Goal: Task Accomplishment & Management: Use online tool/utility

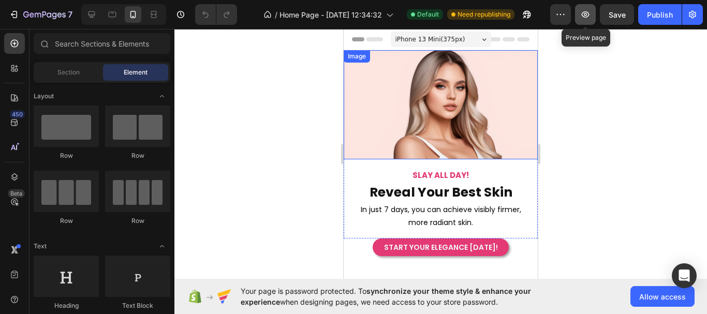
click at [590, 19] on icon "button" at bounding box center [586, 14] width 10 height 10
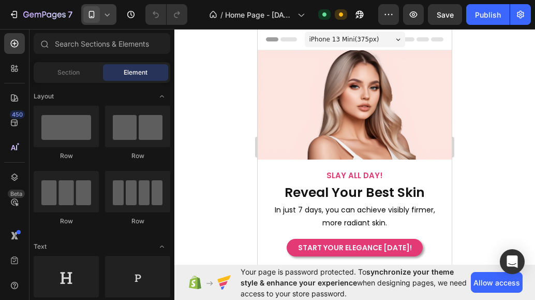
click at [115, 18] on div at bounding box center [98, 14] width 35 height 21
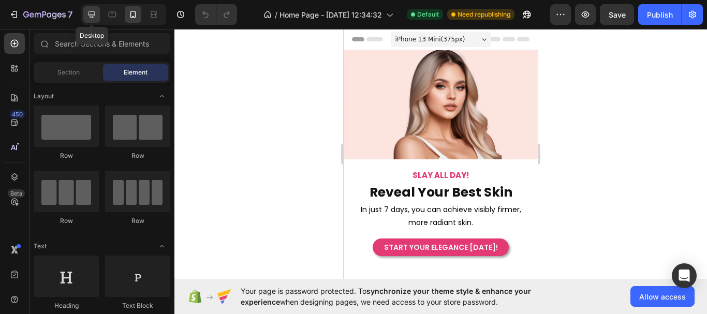
click at [99, 15] on div at bounding box center [91, 14] width 17 height 17
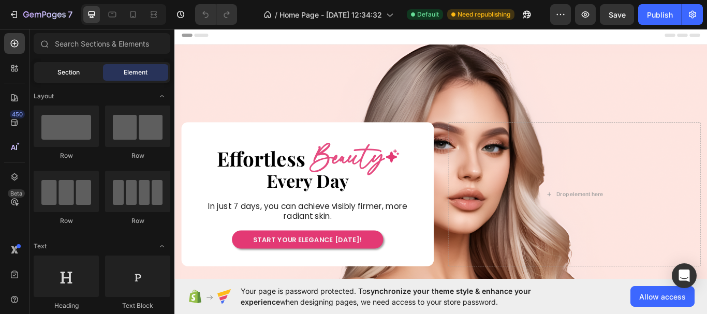
click at [67, 76] on span "Section" at bounding box center [68, 72] width 22 height 9
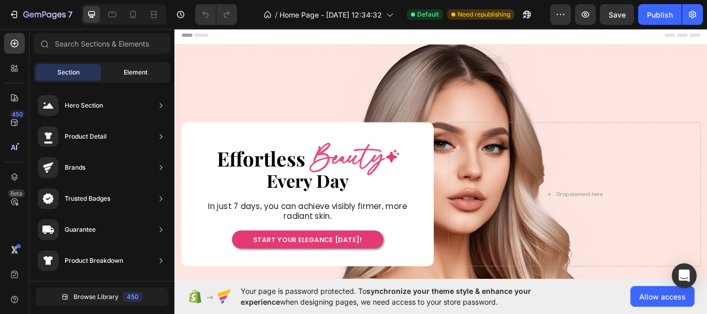
click at [113, 68] on div "Element" at bounding box center [135, 72] width 65 height 17
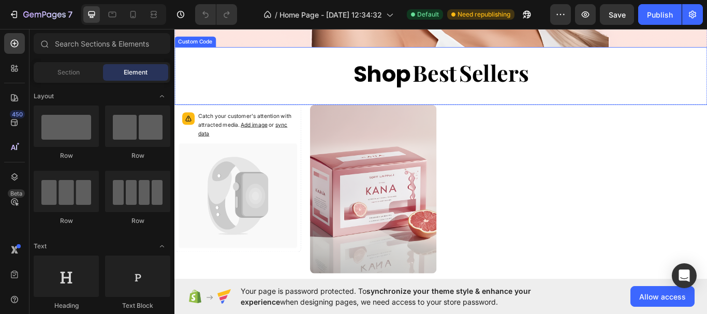
scroll to position [259, 0]
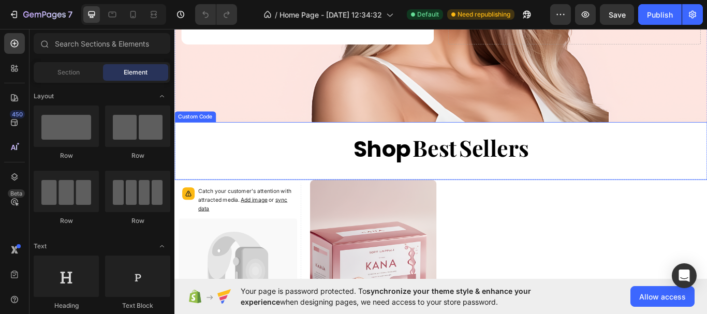
click at [443, 167] on span "Shop" at bounding box center [416, 169] width 67 height 39
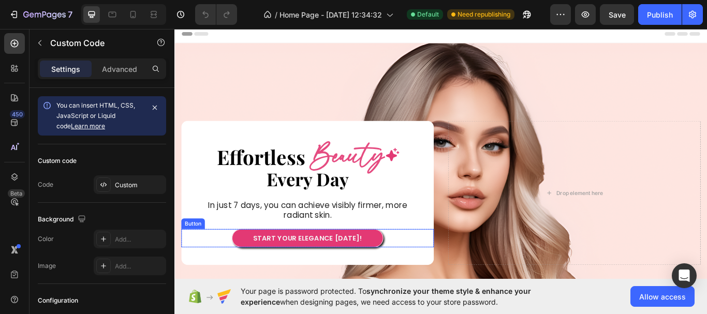
scroll to position [0, 0]
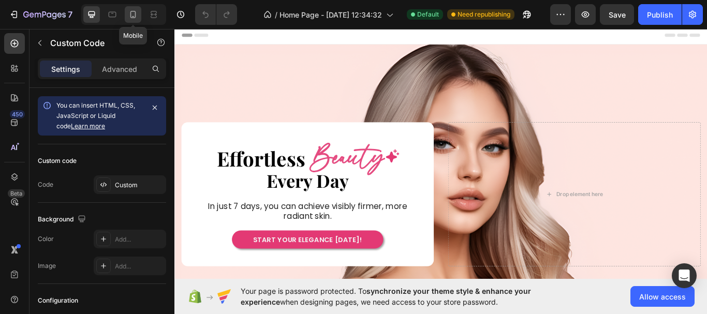
click at [135, 14] on icon at bounding box center [134, 14] width 6 height 7
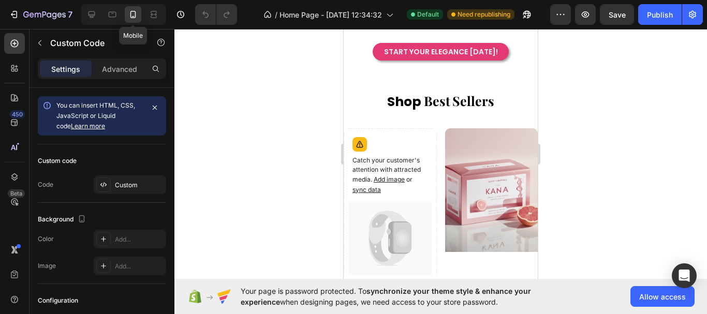
scroll to position [207, 0]
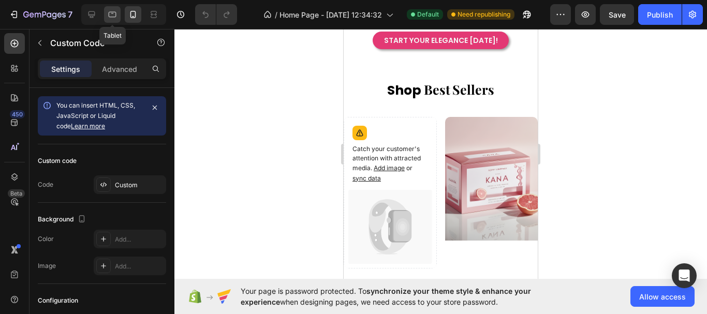
click at [113, 17] on icon at bounding box center [113, 15] width 8 height 6
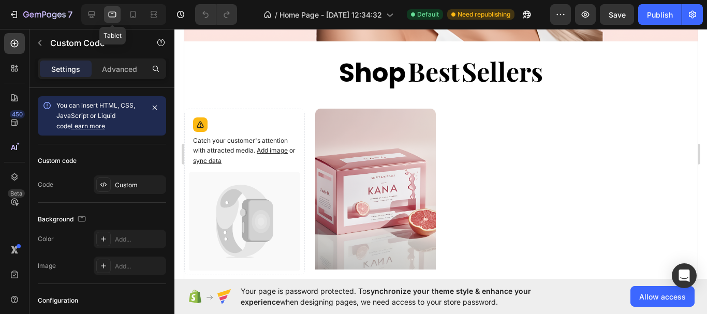
scroll to position [270, 0]
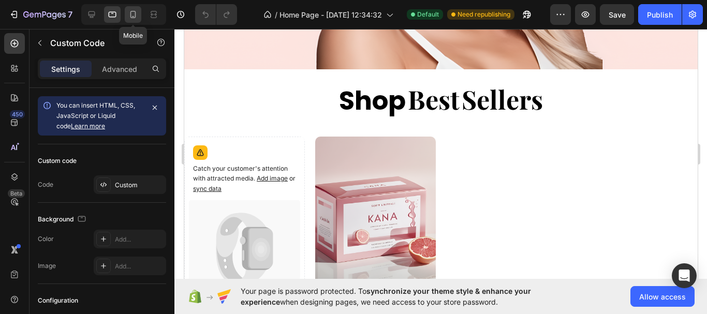
click at [136, 19] on icon at bounding box center [133, 14] width 10 height 10
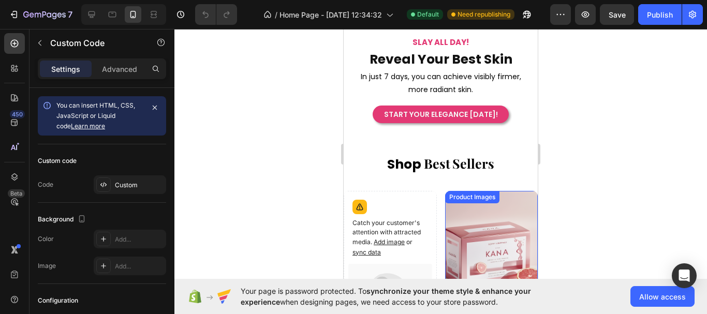
scroll to position [52, 0]
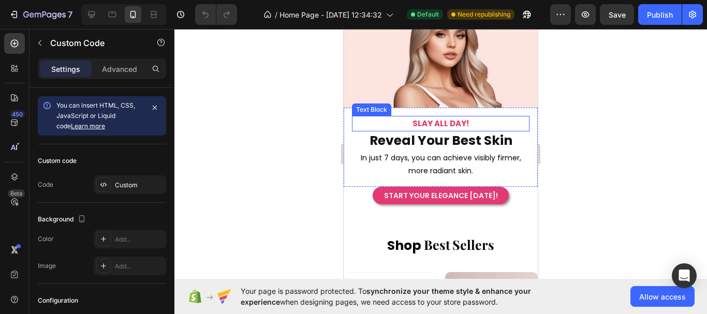
click at [497, 117] on p "SLAY ALL DAY!" at bounding box center [441, 123] width 176 height 13
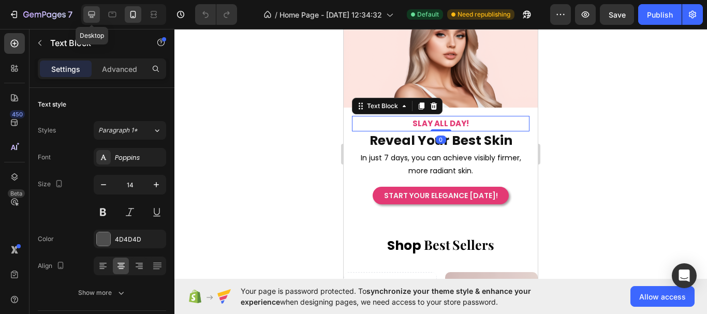
click at [95, 11] on icon at bounding box center [91, 14] width 10 height 10
type input "16"
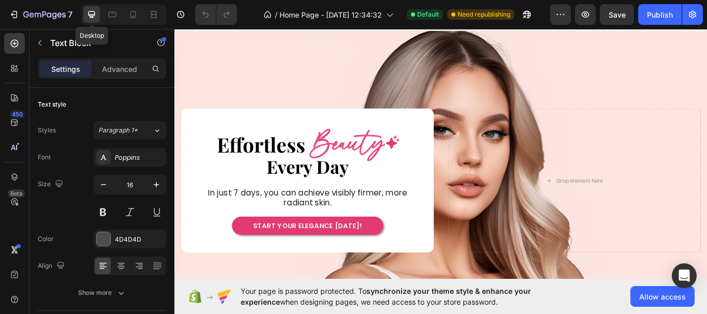
scroll to position [16, 0]
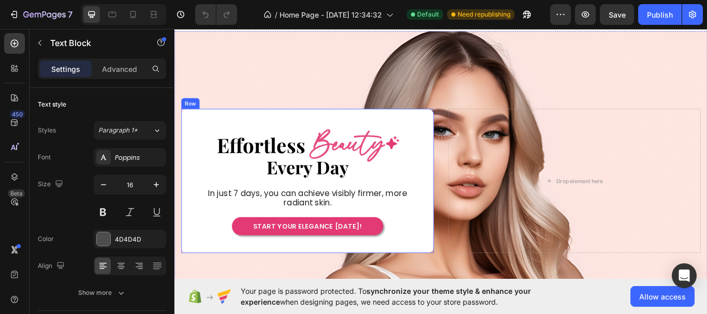
click at [419, 131] on div "Effortless Heading Beauty Heading Icon Row Every Day Heading In just 7 days, yo…" at bounding box center [329, 207] width 295 height 169
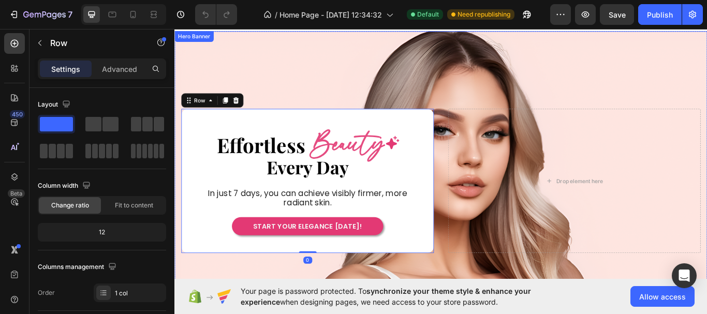
click at [500, 86] on div "Drop element here Effortless Heading Beauty Heading Icon Row Every Day Heading …" at bounding box center [485, 207] width 621 height 249
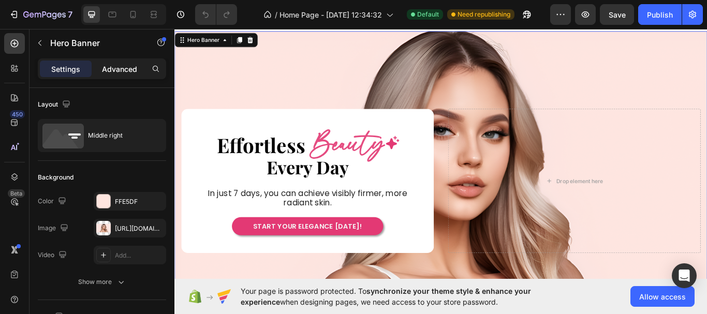
click at [117, 73] on p "Advanced" at bounding box center [119, 69] width 35 height 11
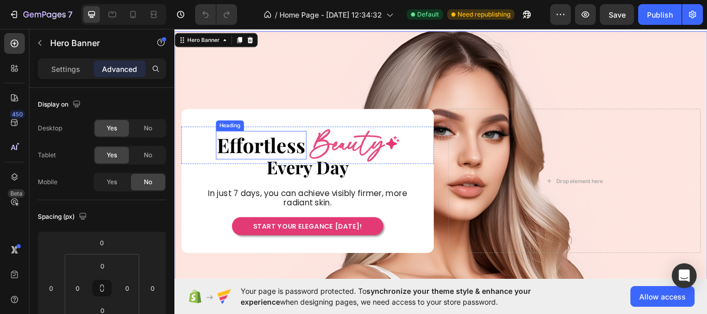
click at [303, 168] on h2 "Effortless" at bounding box center [276, 165] width 106 height 33
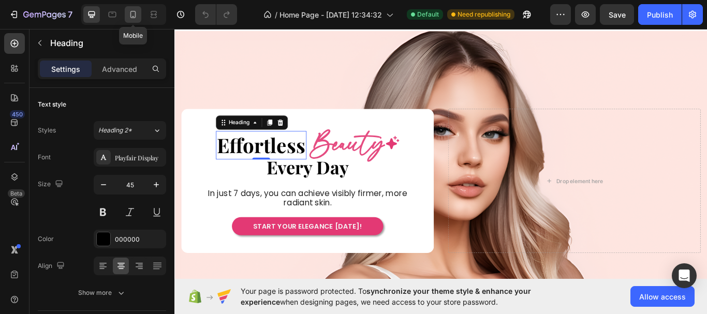
click at [133, 11] on icon at bounding box center [134, 14] width 6 height 7
type input "24"
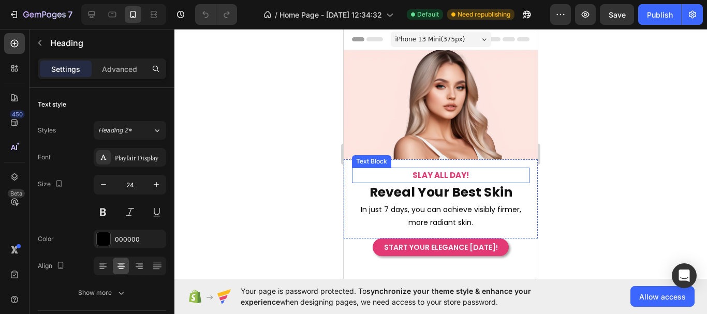
click at [430, 170] on strong "SLAY ALL DAY!" at bounding box center [441, 175] width 56 height 11
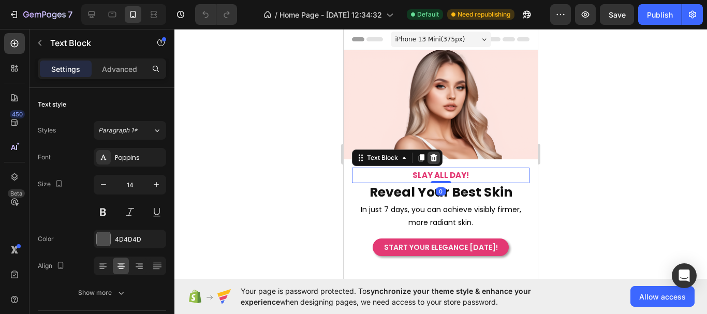
click at [432, 154] on icon at bounding box center [434, 158] width 8 height 8
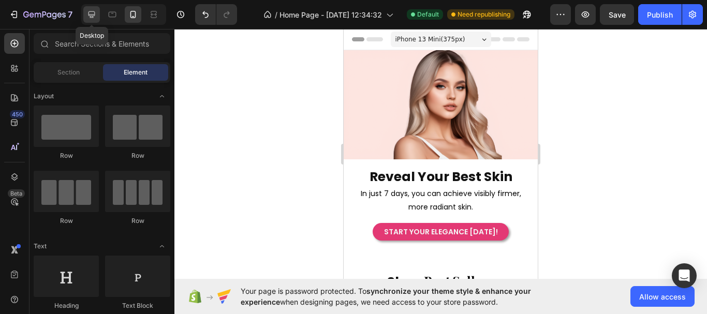
click at [95, 18] on icon at bounding box center [91, 14] width 10 height 10
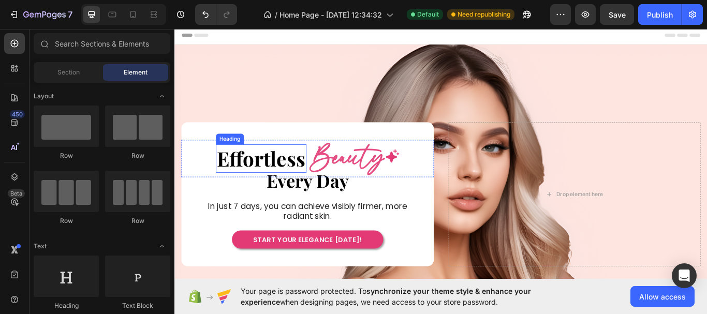
click at [260, 182] on h2 "Effortless" at bounding box center [276, 180] width 106 height 33
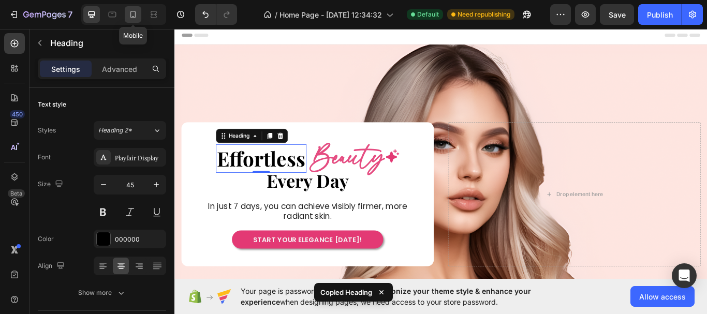
click at [139, 18] on div at bounding box center [133, 14] width 17 height 17
type input "24"
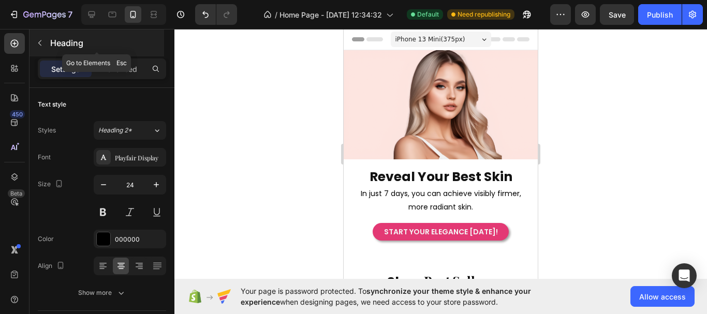
click at [41, 41] on icon "button" at bounding box center [40, 43] width 8 height 8
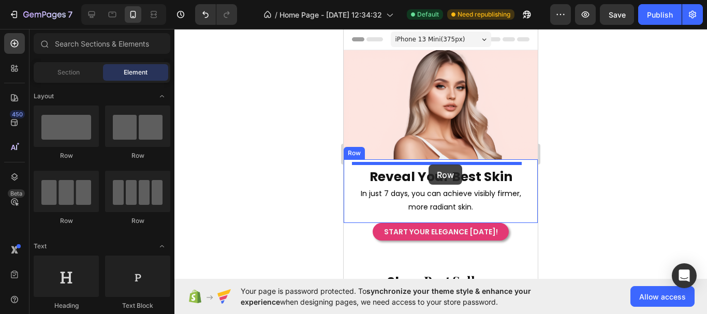
drag, startPoint x: 484, startPoint y: 169, endPoint x: 429, endPoint y: 165, distance: 55.1
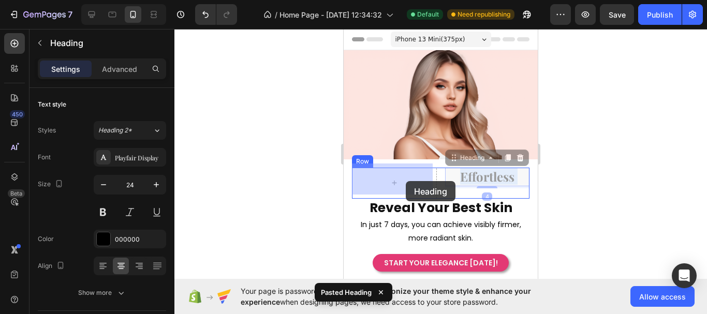
drag, startPoint x: 478, startPoint y: 173, endPoint x: 406, endPoint y: 181, distance: 72.5
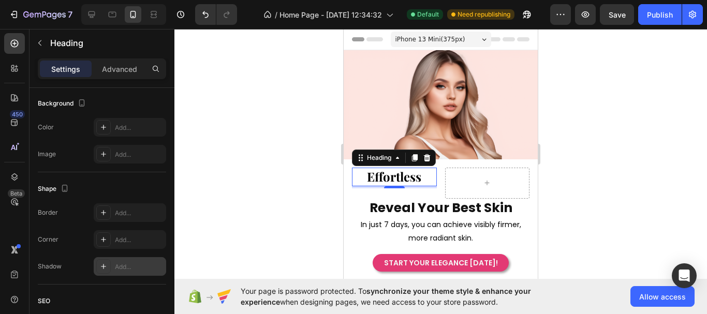
scroll to position [416, 0]
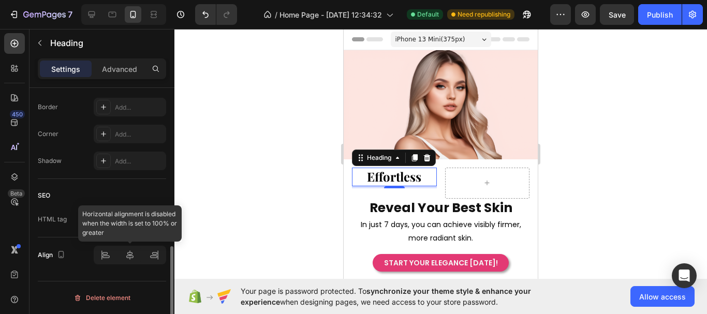
click at [131, 256] on div at bounding box center [130, 255] width 73 height 19
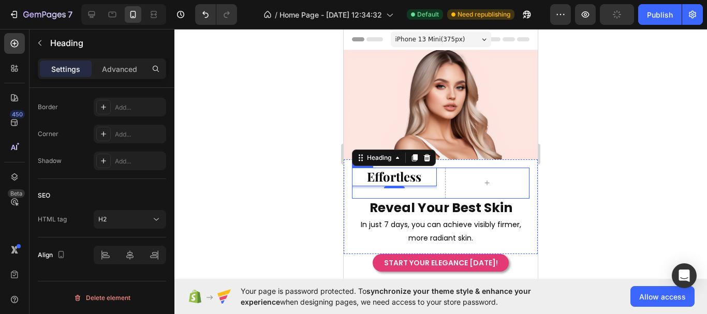
click at [414, 190] on div "Effortless Heading 4" at bounding box center [394, 183] width 85 height 31
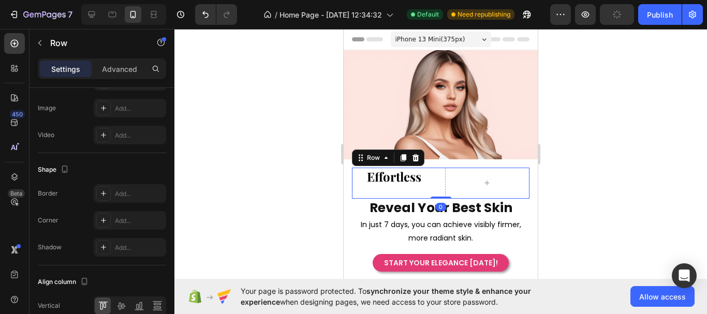
scroll to position [0, 0]
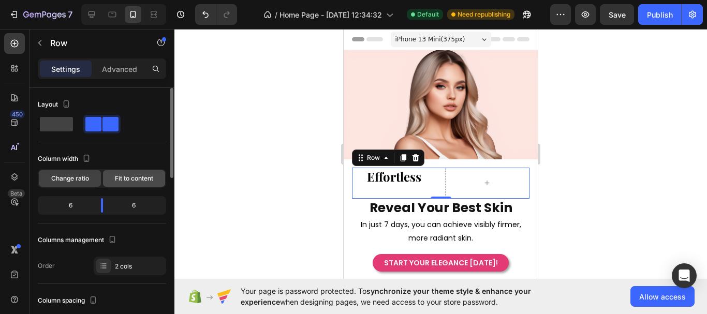
click at [142, 181] on span "Fit to content" at bounding box center [134, 178] width 38 height 9
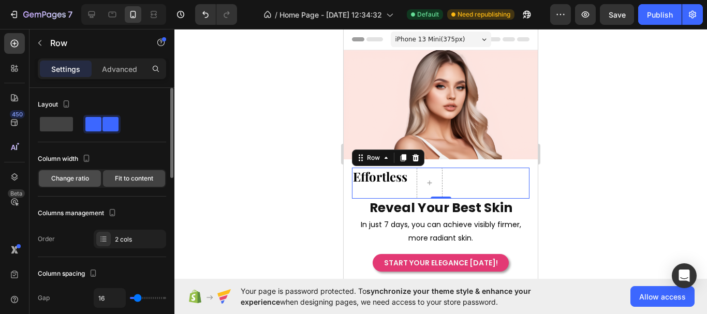
click at [86, 183] on span "Change ratio" at bounding box center [70, 178] width 38 height 9
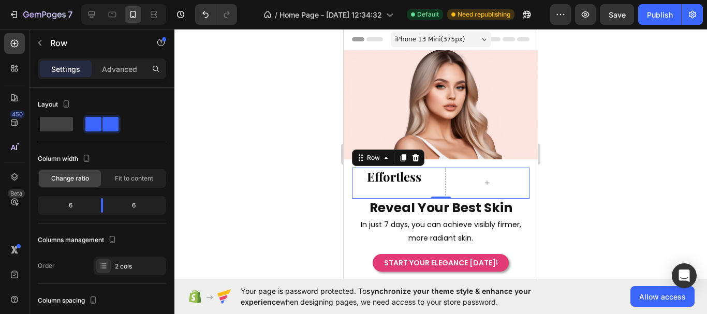
click at [432, 185] on div "Effortless Heading" at bounding box center [394, 183] width 85 height 31
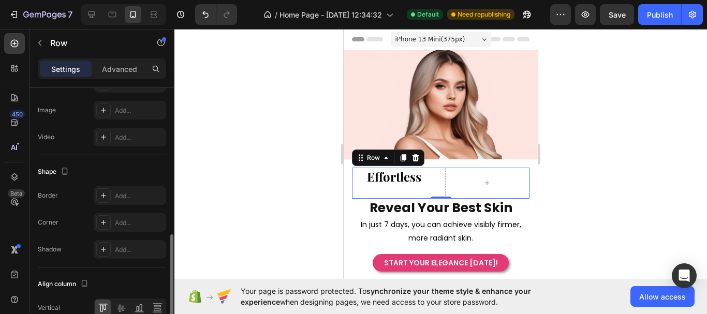
scroll to position [466, 0]
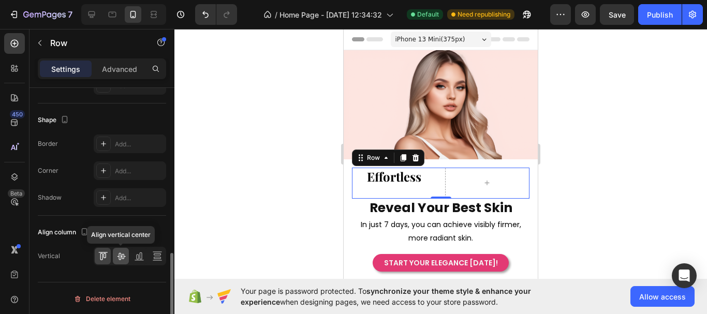
click at [122, 256] on icon at bounding box center [121, 256] width 10 height 10
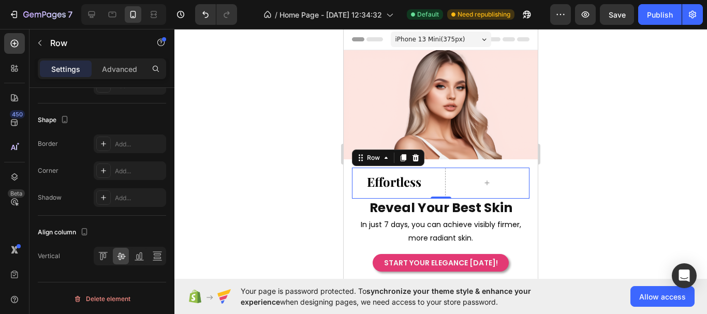
click at [434, 183] on div "Effortless Heading Row 0" at bounding box center [441, 183] width 178 height 31
click at [92, 20] on div at bounding box center [91, 14] width 17 height 17
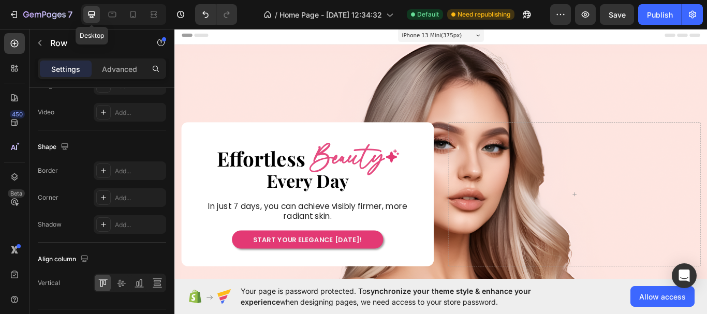
type input "1200"
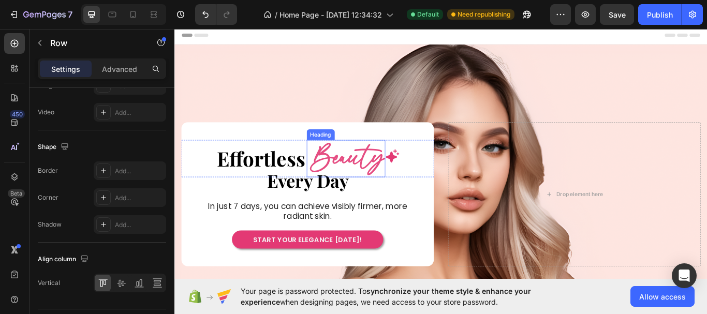
click at [365, 178] on h2 "Beauty" at bounding box center [375, 181] width 89 height 44
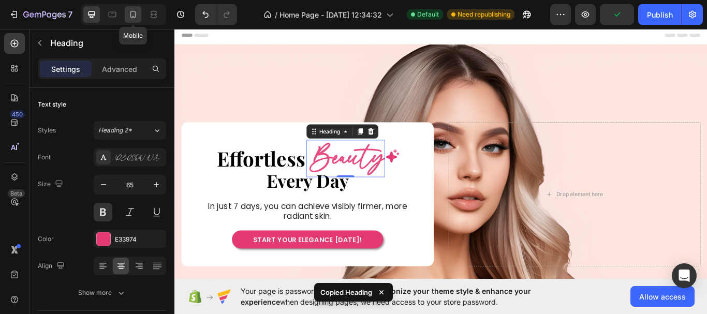
click at [135, 15] on icon at bounding box center [133, 14] width 10 height 10
type input "24"
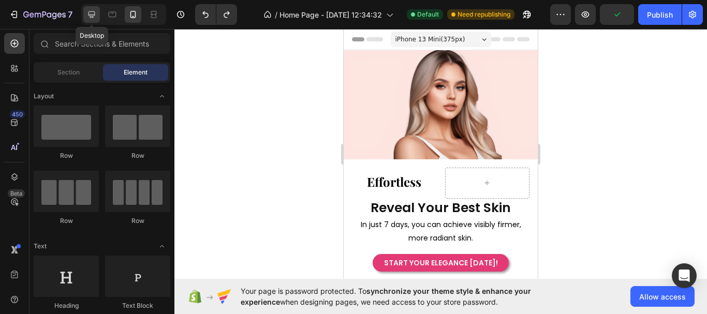
click at [90, 18] on icon at bounding box center [91, 14] width 10 height 10
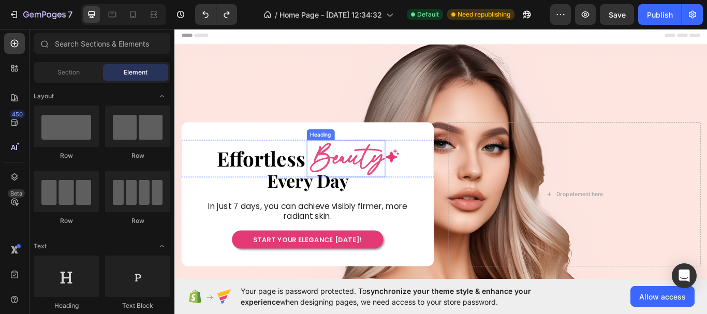
click at [395, 175] on h2 "Beauty" at bounding box center [375, 181] width 89 height 44
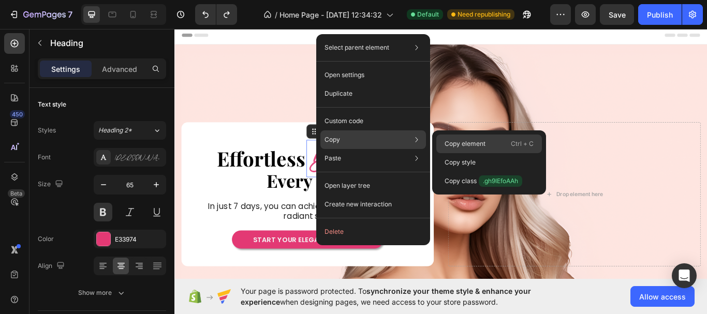
click at [443, 143] on div "Copy element Ctrl + C" at bounding box center [490, 144] width 106 height 19
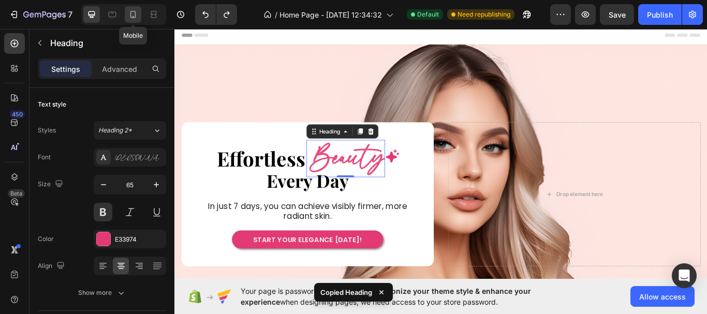
click at [131, 17] on icon at bounding box center [134, 14] width 6 height 7
type input "24"
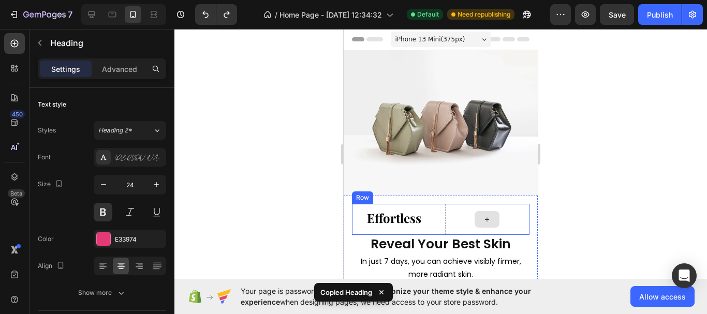
click at [496, 174] on div at bounding box center [487, 183] width 85 height 31
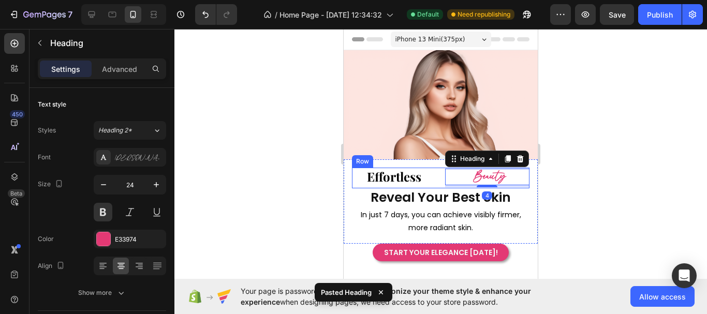
click at [436, 168] on div "Effortless Heading Beauty Heading 4 Row" at bounding box center [441, 178] width 178 height 21
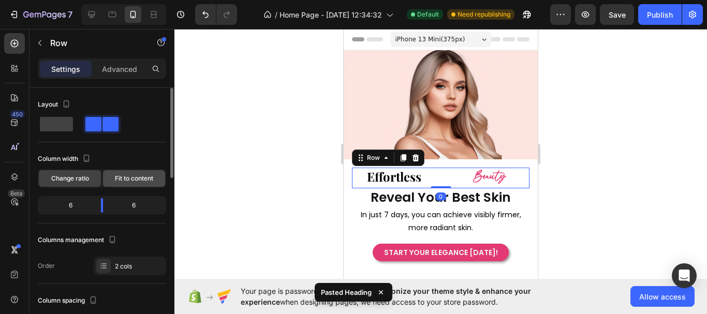
click at [140, 179] on span "Fit to content" at bounding box center [134, 178] width 38 height 9
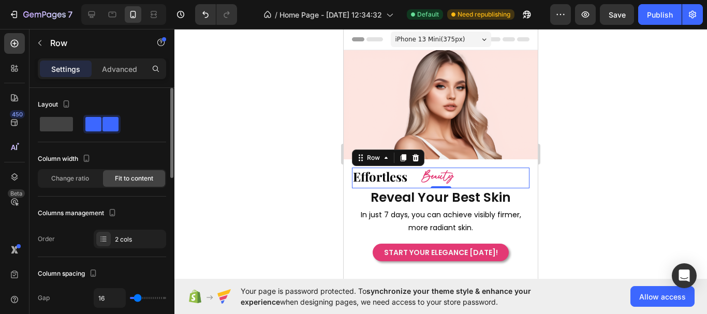
type input "0"
drag, startPoint x: 137, startPoint y: 295, endPoint x: 146, endPoint y: 284, distance: 14.0
type input "0"
click at [130, 297] on input "range" at bounding box center [148, 298] width 36 height 2
click at [429, 173] on h2 "Beauty" at bounding box center [428, 177] width 35 height 16
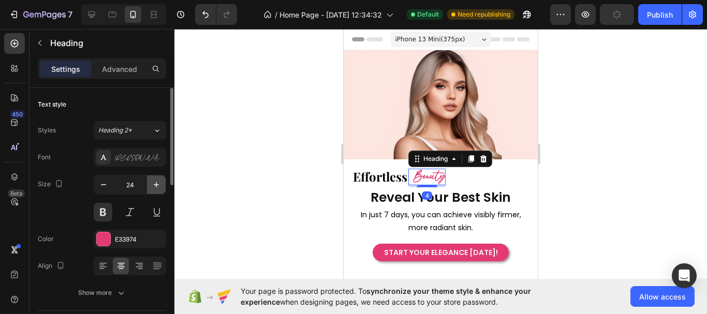
click at [160, 187] on icon "button" at bounding box center [156, 185] width 10 height 10
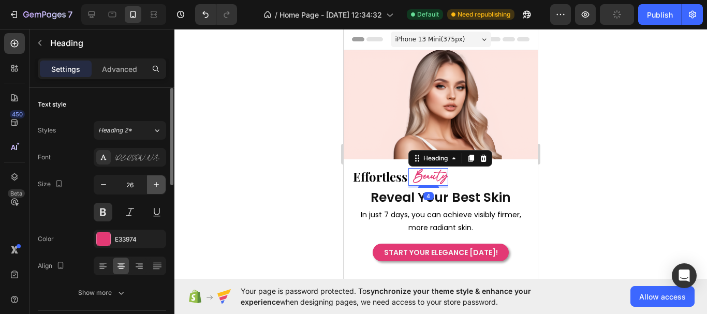
click at [160, 187] on icon "button" at bounding box center [156, 185] width 10 height 10
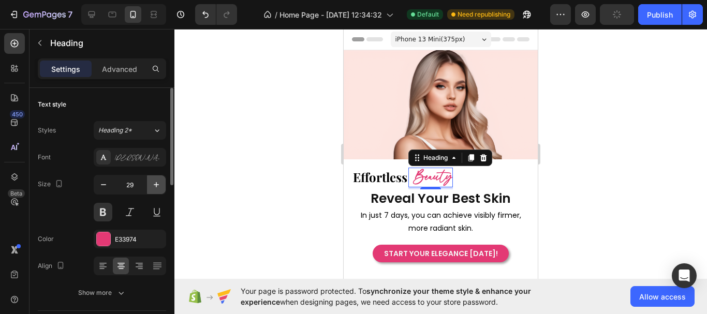
type input "30"
click at [416, 171] on h2 "Beauty" at bounding box center [432, 178] width 42 height 20
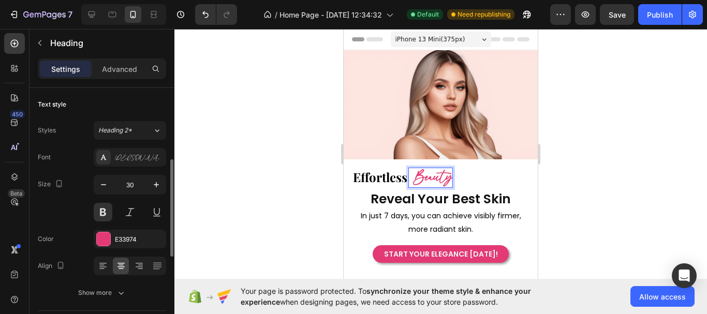
scroll to position [207, 0]
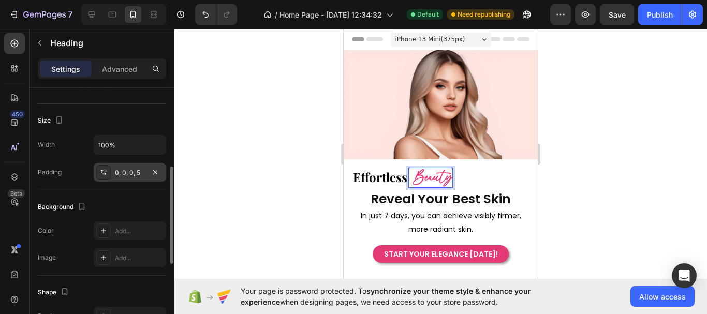
click at [122, 169] on div "0, 0, 0, 5" at bounding box center [130, 172] width 30 height 9
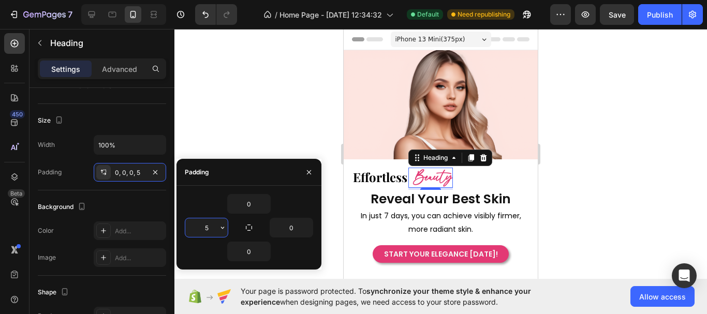
click at [215, 226] on input "5" at bounding box center [206, 228] width 42 height 19
type input "2"
click at [331, 244] on div at bounding box center [441, 171] width 533 height 285
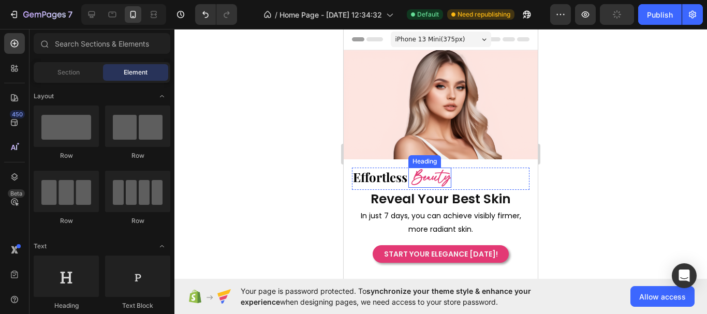
click at [409, 168] on div "Beauty Heading" at bounding box center [430, 178] width 43 height 20
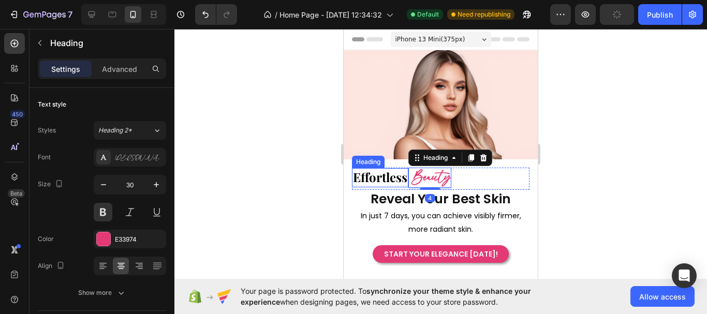
click at [404, 168] on h2 "Effortless" at bounding box center [380, 177] width 56 height 18
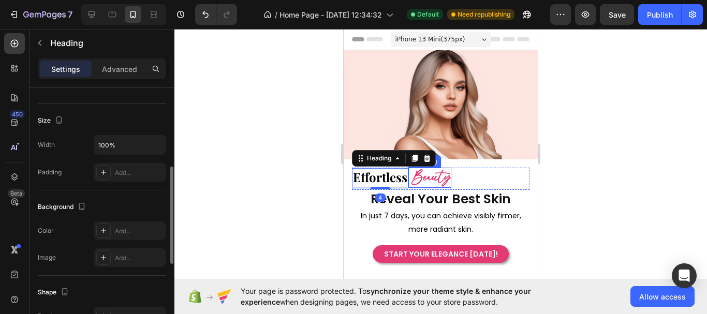
click at [409, 168] on div "Beauty Heading" at bounding box center [430, 178] width 43 height 20
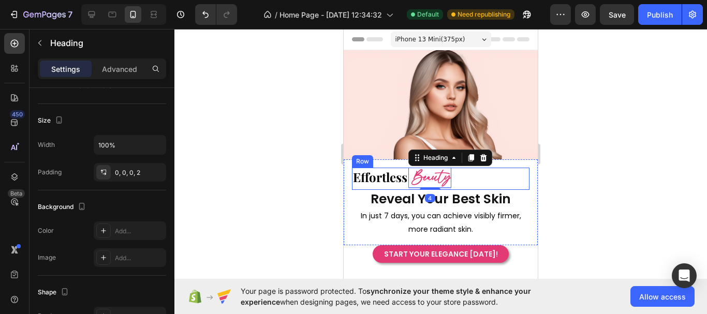
click at [493, 175] on div "Effortless Heading Beauty Heading 4 Row" at bounding box center [441, 179] width 178 height 22
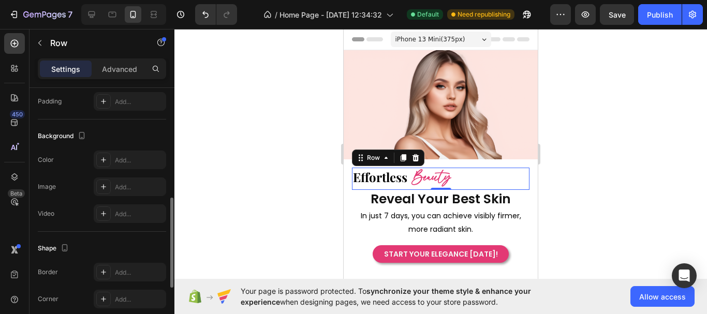
scroll to position [467, 0]
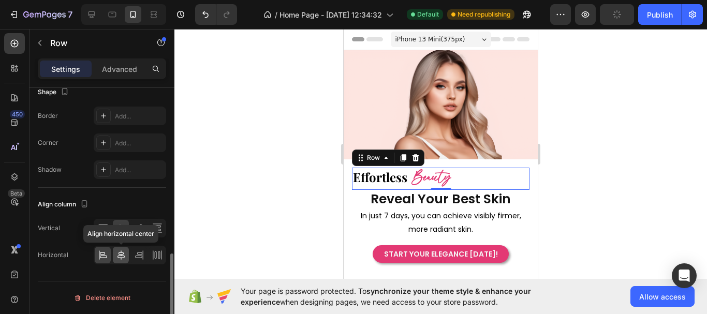
click at [122, 258] on icon at bounding box center [121, 255] width 7 height 9
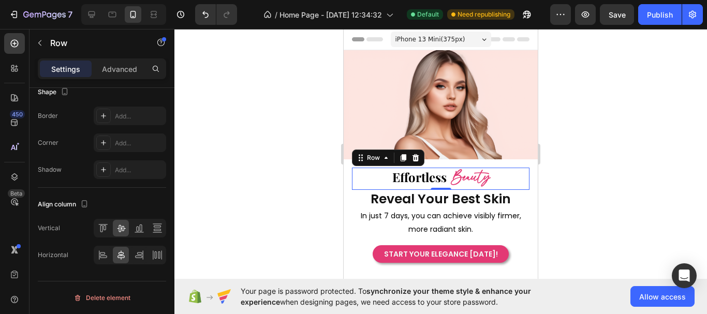
click at [573, 199] on div at bounding box center [441, 171] width 533 height 285
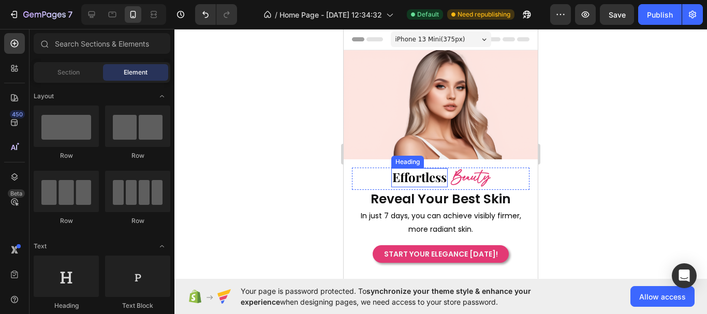
click at [437, 171] on h2 "Effortless" at bounding box center [420, 177] width 56 height 18
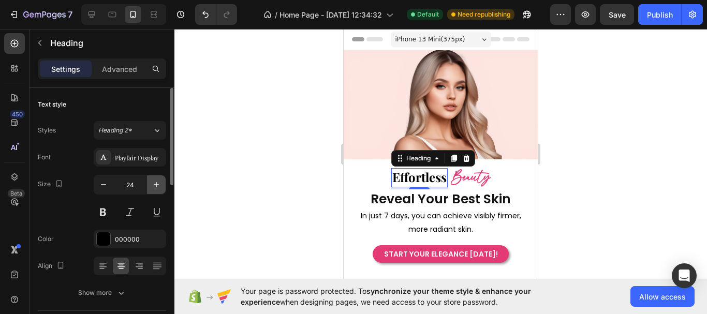
click at [163, 184] on button "button" at bounding box center [156, 185] width 19 height 19
type input "27"
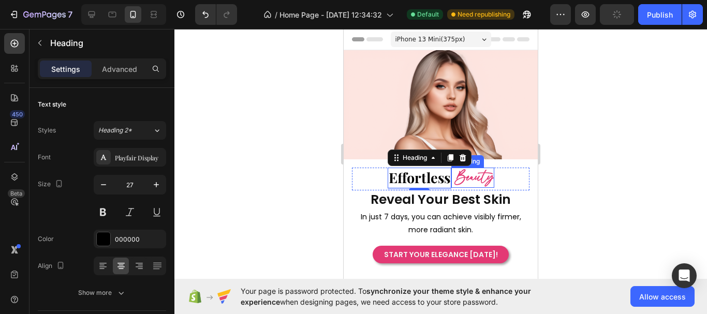
click at [460, 176] on p "Beauty" at bounding box center [474, 178] width 39 height 20
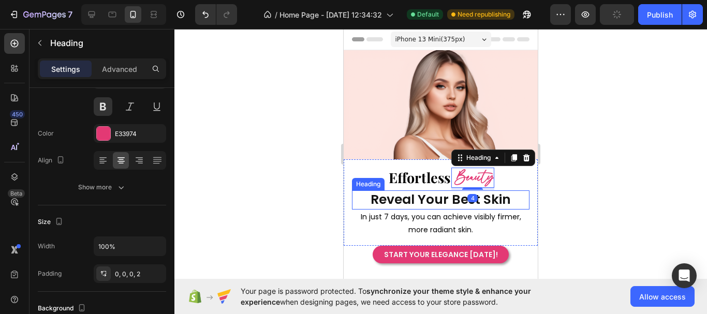
scroll to position [0, 0]
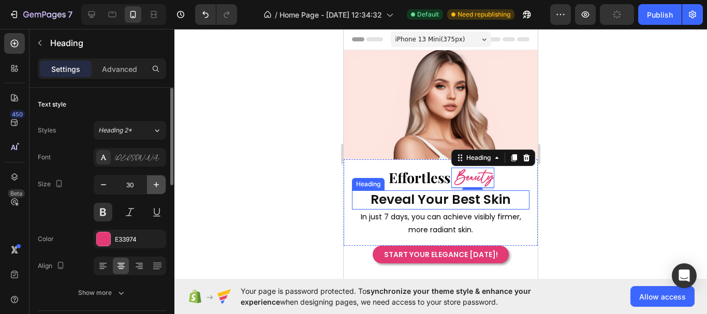
click at [158, 184] on icon "button" at bounding box center [156, 185] width 10 height 10
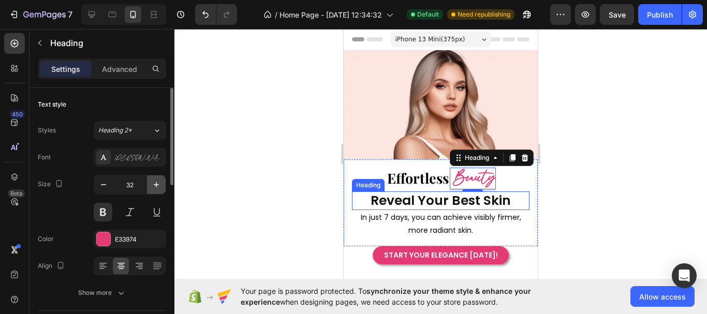
click at [158, 184] on icon "button" at bounding box center [156, 185] width 10 height 10
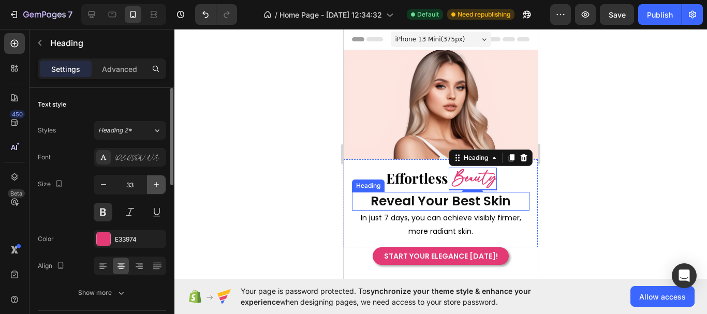
click at [158, 184] on icon "button" at bounding box center [156, 185] width 10 height 10
click at [160, 184] on icon "button" at bounding box center [156, 185] width 10 height 10
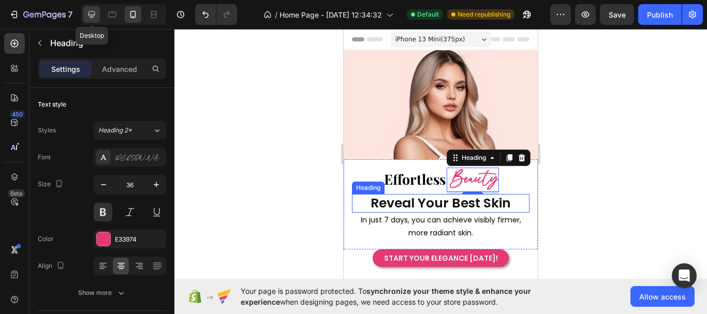
click at [91, 13] on icon at bounding box center [91, 14] width 10 height 10
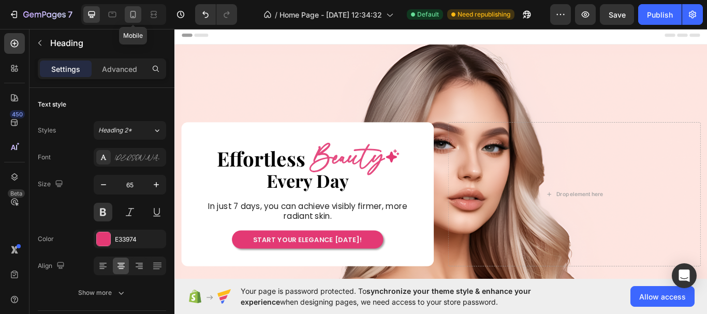
click at [126, 14] on div at bounding box center [133, 14] width 17 height 17
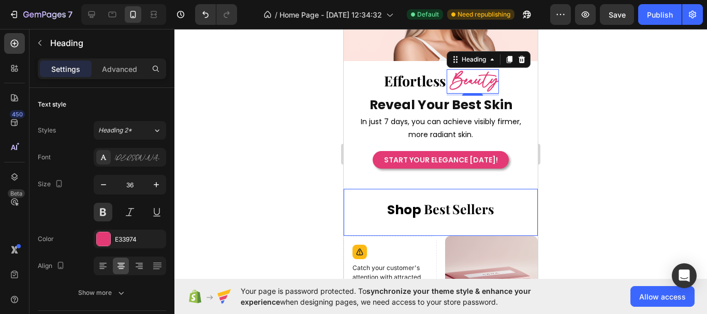
scroll to position [47, 0]
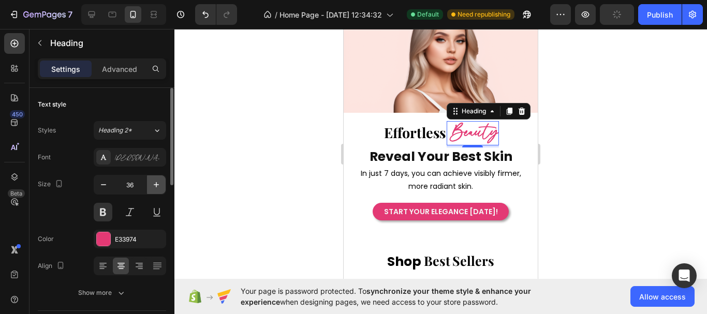
click at [157, 188] on icon "button" at bounding box center [156, 185] width 10 height 10
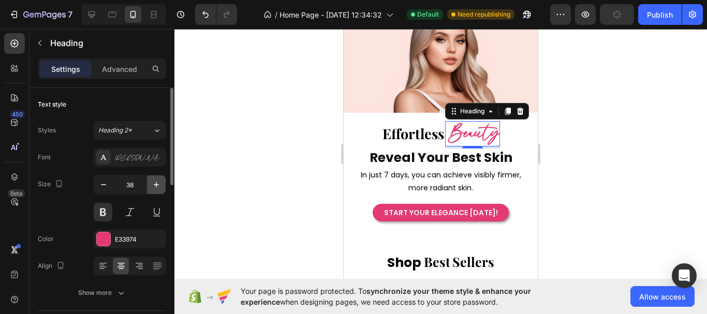
type input "39"
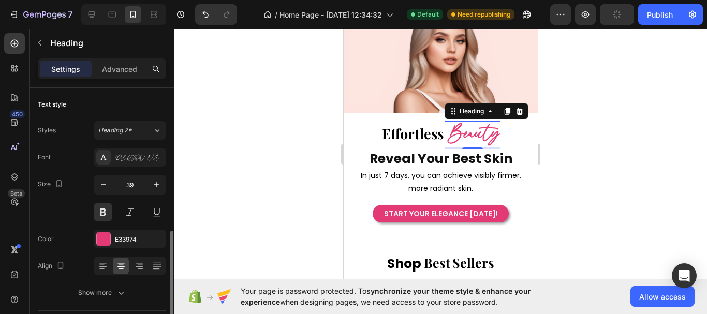
scroll to position [104, 0]
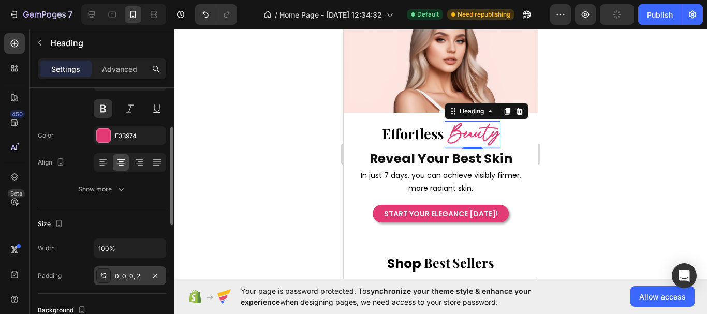
click at [145, 271] on div "0, 0, 0, 2" at bounding box center [130, 276] width 73 height 19
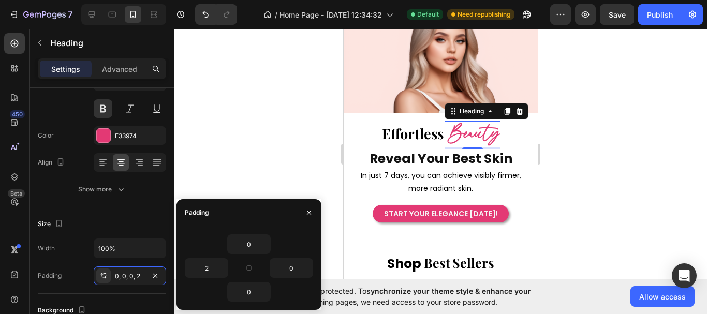
click at [566, 152] on div at bounding box center [441, 171] width 533 height 285
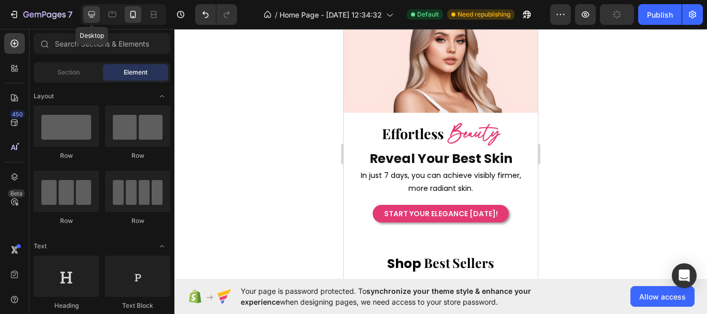
click at [94, 19] on icon at bounding box center [91, 14] width 10 height 10
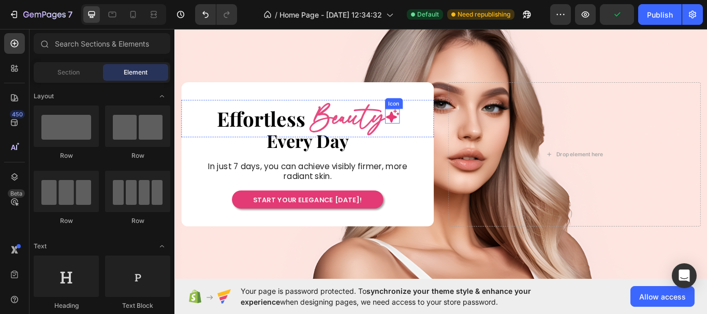
click at [427, 129] on icon at bounding box center [429, 131] width 16 height 16
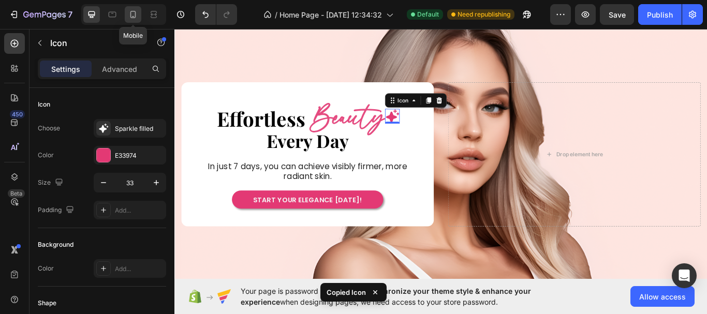
click at [129, 18] on icon at bounding box center [133, 14] width 10 height 10
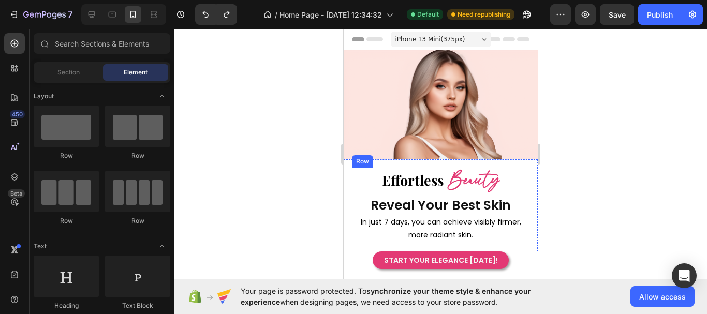
click at [500, 176] on div "Effortless Heading Beauty Heading Row" at bounding box center [441, 182] width 178 height 28
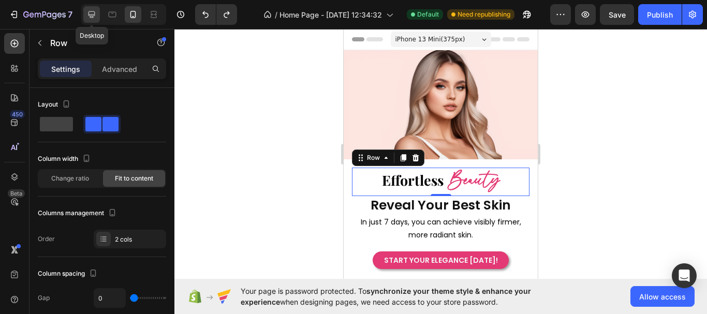
click at [91, 18] on icon at bounding box center [92, 14] width 7 height 7
type input "16"
type input "1200"
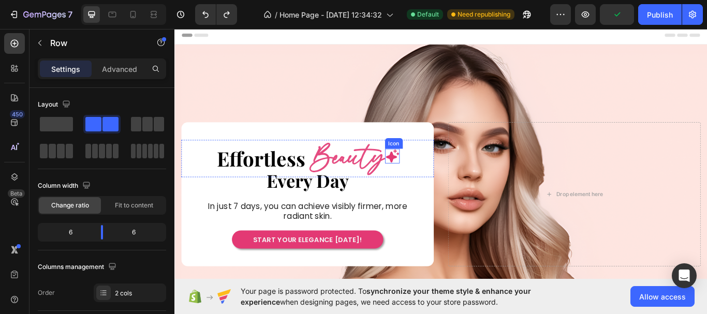
click at [424, 178] on icon at bounding box center [429, 178] width 16 height 16
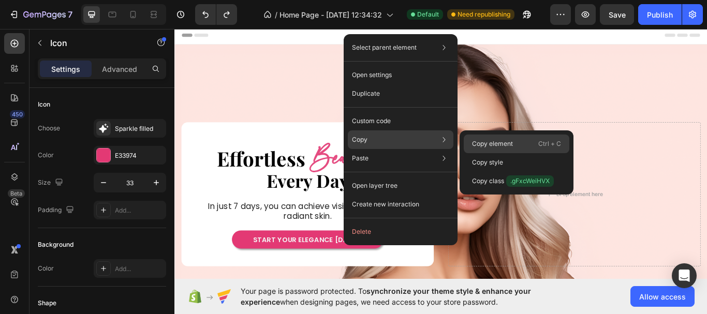
click at [471, 143] on div "Copy element Ctrl + C" at bounding box center [517, 144] width 106 height 19
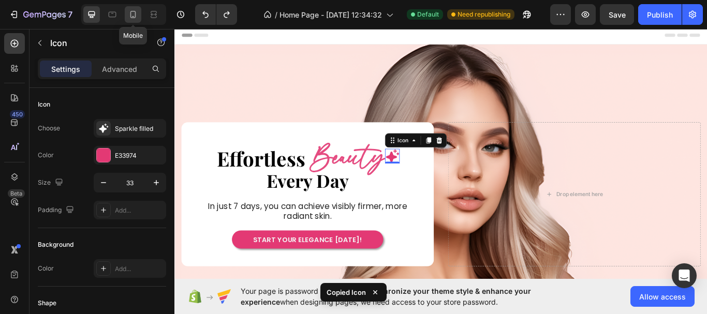
click at [129, 18] on icon at bounding box center [133, 14] width 10 height 10
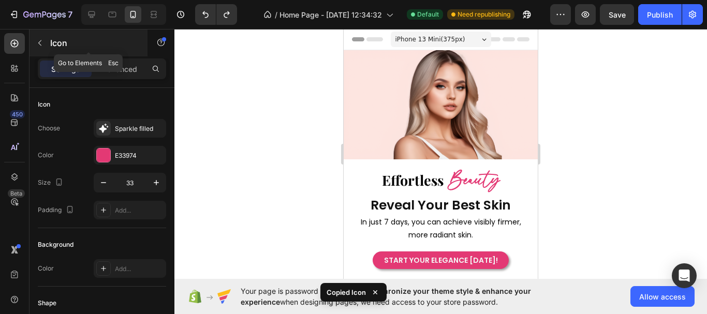
click at [41, 43] on icon "button" at bounding box center [40, 43] width 8 height 8
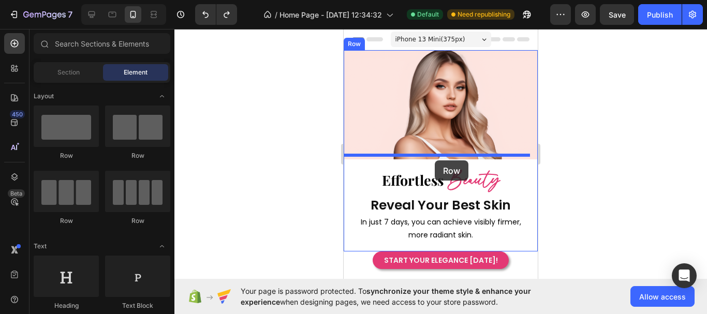
drag, startPoint x: 418, startPoint y: 226, endPoint x: 435, endPoint y: 161, distance: 68.0
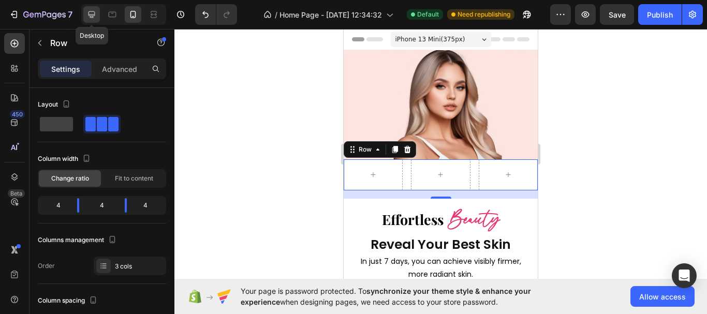
click at [91, 18] on icon at bounding box center [91, 14] width 10 height 10
type input "1200"
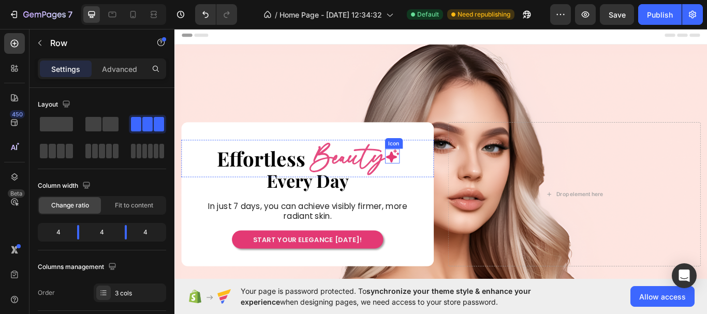
click at [425, 178] on icon at bounding box center [429, 178] width 16 height 16
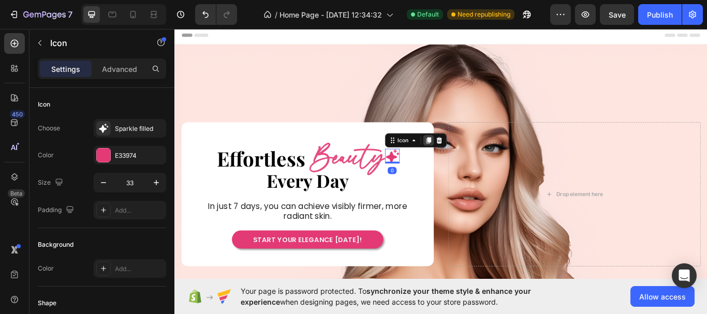
click at [470, 160] on icon at bounding box center [471, 159] width 6 height 7
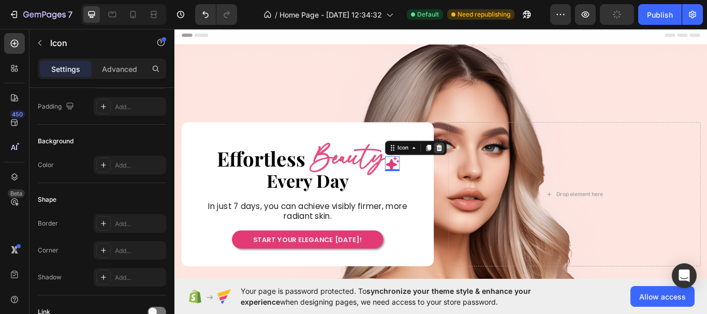
click at [481, 169] on icon at bounding box center [483, 168] width 7 height 7
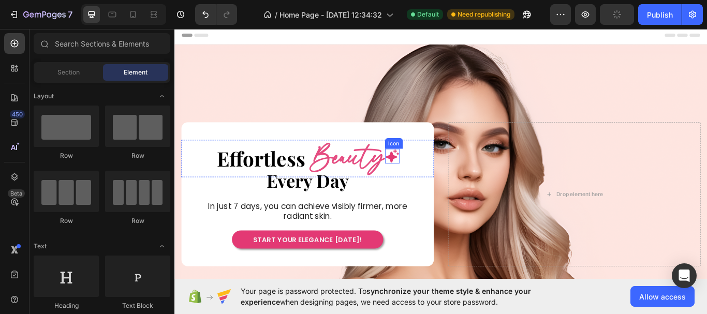
click at [430, 178] on icon at bounding box center [428, 177] width 17 height 17
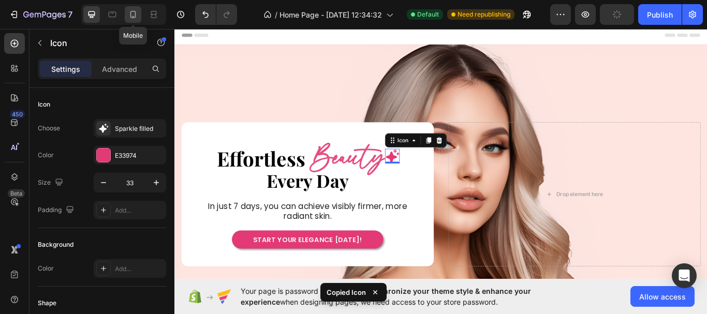
click at [131, 12] on icon at bounding box center [133, 14] width 10 height 10
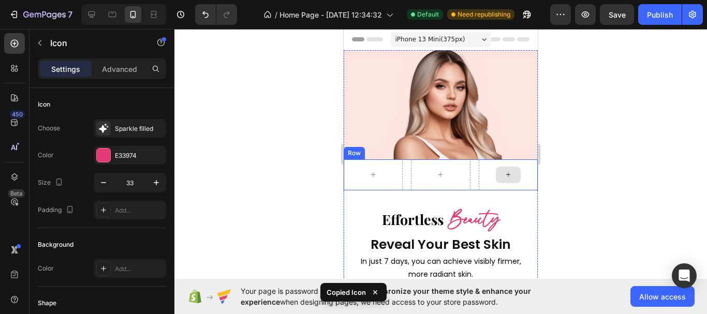
click at [496, 172] on div at bounding box center [508, 175] width 25 height 17
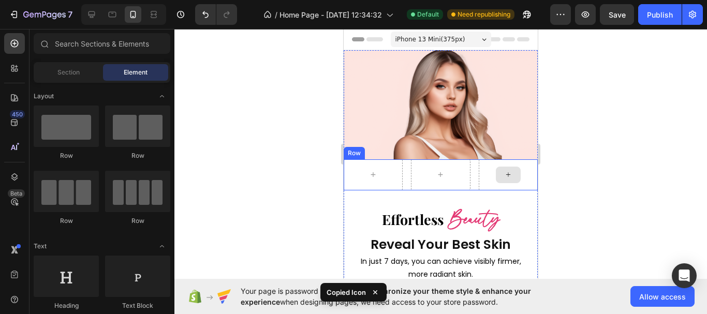
click at [486, 171] on div at bounding box center [508, 175] width 59 height 31
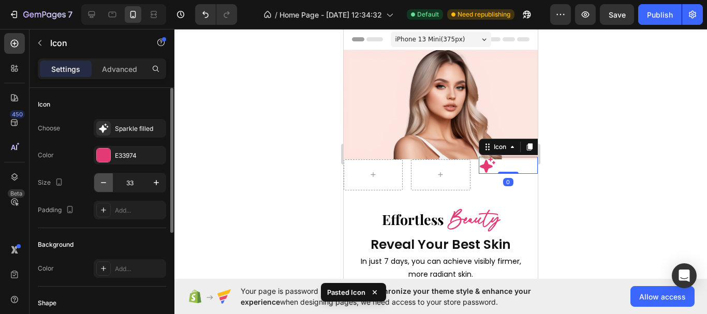
click at [101, 182] on icon "button" at bounding box center [103, 183] width 10 height 10
click at [102, 182] on icon "button" at bounding box center [103, 183] width 10 height 10
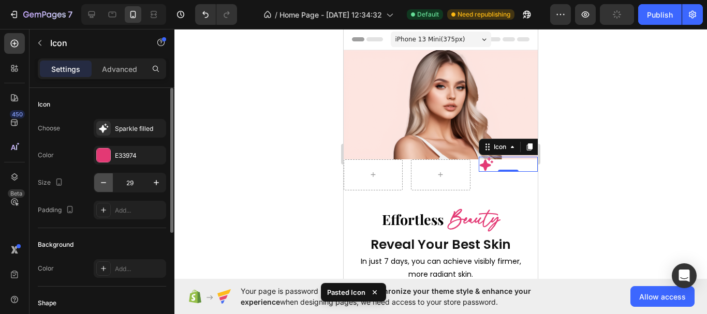
click at [102, 182] on icon "button" at bounding box center [103, 183] width 10 height 10
click at [102, 180] on icon "button" at bounding box center [103, 183] width 10 height 10
type input "26"
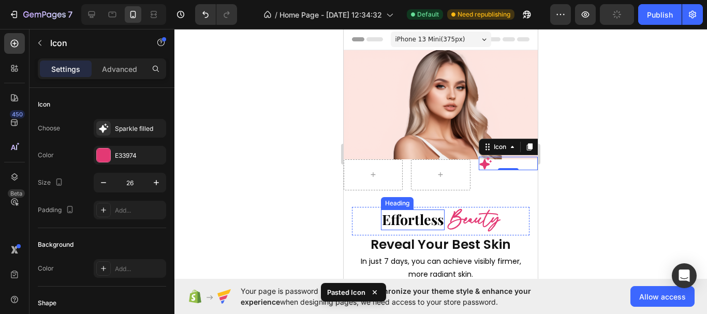
click at [401, 213] on h2 "Effortless" at bounding box center [413, 220] width 64 height 20
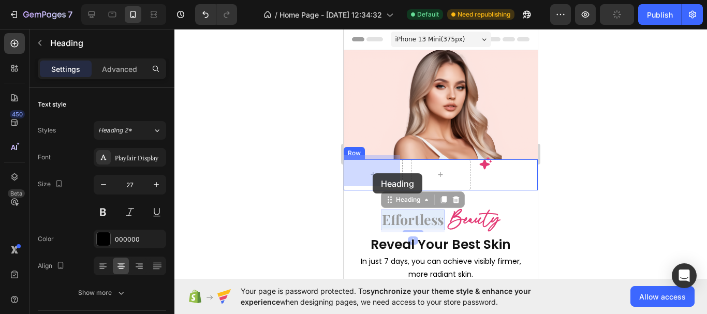
drag, startPoint x: 404, startPoint y: 216, endPoint x: 373, endPoint y: 173, distance: 52.6
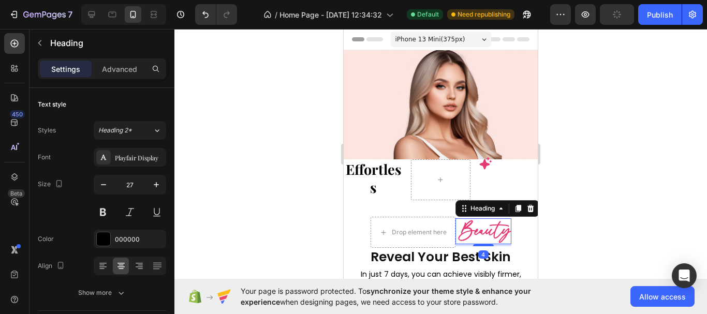
scroll to position [104, 0]
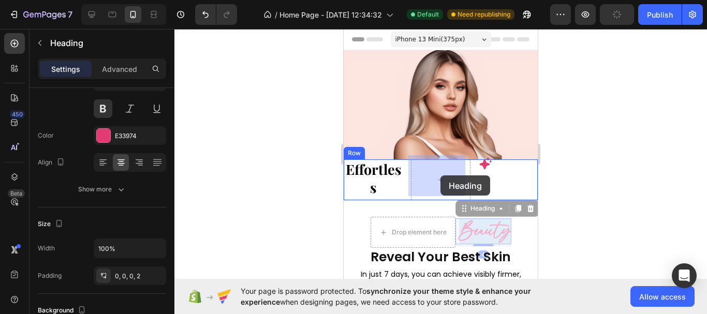
drag, startPoint x: 480, startPoint y: 226, endPoint x: 441, endPoint y: 176, distance: 63.8
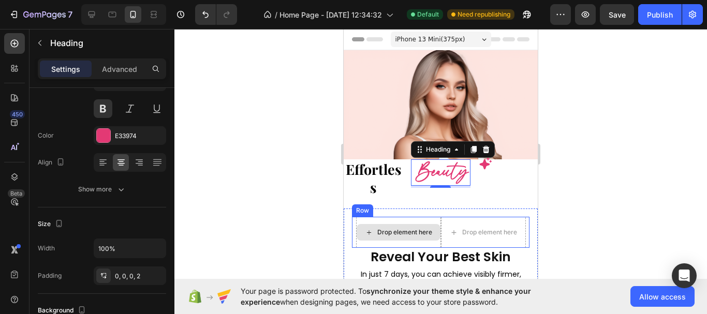
click at [396, 217] on div "Drop element here" at bounding box center [398, 232] width 85 height 31
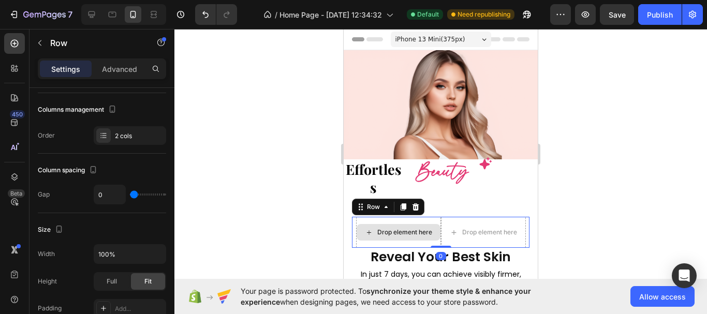
scroll to position [0, 0]
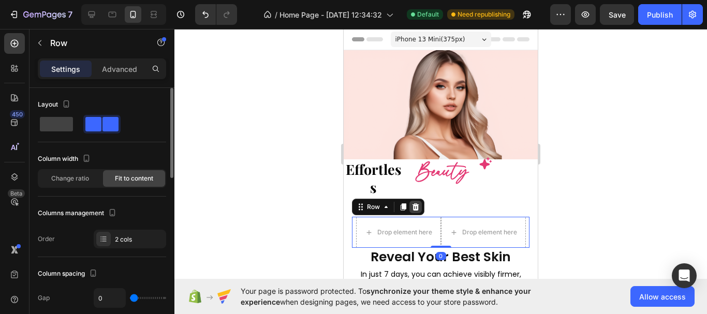
click at [422, 205] on div at bounding box center [416, 207] width 12 height 12
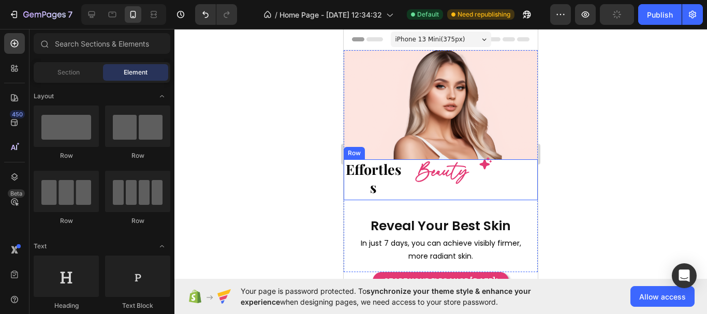
click at [479, 188] on div "Icon" at bounding box center [508, 180] width 59 height 41
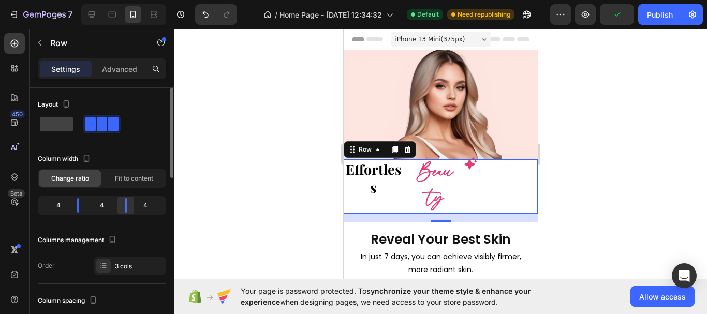
drag, startPoint x: 129, startPoint y: 211, endPoint x: 109, endPoint y: 211, distance: 19.7
click at [108, 0] on body "7 Version history / Home Page - Sep 26, 12:34:32 Default Need republishing Prev…" at bounding box center [353, 0] width 707 height 0
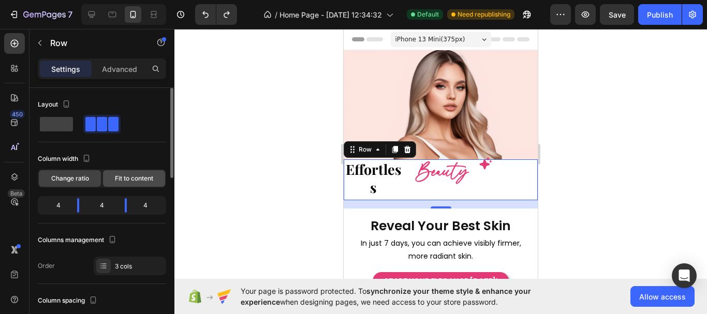
click at [128, 182] on span "Fit to content" at bounding box center [134, 178] width 38 height 9
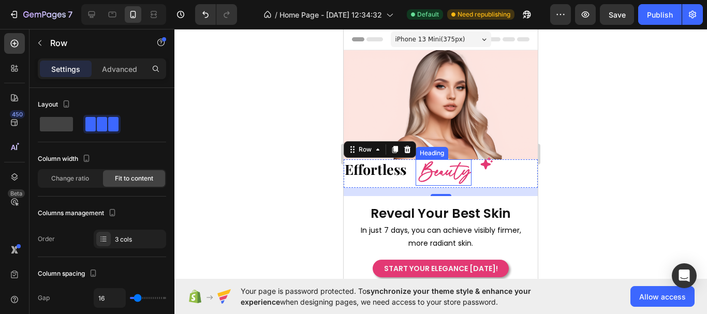
click at [429, 172] on h2 "Beauty" at bounding box center [444, 173] width 53 height 26
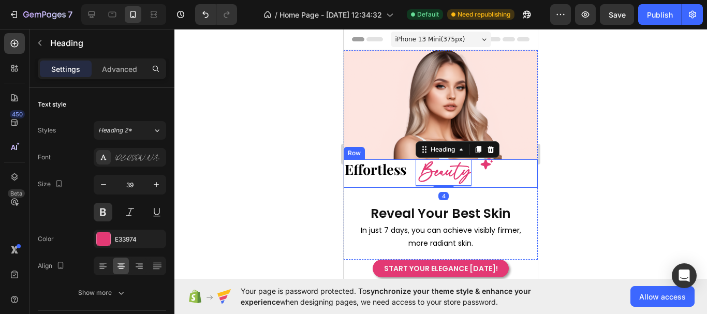
click at [410, 172] on div "Effortless Heading Beauty Heading 4 Icon Row" at bounding box center [441, 174] width 194 height 28
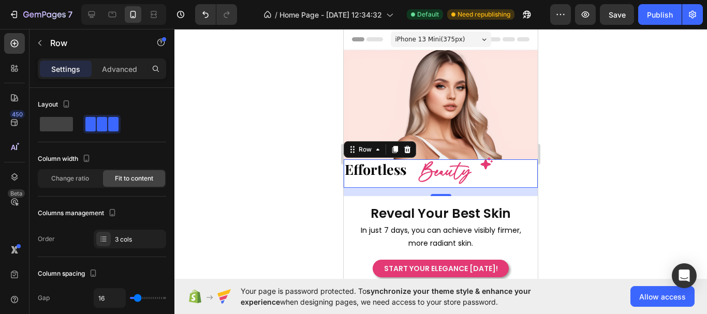
click at [418, 172] on h2 "Beauty" at bounding box center [444, 173] width 53 height 26
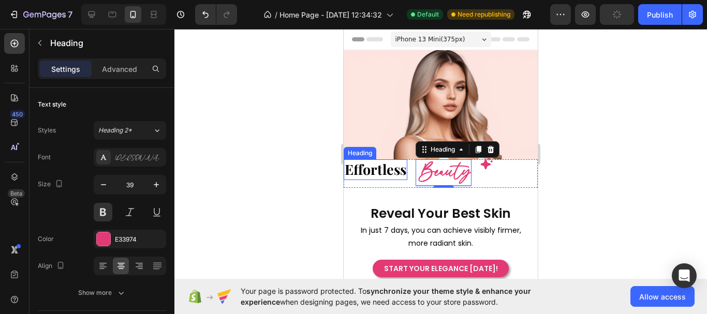
click at [400, 169] on h2 "Effortless" at bounding box center [376, 170] width 64 height 20
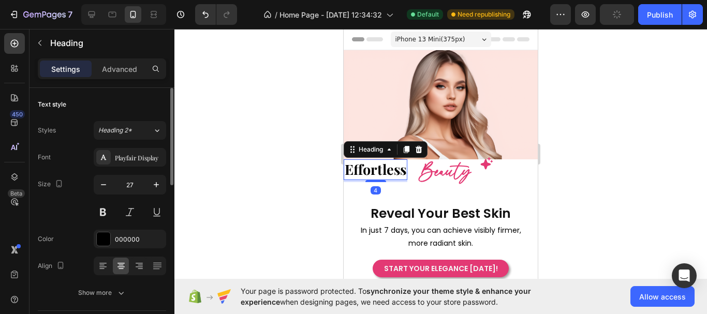
scroll to position [104, 0]
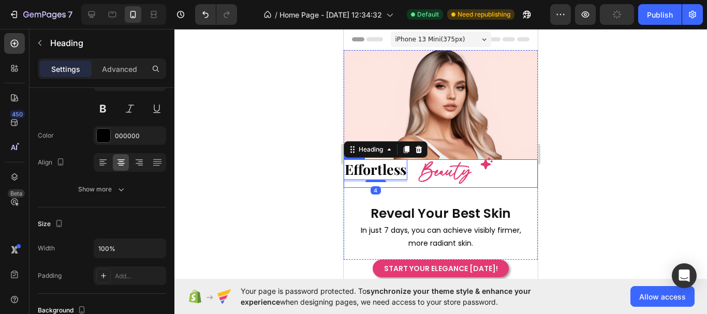
click at [506, 168] on div "Effortless Heading 4 Beauty Heading Icon Row" at bounding box center [441, 174] width 194 height 28
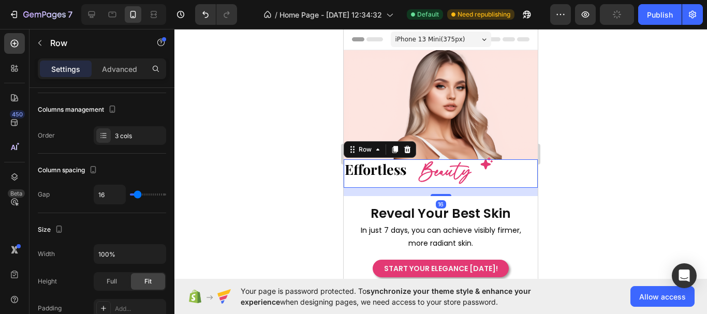
scroll to position [0, 0]
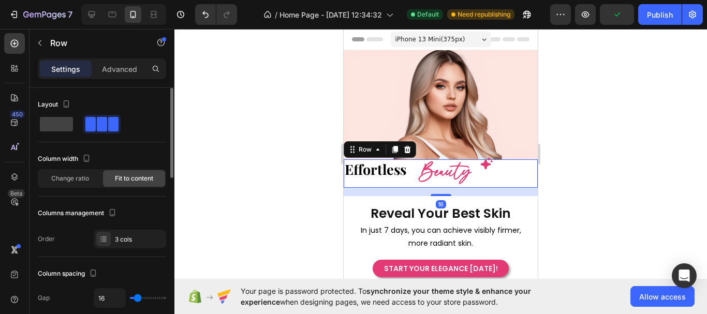
type input "9"
type input "4"
type input "2"
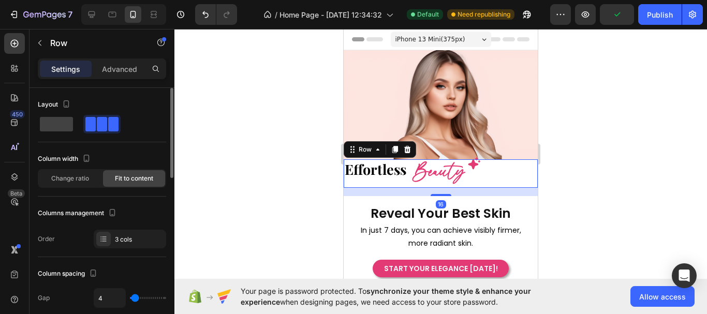
type input "2"
type input "0"
type input "2"
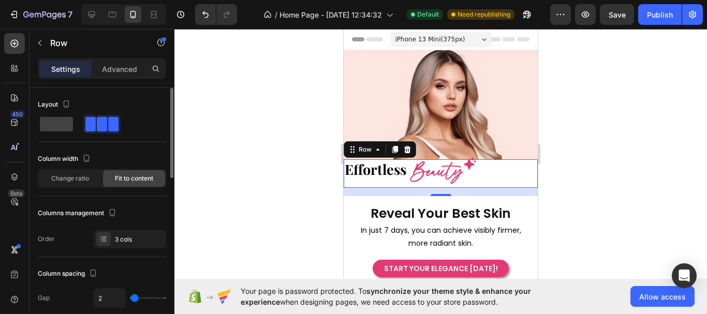
type input "4"
type input "0"
drag, startPoint x: 137, startPoint y: 300, endPoint x: 127, endPoint y: 302, distance: 10.1
type input "0"
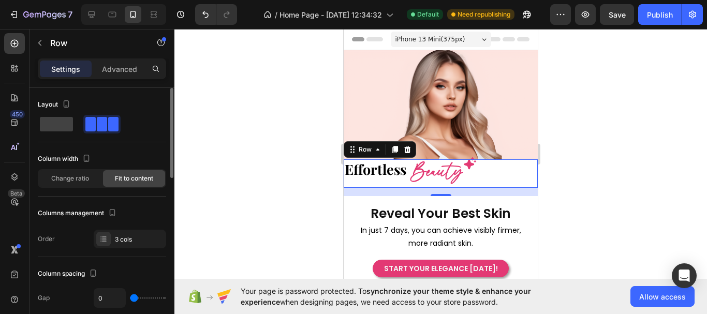
click at [130, 299] on input "range" at bounding box center [148, 298] width 36 height 2
click at [413, 169] on h2 "Beauty" at bounding box center [436, 173] width 53 height 26
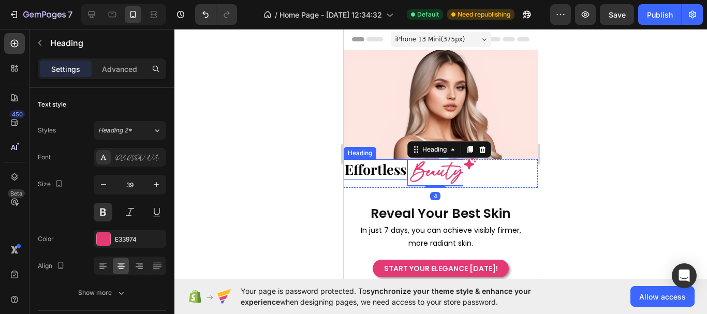
click at [389, 169] on h2 "Effortless" at bounding box center [376, 170] width 64 height 20
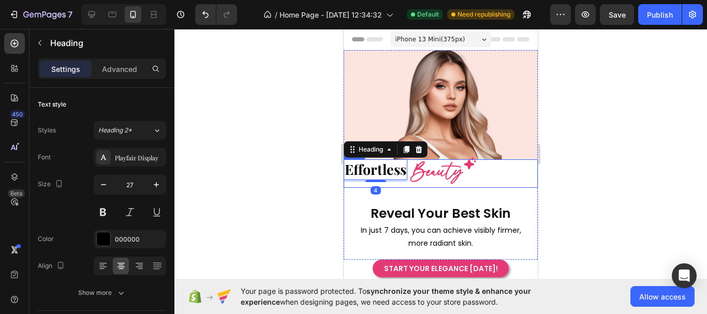
click at [401, 179] on div "Effortless Heading 4" at bounding box center [376, 174] width 64 height 28
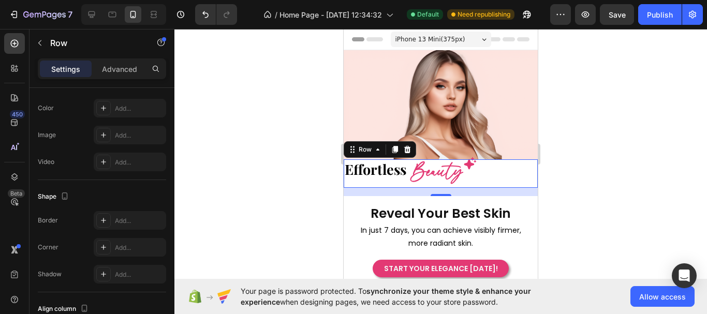
scroll to position [467, 0]
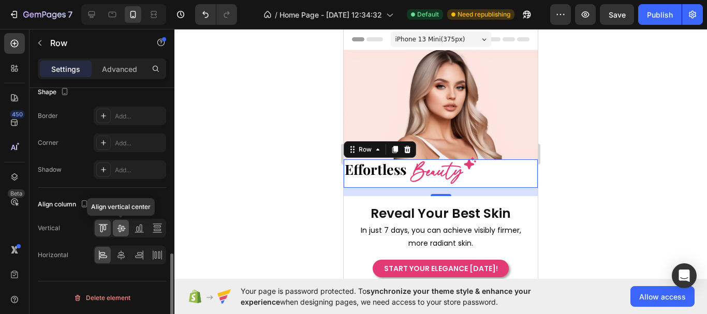
click at [124, 233] on icon at bounding box center [121, 228] width 10 height 10
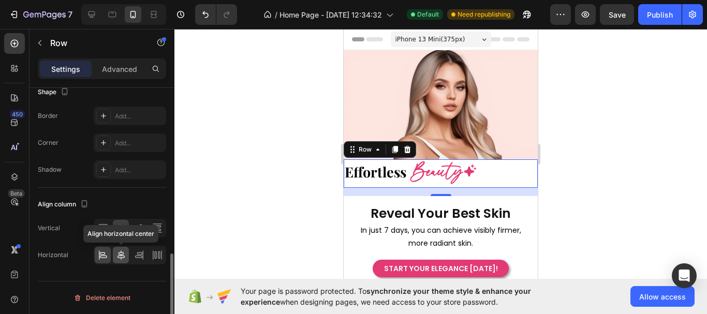
click at [122, 253] on icon at bounding box center [121, 255] width 10 height 10
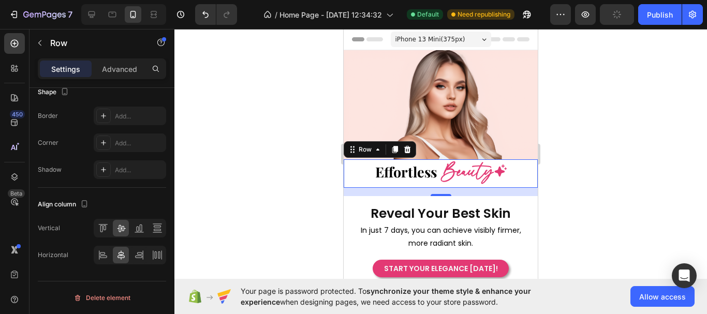
click at [614, 189] on div at bounding box center [441, 171] width 533 height 285
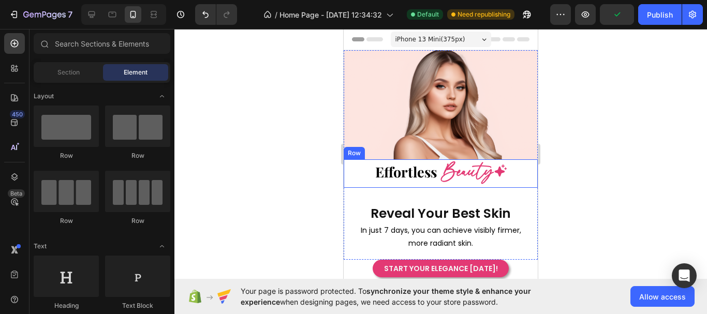
click at [350, 162] on div "Effortless Heading Beauty Heading Icon Row" at bounding box center [441, 174] width 194 height 28
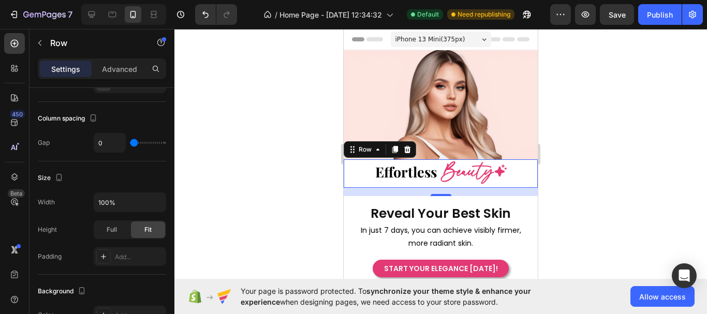
scroll to position [0, 0]
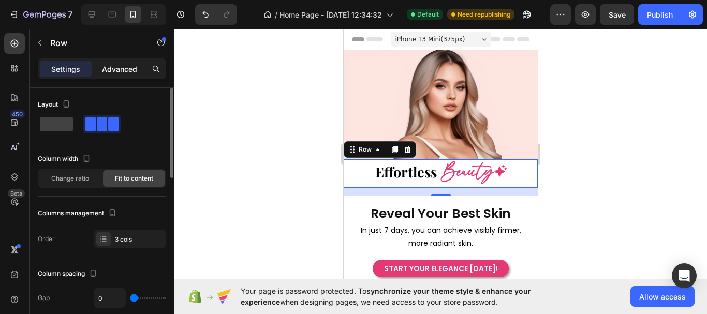
click at [118, 77] on div "Advanced" at bounding box center [120, 69] width 52 height 17
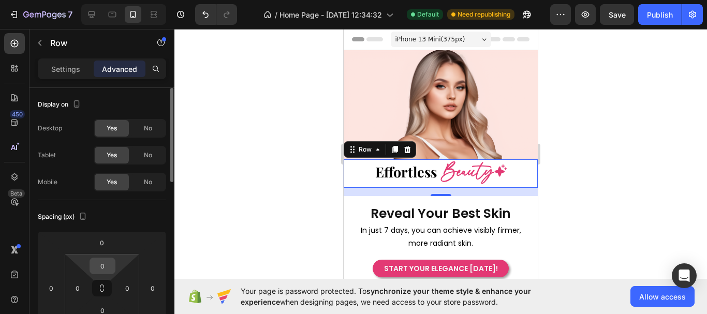
click at [110, 258] on div "0" at bounding box center [103, 266] width 26 height 17
click at [106, 265] on input "0" at bounding box center [102, 266] width 21 height 16
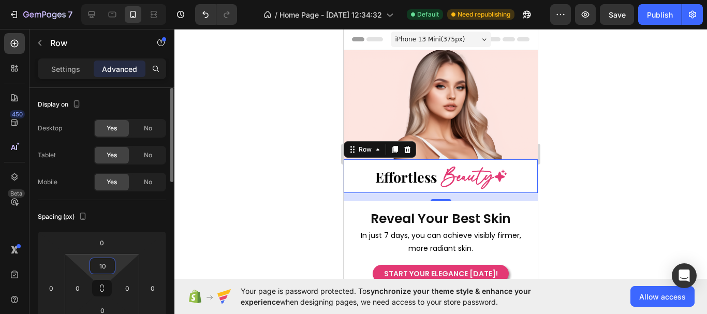
type input "1"
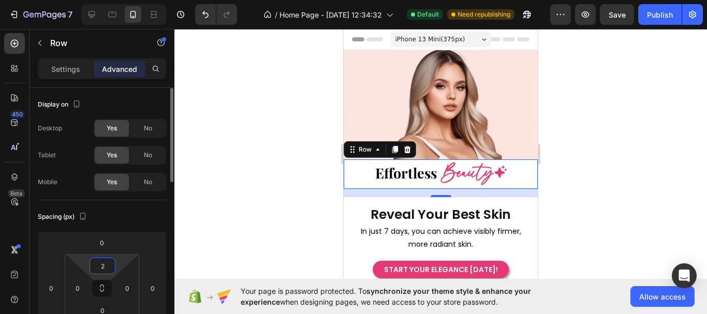
type input "20"
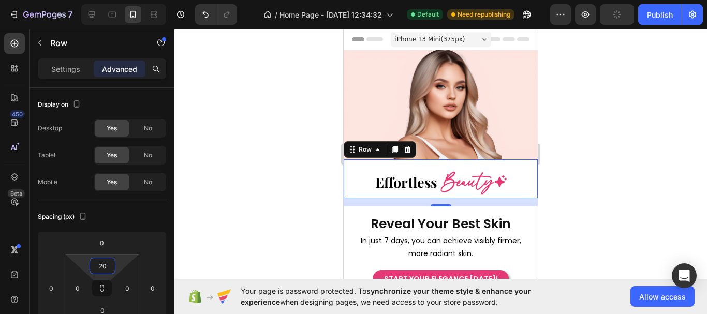
click at [663, 215] on div at bounding box center [441, 171] width 533 height 285
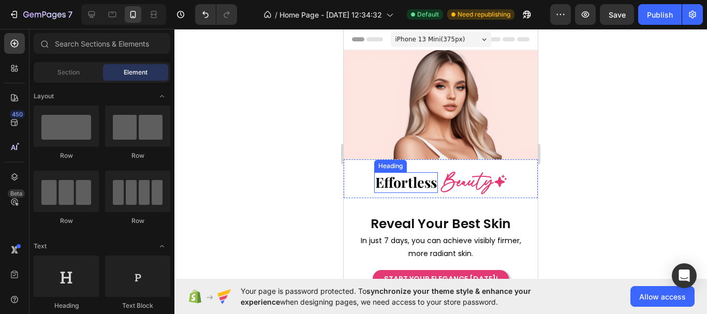
click at [410, 181] on h2 "Effortless" at bounding box center [406, 182] width 64 height 20
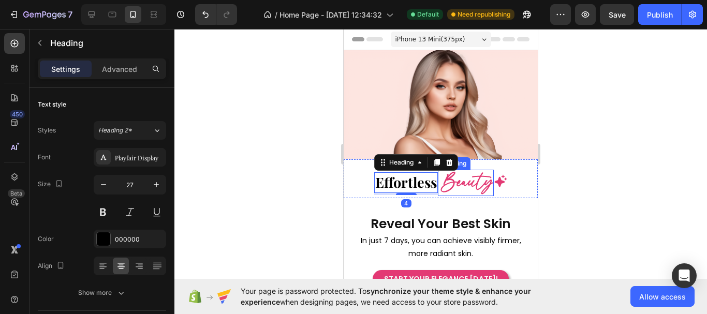
click at [461, 176] on h2 "Beauty" at bounding box center [467, 183] width 53 height 26
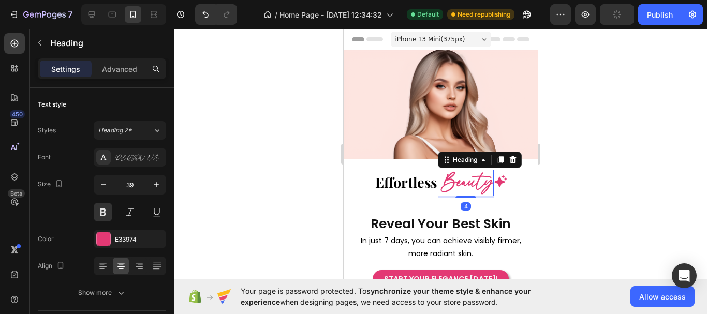
click at [598, 206] on div at bounding box center [441, 171] width 533 height 285
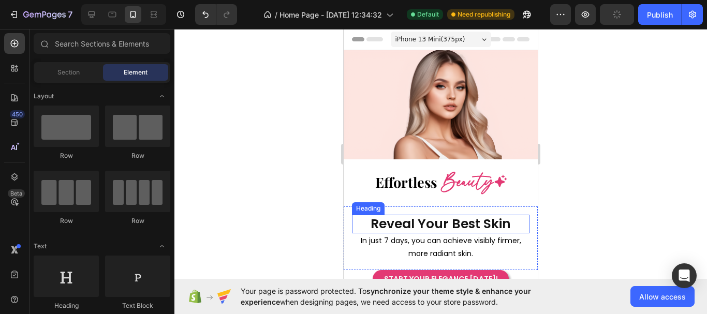
click at [457, 216] on h2 "Reveal Your Best Skin" at bounding box center [441, 224] width 178 height 19
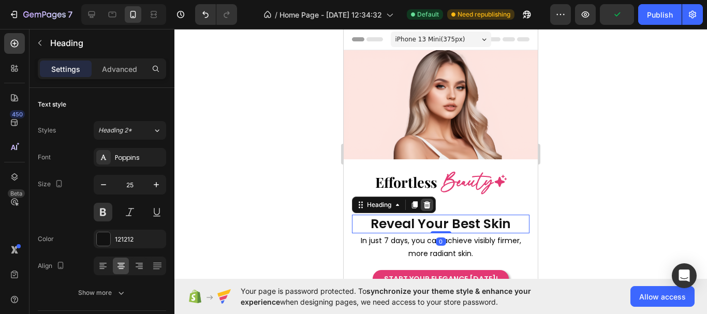
click at [428, 201] on icon at bounding box center [427, 205] width 8 height 8
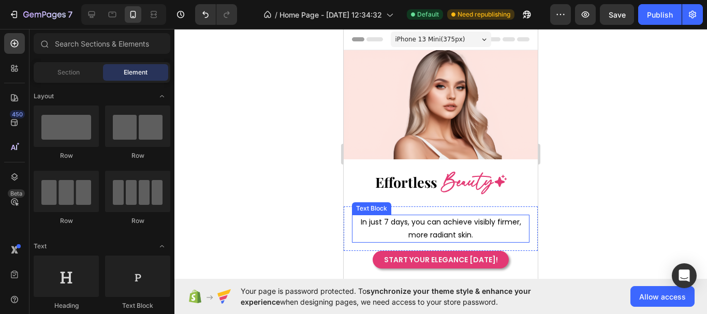
click at [440, 217] on p "In just 7 days, you can achieve visibly firmer, more radiant skin." at bounding box center [441, 229] width 176 height 26
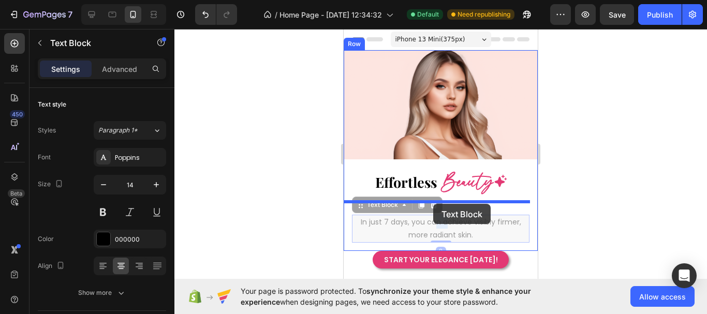
drag, startPoint x: 443, startPoint y: 222, endPoint x: 433, endPoint y: 204, distance: 20.2
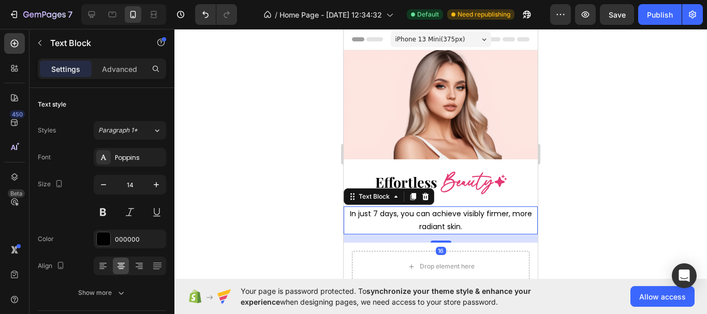
click at [605, 203] on div at bounding box center [441, 171] width 533 height 285
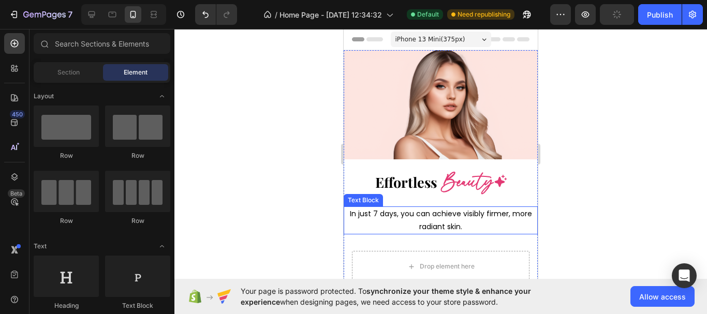
click at [449, 214] on p "In just 7 days, you can achieve visibly firmer, more radiant skin." at bounding box center [441, 221] width 192 height 26
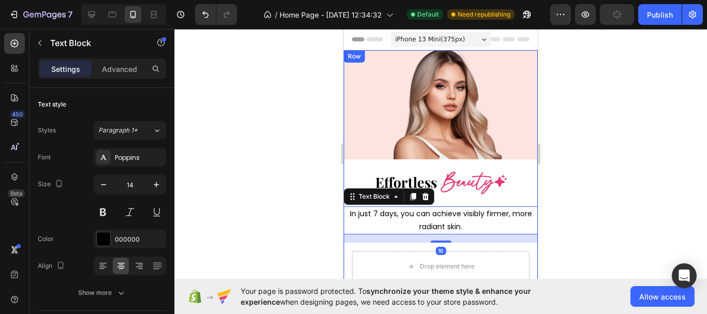
click at [452, 196] on div "Image Effortless Heading Beauty Heading Icon Row In just 7 days, you can achiev…" at bounding box center [441, 170] width 194 height 240
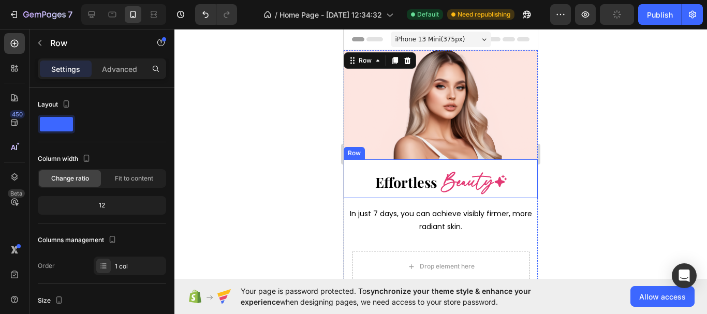
click at [450, 184] on h2 "Beauty" at bounding box center [467, 183] width 53 height 26
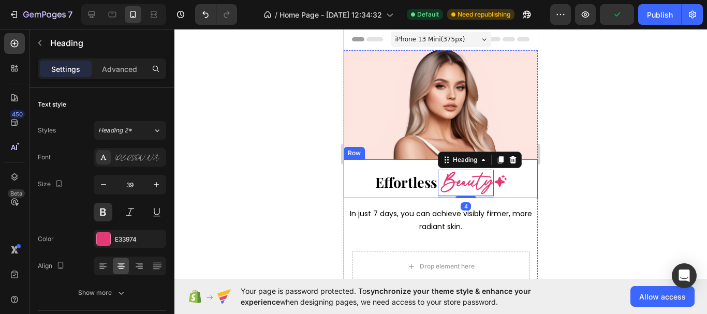
click at [430, 170] on div "Effortless Heading" at bounding box center [406, 184] width 64 height 28
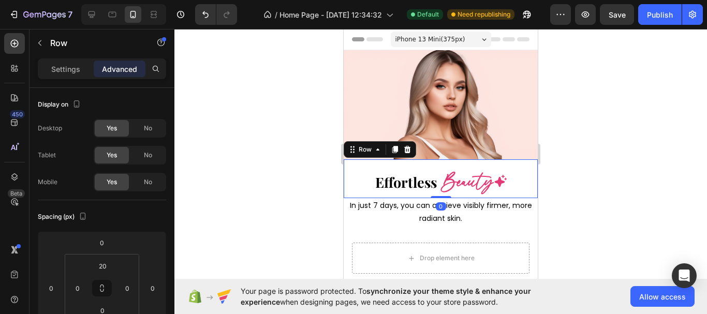
drag, startPoint x: 439, startPoint y: 200, endPoint x: 443, endPoint y: 184, distance: 16.0
click at [441, 184] on div "Effortless Heading Beauty Heading Icon Row 0" at bounding box center [441, 179] width 194 height 39
type input "0"
click at [586, 201] on div at bounding box center [441, 171] width 533 height 285
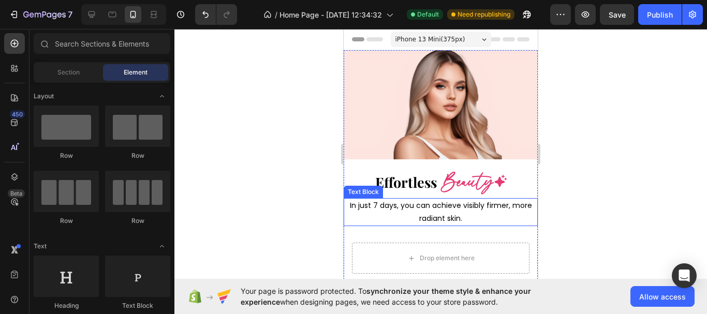
click at [471, 210] on p "In just 7 days, you can achieve visibly firmer, more radiant skin." at bounding box center [441, 212] width 192 height 26
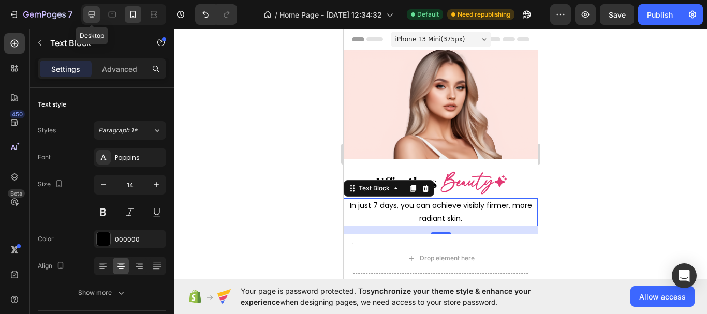
click at [96, 13] on icon at bounding box center [91, 14] width 10 height 10
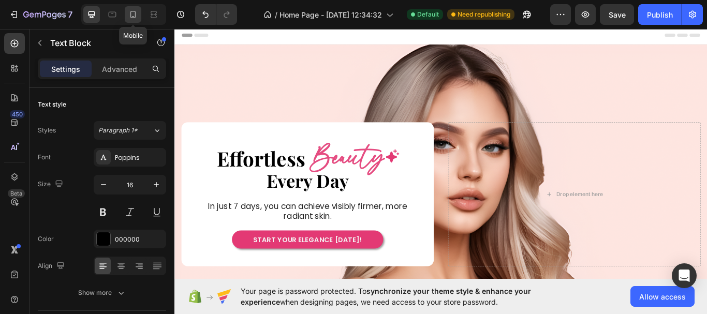
click at [128, 15] on icon at bounding box center [133, 14] width 10 height 10
type input "14"
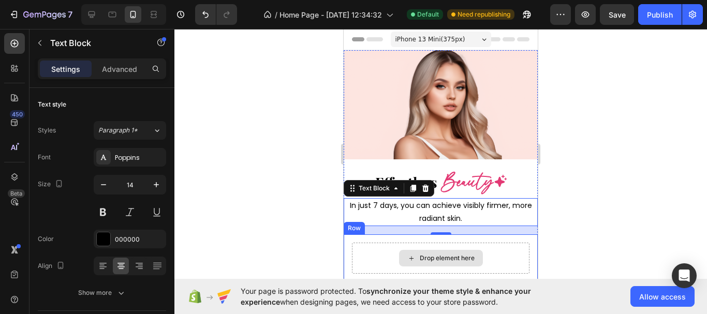
scroll to position [128, 0]
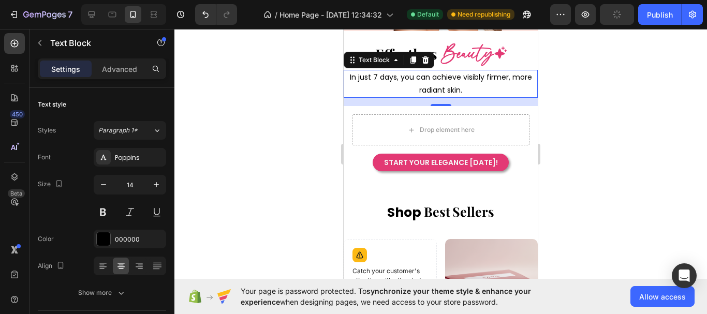
click at [442, 81] on p "In just 7 days, you can achieve visibly firmer, more radiant skin." at bounding box center [441, 84] width 192 height 26
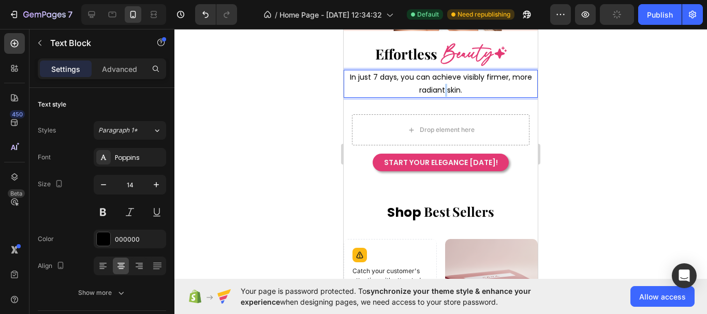
click at [442, 81] on p "In just 7 days, you can achieve visibly firmer, more radiant skin." at bounding box center [441, 84] width 192 height 26
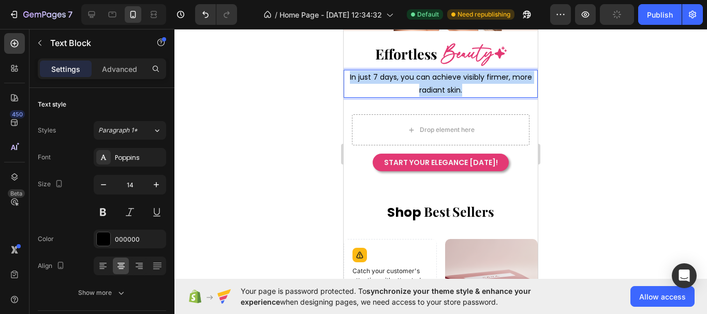
click at [442, 81] on p "In just 7 days, you can achieve visibly firmer, more radiant skin." at bounding box center [441, 84] width 192 height 26
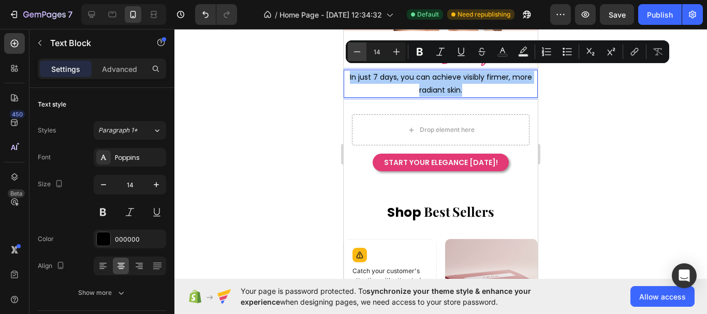
click at [359, 52] on icon "Editor contextual toolbar" at bounding box center [357, 52] width 10 height 10
type input "13"
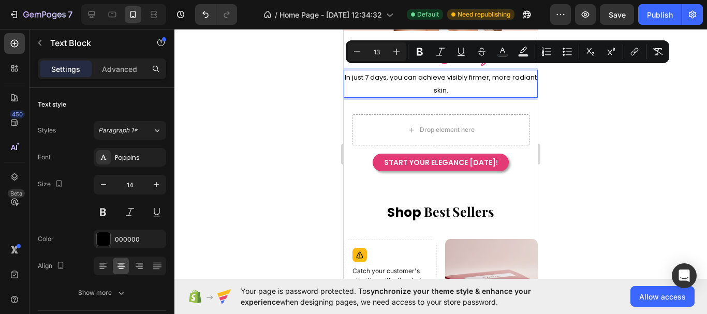
click at [621, 155] on div at bounding box center [441, 171] width 533 height 285
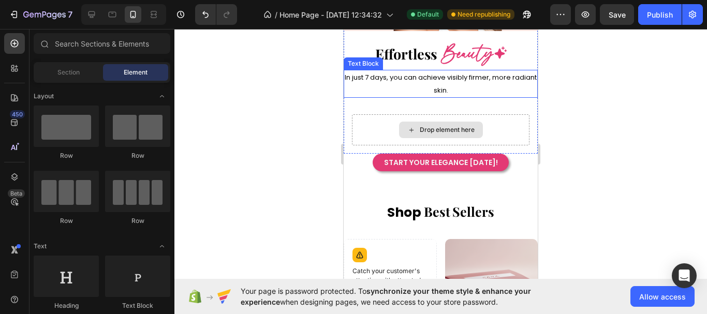
scroll to position [25, 0]
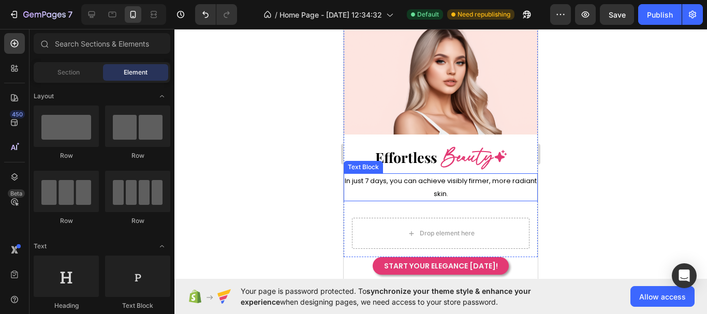
click at [455, 184] on p "In just 7 days, you can achieve visibly firmer, more radiant skin." at bounding box center [441, 188] width 192 height 26
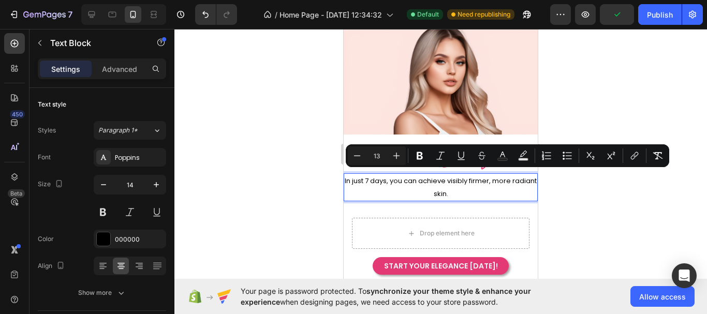
click at [450, 180] on span "In just 7 days, you can achieve visibly firmer, more radiant skin." at bounding box center [441, 187] width 192 height 23
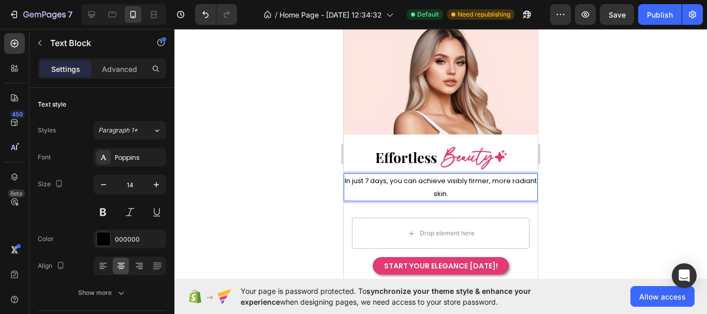
click at [400, 176] on span "In just 7 days, you can achieve visibly firmer, more radiant skin." at bounding box center [441, 187] width 192 height 23
click at [502, 178] on span "In just 7 days, you can achieve visibly firmer, more radiant skin." at bounding box center [441, 187] width 192 height 23
click at [457, 179] on span "In just 7 days, you can achieve visibly firmer, more radiant skin." at bounding box center [441, 187] width 192 height 23
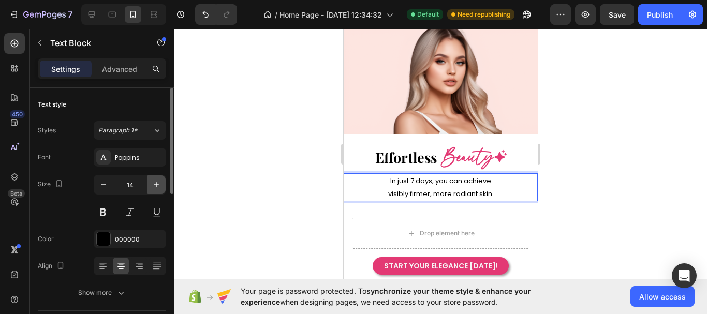
click at [156, 181] on icon "button" at bounding box center [156, 185] width 10 height 10
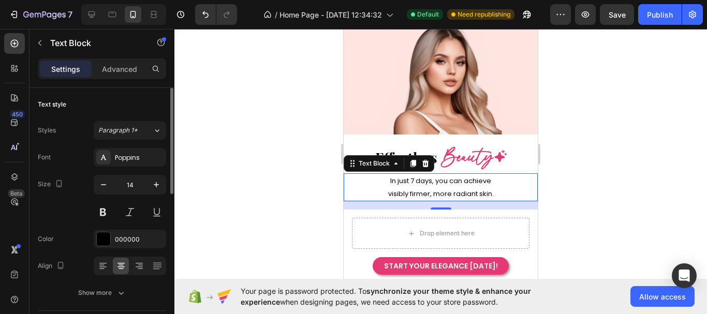
type input "15"
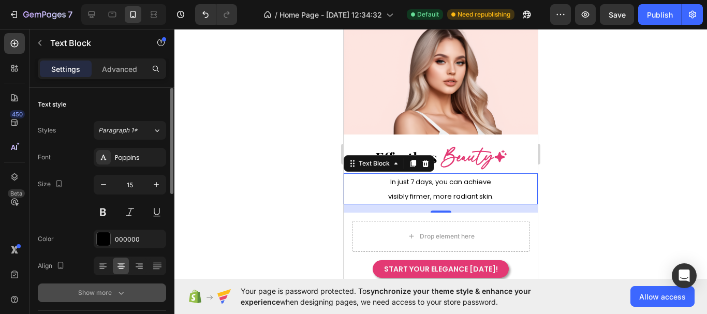
click at [114, 294] on div "Show more" at bounding box center [102, 293] width 48 height 10
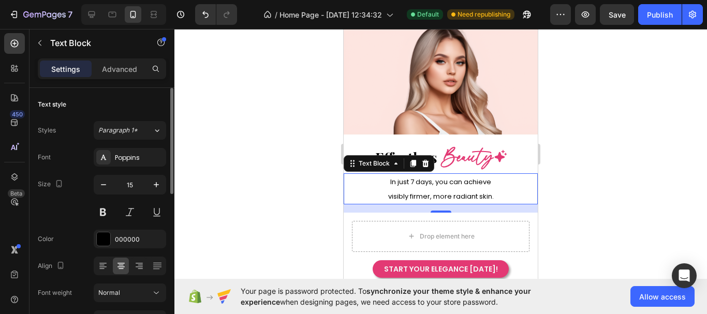
scroll to position [207, 0]
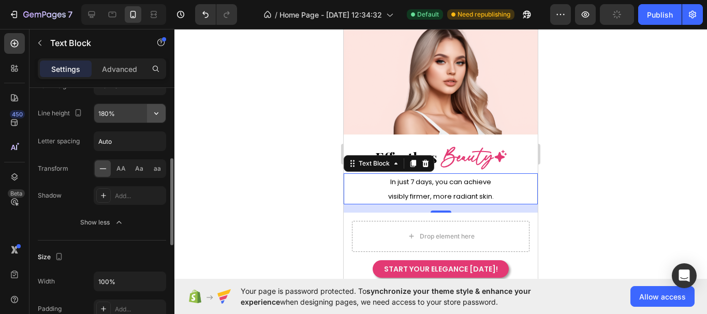
click at [157, 113] on icon "button" at bounding box center [156, 113] width 10 height 10
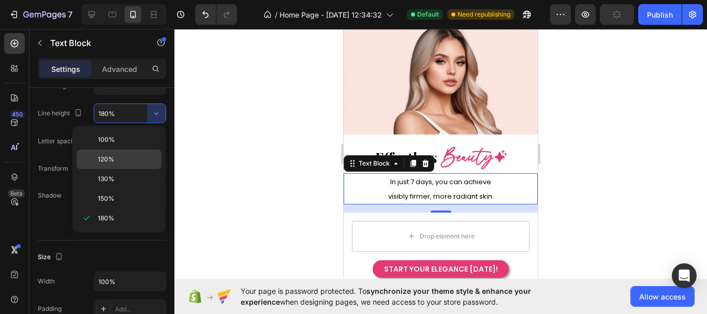
click at [143, 161] on p "120%" at bounding box center [127, 159] width 59 height 9
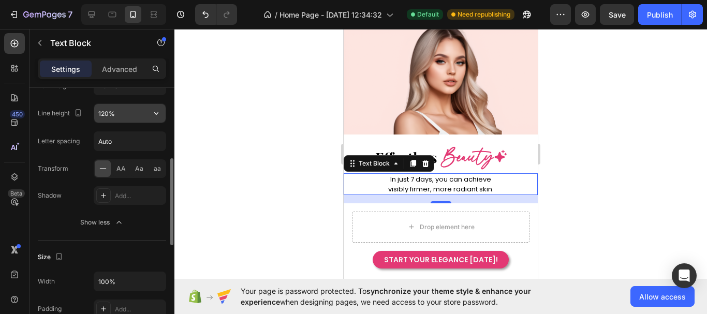
click at [104, 117] on input "120%" at bounding box center [129, 113] width 71 height 19
click at [108, 114] on input "120%" at bounding box center [129, 113] width 71 height 19
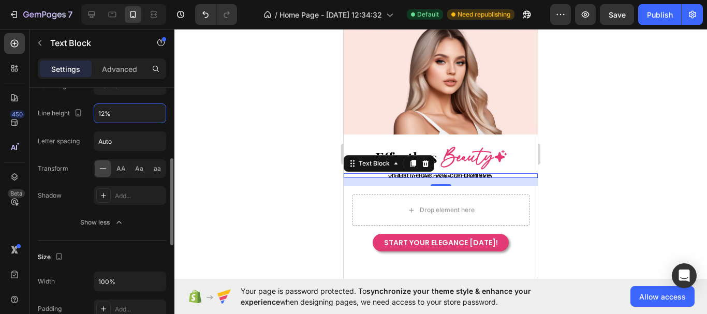
type input "125%"
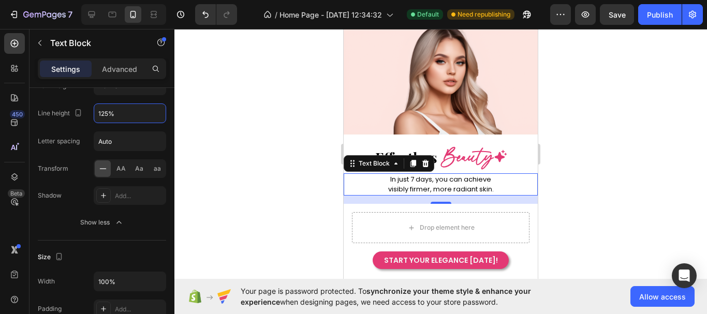
click at [601, 190] on div at bounding box center [441, 171] width 533 height 285
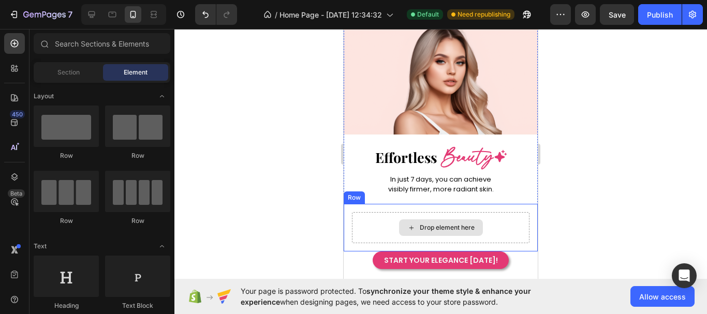
click at [484, 212] on div "Drop element here" at bounding box center [441, 227] width 178 height 31
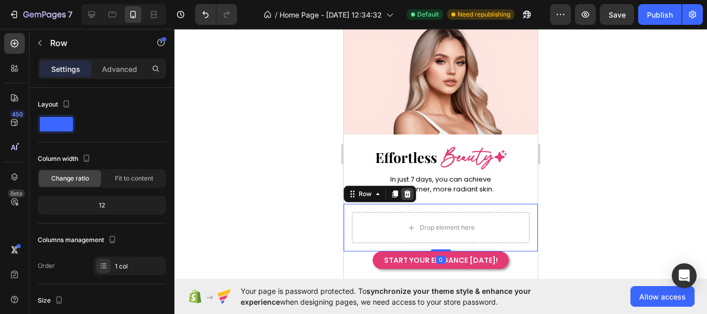
click at [410, 191] on icon at bounding box center [407, 194] width 8 height 8
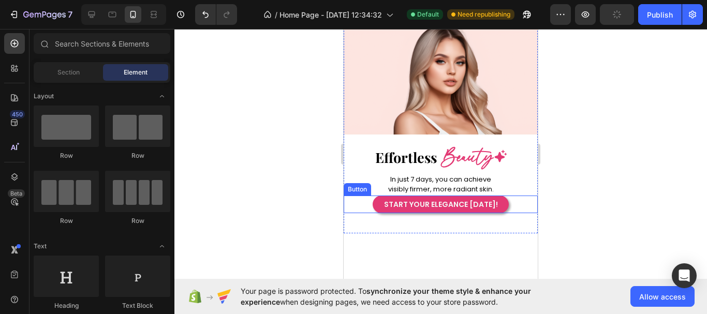
click at [504, 196] on div "START YOUR ELEGANCE TODAY! Button" at bounding box center [441, 205] width 194 height 18
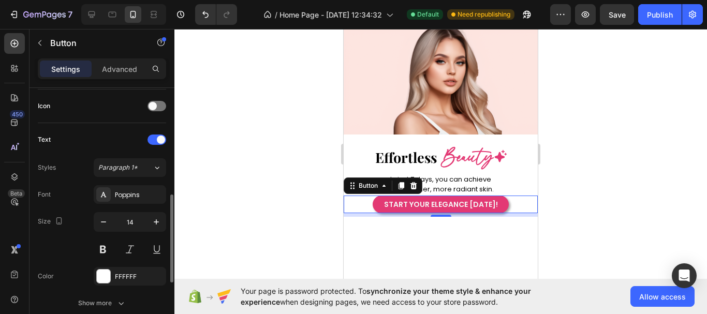
scroll to position [466, 0]
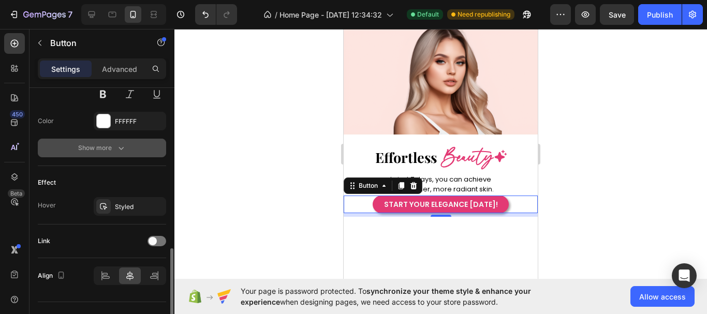
click at [121, 150] on icon "button" at bounding box center [121, 148] width 10 height 10
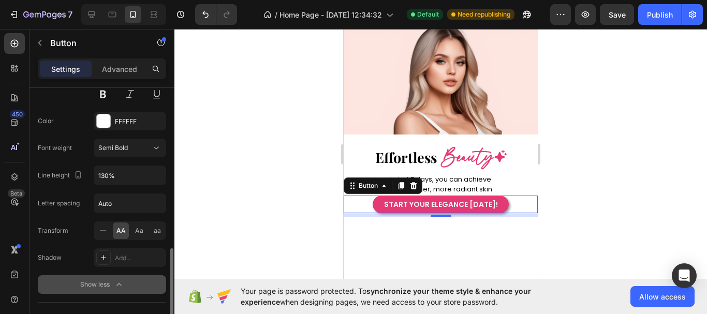
scroll to position [621, 0]
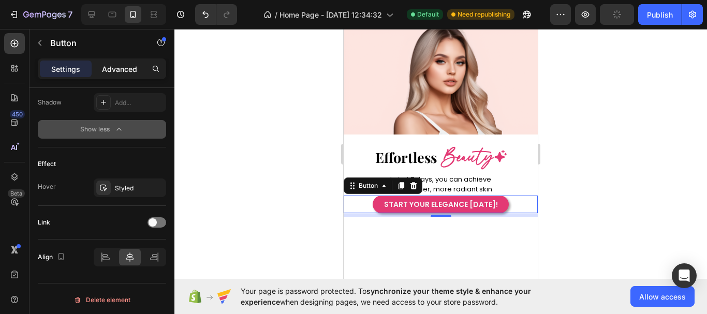
click at [124, 66] on p "Advanced" at bounding box center [119, 69] width 35 height 11
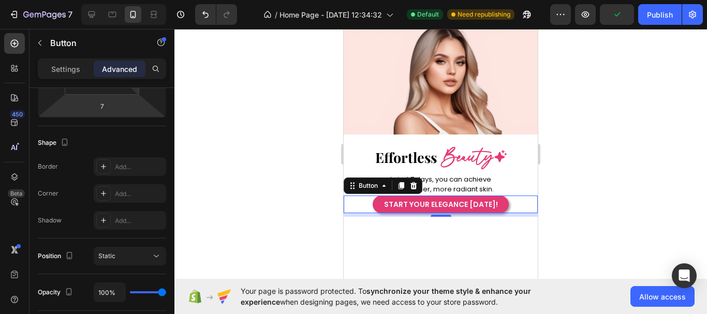
scroll to position [21, 0]
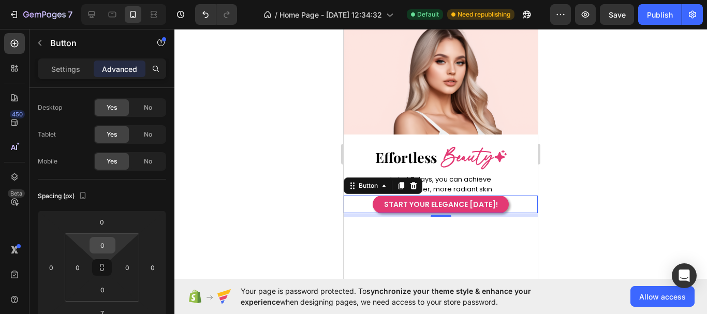
click at [107, 247] on input "0" at bounding box center [102, 246] width 21 height 16
type input "5"
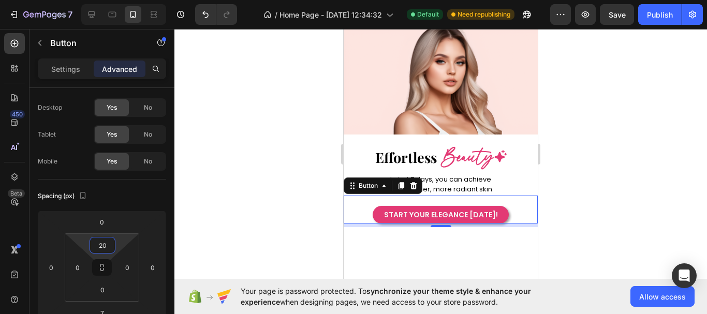
type input "2"
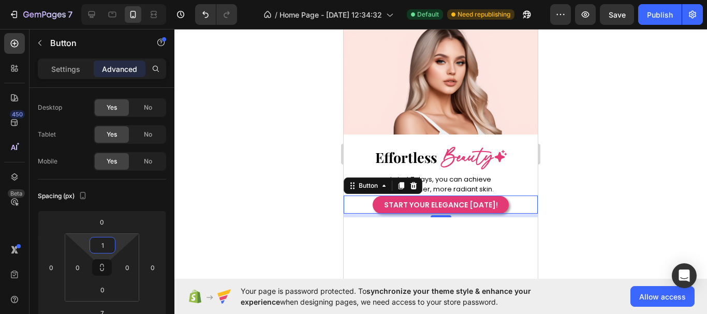
type input "15"
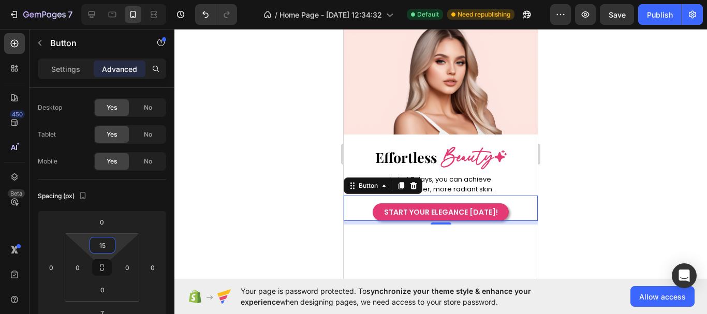
click at [635, 231] on div at bounding box center [441, 171] width 533 height 285
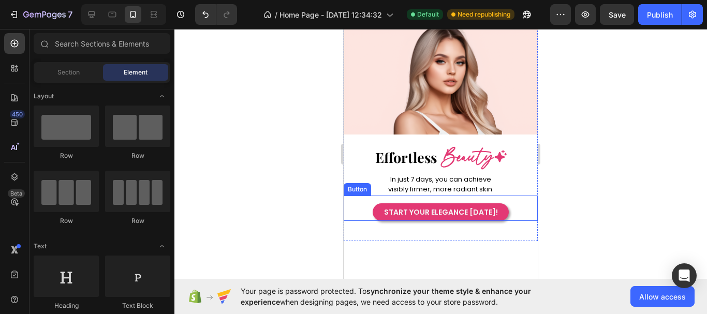
click at [464, 179] on span "In just 7 days, you can achieve" at bounding box center [440, 180] width 101 height 10
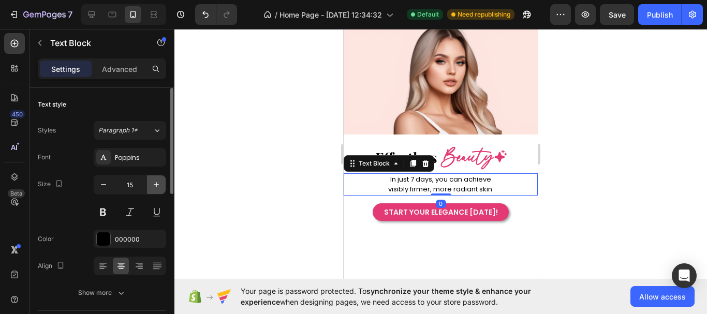
click at [160, 185] on icon "button" at bounding box center [156, 185] width 10 height 10
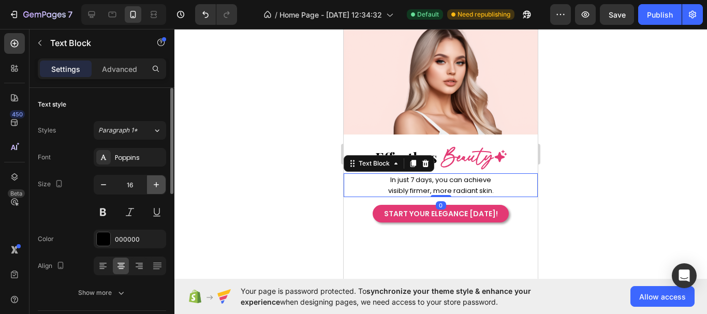
click at [161, 185] on icon "button" at bounding box center [156, 185] width 10 height 10
click at [162, 184] on button "button" at bounding box center [156, 185] width 19 height 19
type input "18"
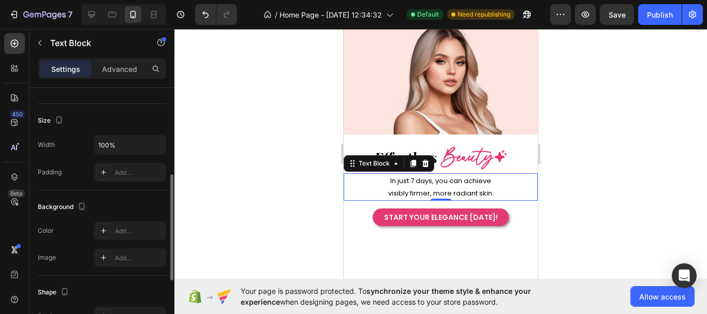
scroll to position [155, 0]
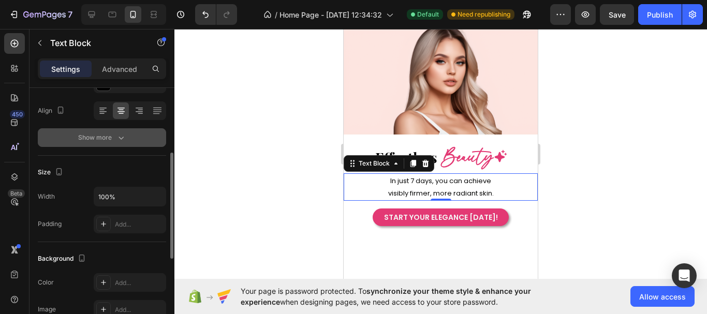
click at [125, 139] on icon "button" at bounding box center [121, 138] width 10 height 10
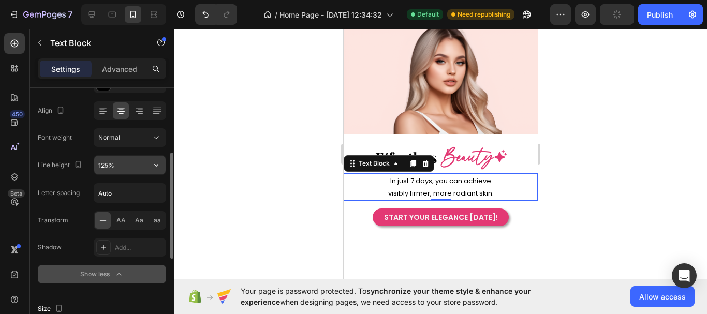
click at [107, 165] on input "125%" at bounding box center [129, 165] width 71 height 19
click at [157, 168] on icon "button" at bounding box center [156, 165] width 10 height 10
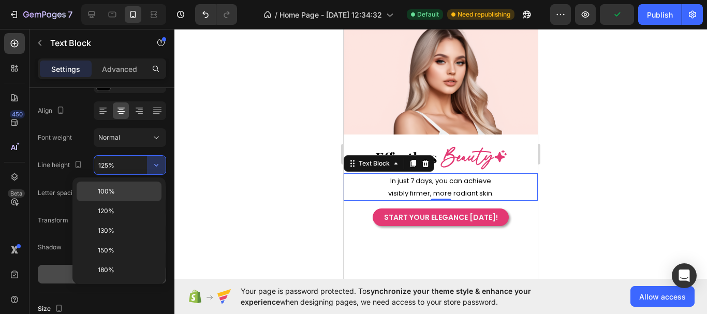
click at [127, 192] on p "100%" at bounding box center [127, 191] width 59 height 9
type input "100%"
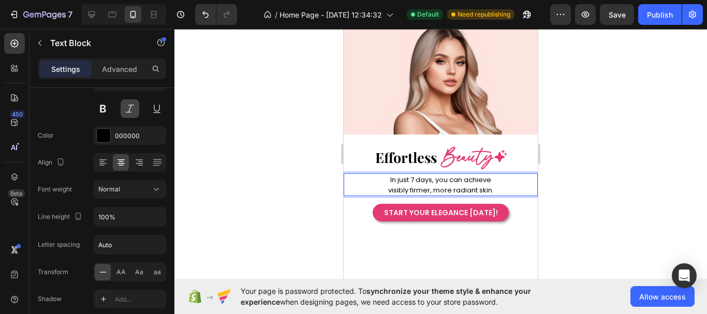
scroll to position [0, 0]
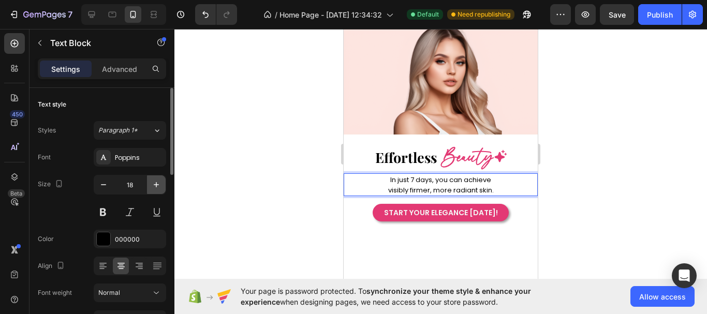
click at [153, 186] on icon "button" at bounding box center [156, 185] width 10 height 10
click at [154, 186] on icon "button" at bounding box center [156, 185] width 10 height 10
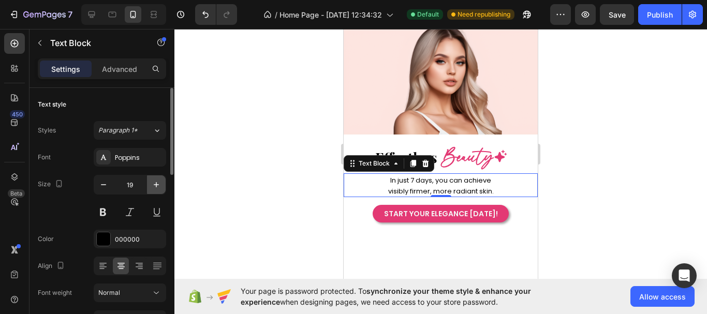
click at [154, 186] on icon "button" at bounding box center [156, 185] width 10 height 10
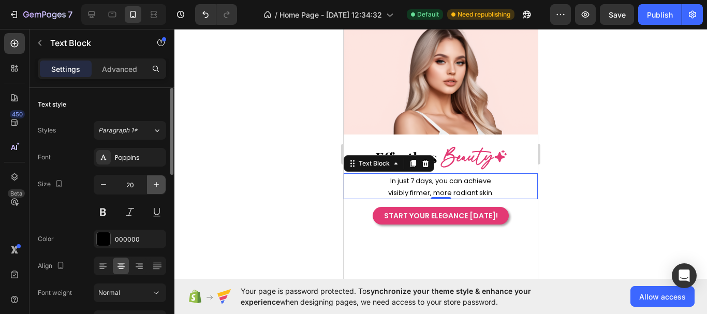
click at [154, 186] on icon "button" at bounding box center [156, 185] width 10 height 10
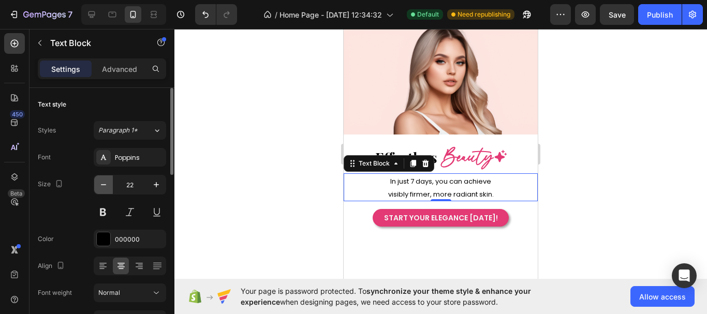
click at [105, 186] on icon "button" at bounding box center [103, 185] width 10 height 10
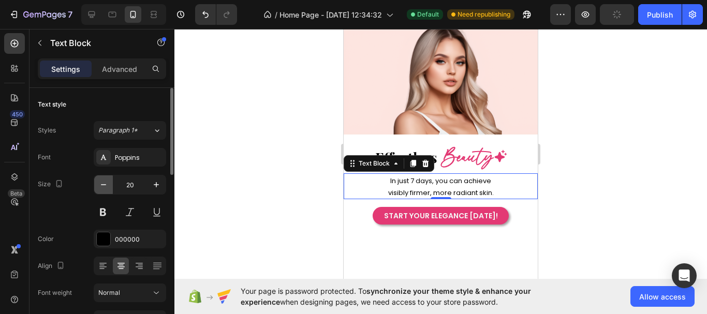
click at [105, 186] on icon "button" at bounding box center [103, 185] width 10 height 10
type input "19"
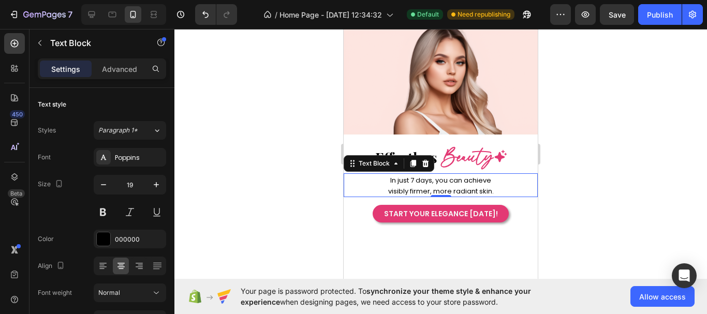
click at [393, 180] on span "In just 7 days, you can achieve" at bounding box center [440, 181] width 101 height 10
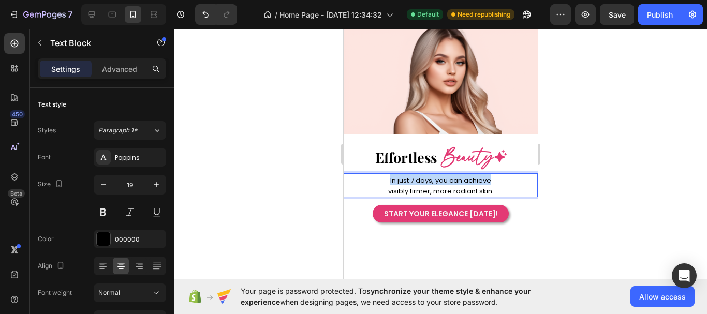
click at [393, 180] on span "In just 7 days, you can achieve" at bounding box center [440, 181] width 101 height 10
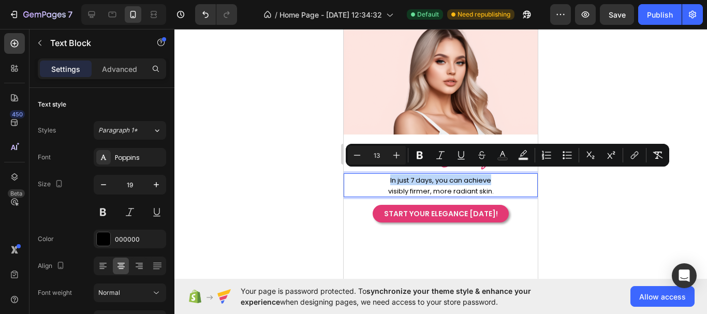
click at [393, 180] on span "In just 7 days, you can achieve" at bounding box center [440, 181] width 101 height 10
click at [396, 186] on span "visibly firmer, more radiant skin." at bounding box center [441, 191] width 106 height 10
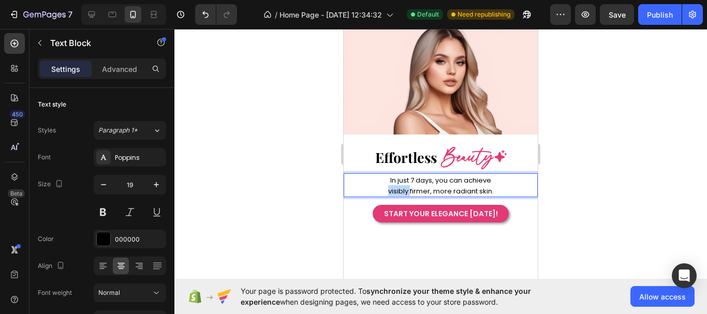
click at [396, 186] on span "visibly firmer, more radiant skin." at bounding box center [441, 191] width 106 height 10
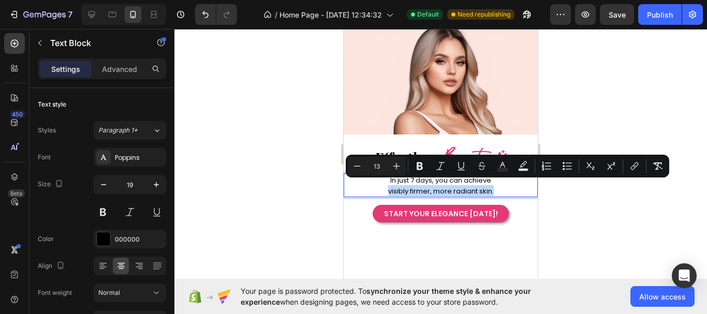
click at [507, 185] on p "visibly firmer, more radiant skin." at bounding box center [441, 190] width 192 height 11
click at [502, 185] on p "visibly firmer, more radiant skin." at bounding box center [441, 190] width 192 height 11
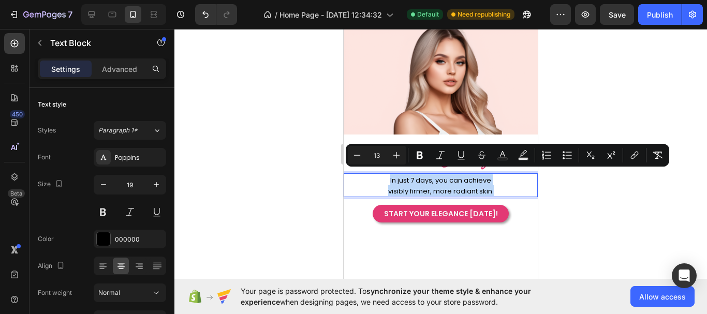
drag, startPoint x: 494, startPoint y: 184, endPoint x: 380, endPoint y: 177, distance: 113.7
click at [380, 177] on div "In just 7 days, you can achieve visibly firmer, more radiant skin." at bounding box center [441, 185] width 194 height 24
click at [394, 156] on icon "Editor contextual toolbar" at bounding box center [397, 155] width 10 height 10
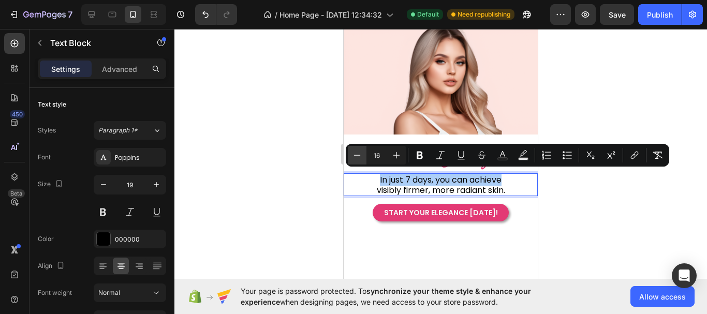
click at [353, 162] on button "Minus" at bounding box center [357, 155] width 19 height 19
type input "15"
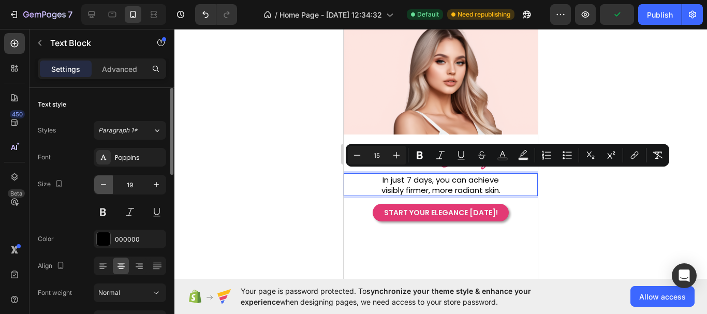
click at [103, 180] on icon "button" at bounding box center [103, 185] width 10 height 10
type input "18"
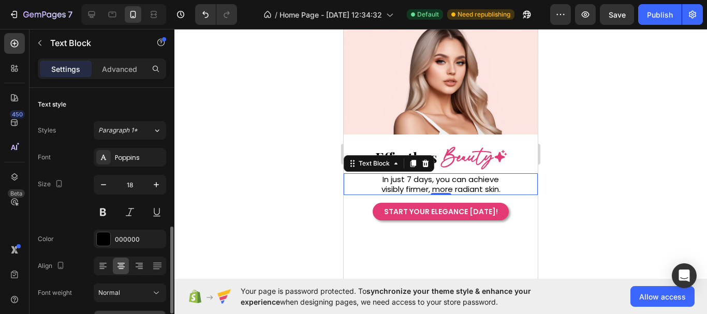
scroll to position [104, 0]
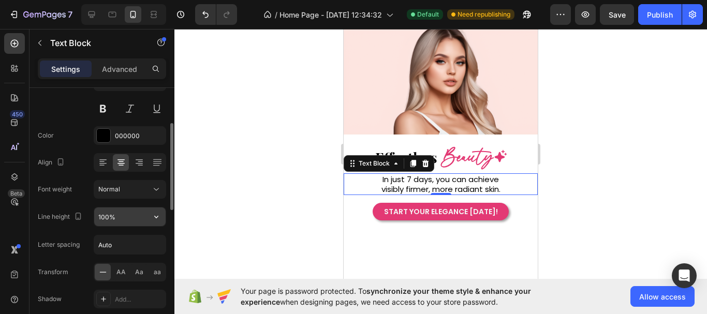
click at [155, 213] on icon "button" at bounding box center [156, 217] width 10 height 10
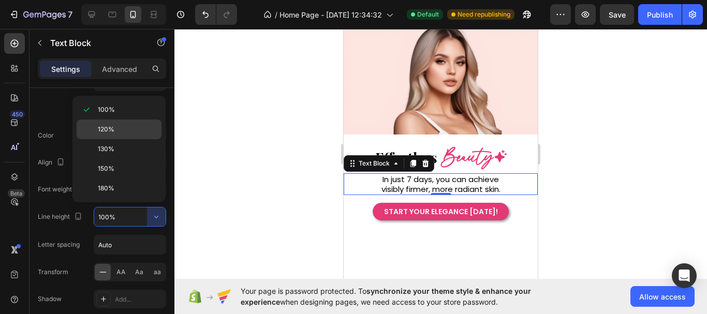
click at [138, 128] on p "120%" at bounding box center [127, 129] width 59 height 9
type input "120%"
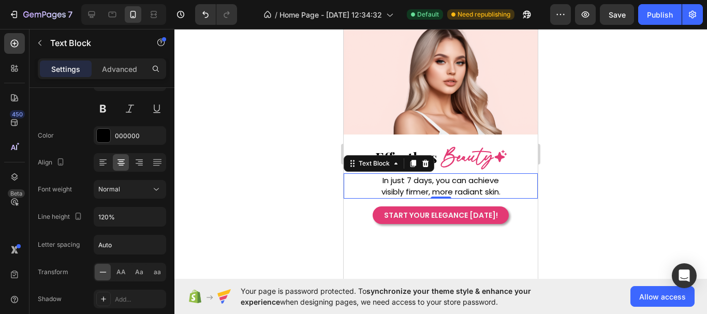
click at [591, 201] on div at bounding box center [441, 171] width 533 height 285
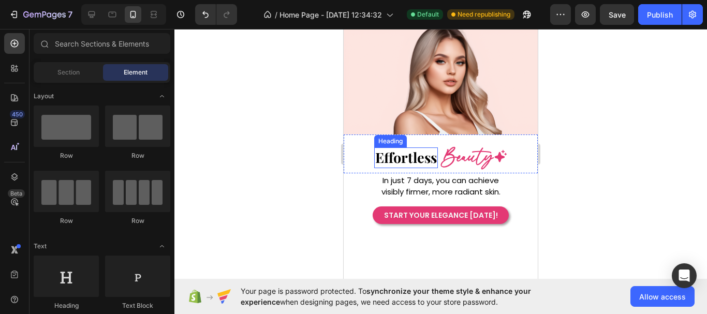
click at [401, 159] on h2 "Effortless" at bounding box center [406, 158] width 64 height 20
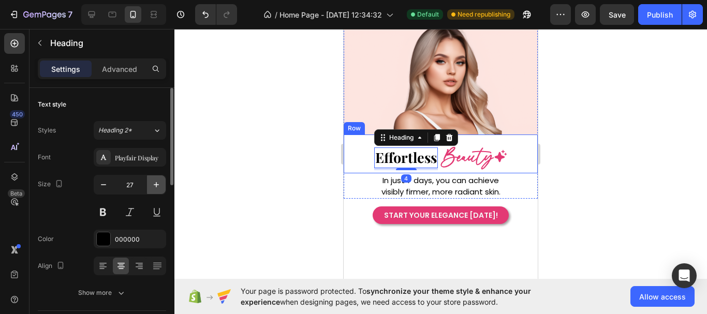
click at [154, 179] on button "button" at bounding box center [156, 185] width 19 height 19
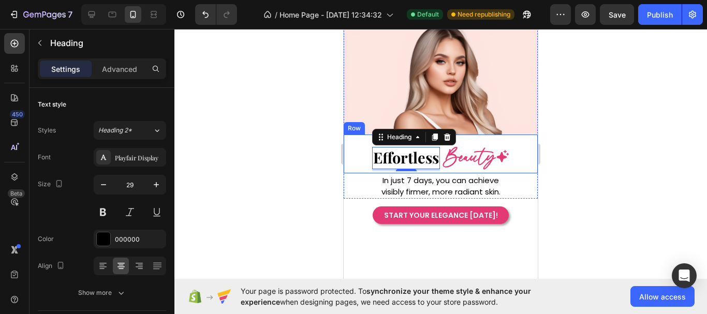
type input "30"
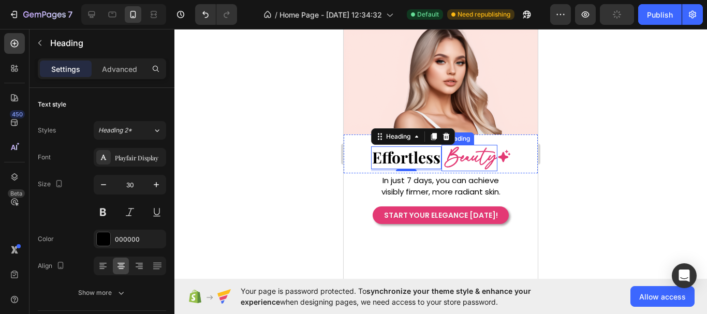
click at [456, 156] on h2 "Beauty" at bounding box center [470, 158] width 53 height 26
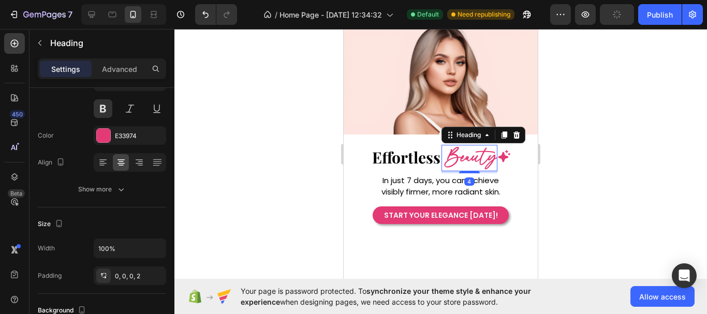
scroll to position [0, 0]
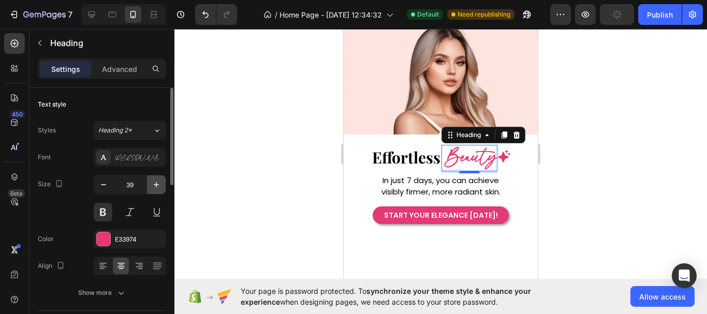
click at [154, 189] on icon "button" at bounding box center [156, 185] width 10 height 10
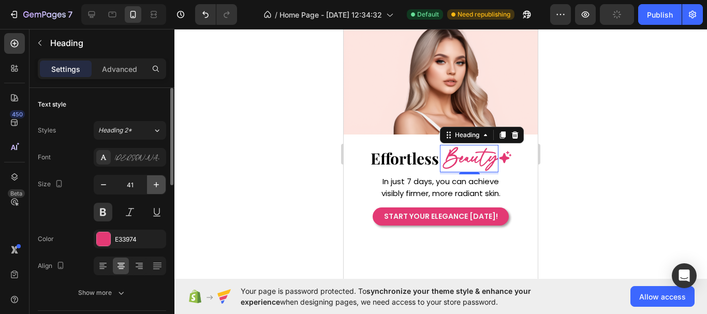
click at [154, 189] on icon "button" at bounding box center [156, 185] width 10 height 10
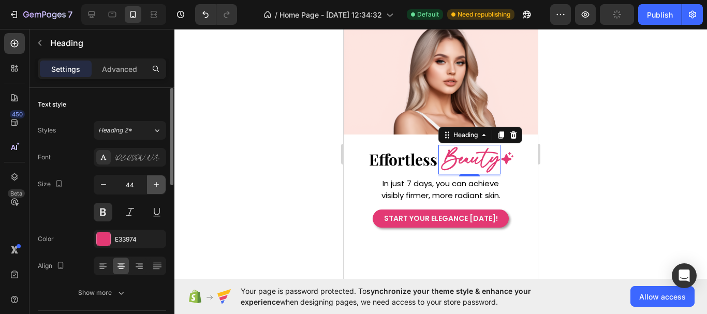
click at [156, 189] on icon "button" at bounding box center [156, 185] width 10 height 10
type input "45"
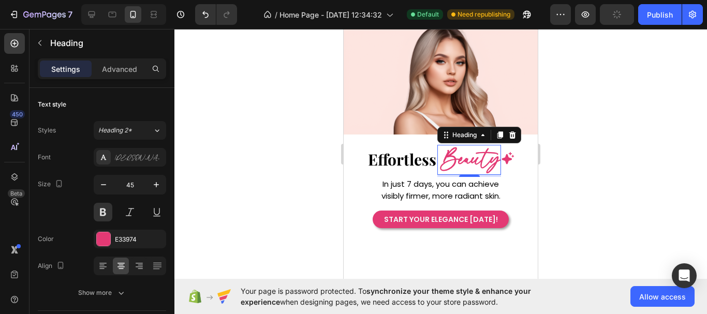
click at [567, 203] on div at bounding box center [441, 171] width 533 height 285
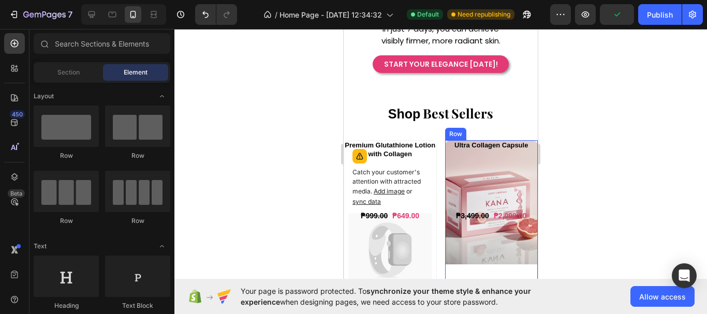
scroll to position [77, 0]
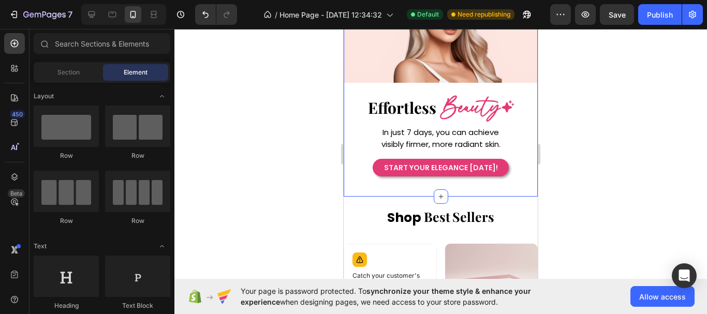
click at [516, 175] on div "START YOUR ELEGANCE TODAY! Button" at bounding box center [441, 165] width 194 height 29
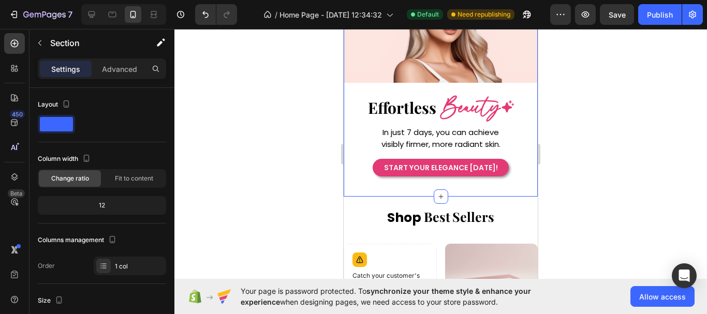
click at [517, 181] on div "Image Effortless Heading Beauty Heading Icon Row In just 7 days, you can achiev…" at bounding box center [441, 85] width 194 height 223
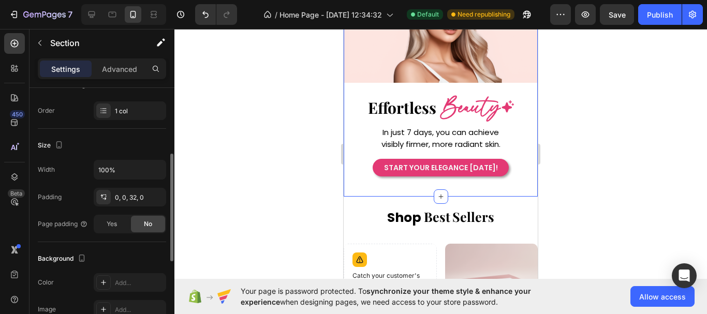
scroll to position [311, 0]
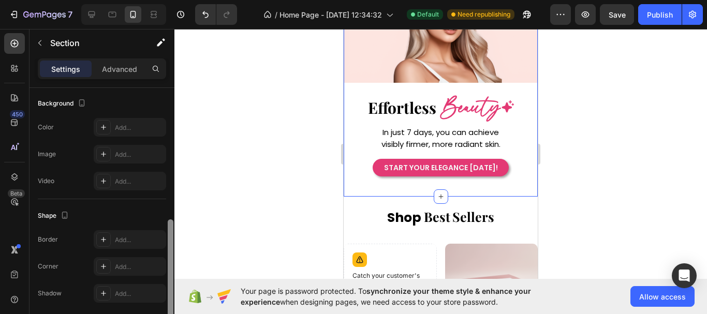
click at [146, 132] on div "Add..." at bounding box center [139, 127] width 49 height 9
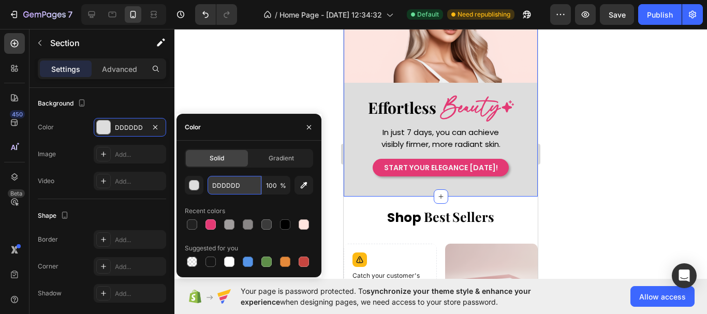
click at [238, 189] on input "DDDDDD" at bounding box center [235, 185] width 54 height 19
paste input "#ffe5df"
type input "#ffe5df"
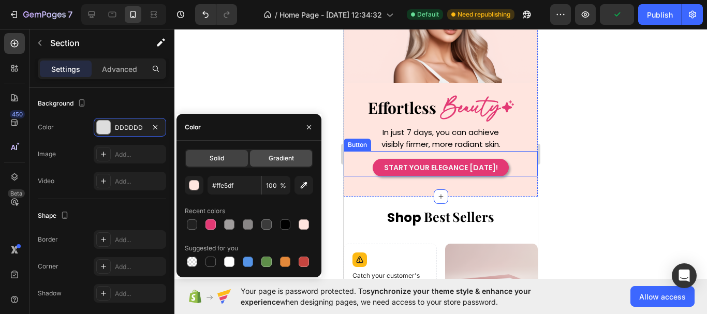
click at [288, 157] on span "Gradient" at bounding box center [281, 158] width 25 height 9
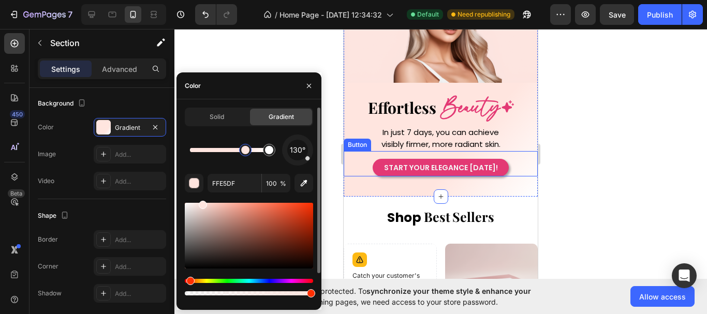
drag, startPoint x: 193, startPoint y: 152, endPoint x: 237, endPoint y: 151, distance: 44.0
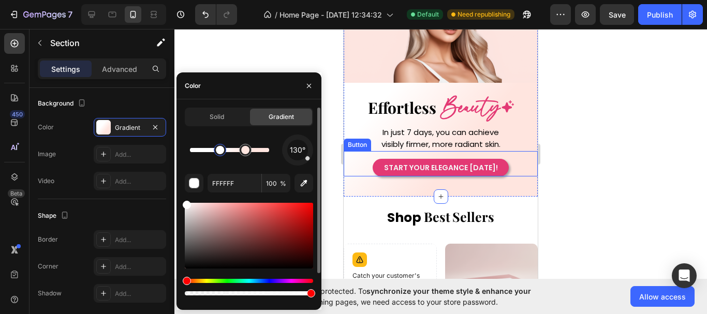
drag, startPoint x: 199, startPoint y: 152, endPoint x: 221, endPoint y: 153, distance: 21.3
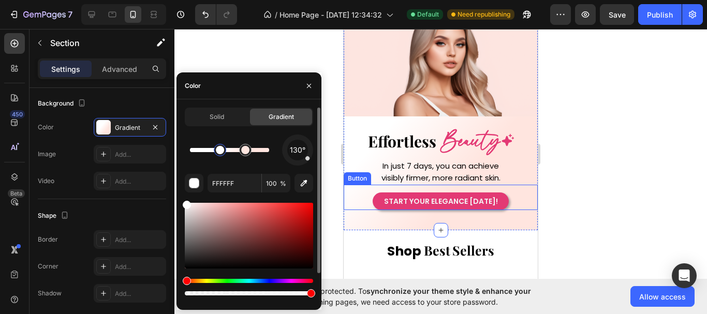
scroll to position [0, 0]
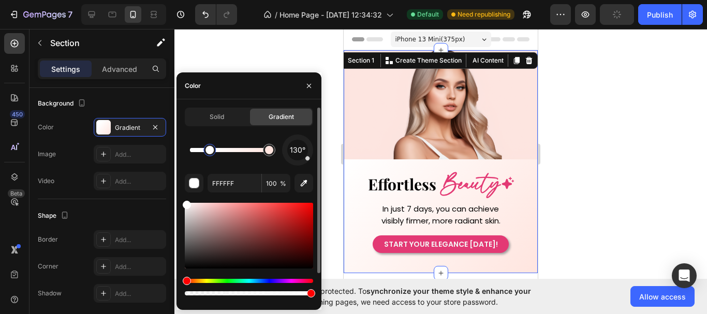
drag, startPoint x: 246, startPoint y: 151, endPoint x: 293, endPoint y: 152, distance: 47.2
drag, startPoint x: 310, startPoint y: 161, endPoint x: 279, endPoint y: 127, distance: 45.8
click at [279, 127] on div "Solid Gradient 130° FFFFFF 100 % Recent colors" at bounding box center [249, 221] width 128 height 227
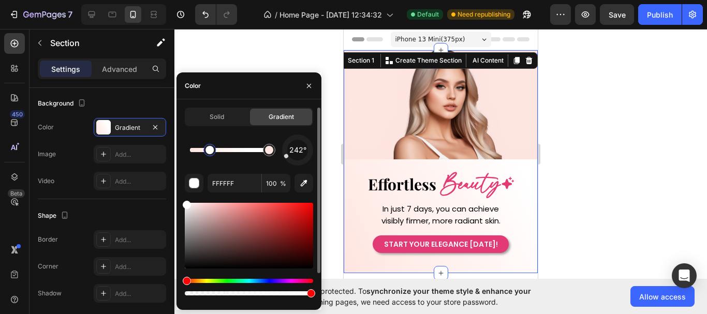
drag, startPoint x: 309, startPoint y: 160, endPoint x: 277, endPoint y: 161, distance: 31.6
click at [277, 161] on div "242°" at bounding box center [249, 150] width 128 height 31
click at [226, 184] on input "FFFFFF" at bounding box center [235, 183] width 54 height 19
paste input "#ffe5df"
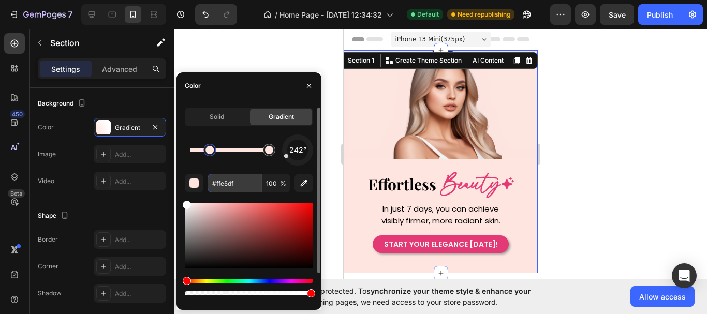
click at [258, 184] on input "#ffe5df" at bounding box center [235, 183] width 54 height 19
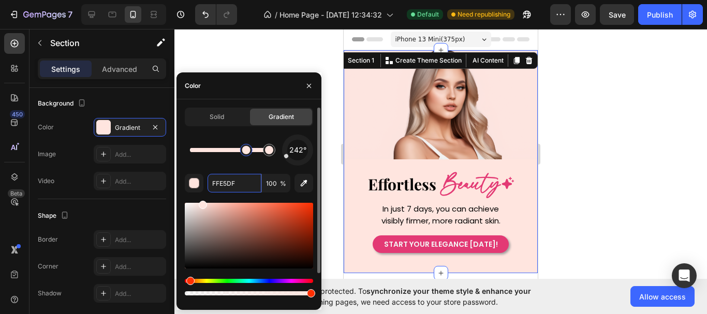
drag, startPoint x: 207, startPoint y: 154, endPoint x: 213, endPoint y: 158, distance: 7.9
click at [235, 182] on input "FFE5DF" at bounding box center [235, 183] width 54 height 19
click at [247, 169] on div "242° FFE5DF 100 % Recent colors" at bounding box center [249, 235] width 128 height 200
paste input "#ffe5df"
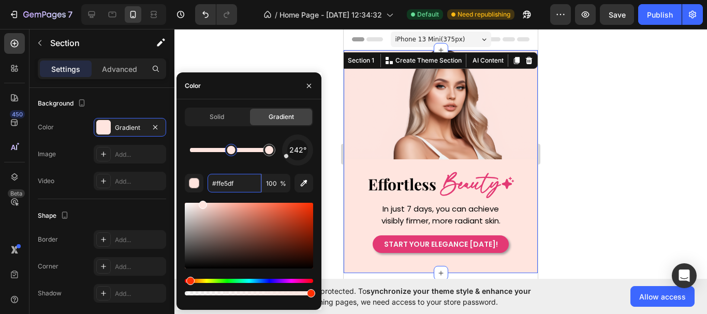
drag, startPoint x: 249, startPoint y: 153, endPoint x: 232, endPoint y: 152, distance: 17.1
click at [238, 185] on input "#ffe5df" at bounding box center [235, 183] width 54 height 19
click at [281, 198] on div "242° #ffe5df 100 % Recent colors" at bounding box center [249, 235] width 128 height 200
type input "FFE5DF"
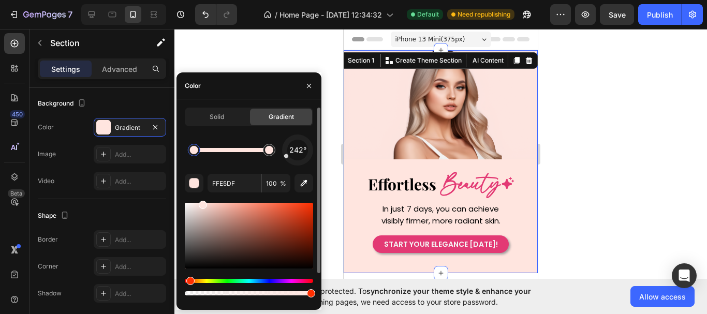
drag, startPoint x: 233, startPoint y: 154, endPoint x: 182, endPoint y: 156, distance: 50.3
drag, startPoint x: 265, startPoint y: 154, endPoint x: 238, endPoint y: 154, distance: 27.4
drag, startPoint x: 225, startPoint y: 152, endPoint x: 277, endPoint y: 155, distance: 52.4
drag, startPoint x: 286, startPoint y: 157, endPoint x: 294, endPoint y: 136, distance: 22.8
click at [294, 136] on div at bounding box center [294, 137] width 5 height 5
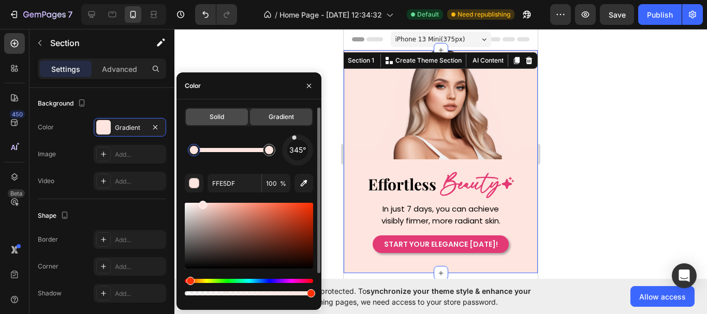
click at [228, 112] on div "Solid" at bounding box center [217, 117] width 62 height 17
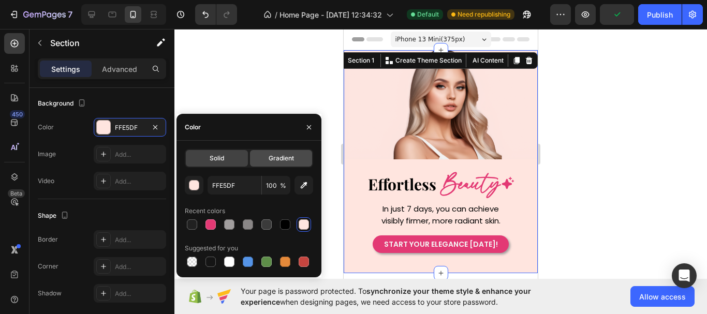
click at [275, 158] on span "Gradient" at bounding box center [281, 158] width 25 height 9
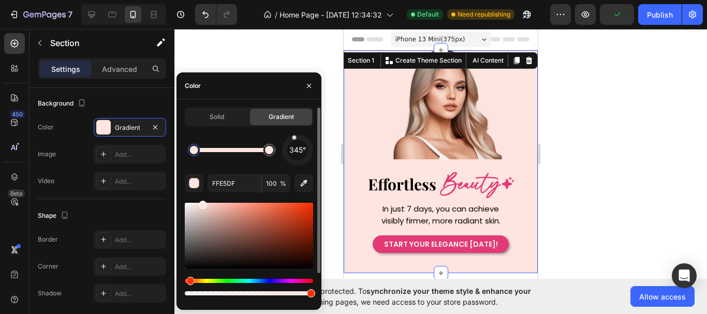
click at [299, 151] on span "345°" at bounding box center [297, 150] width 17 height 12
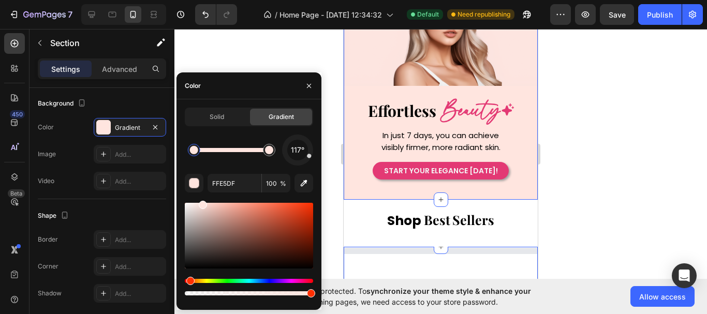
scroll to position [52, 0]
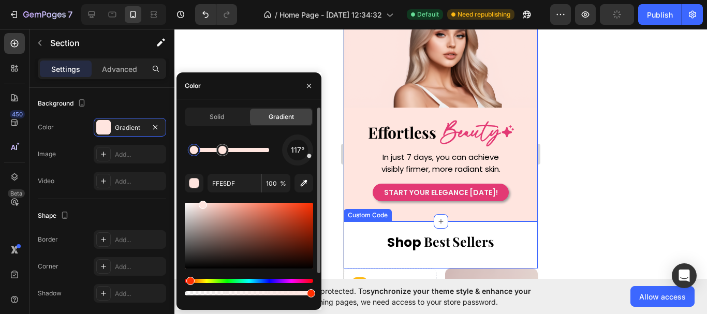
drag, startPoint x: 270, startPoint y: 151, endPoint x: 285, endPoint y: 150, distance: 15.1
click at [268, 149] on div at bounding box center [229, 150] width 79 height 4
click at [233, 152] on div at bounding box center [234, 150] width 8 height 8
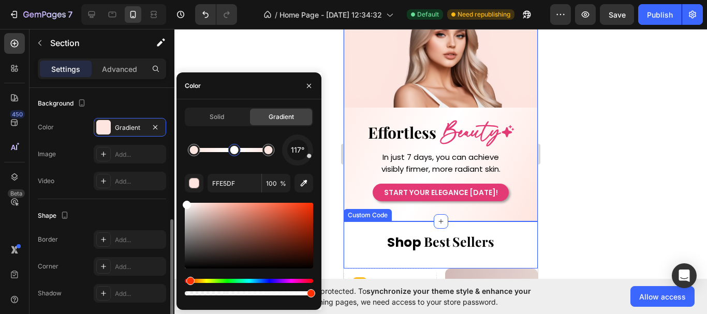
drag, startPoint x: 205, startPoint y: 202, endPoint x: 161, endPoint y: 198, distance: 43.8
click at [161, 198] on div "450 Beta Sections(18) Elements(83) Section Element Hero Section Product Detail …" at bounding box center [87, 171] width 175 height 285
click at [197, 153] on div at bounding box center [194, 150] width 12 height 12
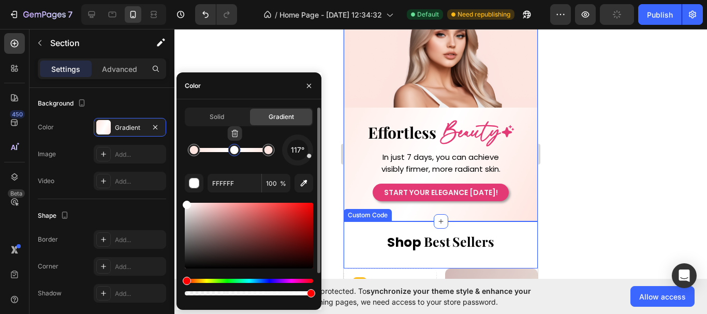
click at [230, 153] on div at bounding box center [234, 150] width 12 height 12
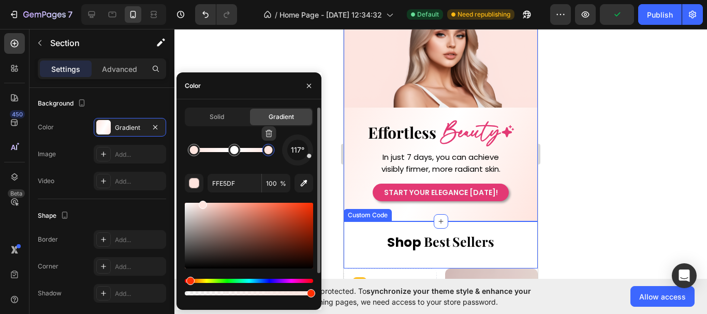
click at [269, 150] on div at bounding box center [268, 150] width 8 height 8
click at [236, 184] on input "FFE5DF" at bounding box center [235, 183] width 54 height 19
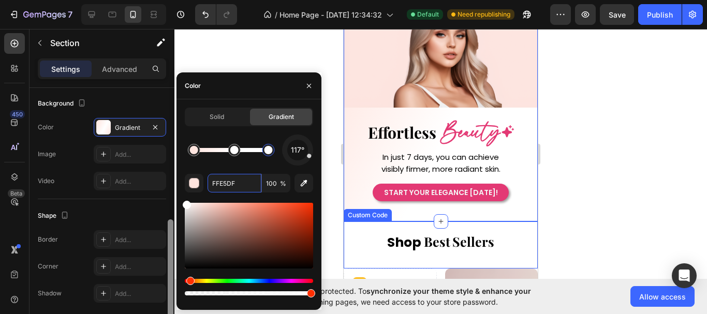
drag, startPoint x: 176, startPoint y: 204, endPoint x: 170, endPoint y: 201, distance: 6.1
click at [170, 201] on div "450 Beta Sections(18) Elements(83) Section Element Hero Section Product Detail …" at bounding box center [87, 171] width 175 height 285
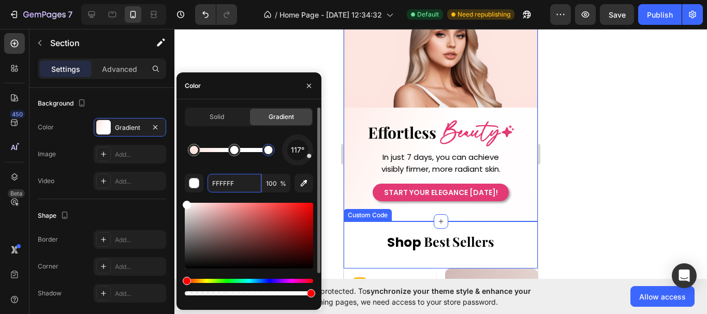
click at [187, 201] on div at bounding box center [187, 205] width 8 height 8
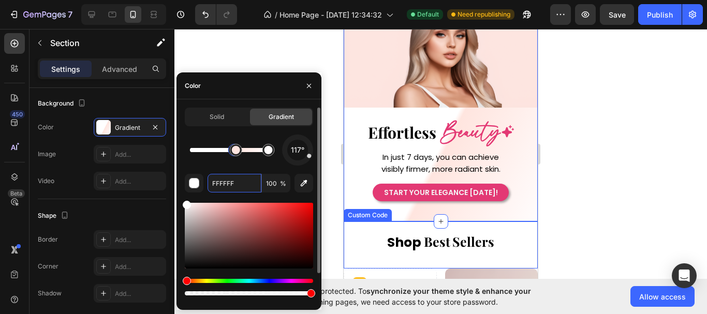
drag, startPoint x: 195, startPoint y: 153, endPoint x: 220, endPoint y: 152, distance: 24.4
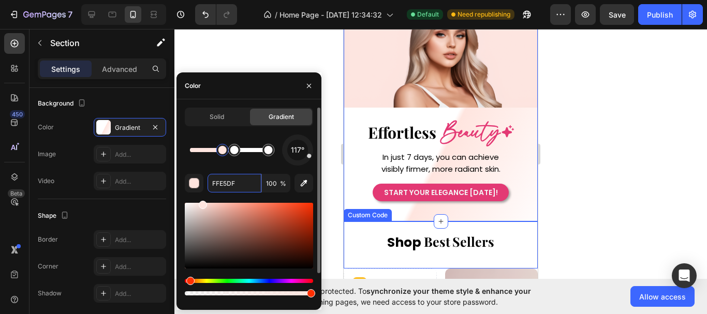
drag, startPoint x: 236, startPoint y: 155, endPoint x: 223, endPoint y: 155, distance: 12.4
click at [223, 155] on div at bounding box center [222, 150] width 12 height 12
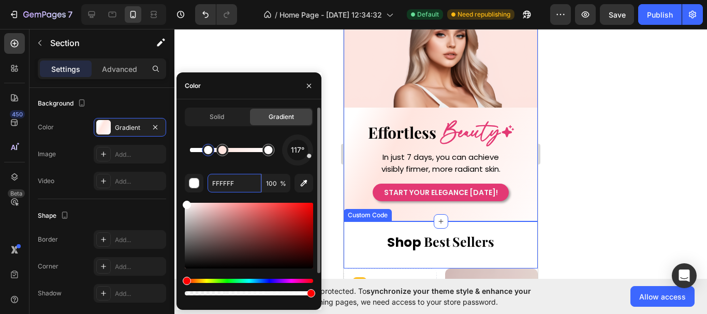
drag, startPoint x: 235, startPoint y: 156, endPoint x: 209, endPoint y: 152, distance: 26.1
drag, startPoint x: 225, startPoint y: 156, endPoint x: 235, endPoint y: 157, distance: 10.0
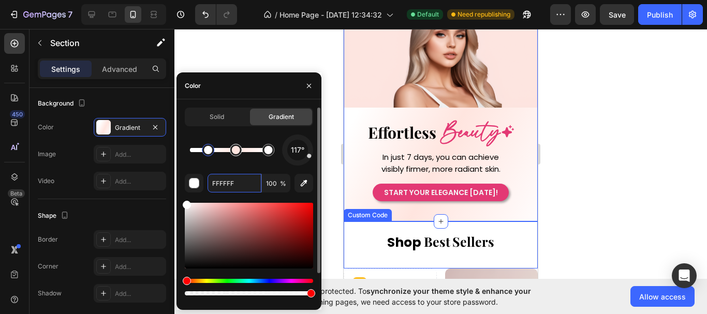
drag, startPoint x: 232, startPoint y: 154, endPoint x: 241, endPoint y: 155, distance: 9.4
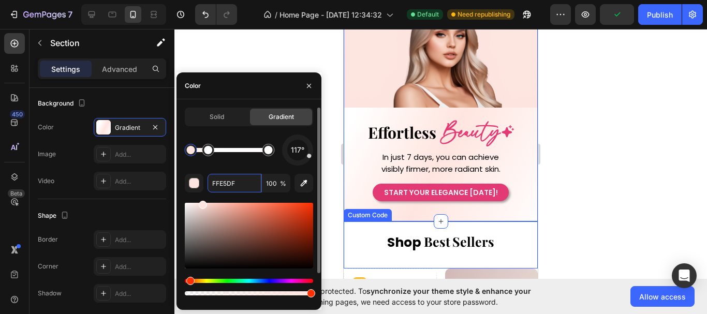
drag, startPoint x: 234, startPoint y: 152, endPoint x: 177, endPoint y: 148, distance: 57.1
click at [177, 148] on div "Solid Gradient 117° FFE5DF 100 % Recent colors" at bounding box center [249, 221] width 145 height 227
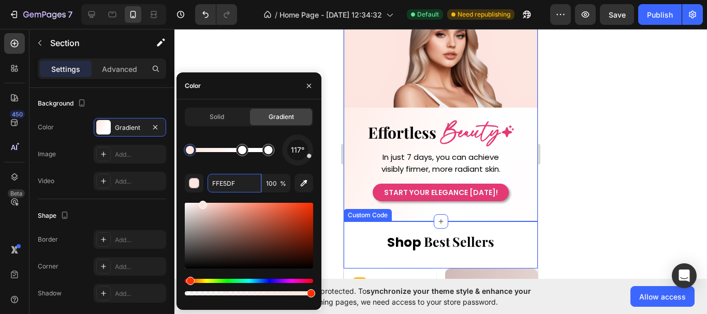
drag, startPoint x: 207, startPoint y: 151, endPoint x: 243, endPoint y: 150, distance: 35.7
click at [269, 152] on div at bounding box center [268, 150] width 8 height 8
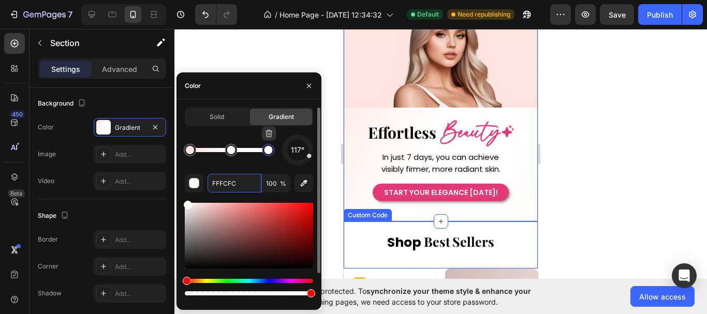
click at [269, 152] on div at bounding box center [268, 150] width 8 height 8
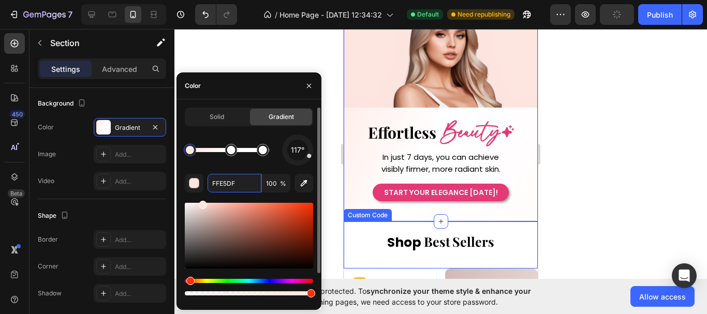
drag, startPoint x: 270, startPoint y: 152, endPoint x: 182, endPoint y: 153, distance: 88.6
click at [265, 134] on icon "button" at bounding box center [263, 133] width 8 height 8
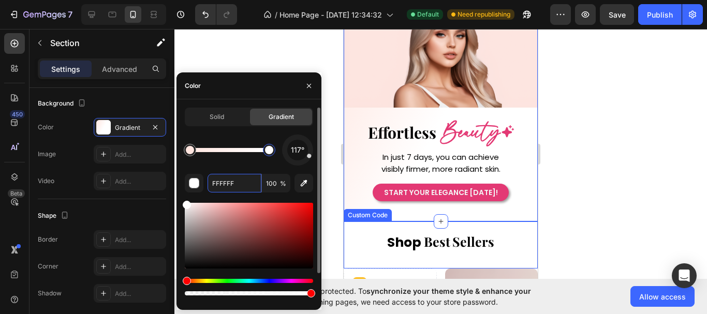
drag, startPoint x: 233, startPoint y: 150, endPoint x: 276, endPoint y: 150, distance: 42.5
click at [273, 150] on div at bounding box center [269, 150] width 8 height 8
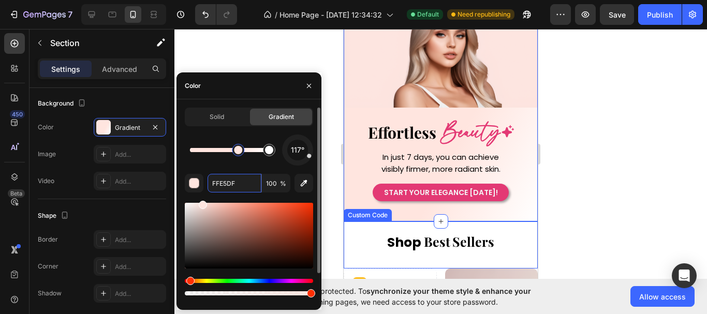
drag, startPoint x: 192, startPoint y: 155, endPoint x: 233, endPoint y: 160, distance: 41.2
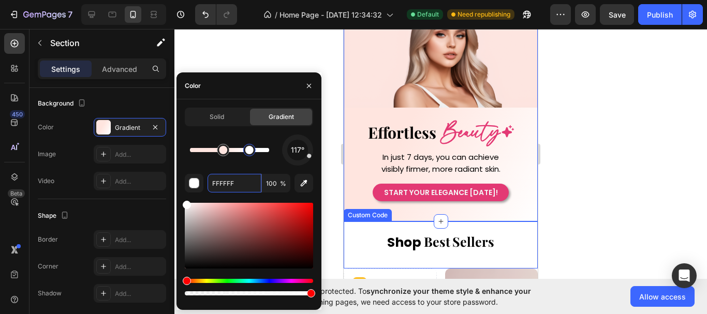
drag, startPoint x: 270, startPoint y: 152, endPoint x: 246, endPoint y: 147, distance: 24.4
click at [249, 147] on div at bounding box center [249, 150] width 8 height 8
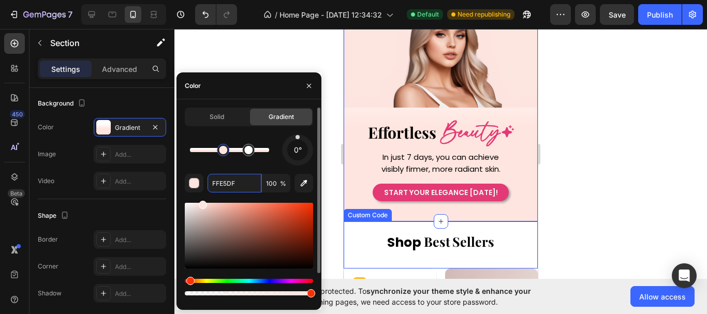
drag, startPoint x: 309, startPoint y: 156, endPoint x: 298, endPoint y: 142, distance: 18.4
click at [298, 142] on div "0°" at bounding box center [297, 150] width 31 height 31
click at [304, 145] on div "50°" at bounding box center [297, 150] width 21 height 21
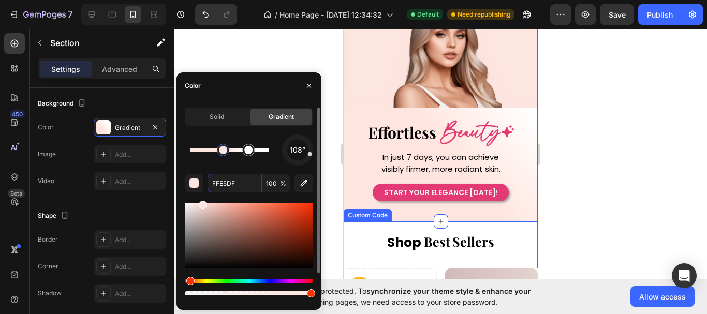
drag, startPoint x: 308, startPoint y: 146, endPoint x: 312, endPoint y: 155, distance: 10.2
click at [312, 155] on div at bounding box center [297, 150] width 39 height 39
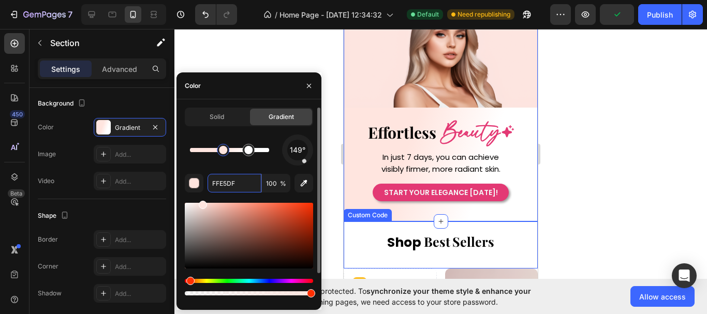
drag, startPoint x: 311, startPoint y: 155, endPoint x: 304, endPoint y: 162, distance: 9.9
click at [304, 162] on div at bounding box center [304, 161] width 6 height 6
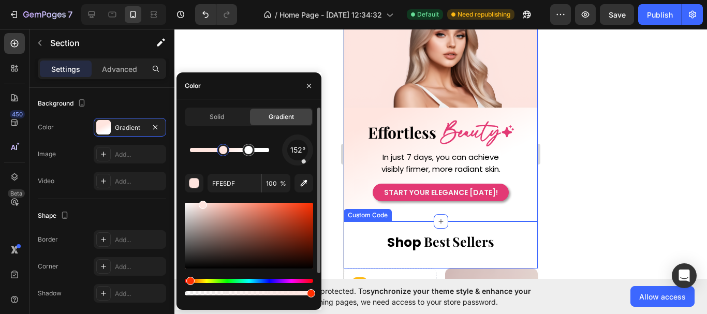
drag, startPoint x: 306, startPoint y: 164, endPoint x: 291, endPoint y: 163, distance: 15.1
click at [293, 164] on div "152°" at bounding box center [297, 150] width 31 height 31
click at [290, 162] on div at bounding box center [298, 150] width 42 height 42
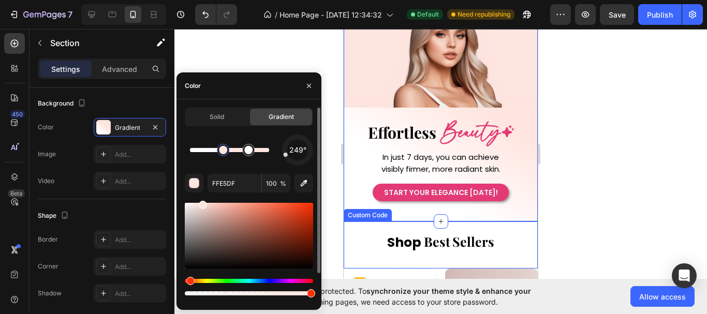
click at [285, 155] on div at bounding box center [298, 150] width 40 height 40
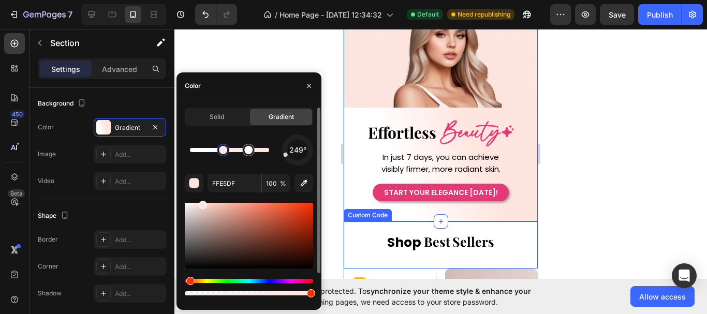
click at [286, 149] on div at bounding box center [298, 150] width 40 height 40
click at [294, 143] on div "278°" at bounding box center [297, 150] width 21 height 21
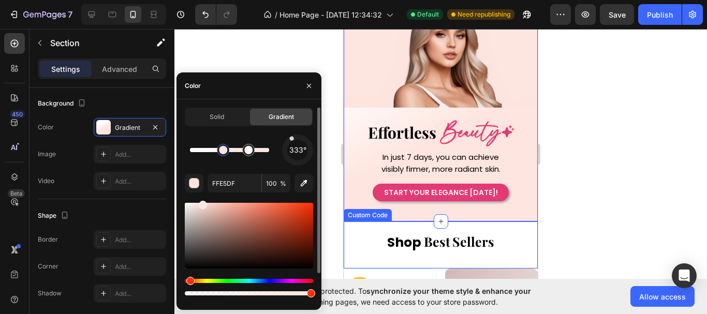
click at [297, 142] on div "333°" at bounding box center [297, 150] width 21 height 21
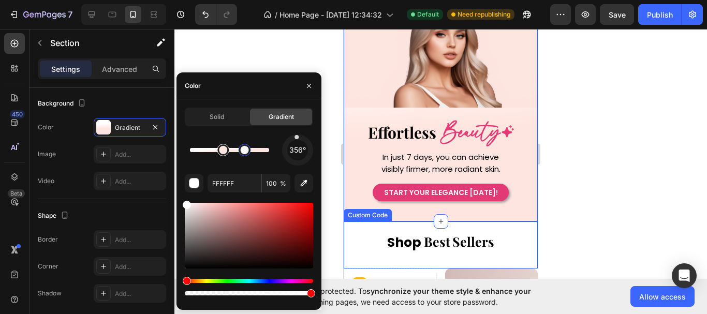
drag, startPoint x: 251, startPoint y: 152, endPoint x: 232, endPoint y: 152, distance: 19.2
click at [243, 152] on div at bounding box center [245, 150] width 8 height 8
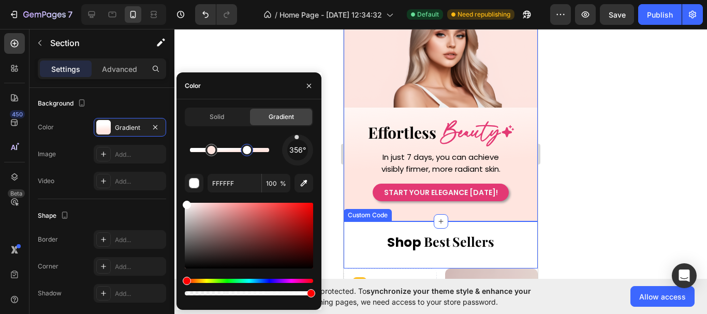
type input "FFE5DF"
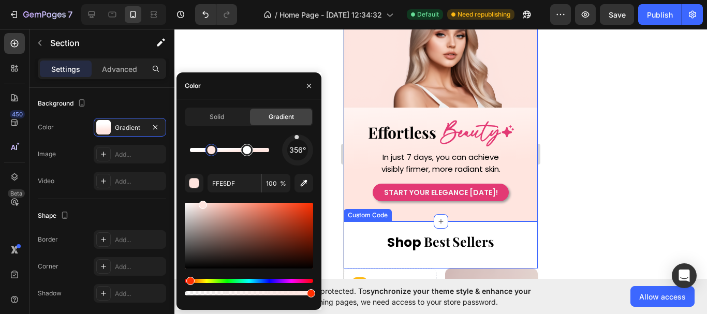
drag, startPoint x: 244, startPoint y: 153, endPoint x: 252, endPoint y: 154, distance: 7.8
click at [310, 150] on div at bounding box center [297, 150] width 33 height 33
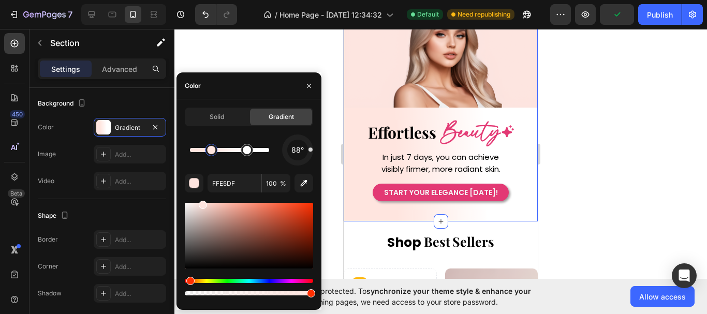
click at [299, 154] on span "88°" at bounding box center [298, 150] width 12 height 12
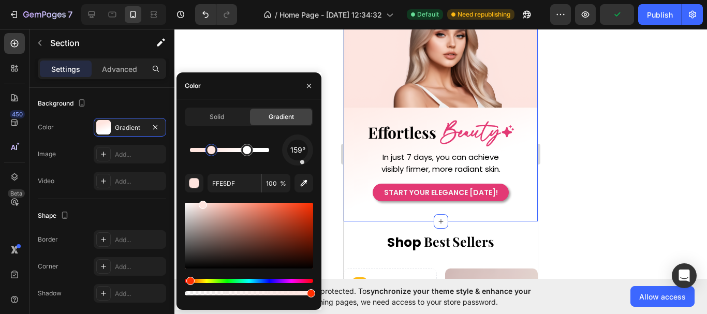
click at [300, 153] on span "159°" at bounding box center [298, 150] width 15 height 12
click at [300, 153] on span "135°" at bounding box center [298, 150] width 15 height 12
click at [310, 160] on div "135°" at bounding box center [297, 150] width 31 height 31
click at [310, 156] on div at bounding box center [298, 150] width 42 height 42
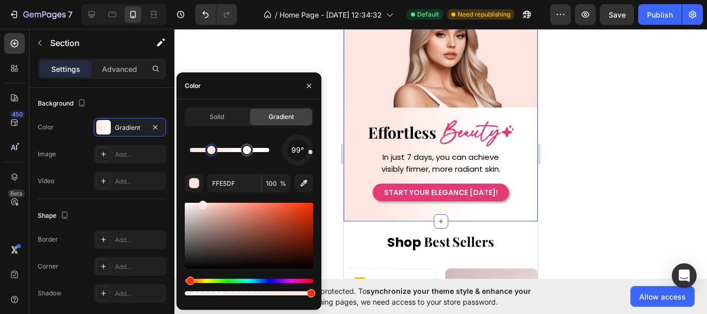
drag, startPoint x: 309, startPoint y: 158, endPoint x: 310, endPoint y: 152, distance: 6.3
click at [310, 152] on div at bounding box center [298, 151] width 36 height 36
click at [589, 17] on icon "button" at bounding box center [586, 14] width 10 height 10
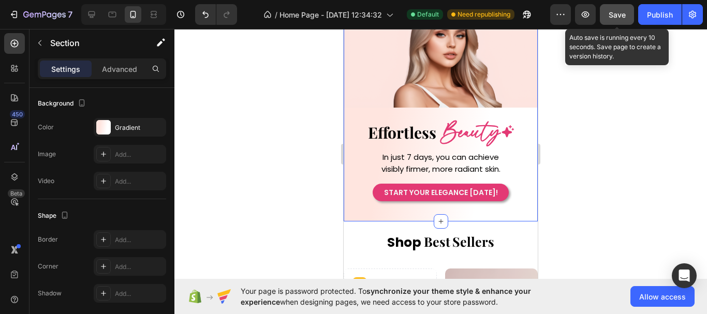
click at [623, 18] on span "Save" at bounding box center [617, 14] width 17 height 9
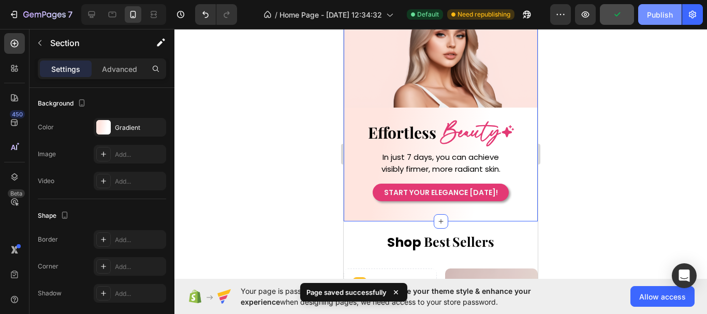
click at [656, 17] on div "Publish" at bounding box center [660, 14] width 26 height 11
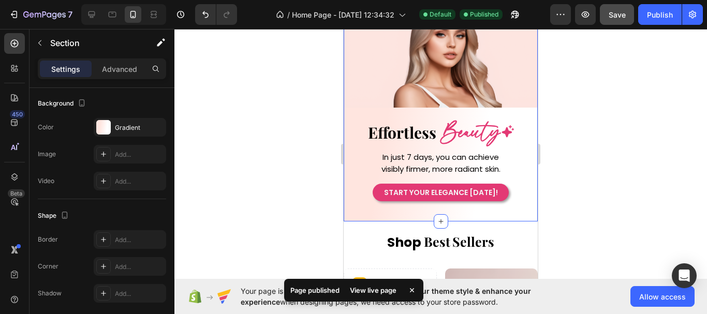
click at [189, 73] on div at bounding box center [441, 171] width 533 height 285
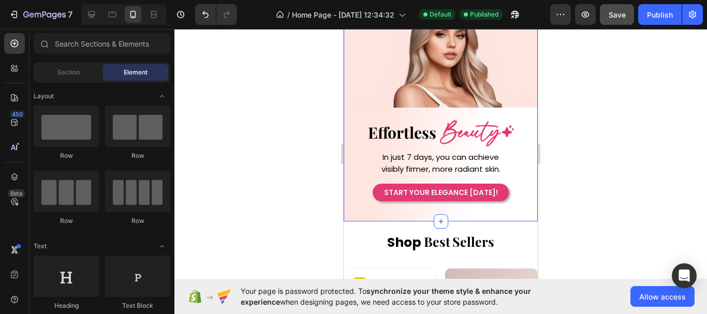
click at [524, 200] on div "START YOUR ELEGANCE TODAY! Button" at bounding box center [441, 190] width 194 height 29
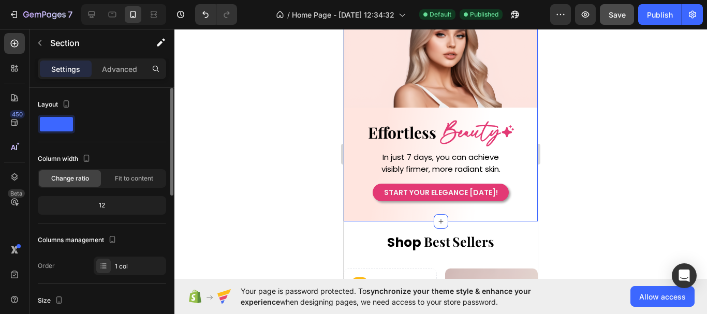
scroll to position [207, 0]
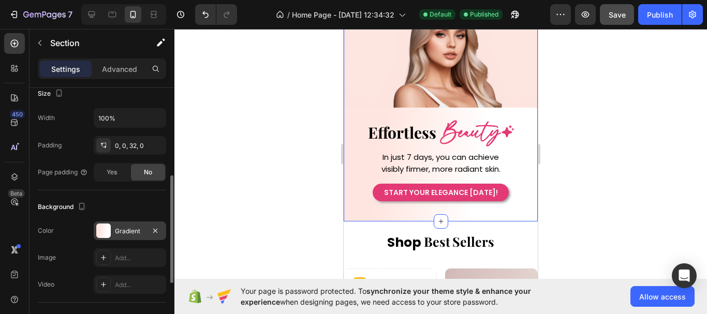
click at [120, 237] on div "Gradient" at bounding box center [130, 231] width 73 height 19
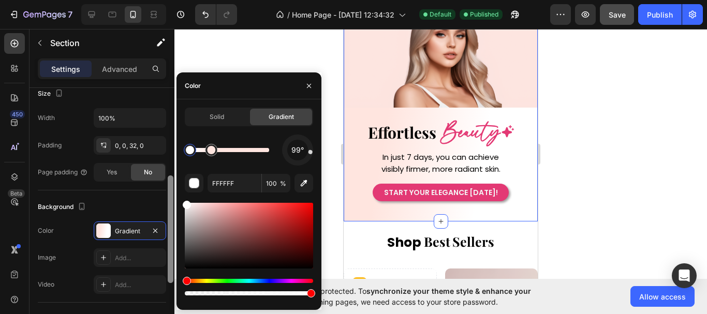
drag, startPoint x: 247, startPoint y: 152, endPoint x: 172, endPoint y: 145, distance: 74.4
click at [172, 145] on div "450 Beta Sections(18) Elements(83) Section Element Hero Section Product Detail …" at bounding box center [87, 171] width 175 height 285
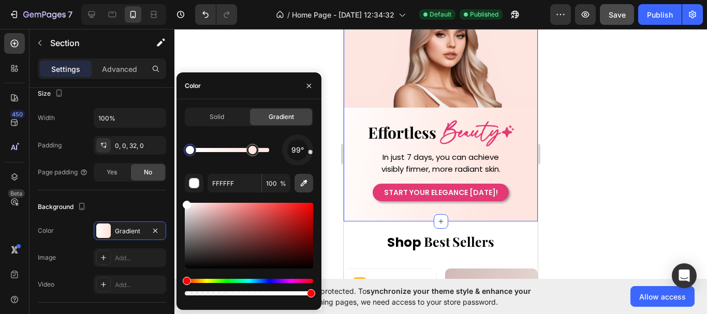
scroll to position [33, 0]
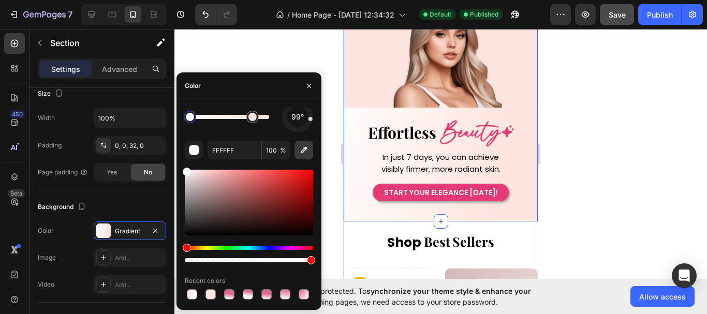
click at [313, 154] on div "Solid Gradient 99° FFFFFF 100 % Recent colors" at bounding box center [249, 205] width 145 height 194
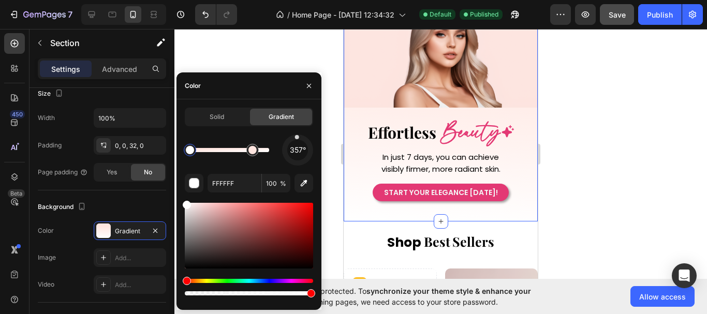
drag, startPoint x: 311, startPoint y: 153, endPoint x: 297, endPoint y: 140, distance: 19.1
click at [297, 140] on div "357°" at bounding box center [297, 150] width 31 height 31
click at [299, 139] on div "8°" at bounding box center [297, 150] width 31 height 31
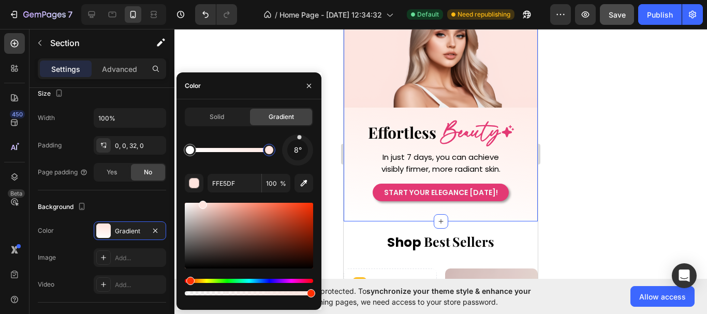
drag, startPoint x: 254, startPoint y: 152, endPoint x: 274, endPoint y: 151, distance: 20.7
click at [273, 151] on div at bounding box center [269, 150] width 8 height 8
type input "FFFFFF"
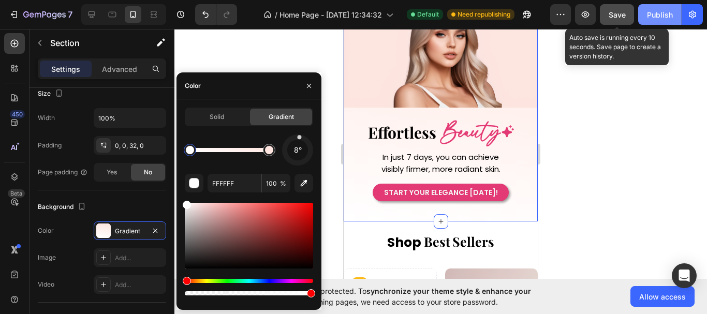
click at [620, 17] on span "Save" at bounding box center [617, 14] width 17 height 9
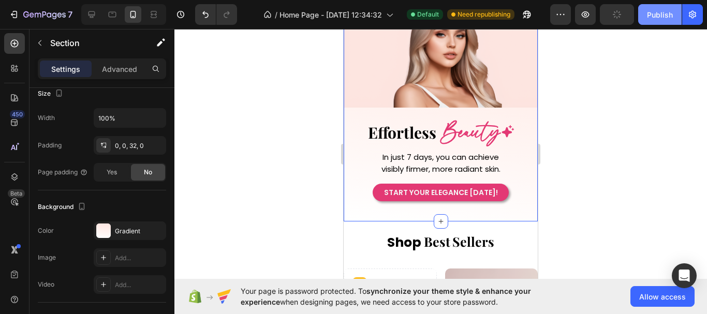
click at [656, 13] on div "Publish" at bounding box center [660, 14] width 26 height 11
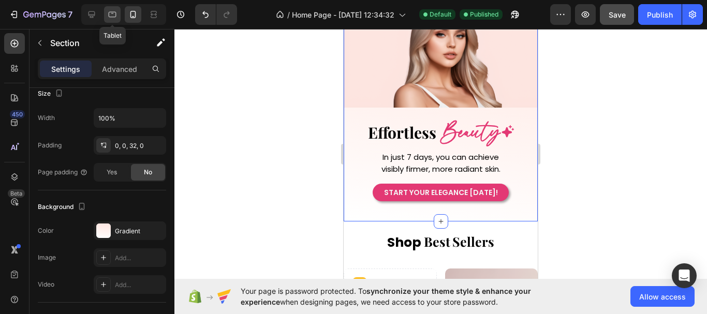
click at [115, 20] on div at bounding box center [112, 14] width 17 height 17
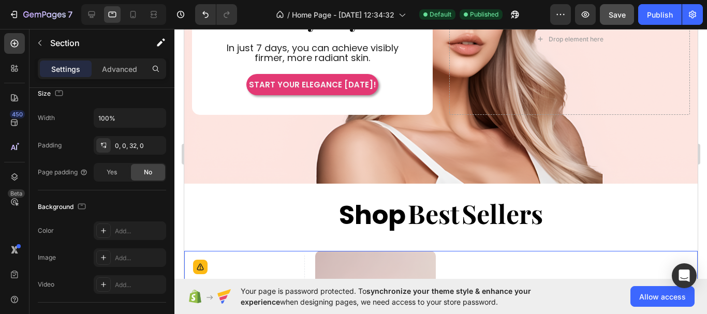
scroll to position [363, 0]
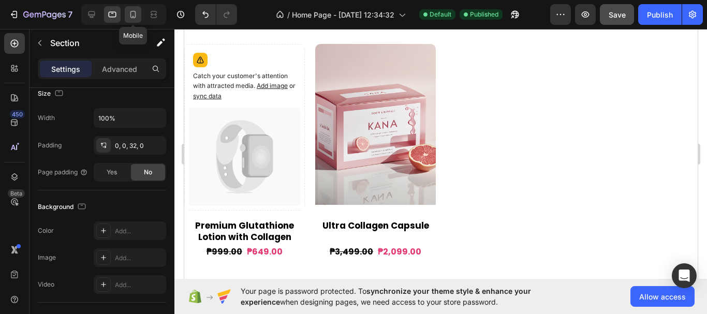
click at [130, 18] on icon at bounding box center [133, 14] width 10 height 10
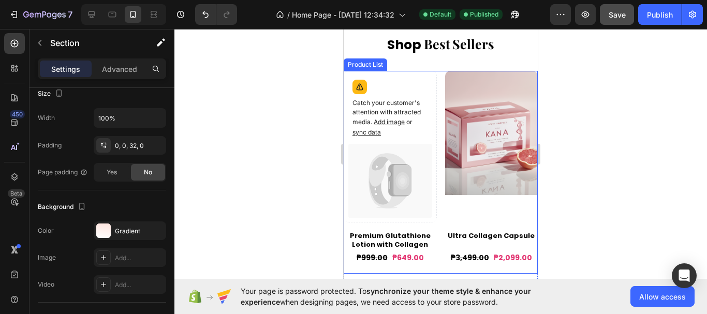
scroll to position [318, 0]
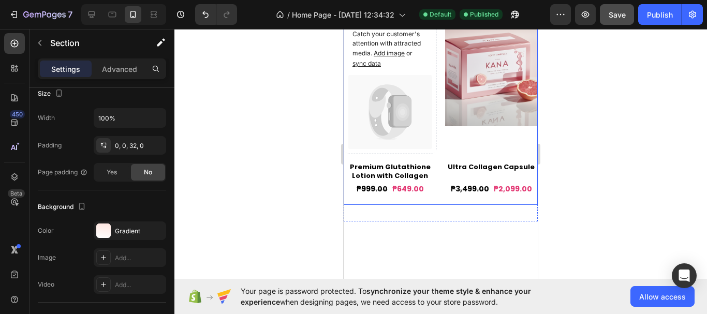
click at [435, 127] on div "Catch your customer's attention with attracted media. Add image or sync data Pr…" at bounding box center [441, 103] width 194 height 203
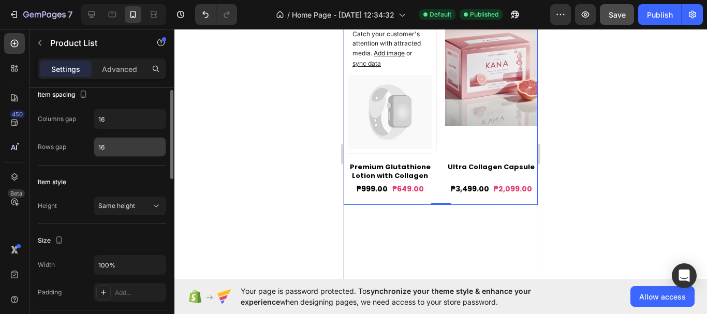
scroll to position [104, 0]
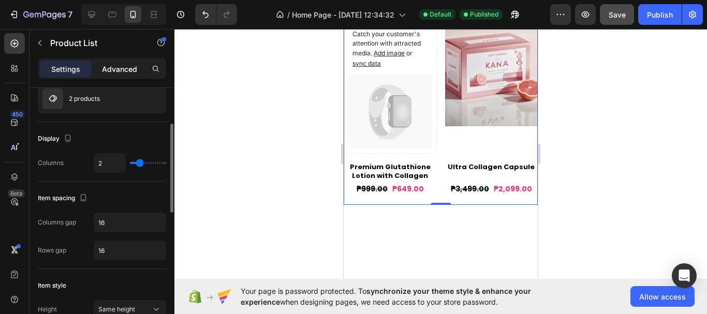
click at [112, 66] on p "Advanced" at bounding box center [119, 69] width 35 height 11
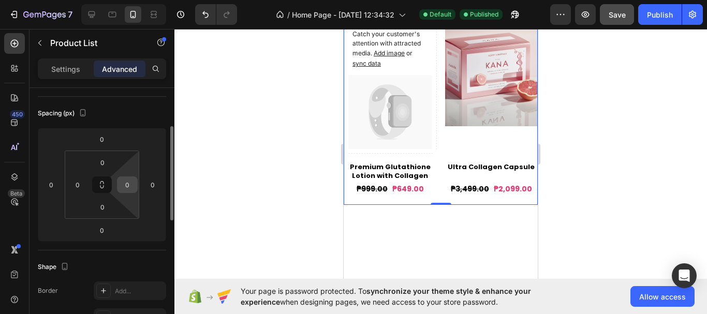
click at [129, 188] on input "0" at bounding box center [128, 185] width 16 height 16
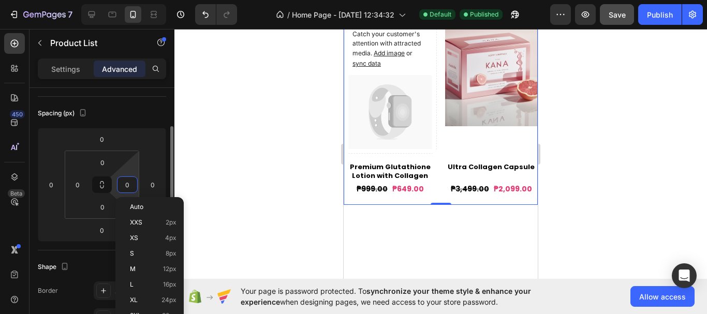
type input "5"
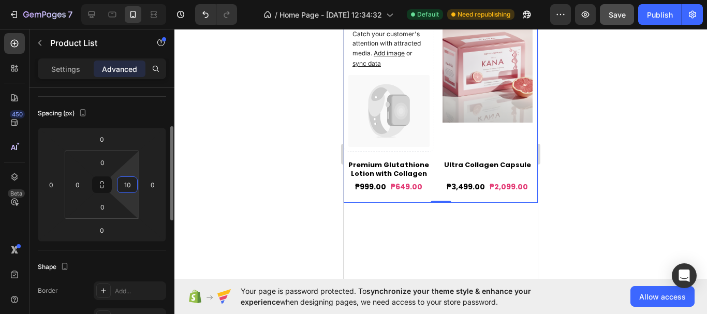
type input "1"
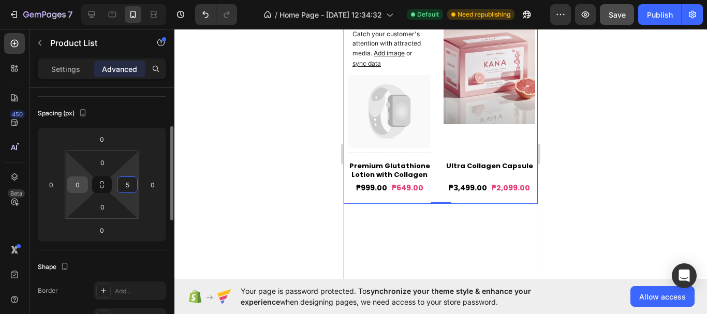
type input "5"
click at [77, 184] on input "0" at bounding box center [78, 185] width 16 height 16
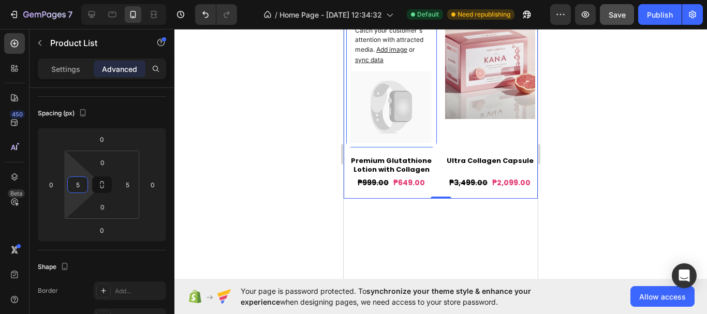
scroll to position [163, 0]
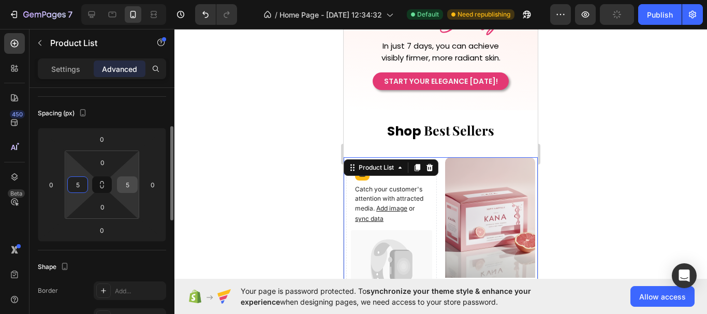
type input "5"
click at [132, 189] on input "5" at bounding box center [128, 185] width 16 height 16
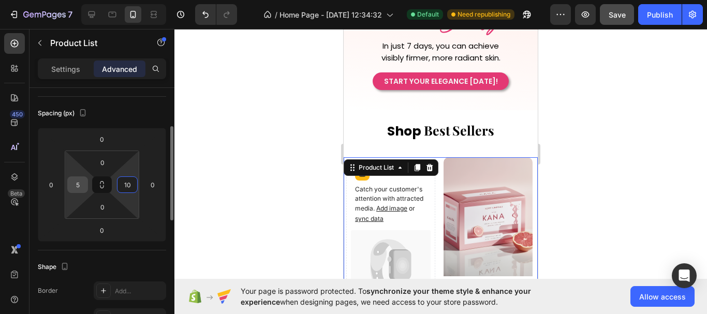
type input "10"
click at [76, 185] on input "5" at bounding box center [78, 185] width 16 height 16
type input "10"
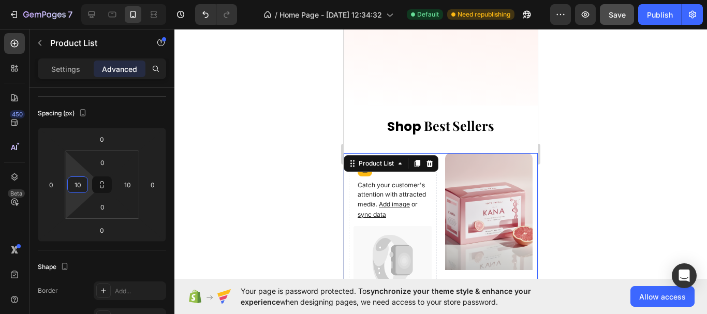
scroll to position [318, 0]
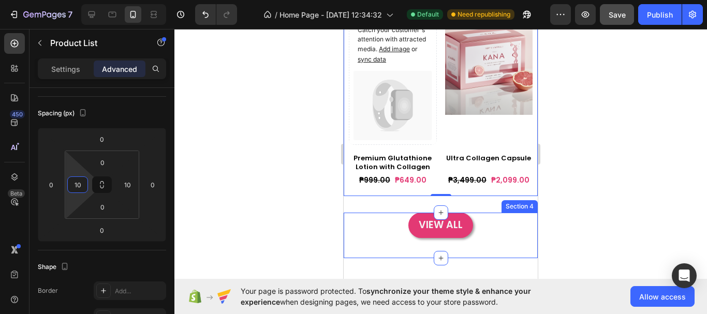
click at [484, 238] on div "VIEW ALL Button" at bounding box center [441, 225] width 194 height 25
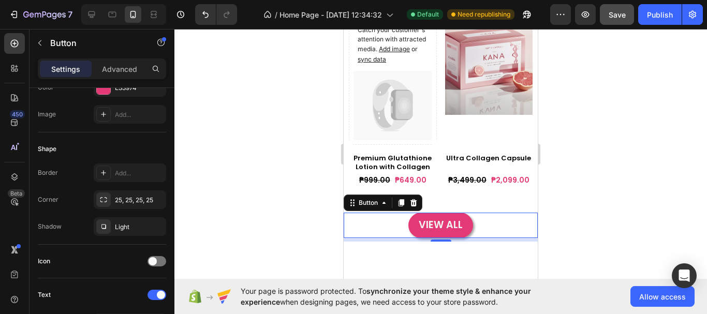
scroll to position [0, 0]
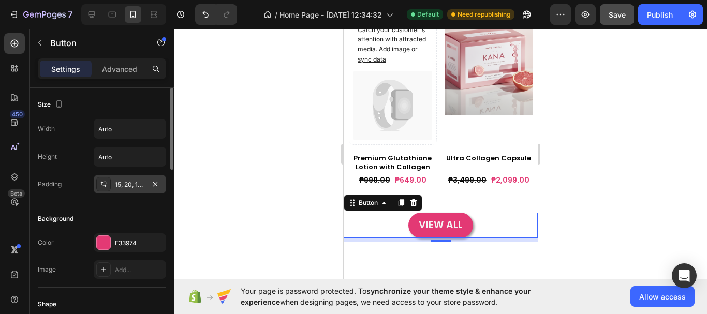
click at [124, 183] on div "15, 20, 15, 20" at bounding box center [130, 184] width 30 height 9
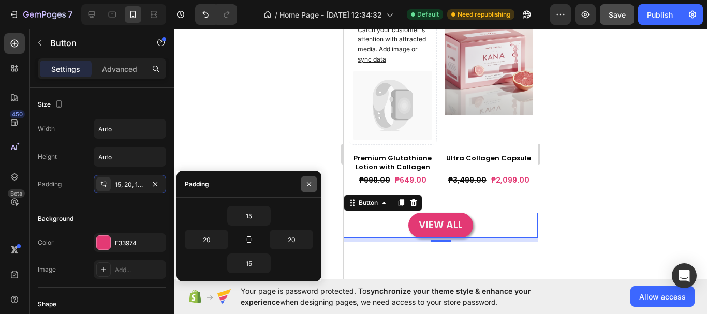
click at [313, 185] on button "button" at bounding box center [309, 184] width 17 height 17
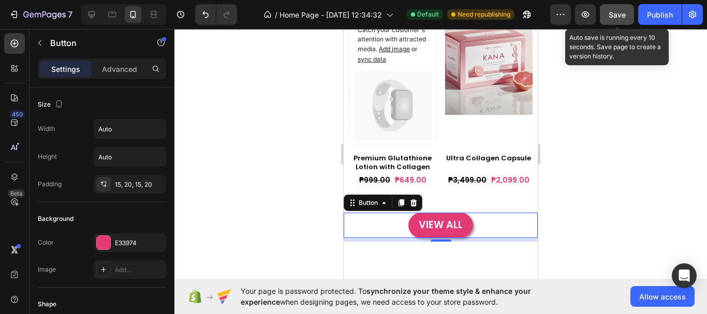
click at [619, 17] on span "Save" at bounding box center [617, 14] width 17 height 9
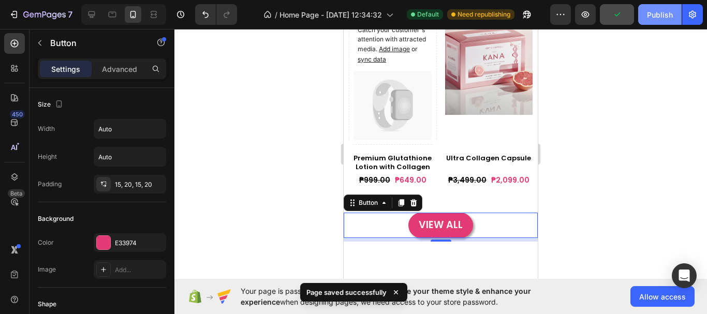
click at [670, 17] on div "Publish" at bounding box center [660, 14] width 26 height 11
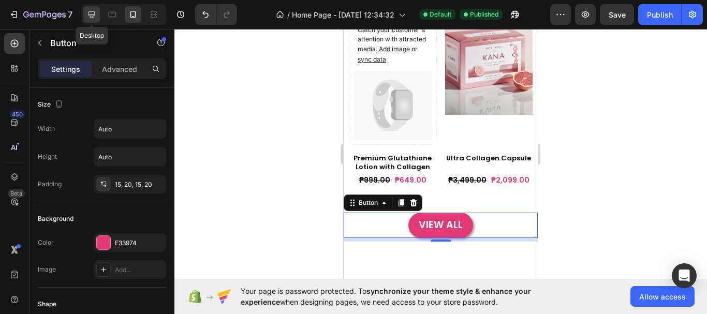
click at [92, 15] on icon at bounding box center [92, 14] width 7 height 7
type input "15"
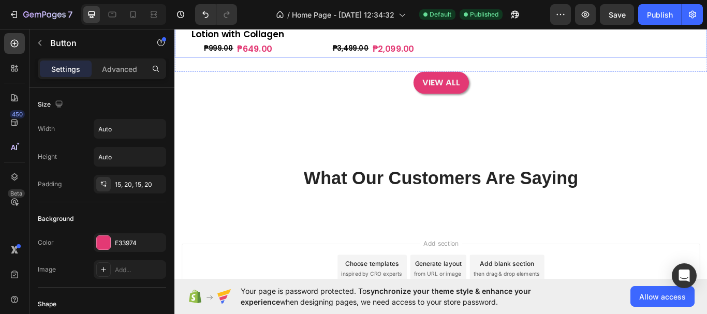
scroll to position [673, 0]
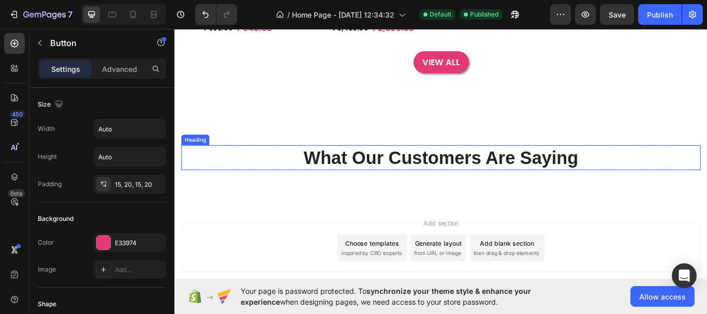
click at [385, 181] on p "What Our Customers Are Saying" at bounding box center [485, 179] width 604 height 27
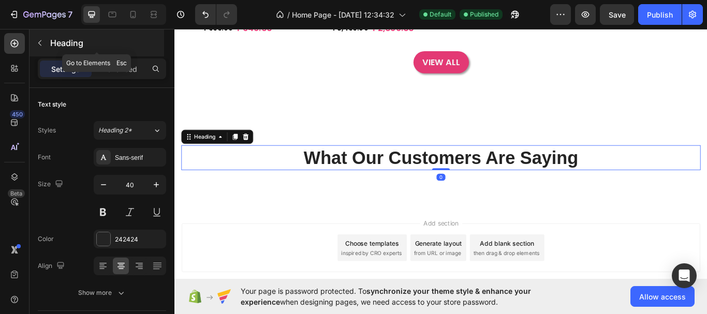
click at [41, 45] on icon "button" at bounding box center [39, 43] width 3 height 6
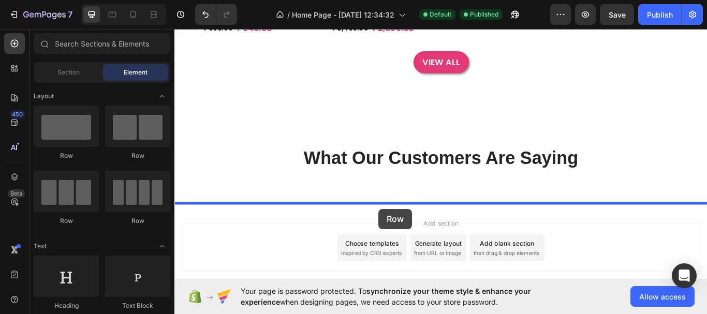
drag, startPoint x: 318, startPoint y: 229, endPoint x: 412, endPoint y: 239, distance: 94.3
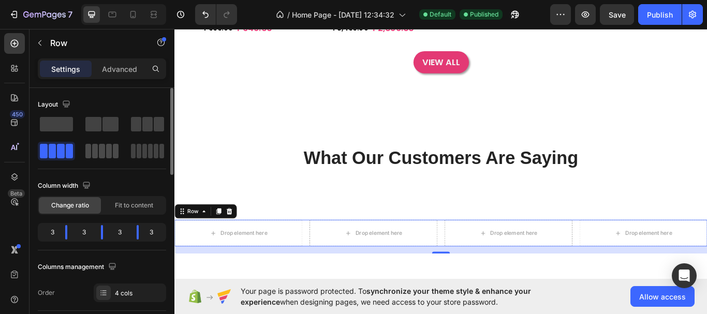
click at [110, 152] on span at bounding box center [109, 151] width 6 height 15
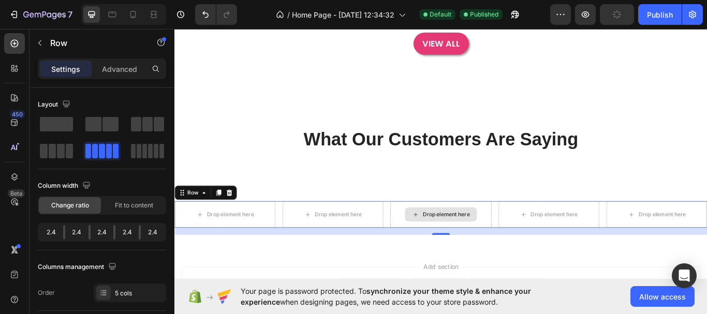
scroll to position [804, 0]
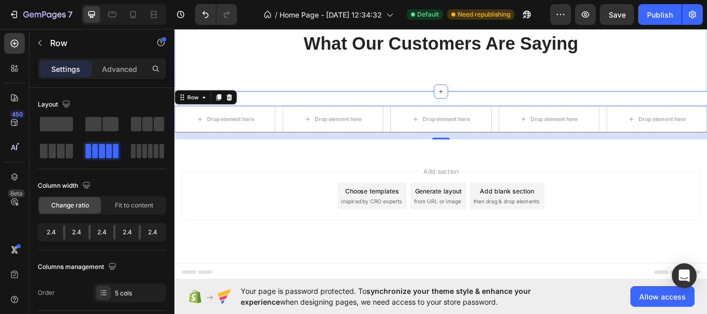
drag, startPoint x: 237, startPoint y: 151, endPoint x: 348, endPoint y: 97, distance: 123.2
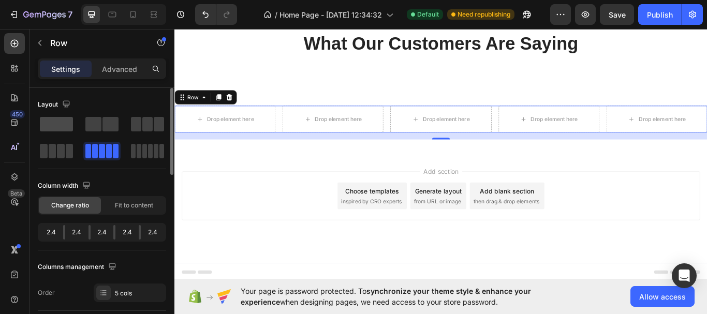
click at [51, 128] on span at bounding box center [56, 124] width 33 height 15
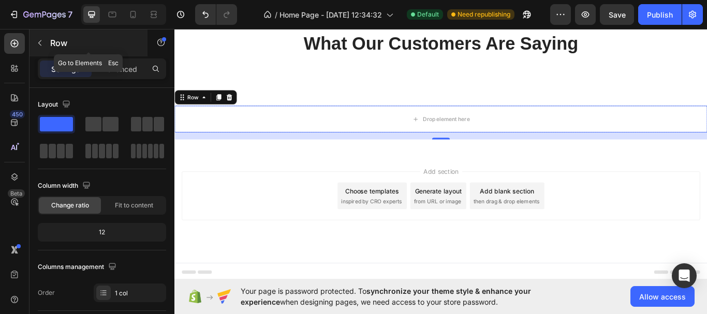
click at [40, 48] on button "button" at bounding box center [40, 43] width 17 height 17
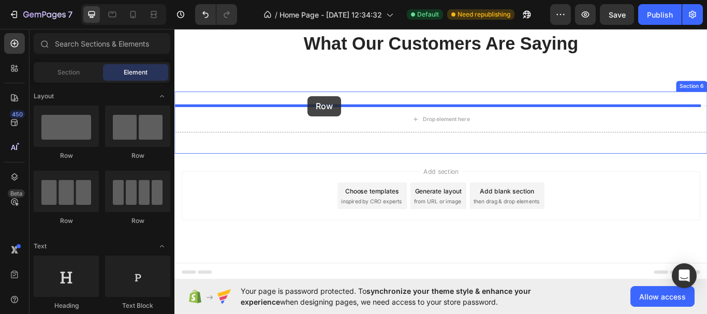
drag, startPoint x: 238, startPoint y: 155, endPoint x: 330, endPoint y: 108, distance: 103.1
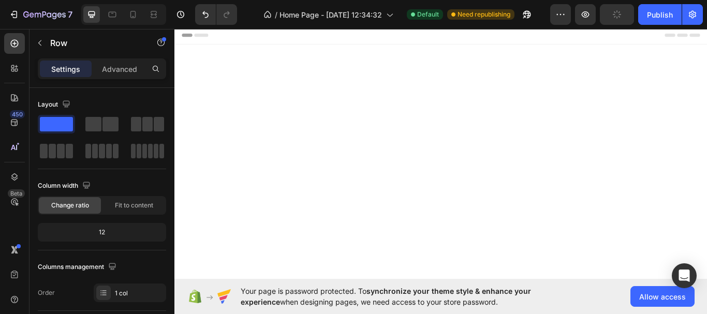
scroll to position [804, 0]
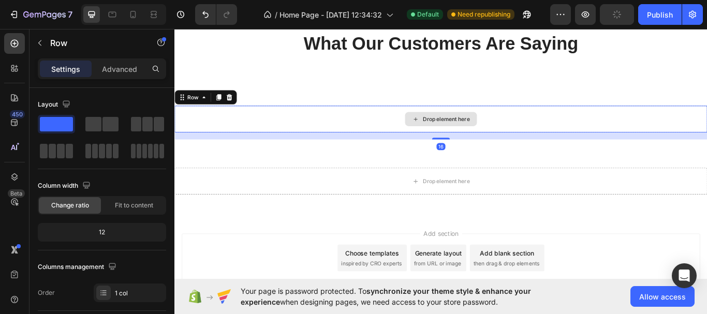
click at [408, 139] on div "Drop element here" at bounding box center [485, 134] width 621 height 31
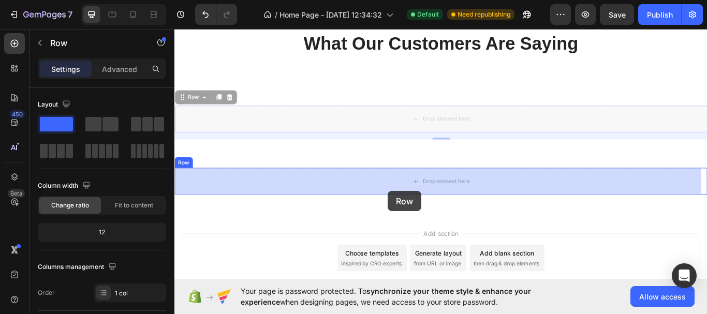
drag, startPoint x: 417, startPoint y: 134, endPoint x: 424, endPoint y: 218, distance: 84.2
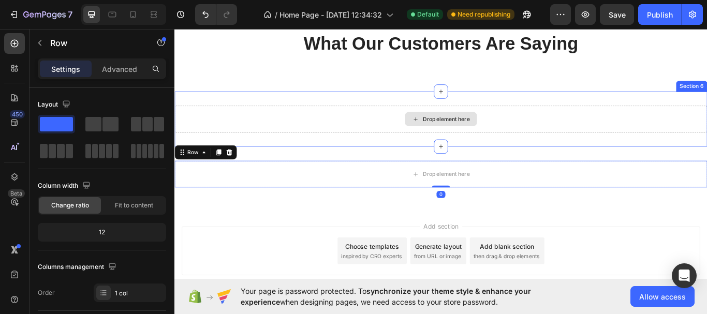
click at [455, 141] on div "Drop element here" at bounding box center [485, 134] width 84 height 17
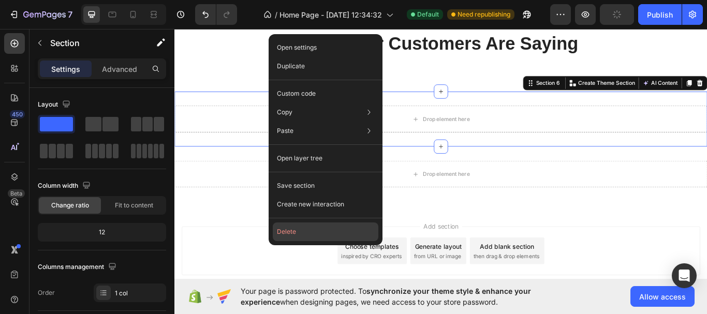
drag, startPoint x: 320, startPoint y: 229, endPoint x: 184, endPoint y: 226, distance: 135.7
click at [320, 229] on button "Delete" at bounding box center [326, 232] width 106 height 19
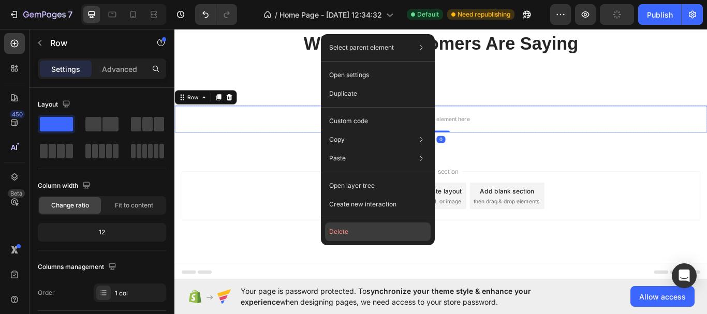
drag, startPoint x: 358, startPoint y: 233, endPoint x: 197, endPoint y: 235, distance: 161.6
click at [358, 233] on button "Delete" at bounding box center [378, 232] width 106 height 19
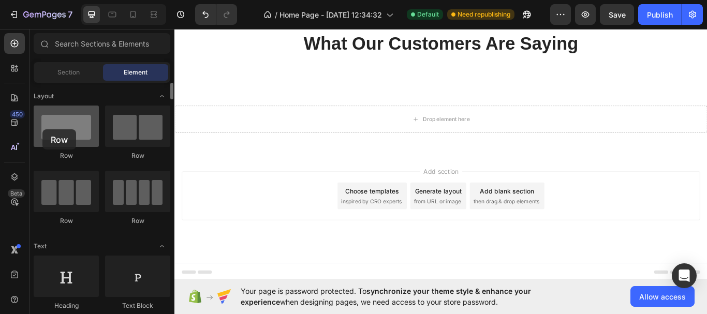
drag, startPoint x: 135, startPoint y: 129, endPoint x: 42, endPoint y: 129, distance: 92.2
click at [42, 129] on div at bounding box center [66, 126] width 65 height 41
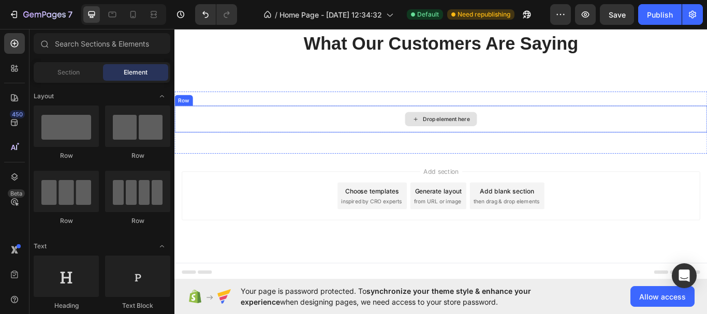
click at [384, 135] on div "Drop element here" at bounding box center [485, 134] width 621 height 31
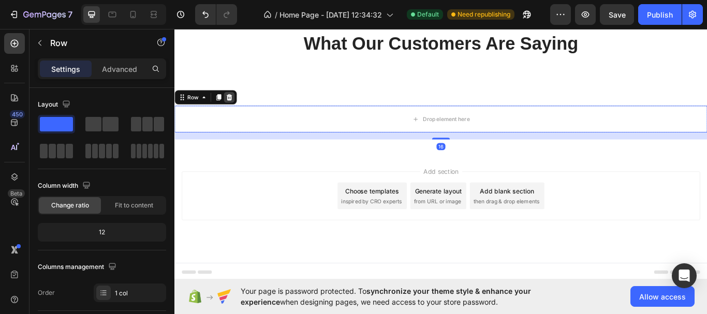
click at [238, 111] on icon at bounding box center [238, 109] width 7 height 7
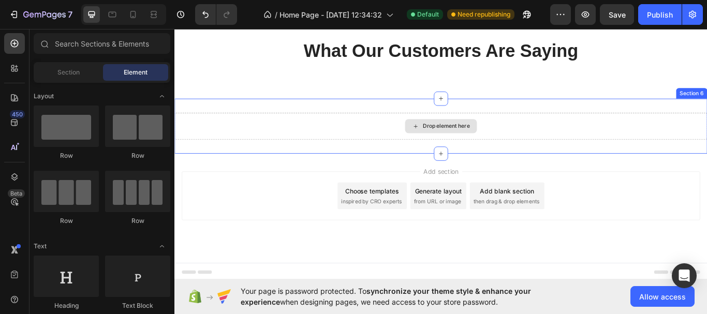
click at [241, 145] on div "Drop element here" at bounding box center [485, 142] width 621 height 31
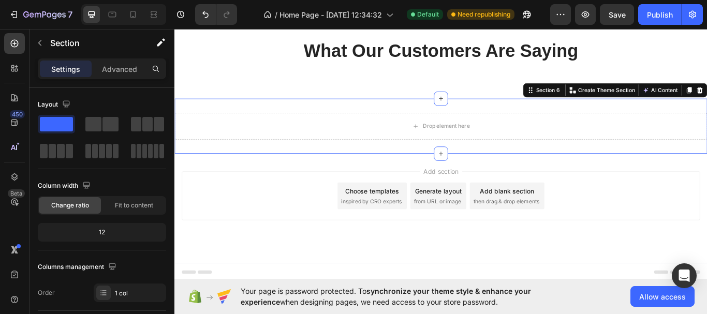
drag, startPoint x: 780, startPoint y: 102, endPoint x: 769, endPoint y: 101, distance: 11.9
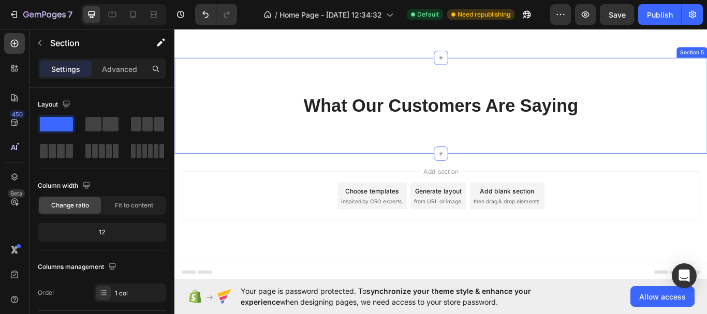
scroll to position [731, 0]
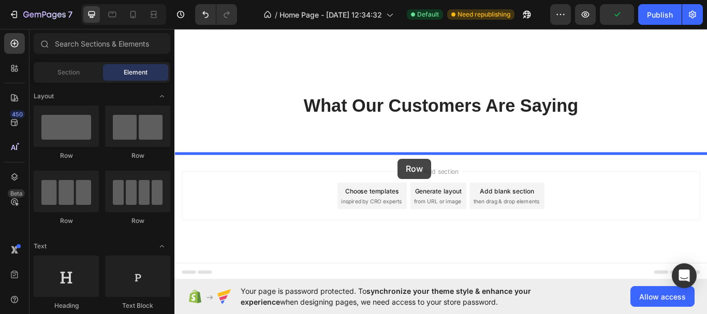
drag, startPoint x: 250, startPoint y: 175, endPoint x: 435, endPoint y: 181, distance: 185.5
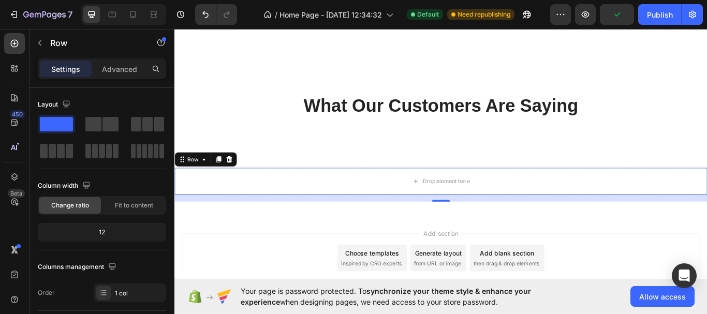
scroll to position [804, 0]
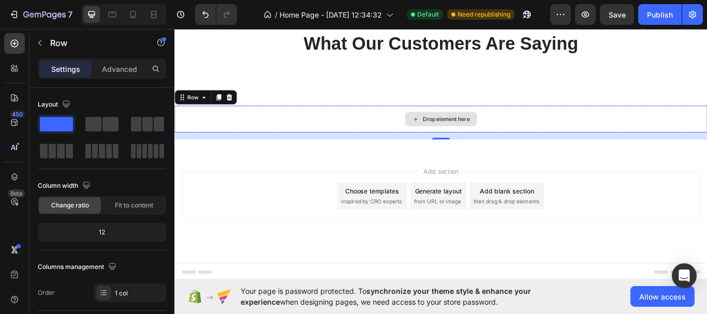
drag, startPoint x: 274, startPoint y: 180, endPoint x: 226, endPoint y: 163, distance: 51.3
click at [105, 154] on span at bounding box center [102, 151] width 6 height 15
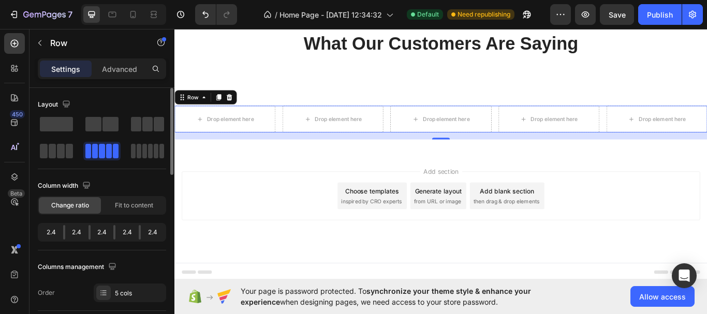
click at [43, 207] on div "Change ratio" at bounding box center [70, 205] width 62 height 17
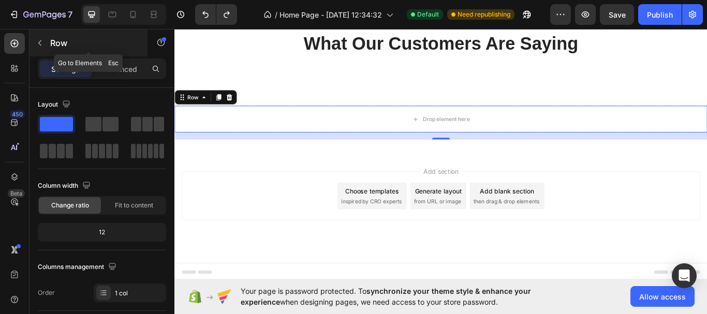
click at [40, 46] on icon "button" at bounding box center [40, 43] width 8 height 8
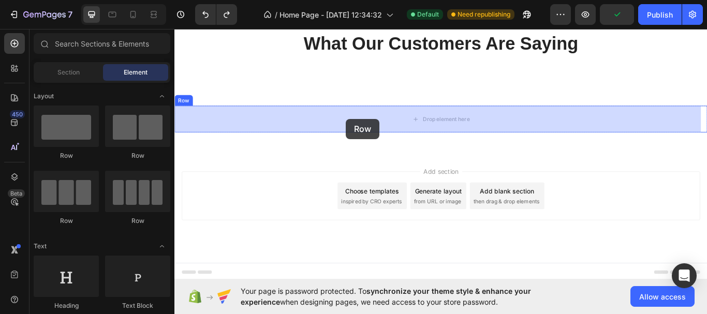
drag, startPoint x: 301, startPoint y: 233, endPoint x: 374, endPoint y: 134, distance: 122.5
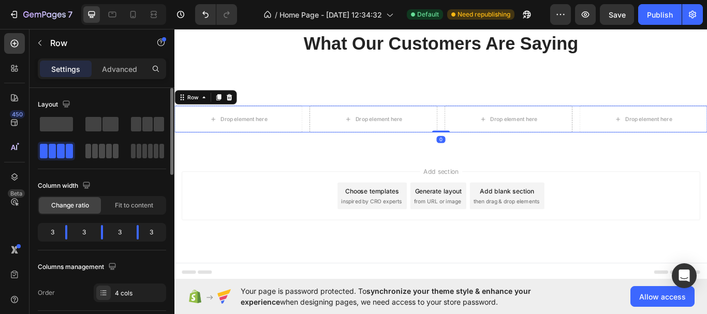
click at [111, 157] on span at bounding box center [109, 151] width 6 height 15
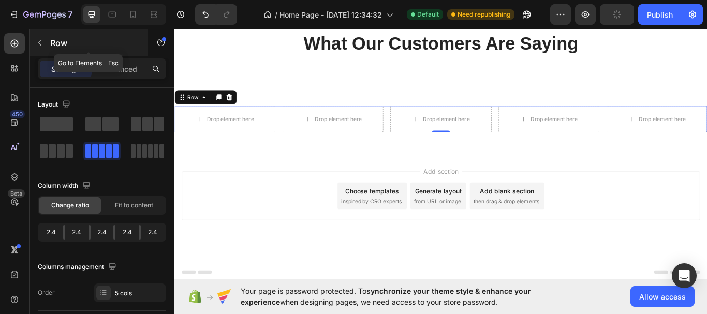
click at [39, 43] on icon "button" at bounding box center [39, 43] width 3 height 6
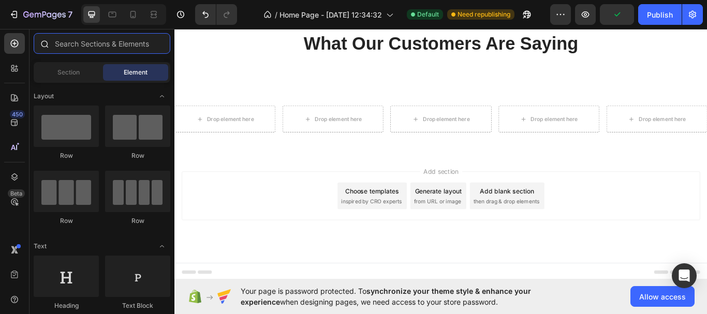
click at [81, 48] on input "text" at bounding box center [102, 43] width 137 height 21
type input "u"
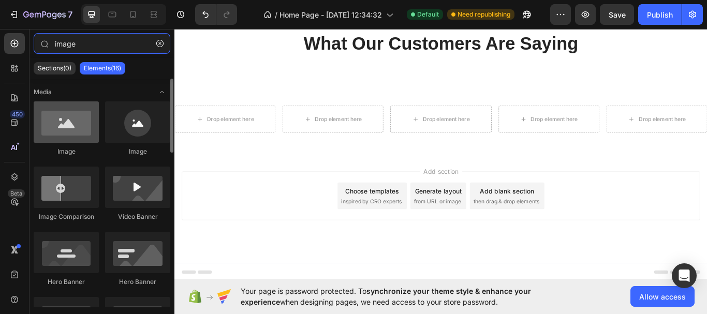
type input "image"
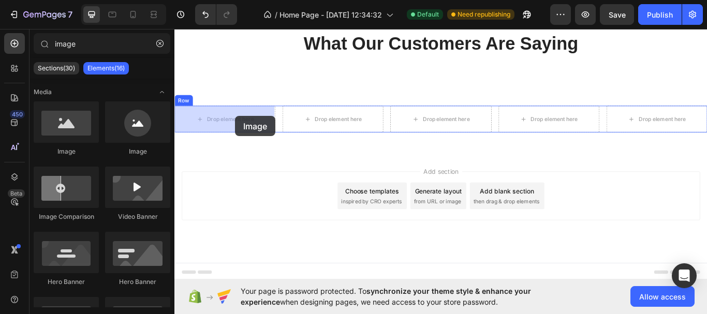
drag, startPoint x: 257, startPoint y: 161, endPoint x: 245, endPoint y: 131, distance: 31.6
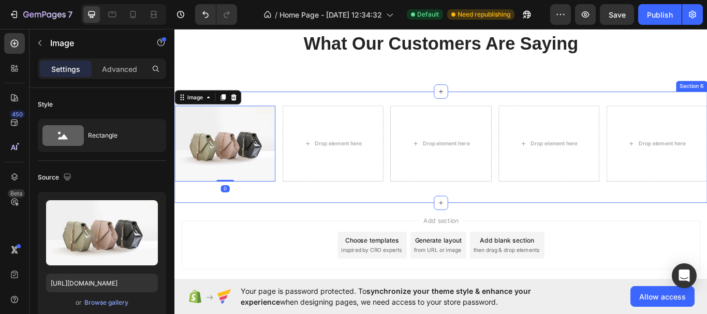
click at [239, 227] on div "Image 0 Drop element here Drop element here Drop element here Drop element here…" at bounding box center [485, 167] width 621 height 129
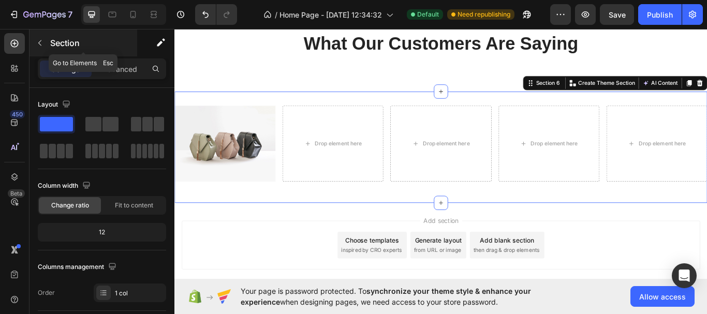
click at [40, 44] on icon "button" at bounding box center [40, 43] width 8 height 8
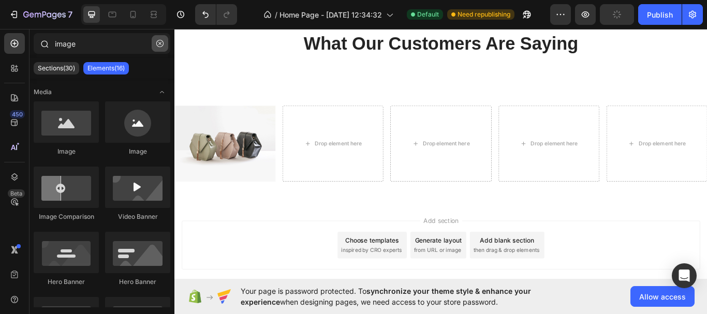
click at [154, 43] on button "button" at bounding box center [160, 43] width 17 height 17
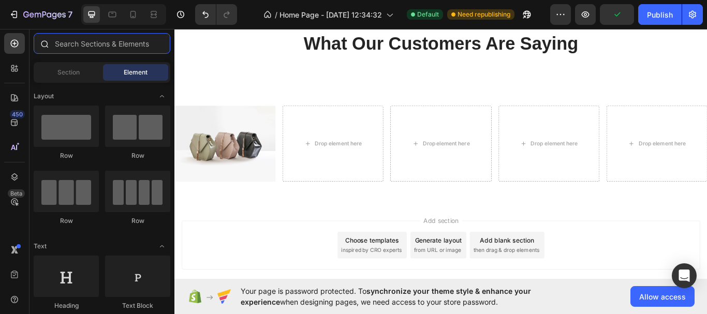
click at [110, 39] on input "text" at bounding box center [102, 43] width 137 height 21
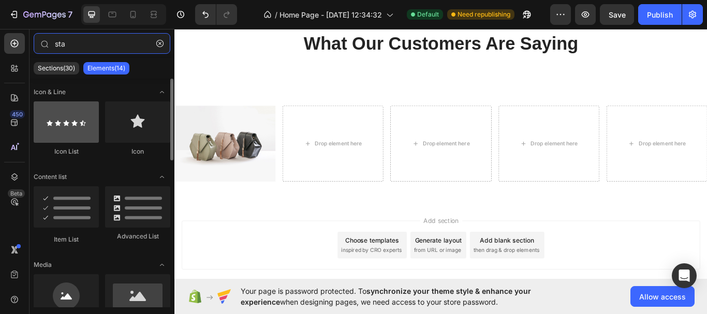
type input "sta"
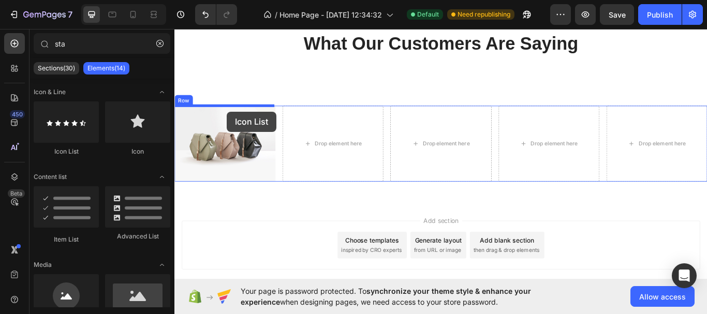
drag, startPoint x: 246, startPoint y: 155, endPoint x: 236, endPoint y: 126, distance: 31.3
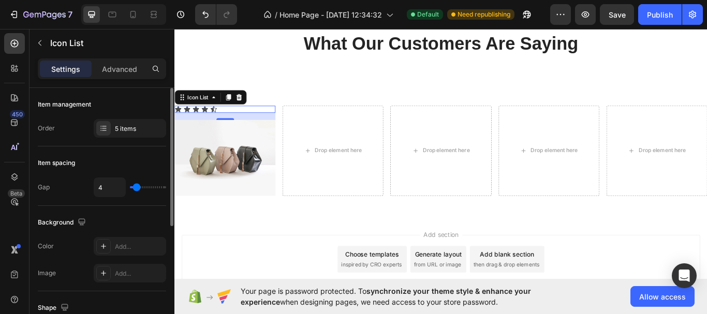
scroll to position [207, 0]
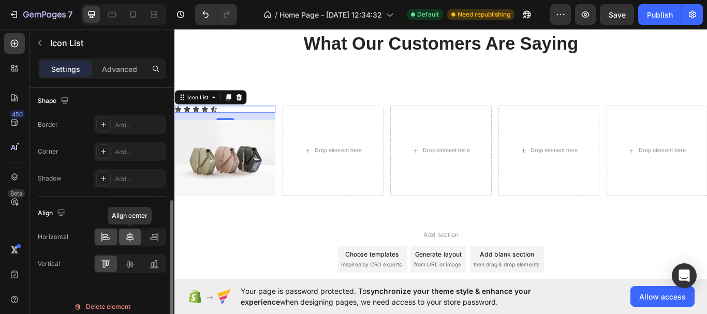
click at [129, 239] on icon at bounding box center [130, 237] width 10 height 10
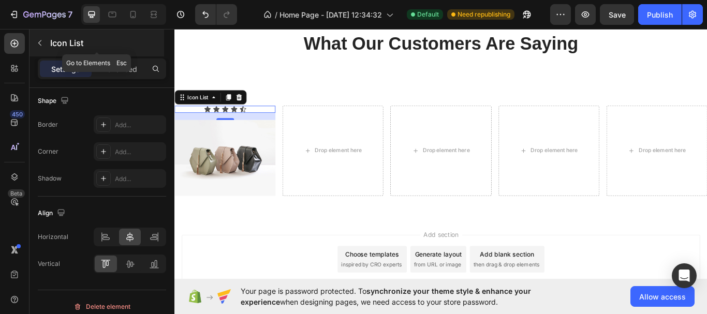
click at [43, 42] on icon "button" at bounding box center [40, 43] width 8 height 8
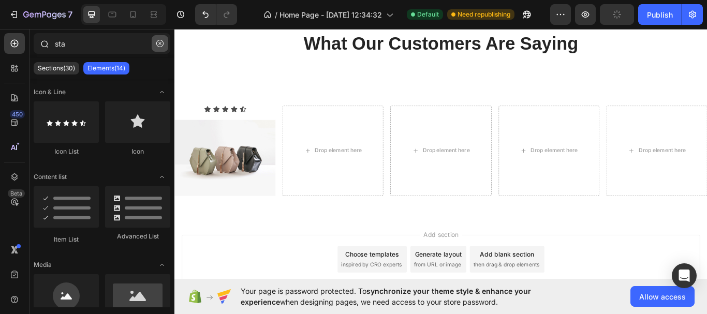
click at [165, 43] on button "button" at bounding box center [160, 43] width 17 height 17
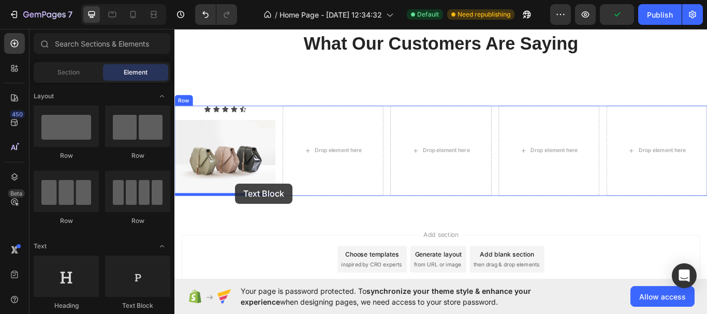
drag, startPoint x: 343, startPoint y: 265, endPoint x: 245, endPoint y: 210, distance: 112.9
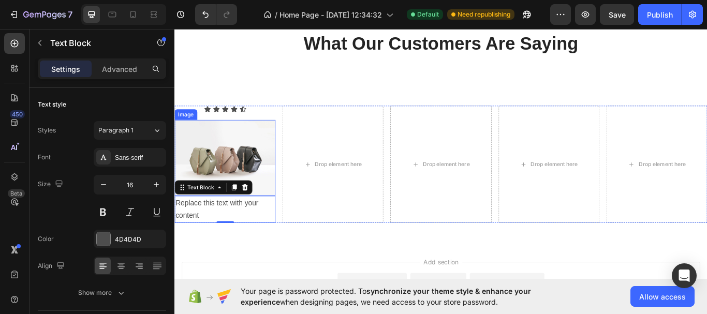
click at [249, 177] on img at bounding box center [234, 180] width 118 height 88
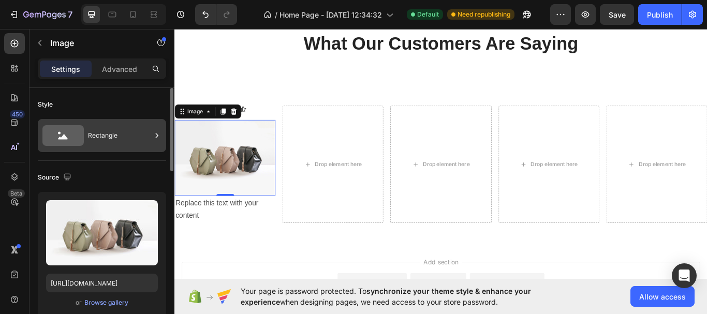
click at [155, 136] on icon at bounding box center [157, 136] width 10 height 10
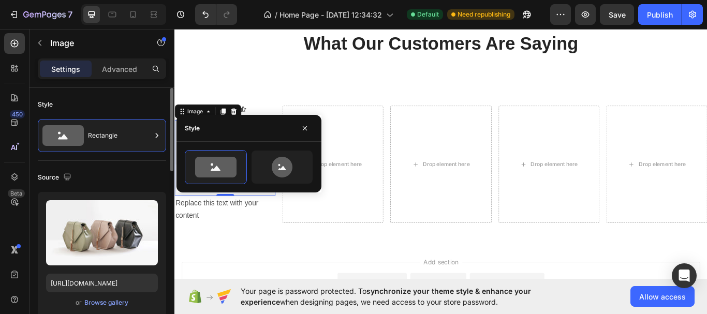
click at [138, 177] on div "Source" at bounding box center [102, 177] width 128 height 17
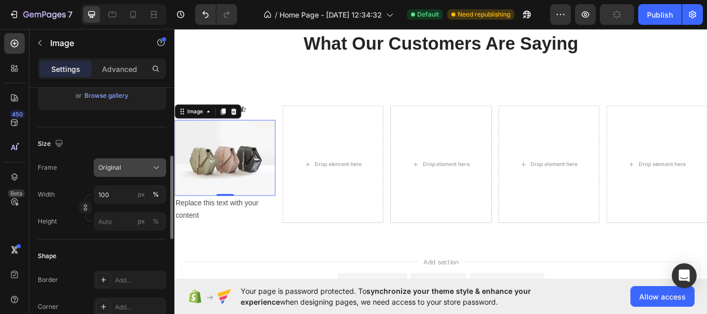
click at [154, 170] on icon at bounding box center [156, 168] width 10 height 10
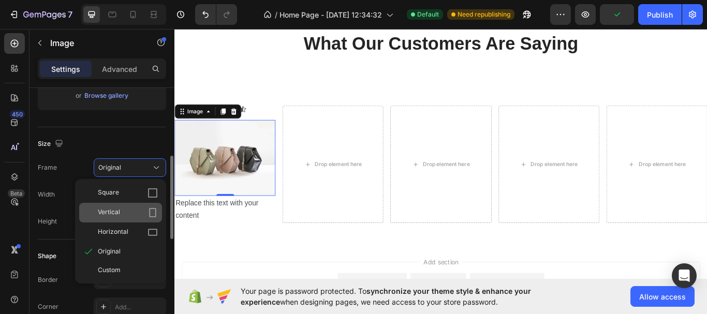
click at [152, 215] on icon at bounding box center [153, 213] width 10 height 10
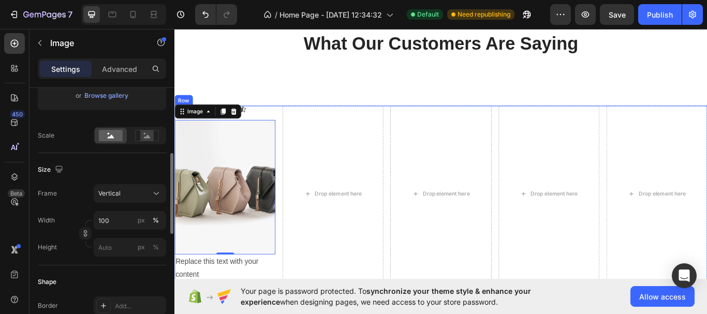
click at [283, 132] on div "Icon Icon Icon Icon Icon Icon List Image 0 Replace this text with your content …" at bounding box center [234, 222] width 118 height 206
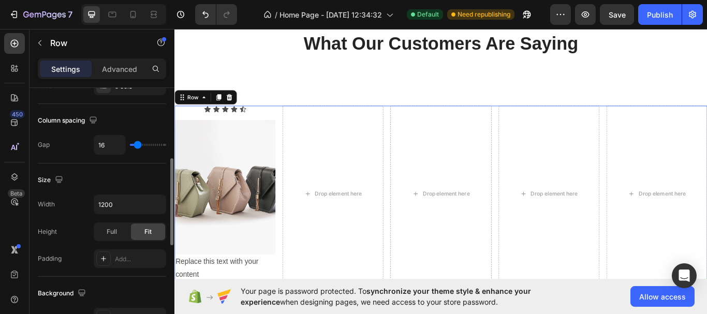
scroll to position [0, 0]
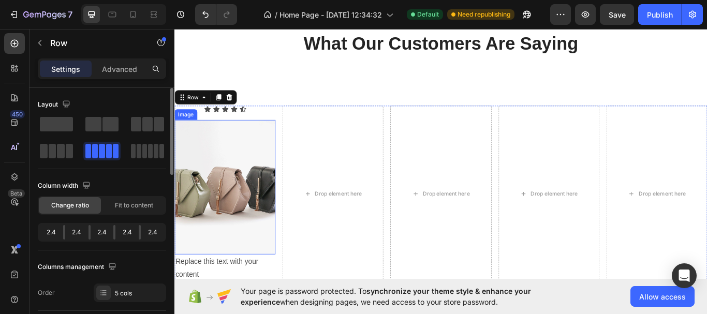
click at [239, 166] on img at bounding box center [234, 214] width 118 height 157
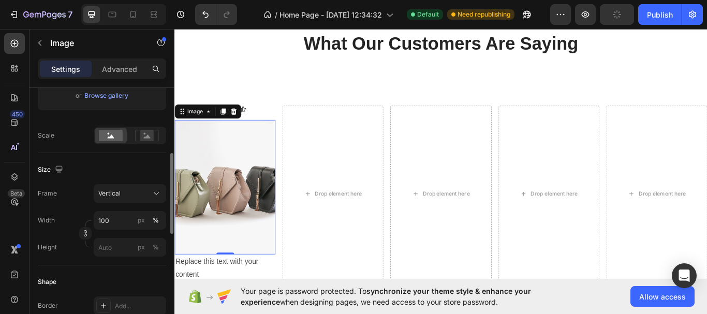
scroll to position [311, 0]
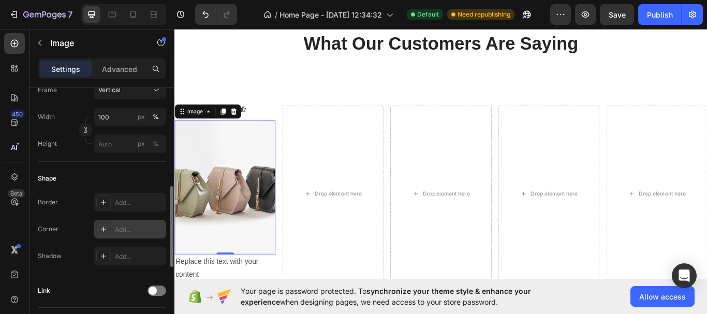
click at [150, 231] on div "Add..." at bounding box center [139, 229] width 49 height 9
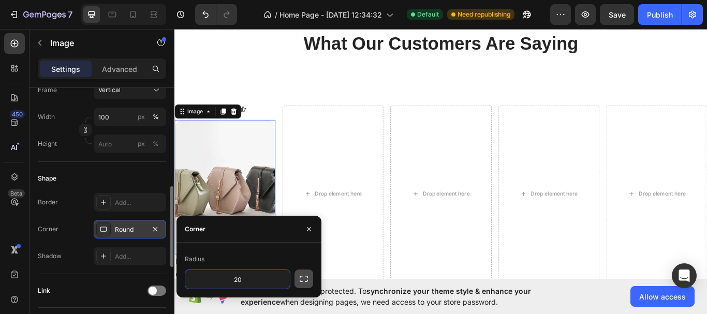
type input "20"
click at [307, 278] on icon "button" at bounding box center [304, 279] width 10 height 10
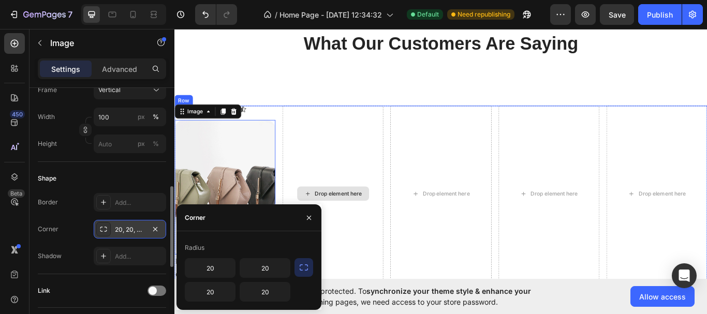
click at [383, 310] on div "Drop element here" at bounding box center [359, 222] width 118 height 206
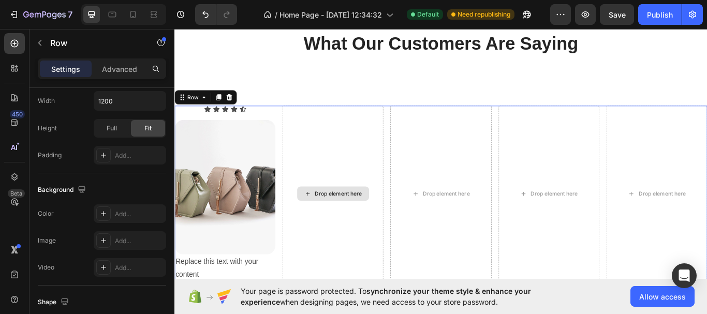
scroll to position [0, 0]
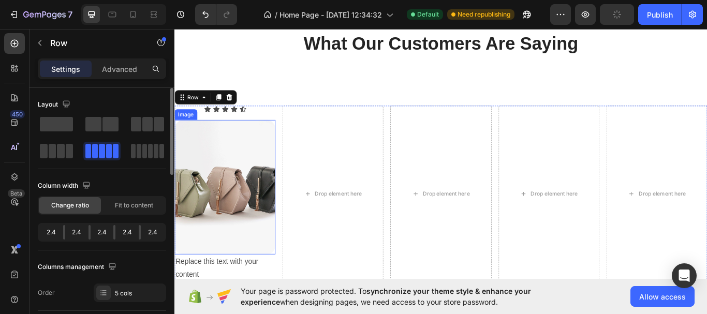
click at [268, 247] on img at bounding box center [234, 214] width 118 height 157
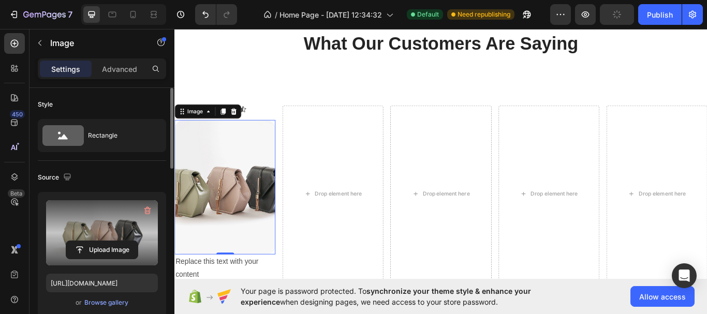
click at [119, 236] on label at bounding box center [102, 232] width 112 height 65
click at [119, 241] on input "file" at bounding box center [101, 250] width 71 height 18
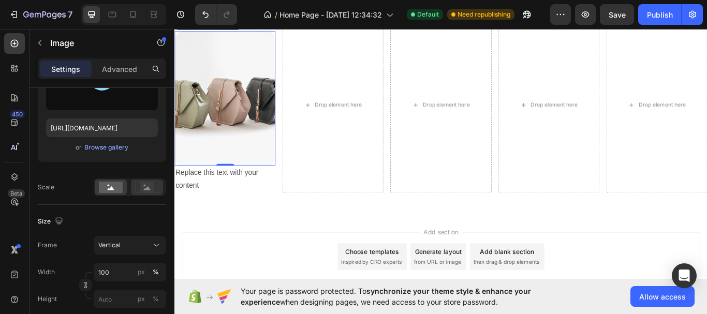
scroll to position [52, 0]
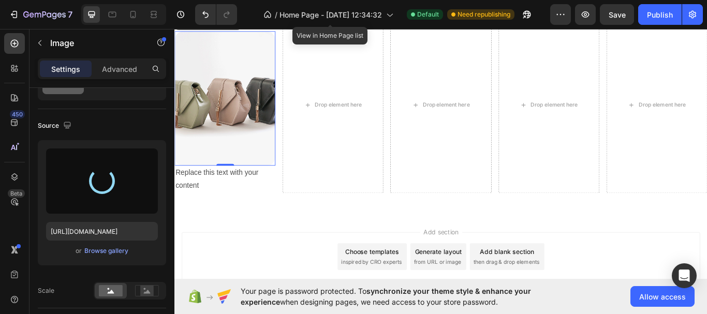
type input "https://cdn.shopify.com/s/files/1/0952/7905/5127/files/gempages_584810947323888…"
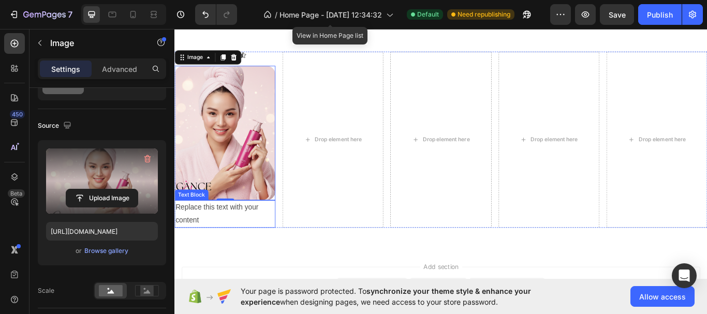
scroll to position [856, 0]
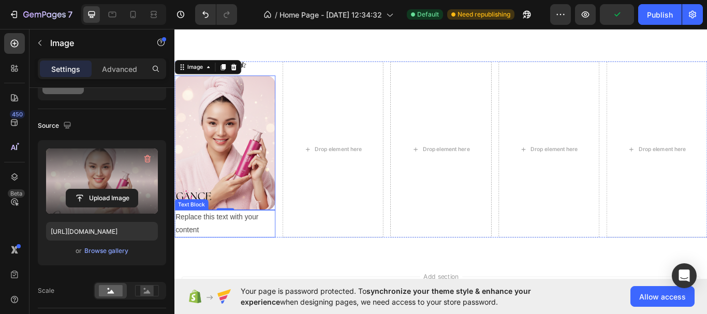
click at [288, 251] on div "Replace this text with your content" at bounding box center [234, 257] width 118 height 32
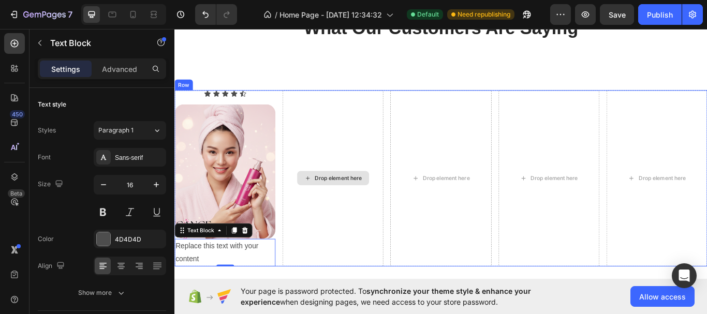
scroll to position [804, 0]
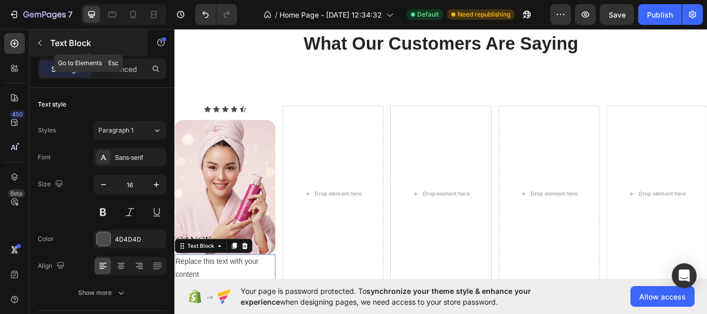
click at [47, 44] on button "button" at bounding box center [40, 43] width 17 height 17
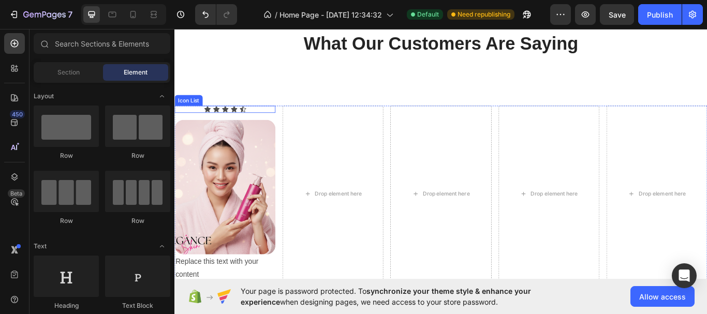
click at [237, 124] on div "Icon Icon Icon Icon Icon" at bounding box center [234, 123] width 118 height 8
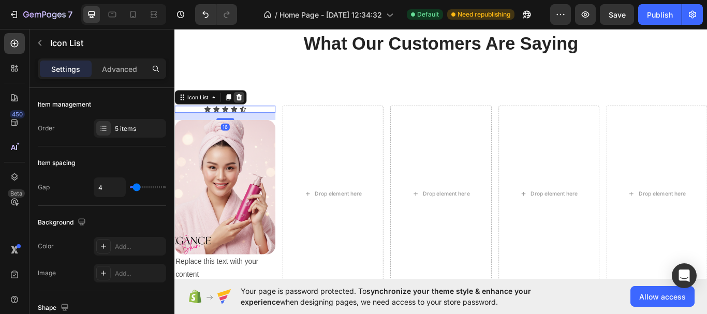
click at [248, 110] on icon at bounding box center [249, 109] width 8 height 8
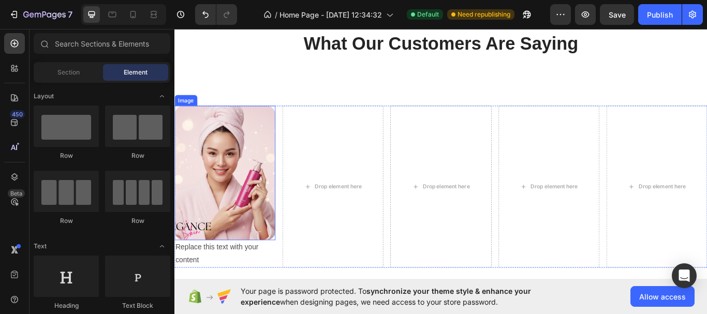
click at [238, 169] on img at bounding box center [234, 197] width 118 height 157
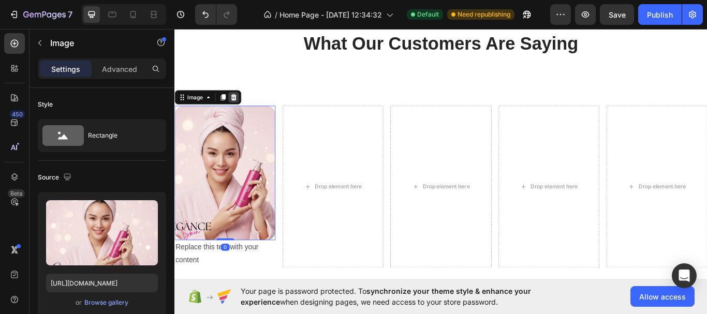
click at [244, 112] on icon at bounding box center [243, 109] width 7 height 7
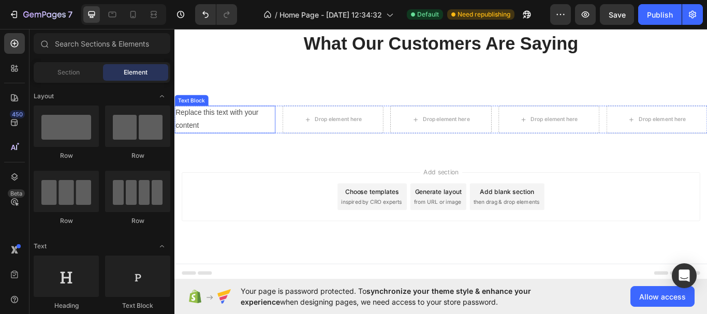
click at [222, 129] on div "Replace this text with your content" at bounding box center [234, 135] width 118 height 32
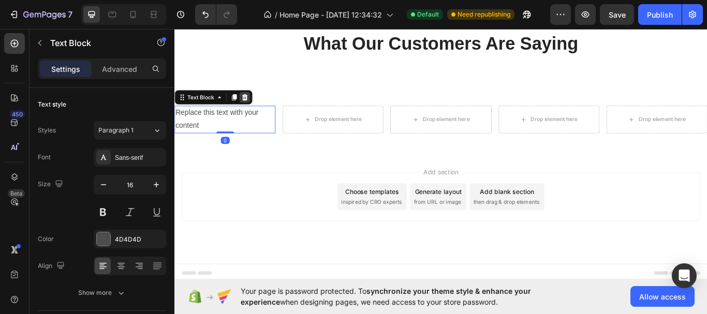
click at [257, 110] on icon at bounding box center [256, 109] width 8 height 8
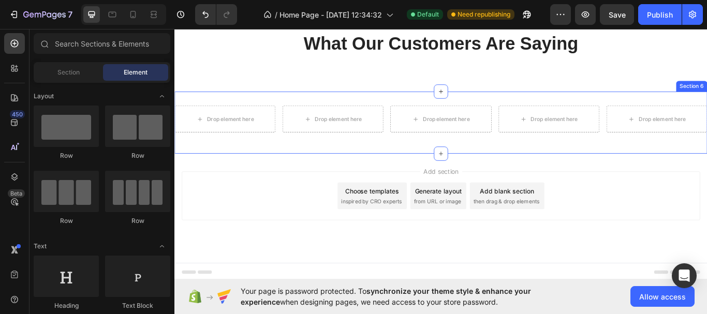
click at [268, 108] on div "Drop element here Drop element here Drop element here Drop element here Drop el…" at bounding box center [485, 139] width 621 height 73
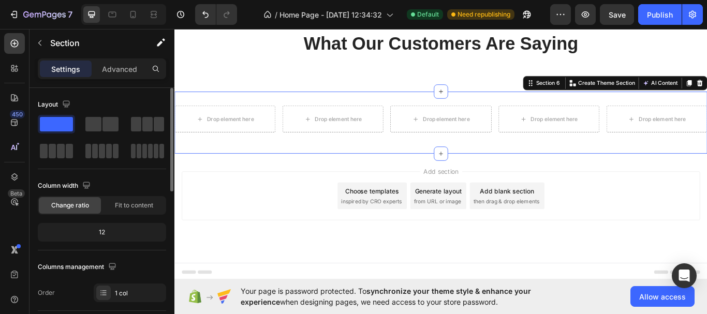
drag, startPoint x: 107, startPoint y: 154, endPoint x: 126, endPoint y: 143, distance: 22.5
click at [140, 140] on div at bounding box center [102, 138] width 128 height 46
click at [122, 92] on div "Layout Column width Change ratio Fit to content 12 Columns management Order 1 c…" at bounding box center [102, 199] width 128 height 223
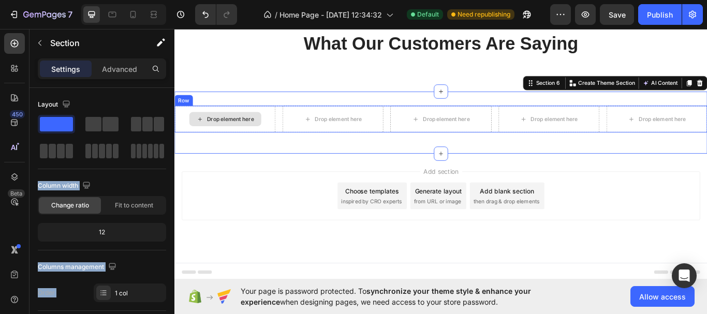
drag, startPoint x: 278, startPoint y: 177, endPoint x: 239, endPoint y: 135, distance: 57.2
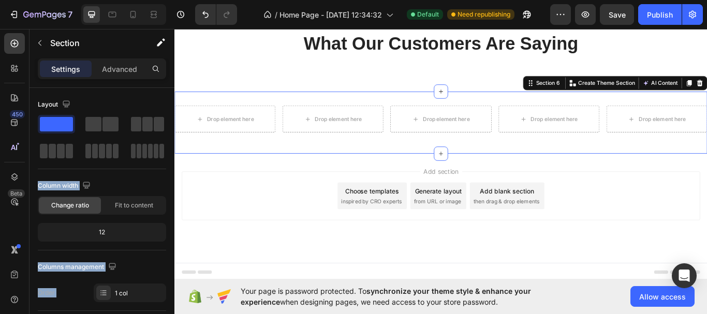
click at [219, 219] on div "Add section Choose templates inspired by CRO experts Generate layout from URL o…" at bounding box center [485, 224] width 605 height 57
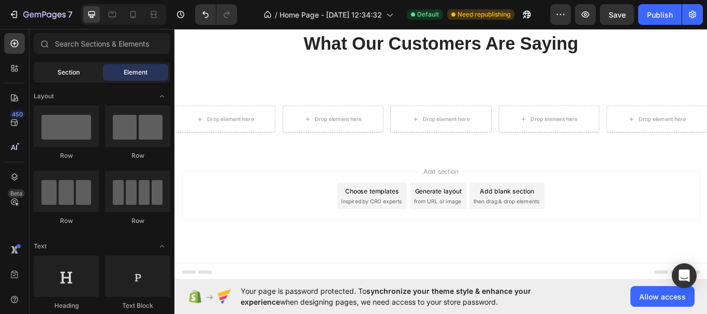
click at [54, 73] on div "Section" at bounding box center [68, 72] width 65 height 17
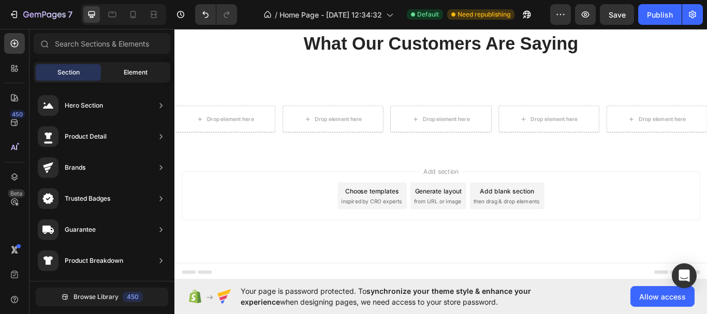
click at [131, 71] on span "Element" at bounding box center [136, 72] width 24 height 9
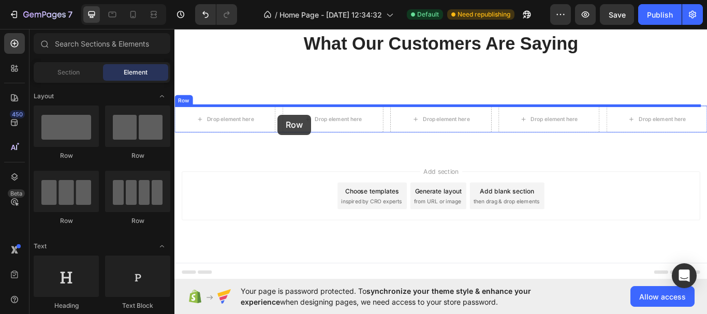
drag, startPoint x: 307, startPoint y: 226, endPoint x: 295, endPoint y: 129, distance: 97.1
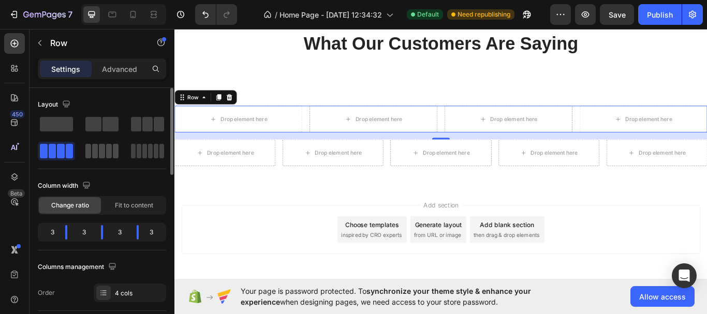
click at [100, 154] on span at bounding box center [102, 151] width 6 height 15
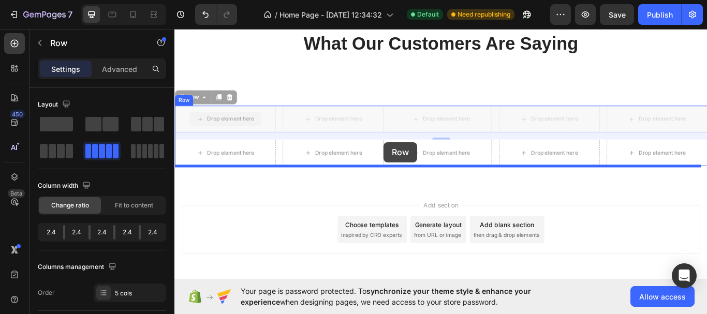
drag, startPoint x: 284, startPoint y: 127, endPoint x: 418, endPoint y: 162, distance: 138.4
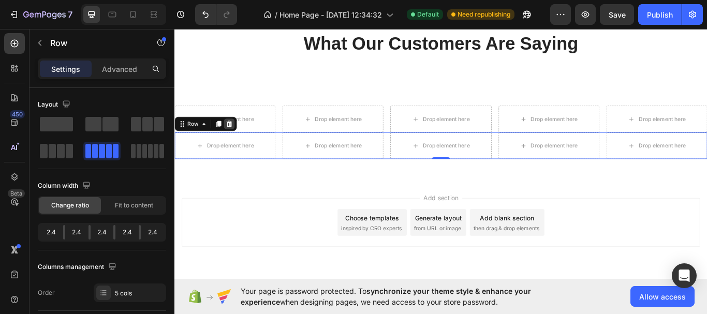
click at [242, 138] on div at bounding box center [238, 140] width 12 height 12
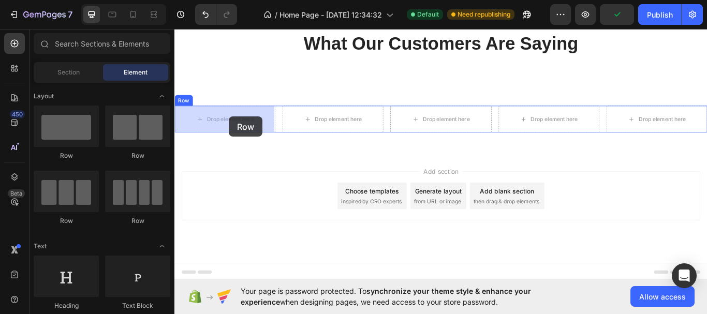
drag, startPoint x: 251, startPoint y: 161, endPoint x: 238, endPoint y: 132, distance: 31.8
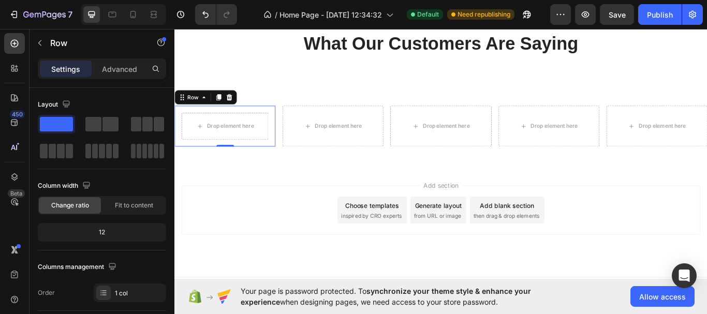
click at [285, 139] on div "Drop element here Row 0" at bounding box center [234, 143] width 118 height 48
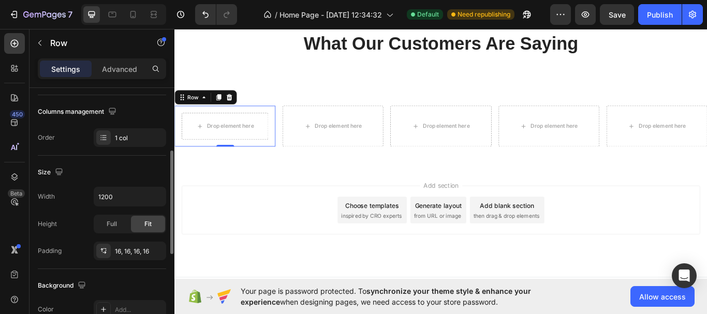
scroll to position [259, 0]
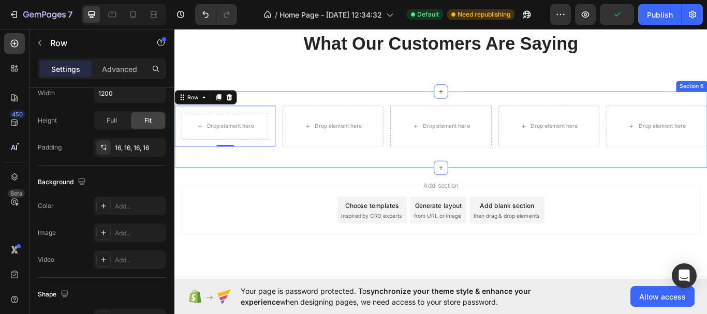
click at [299, 111] on div "Drop element here Row 0 Drop element here Drop element here Drop element here D…" at bounding box center [485, 147] width 621 height 89
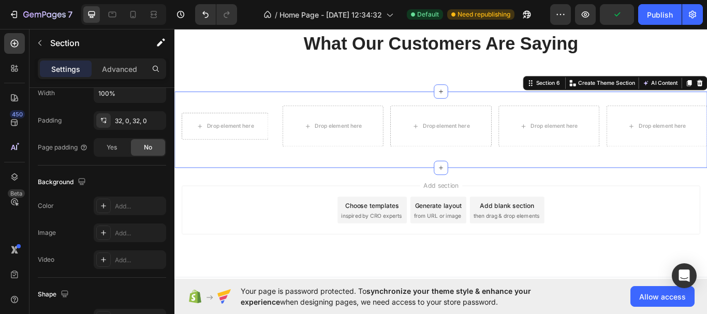
scroll to position [0, 0]
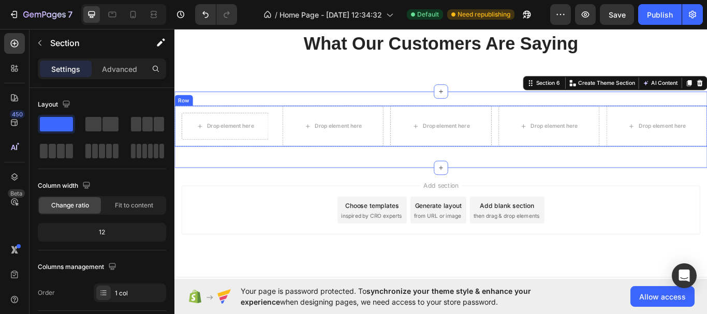
click at [293, 120] on div "Drop element here Row Drop element here Drop element here Drop element here Dro…" at bounding box center [485, 143] width 621 height 48
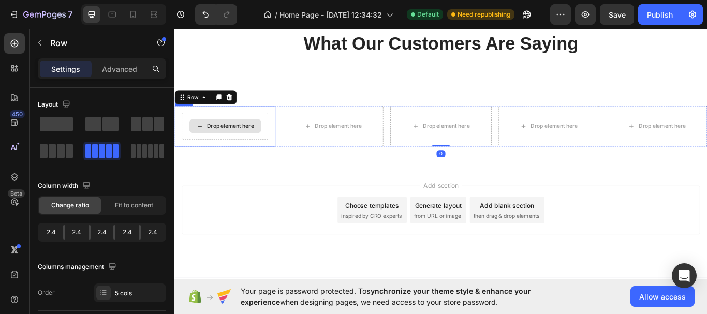
click at [280, 133] on div "Drop element here" at bounding box center [233, 142] width 101 height 31
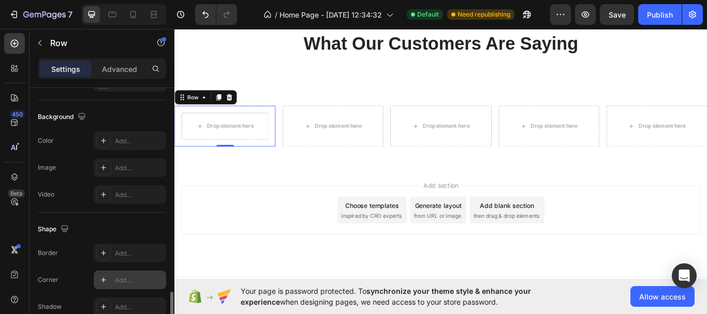
scroll to position [376, 0]
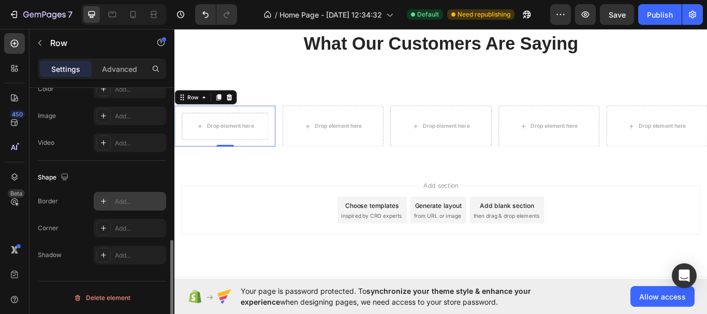
click at [104, 201] on icon at bounding box center [103, 201] width 5 height 5
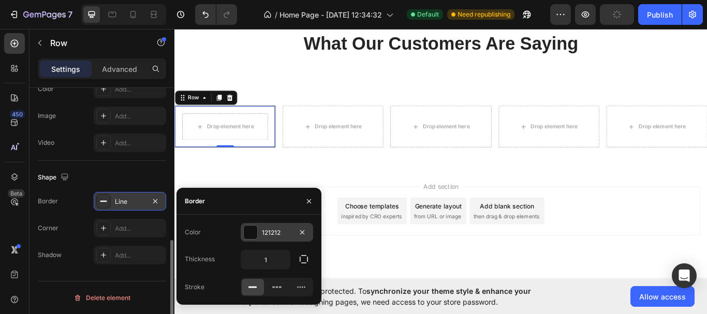
click at [251, 230] on div at bounding box center [250, 232] width 13 height 13
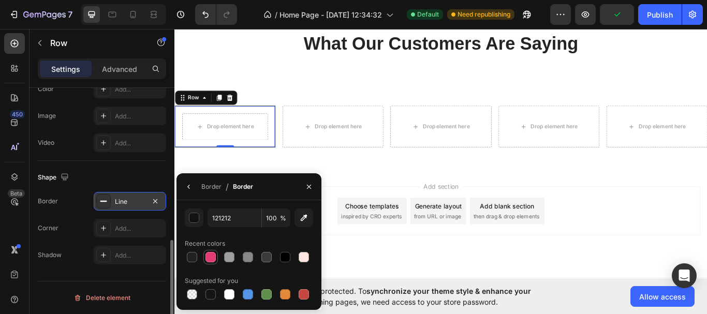
click at [209, 256] on div at bounding box center [211, 257] width 10 height 10
type input "E33974"
click at [108, 201] on div at bounding box center [103, 201] width 15 height 15
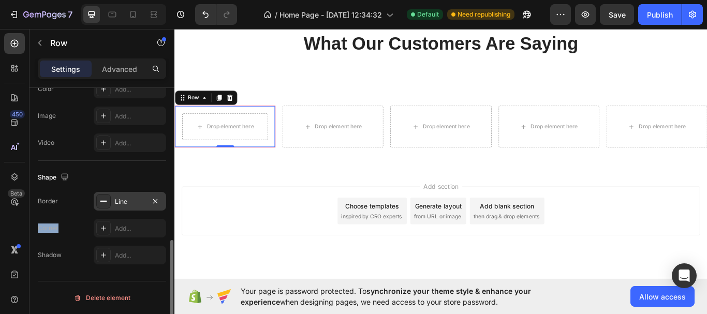
click at [108, 201] on div at bounding box center [103, 201] width 15 height 15
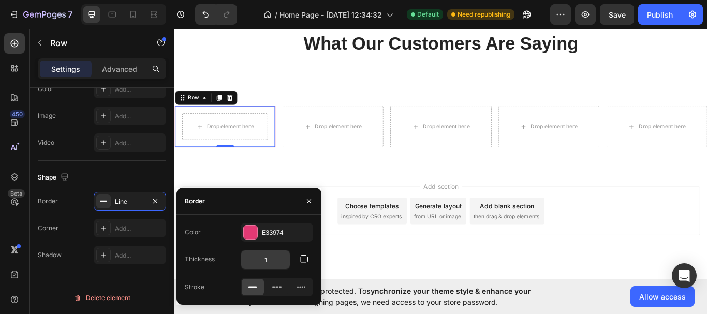
click at [273, 263] on input "1" at bounding box center [265, 260] width 49 height 19
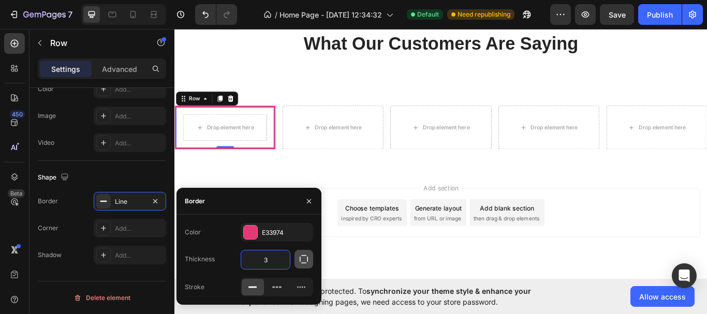
type input "3"
click at [308, 260] on icon "button" at bounding box center [304, 259] width 8 height 8
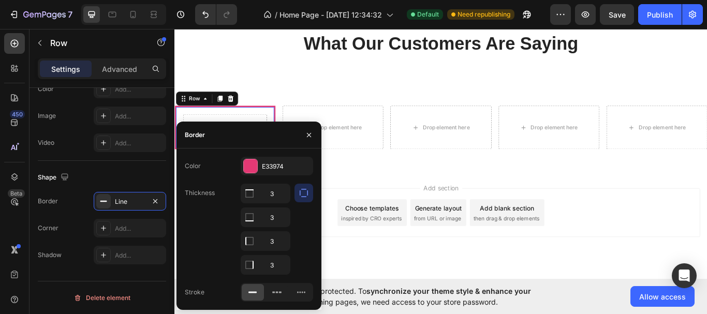
click at [303, 193] on icon "button" at bounding box center [304, 193] width 10 height 10
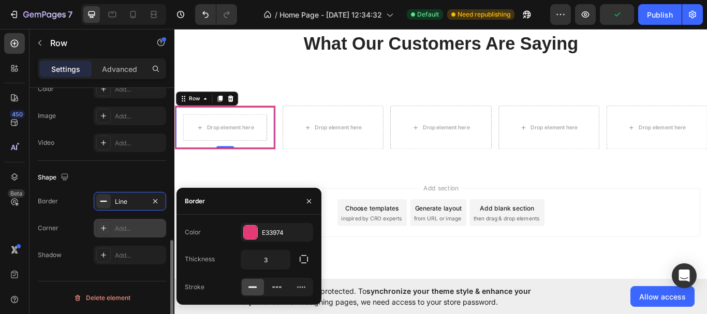
click at [102, 226] on icon at bounding box center [103, 228] width 8 height 8
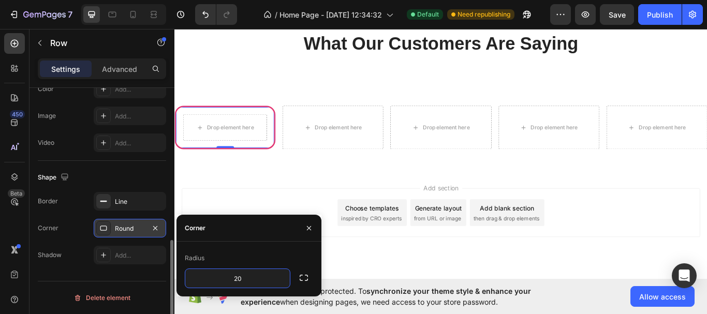
type input "20"
click at [199, 204] on div "Add section Choose templates inspired by CRO experts Generate layout from URL o…" at bounding box center [485, 258] width 621 height 127
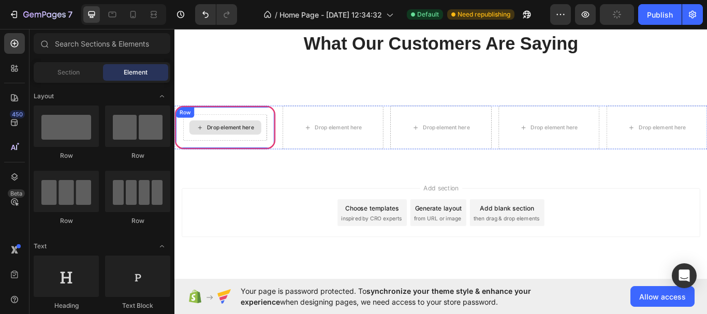
click at [230, 142] on div "Drop element here" at bounding box center [239, 144] width 55 height 8
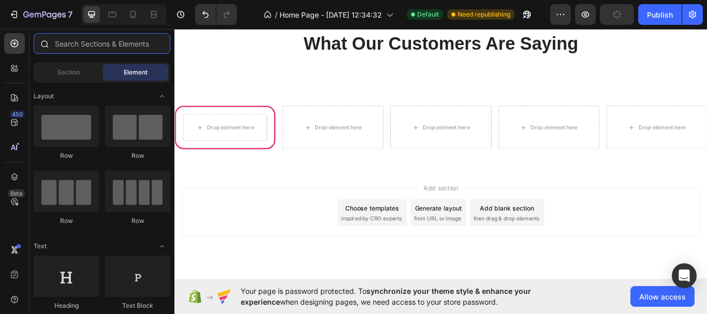
click at [82, 41] on input "text" at bounding box center [102, 43] width 137 height 21
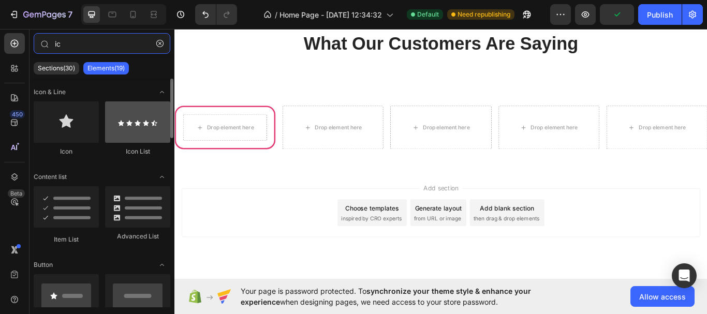
type input "ic"
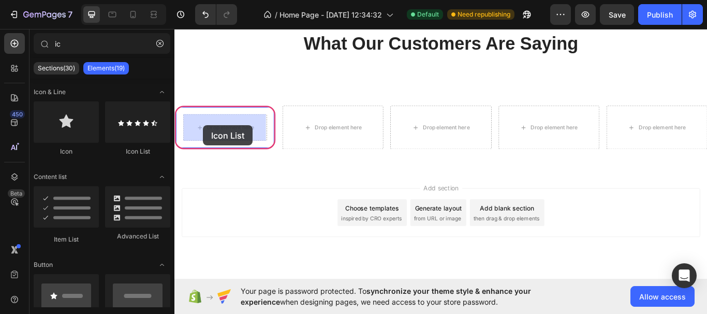
drag, startPoint x: 183, startPoint y: 142, endPoint x: 208, endPoint y: 142, distance: 24.3
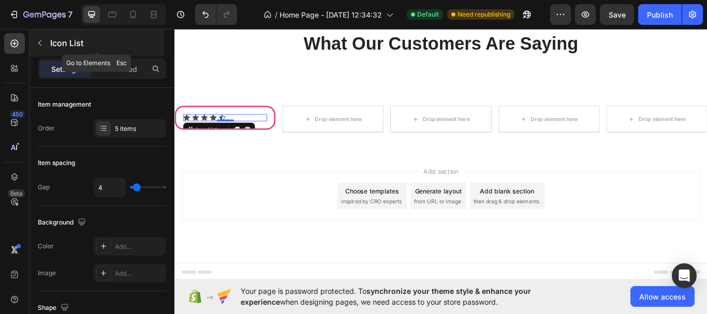
click at [35, 38] on button "button" at bounding box center [40, 43] width 17 height 17
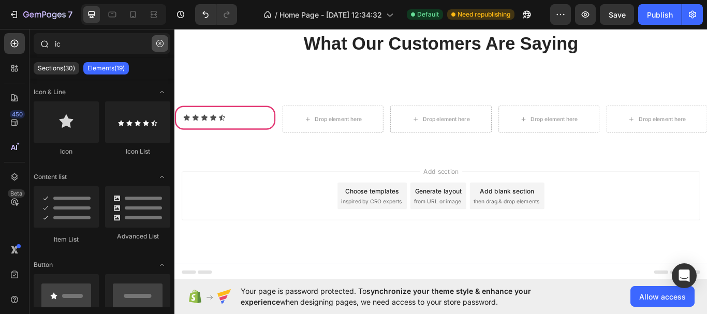
click at [163, 40] on icon "button" at bounding box center [159, 43] width 7 height 7
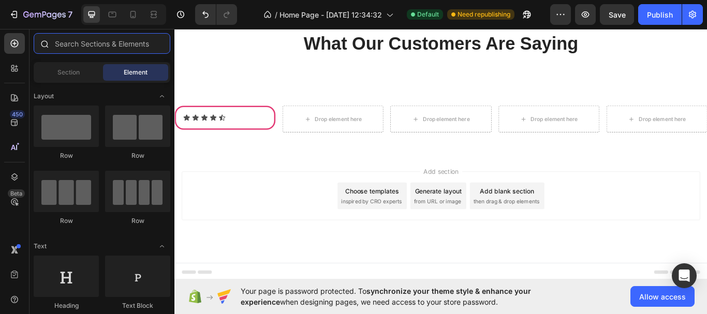
click at [99, 46] on input "text" at bounding box center [102, 43] width 137 height 21
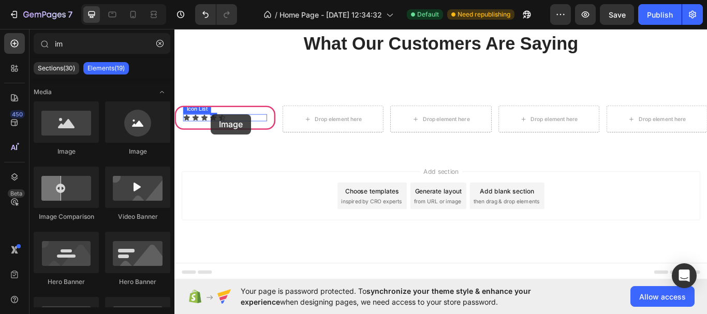
drag, startPoint x: 244, startPoint y: 158, endPoint x: 217, endPoint y: 129, distance: 40.0
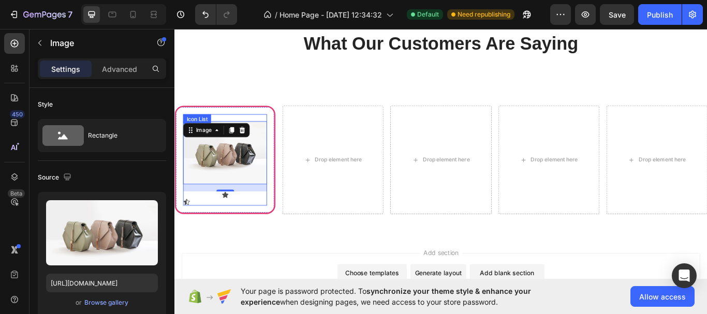
type input "i"
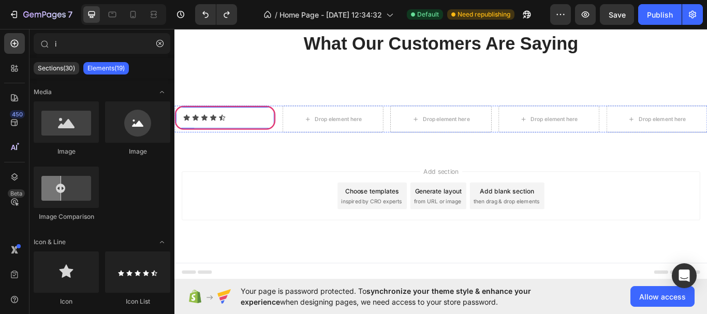
click at [284, 129] on div "Icon Icon Icon Icon Icon Icon List Row" at bounding box center [234, 133] width 118 height 28
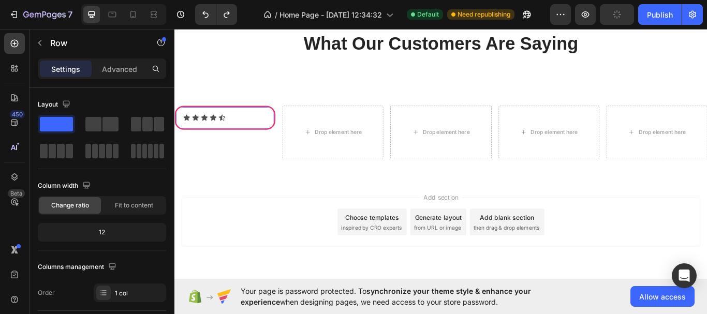
drag, startPoint x: 235, startPoint y: 145, endPoint x: 234, endPoint y: 179, distance: 33.7
click at [234, 179] on div "Icon Icon Icon Icon Icon Icon List Row 65" at bounding box center [234, 150] width 118 height 62
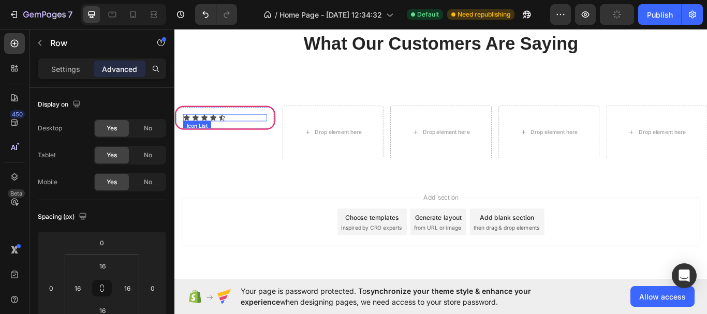
click at [273, 131] on div "Icon Icon Icon Icon Icon" at bounding box center [233, 133] width 98 height 8
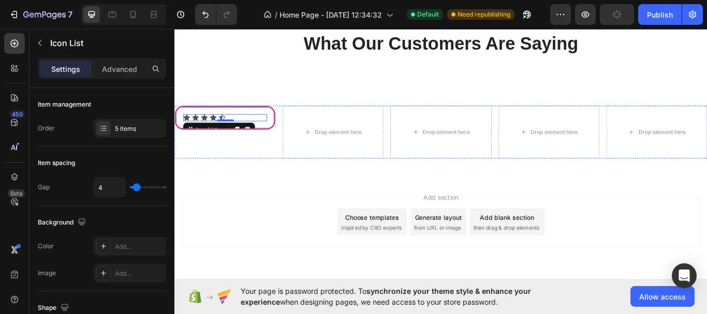
click at [285, 132] on div "Icon Icon Icon Icon Icon Icon List 0 Row" at bounding box center [234, 133] width 118 height 28
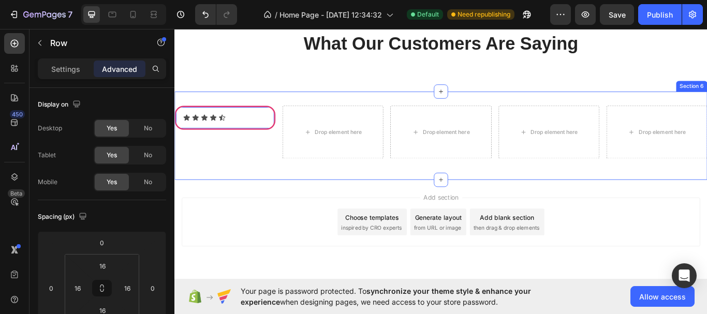
click at [266, 122] on div "Icon Icon Icon Icon Icon Icon List Row 65" at bounding box center [234, 133] width 118 height 28
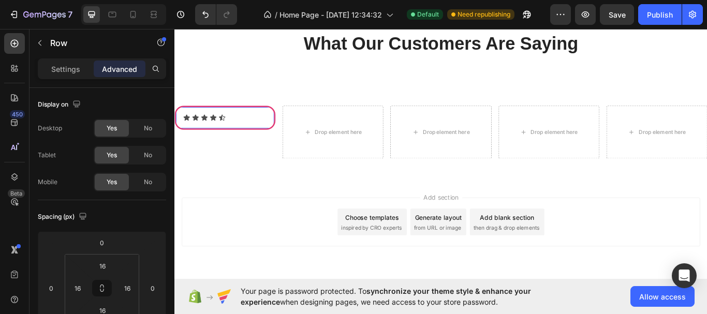
click at [290, 131] on div "Icon Icon Icon Icon Icon Icon List Row 65" at bounding box center [234, 133] width 118 height 28
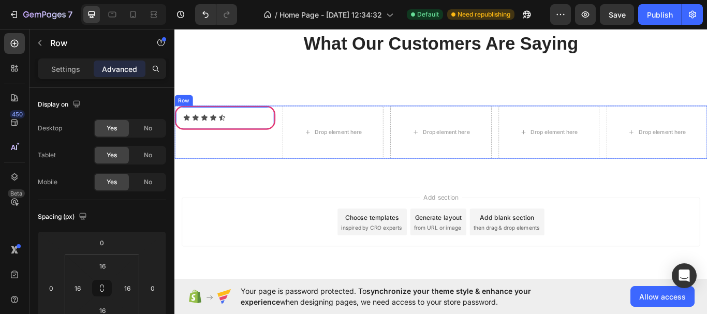
drag, startPoint x: 284, startPoint y: 158, endPoint x: 273, endPoint y: 162, distance: 11.6
click at [285, 152] on div "Icon Icon Icon Icon Icon Icon List Row 65" at bounding box center [234, 150] width 118 height 62
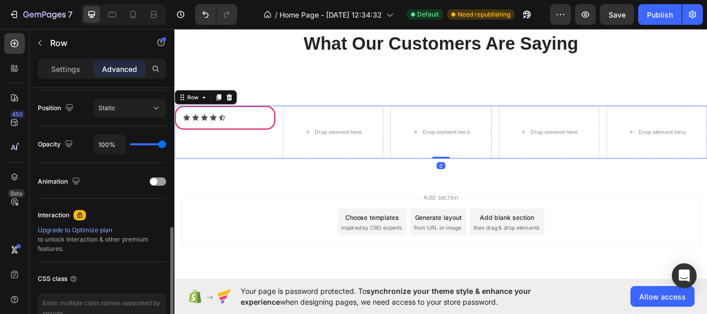
click at [275, 140] on div "Icon Icon Icon Icon Icon Icon List Row" at bounding box center [234, 133] width 118 height 28
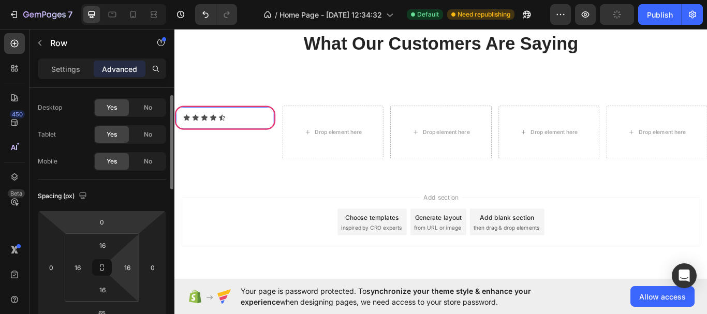
scroll to position [124, 0]
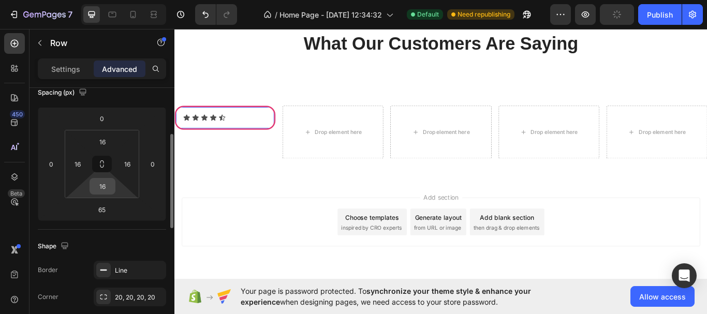
click at [111, 191] on input "16" at bounding box center [102, 187] width 21 height 16
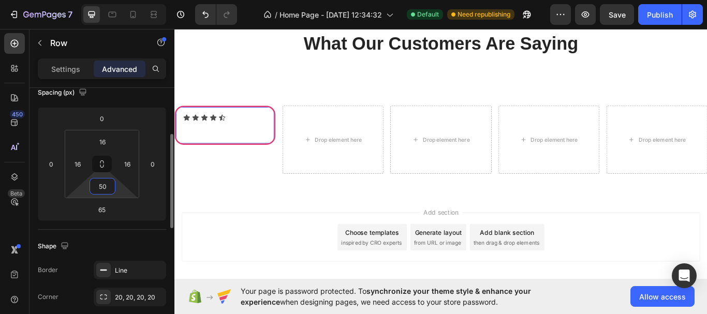
type input "5"
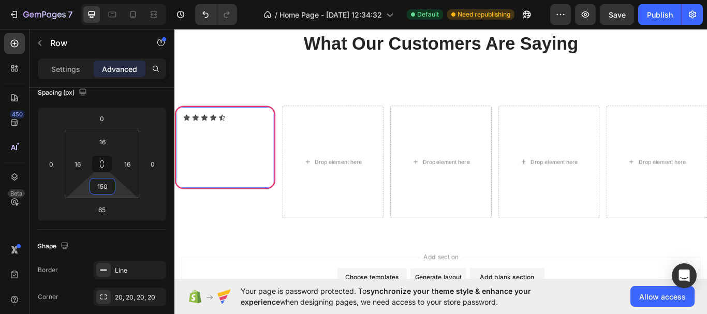
type input "150"
click at [224, 169] on div "Icon Icon Icon Icon Icon Icon List Row 65" at bounding box center [234, 167] width 118 height 97
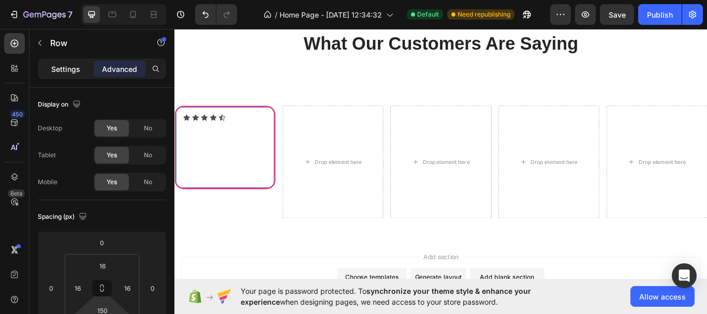
click at [64, 68] on p "Settings" at bounding box center [65, 69] width 29 height 11
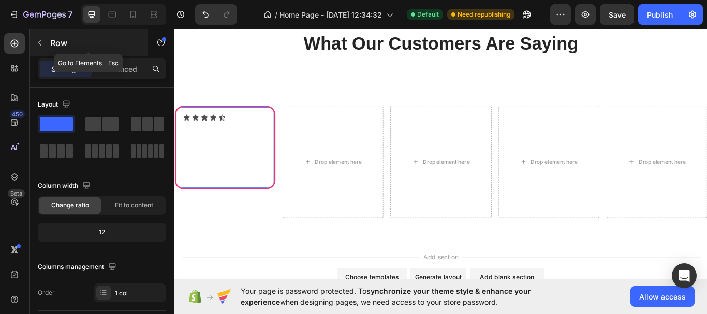
click at [41, 41] on icon "button" at bounding box center [40, 43] width 8 height 8
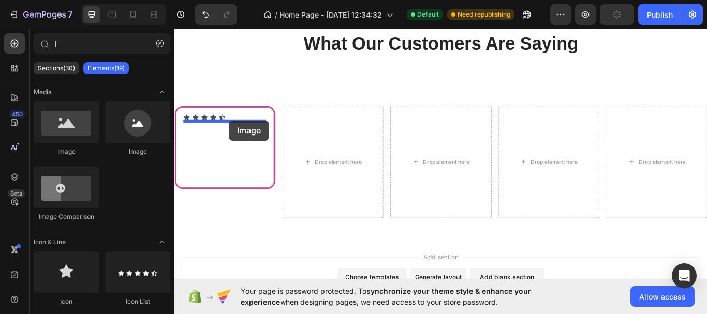
drag, startPoint x: 266, startPoint y: 156, endPoint x: 238, endPoint y: 136, distance: 34.1
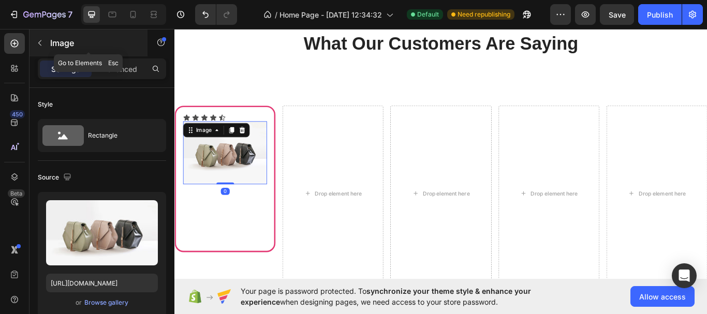
click at [41, 41] on icon "button" at bounding box center [40, 43] width 8 height 8
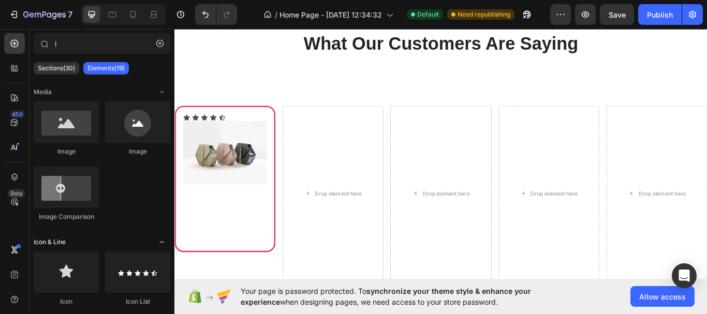
scroll to position [155, 0]
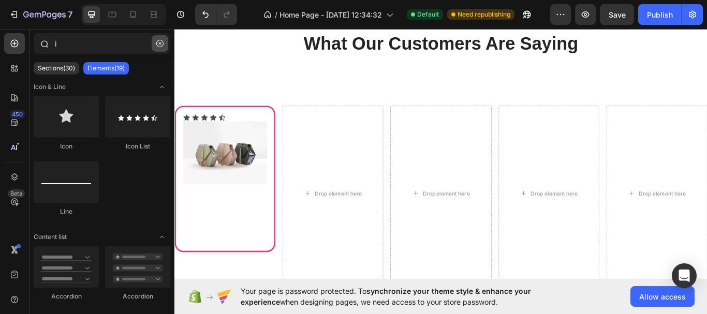
click at [155, 42] on button "button" at bounding box center [160, 43] width 17 height 17
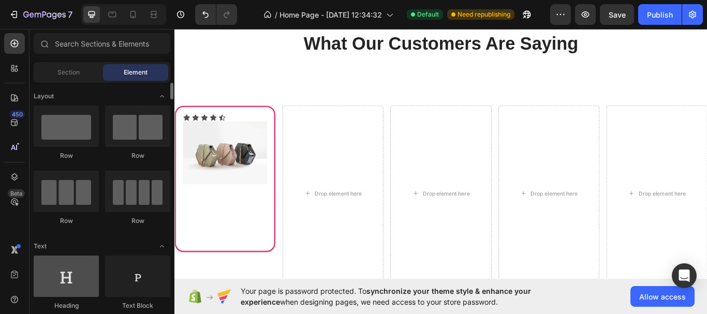
scroll to position [104, 0]
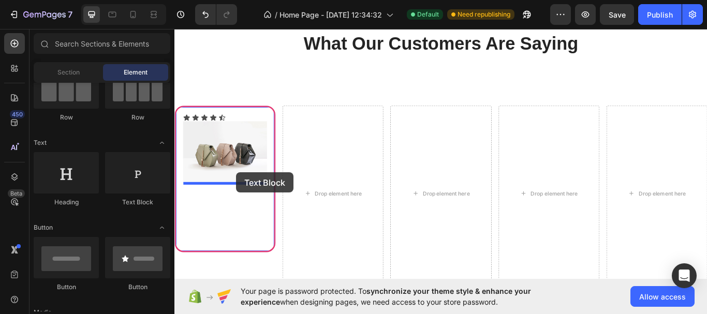
drag, startPoint x: 310, startPoint y: 207, endPoint x: 247, endPoint y: 197, distance: 64.0
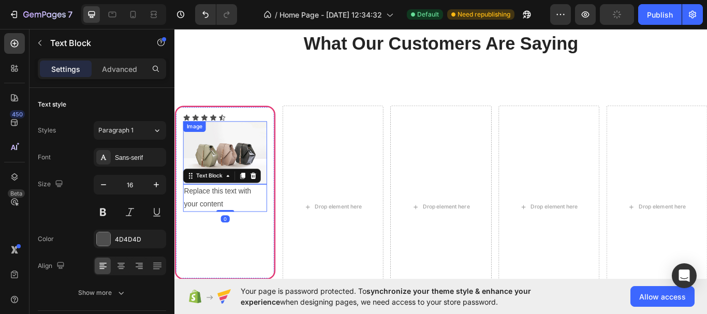
click at [257, 170] on img at bounding box center [233, 174] width 98 height 74
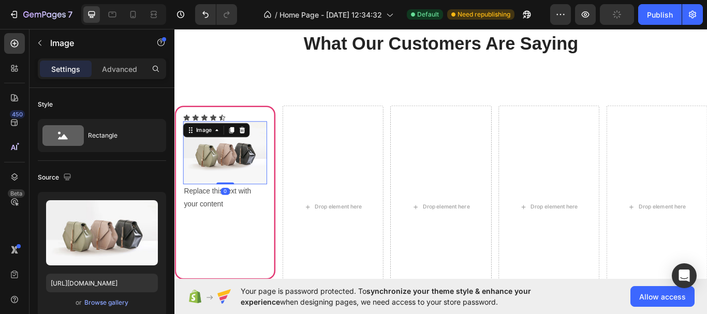
scroll to position [207, 0]
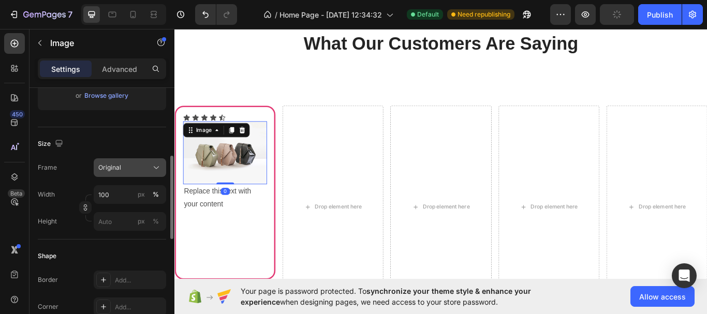
click at [157, 172] on icon at bounding box center [156, 168] width 10 height 10
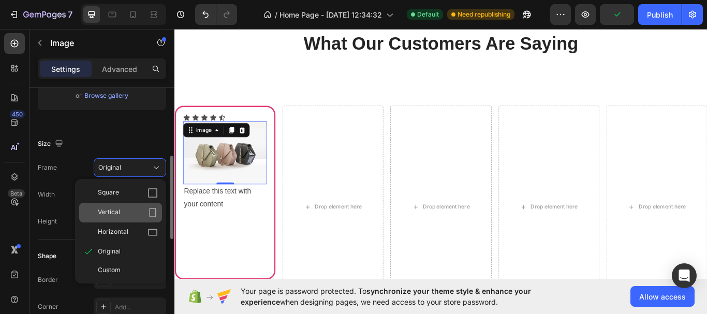
click at [149, 208] on icon at bounding box center [153, 213] width 10 height 10
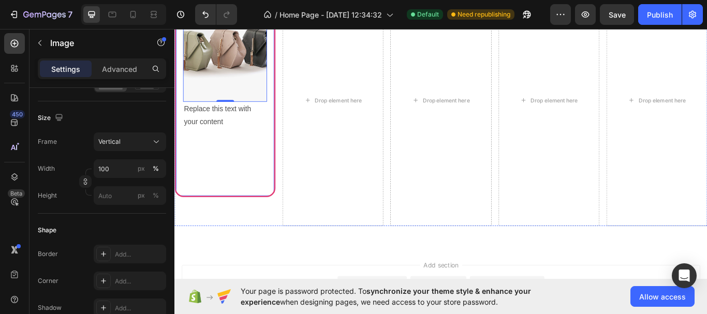
scroll to position [959, 0]
click at [259, 196] on div "Icon Icon Icon Icon Icon Icon List Image 0 Replace this text with your content …" at bounding box center [234, 94] width 118 height 260
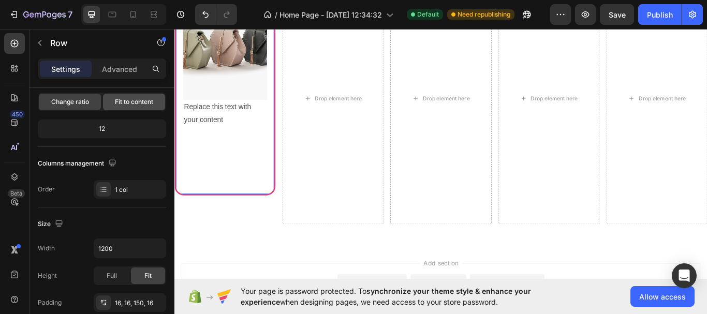
scroll to position [0, 0]
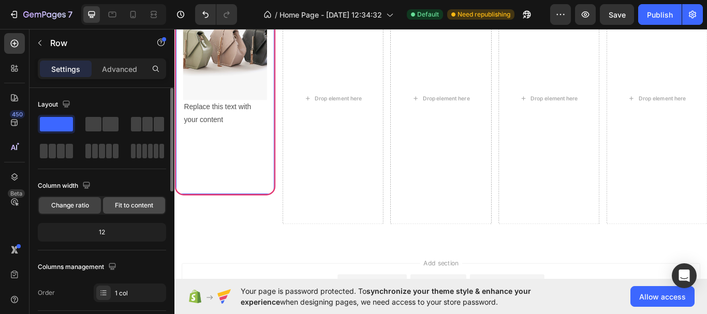
click at [143, 202] on span "Fit to content" at bounding box center [134, 205] width 38 height 9
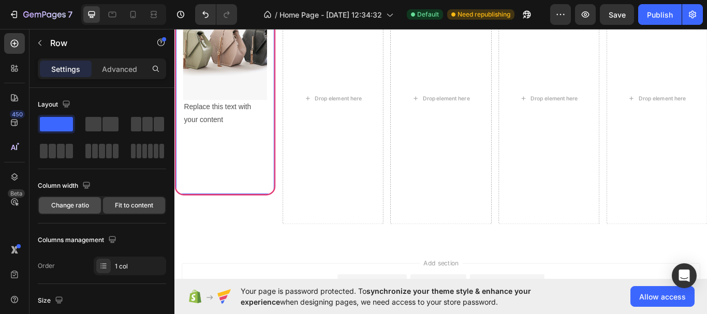
click at [66, 207] on span "Change ratio" at bounding box center [70, 205] width 38 height 9
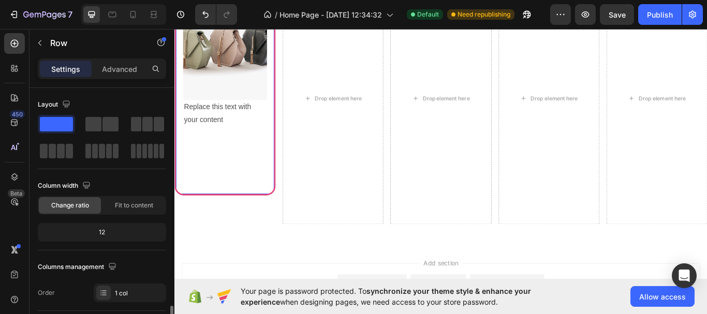
scroll to position [155, 0]
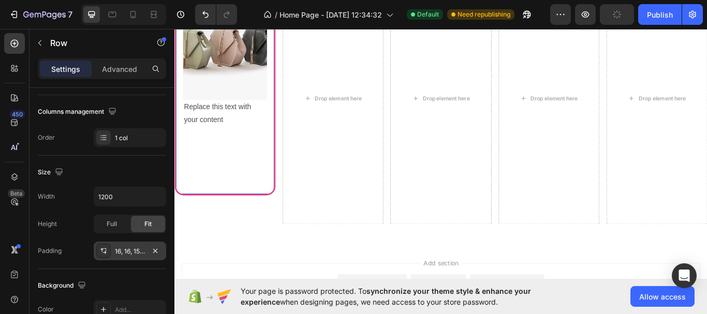
click at [136, 247] on div "16, 16, 150, 16" at bounding box center [130, 251] width 30 height 9
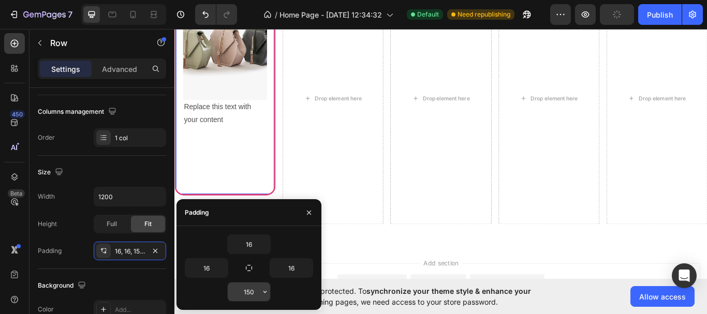
click at [251, 287] on input "150" at bounding box center [249, 292] width 42 height 19
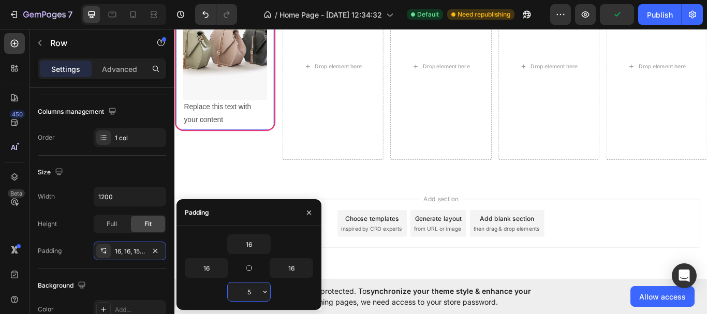
type input "50"
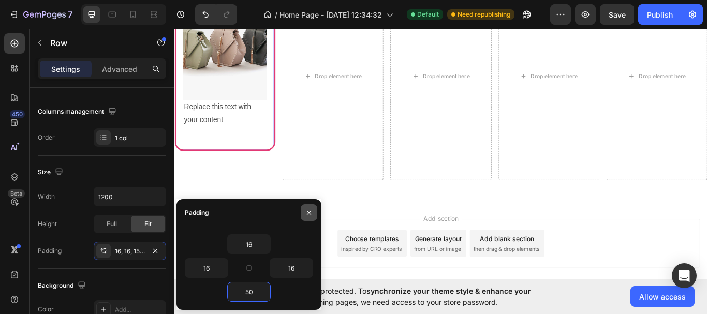
click at [314, 214] on button "button" at bounding box center [309, 213] width 17 height 17
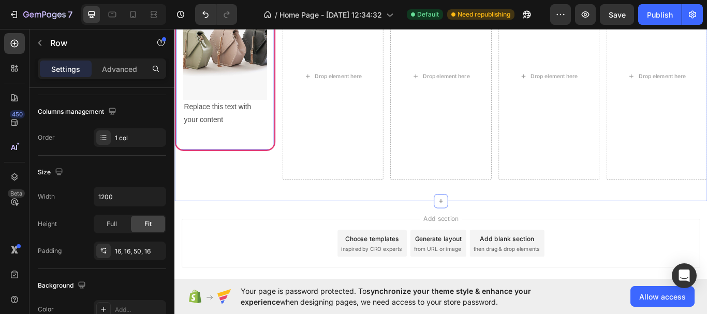
scroll to position [856, 0]
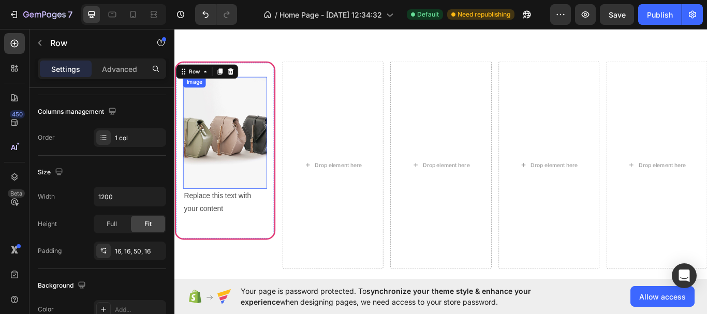
click at [256, 105] on img at bounding box center [233, 150] width 98 height 131
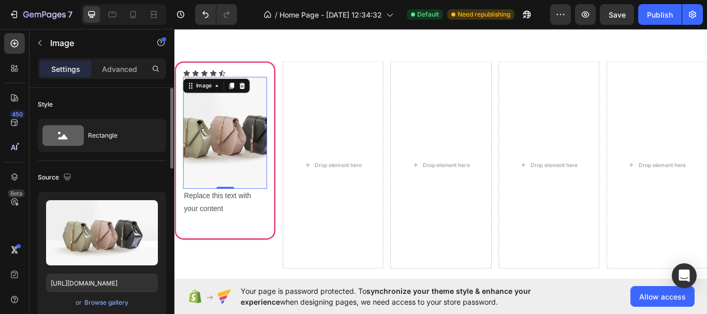
scroll to position [104, 0]
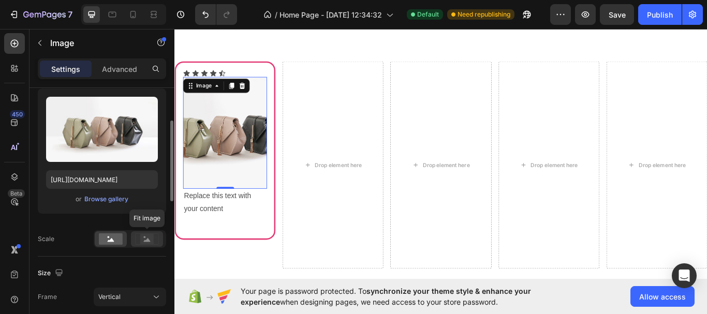
click at [152, 237] on rect at bounding box center [146, 239] width 13 height 10
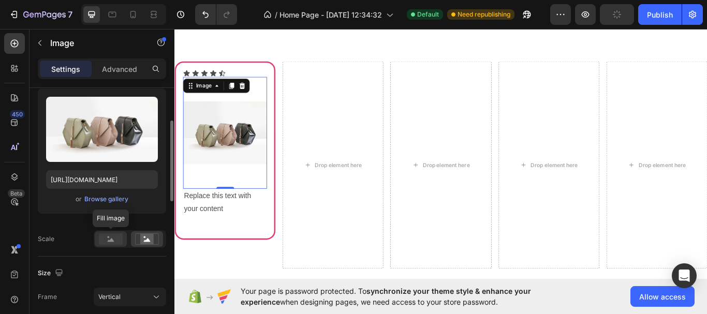
click at [115, 243] on rect at bounding box center [111, 239] width 24 height 11
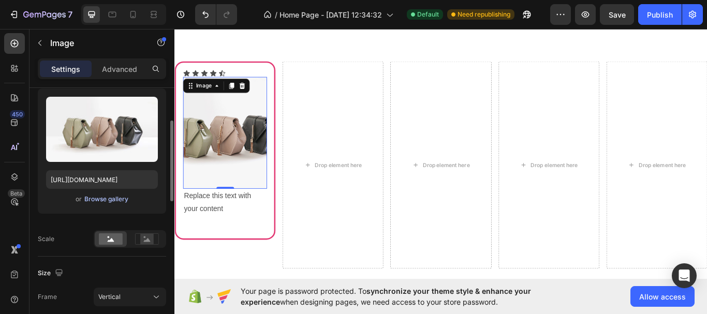
click at [108, 200] on div "Browse gallery" at bounding box center [106, 199] width 44 height 9
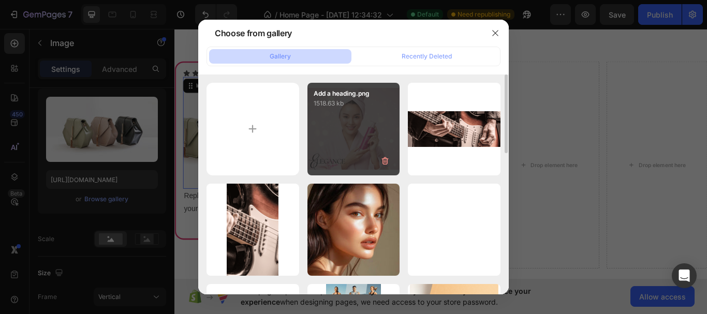
click at [360, 150] on div "Add a heading.png 1518.63 kb" at bounding box center [354, 129] width 93 height 93
type input "https://cdn.shopify.com/s/files/1/0952/7905/5127/files/gempages_584810947323888…"
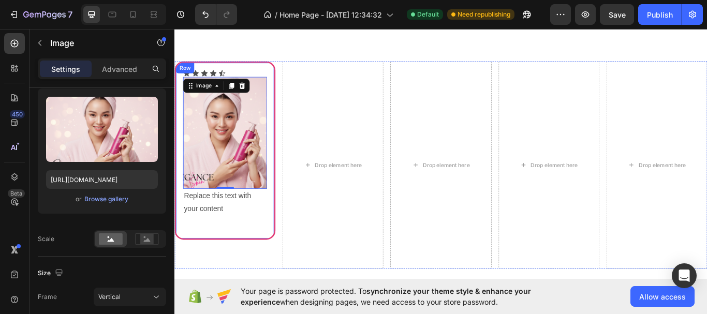
click at [273, 252] on div "Icon Icon Icon Icon Icon Icon List Image 0 Replace this text with your content …" at bounding box center [234, 171] width 118 height 208
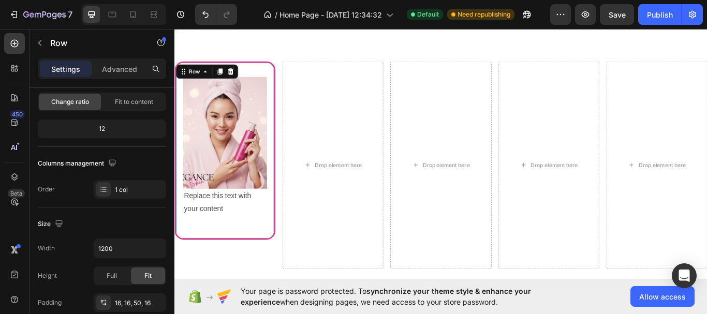
scroll to position [0, 0]
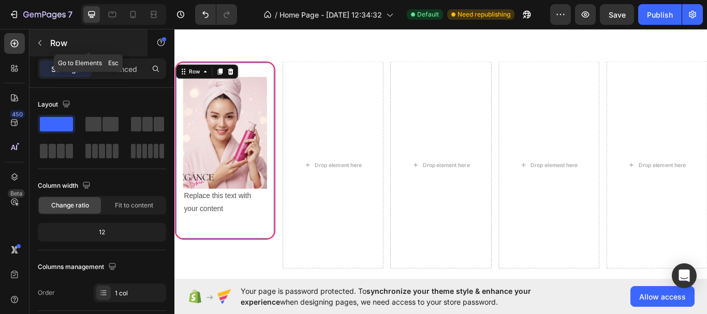
click at [39, 44] on icon "button" at bounding box center [40, 43] width 8 height 8
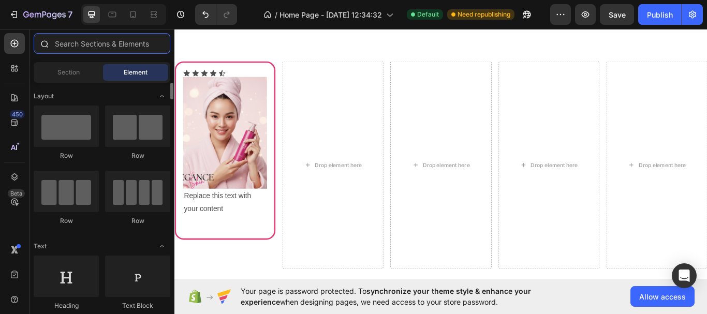
click at [97, 41] on input "text" at bounding box center [102, 43] width 137 height 21
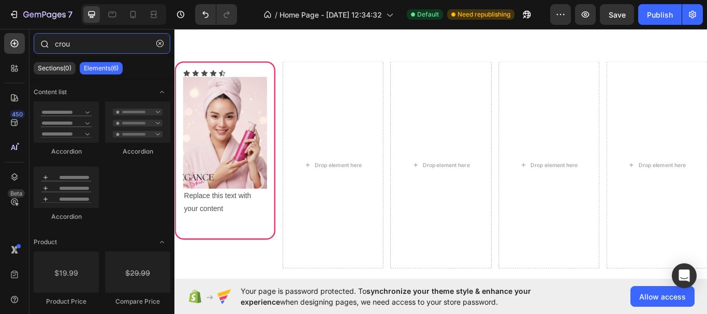
click at [59, 47] on input "crou" at bounding box center [102, 43] width 137 height 21
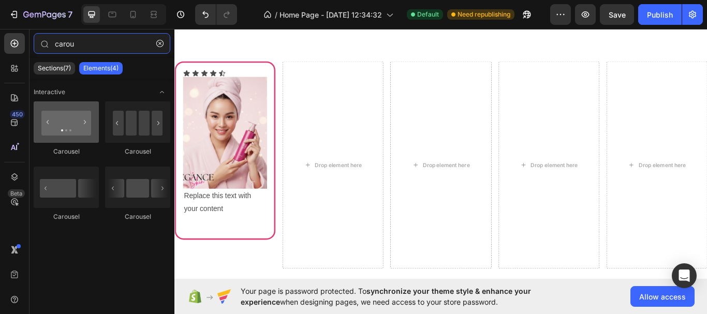
type input "carou"
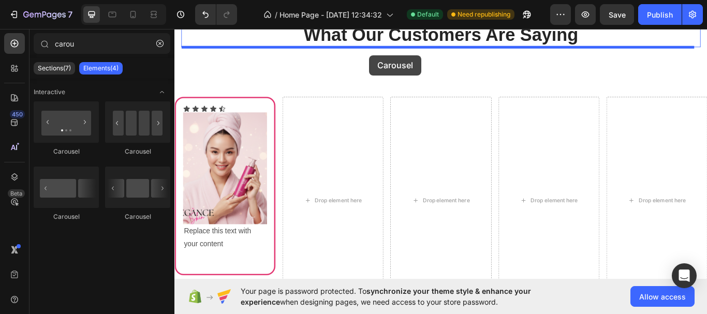
scroll to position [789, 0]
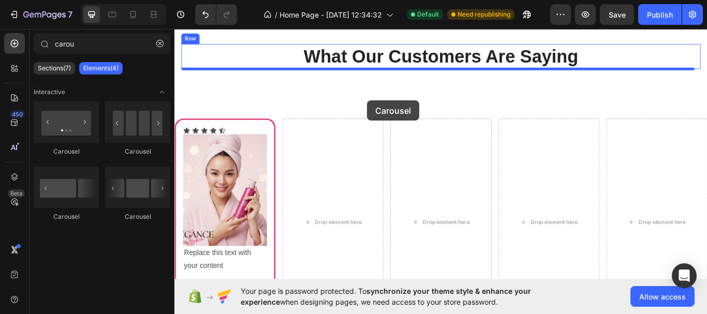
drag, startPoint x: 249, startPoint y: 160, endPoint x: 399, endPoint y: 113, distance: 157.7
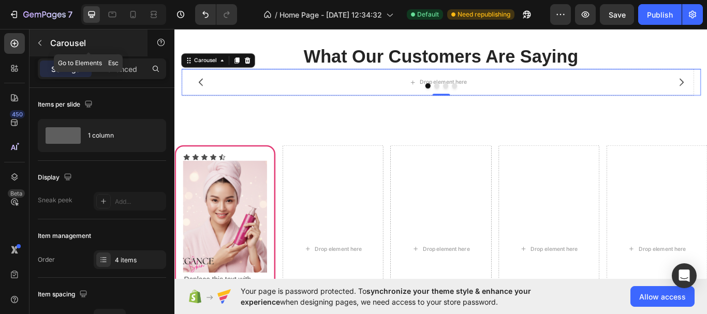
click at [43, 48] on button "button" at bounding box center [40, 43] width 17 height 17
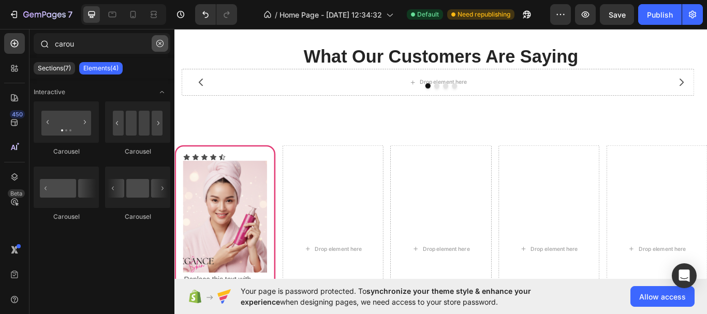
click at [159, 46] on icon "button" at bounding box center [159, 43] width 7 height 7
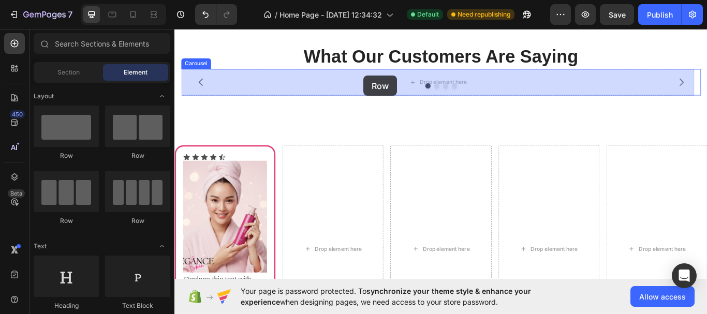
drag, startPoint x: 313, startPoint y: 220, endPoint x: 395, endPoint y: 84, distance: 159.2
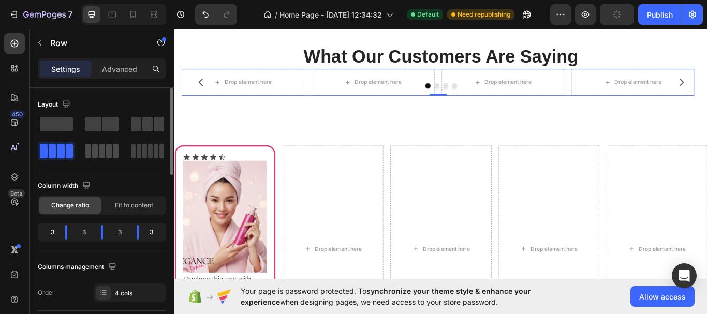
drag, startPoint x: 102, startPoint y: 156, endPoint x: 230, endPoint y: 83, distance: 147.7
click at [102, 156] on span at bounding box center [102, 151] width 6 height 15
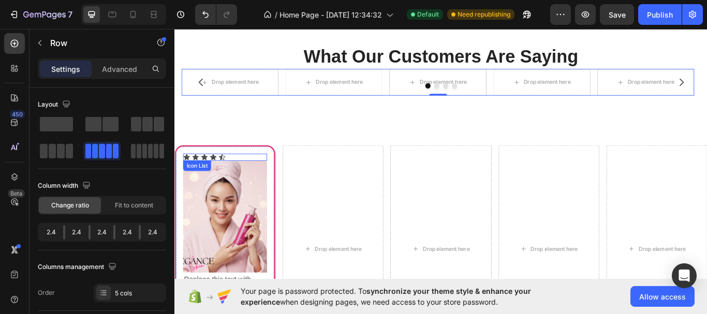
click at [274, 175] on div "Icon Icon Icon Icon Icon" at bounding box center [233, 179] width 98 height 8
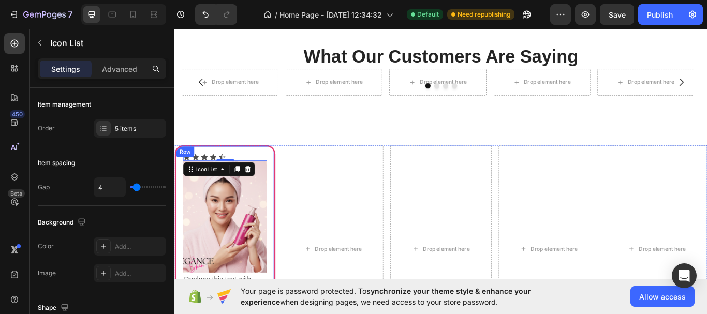
click at [284, 172] on div "Icon Icon Icon Icon Icon Icon List 0 Image Replace this text with your content …" at bounding box center [234, 269] width 118 height 208
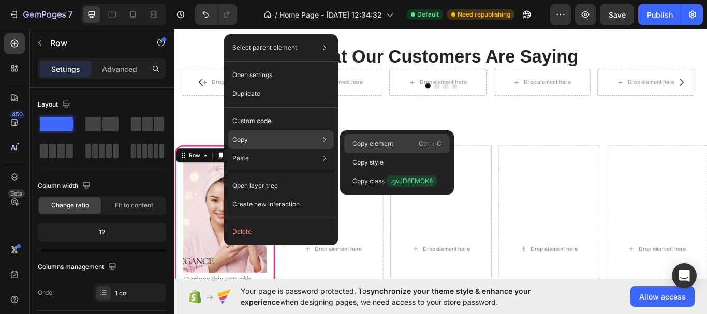
drag, startPoint x: 351, startPoint y: 139, endPoint x: 205, endPoint y: 132, distance: 145.7
click at [351, 140] on div "Copy element Ctrl + C" at bounding box center [397, 144] width 106 height 19
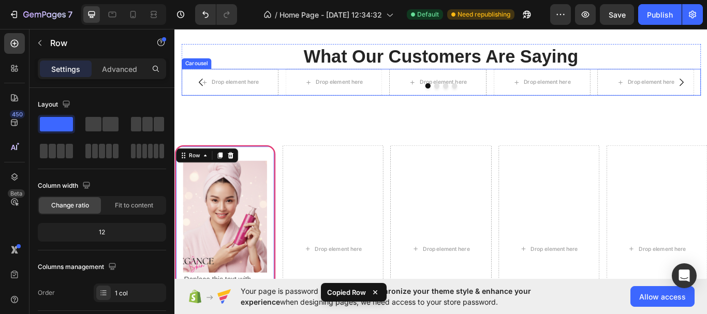
click at [279, 96] on div at bounding box center [485, 96] width 606 height 6
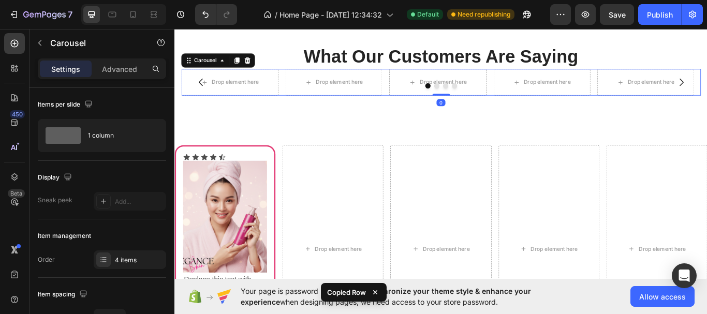
click at [287, 98] on div at bounding box center [485, 96] width 606 height 6
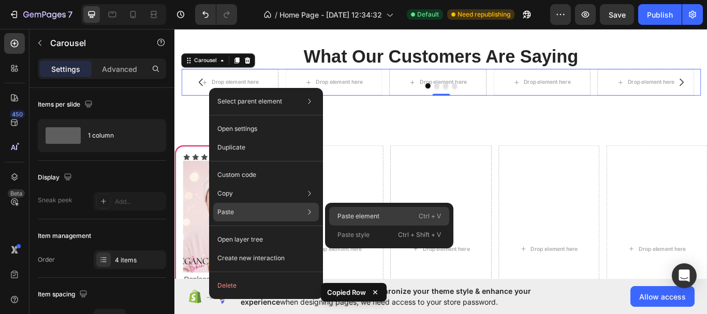
click at [355, 213] on p "Paste element" at bounding box center [359, 216] width 42 height 9
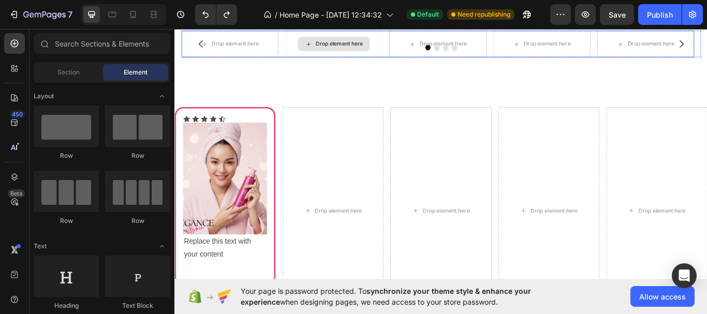
scroll to position [781, 0]
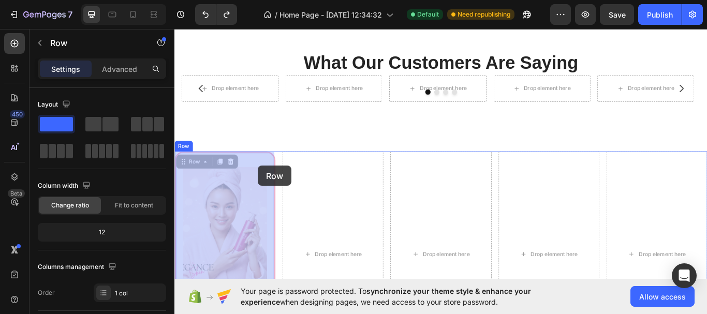
drag, startPoint x: 278, startPoint y: 180, endPoint x: 272, endPoint y: 189, distance: 10.5
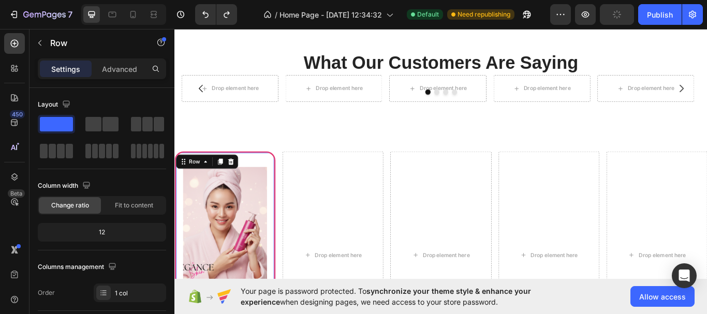
click at [288, 207] on div "Icon Icon Icon Icon Icon Icon List Image Replace this text with your content Te…" at bounding box center [234, 276] width 118 height 208
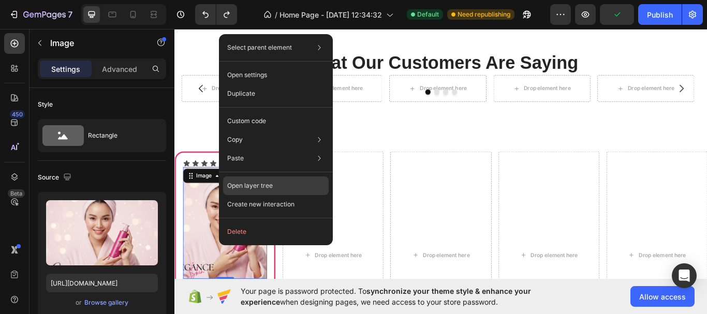
click at [256, 190] on p "Open layer tree" at bounding box center [250, 185] width 46 height 9
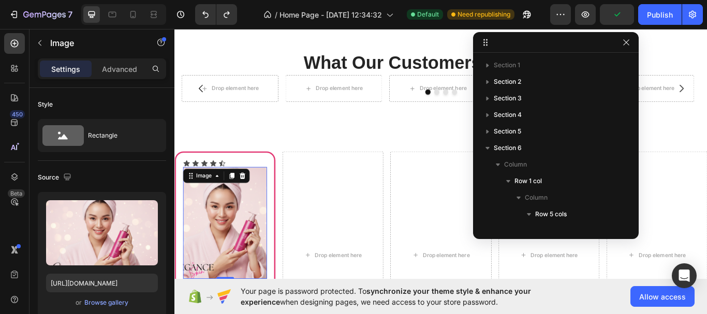
scroll to position [163, 0]
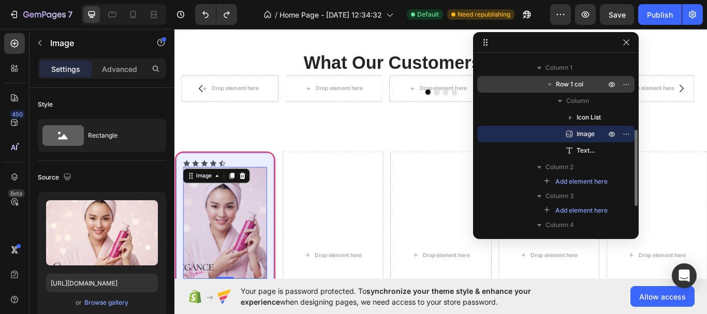
click at [586, 90] on div "Row 1 col" at bounding box center [556, 84] width 149 height 17
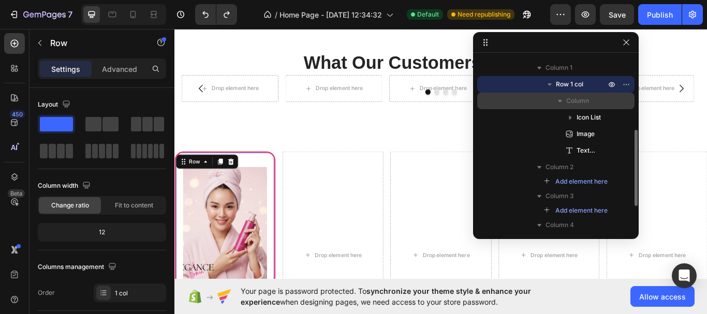
click at [586, 106] on div "Column" at bounding box center [556, 101] width 149 height 17
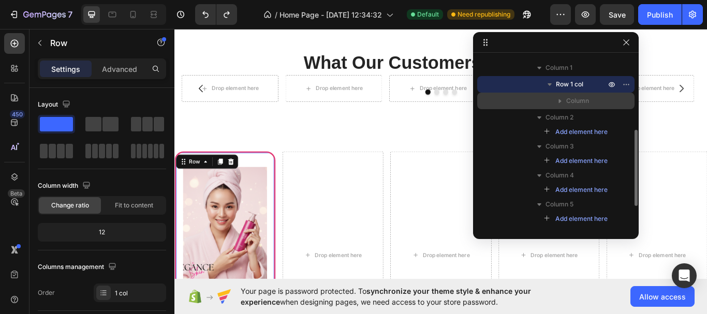
click at [586, 106] on div "Column" at bounding box center [556, 101] width 149 height 17
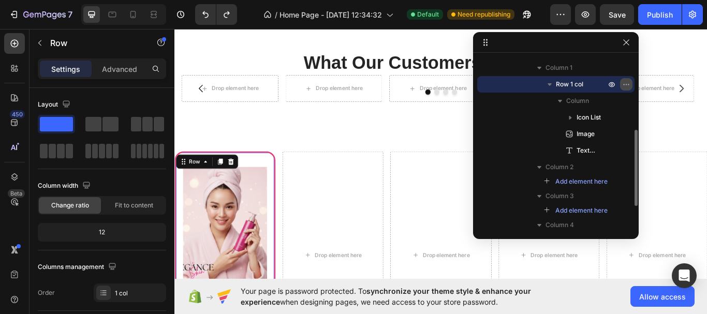
click at [628, 84] on icon "button" at bounding box center [626, 84] width 8 height 8
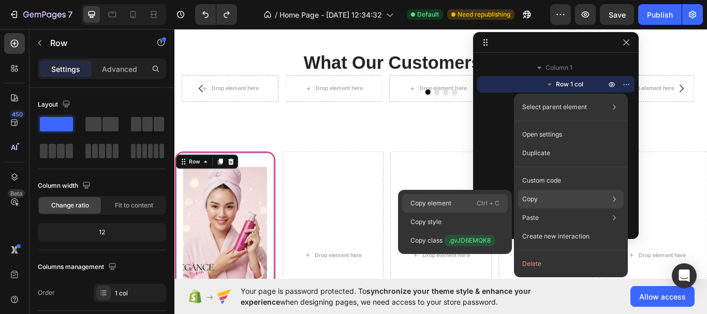
click at [458, 204] on div "Copy element Ctrl + C" at bounding box center [455, 203] width 106 height 19
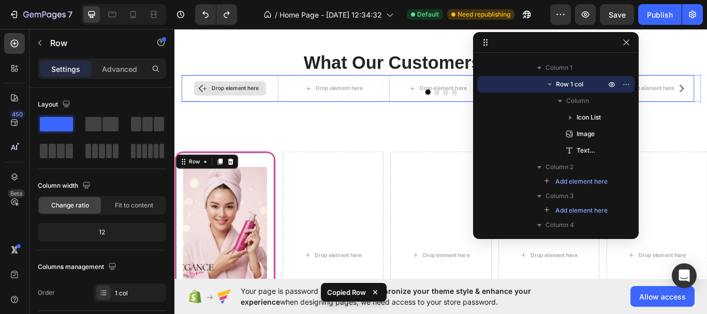
click at [241, 93] on div "Drop element here" at bounding box center [239, 99] width 84 height 17
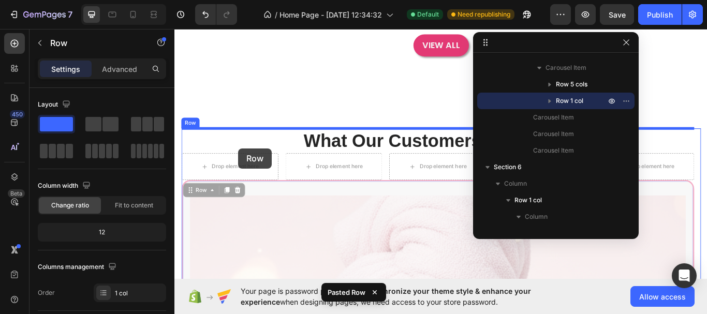
scroll to position [678, 0]
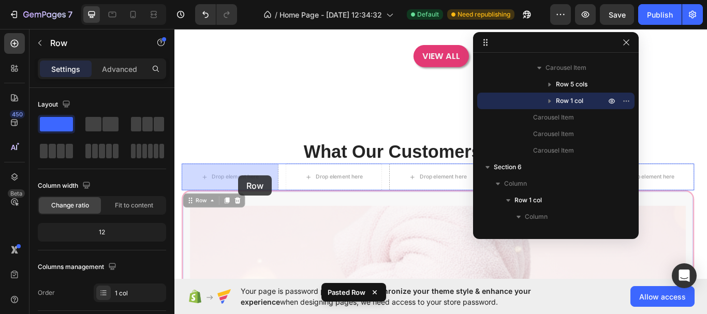
drag, startPoint x: 329, startPoint y: 69, endPoint x: 248, endPoint y: 200, distance: 154.2
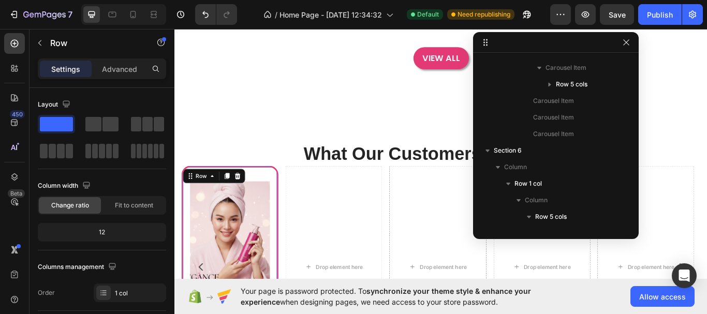
click at [446, 105] on div "Image Effortless Heading Beauty Heading Icon Row In just 7 days, you can achiev…" at bounding box center [485, 59] width 621 height 1378
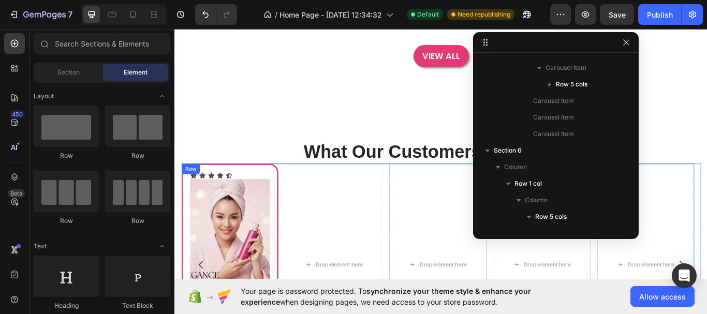
scroll to position [730, 0]
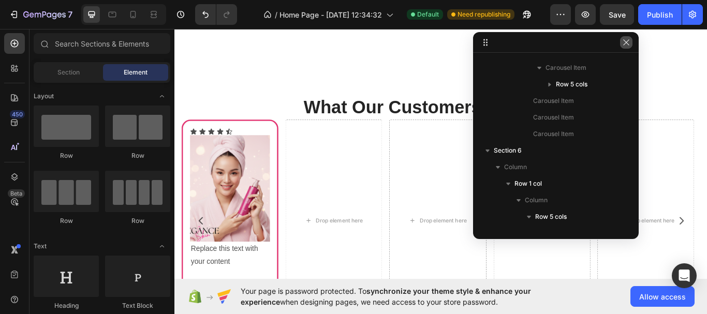
click at [628, 42] on icon "button" at bounding box center [626, 42] width 8 height 8
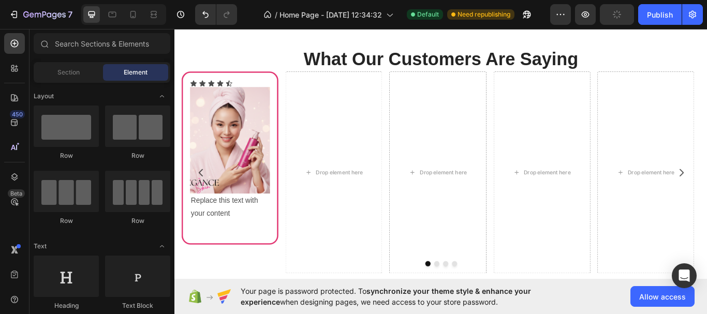
scroll to position [937, 0]
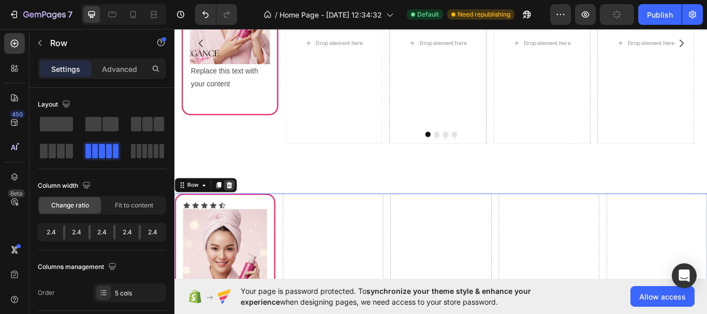
click at [244, 213] on div at bounding box center [238, 212] width 12 height 12
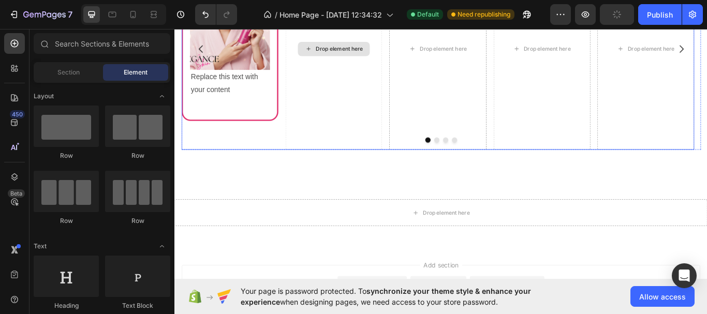
scroll to position [833, 0]
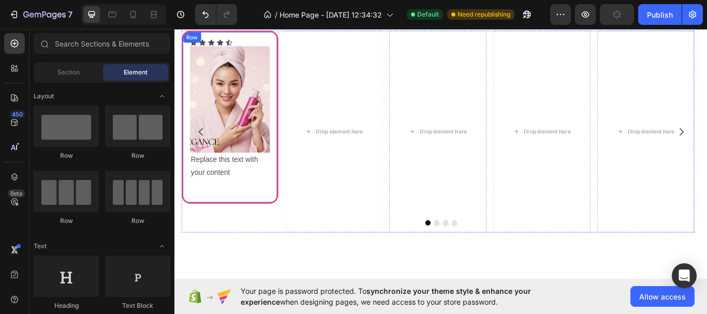
click at [282, 39] on div "Icon Icon Icon Icon Icon Icon List Image Replace this text with your content Te…" at bounding box center [238, 133] width 113 height 202
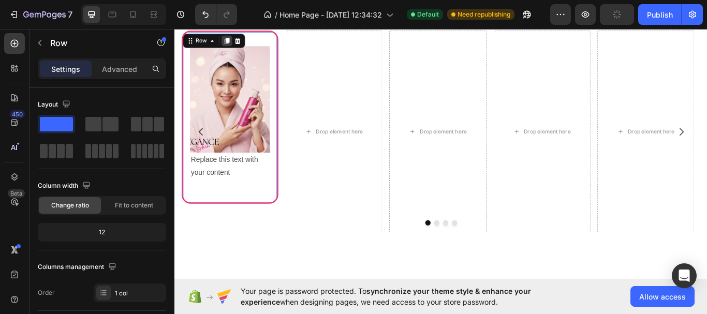
click at [237, 46] on icon at bounding box center [236, 43] width 6 height 7
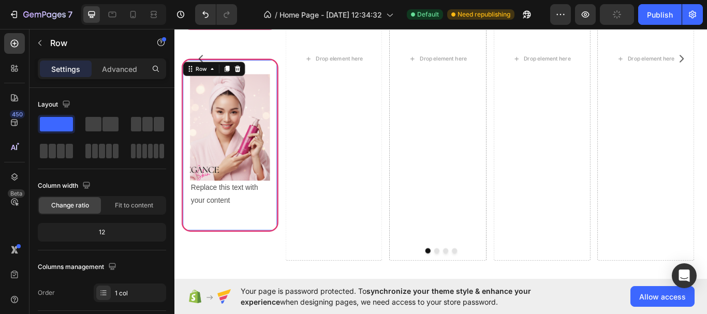
scroll to position [1038, 0]
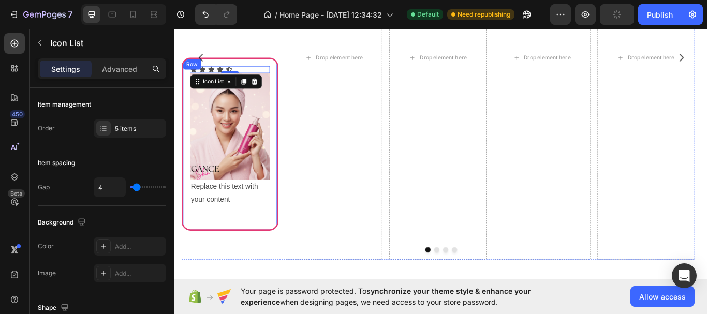
drag, startPoint x: 267, startPoint y: 73, endPoint x: 280, endPoint y: 70, distance: 13.7
click at [280, 70] on div "Icon Icon Icon Icon Icon Icon List 0 Image Replace this text with your content …" at bounding box center [238, 164] width 113 height 202
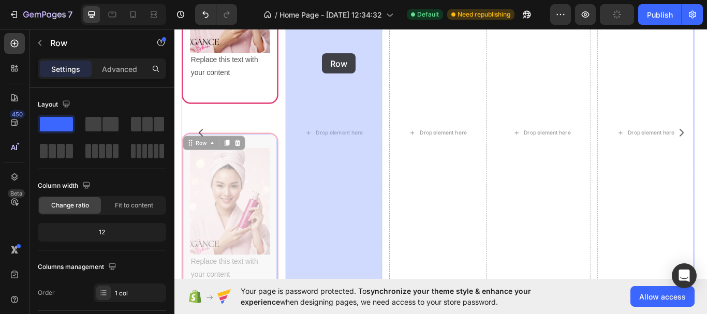
drag, startPoint x: 261, startPoint y: 65, endPoint x: 348, endPoint y: 63, distance: 86.5
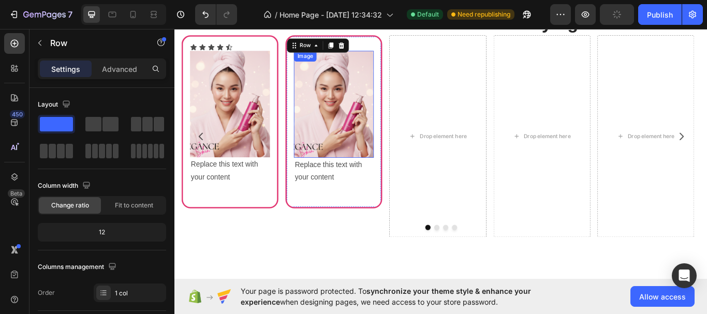
scroll to position [776, 0]
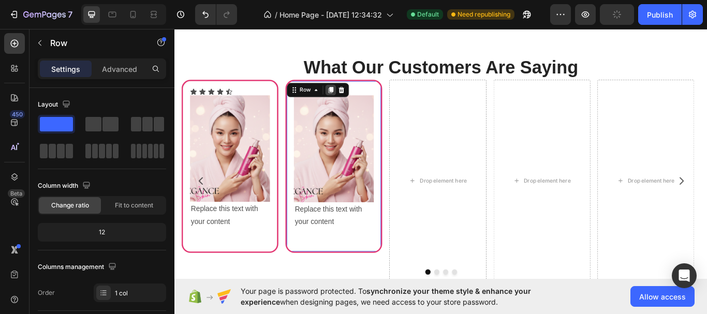
click at [357, 102] on icon at bounding box center [357, 100] width 6 height 7
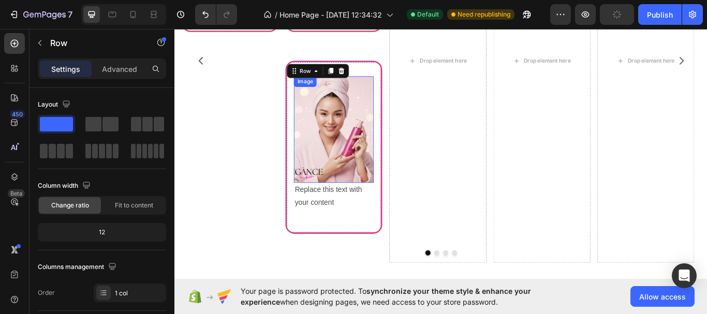
scroll to position [1038, 0]
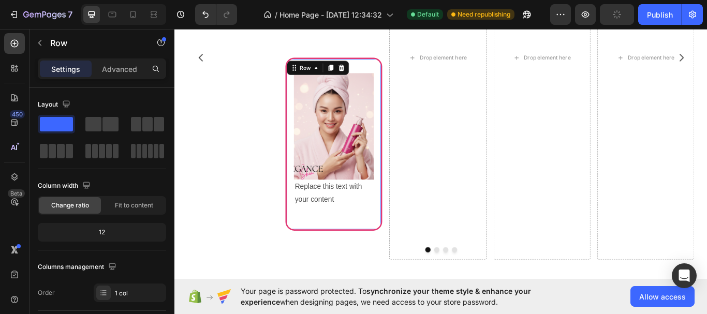
drag, startPoint x: 399, startPoint y: 70, endPoint x: 401, endPoint y: 76, distance: 6.6
click at [491, 50] on div "Icon Icon Icon Icon Icon Icon List Image Replace this text with your content Te…" at bounding box center [481, 62] width 598 height 471
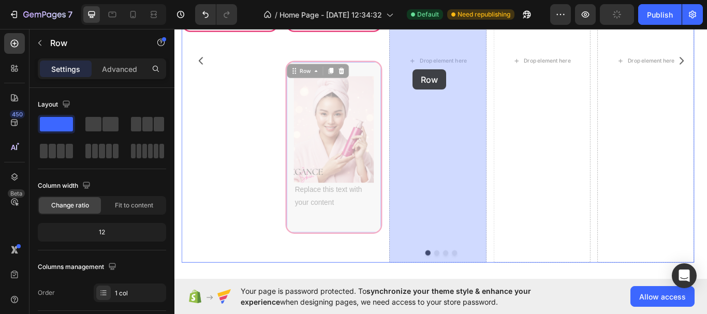
scroll to position [1032, 0]
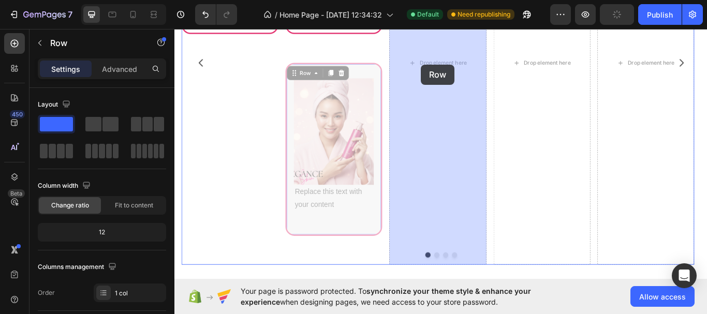
drag, startPoint x: 399, startPoint y: 69, endPoint x: 462, endPoint y: 71, distance: 63.2
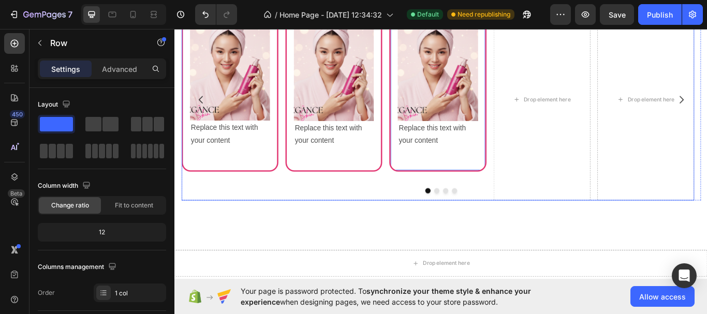
scroll to position [759, 0]
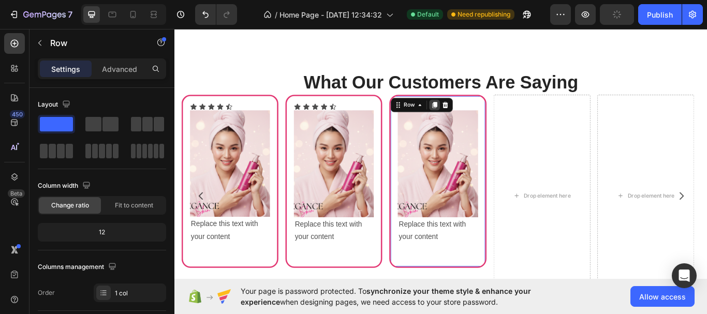
click at [477, 119] on icon at bounding box center [478, 117] width 6 height 7
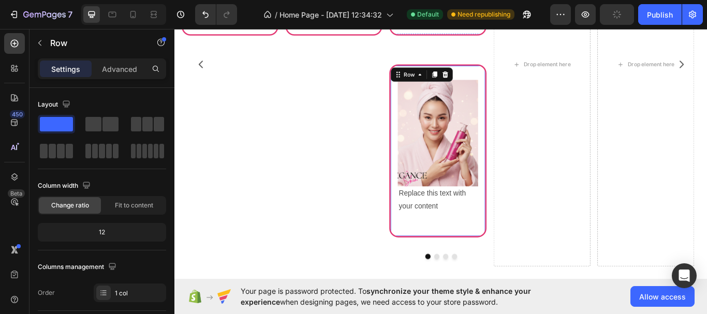
scroll to position [1038, 0]
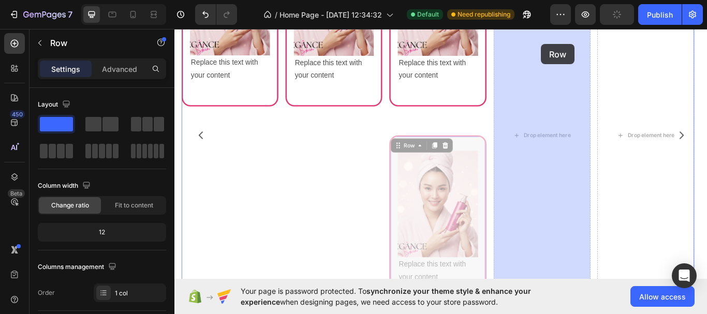
drag, startPoint x: 511, startPoint y: 70, endPoint x: 597, endPoint y: 47, distance: 88.4
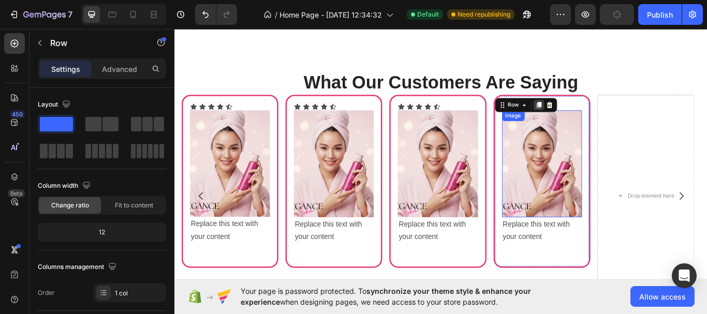
scroll to position [749, 0]
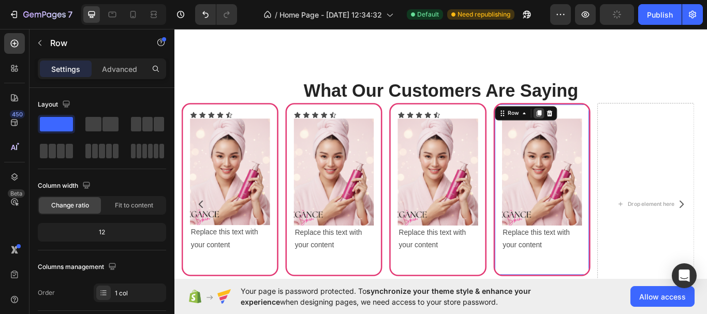
click at [599, 129] on icon at bounding box center [599, 127] width 6 height 7
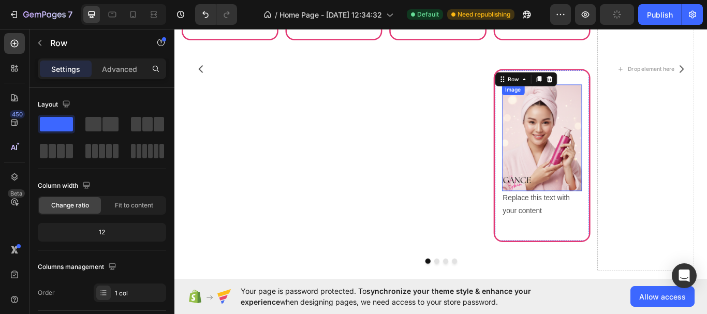
scroll to position [1038, 0]
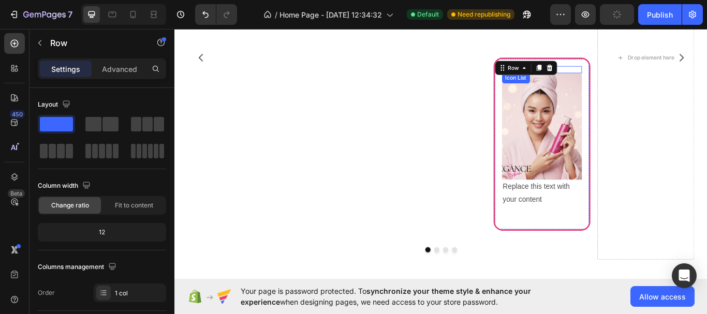
click at [635, 73] on div "Icon Icon Icon Icon Icon" at bounding box center [602, 77] width 93 height 8
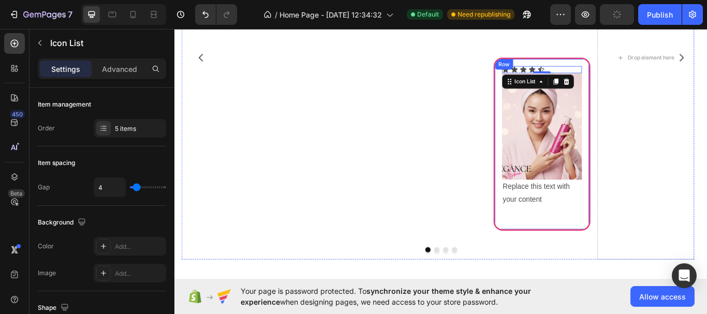
click at [648, 69] on div "Icon Icon Icon Icon Icon Icon List 0 Image Replace this text with your content …" at bounding box center [602, 164] width 113 height 202
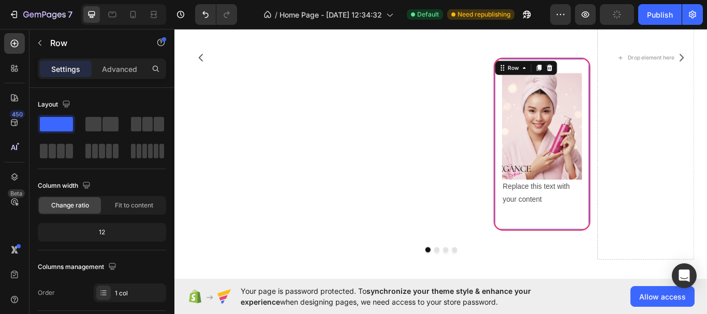
drag, startPoint x: 648, startPoint y: 69, endPoint x: 641, endPoint y: 70, distance: 7.3
click at [707, 40] on div "Icon Icon Icon Icon Icon Icon List Image Replace this text with your content Te…" at bounding box center [481, 62] width 598 height 471
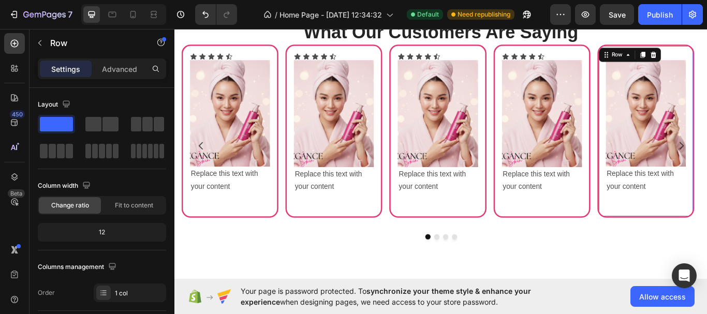
scroll to position [817, 0]
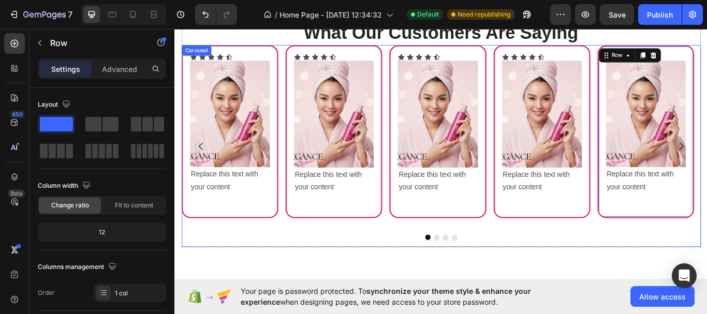
click at [478, 272] on button "Dot" at bounding box center [480, 272] width 6 height 6
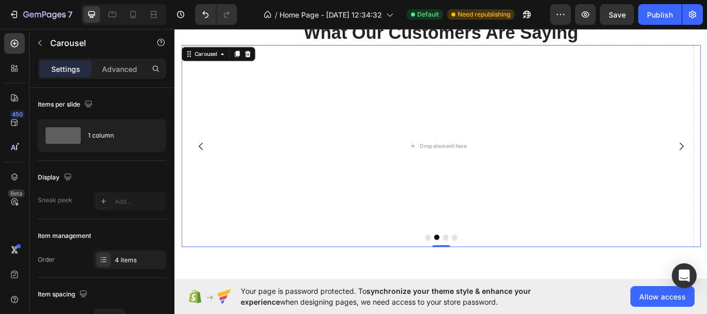
click at [207, 166] on icon "Carousel Back Arrow" at bounding box center [205, 166] width 12 height 12
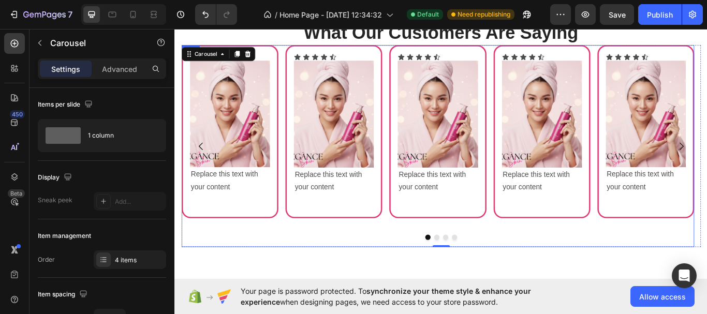
click at [665, 55] on div "Icon Icon Icon Icon Icon Icon List Image Replace this text with your content Te…" at bounding box center [481, 166] width 598 height 236
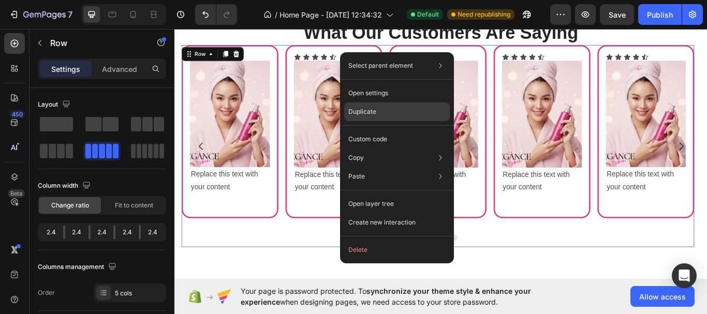
click at [386, 110] on div "Duplicate" at bounding box center [397, 112] width 106 height 19
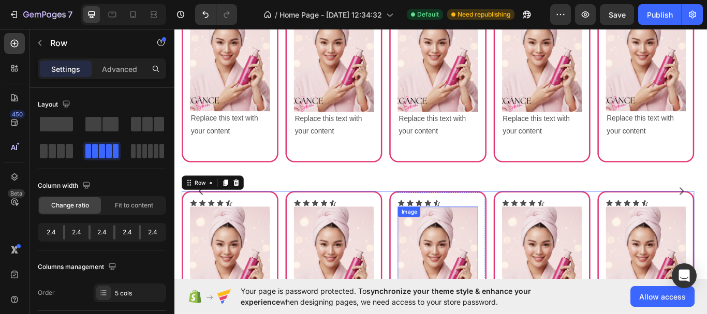
scroll to position [882, 0]
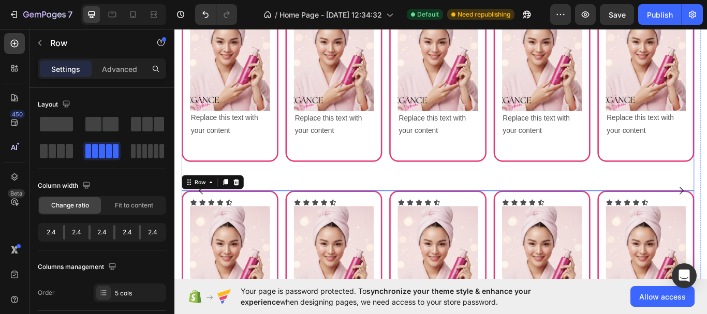
click at [495, 189] on div "Icon Icon Icon Icon Icon Icon List Image Replace this text with your content Te…" at bounding box center [481, 100] width 113 height 236
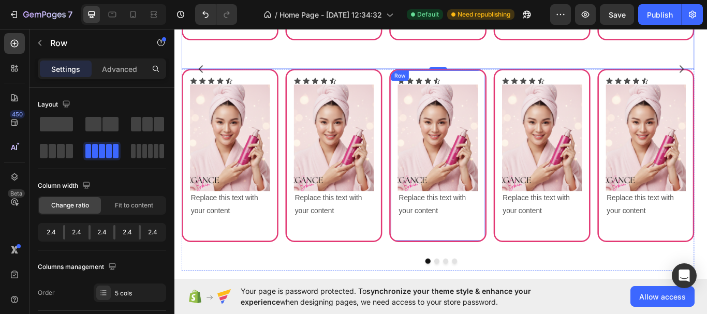
scroll to position [1090, 0]
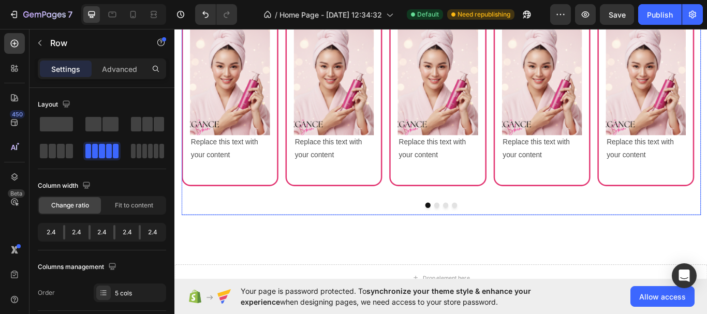
click at [477, 234] on button "Dot" at bounding box center [480, 235] width 6 height 6
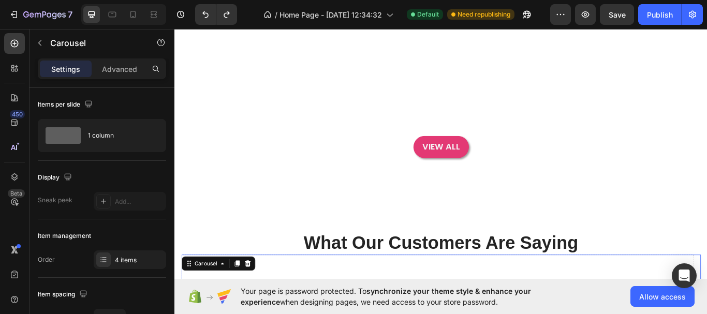
scroll to position [779, 0]
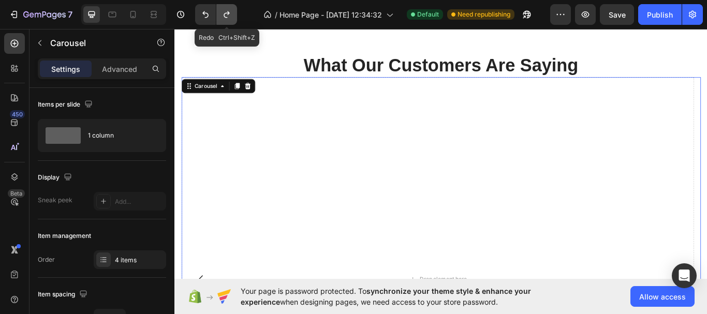
click at [231, 17] on icon "Undo/Redo" at bounding box center [227, 14] width 10 height 10
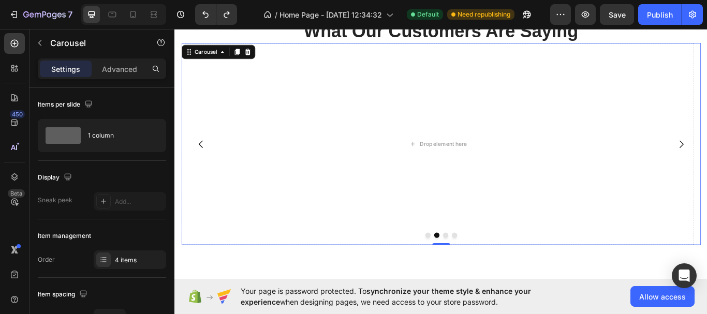
scroll to position [986, 0]
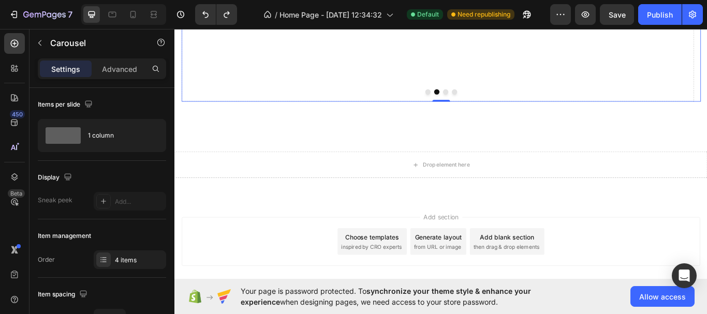
click at [467, 102] on button "Dot" at bounding box center [470, 103] width 6 height 6
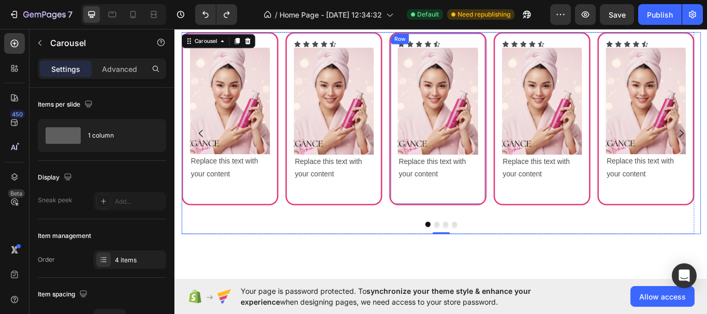
scroll to position [831, 0]
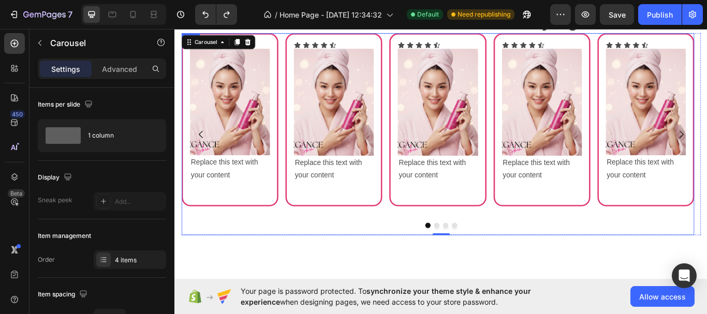
click at [546, 38] on div "Icon Icon Icon Icon Icon Icon List Image Replace this text with your content Te…" at bounding box center [602, 152] width 113 height 236
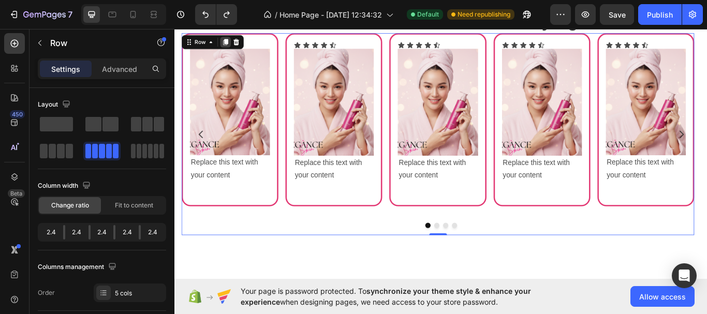
click at [235, 46] on icon at bounding box center [234, 44] width 6 height 7
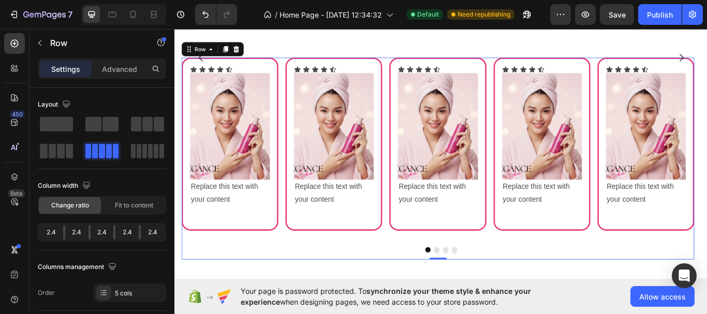
scroll to position [934, 0]
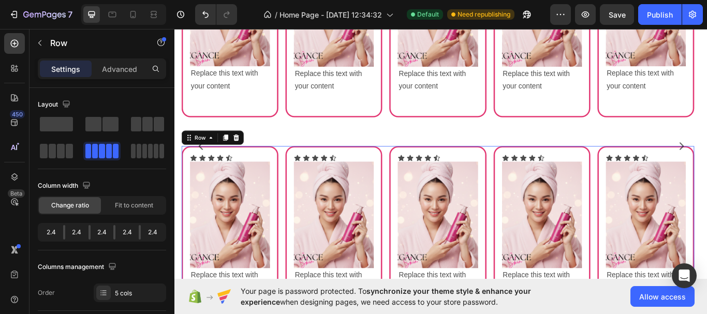
drag, startPoint x: 543, startPoint y: 169, endPoint x: 540, endPoint y: 244, distance: 74.6
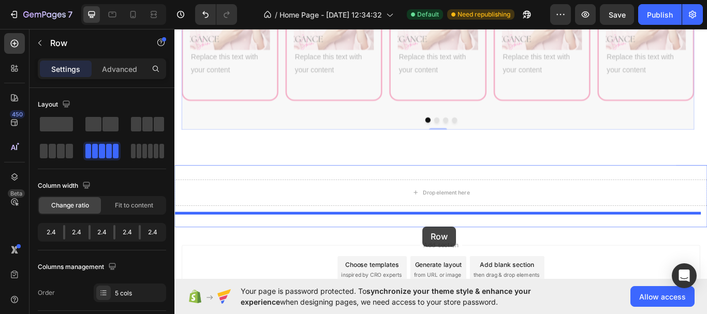
scroll to position [1034, 0]
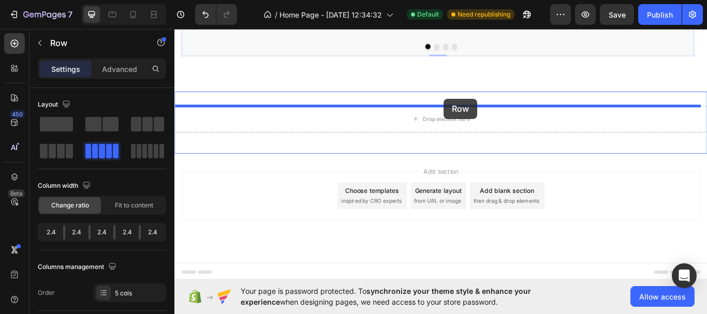
drag, startPoint x: 422, startPoint y: 153, endPoint x: 488, endPoint y: 111, distance: 78.4
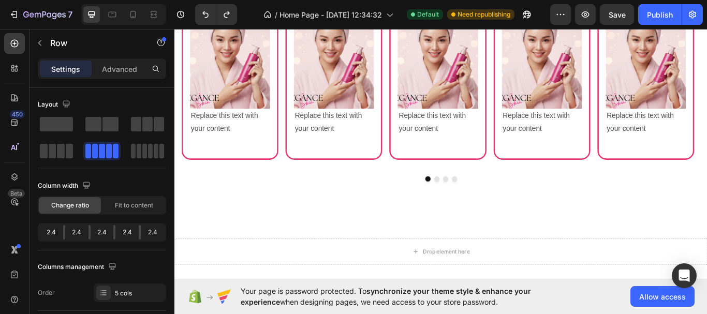
scroll to position [1120, 0]
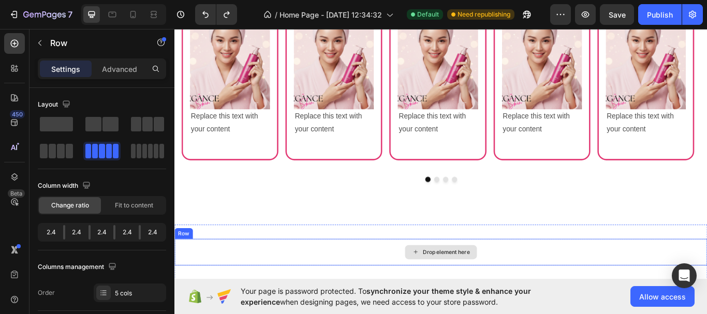
click at [551, 277] on div "Drop element here" at bounding box center [485, 289] width 621 height 31
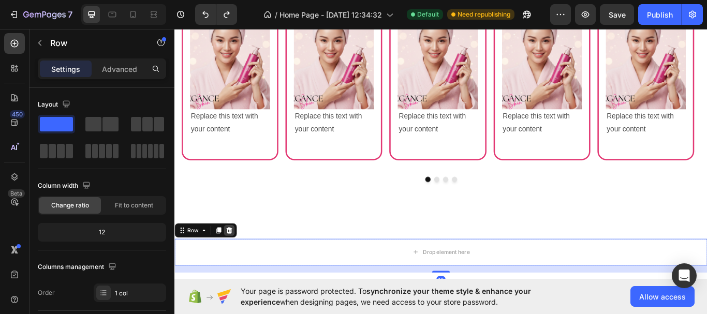
click at [237, 265] on icon at bounding box center [238, 264] width 8 height 8
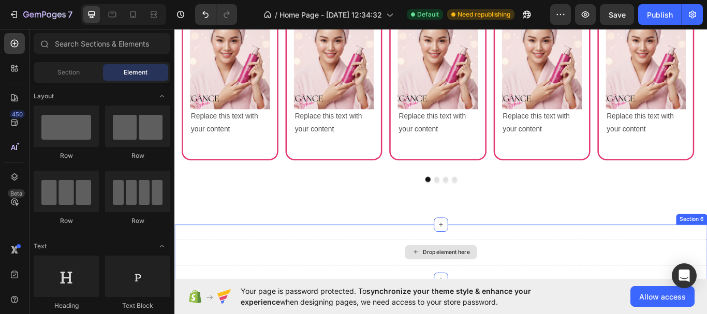
click at [443, 286] on div "Drop element here" at bounding box center [485, 290] width 84 height 17
click at [368, 282] on div "Drop element here" at bounding box center [485, 289] width 621 height 31
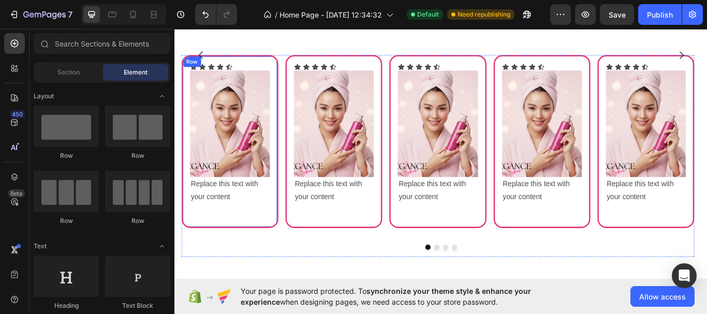
scroll to position [964, 0]
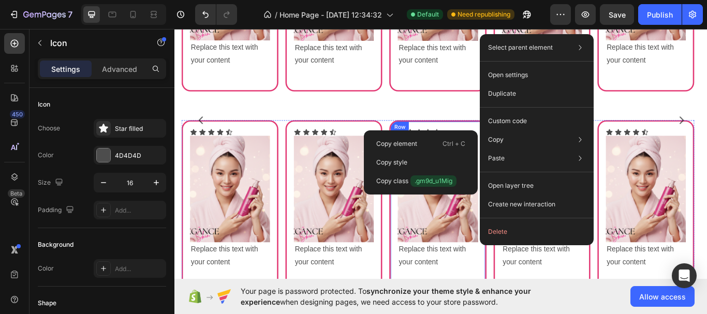
click at [513, 140] on div "Icon Icon Icon Icon Icon Icon List Image Replace this text with your content Te…" at bounding box center [481, 237] width 113 height 202
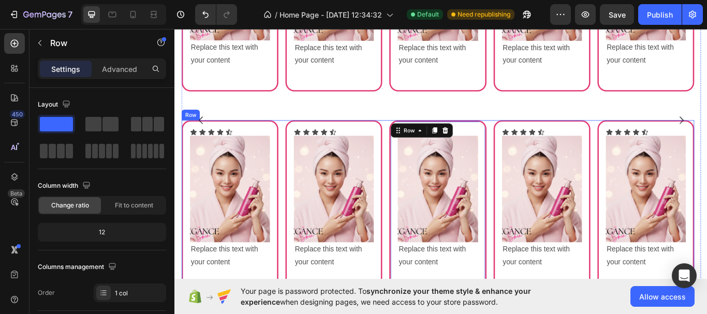
click at [544, 143] on div "Icon Icon Icon Icon Icon Icon List Image Replace this text with your content Te…" at bounding box center [481, 254] width 598 height 236
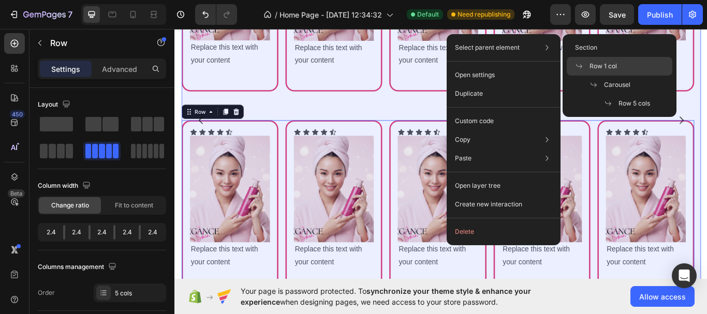
click at [595, 63] on span "Row 1 col" at bounding box center [603, 66] width 27 height 9
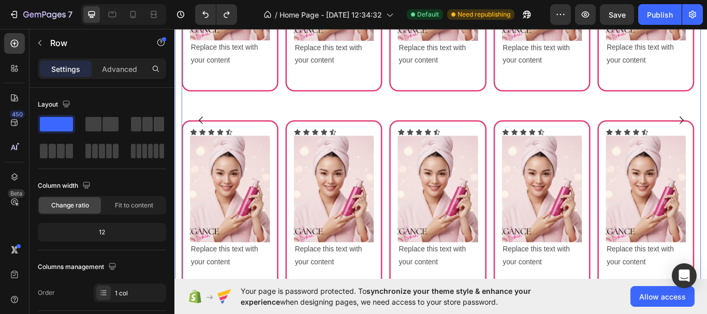
scroll to position [1120, 0]
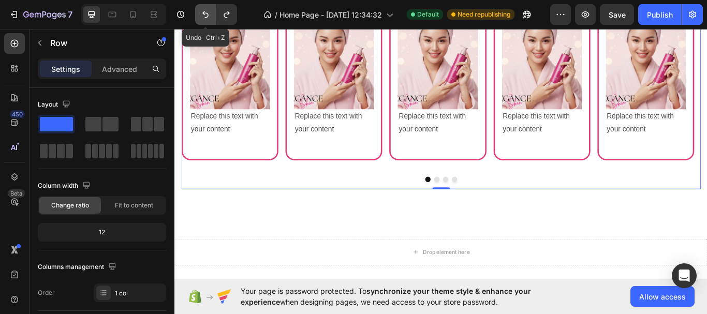
click at [210, 18] on icon "Undo/Redo" at bounding box center [205, 14] width 10 height 10
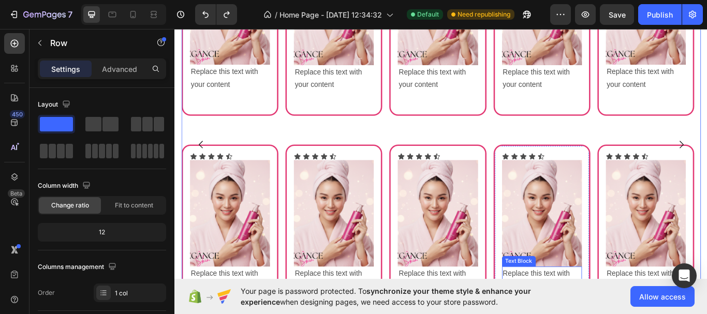
scroll to position [913, 0]
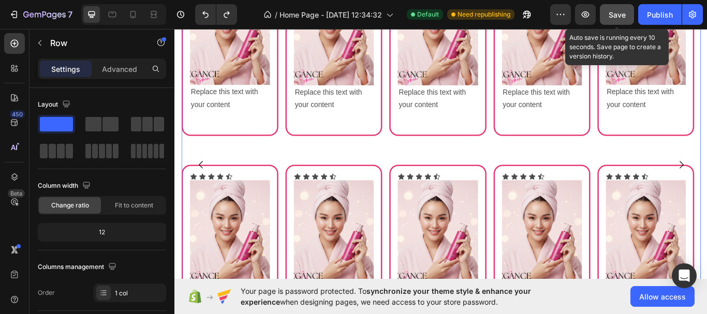
click at [623, 16] on span "Save" at bounding box center [617, 14] width 17 height 9
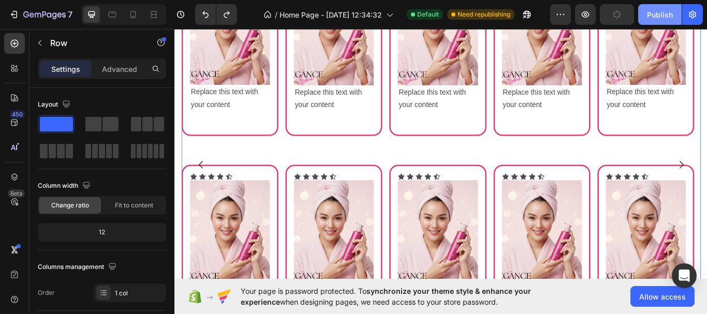
click at [659, 18] on div "Publish" at bounding box center [660, 14] width 26 height 11
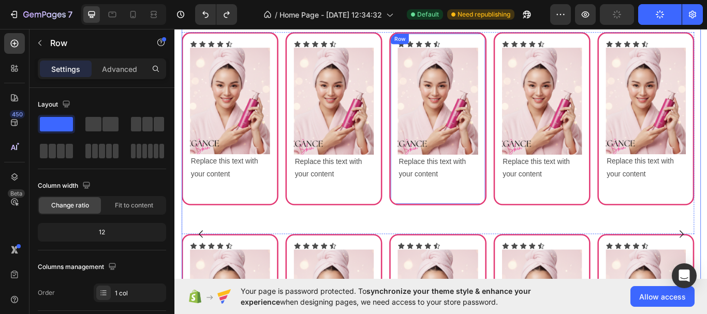
scroll to position [809, 0]
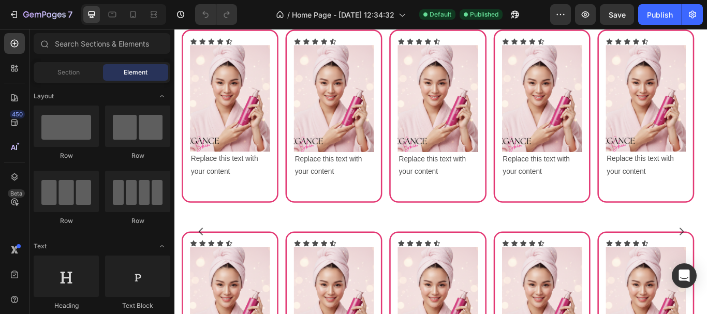
scroll to position [932, 0]
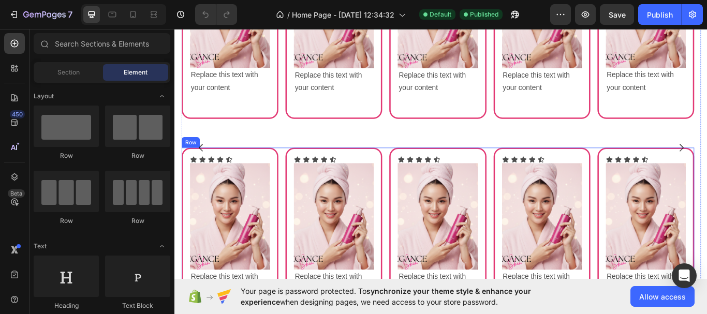
click at [306, 168] on div "Icon Icon Icon Icon Icon Icon List Image Replace this text with your content Te…" at bounding box center [359, 286] width 113 height 236
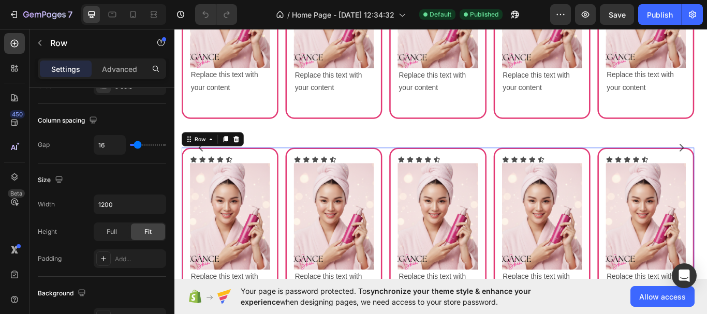
scroll to position [0, 0]
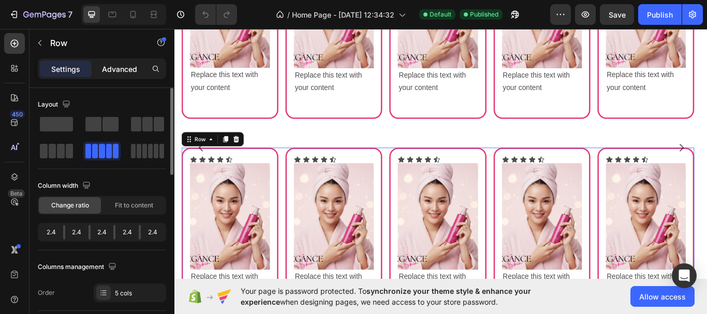
click at [118, 65] on p "Advanced" at bounding box center [119, 69] width 35 height 11
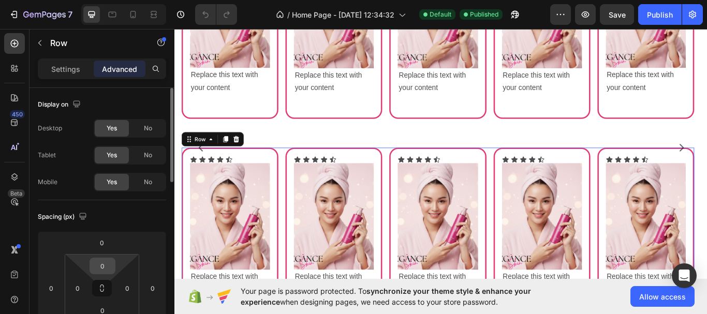
click at [111, 262] on input "0" at bounding box center [102, 266] width 21 height 16
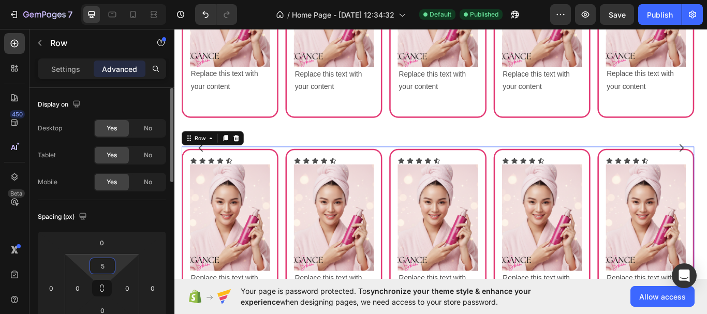
type input "50"
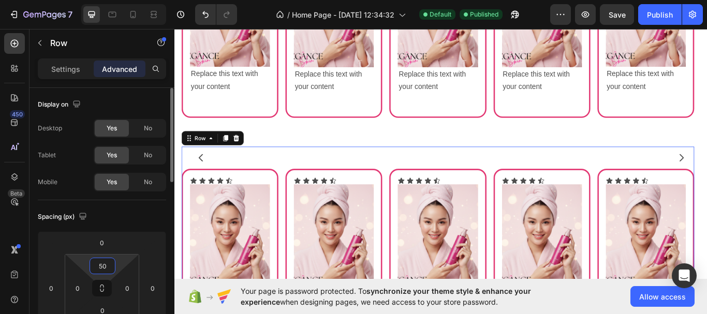
scroll to position [945, 0]
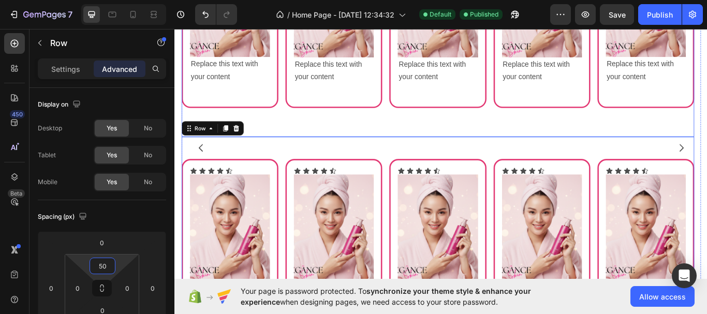
click at [452, 144] on div "Icon Icon Icon Icon Icon Icon List Image Replace this text with your content Te…" at bounding box center [481, 38] width 113 height 236
click at [452, 165] on div "Icon Icon Icon Icon Icon Icon List Image Replace this text with your content Te…" at bounding box center [481, 286] width 598 height 262
click at [248, 150] on div at bounding box center [246, 145] width 12 height 12
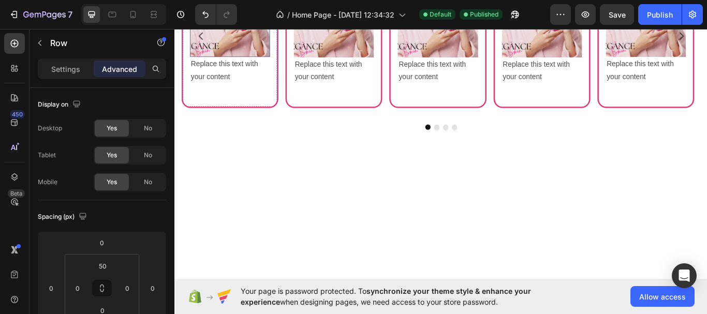
scroll to position [815, 0]
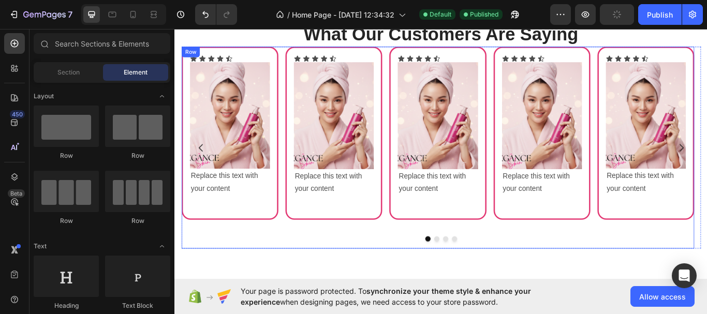
click at [653, 260] on div "Icon Icon Icon Icon Icon Icon List Image Replace this text with your content Te…" at bounding box center [602, 168] width 113 height 236
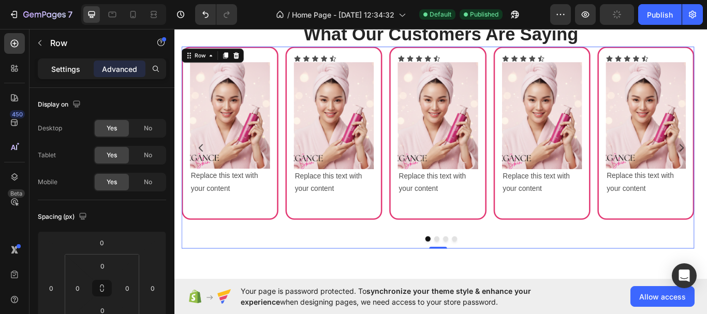
click at [76, 73] on p "Settings" at bounding box center [65, 69] width 29 height 11
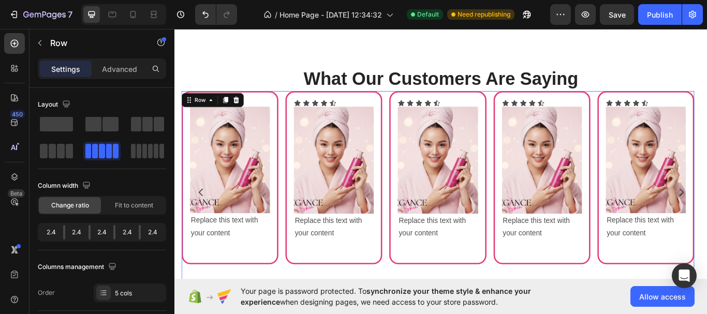
scroll to position [711, 0]
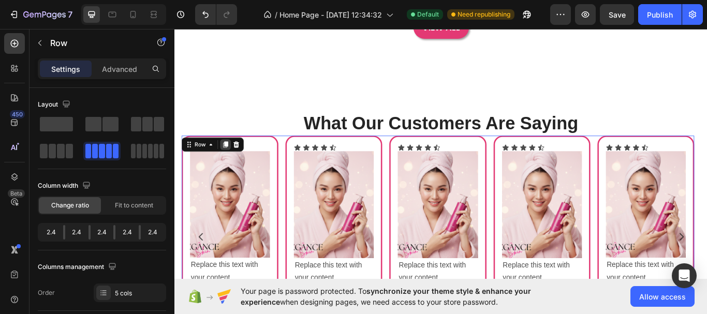
click at [234, 164] on icon at bounding box center [234, 164] width 6 height 7
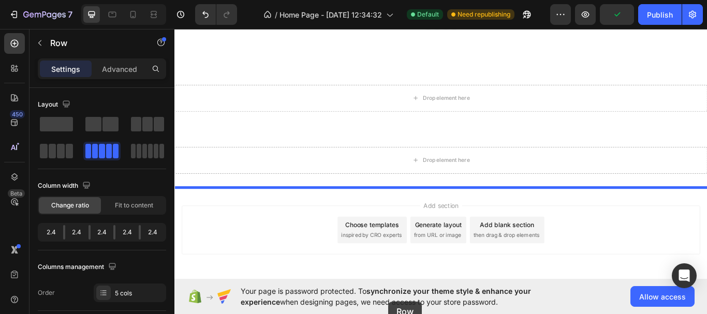
scroll to position [1339, 0]
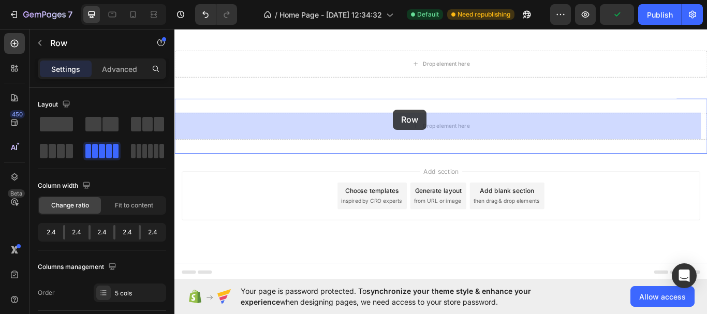
drag, startPoint x: 424, startPoint y: 122, endPoint x: 429, endPoint y: 123, distance: 5.9
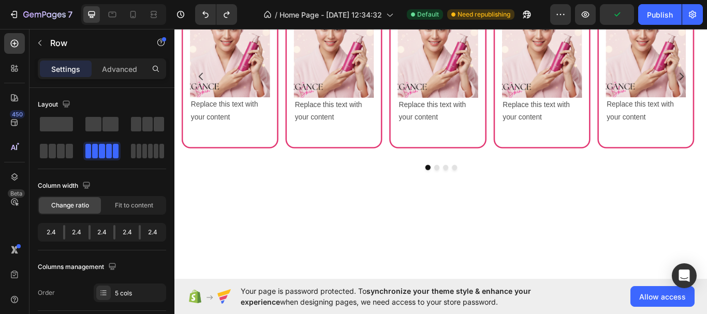
scroll to position [780, 0]
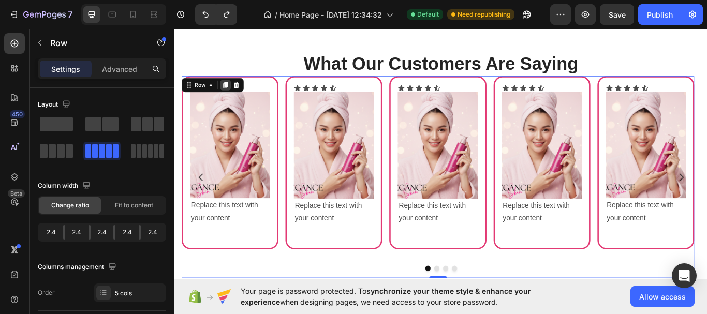
click at [236, 99] on div at bounding box center [233, 95] width 12 height 12
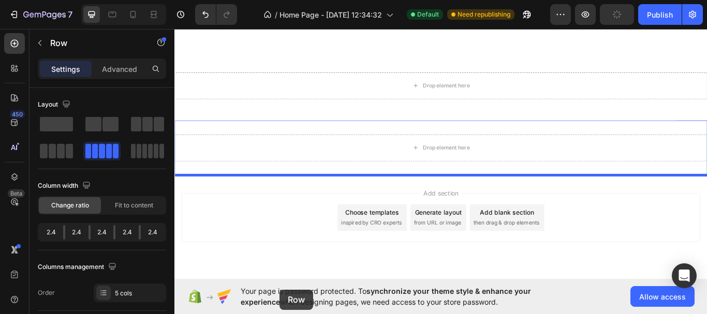
scroll to position [1339, 0]
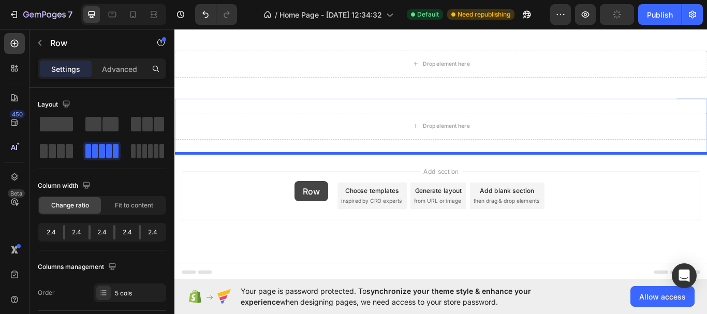
drag, startPoint x: 299, startPoint y: 225, endPoint x: 314, endPoint y: 207, distance: 23.9
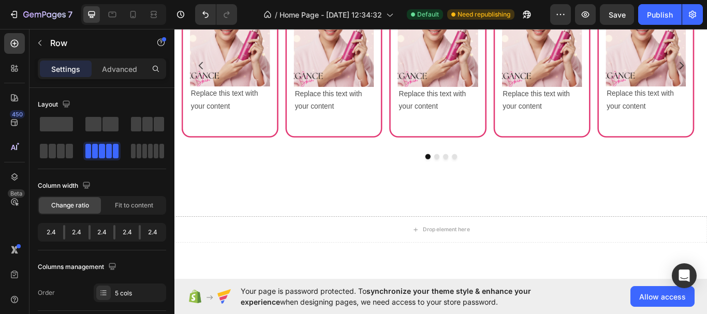
scroll to position [873, 0]
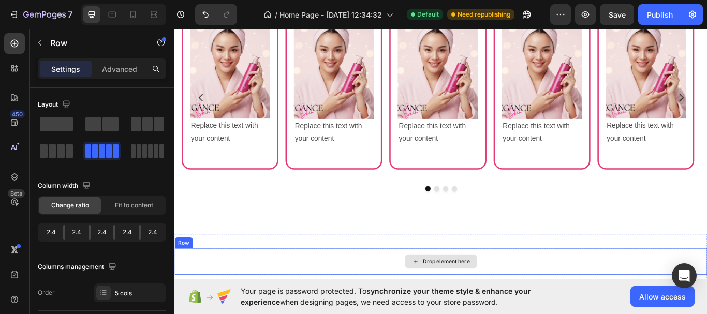
click at [565, 293] on div "Drop element here" at bounding box center [485, 300] width 621 height 31
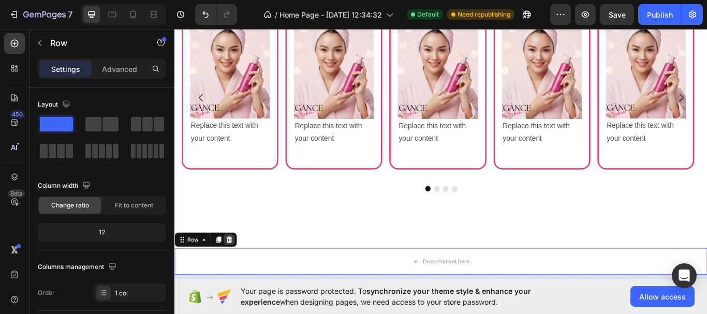
click at [242, 277] on div at bounding box center [238, 275] width 12 height 12
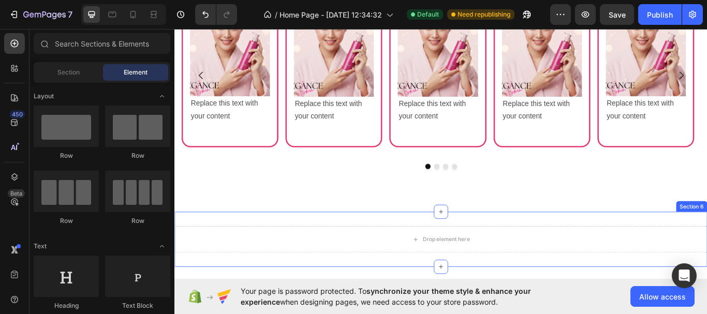
scroll to position [977, 0]
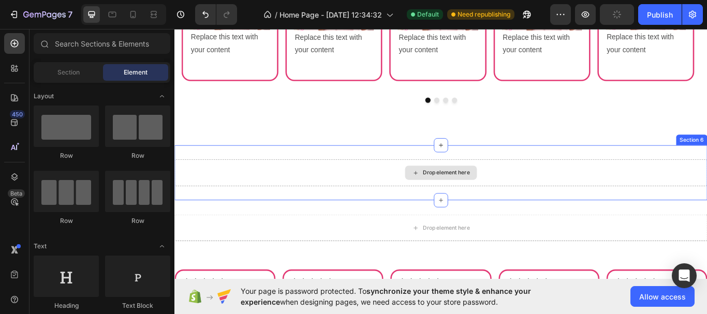
click at [549, 194] on div "Drop element here" at bounding box center [485, 197] width 621 height 31
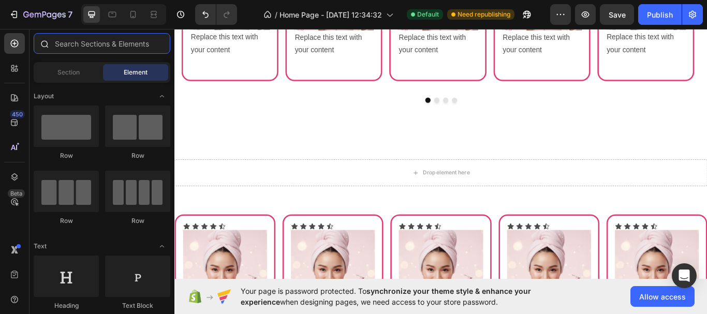
click at [70, 47] on input "text" at bounding box center [102, 43] width 137 height 21
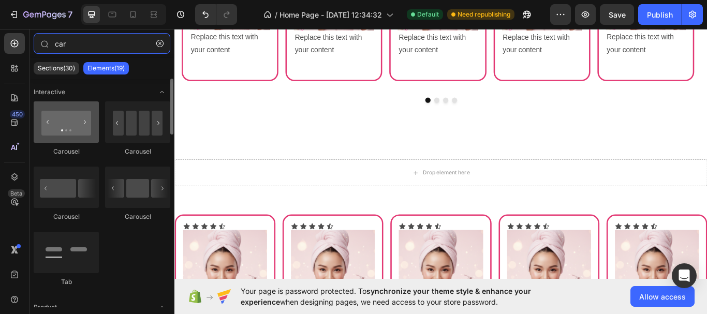
type input "car"
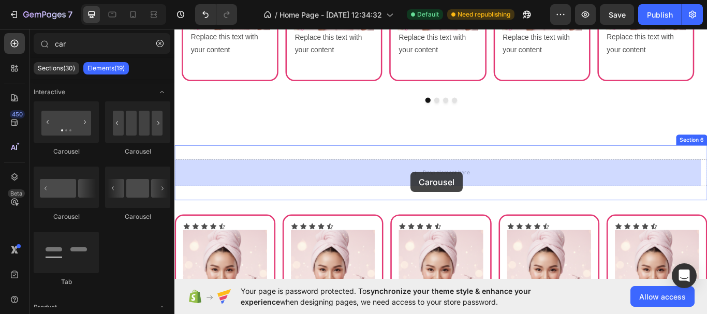
drag, startPoint x: 249, startPoint y: 153, endPoint x: 450, endPoint y: 196, distance: 205.5
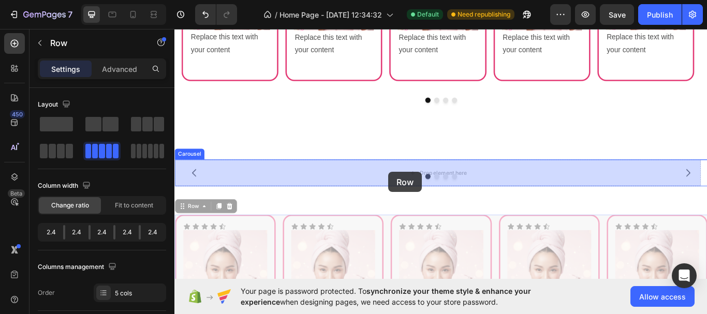
drag, startPoint x: 420, startPoint y: 255, endPoint x: 424, endPoint y: 196, distance: 58.7
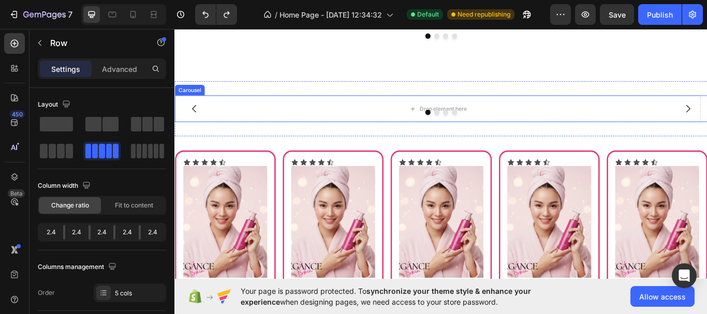
scroll to position [992, 0]
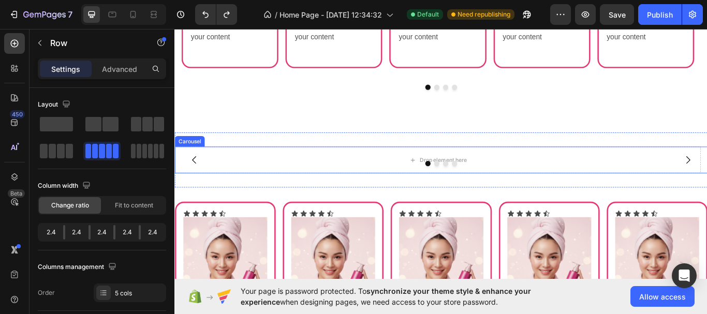
click at [561, 187] on div at bounding box center [485, 186] width 621 height 6
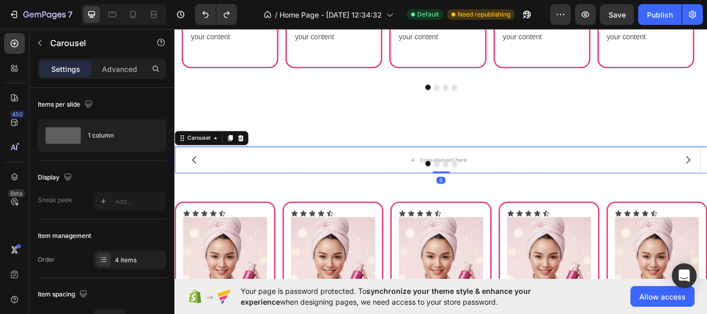
click at [258, 158] on div "Carousel" at bounding box center [218, 157] width 86 height 17
click at [252, 159] on icon at bounding box center [252, 156] width 7 height 7
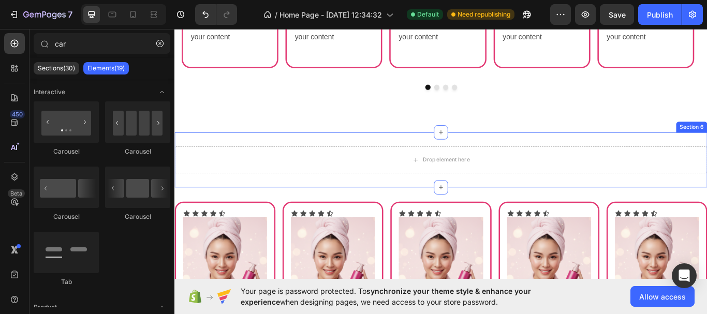
click at [292, 172] on div "Drop element here" at bounding box center [485, 182] width 621 height 31
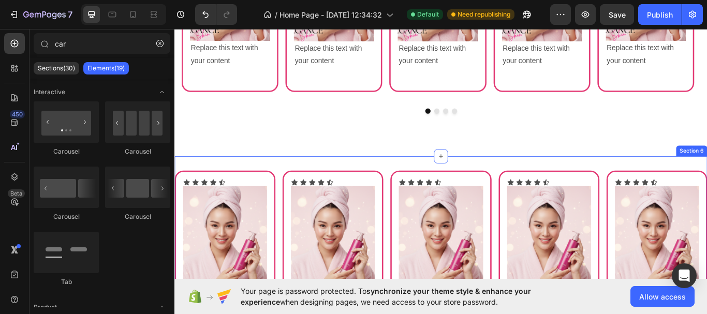
scroll to position [940, 0]
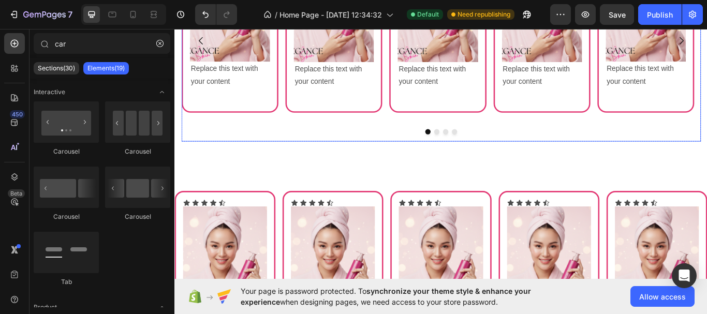
click at [478, 151] on button "Dot" at bounding box center [480, 149] width 6 height 6
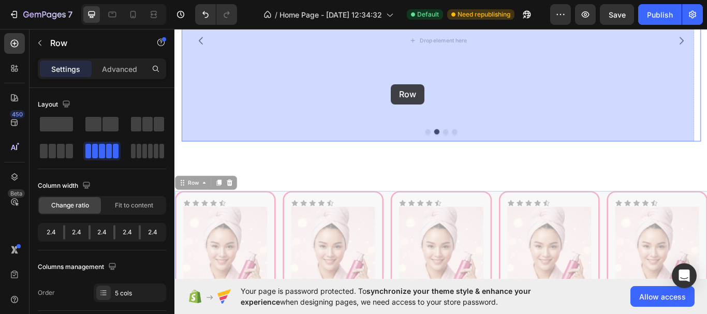
drag, startPoint x: 417, startPoint y: 227, endPoint x: 427, endPoint y: 94, distance: 134.0
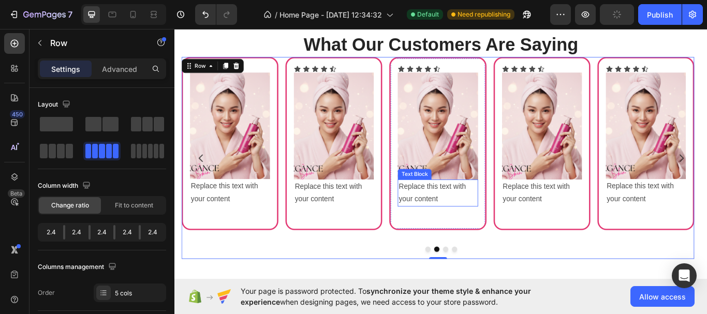
scroll to position [785, 0]
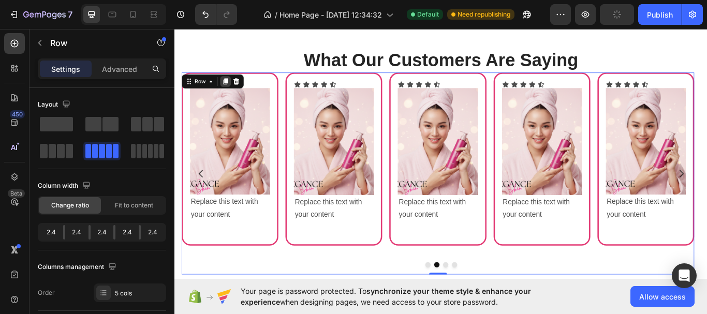
click at [235, 91] on icon at bounding box center [234, 90] width 6 height 7
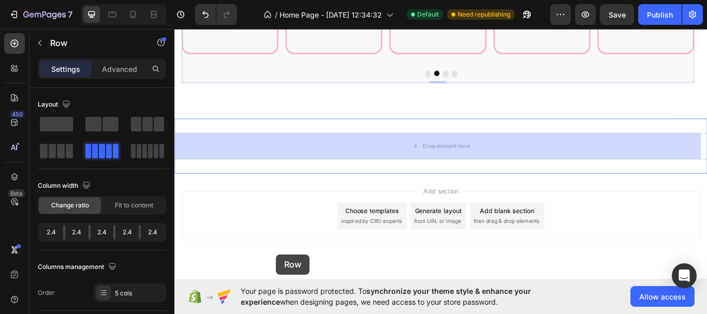
scroll to position [1267, 0]
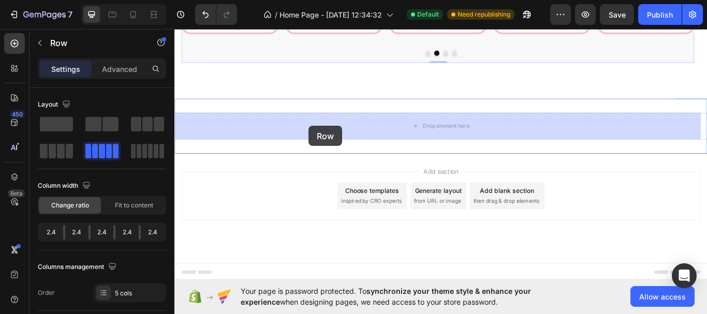
drag, startPoint x: 300, startPoint y: 171, endPoint x: 322, endPoint y: 164, distance: 23.4
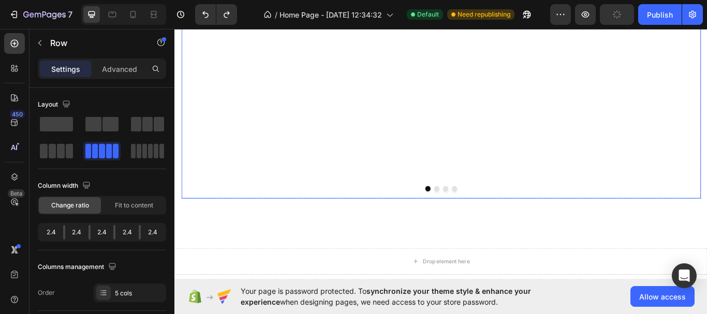
scroll to position [1135, 0]
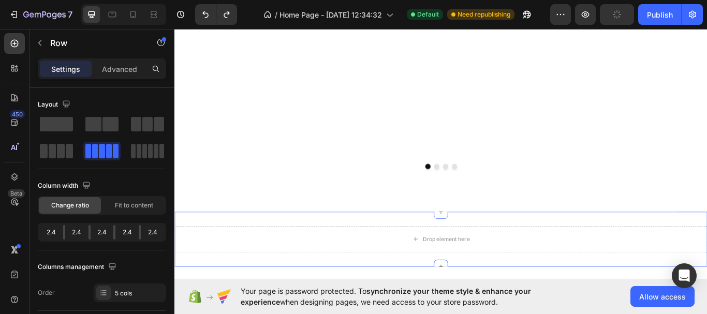
click at [542, 255] on div "Drop element here Section 6" at bounding box center [485, 275] width 621 height 64
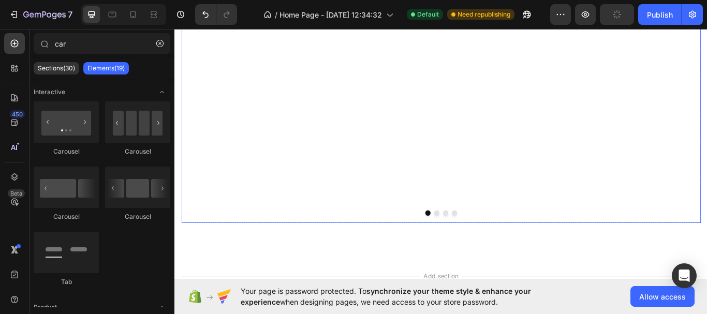
scroll to position [1031, 0]
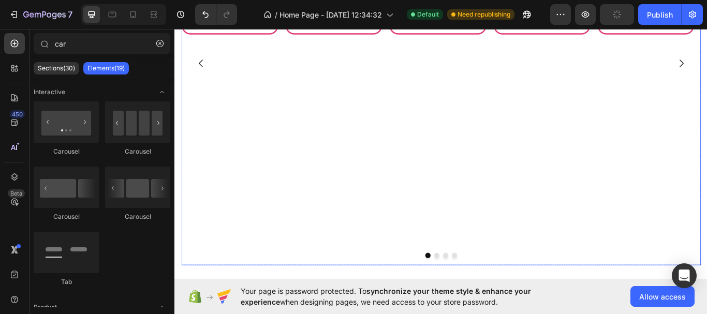
click at [560, 209] on div "Icon Icon Icon Icon Icon Icon List Image Replace this text with your content Te…" at bounding box center [481, 69] width 598 height 471
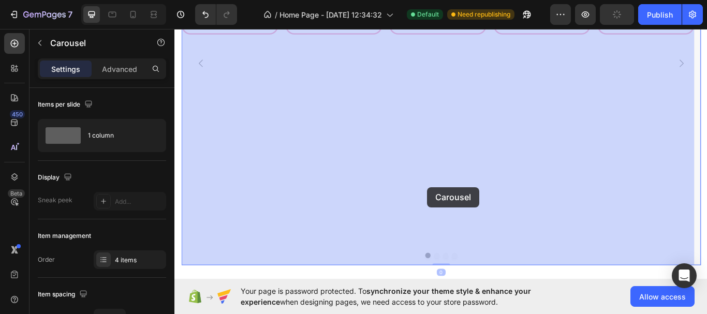
drag, startPoint x: 470, startPoint y: 164, endPoint x: 469, endPoint y: 214, distance: 49.7
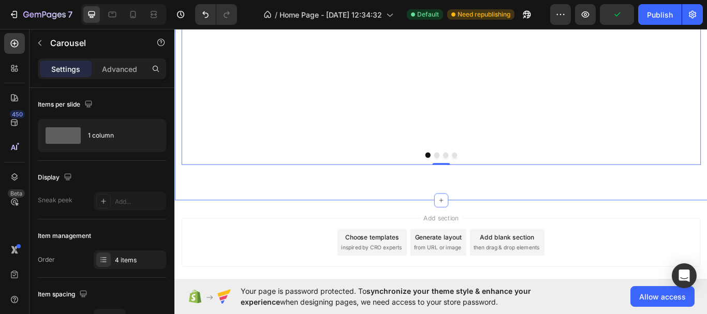
scroll to position [1083, 0]
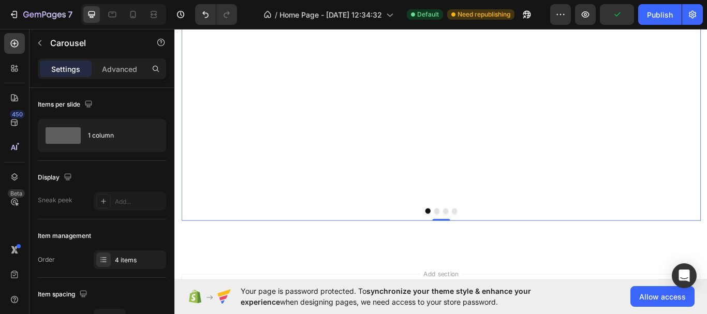
click at [477, 242] on button "Dot" at bounding box center [480, 242] width 6 height 6
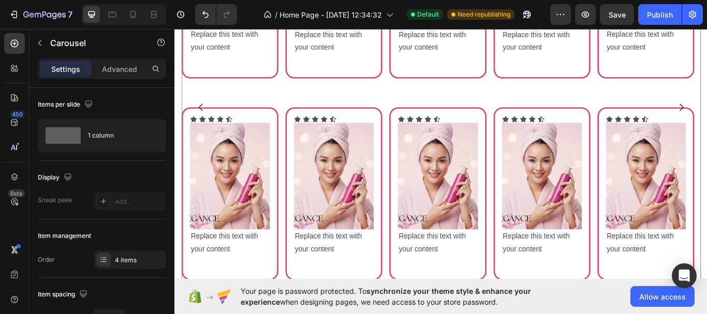
scroll to position [979, 0]
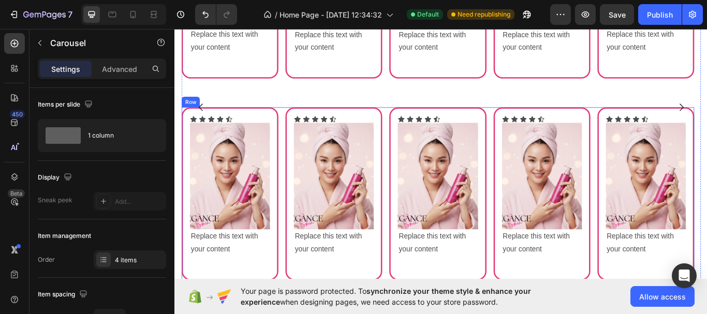
click at [297, 127] on div "Icon Icon Icon Icon Icon Icon List Image Replace this text with your content Te…" at bounding box center [481, 239] width 598 height 236
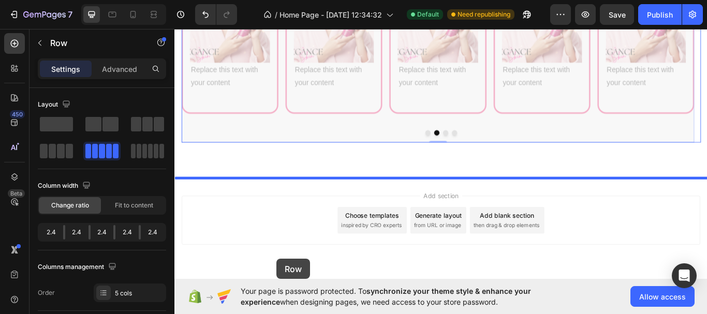
scroll to position [1203, 0]
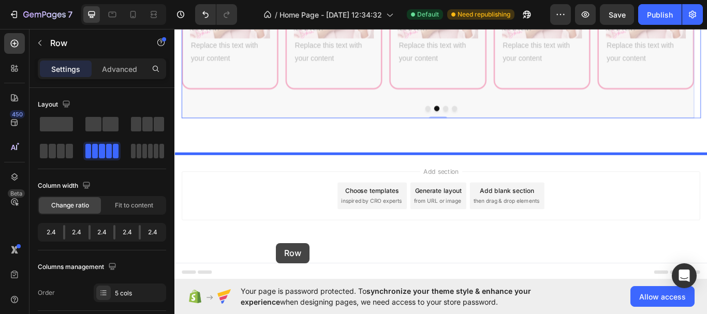
drag, startPoint x: 297, startPoint y: 127, endPoint x: 293, endPoint y: 279, distance: 152.3
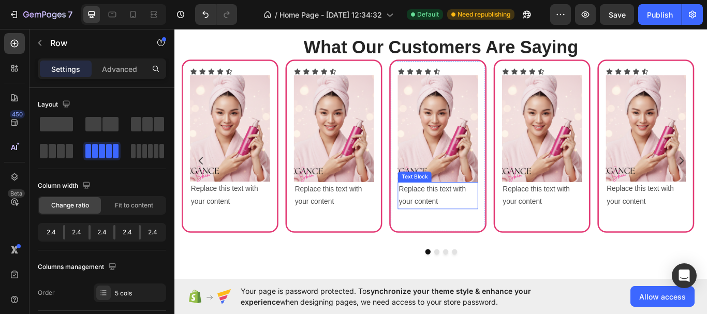
scroll to position [788, 0]
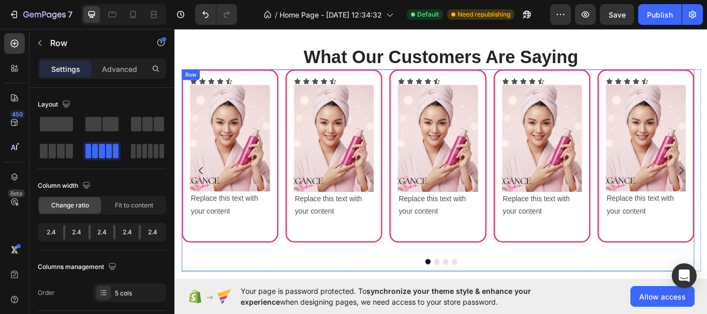
click at [511, 294] on div "Icon Icon Icon Icon Icon Icon List Image Replace this text with your content Te…" at bounding box center [481, 195] width 113 height 236
click at [467, 301] on button "Dot" at bounding box center [470, 301] width 6 height 6
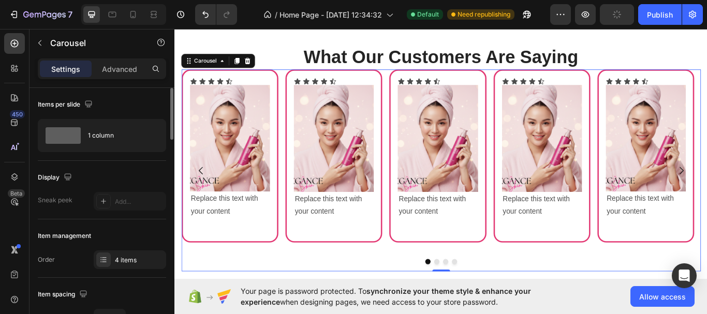
scroll to position [52, 0]
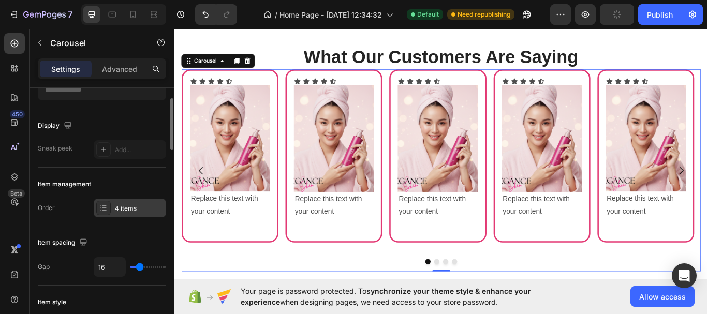
click at [103, 212] on icon at bounding box center [103, 208] width 8 height 8
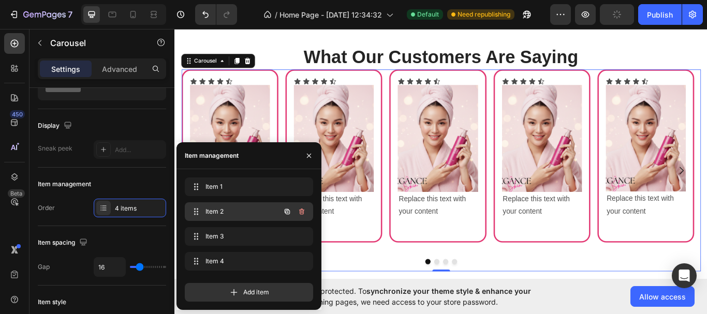
click at [256, 216] on span "Item 2" at bounding box center [235, 211] width 59 height 9
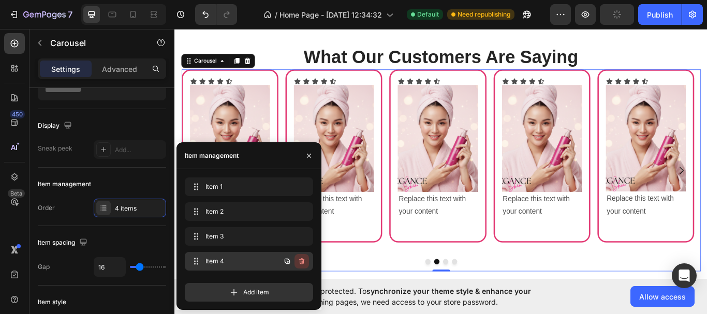
click at [301, 262] on icon "button" at bounding box center [302, 261] width 8 height 8
click at [299, 258] on div "Delete" at bounding box center [294, 261] width 19 height 9
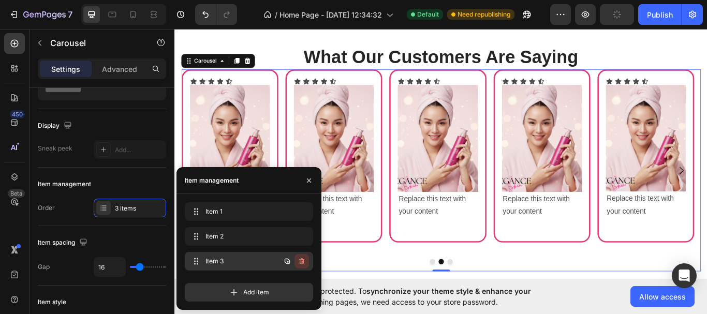
click at [301, 260] on icon "button" at bounding box center [301, 261] width 5 height 6
click at [297, 261] on div "Delete" at bounding box center [294, 261] width 19 height 9
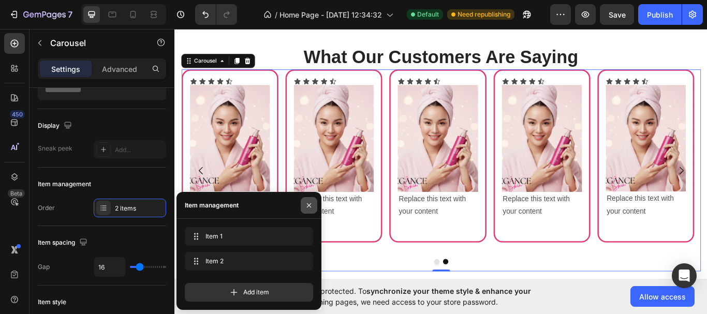
click at [310, 208] on icon "button" at bounding box center [309, 205] width 8 height 8
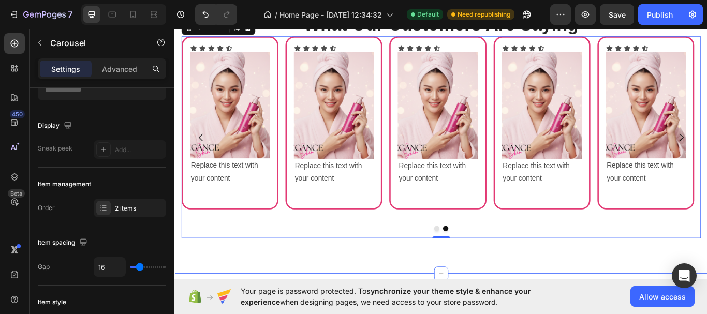
scroll to position [892, 0]
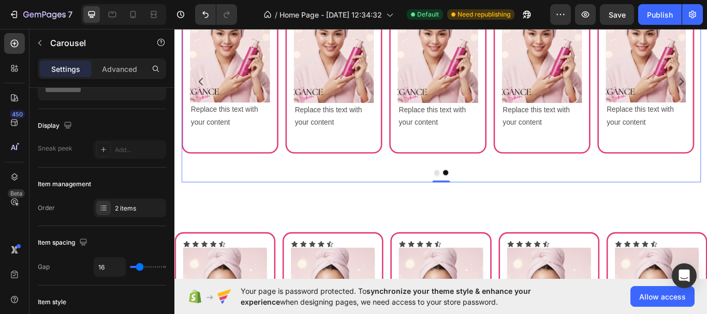
click at [477, 198] on button "Dot" at bounding box center [480, 197] width 6 height 6
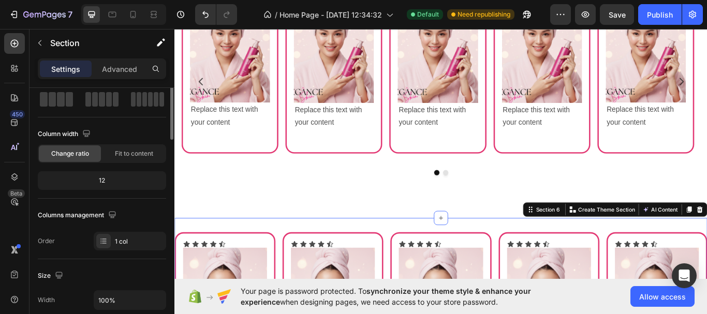
scroll to position [0, 0]
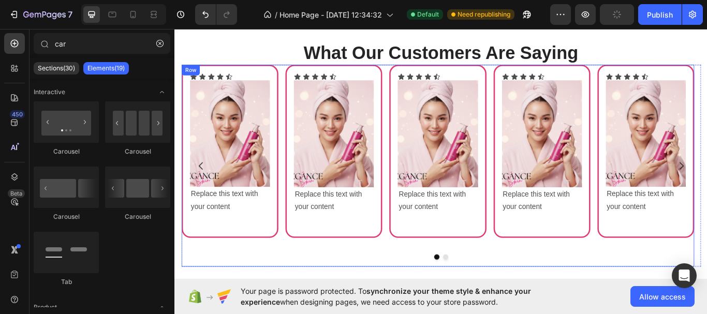
scroll to position [736, 0]
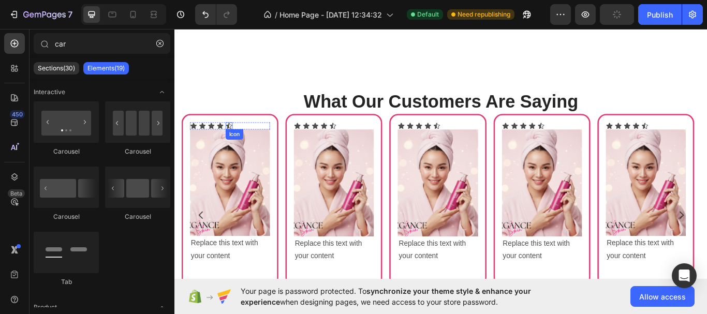
click at [238, 143] on icon at bounding box center [238, 142] width 8 height 8
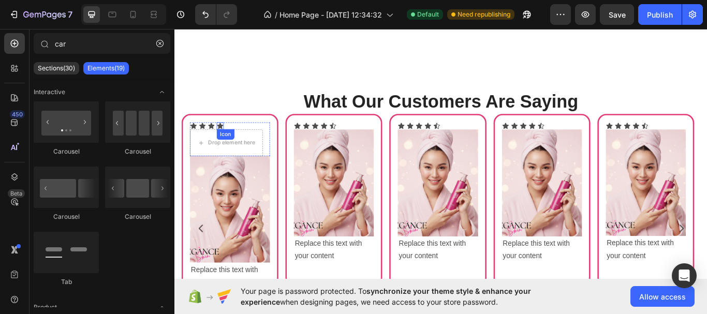
click at [228, 141] on icon at bounding box center [227, 142] width 7 height 7
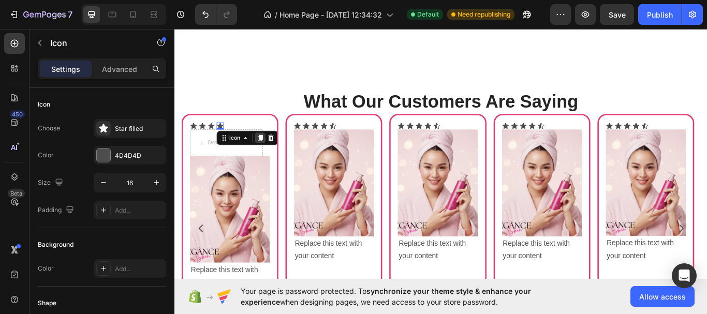
click at [275, 155] on icon at bounding box center [274, 156] width 6 height 7
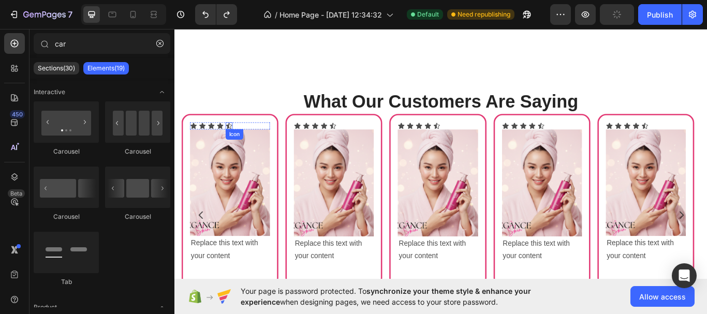
click at [240, 141] on icon at bounding box center [237, 142] width 7 height 7
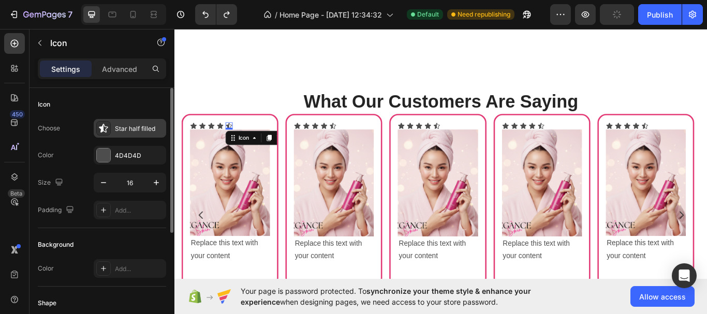
click at [112, 126] on div "Star half filled" at bounding box center [130, 128] width 73 height 19
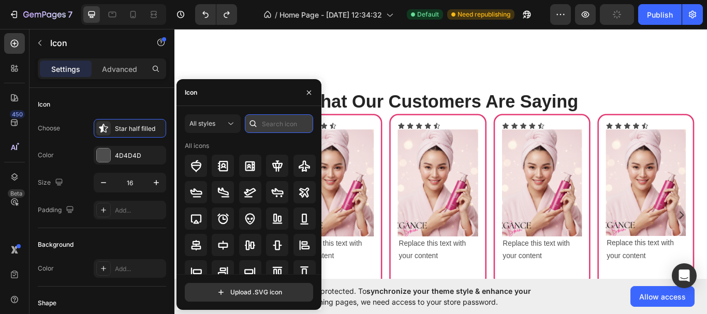
click at [262, 123] on input "text" at bounding box center [279, 123] width 68 height 19
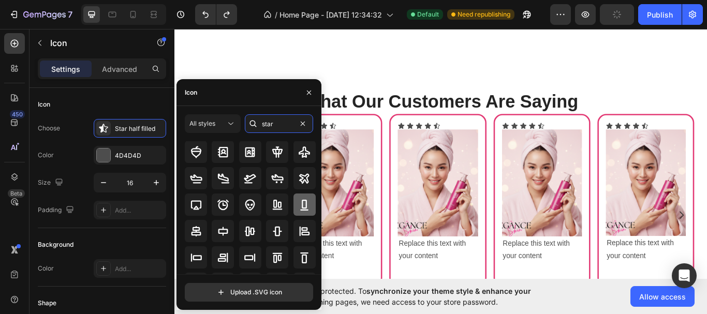
scroll to position [0, 0]
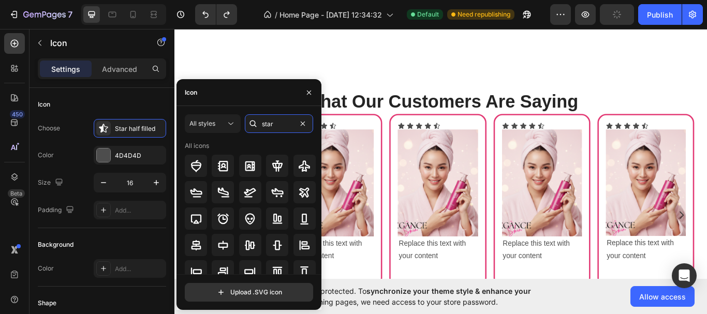
type input "star"
click at [258, 141] on div "All icons" at bounding box center [251, 145] width 132 height 9
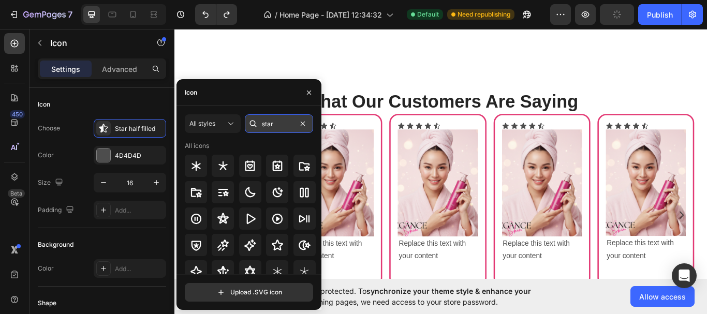
click at [281, 126] on input "star" at bounding box center [279, 123] width 68 height 19
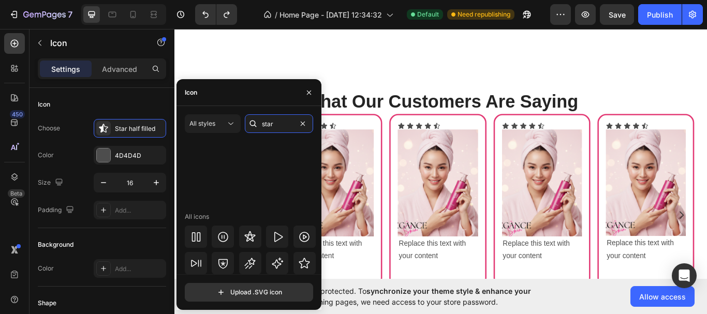
scroll to position [332, 0]
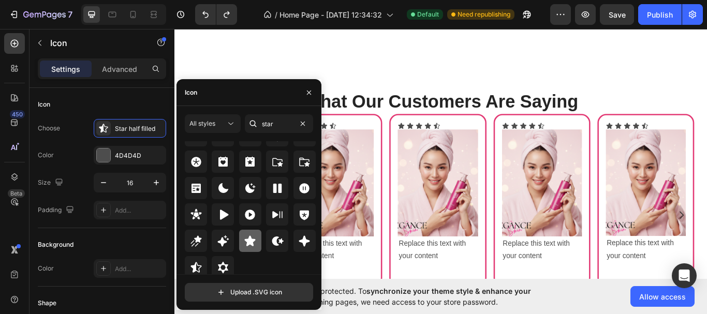
click at [252, 248] on div at bounding box center [250, 241] width 22 height 22
click at [308, 94] on icon "button" at bounding box center [309, 93] width 8 height 8
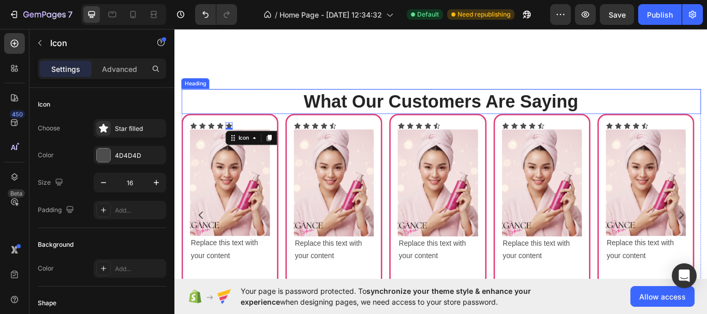
click at [288, 101] on p "What Our Customers Are Saying" at bounding box center [485, 113] width 604 height 27
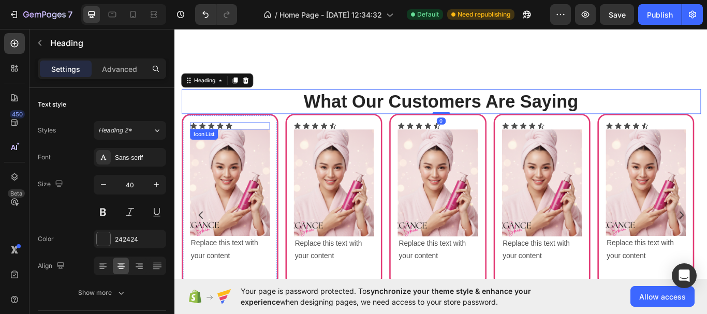
click at [255, 142] on div "Icon Icon Icon Icon Icon" at bounding box center [238, 142] width 93 height 8
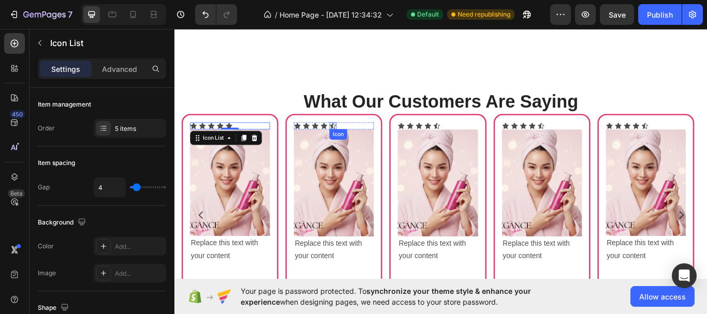
click at [355, 142] on icon at bounding box center [359, 142] width 8 height 8
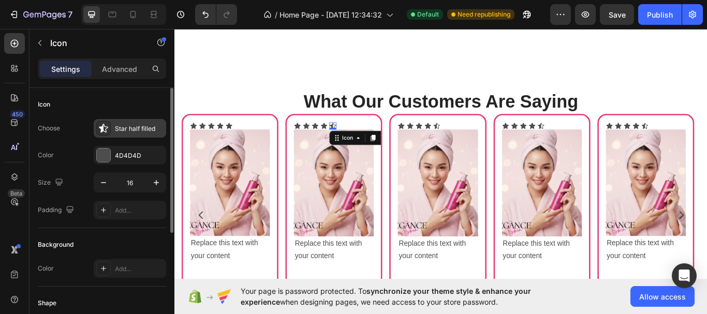
click at [152, 126] on div "Star half filled" at bounding box center [139, 128] width 49 height 9
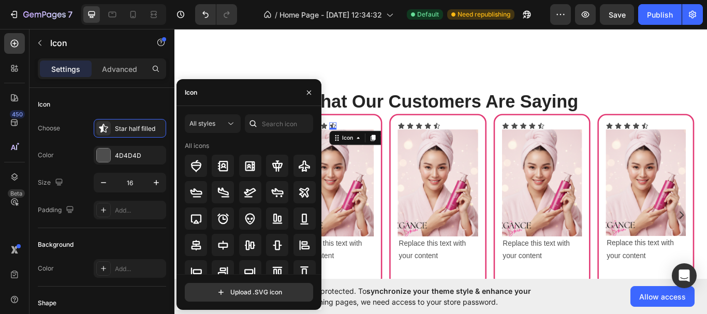
click at [256, 123] on icon at bounding box center [253, 124] width 10 height 10
click at [268, 124] on input "text" at bounding box center [279, 123] width 68 height 19
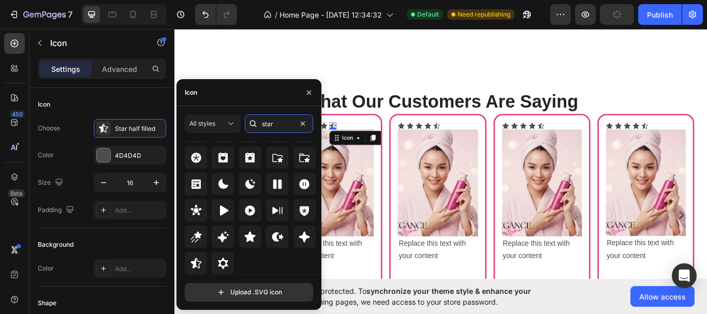
scroll to position [334, 0]
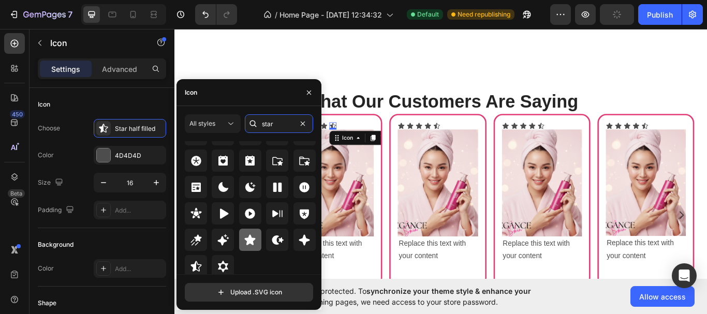
type input "star"
click at [253, 245] on icon at bounding box center [250, 240] width 12 height 12
click at [311, 93] on icon "button" at bounding box center [309, 93] width 8 height 8
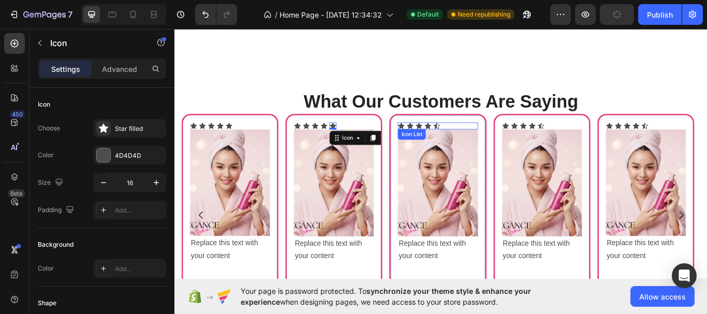
click at [483, 141] on icon at bounding box center [479, 142] width 7 height 7
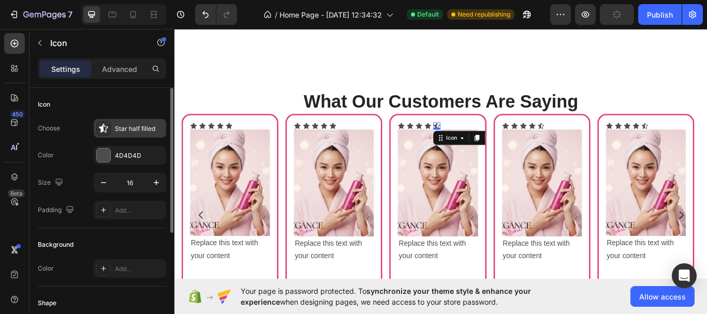
click at [142, 131] on div "Star half filled" at bounding box center [139, 128] width 49 height 9
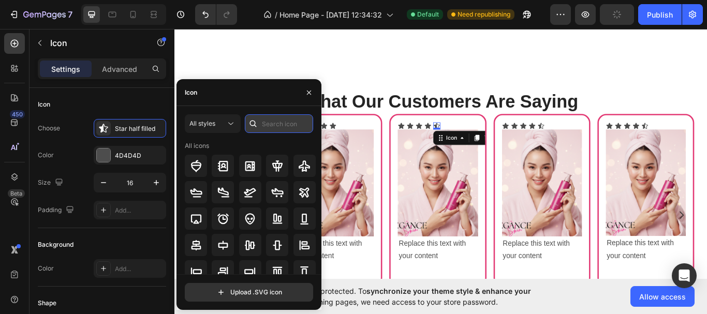
click at [281, 119] on input "text" at bounding box center [279, 123] width 68 height 19
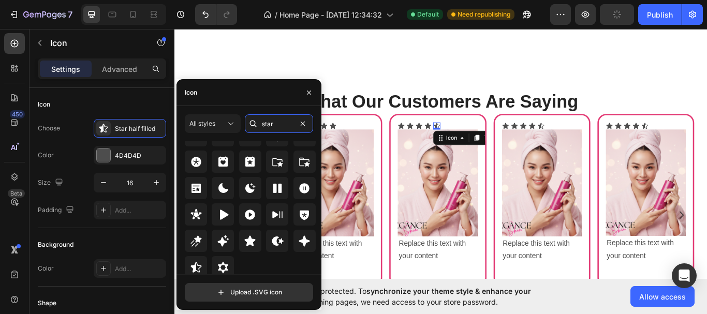
scroll to position [332, 0]
type input "star"
click at [254, 246] on icon at bounding box center [250, 241] width 12 height 12
click at [586, 140] on div "Icon Icon Icon Icon Icon" at bounding box center [602, 142] width 93 height 8
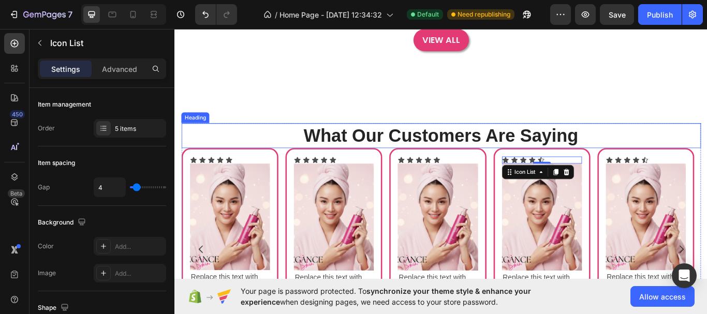
scroll to position [685, 0]
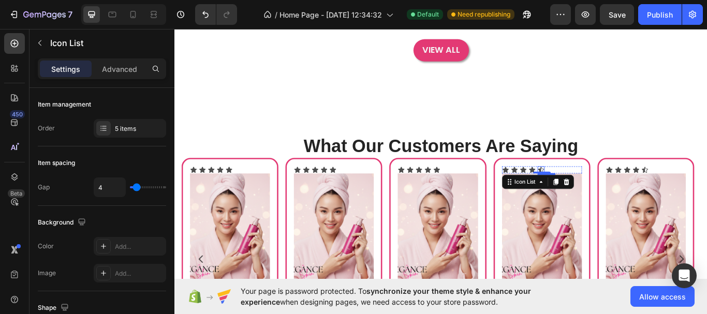
click at [604, 193] on icon at bounding box center [601, 194] width 7 height 7
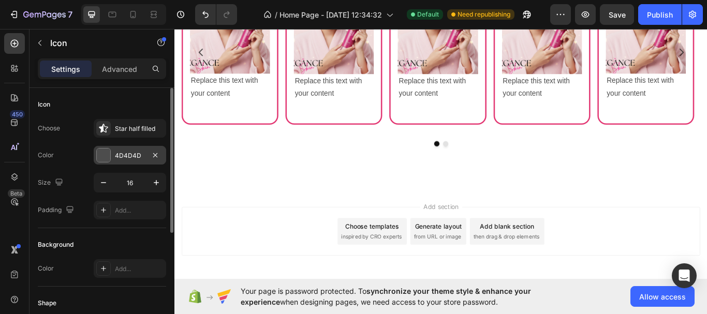
click at [136, 154] on div "4D4D4D" at bounding box center [130, 155] width 30 height 9
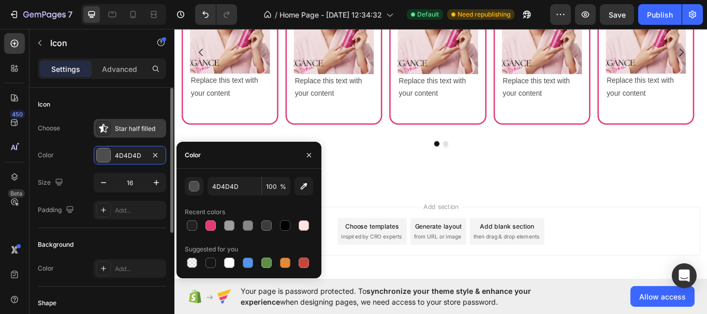
click at [136, 120] on div "Star half filled" at bounding box center [130, 128] width 73 height 19
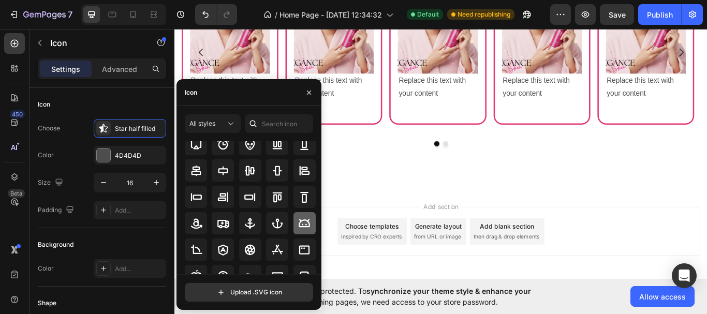
scroll to position [131, 0]
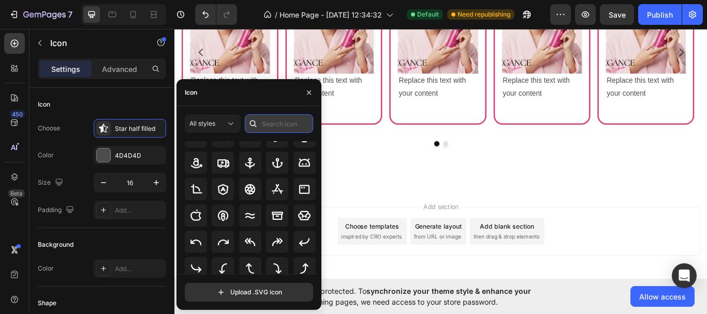
click at [295, 127] on input "text" at bounding box center [279, 123] width 68 height 19
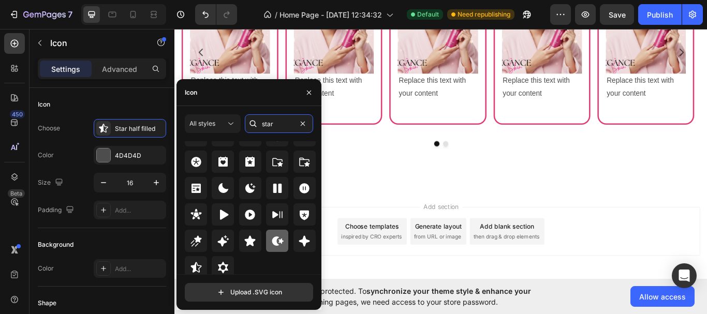
scroll to position [334, 0]
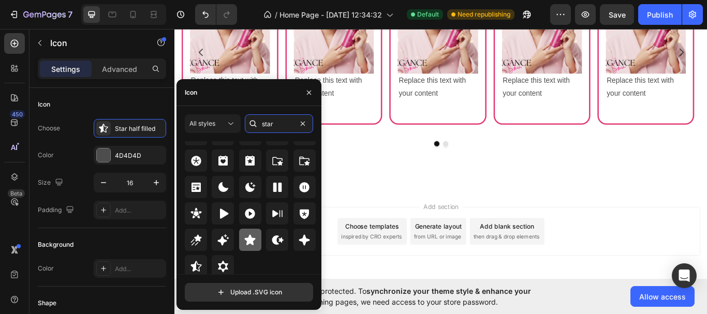
type input "star"
click at [249, 243] on icon at bounding box center [250, 240] width 11 height 10
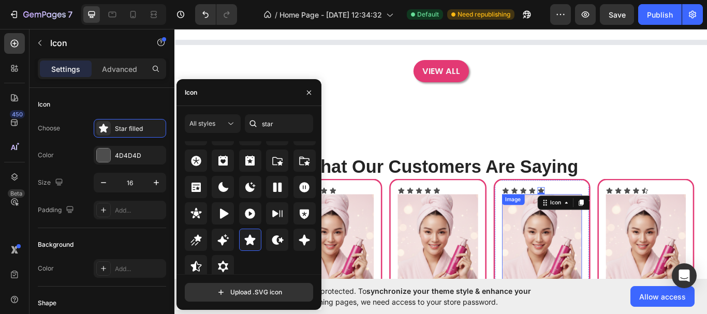
scroll to position [374, 0]
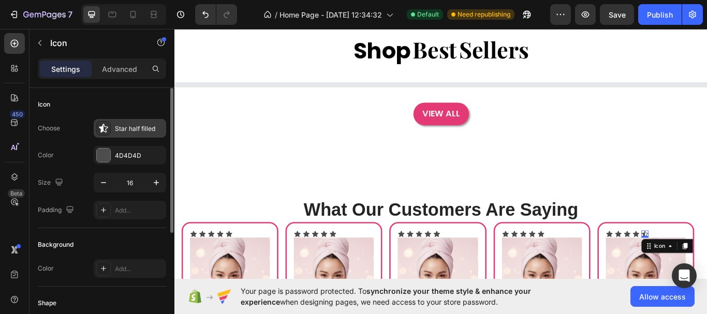
click at [132, 127] on div "Star half filled" at bounding box center [139, 128] width 49 height 9
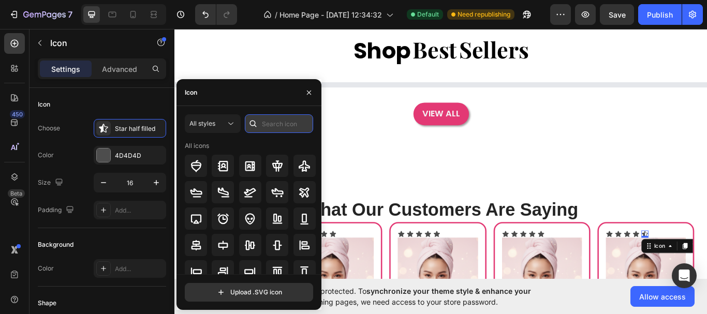
click at [288, 124] on input "text" at bounding box center [279, 123] width 68 height 19
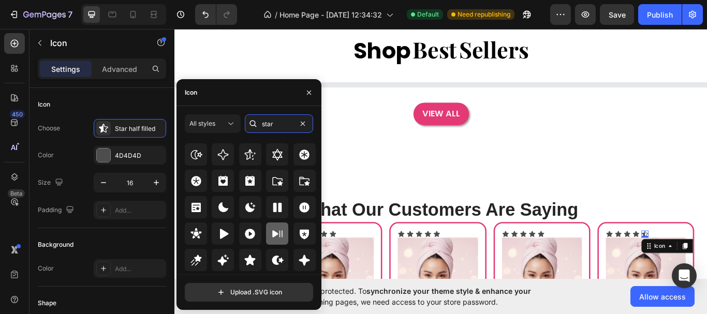
scroll to position [332, 0]
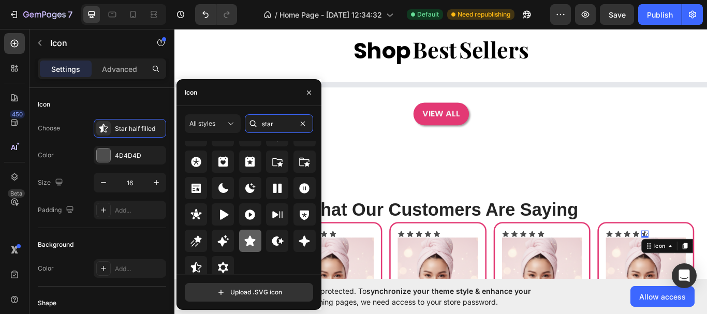
type input "star"
click at [250, 241] on icon at bounding box center [250, 241] width 11 height 10
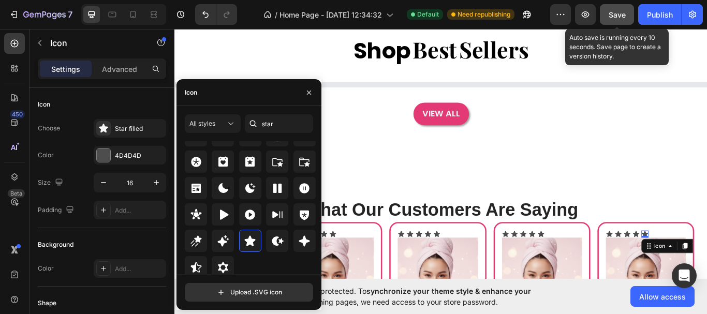
click at [615, 17] on span "Save" at bounding box center [617, 14] width 17 height 9
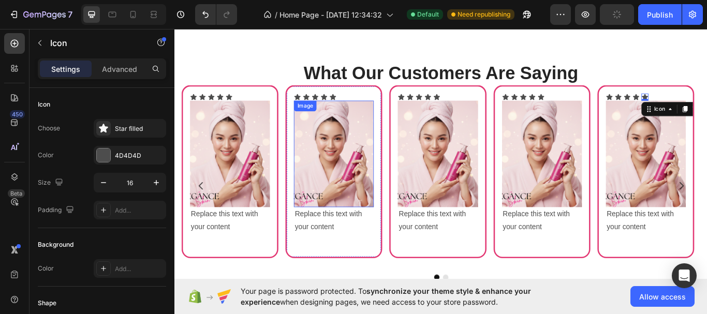
scroll to position [529, 0]
click at [371, 108] on div "Icon Icon Icon Icon Icon" at bounding box center [359, 109] width 93 height 8
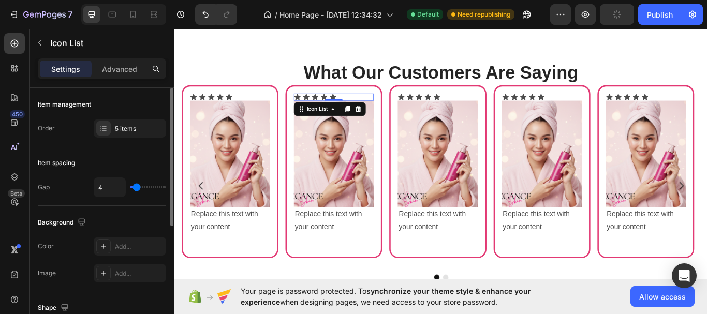
scroll to position [155, 0]
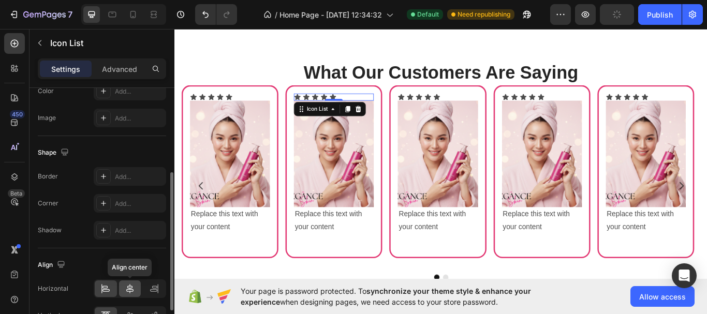
click at [133, 292] on icon at bounding box center [129, 288] width 7 height 9
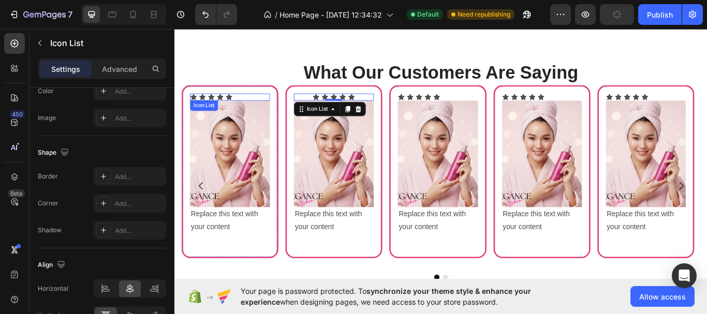
click at [250, 109] on div "Icon Icon Icon Icon Icon" at bounding box center [238, 109] width 93 height 8
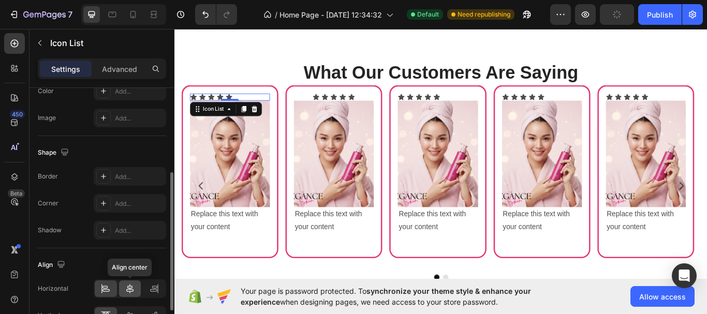
click at [130, 289] on icon at bounding box center [129, 288] width 7 height 9
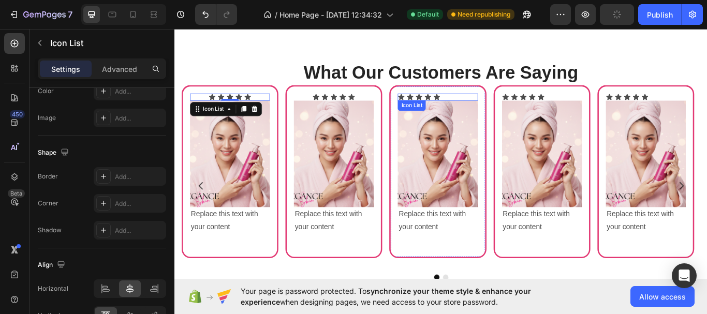
click at [502, 107] on div "Icon Icon Icon Icon Icon" at bounding box center [481, 109] width 93 height 8
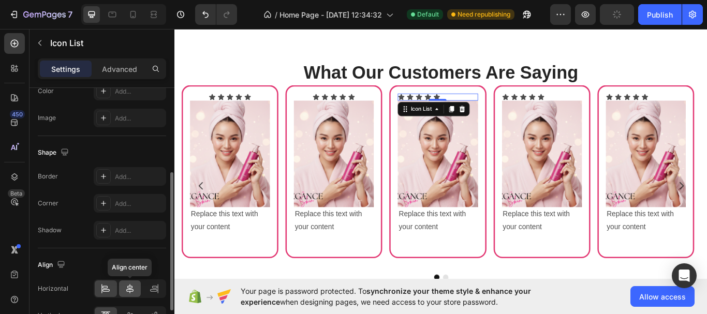
click at [123, 284] on div at bounding box center [130, 289] width 22 height 17
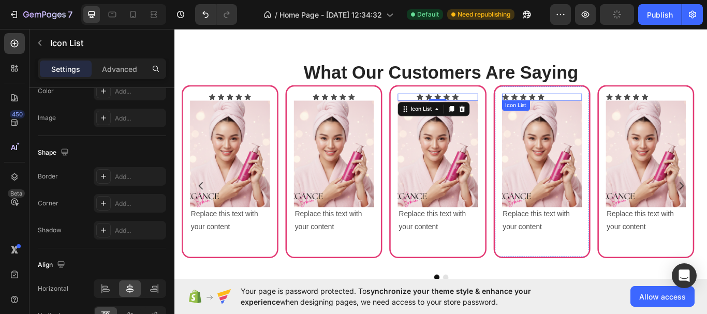
click at [613, 108] on div "Icon Icon Icon Icon Icon" at bounding box center [602, 109] width 93 height 8
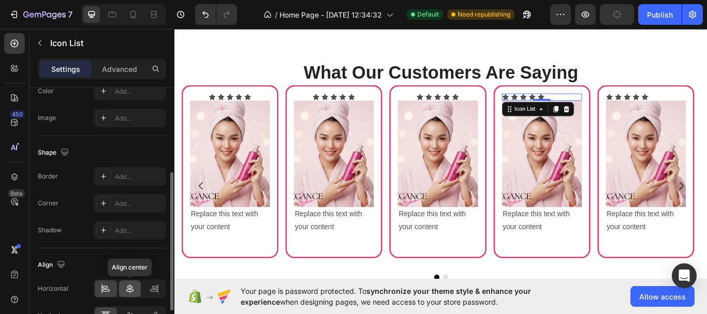
click at [128, 284] on icon at bounding box center [130, 289] width 10 height 10
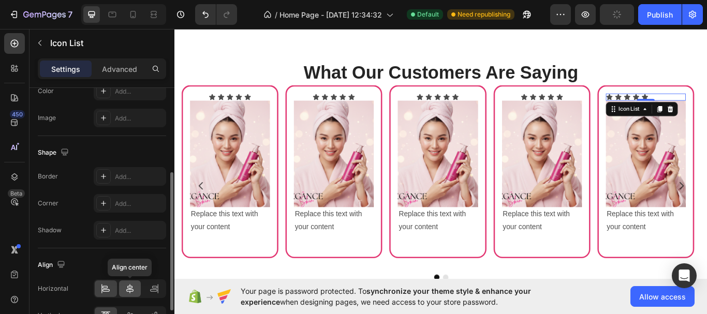
click at [135, 283] on div at bounding box center [130, 289] width 22 height 17
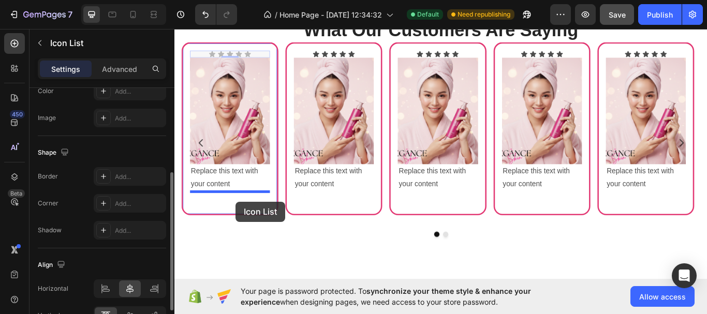
scroll to position [582, 0]
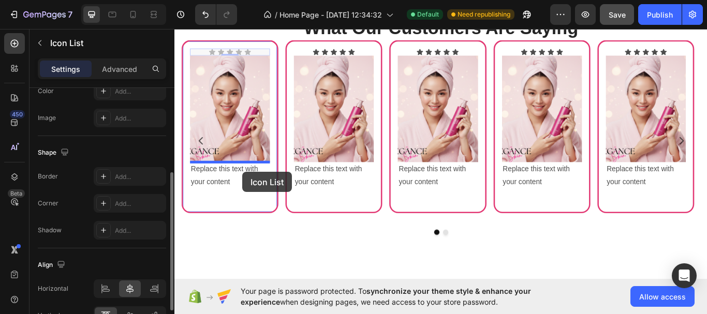
drag, startPoint x: 266, startPoint y: 107, endPoint x: 254, endPoint y: 196, distance: 89.9
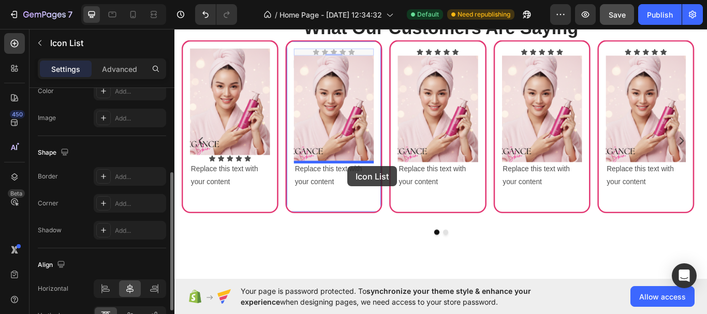
drag, startPoint x: 392, startPoint y: 55, endPoint x: 377, endPoint y: 190, distance: 135.5
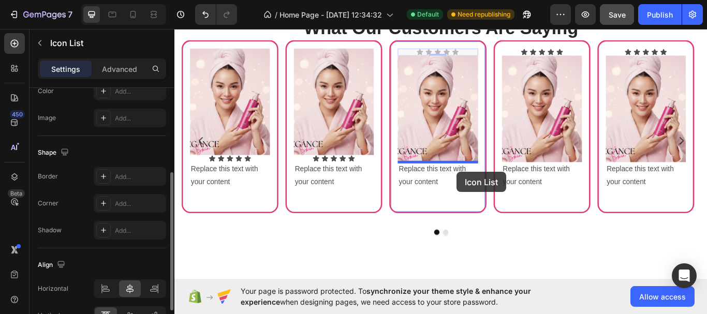
drag, startPoint x: 511, startPoint y: 55, endPoint x: 503, endPoint y: 196, distance: 141.1
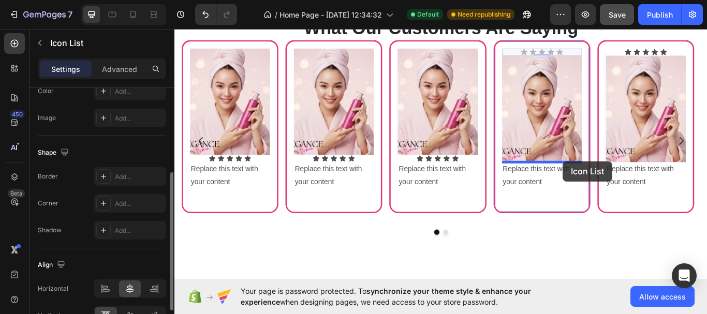
drag, startPoint x: 633, startPoint y: 55, endPoint x: 628, endPoint y: 184, distance: 129.1
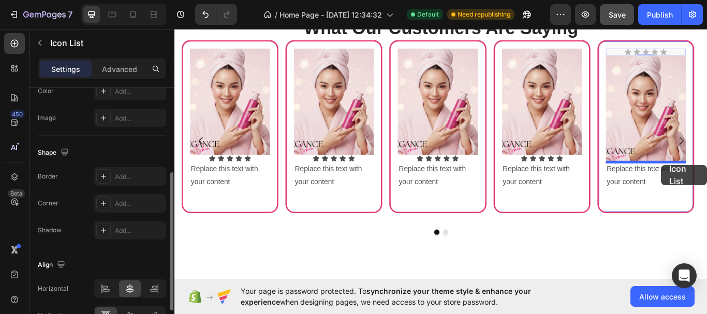
drag, startPoint x: 749, startPoint y: 55, endPoint x: 742, endPoint y: 188, distance: 133.3
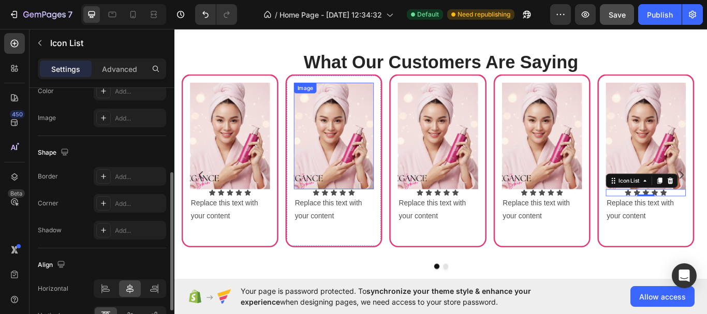
scroll to position [530, 0]
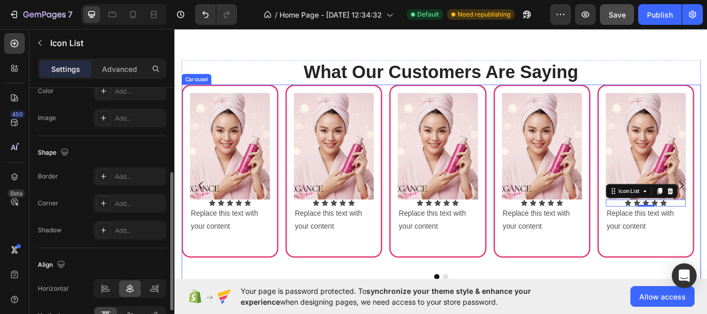
click at [487, 314] on button "Dot" at bounding box center [490, 318] width 6 height 6
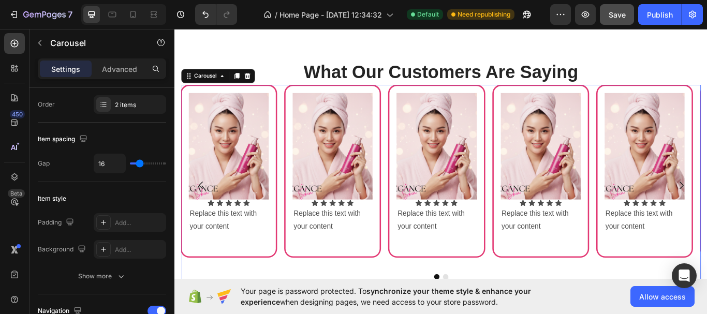
scroll to position [0, 0]
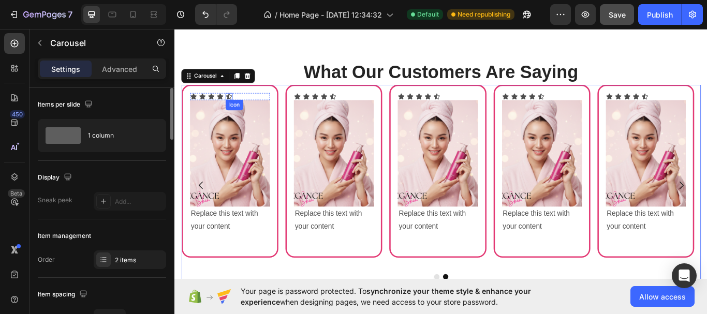
click at [238, 109] on icon at bounding box center [238, 108] width 8 height 8
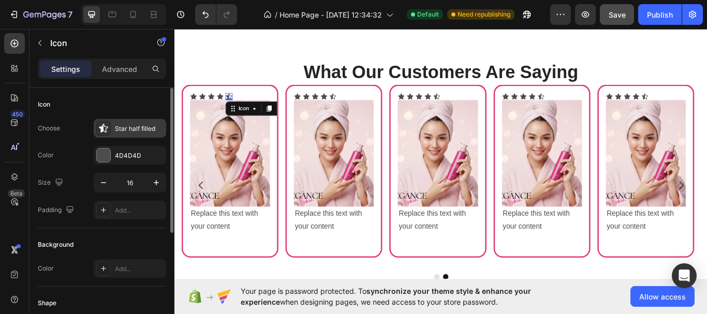
drag, startPoint x: 143, startPoint y: 131, endPoint x: 163, endPoint y: 131, distance: 19.2
click at [143, 129] on div "Star half filled" at bounding box center [139, 128] width 49 height 9
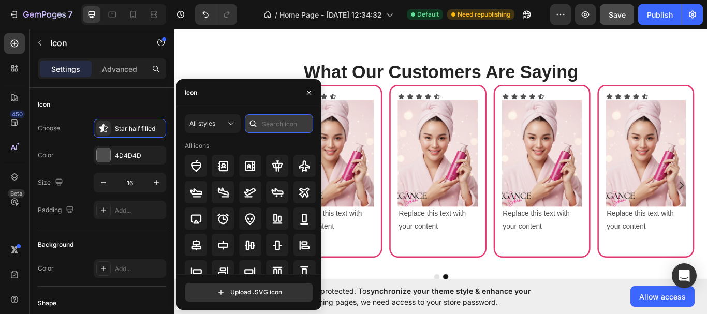
click at [264, 127] on input "text" at bounding box center [279, 123] width 68 height 19
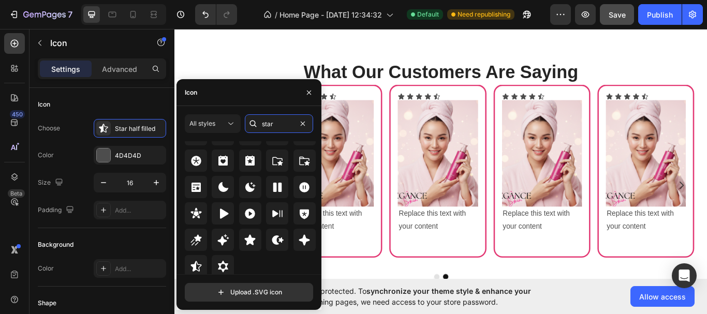
scroll to position [334, 0]
type input "star"
click at [252, 245] on icon at bounding box center [250, 240] width 11 height 10
click at [312, 97] on button "button" at bounding box center [309, 92] width 17 height 17
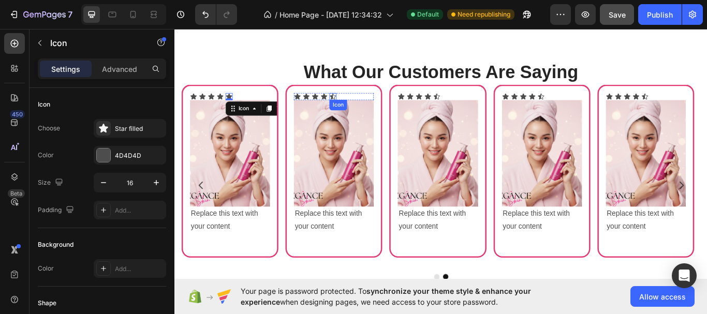
click at [359, 109] on icon at bounding box center [359, 108] width 8 height 8
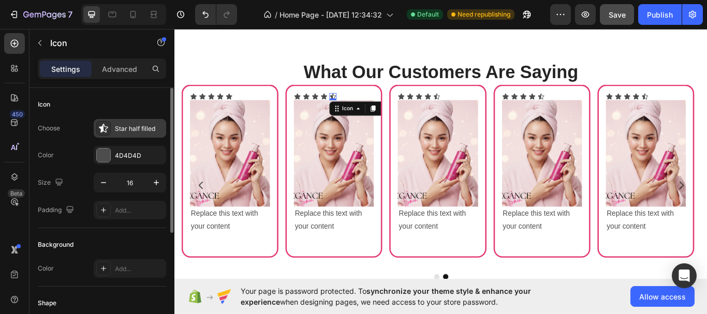
click at [136, 129] on div "Star half filled" at bounding box center [139, 128] width 49 height 9
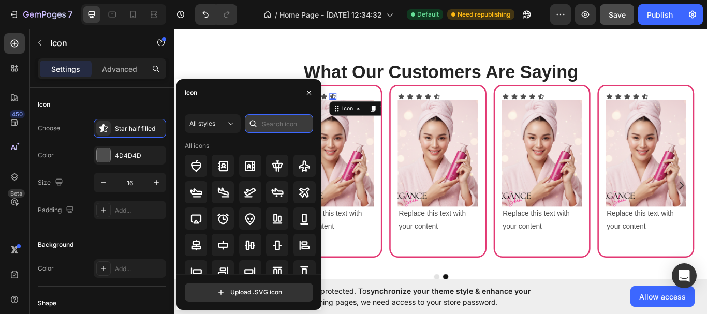
click at [269, 122] on input "text" at bounding box center [279, 123] width 68 height 19
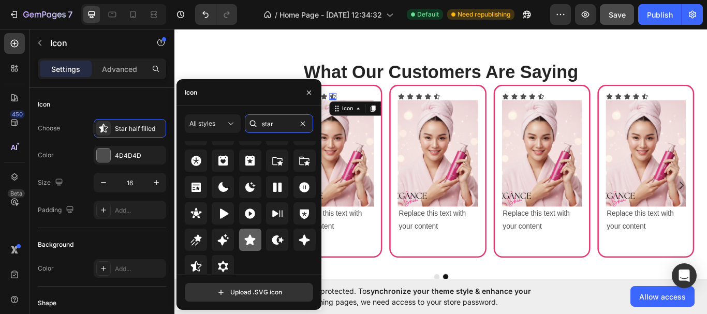
type input "star"
click at [249, 238] on icon at bounding box center [250, 240] width 11 height 10
click at [481, 108] on icon at bounding box center [480, 108] width 8 height 8
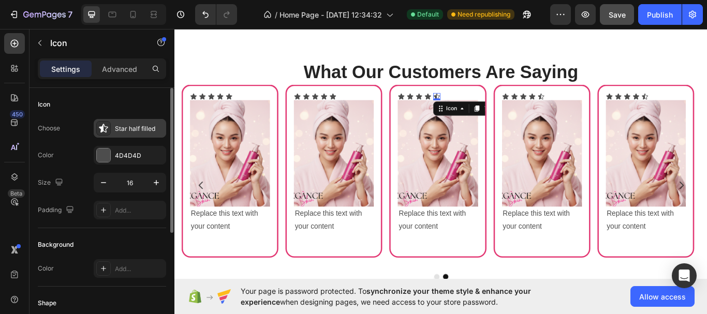
click at [150, 131] on div "Star half filled" at bounding box center [139, 128] width 49 height 9
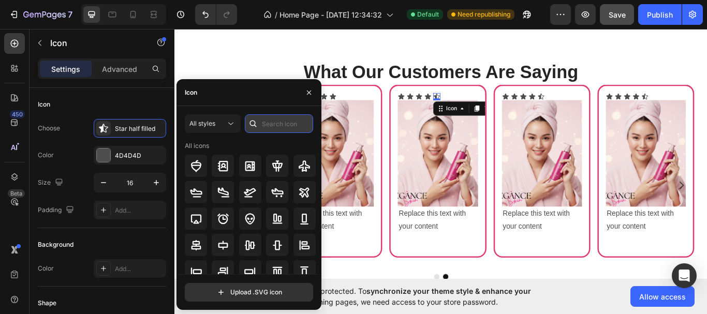
click at [275, 122] on input "text" at bounding box center [279, 123] width 68 height 19
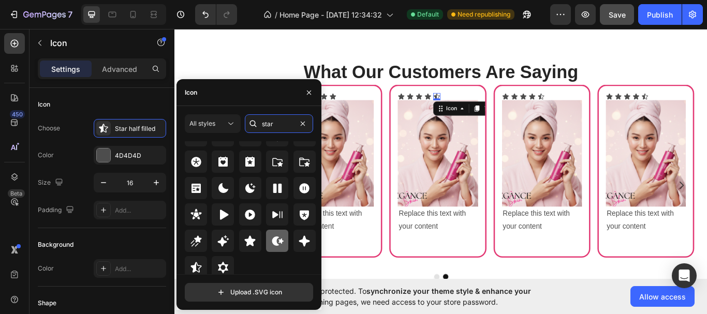
scroll to position [332, 0]
type input "star"
click at [253, 248] on div at bounding box center [250, 241] width 22 height 22
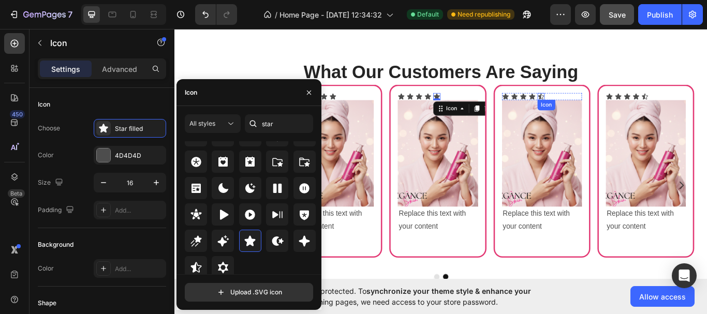
click at [602, 108] on icon at bounding box center [602, 108] width 8 height 8
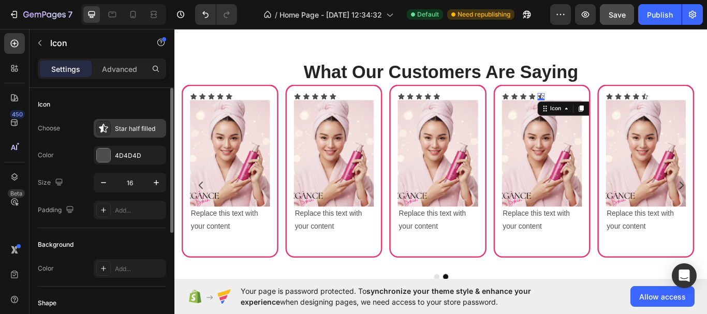
click at [137, 129] on div "Star half filled" at bounding box center [139, 128] width 49 height 9
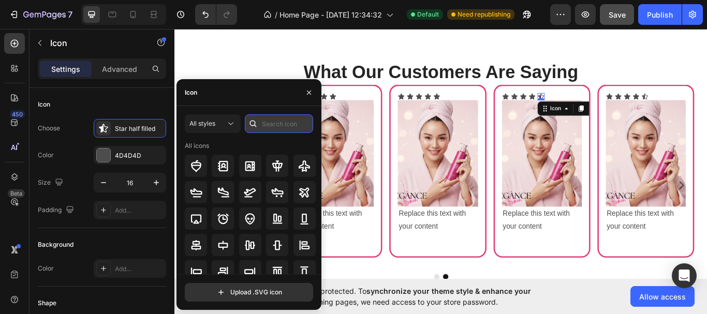
click at [289, 120] on input "text" at bounding box center [279, 123] width 68 height 19
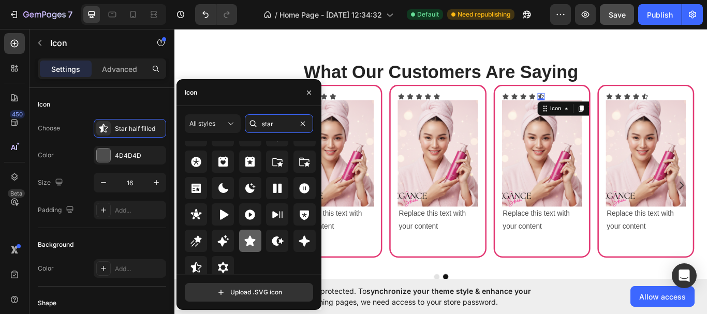
type input "star"
click at [251, 244] on icon at bounding box center [250, 241] width 11 height 10
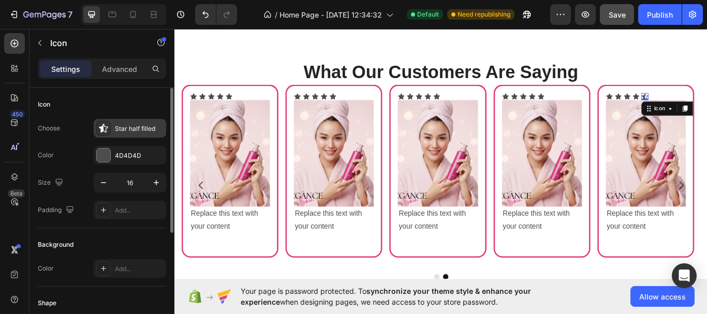
click at [137, 133] on div "Star half filled" at bounding box center [139, 128] width 49 height 9
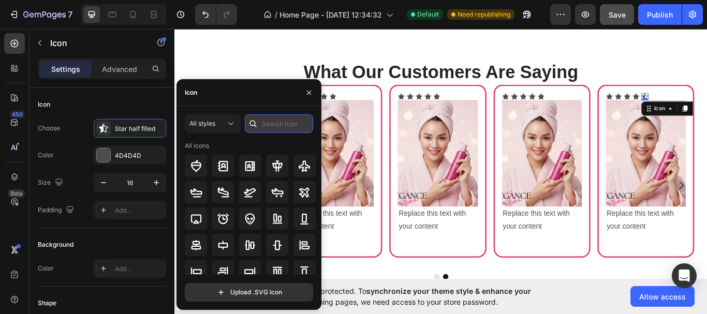
click at [292, 123] on input "text" at bounding box center [279, 123] width 68 height 19
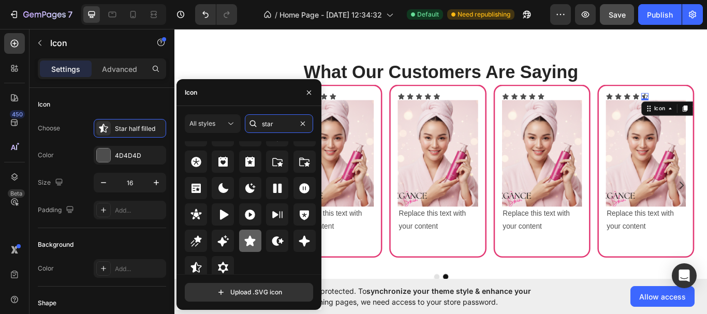
type input "star"
click at [251, 243] on icon at bounding box center [250, 241] width 11 height 10
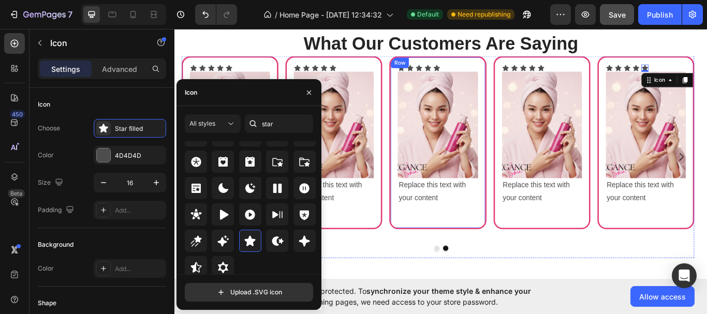
scroll to position [582, 0]
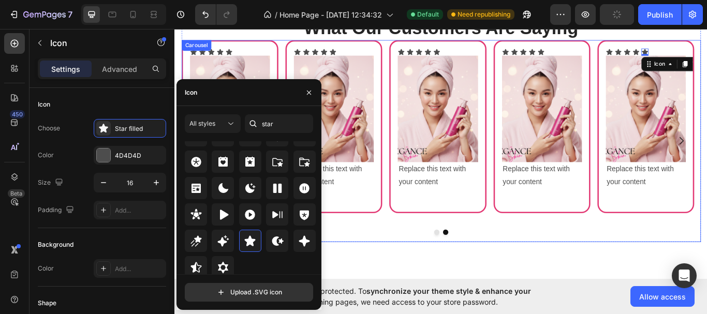
click at [477, 269] on button "Dot" at bounding box center [480, 267] width 6 height 6
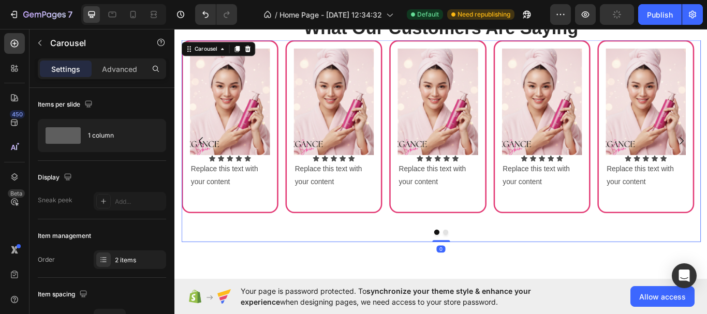
click at [487, 264] on button "Dot" at bounding box center [490, 267] width 6 height 6
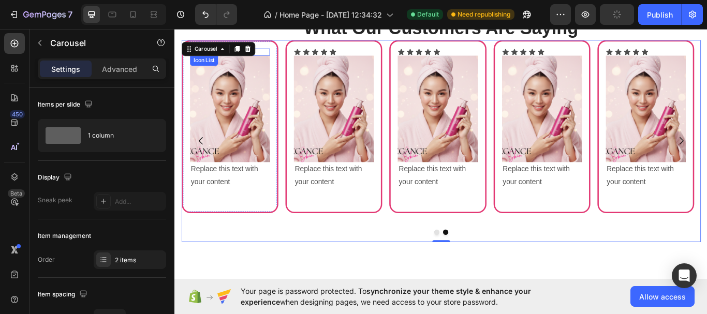
click at [278, 56] on div "Icon Icon Icon Icon Icon" at bounding box center [238, 56] width 93 height 8
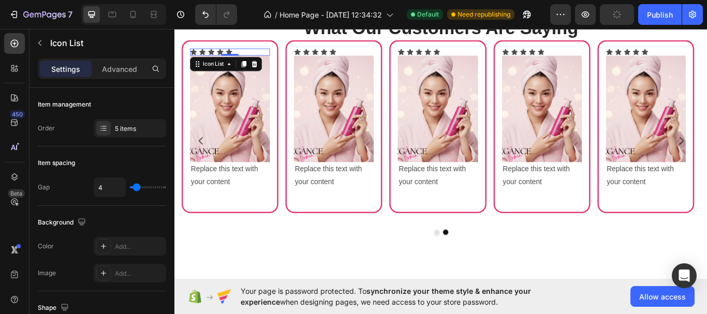
scroll to position [207, 0]
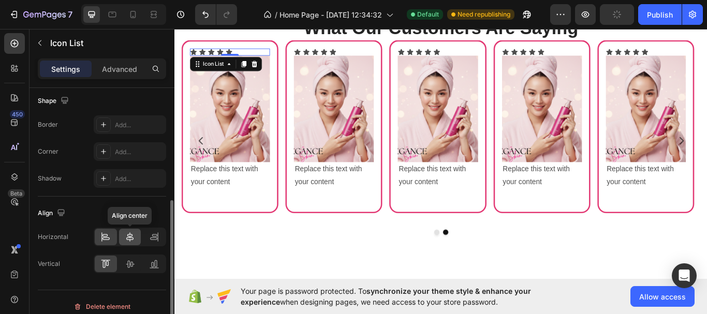
drag, startPoint x: 132, startPoint y: 240, endPoint x: 12, endPoint y: 206, distance: 124.3
click at [132, 240] on icon at bounding box center [129, 237] width 7 height 9
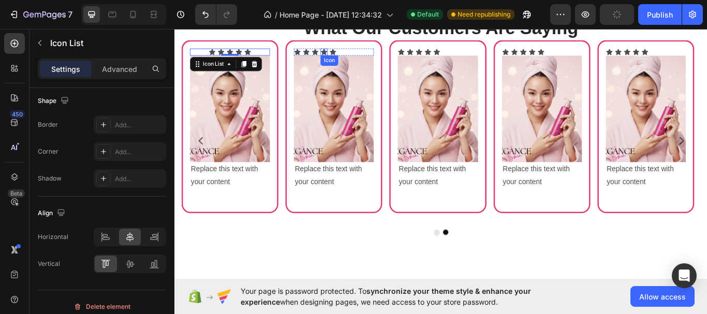
click at [347, 54] on icon at bounding box center [348, 56] width 8 height 8
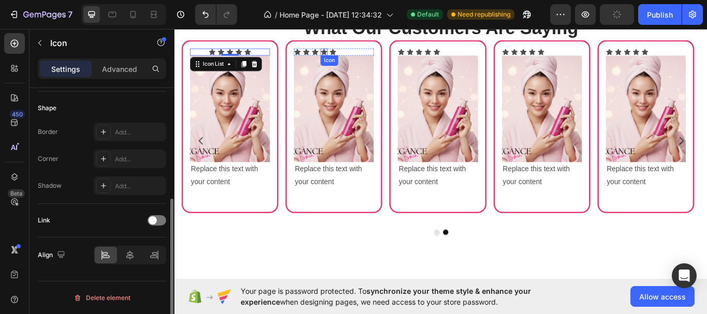
scroll to position [0, 0]
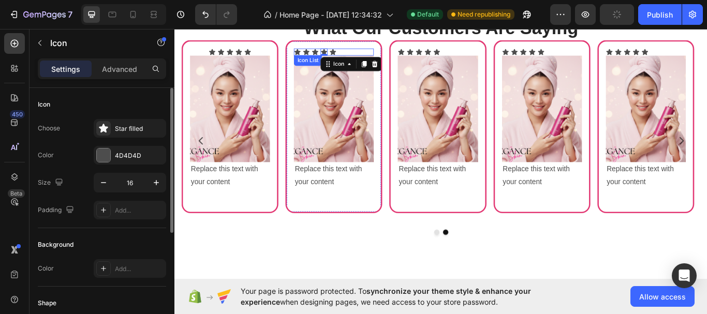
click at [375, 56] on div "Icon Icon Icon Icon 0 Icon" at bounding box center [359, 56] width 93 height 8
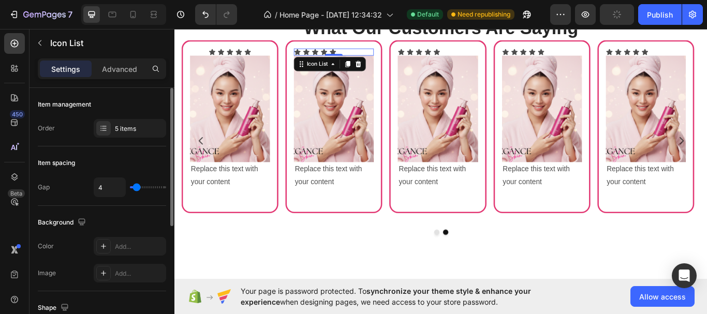
scroll to position [216, 0]
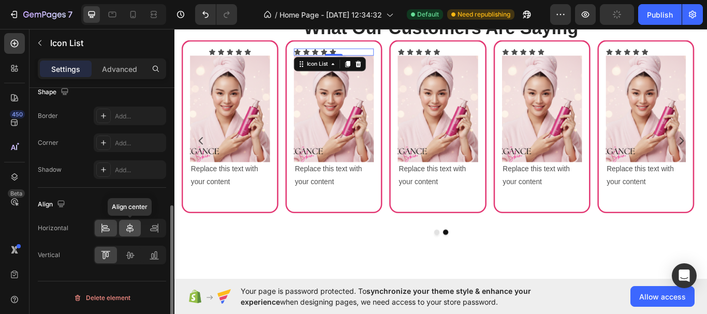
click at [130, 230] on icon at bounding box center [130, 228] width 10 height 10
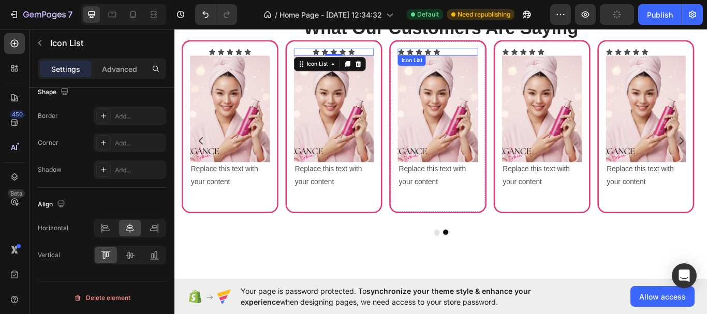
click at [492, 55] on div "Icon Icon Icon Icon Icon" at bounding box center [481, 56] width 93 height 8
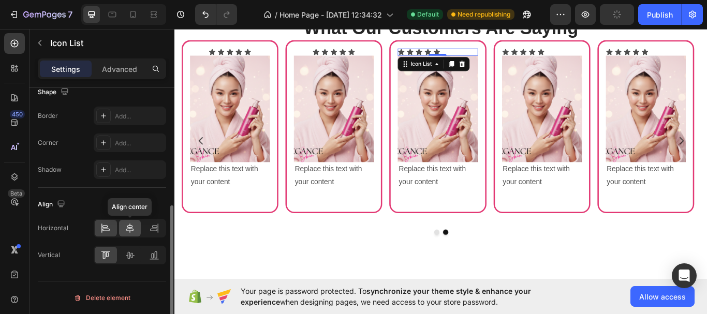
click at [136, 228] on div at bounding box center [130, 228] width 22 height 17
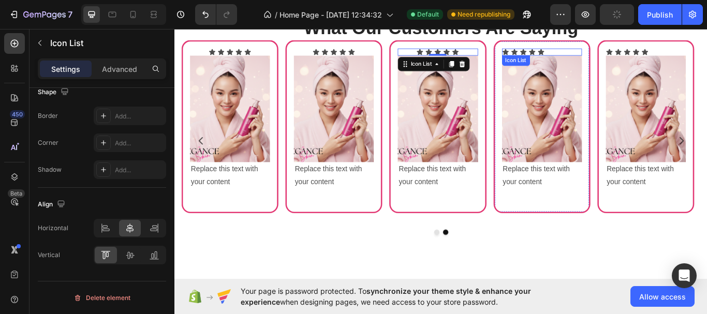
click at [616, 54] on div "Icon Icon Icon Icon Icon" at bounding box center [602, 56] width 93 height 8
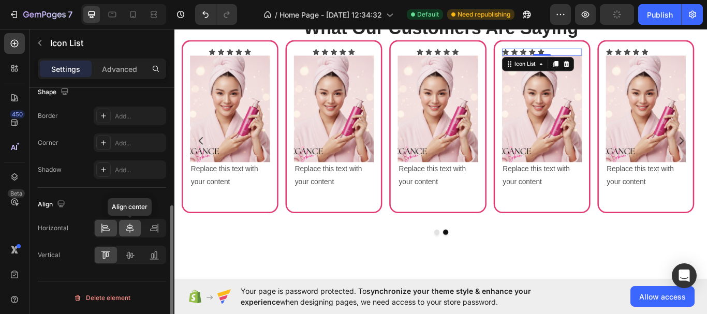
click at [132, 231] on icon at bounding box center [129, 228] width 7 height 9
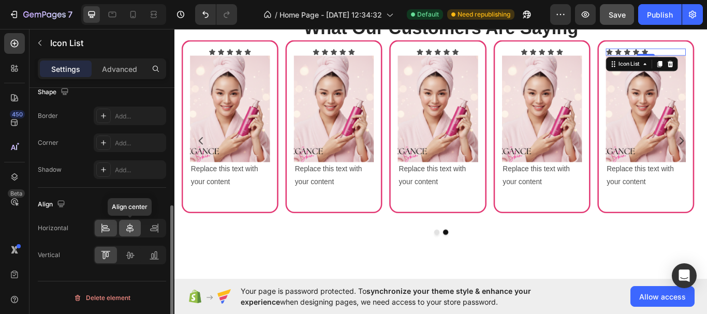
click at [133, 233] on icon at bounding box center [130, 228] width 10 height 10
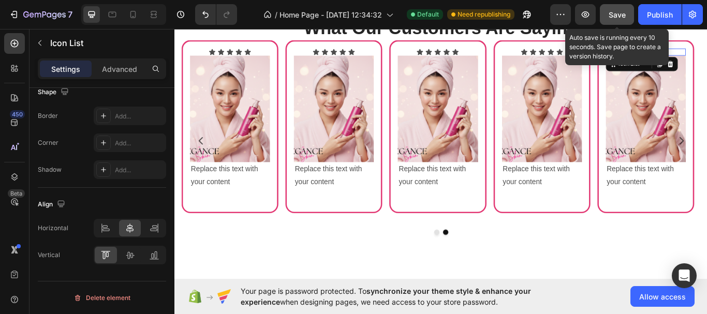
click at [622, 17] on span "Save" at bounding box center [617, 14] width 17 height 9
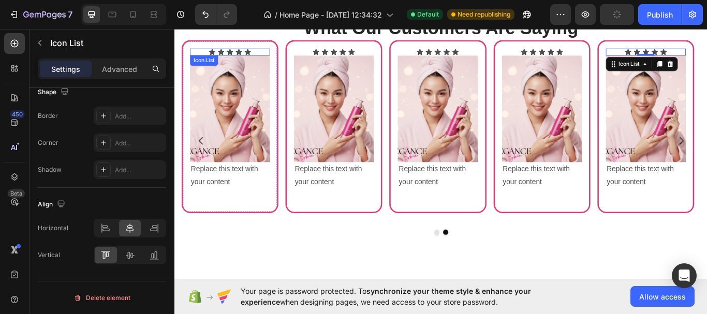
click at [270, 57] on div "Icon Icon Icon Icon Icon" at bounding box center [238, 56] width 93 height 8
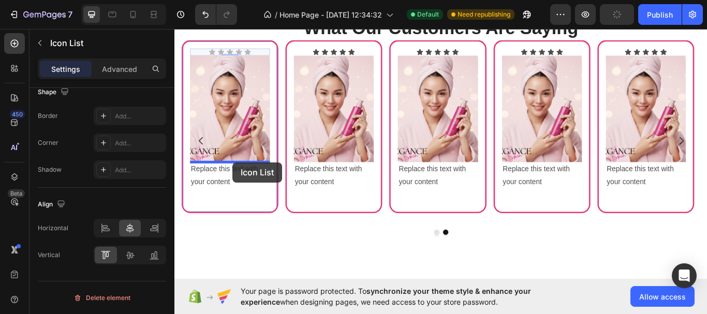
drag, startPoint x: 268, startPoint y: 57, endPoint x: 242, endPoint y: 185, distance: 130.4
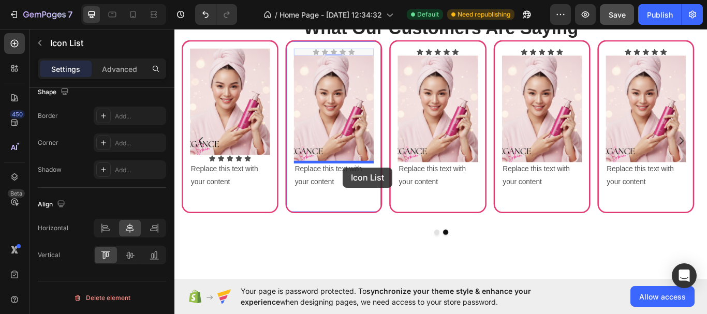
drag, startPoint x: 390, startPoint y: 57, endPoint x: 371, endPoint y: 191, distance: 135.6
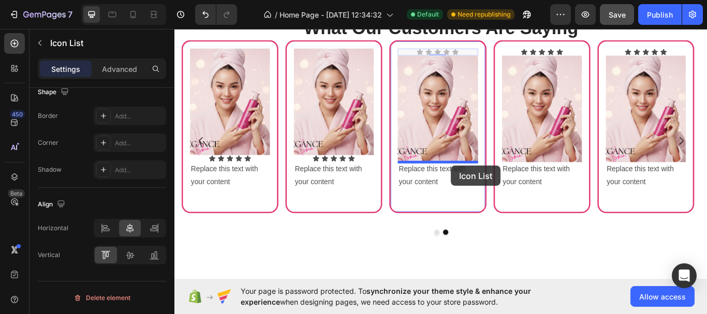
drag, startPoint x: 514, startPoint y: 55, endPoint x: 497, endPoint y: 189, distance: 134.6
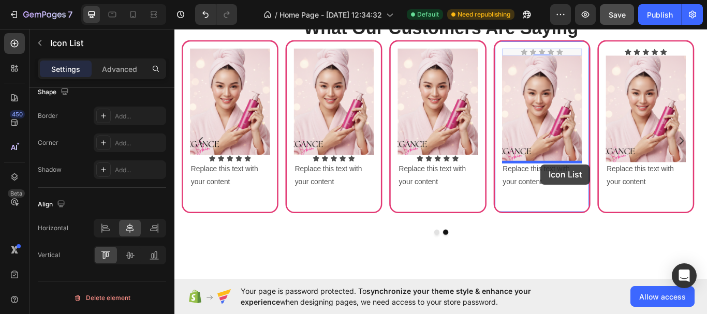
drag, startPoint x: 630, startPoint y: 55, endPoint x: 602, endPoint y: 187, distance: 135.5
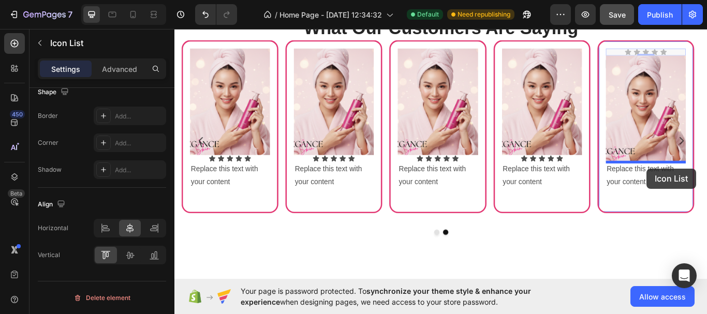
drag, startPoint x: 750, startPoint y: 53, endPoint x: 726, endPoint y: 192, distance: 141.0
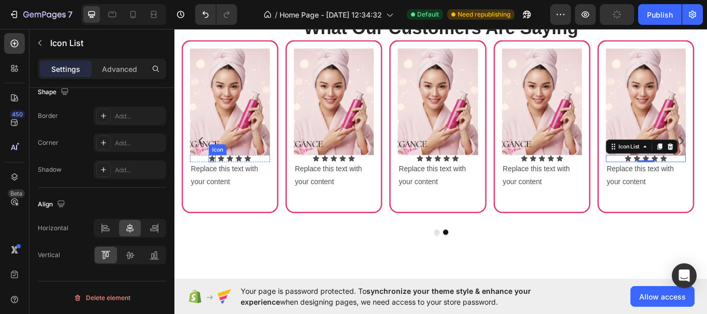
click at [219, 178] on icon at bounding box center [217, 180] width 7 height 7
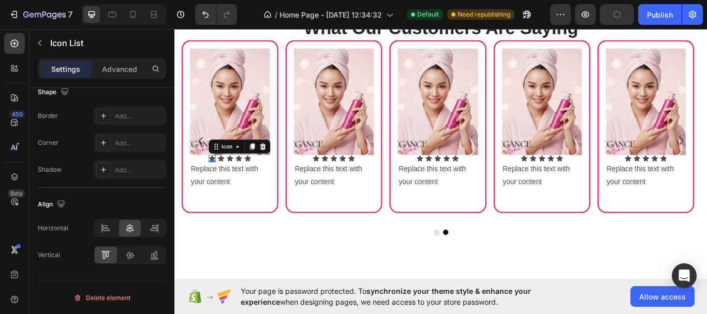
scroll to position [0, 0]
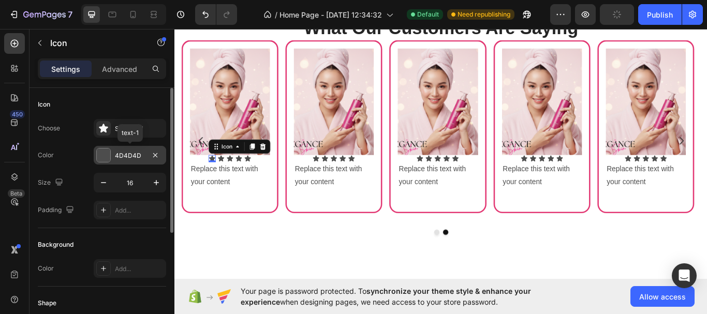
click at [104, 155] on div at bounding box center [103, 155] width 13 height 13
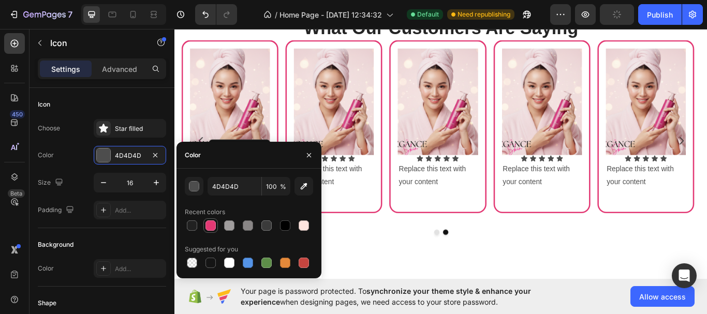
click at [211, 225] on div at bounding box center [211, 226] width 10 height 10
type input "E33974"
click at [313, 157] on icon "button" at bounding box center [309, 155] width 8 height 8
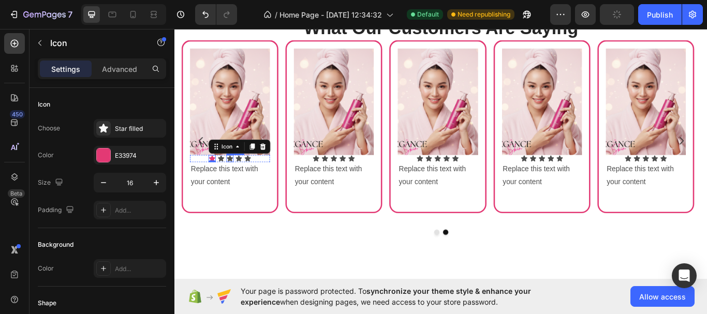
click at [239, 182] on icon at bounding box center [238, 180] width 7 height 7
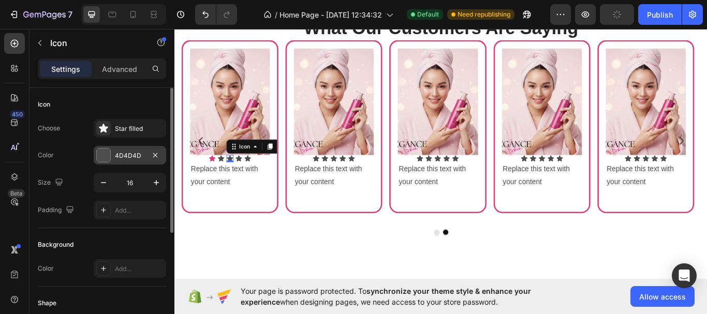
click at [133, 157] on div "4D4D4D" at bounding box center [130, 155] width 30 height 9
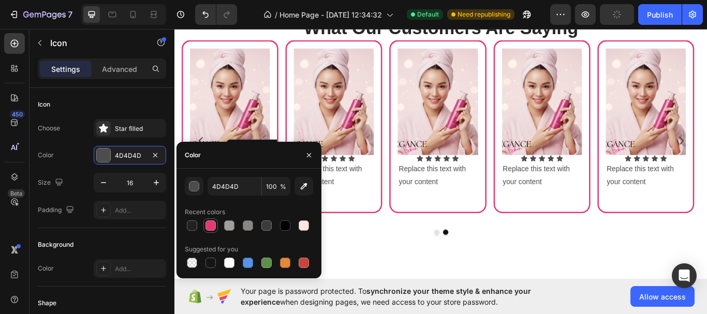
click at [211, 230] on div at bounding box center [211, 226] width 10 height 10
type input "E33974"
click at [311, 159] on icon "button" at bounding box center [309, 155] width 8 height 8
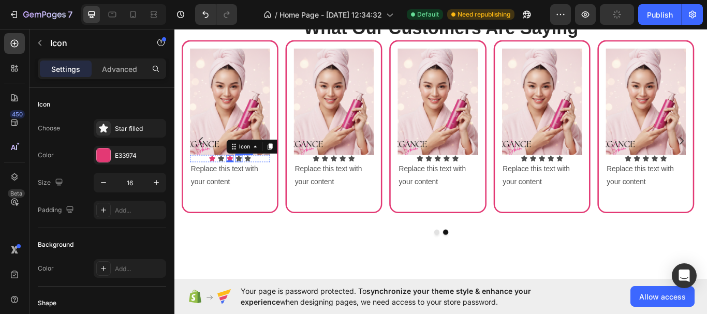
click at [249, 180] on icon at bounding box center [248, 180] width 7 height 7
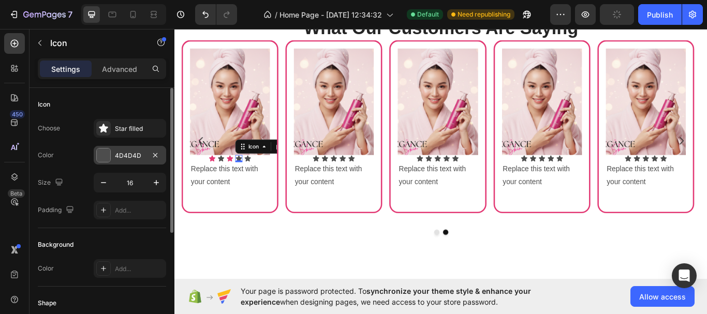
click at [138, 158] on div "4D4D4D" at bounding box center [130, 155] width 30 height 9
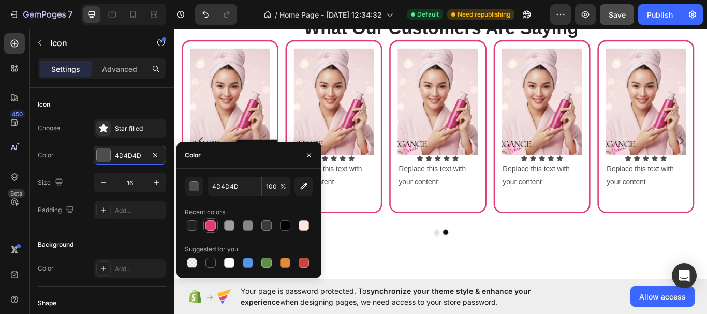
click at [209, 222] on div at bounding box center [211, 226] width 10 height 10
type input "E33974"
click at [313, 152] on icon "button" at bounding box center [309, 155] width 8 height 8
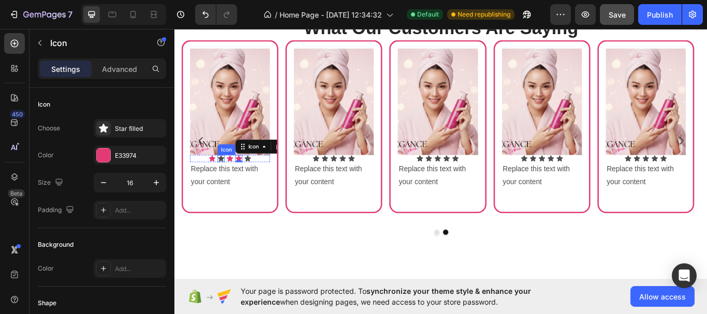
click at [228, 181] on icon at bounding box center [228, 180] width 7 height 7
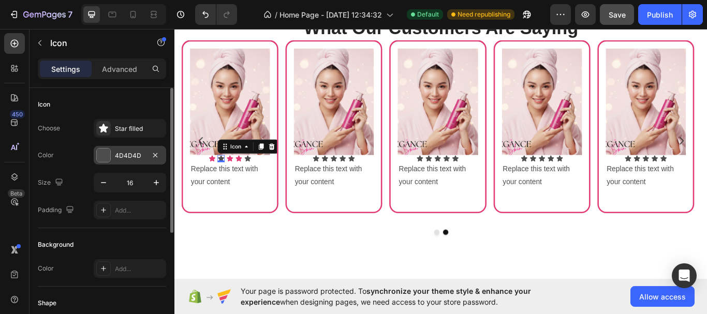
click at [123, 157] on div "4D4D4D" at bounding box center [130, 155] width 30 height 9
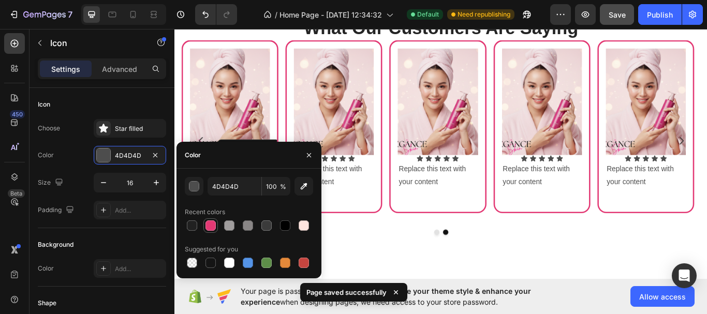
click at [209, 223] on div at bounding box center [211, 226] width 10 height 10
click at [305, 158] on icon "button" at bounding box center [309, 155] width 8 height 8
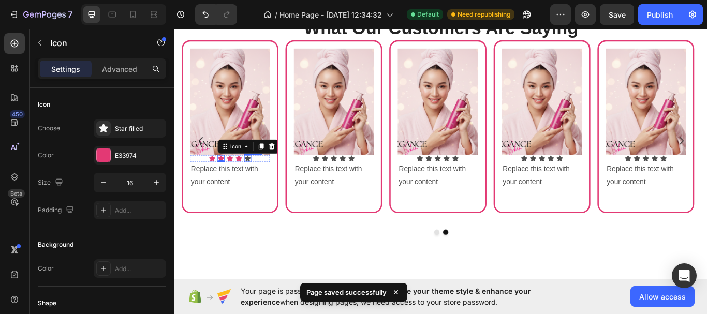
click at [260, 181] on icon at bounding box center [259, 180] width 7 height 7
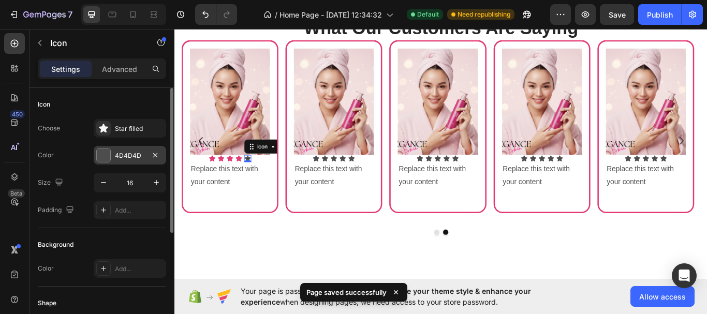
click at [107, 157] on div at bounding box center [103, 155] width 13 height 13
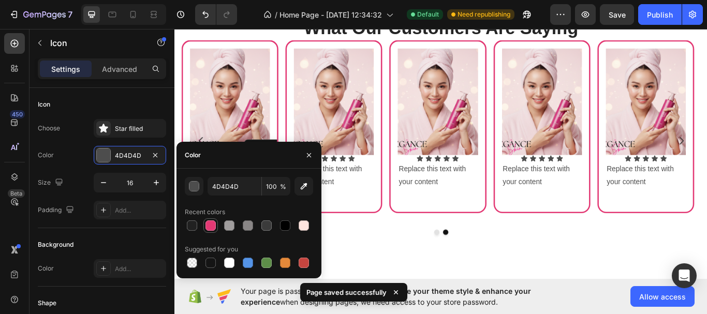
click at [210, 224] on div at bounding box center [211, 226] width 10 height 10
type input "E33974"
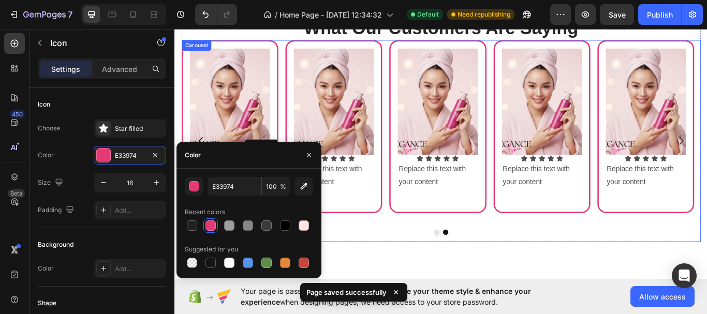
click at [369, 281] on div "What Our Customers Are Saying Heading Image Icon Icon Icon Icon Icon Icon List …" at bounding box center [485, 146] width 621 height 348
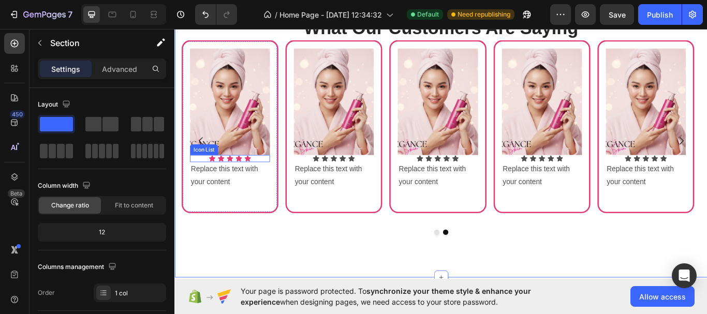
click at [269, 180] on div "Icon Icon Icon Icon Icon" at bounding box center [238, 181] width 93 height 8
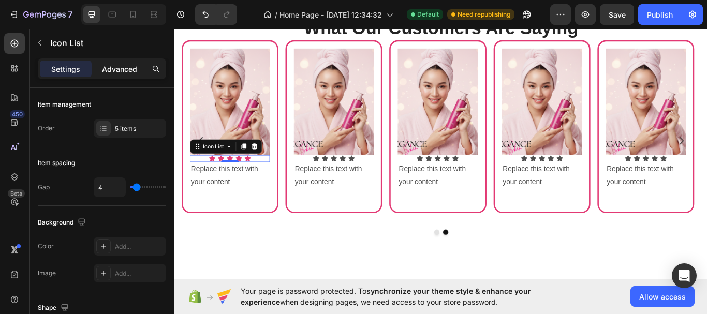
click at [129, 75] on div "Advanced" at bounding box center [120, 69] width 52 height 17
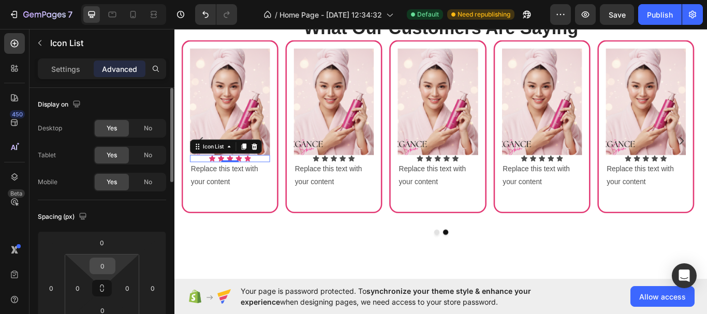
click at [111, 263] on input "0" at bounding box center [102, 266] width 21 height 16
type input "5"
type input "10"
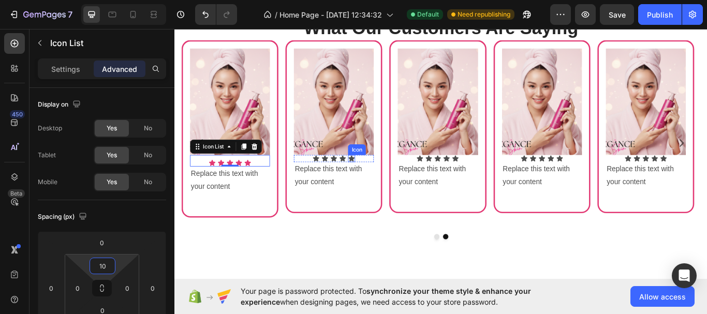
click at [383, 181] on icon at bounding box center [380, 180] width 7 height 7
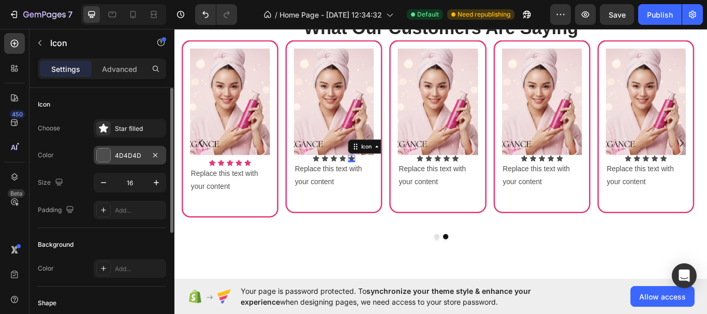
click at [98, 159] on div at bounding box center [103, 155] width 13 height 13
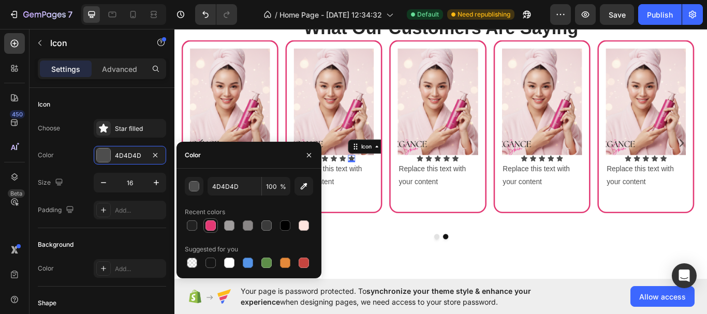
click at [210, 229] on div at bounding box center [211, 226] width 10 height 10
type input "E33974"
click at [309, 155] on icon "button" at bounding box center [309, 155] width 4 height 4
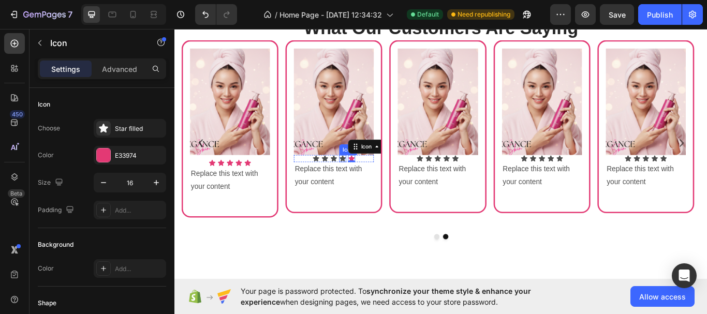
click at [367, 181] on icon at bounding box center [370, 181] width 8 height 8
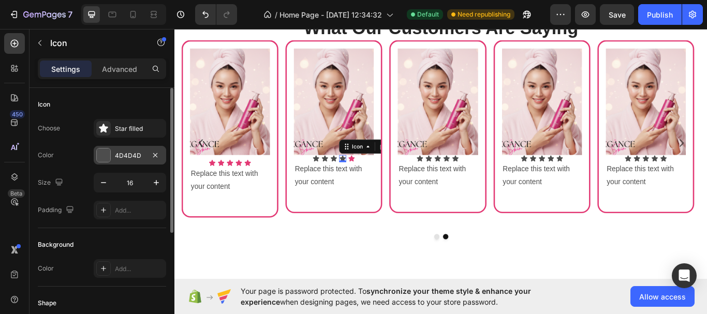
click at [128, 155] on div "4D4D4D" at bounding box center [130, 155] width 30 height 9
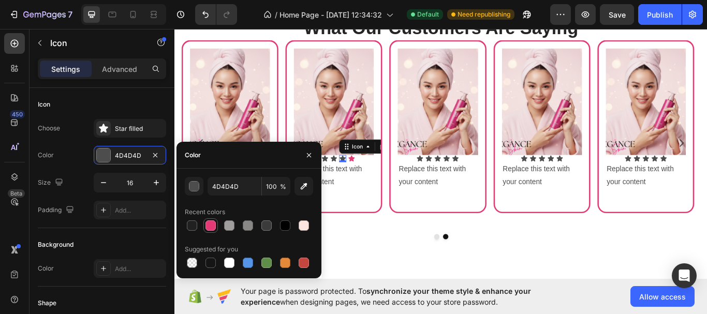
click at [212, 227] on div at bounding box center [211, 226] width 10 height 10
type input "E33974"
click at [309, 153] on icon "button" at bounding box center [309, 155] width 8 height 8
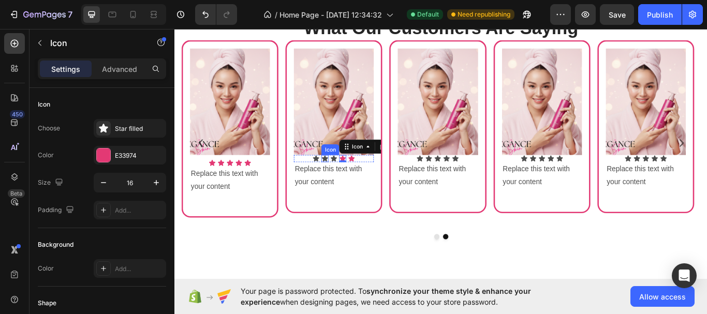
click at [360, 183] on icon at bounding box center [360, 181] width 8 height 8
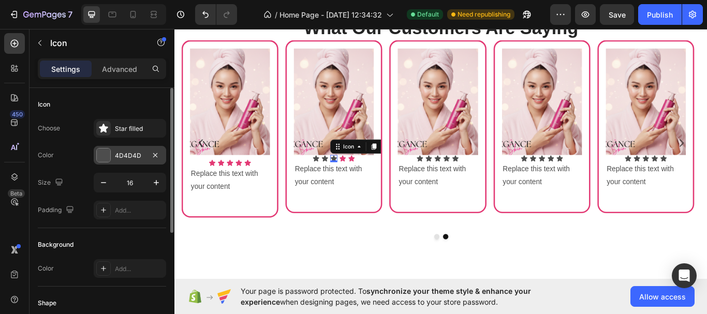
click at [107, 155] on div at bounding box center [103, 155] width 13 height 13
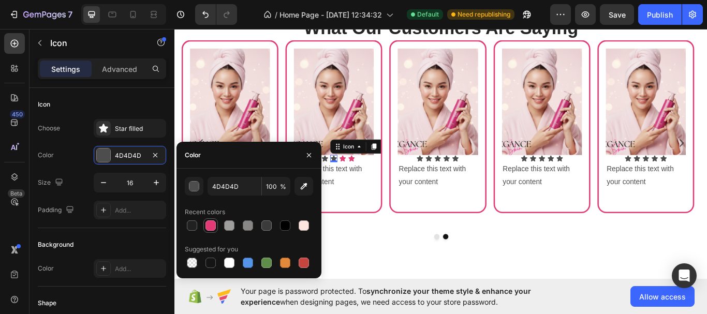
click at [208, 226] on div at bounding box center [211, 226] width 10 height 10
type input "E33974"
click at [307, 153] on icon "button" at bounding box center [309, 155] width 8 height 8
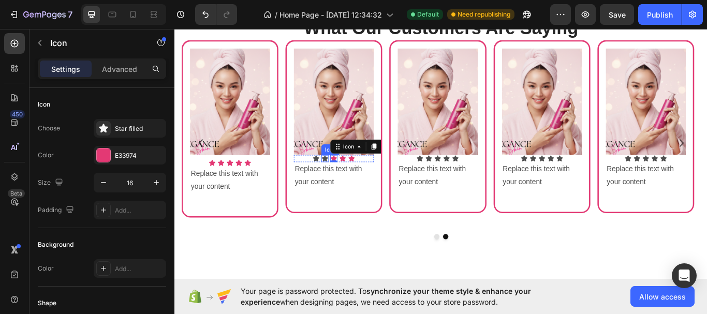
click at [348, 178] on icon at bounding box center [349, 181] width 8 height 8
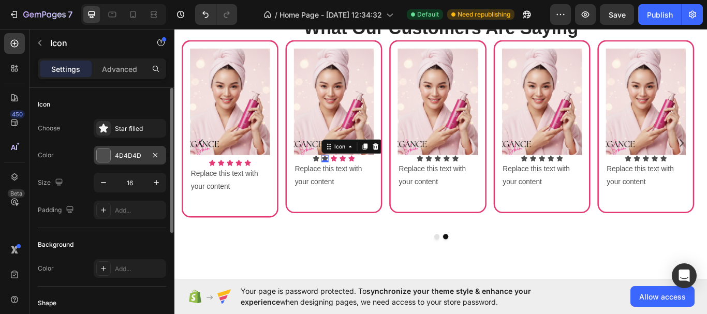
click at [125, 149] on div "4D4D4D" at bounding box center [130, 155] width 73 height 19
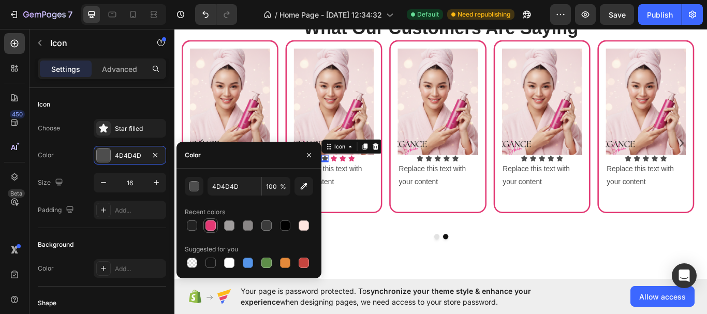
click at [206, 227] on div at bounding box center [211, 226] width 10 height 10
type input "E33974"
click at [311, 158] on icon "button" at bounding box center [309, 155] width 8 height 8
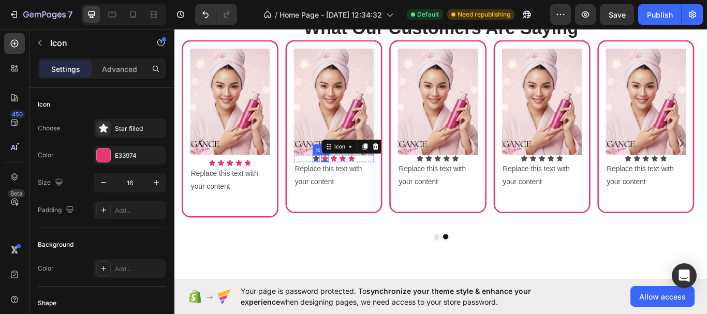
click at [342, 180] on icon at bounding box center [339, 180] width 7 height 7
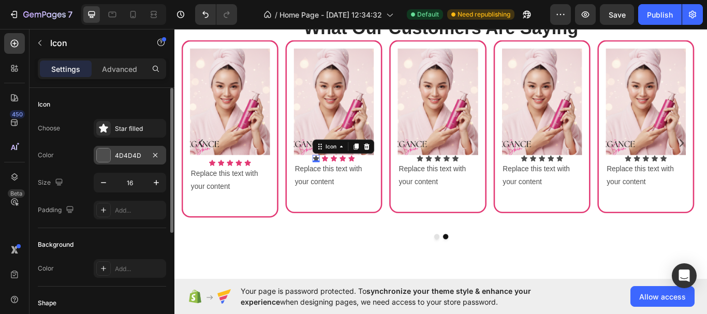
click at [118, 152] on div "4D4D4D" at bounding box center [130, 155] width 30 height 9
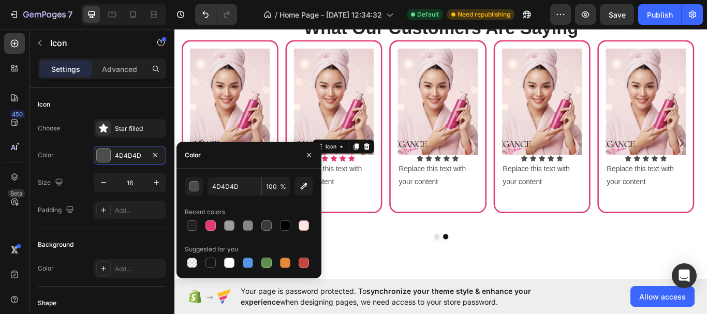
click at [214, 224] on div at bounding box center [211, 226] width 10 height 10
type input "E33974"
click at [382, 180] on icon at bounding box center [380, 180] width 7 height 7
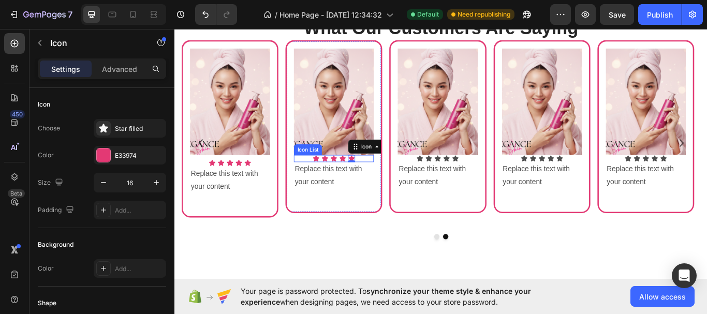
click at [395, 181] on div "Icon Icon Icon Icon Icon 0" at bounding box center [359, 181] width 93 height 8
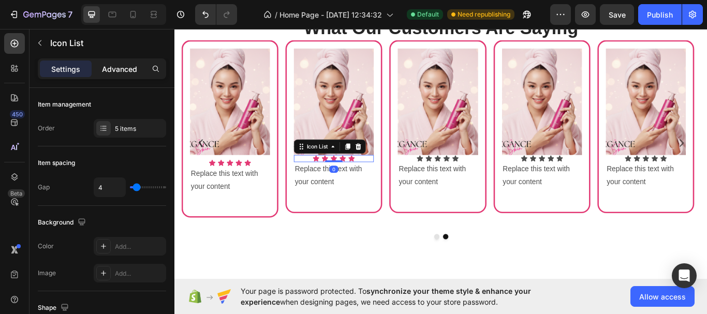
click at [131, 69] on p "Advanced" at bounding box center [119, 69] width 35 height 11
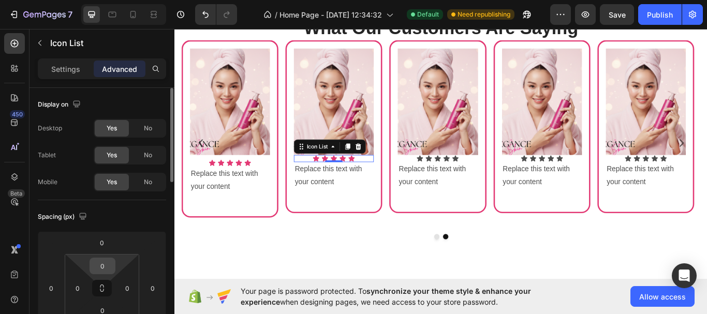
click at [108, 269] on input "0" at bounding box center [102, 266] width 21 height 16
type input "10"
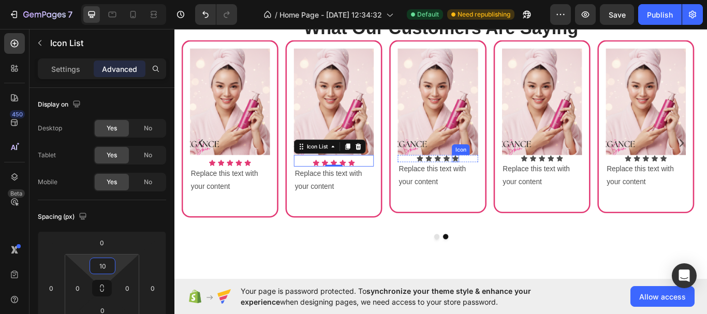
click at [506, 179] on div "Icon Icon Icon Icon Icon" at bounding box center [481, 181] width 93 height 8
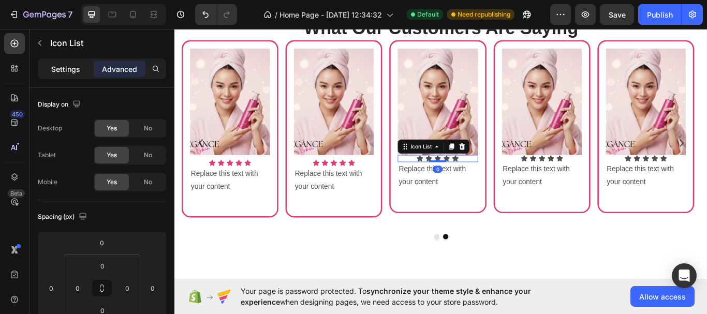
click at [59, 66] on p "Settings" at bounding box center [65, 69] width 29 height 11
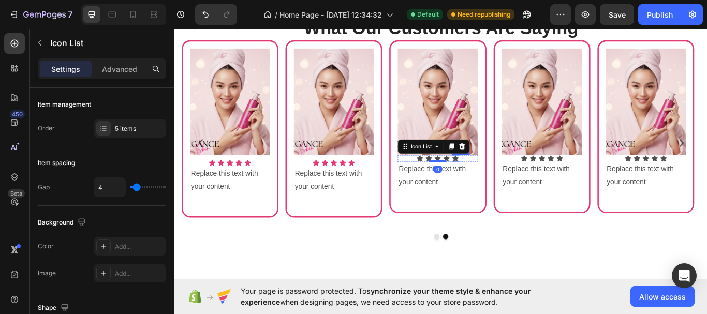
click at [502, 179] on icon at bounding box center [501, 180] width 7 height 7
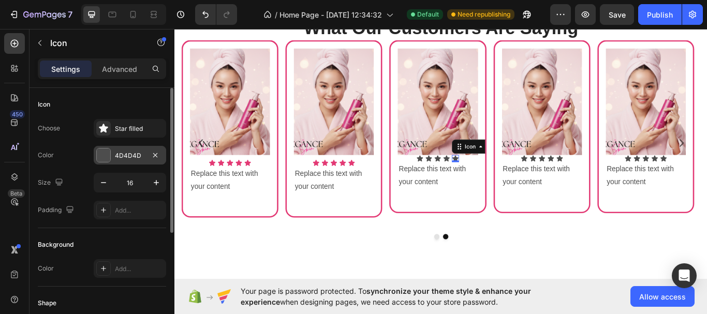
click at [143, 154] on div "4D4D4D" at bounding box center [130, 155] width 30 height 9
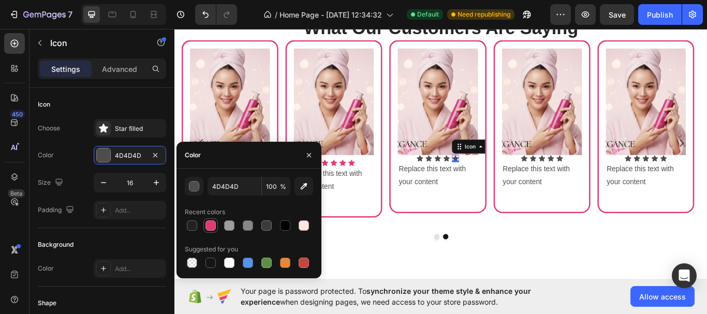
click at [209, 228] on div at bounding box center [211, 226] width 10 height 10
type input "E33974"
click at [493, 179] on icon at bounding box center [491, 180] width 7 height 7
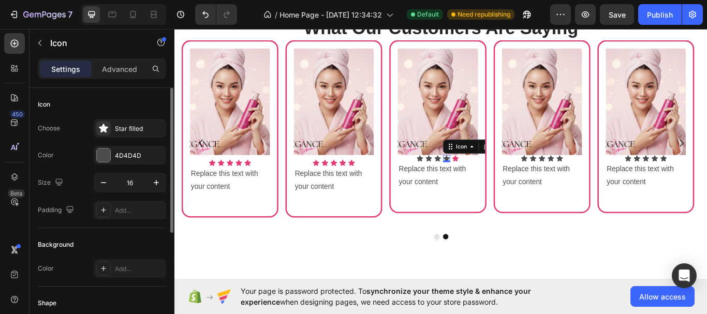
click at [97, 165] on div "Choose Star filled Color 4D4D4D Size 16 Padding Add..." at bounding box center [102, 169] width 128 height 100
click at [106, 158] on div at bounding box center [103, 155] width 13 height 13
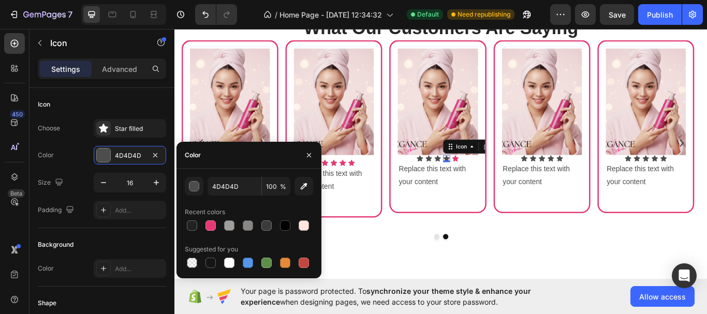
click at [213, 223] on div at bounding box center [211, 226] width 10 height 10
type input "E33974"
click at [479, 178] on icon at bounding box center [481, 181] width 8 height 8
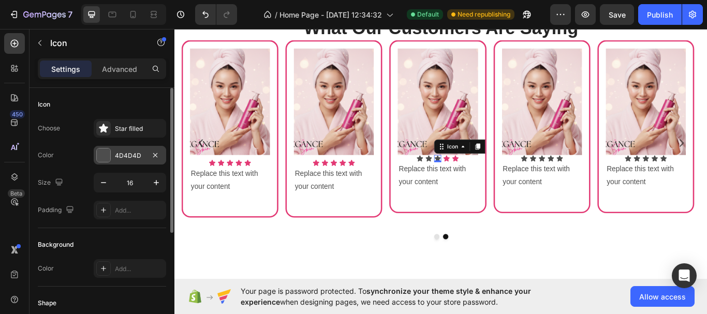
click at [101, 160] on div at bounding box center [103, 155] width 13 height 13
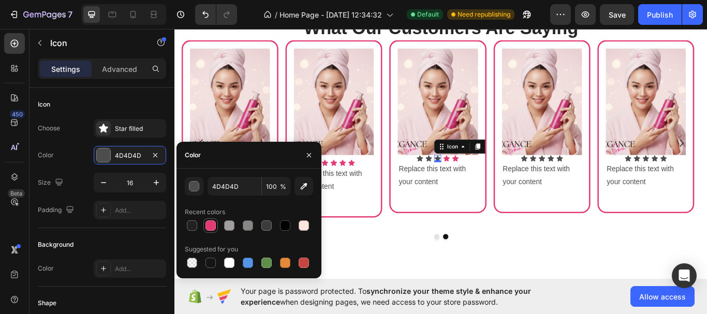
click at [211, 228] on div at bounding box center [211, 226] width 10 height 10
type input "E33974"
click at [467, 180] on icon at bounding box center [471, 181] width 8 height 8
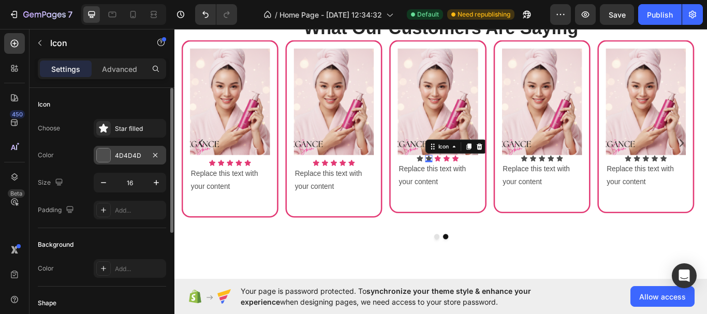
click at [103, 155] on div at bounding box center [103, 155] width 13 height 13
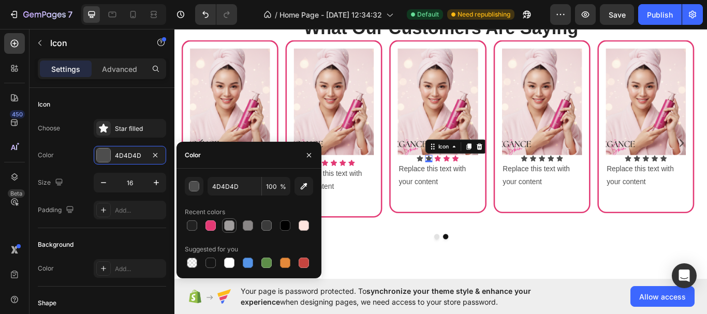
drag, startPoint x: 211, startPoint y: 229, endPoint x: 227, endPoint y: 224, distance: 16.2
click at [211, 229] on div at bounding box center [211, 226] width 10 height 10
type input "E33974"
click at [460, 180] on icon at bounding box center [460, 180] width 7 height 7
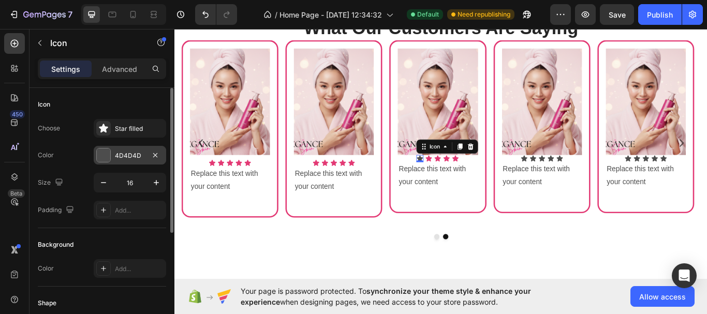
click at [103, 157] on div at bounding box center [103, 155] width 13 height 13
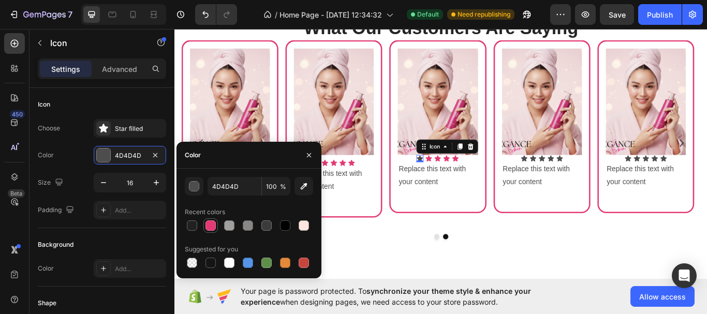
click at [208, 229] on div at bounding box center [211, 226] width 10 height 10
type input "E33974"
click at [517, 181] on div "Icon 0 Icon Icon Icon Icon" at bounding box center [481, 181] width 93 height 8
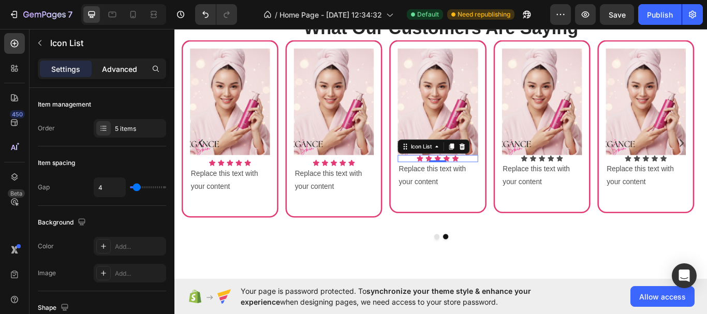
click at [127, 70] on p "Advanced" at bounding box center [119, 69] width 35 height 11
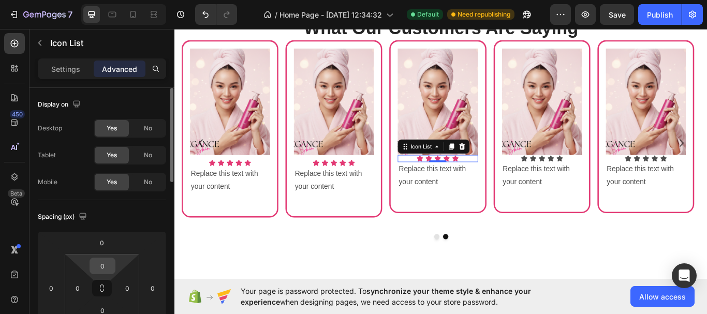
click at [106, 271] on input "0" at bounding box center [102, 266] width 21 height 16
type input "10"
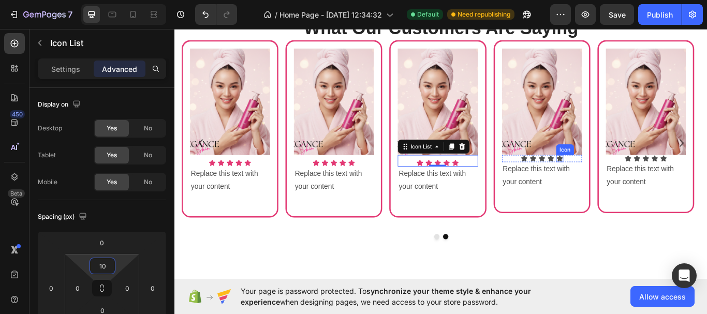
click at [622, 180] on icon at bounding box center [623, 180] width 7 height 7
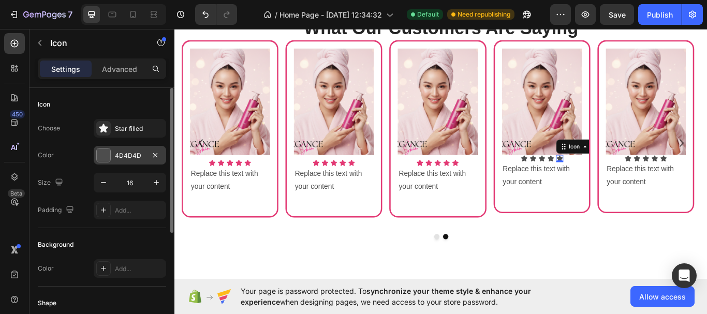
click at [102, 153] on div at bounding box center [103, 155] width 13 height 13
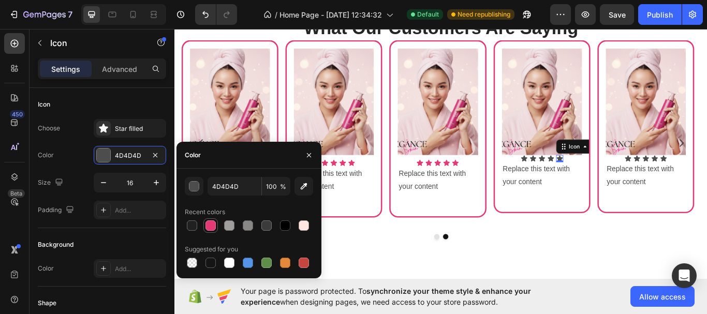
click at [215, 230] on div at bounding box center [211, 226] width 12 height 12
type input "E33974"
click at [613, 181] on icon at bounding box center [613, 180] width 7 height 7
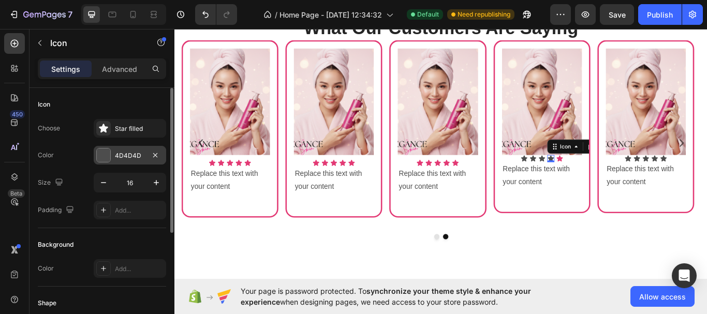
click at [103, 157] on div at bounding box center [103, 155] width 13 height 13
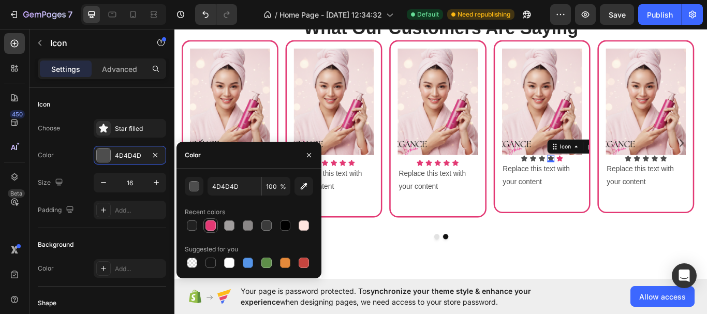
click at [208, 222] on div at bounding box center [211, 226] width 10 height 10
type input "E33974"
click at [604, 181] on icon at bounding box center [602, 180] width 7 height 7
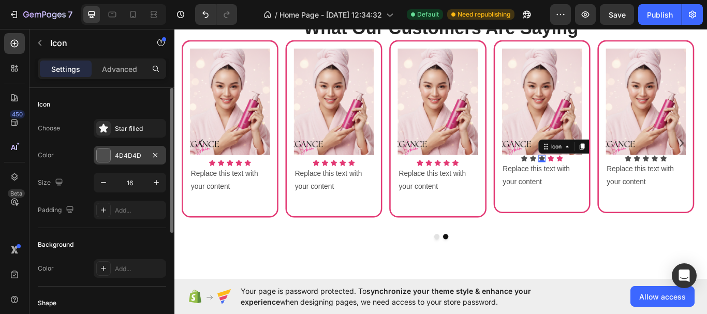
click at [106, 156] on div at bounding box center [103, 155] width 13 height 13
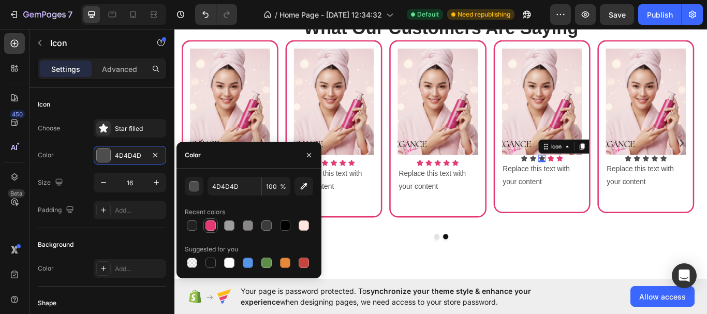
click at [209, 224] on div at bounding box center [211, 226] width 10 height 10
type input "E33974"
click at [587, 181] on div "Icon Icon Icon 0 Icon Icon" at bounding box center [602, 181] width 93 height 8
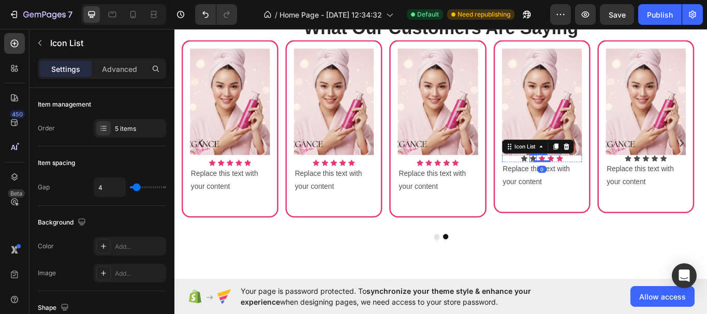
click at [592, 180] on icon at bounding box center [592, 180] width 7 height 7
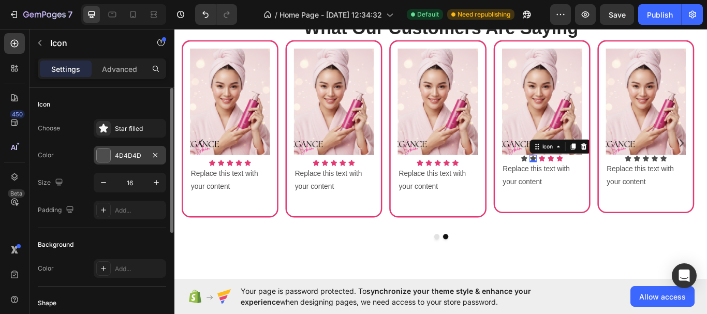
click at [114, 156] on div "4D4D4D" at bounding box center [130, 155] width 73 height 19
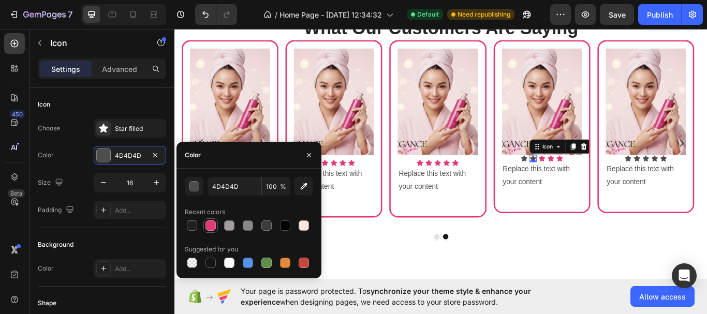
click at [209, 226] on div at bounding box center [211, 226] width 10 height 10
type input "E33974"
click at [580, 180] on icon at bounding box center [581, 180] width 7 height 7
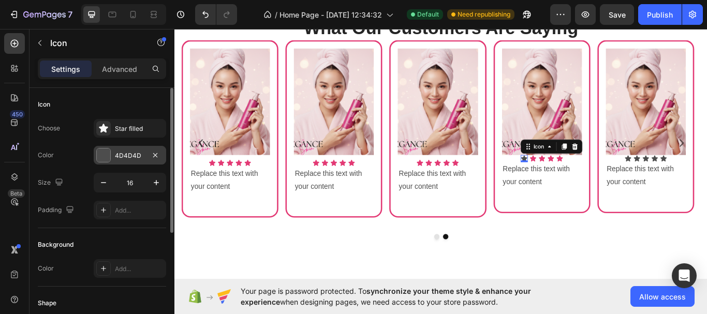
click at [105, 157] on div at bounding box center [103, 155] width 13 height 13
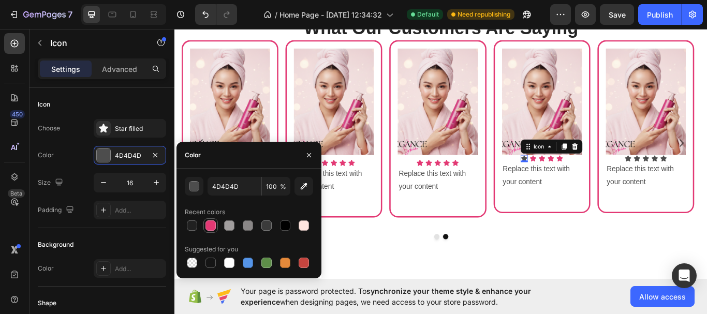
click at [209, 224] on div at bounding box center [211, 226] width 10 height 10
type input "E33974"
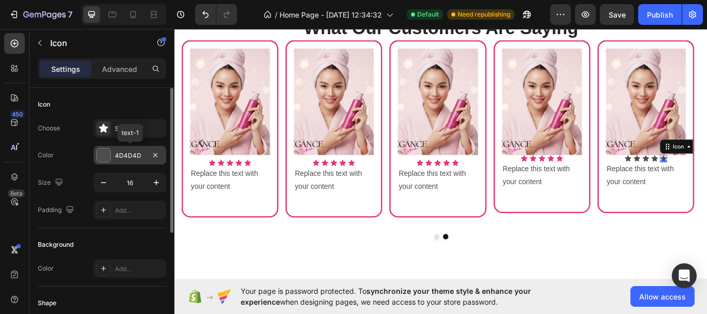
click at [107, 157] on div at bounding box center [103, 155] width 13 height 13
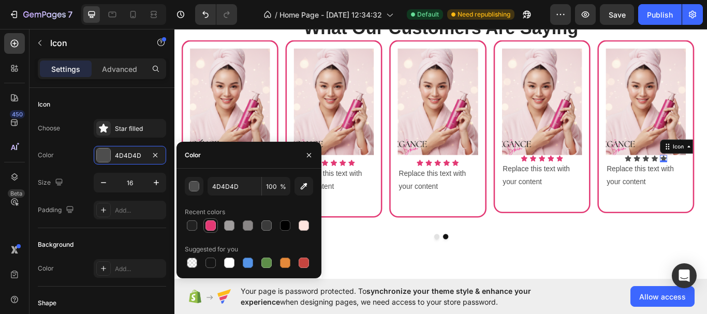
click at [208, 223] on div at bounding box center [211, 226] width 10 height 10
type input "E33974"
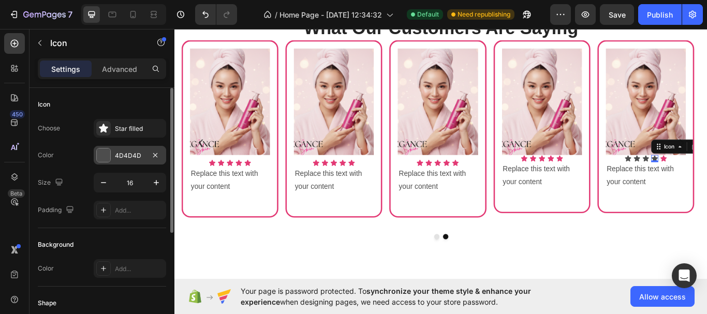
click at [101, 157] on div at bounding box center [103, 155] width 13 height 13
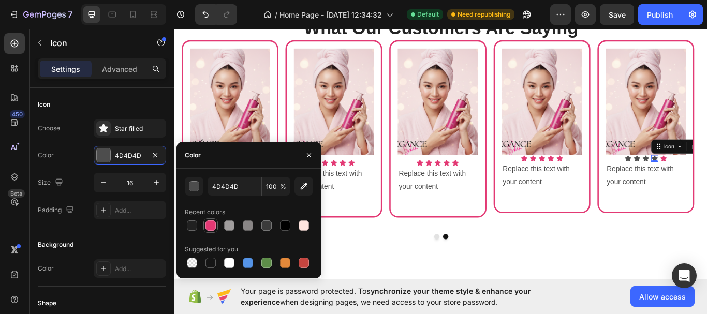
click at [209, 225] on div at bounding box center [211, 226] width 10 height 10
type input "E33974"
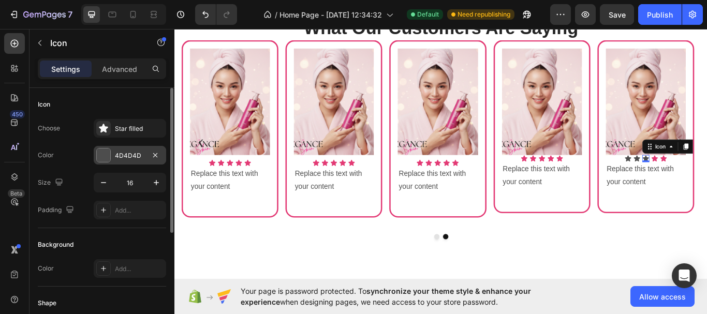
click at [106, 158] on div at bounding box center [103, 155] width 13 height 13
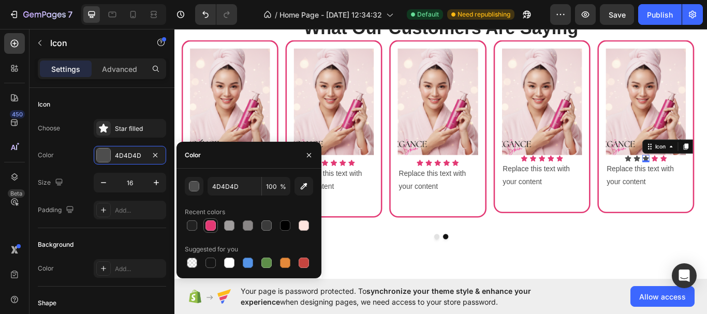
click at [211, 227] on div at bounding box center [211, 226] width 10 height 10
type input "E33974"
click at [707, 178] on icon at bounding box center [714, 181] width 8 height 8
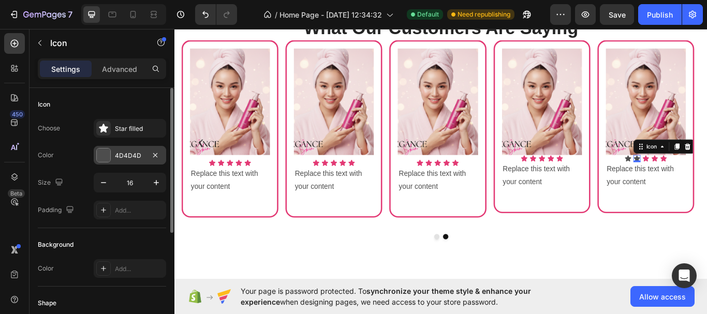
click at [105, 154] on div at bounding box center [103, 155] width 13 height 13
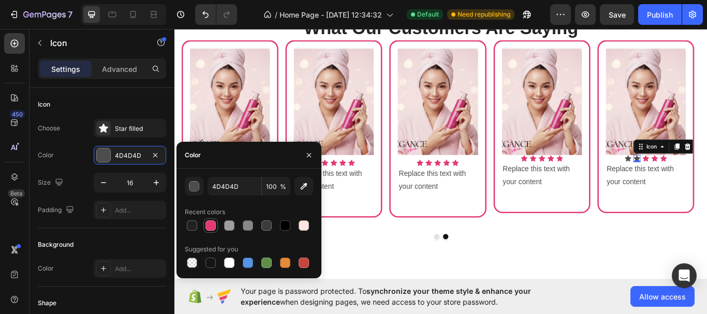
click at [211, 224] on div at bounding box center [211, 226] width 10 height 10
type input "E33974"
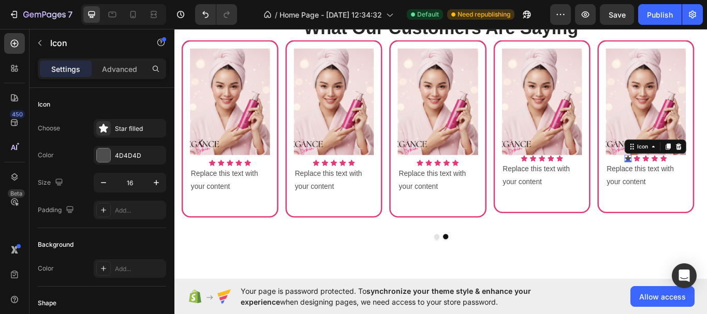
click at [700, 181] on div "Icon 0" at bounding box center [703, 181] width 8 height 8
click at [110, 151] on div at bounding box center [103, 155] width 15 height 15
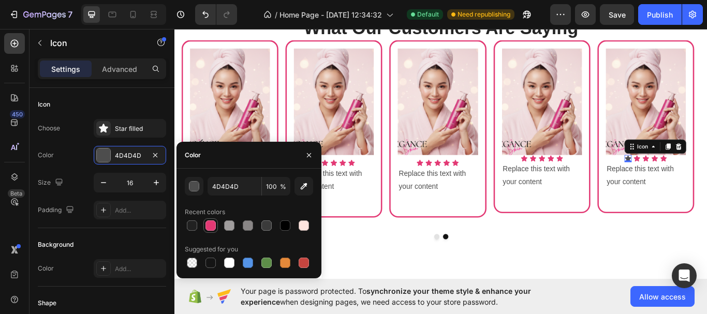
click at [209, 223] on div at bounding box center [211, 226] width 10 height 10
type input "E33974"
click at [449, 295] on div "What Our Customers Are Saying Heading Image Icon Icon Icon Icon Icon Icon List …" at bounding box center [485, 148] width 621 height 353
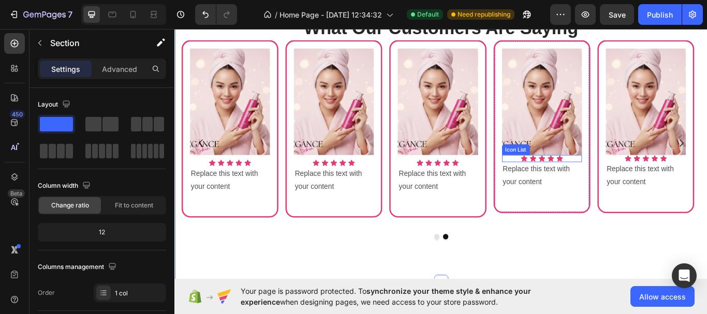
click at [639, 180] on div "Icon Icon Icon Icon Icon" at bounding box center [602, 181] width 93 height 8
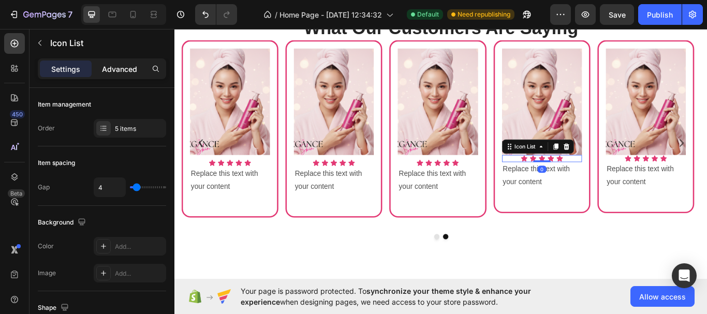
click at [120, 74] on p "Advanced" at bounding box center [119, 69] width 35 height 11
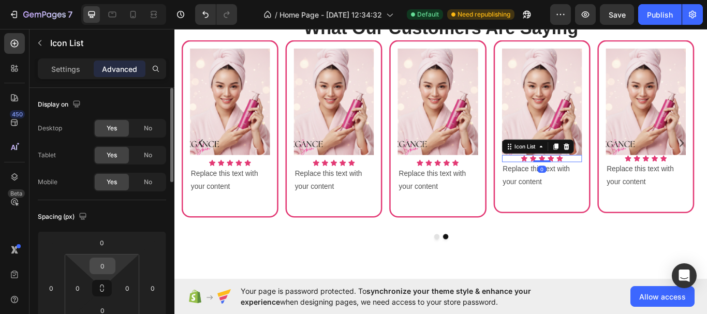
click at [104, 260] on input "0" at bounding box center [102, 266] width 21 height 16
type input "10"
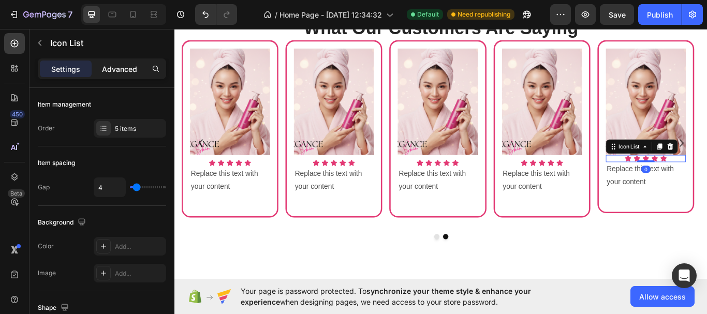
click at [108, 70] on p "Advanced" at bounding box center [119, 69] width 35 height 11
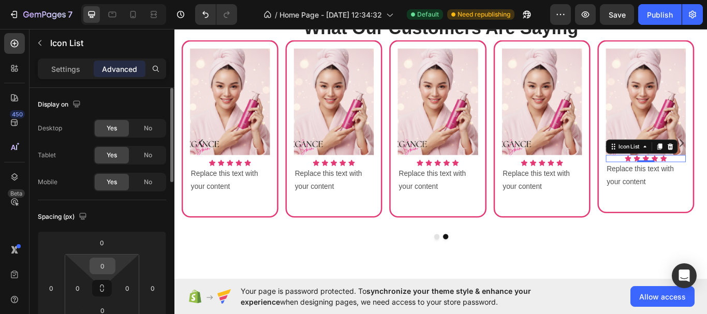
click at [103, 268] on input "0" at bounding box center [102, 266] width 21 height 16
type input "10"
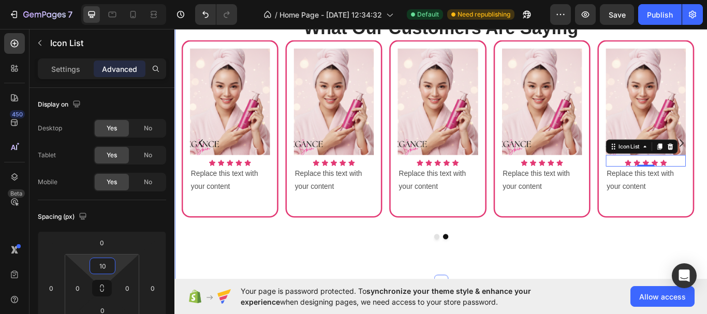
click at [457, 291] on div "What Our Customers Are Saying Heading Image Icon Icon Icon Icon Icon Icon List …" at bounding box center [485, 148] width 621 height 353
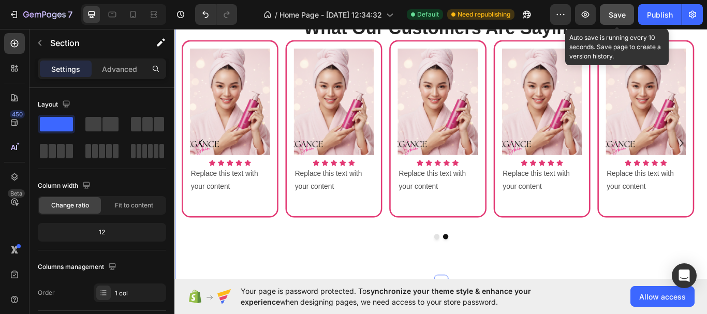
click at [617, 17] on span "Save" at bounding box center [617, 14] width 17 height 9
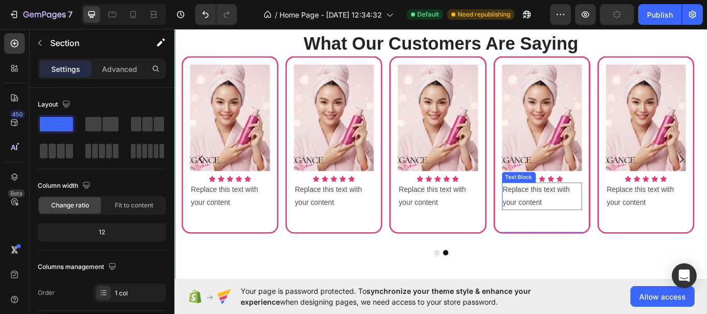
scroll to position [582, 0]
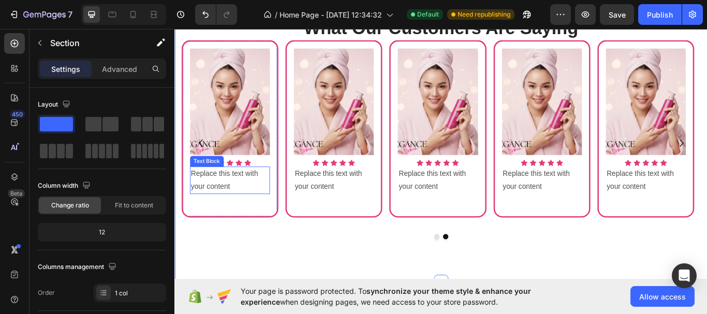
click at [227, 209] on div "Replace this text with your content" at bounding box center [238, 206] width 93 height 32
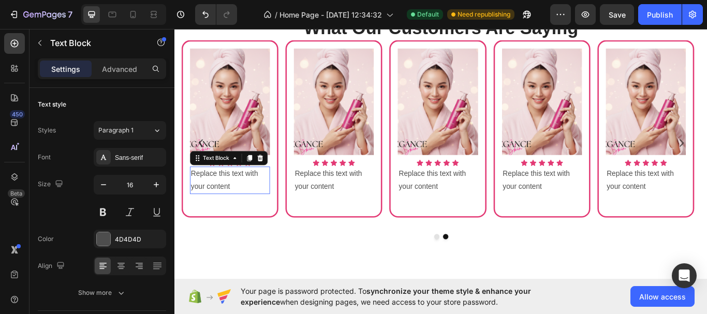
click at [227, 209] on div "Replace this text with your content" at bounding box center [238, 206] width 93 height 32
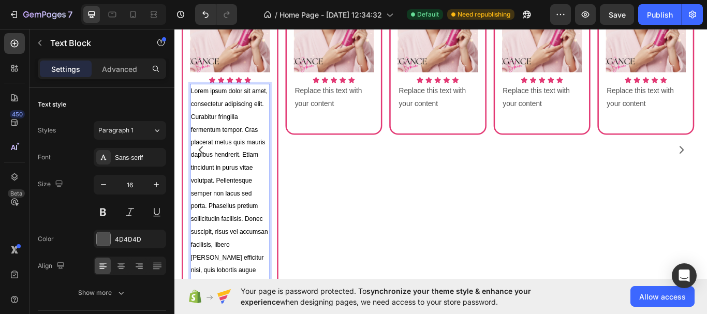
scroll to position [679, 0]
click at [133, 162] on div "Sans-serif" at bounding box center [139, 157] width 49 height 9
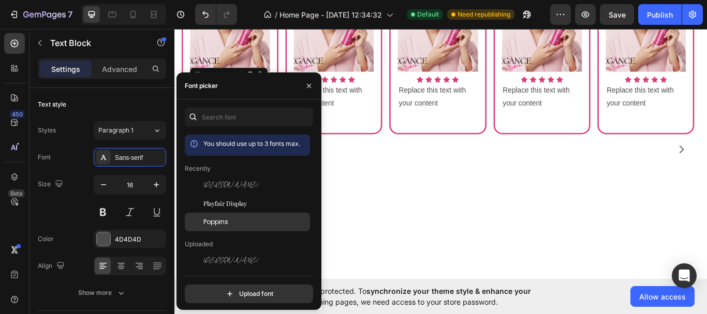
click at [216, 220] on span "Poppins" at bounding box center [216, 222] width 25 height 9
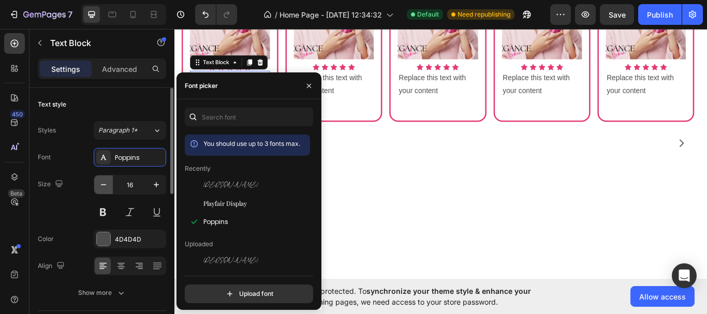
click at [108, 187] on icon "button" at bounding box center [103, 185] width 10 height 10
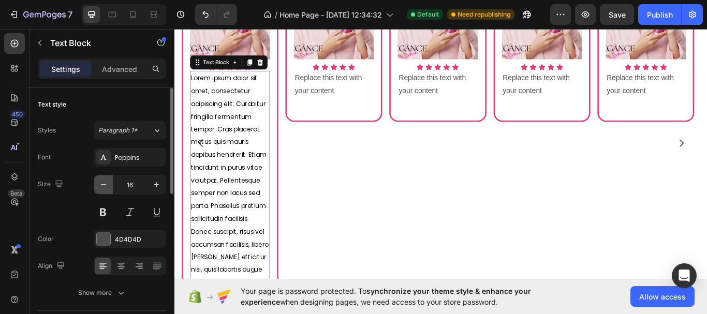
click at [108, 187] on icon "button" at bounding box center [103, 185] width 10 height 10
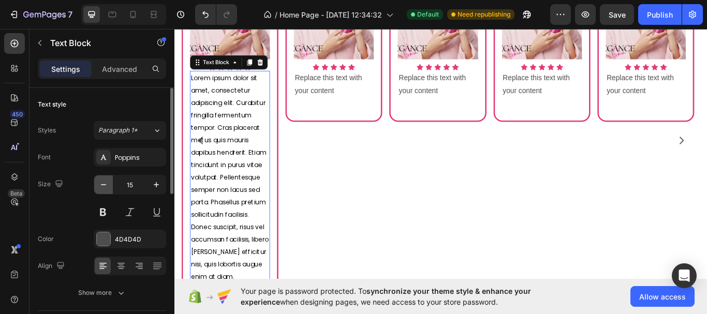
click at [108, 187] on icon "button" at bounding box center [103, 185] width 10 height 10
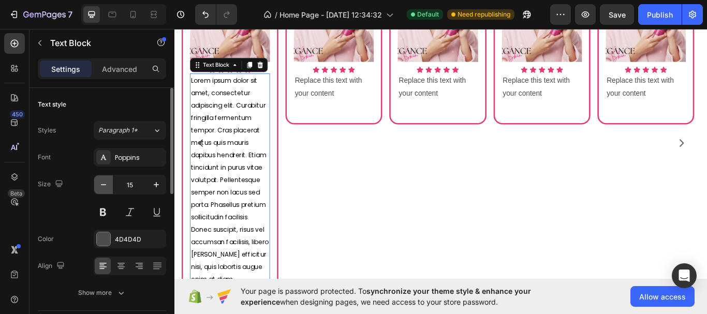
click at [108, 187] on icon "button" at bounding box center [103, 185] width 10 height 10
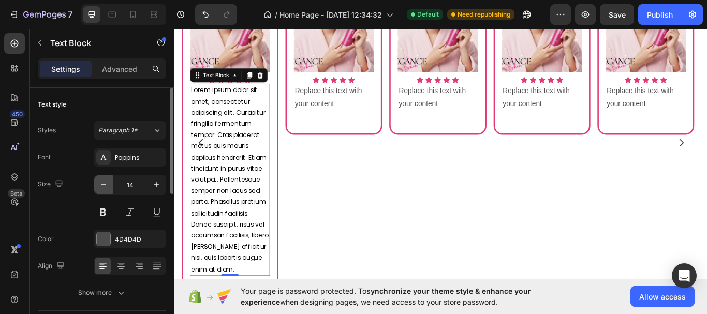
click at [108, 187] on icon "button" at bounding box center [103, 185] width 10 height 10
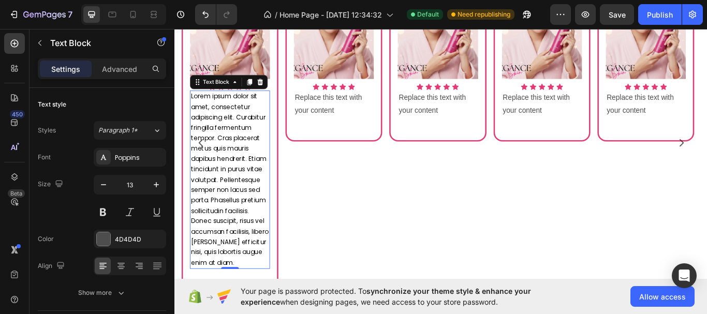
type input "12"
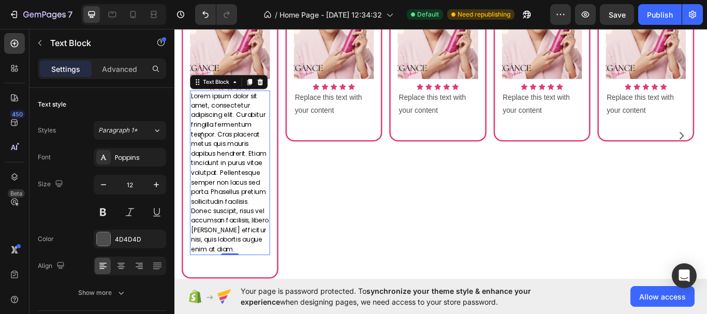
scroll to position [662, 0]
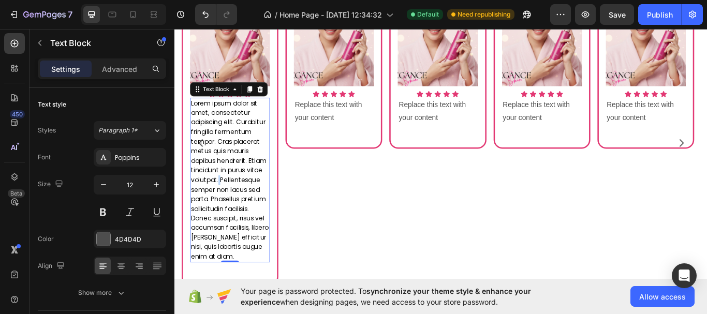
click at [224, 204] on span "Lorem ipsum dolor sit amet, consectetur adipiscing elit. Curabitur fringilla fe…" at bounding box center [238, 206] width 91 height 190
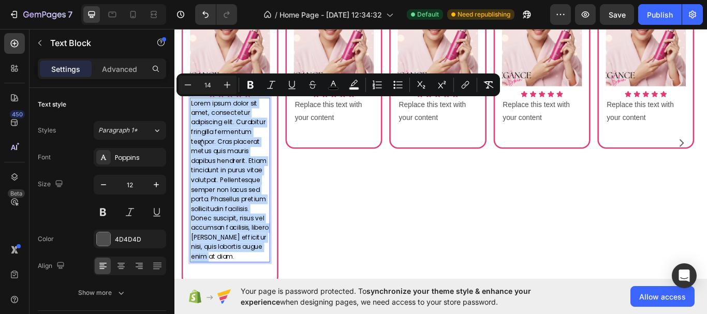
click at [224, 193] on span "Lorem ipsum dolor sit amet, consectetur adipiscing elit. Curabitur fringilla fe…" at bounding box center [238, 206] width 91 height 190
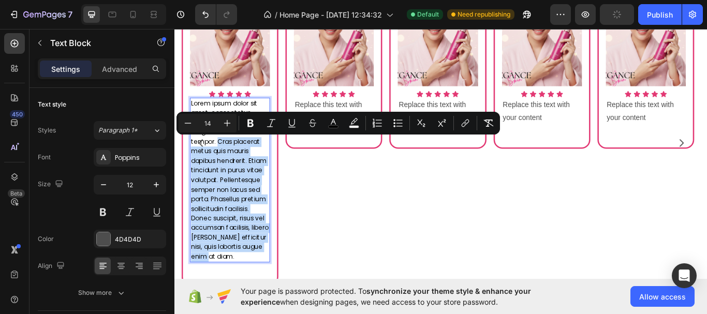
drag, startPoint x: 224, startPoint y: 162, endPoint x: 267, endPoint y: 292, distance: 136.3
click at [267, 292] on p "Lorem ipsum dolor sit amet, consectetur adipiscing elit. Curabitur fringilla fe…" at bounding box center [238, 206] width 91 height 190
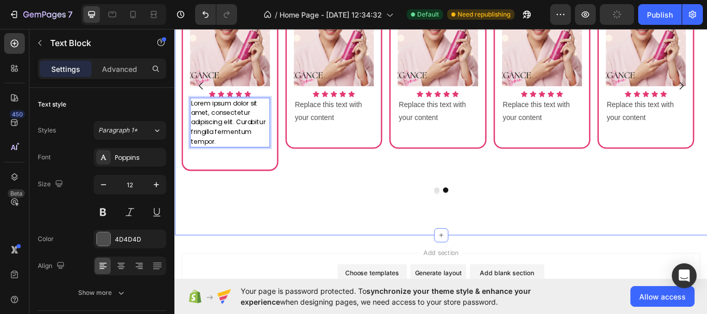
click at [297, 240] on div "What Our Customers Are Saying Heading Image Icon Icon Icon Icon Icon Icon List …" at bounding box center [485, 81] width 621 height 379
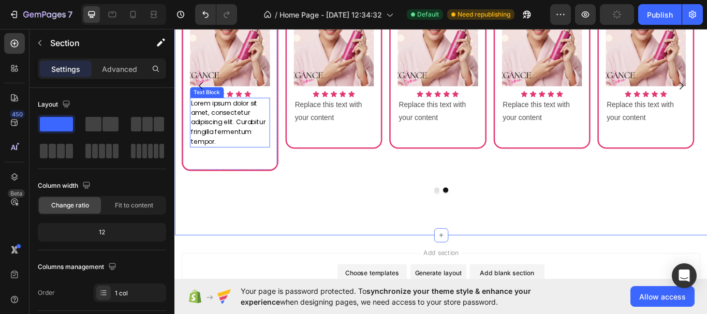
click at [226, 138] on span "Lorem ipsum dolor sit amet, consectetur adipiscing elit. Curabitur fringilla fe…" at bounding box center [236, 138] width 87 height 55
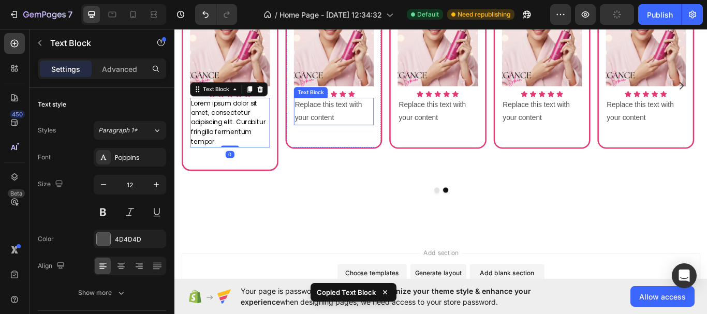
click at [331, 126] on div "Replace this text with your content" at bounding box center [359, 126] width 93 height 32
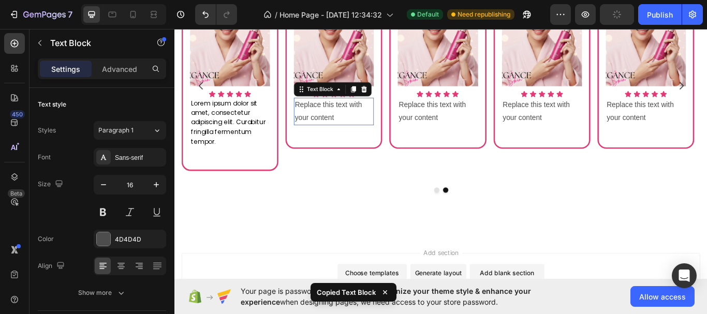
click at [331, 126] on p "Replace this text with your content" at bounding box center [359, 126] width 91 height 30
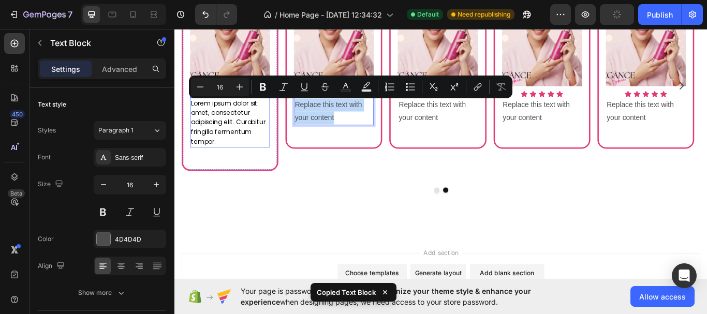
click at [241, 145] on span "Lorem ipsum dolor sit amet, consectetur adipiscing elit. Curabitur fringilla fe…" at bounding box center [236, 138] width 87 height 55
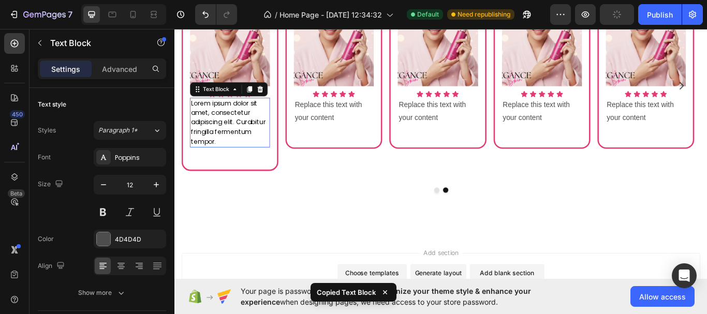
click at [243, 144] on span "Lorem ipsum dolor sit amet, consectetur adipiscing elit. Curabitur fringilla fe…" at bounding box center [236, 138] width 87 height 55
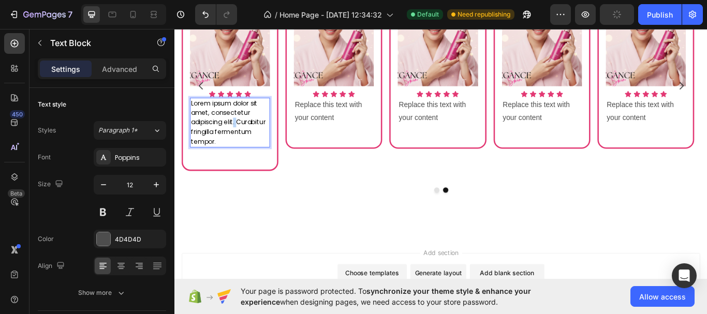
drag, startPoint x: 241, startPoint y: 145, endPoint x: 243, endPoint y: 138, distance: 7.0
click at [243, 138] on span "Lorem ipsum dolor sit amet, consectetur adipiscing elit. Curabitur fringilla fe…" at bounding box center [236, 138] width 87 height 55
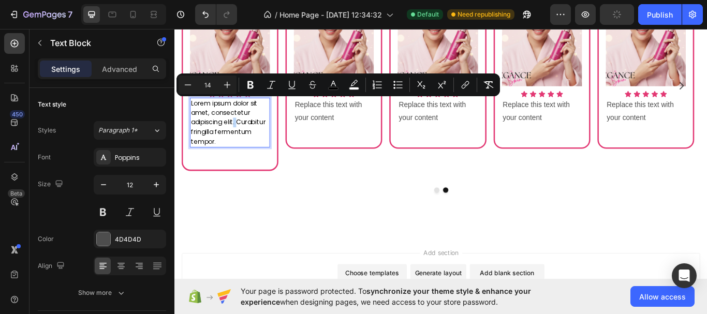
copy span "Lorem ipsum dolor sit amet, consectetur adipiscing elit. Curabitur fringilla fe…"
click at [343, 127] on p "Replace this text with your content" at bounding box center [359, 126] width 91 height 30
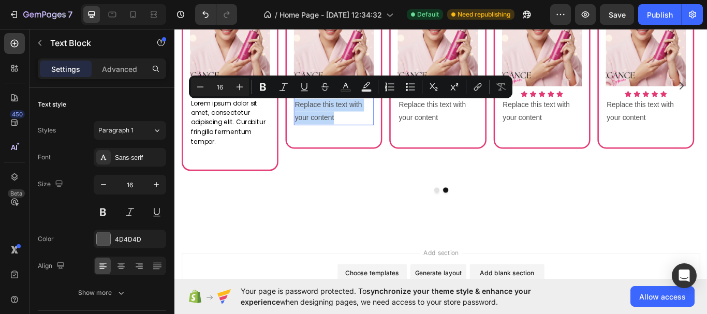
click at [343, 127] on p "Replace this text with your content" at bounding box center [359, 126] width 91 height 30
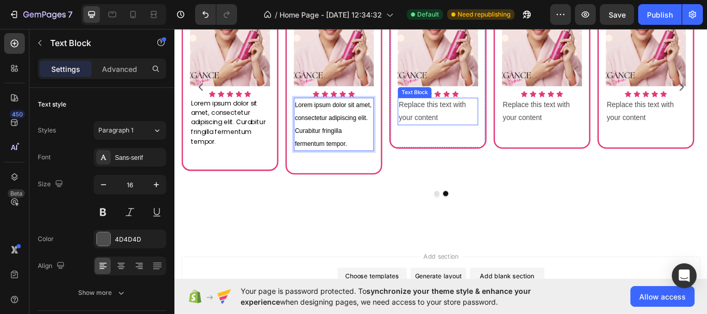
click at [495, 122] on div "Replace this text with your content" at bounding box center [481, 126] width 93 height 32
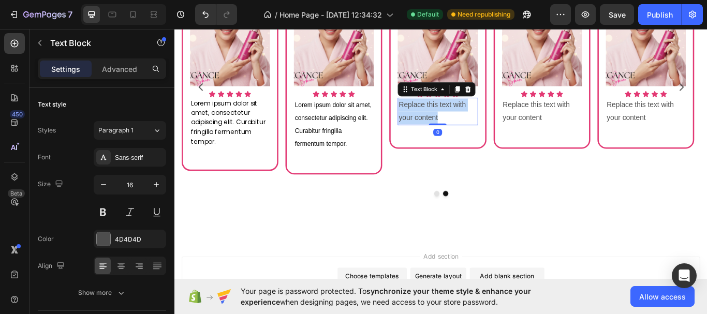
click at [495, 122] on p "Replace this text with your content" at bounding box center [481, 126] width 91 height 30
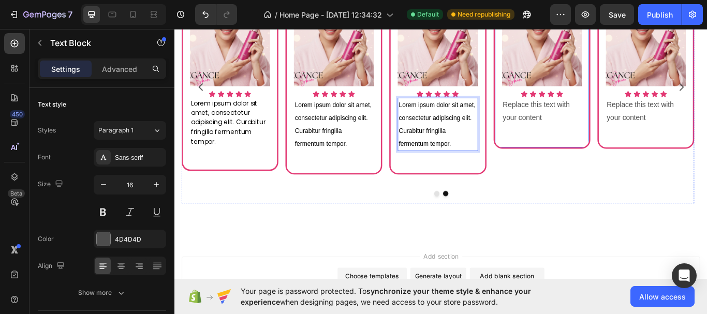
click at [575, 127] on div "Replace this text with your content" at bounding box center [602, 126] width 93 height 32
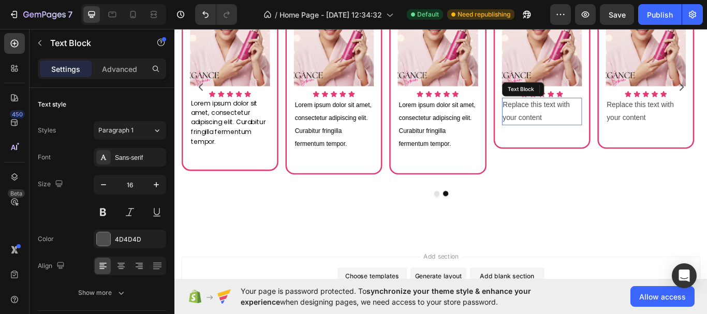
click at [575, 127] on p "Replace this text with your content" at bounding box center [602, 126] width 91 height 30
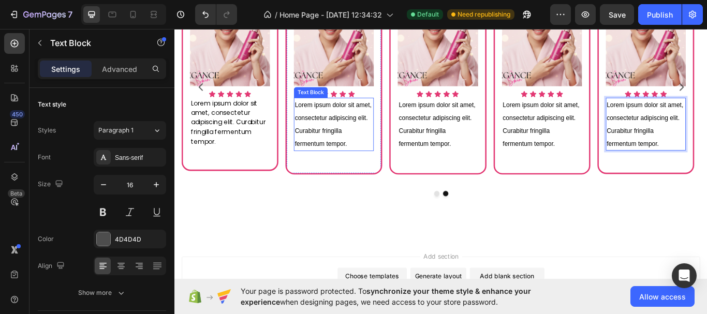
click at [392, 137] on span "Lorem ipsum dolor sit amet, consectetur adipiscing elit. Curabitur fringilla fe…" at bounding box center [359, 140] width 90 height 53
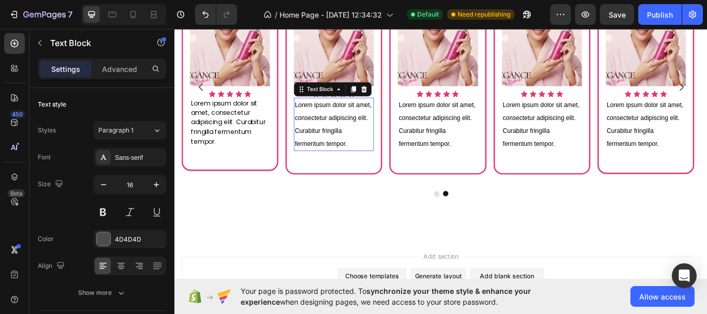
click at [392, 137] on span "Lorem ipsum dolor sit amet, consectetur adipiscing elit. Curabitur fringilla fe…" at bounding box center [359, 140] width 90 height 53
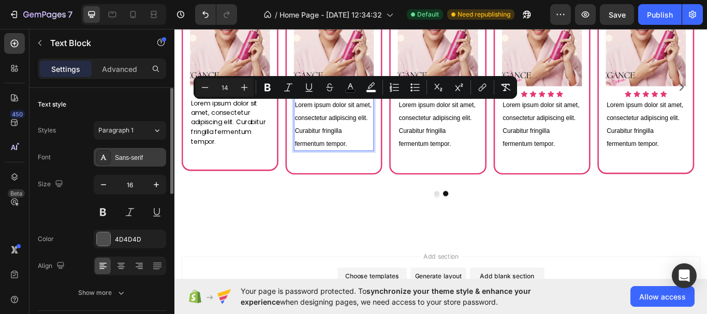
click at [138, 163] on div "Sans-serif" at bounding box center [130, 157] width 73 height 19
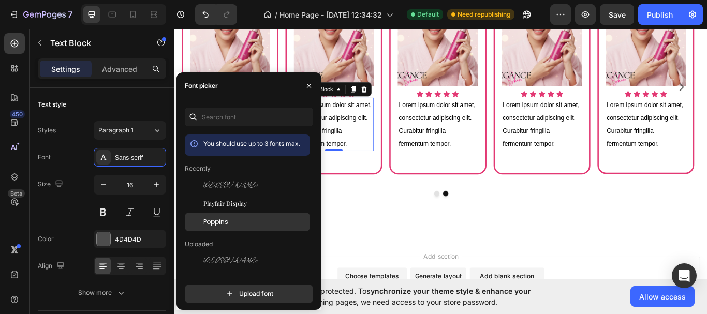
click at [227, 221] on span "Poppins" at bounding box center [216, 222] width 25 height 9
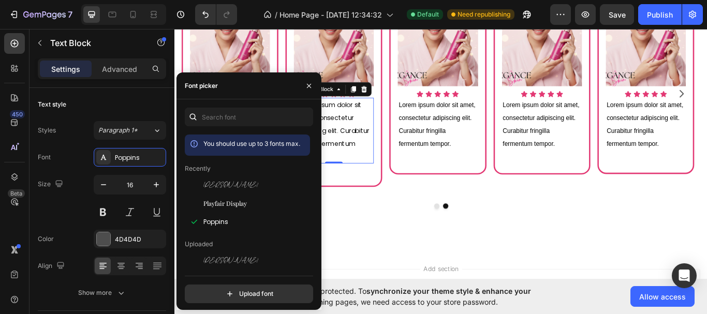
scroll to position [670, 0]
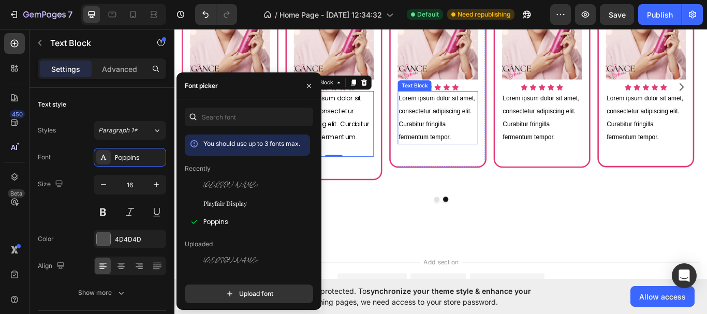
click at [458, 137] on span "Lorem ipsum dolor sit amet, consectetur adipiscing elit. Curabitur fringilla fe…" at bounding box center [481, 132] width 90 height 53
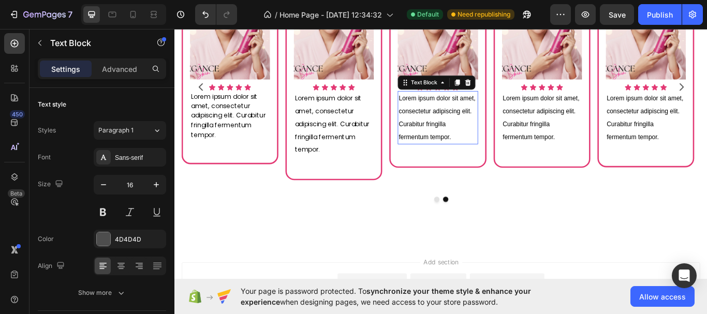
click at [458, 137] on span "Lorem ipsum dolor sit amet, consectetur adipiscing elit. Curabitur fringilla fe…" at bounding box center [481, 132] width 90 height 53
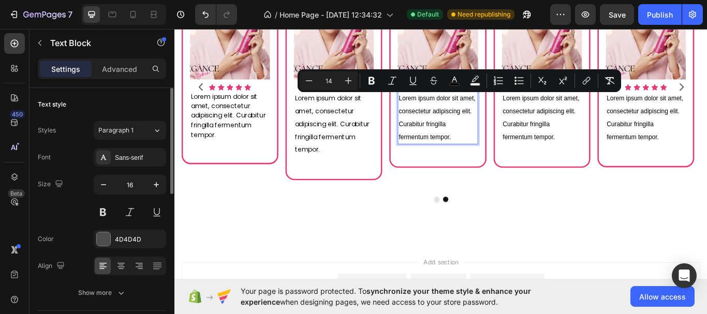
click at [138, 168] on div "Font Sans-serif Size 16 Color 4D4D4D Align Show more" at bounding box center [102, 225] width 128 height 154
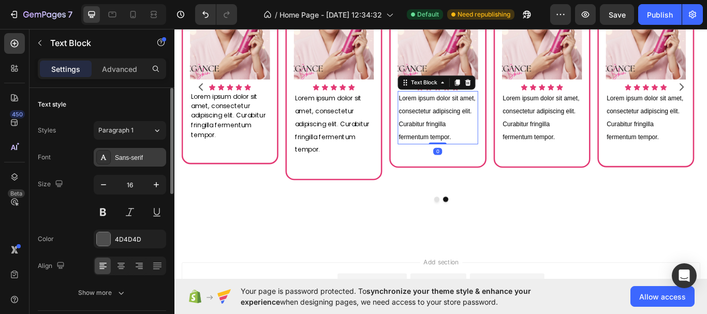
click at [142, 161] on div "Sans-serif" at bounding box center [139, 157] width 49 height 9
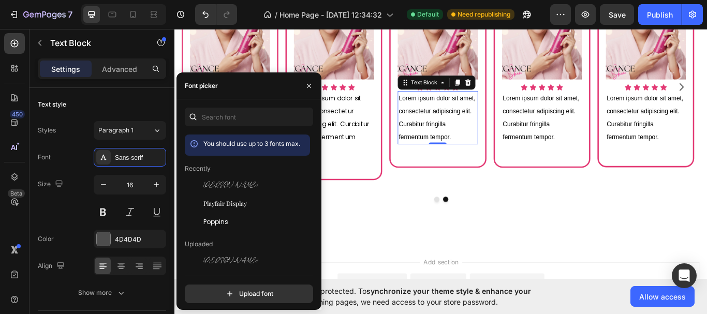
drag, startPoint x: 222, startPoint y: 216, endPoint x: 315, endPoint y: 192, distance: 96.8
click at [221, 216] on div "Poppins" at bounding box center [247, 222] width 125 height 19
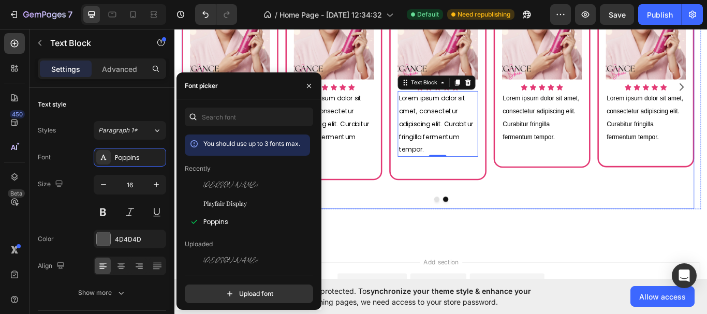
click at [578, 117] on p "Lorem ipsum dolor sit amet, consectetur adipiscing elit. Curabitur fringilla fe…" at bounding box center [602, 133] width 91 height 60
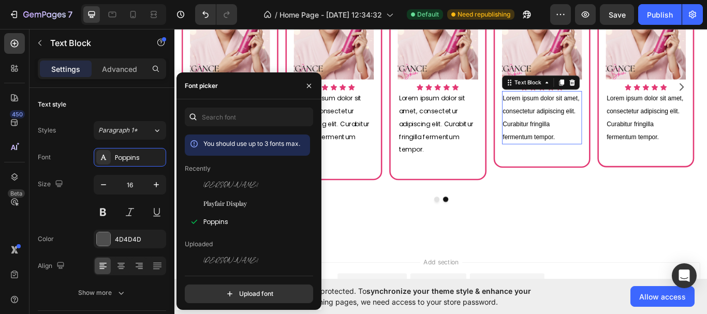
click at [578, 117] on p "Lorem ipsum dolor sit amet, consectetur adipiscing elit. Curabitur fringilla fe…" at bounding box center [602, 133] width 91 height 60
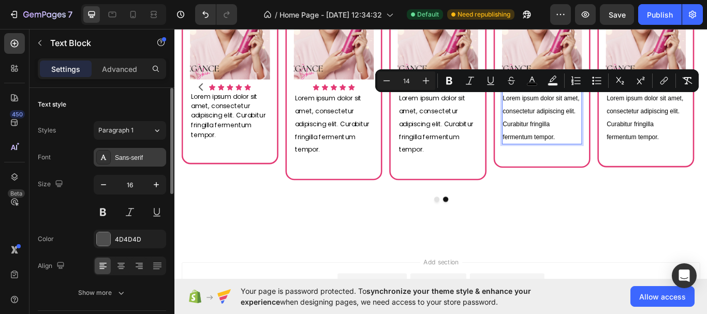
click at [117, 161] on div "Sans-serif" at bounding box center [139, 157] width 49 height 9
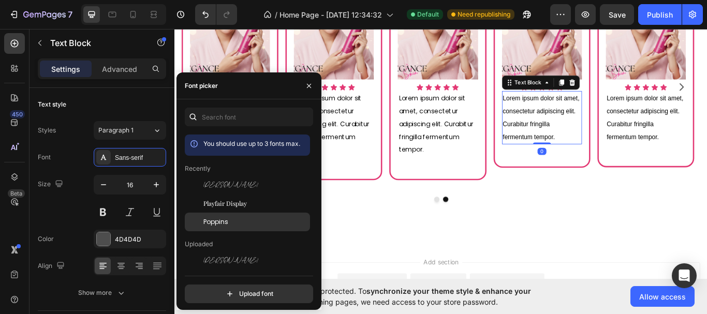
click at [226, 223] on span "Poppins" at bounding box center [216, 222] width 25 height 9
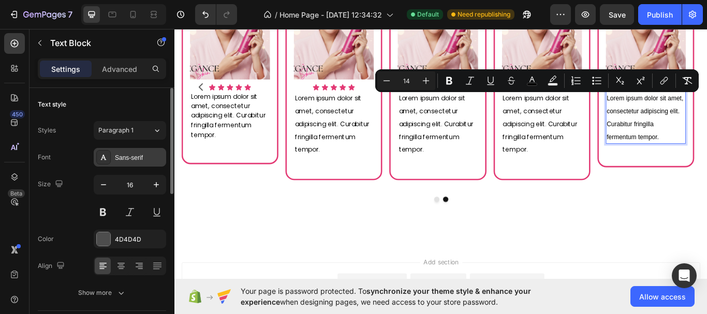
click at [137, 164] on div "Sans-serif" at bounding box center [130, 157] width 73 height 19
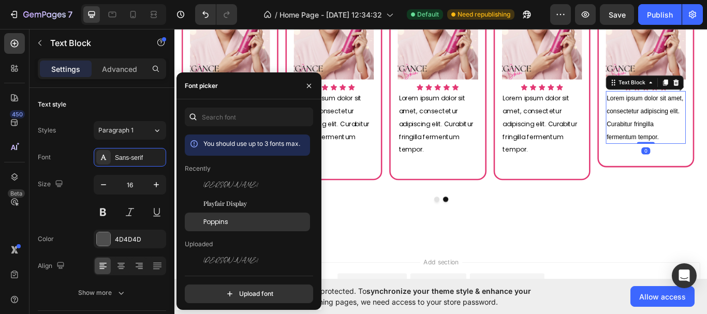
click at [219, 220] on span "Poppins" at bounding box center [216, 222] width 25 height 9
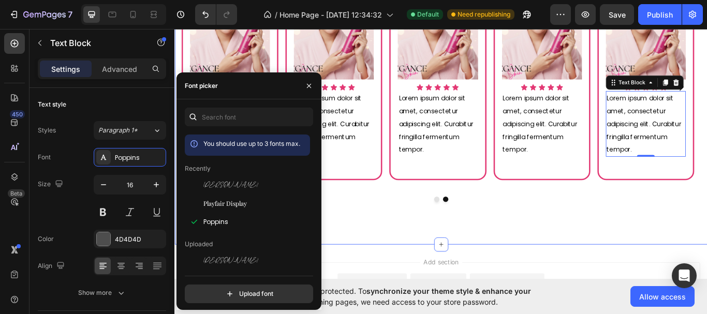
click at [401, 244] on div "What Our Customers Are Saying Heading Image Icon Icon Icon Icon Icon Icon List …" at bounding box center [485, 82] width 621 height 397
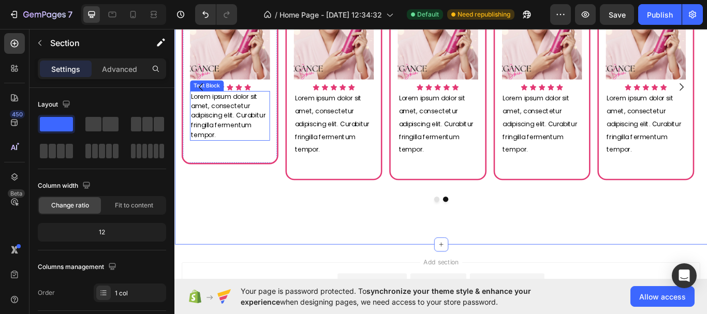
click at [248, 147] on span "Lorem ipsum dolor sit amet, consectetur adipiscing elit. Curabitur fringilla fe…" at bounding box center [236, 130] width 87 height 55
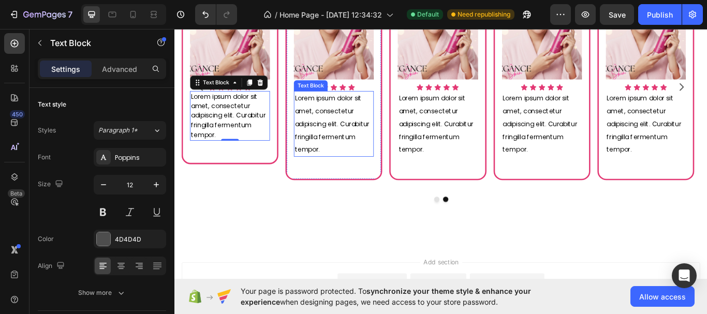
click at [345, 148] on p "Lorem ipsum dolor sit amet, consectetur adipiscing elit. Curabitur fringilla fe…" at bounding box center [359, 140] width 91 height 75
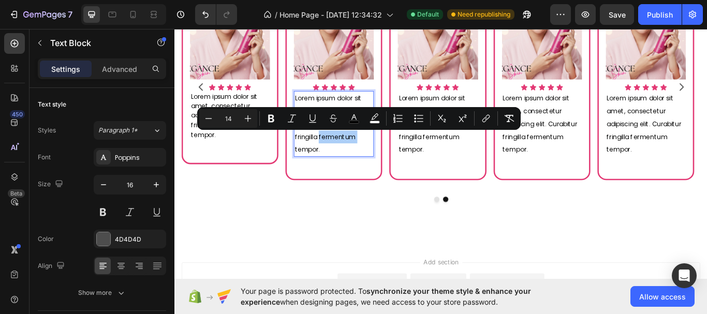
click at [322, 127] on div "Minus 14 Plus Bold Italic Underline Strikethrough color color Numbered List Bul…" at bounding box center [359, 118] width 320 height 19
click at [324, 127] on div "Minus 14 Plus Bold Italic Underline Strikethrough color color Numbered List Bul…" at bounding box center [359, 118] width 320 height 19
click at [329, 156] on span "Lorem ipsum dolor sit amet, consectetur adipiscing elit. Curabitur fringilla fe…" at bounding box center [357, 140] width 87 height 70
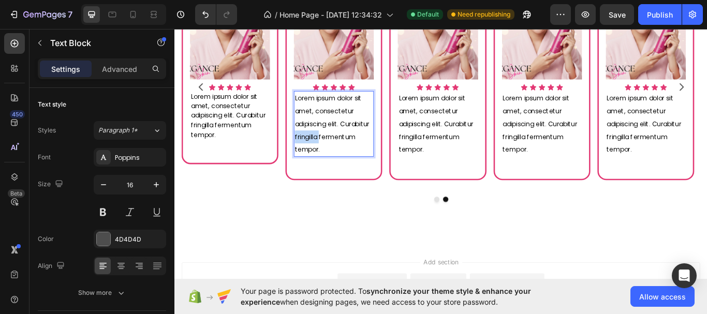
click at [329, 156] on span "Lorem ipsum dolor sit amet, consectetur adipiscing elit. Curabitur fringilla fe…" at bounding box center [357, 140] width 87 height 70
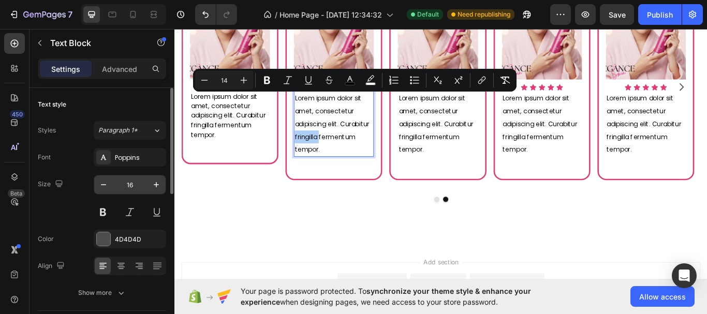
click at [127, 186] on input "16" at bounding box center [130, 185] width 34 height 19
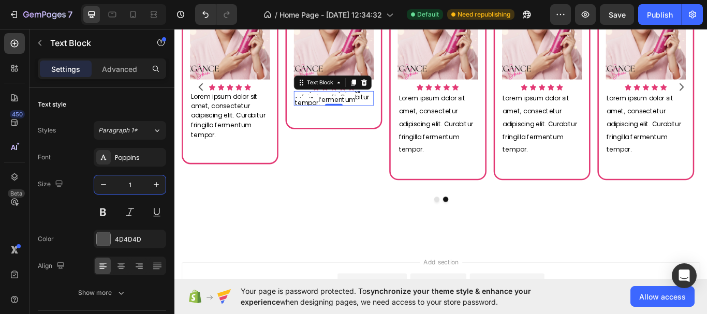
type input "12"
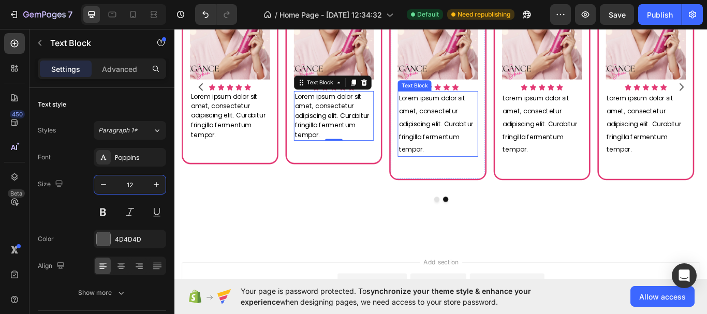
click at [486, 146] on p "Lorem ipsum dolor sit amet, consectetur adipiscing elit. Curabitur fringilla fe…" at bounding box center [481, 140] width 91 height 75
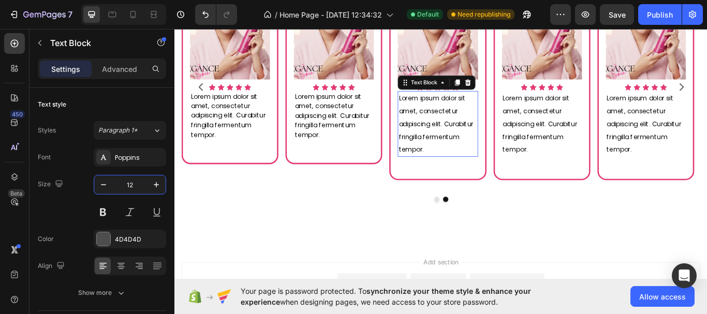
click at [485, 146] on p "Lorem ipsum dolor sit amet, consectetur adipiscing elit. Curabitur fringilla fe…" at bounding box center [481, 140] width 91 height 75
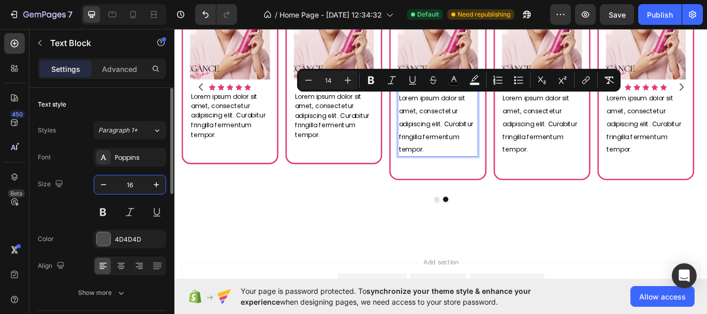
click at [128, 187] on input "16" at bounding box center [130, 185] width 34 height 19
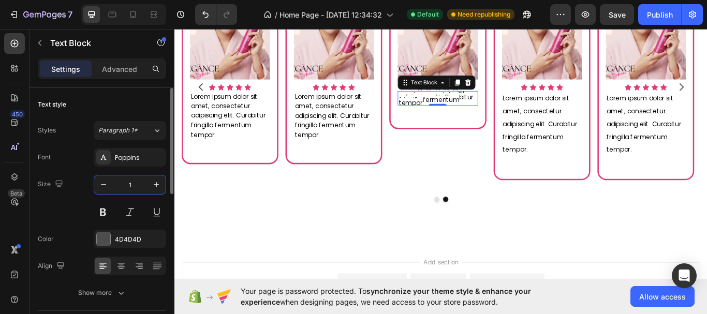
type input "12"
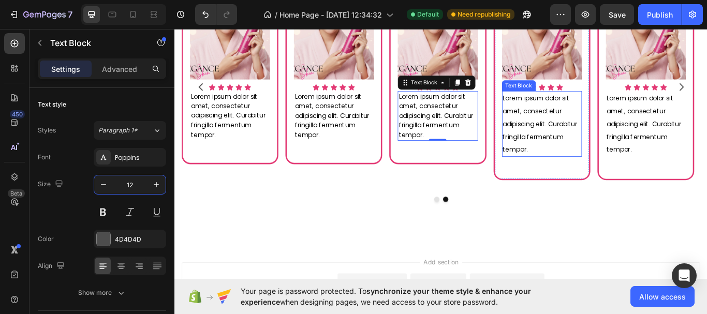
click at [605, 124] on span "Lorem ipsum dolor sit amet, consectetur adipiscing elit. Curabitur fringilla fe…" at bounding box center [600, 140] width 87 height 70
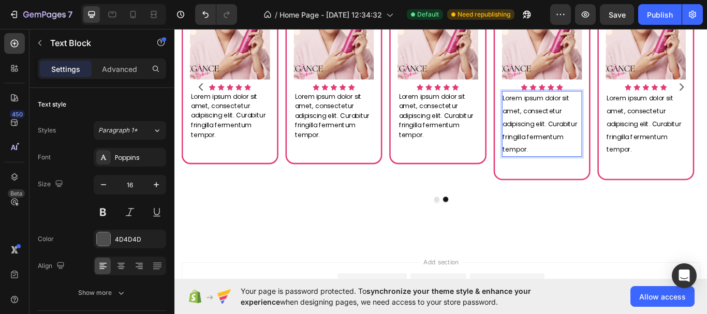
click at [602, 132] on p "Lorem ipsum dolor sit amet, consectetur adipiscing elit. Curabitur fringilla fe…" at bounding box center [602, 140] width 91 height 75
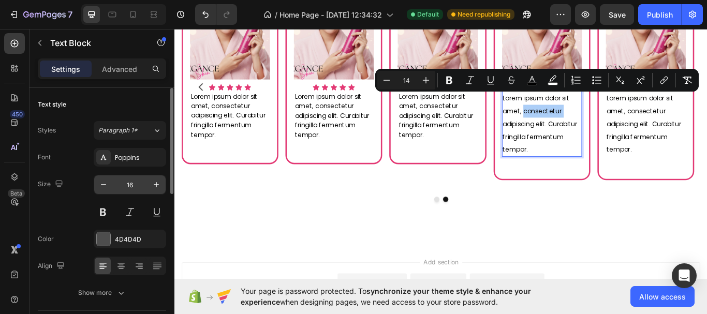
click at [127, 182] on input "16" at bounding box center [130, 185] width 34 height 19
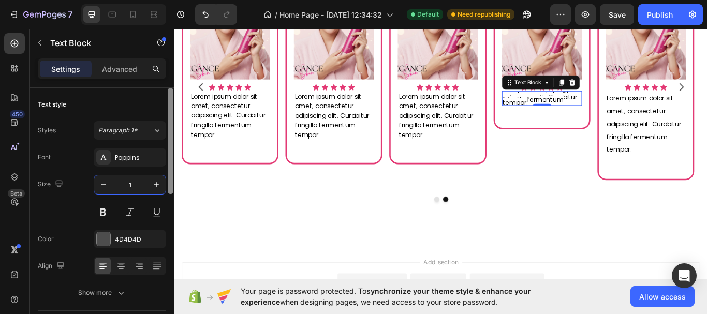
type input "12"
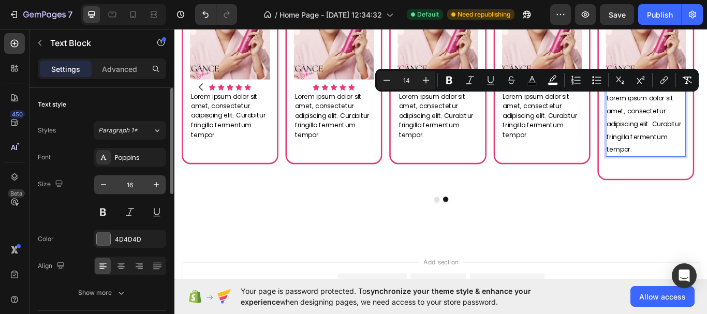
click at [133, 191] on input "16" at bounding box center [130, 185] width 34 height 19
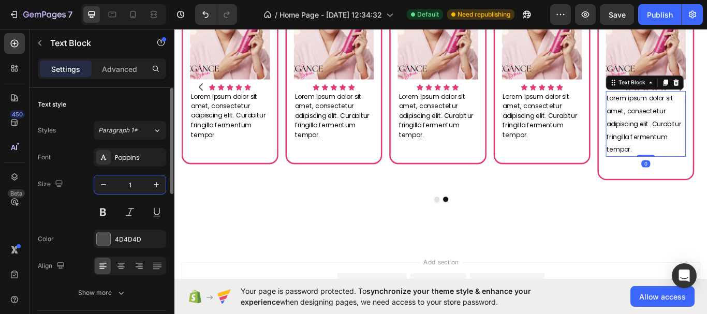
type input "12"
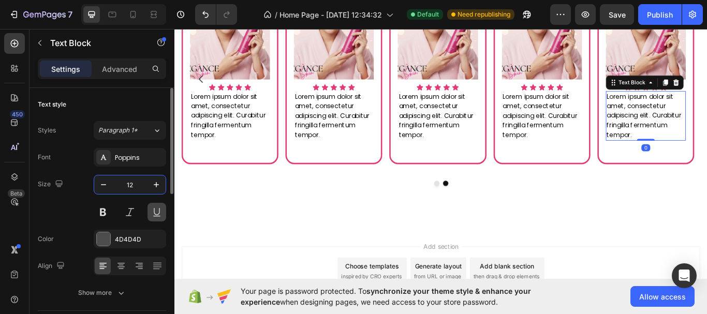
scroll to position [660, 0]
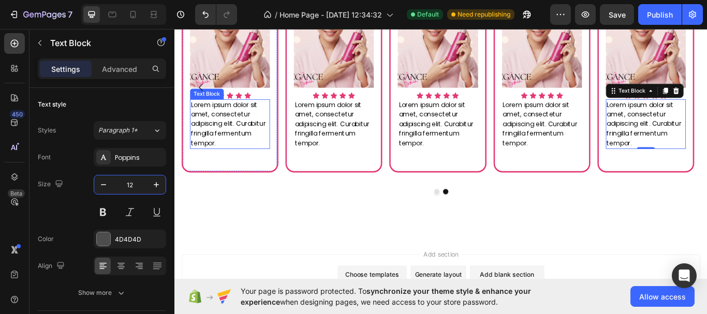
click at [241, 134] on span "Lorem ipsum dolor sit amet, consectetur adipiscing elit. Curabitur fringilla fe…" at bounding box center [236, 139] width 87 height 55
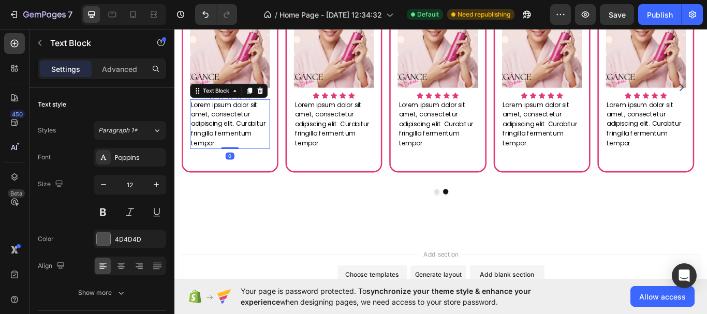
click at [125, 68] on p "Advanced" at bounding box center [119, 69] width 35 height 11
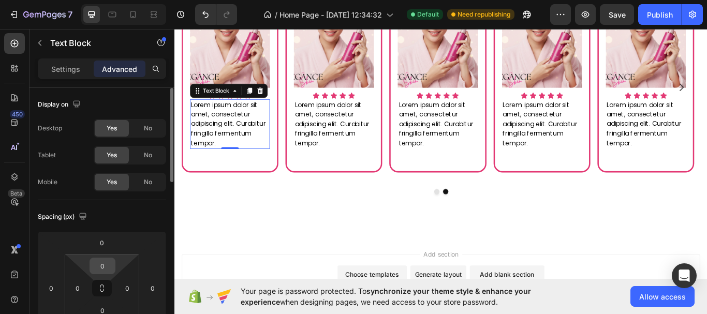
click at [108, 266] on input "0" at bounding box center [102, 266] width 21 height 16
type input "10"
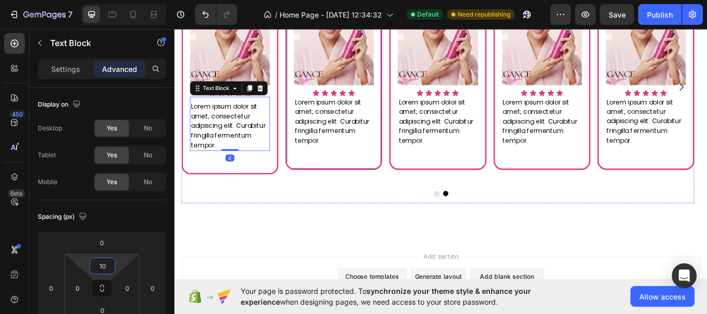
click at [355, 148] on span "Lorem ipsum dolor sit amet, consectetur adipiscing elit. Curabitur fringilla fe…" at bounding box center [357, 137] width 87 height 55
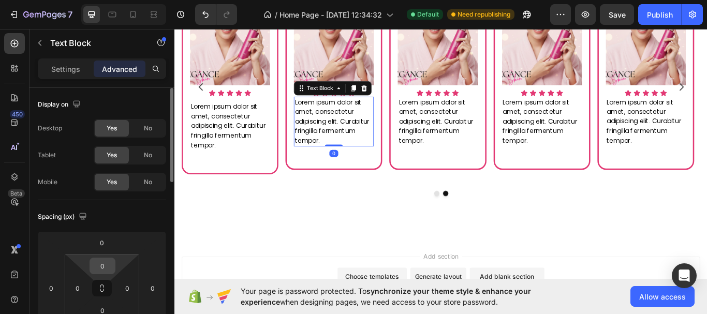
click at [104, 264] on input "0" at bounding box center [102, 266] width 21 height 16
type input "10"
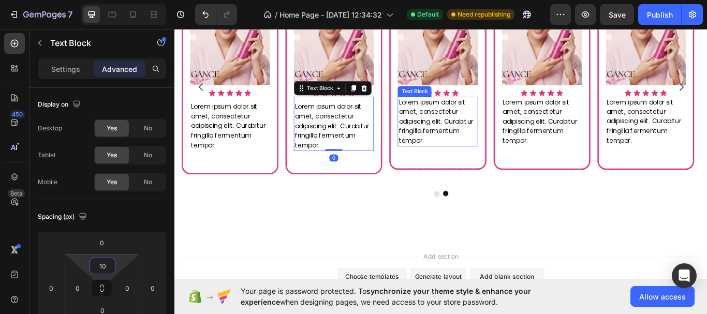
click at [454, 140] on span "Lorem ipsum dolor sit amet, consectetur adipiscing elit. Curabitur fringilla fe…" at bounding box center [479, 137] width 87 height 55
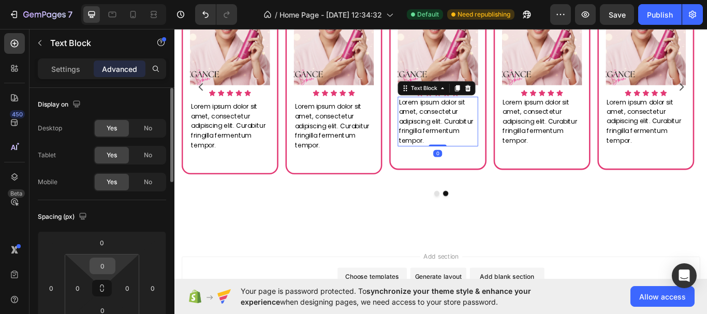
click at [106, 267] on input "0" at bounding box center [102, 266] width 21 height 16
type input "10"
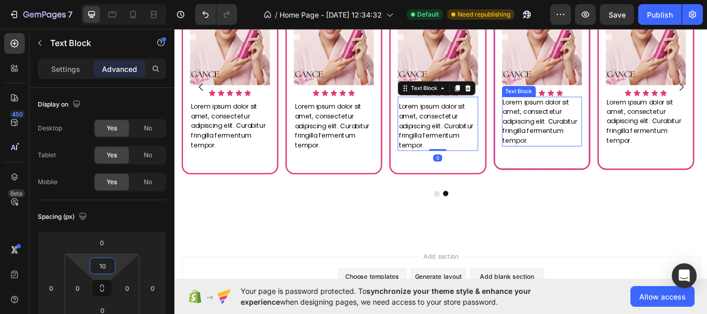
click at [598, 135] on span "Lorem ipsum dolor sit amet, consectetur adipiscing elit. Curabitur fringilla fe…" at bounding box center [600, 137] width 87 height 55
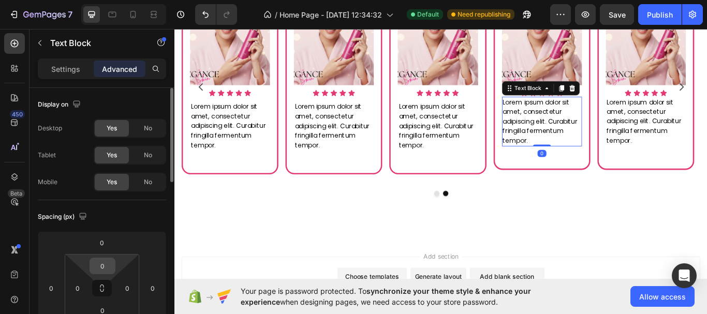
click at [105, 272] on input "0" at bounding box center [102, 266] width 21 height 16
type input "10"
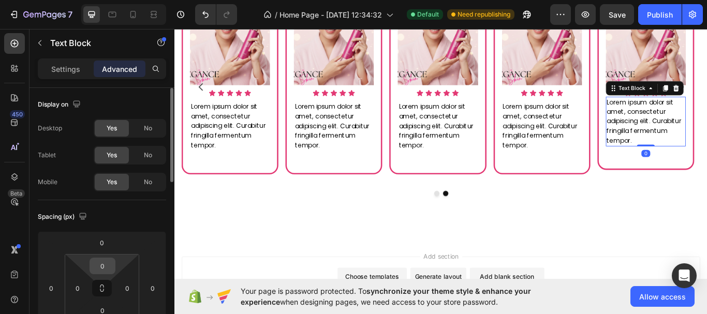
click at [105, 270] on input "0" at bounding box center [102, 266] width 21 height 16
type input "10"
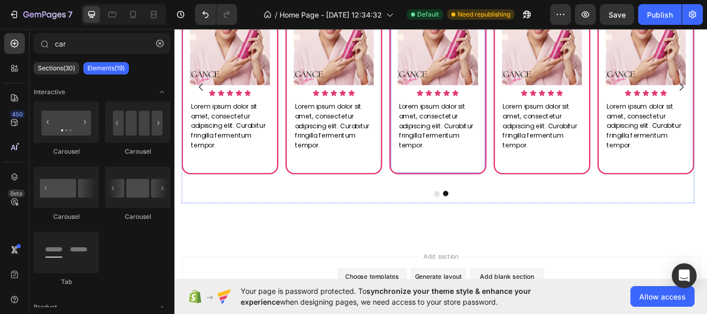
click at [482, 182] on div "Image Icon Icon Icon Icon Icon Icon List Lorem ipsum dolor sit amet, consectetu…" at bounding box center [481, 80] width 113 height 238
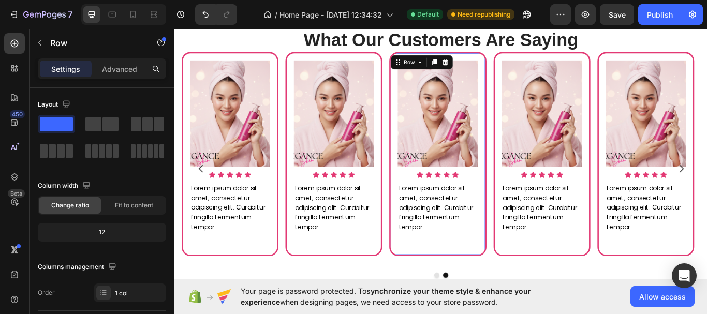
scroll to position [559, 0]
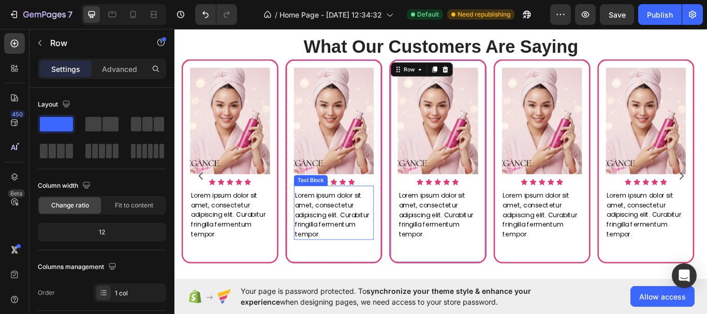
click at [360, 258] on span "Lorem ipsum dolor sit amet, consectetur adipiscing elit. Curabitur fringilla fe…" at bounding box center [357, 246] width 87 height 55
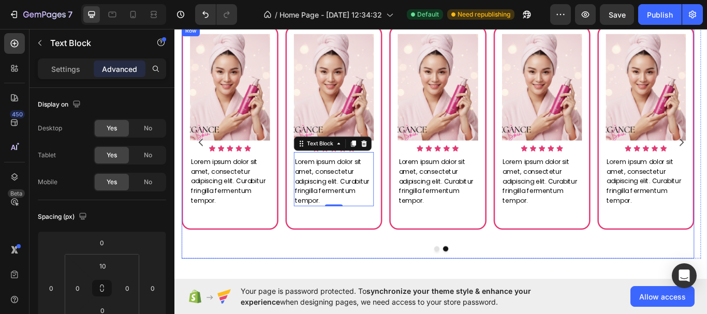
scroll to position [663, 0]
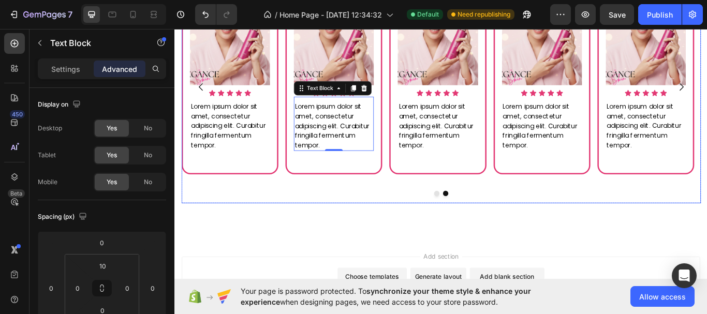
click at [477, 222] on button "Dot" at bounding box center [480, 222] width 6 height 6
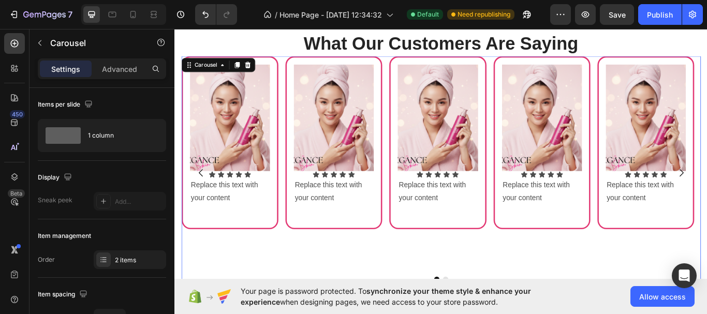
scroll to position [508, 0]
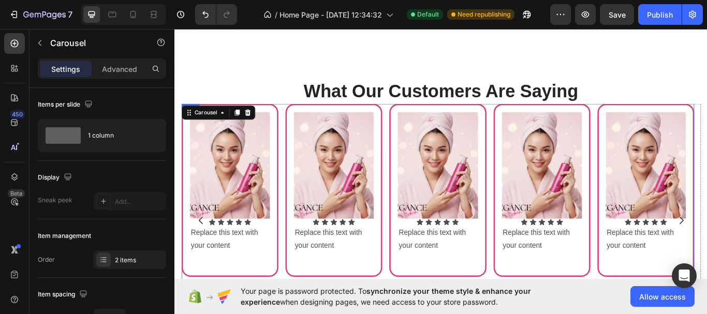
click at [420, 124] on div "Image Icon Icon Icon Icon Icon Icon List Replace this text with your content Te…" at bounding box center [481, 235] width 598 height 236
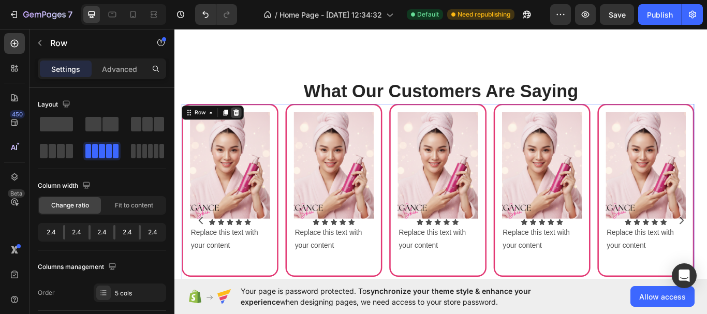
click at [243, 127] on icon at bounding box center [246, 126] width 7 height 7
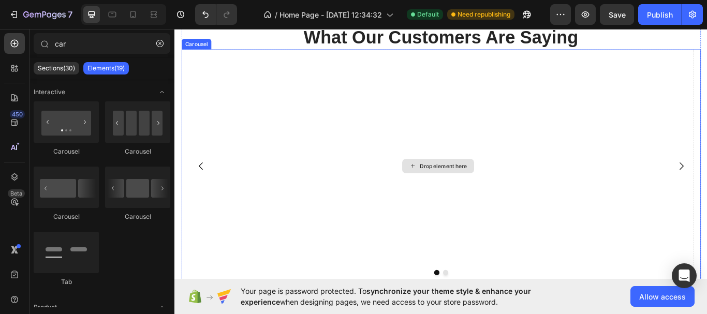
scroll to position [663, 0]
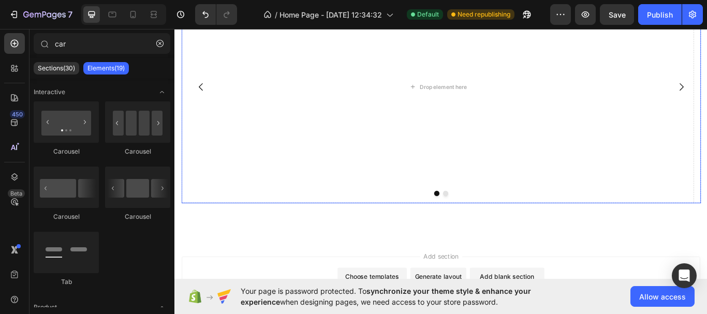
click at [489, 223] on button "Dot" at bounding box center [490, 222] width 6 height 6
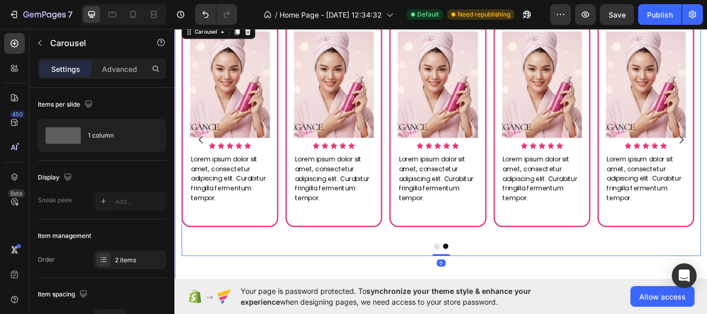
scroll to position [508, 0]
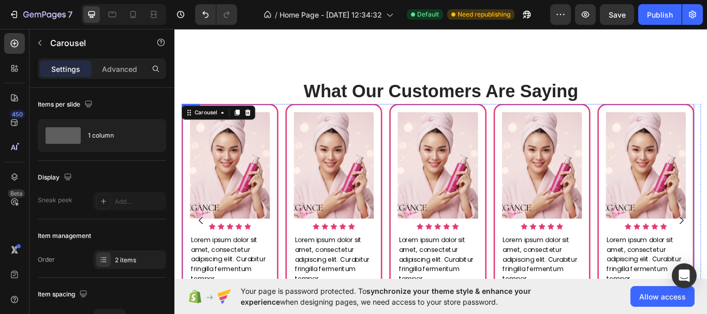
click at [301, 123] on div "Image Icon Icon Icon Icon Icon Icon List Lorem ipsum dolor sit amet, consectetu…" at bounding box center [481, 253] width 598 height 272
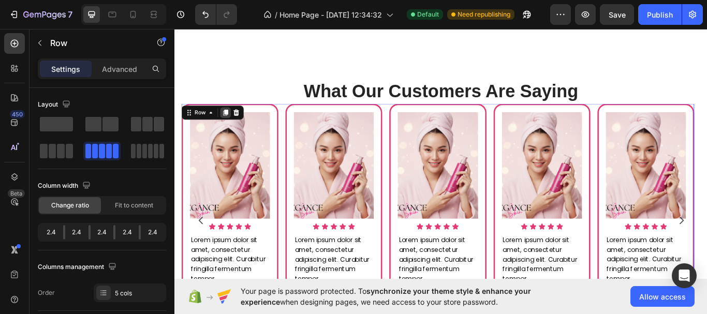
click at [234, 129] on icon at bounding box center [234, 126] width 6 height 7
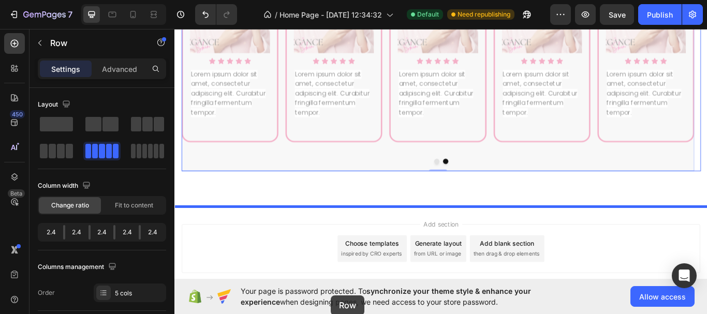
scroll to position [1035, 0]
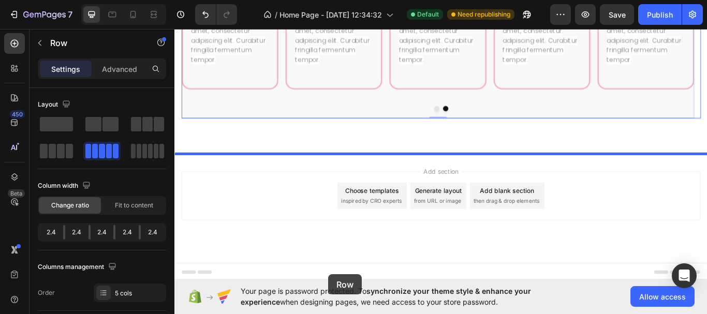
drag, startPoint x: 300, startPoint y: 96, endPoint x: 527, endPoint y: 39, distance: 234.0
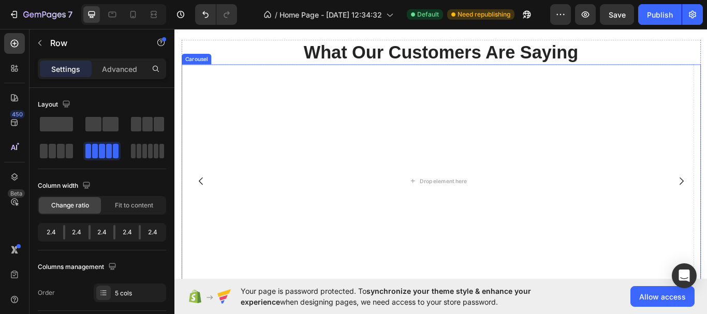
scroll to position [621, 0]
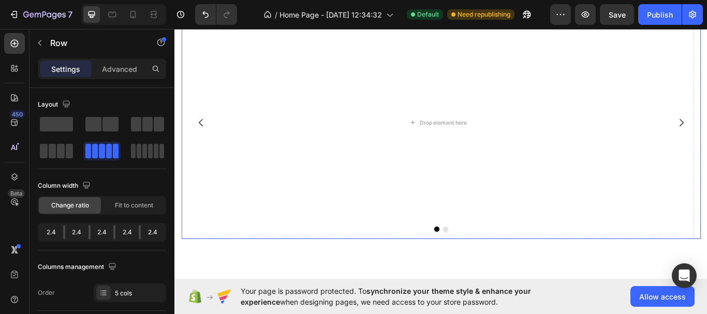
click at [487, 262] on button "Dot" at bounding box center [490, 263] width 6 height 6
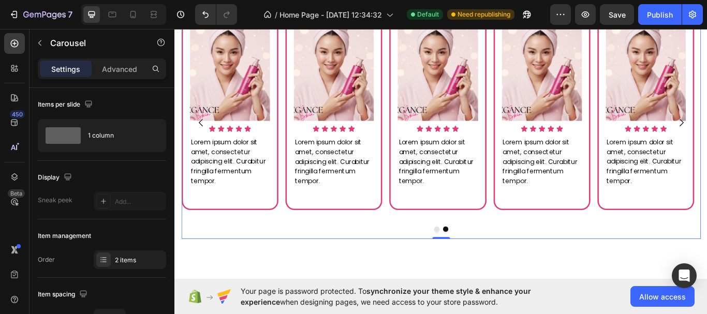
click at [477, 264] on button "Dot" at bounding box center [480, 263] width 6 height 6
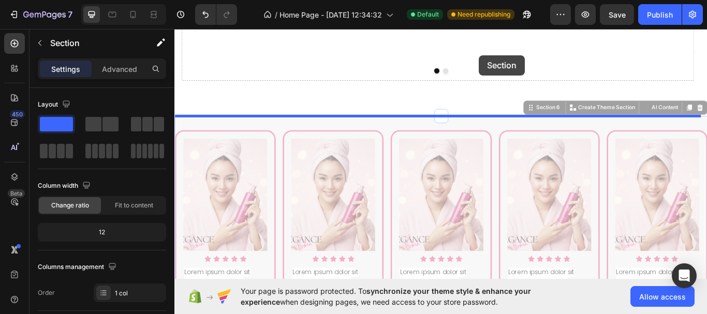
scroll to position [799, 0]
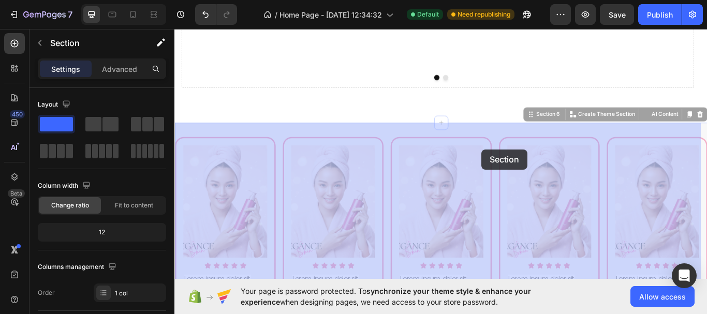
drag, startPoint x: 543, startPoint y: 225, endPoint x: 532, endPoint y: 170, distance: 56.0
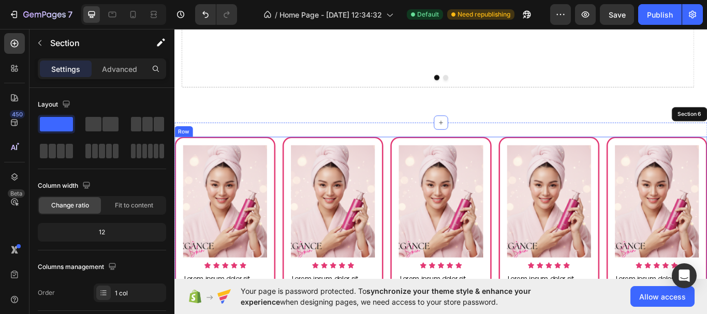
click at [417, 163] on div "Image Icon Icon Icon Icon Icon Icon List Lorem ipsum dolor sit amet, consectetu…" at bounding box center [485, 294] width 621 height 278
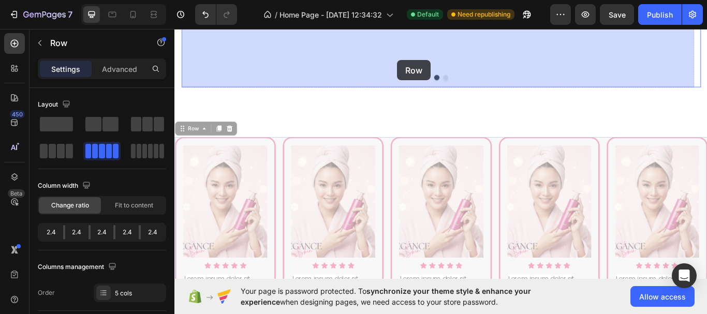
scroll to position [778, 0]
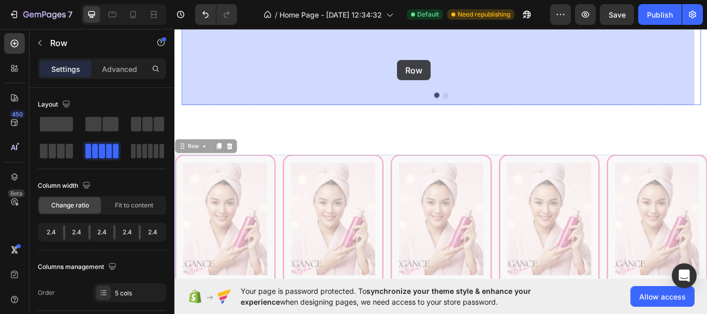
drag, startPoint x: 418, startPoint y: 163, endPoint x: 437, endPoint y: 58, distance: 106.2
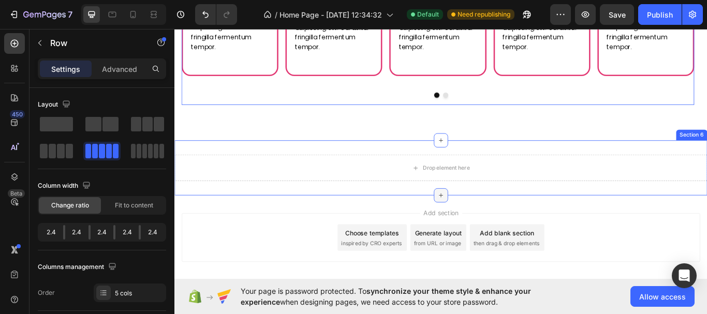
scroll to position [762, 0]
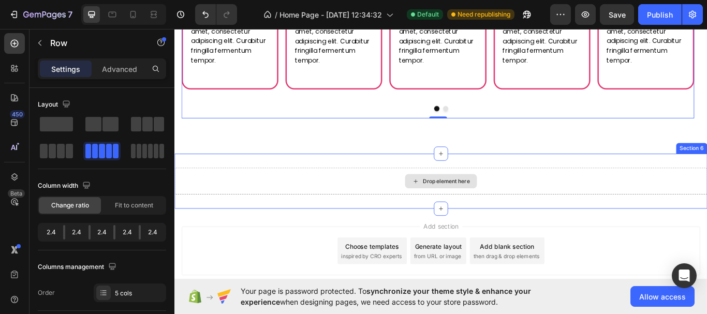
click at [586, 206] on div "Drop element here" at bounding box center [485, 207] width 621 height 31
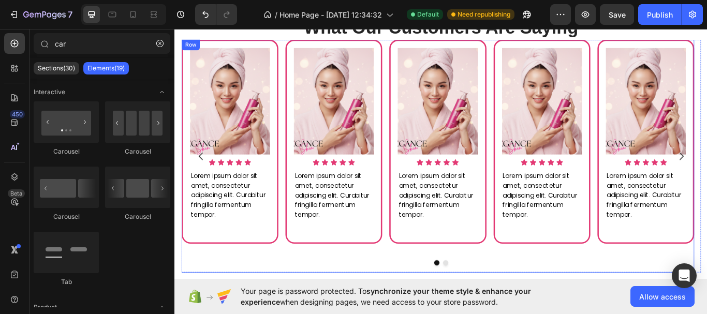
scroll to position [607, 0]
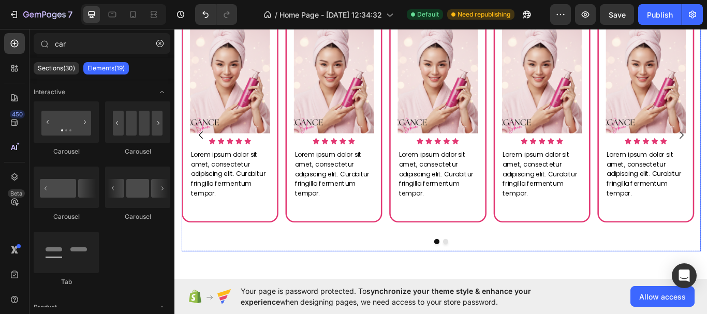
click at [488, 276] on button "Dot" at bounding box center [490, 277] width 6 height 6
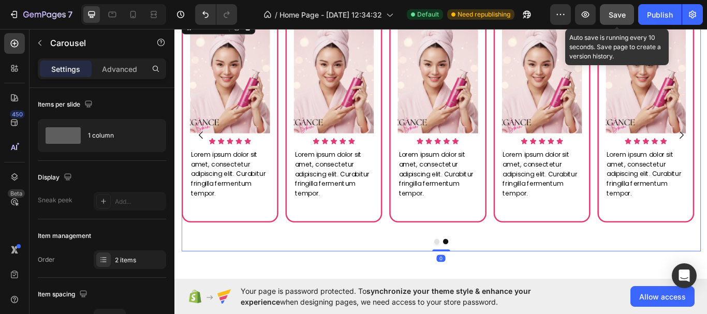
click at [615, 19] on span "Save" at bounding box center [617, 14] width 17 height 9
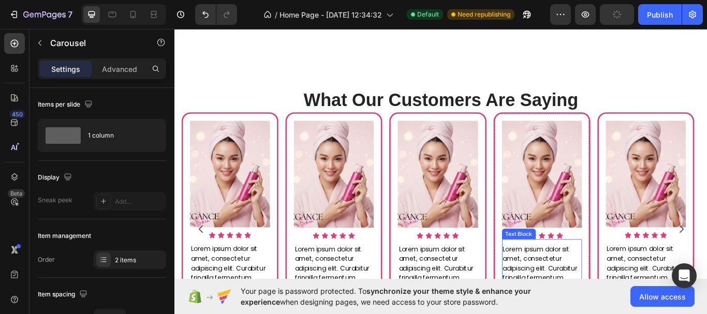
scroll to position [659, 0]
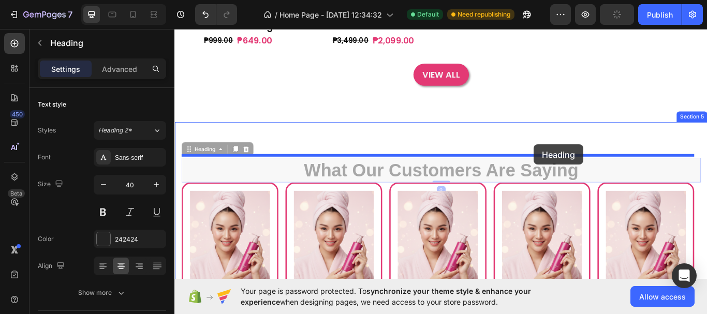
drag, startPoint x: 591, startPoint y: 187, endPoint x: 593, endPoint y: 164, distance: 23.4
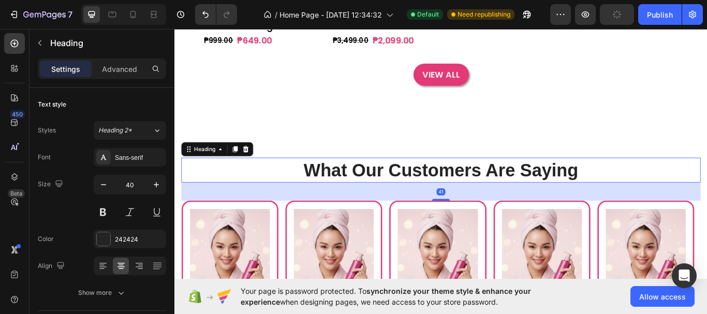
drag, startPoint x: 485, startPoint y: 213, endPoint x: 492, endPoint y: 226, distance: 14.6
click at [492, 209] on div "41" at bounding box center [485, 209] width 606 height 0
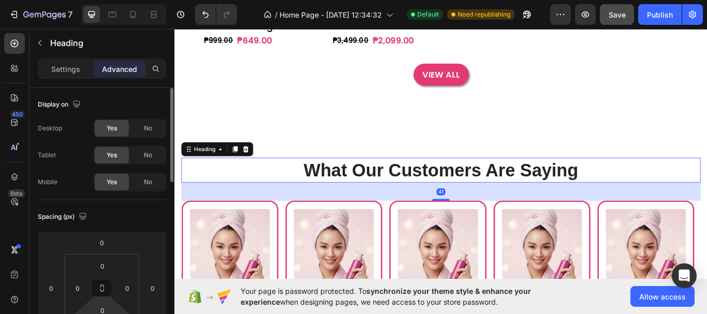
scroll to position [155, 0]
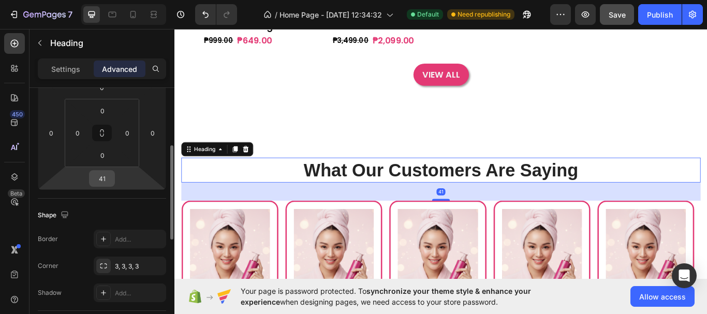
click at [101, 180] on input "41" at bounding box center [102, 179] width 21 height 16
type input "40"
click at [615, 20] on div "Save" at bounding box center [617, 14] width 17 height 11
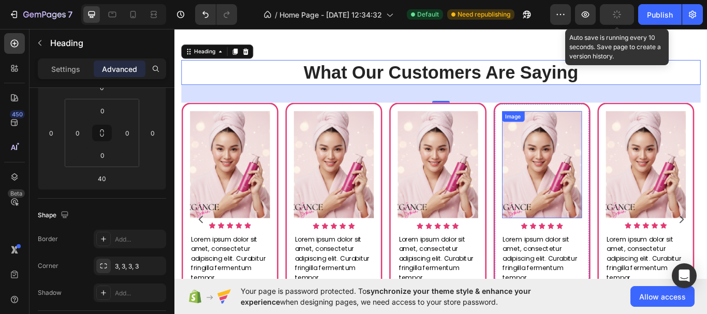
scroll to position [814, 0]
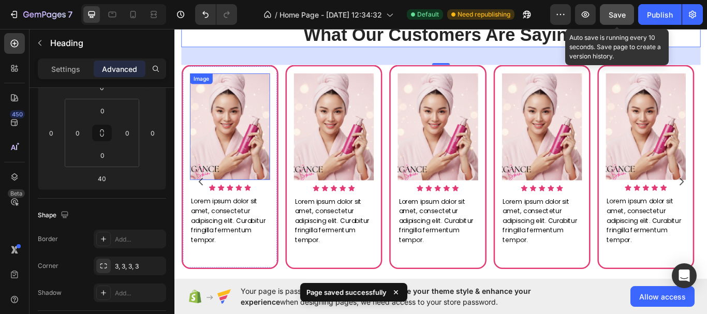
click at [244, 141] on img at bounding box center [238, 143] width 93 height 124
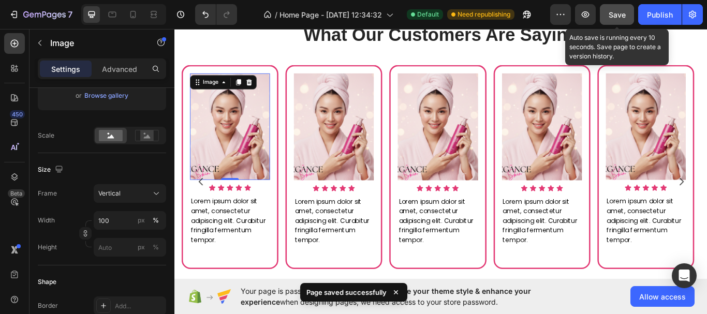
scroll to position [414, 0]
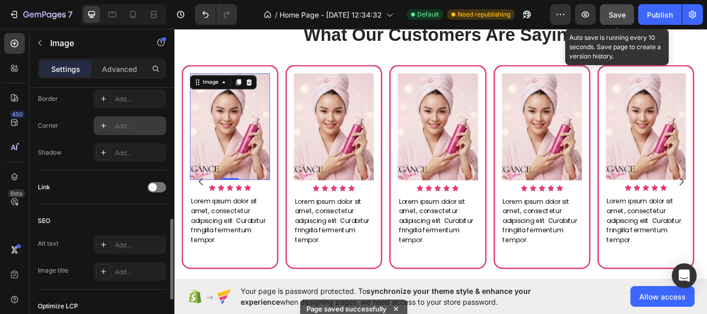
click at [136, 129] on div "Add..." at bounding box center [139, 126] width 49 height 9
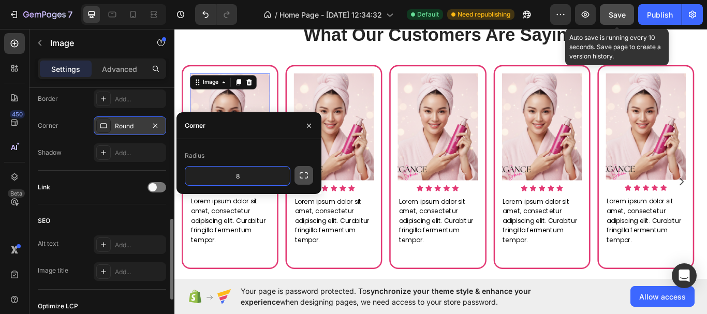
click at [307, 177] on icon "button" at bounding box center [304, 175] width 10 height 10
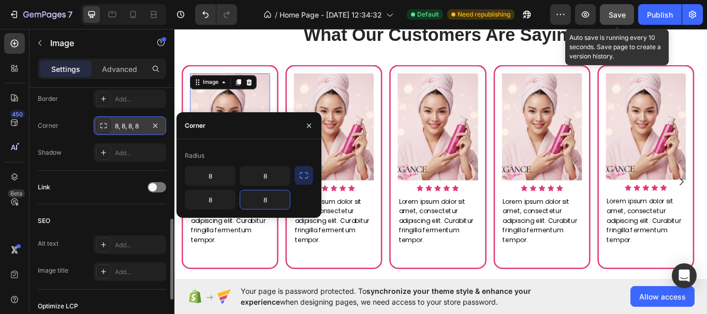
click at [269, 203] on input "8" at bounding box center [265, 200] width 50 height 19
type input "0"
click at [301, 180] on icon "button" at bounding box center [304, 175] width 10 height 10
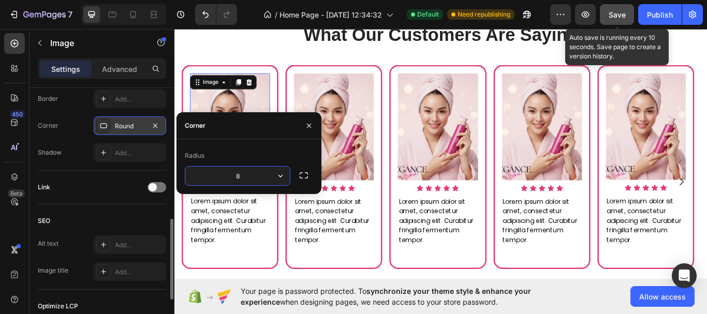
click at [245, 180] on input "8" at bounding box center [237, 176] width 105 height 19
type input "20"
click at [306, 180] on icon "button" at bounding box center [304, 175] width 10 height 10
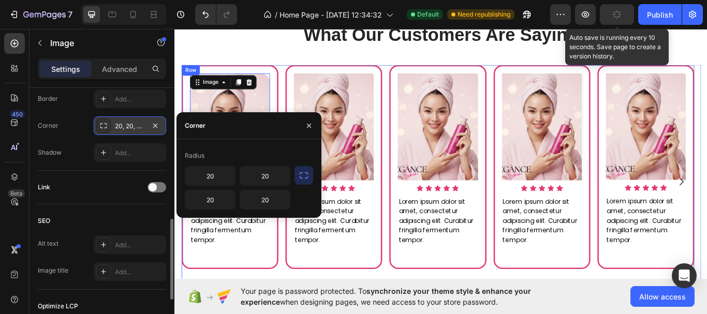
click at [296, 311] on div "Image 0 Icon Icon Icon Icon Icon Icon List Lorem ipsum dolor sit amet, consecte…" at bounding box center [481, 207] width 598 height 272
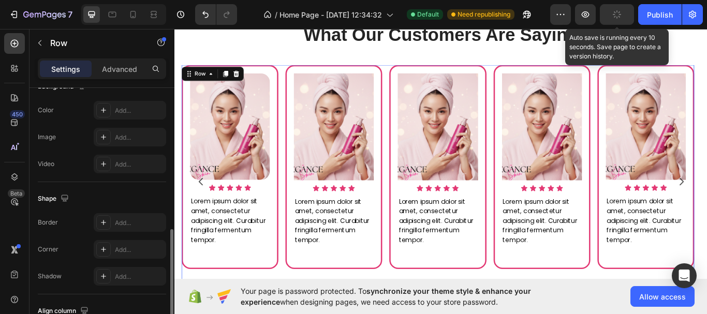
scroll to position [0, 0]
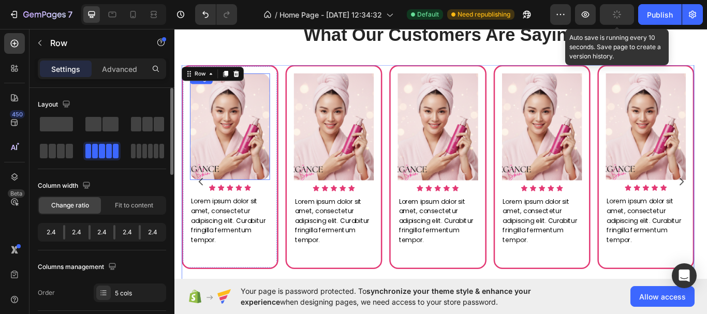
click at [217, 120] on img at bounding box center [238, 143] width 93 height 124
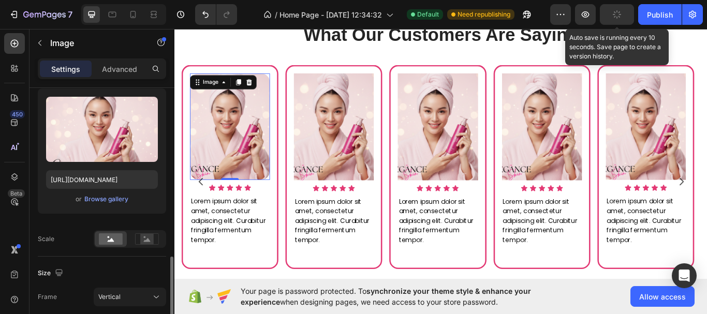
scroll to position [207, 0]
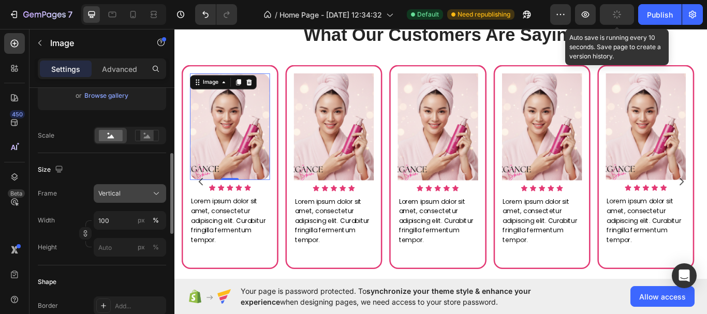
click at [152, 198] on icon at bounding box center [156, 194] width 10 height 10
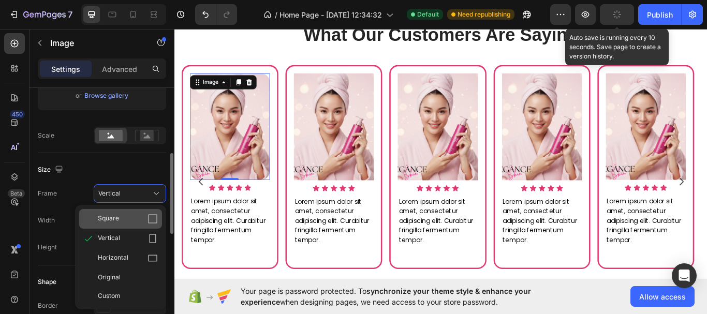
click at [150, 216] on icon at bounding box center [153, 219] width 10 height 10
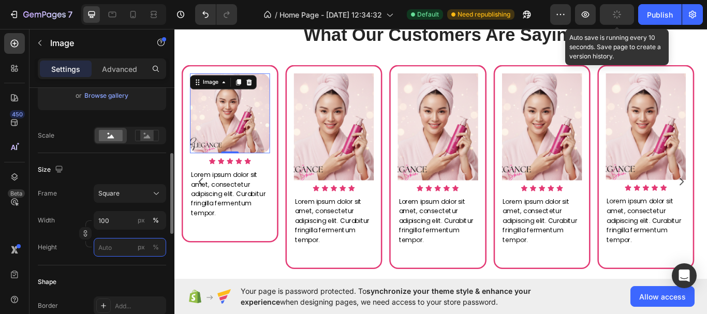
click at [128, 251] on input "px %" at bounding box center [130, 247] width 73 height 19
type input "1"
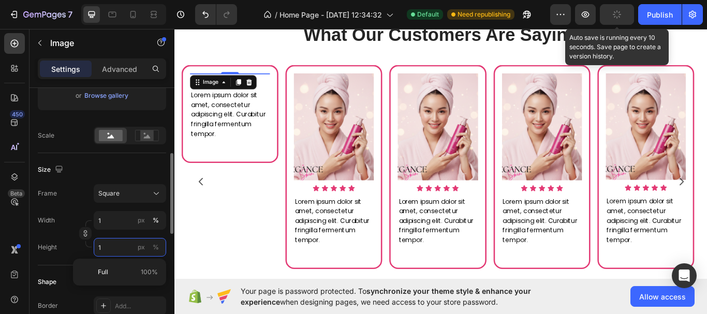
type input "10"
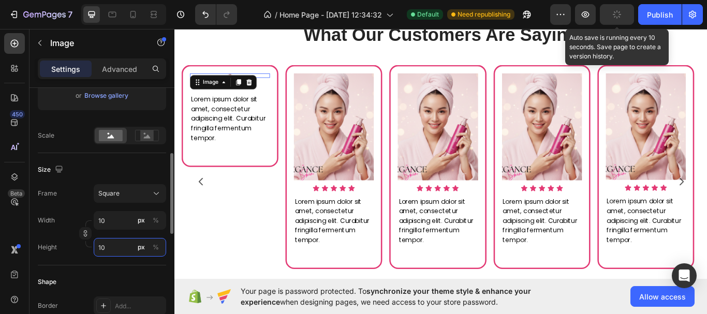
type input "100"
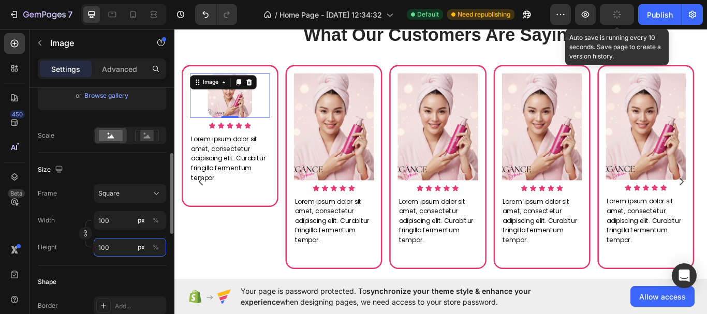
type input "10"
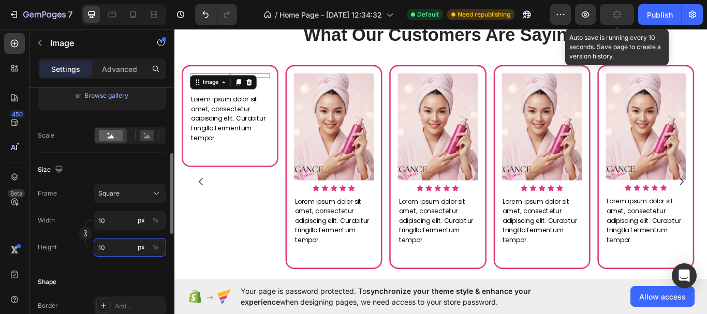
type input "1"
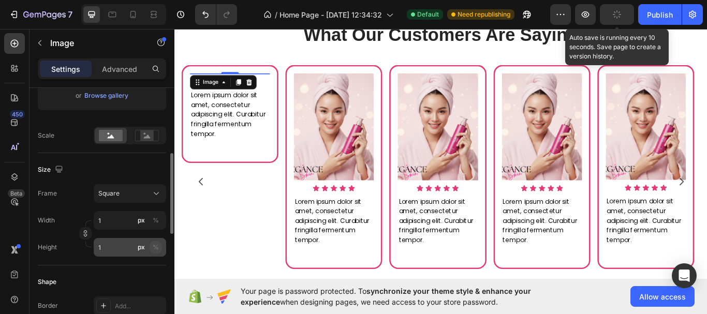
click at [161, 247] on button "%" at bounding box center [156, 247] width 12 height 12
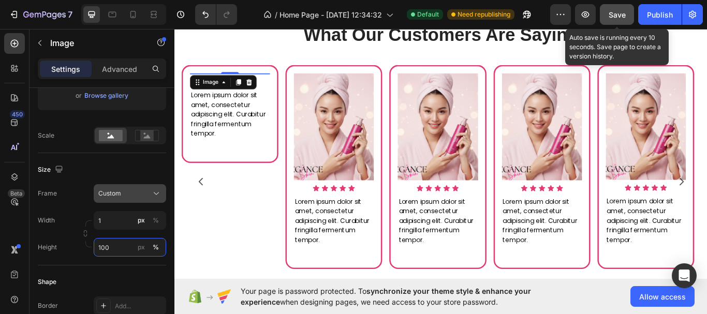
type input "100"
click at [155, 191] on icon at bounding box center [156, 194] width 10 height 10
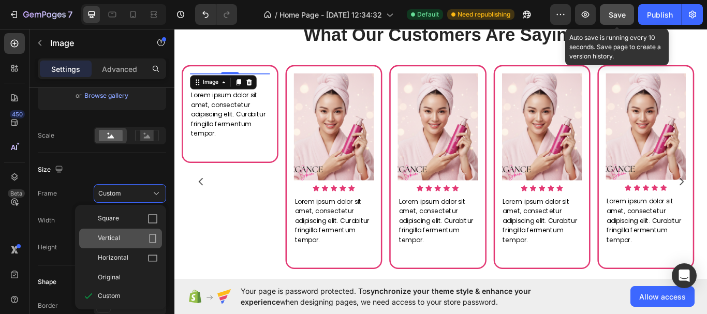
click at [145, 244] on div "Vertical" at bounding box center [120, 239] width 83 height 20
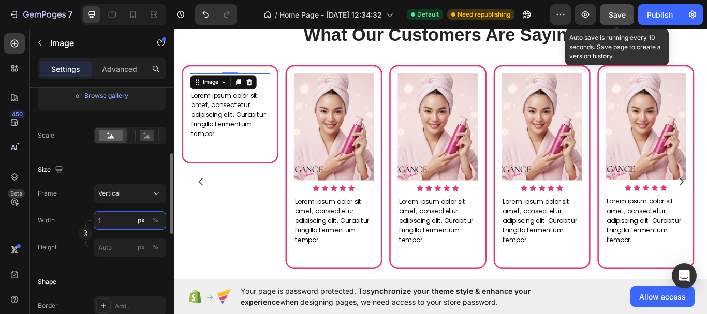
click at [120, 223] on input "1" at bounding box center [130, 220] width 73 height 19
type input "0"
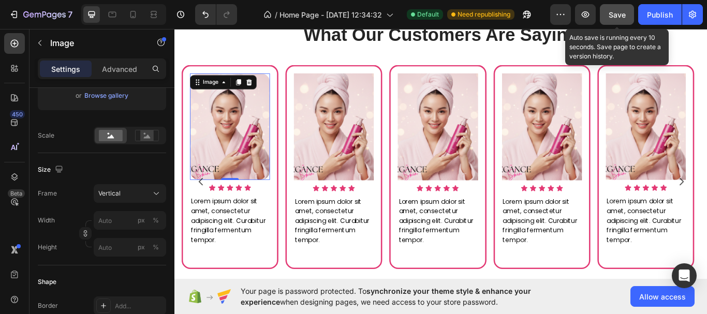
click at [138, 277] on div "Shape" at bounding box center [102, 282] width 128 height 17
click at [288, 225] on div "Image 0 Icon Icon Icon Icon Icon Icon List Lorem ipsum dolor sit amet, consecte…" at bounding box center [238, 190] width 113 height 238
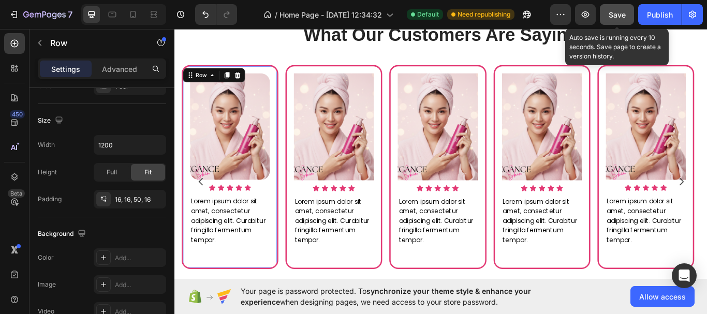
scroll to position [0, 0]
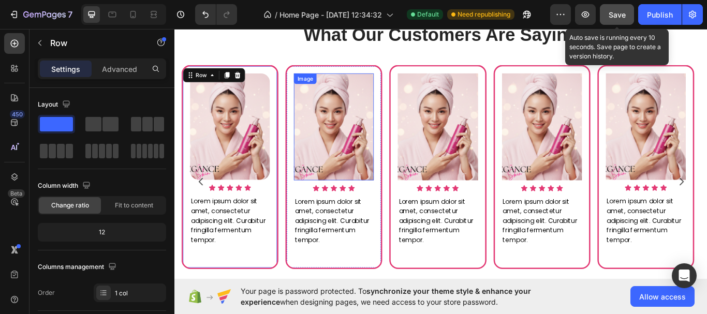
click at [388, 153] on img at bounding box center [359, 143] width 93 height 124
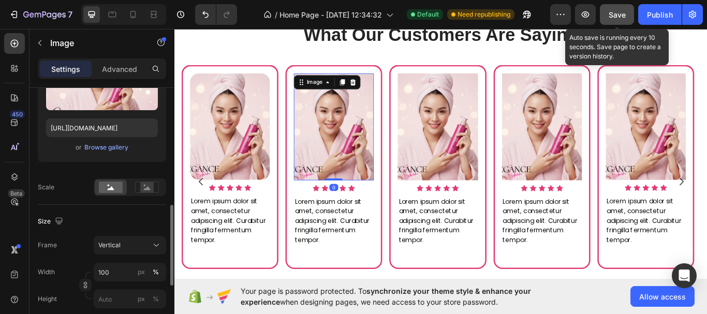
scroll to position [259, 0]
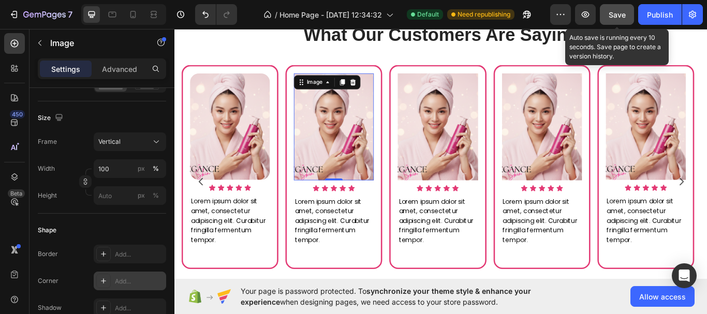
click at [117, 277] on div "Add..." at bounding box center [139, 281] width 49 height 9
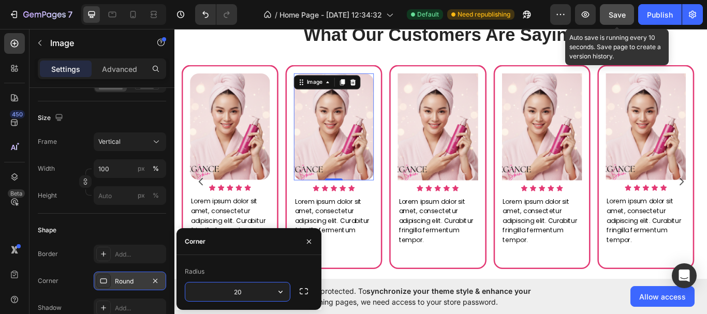
type input "20"
click at [520, 163] on img at bounding box center [481, 143] width 93 height 124
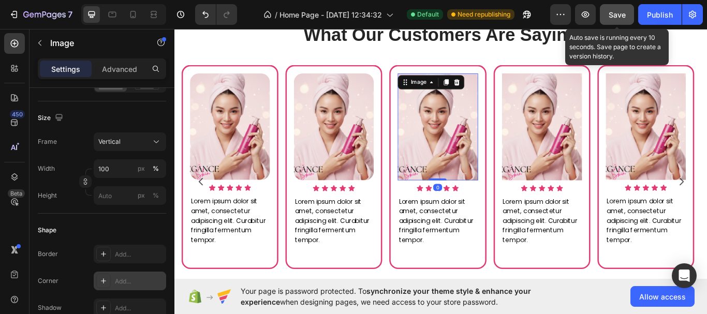
click at [136, 284] on div "Add..." at bounding box center [139, 281] width 49 height 9
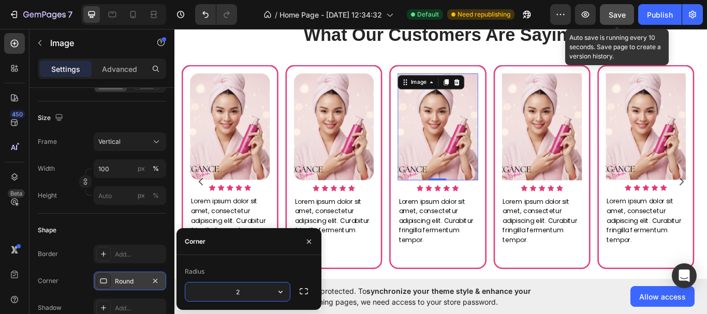
type input "20"
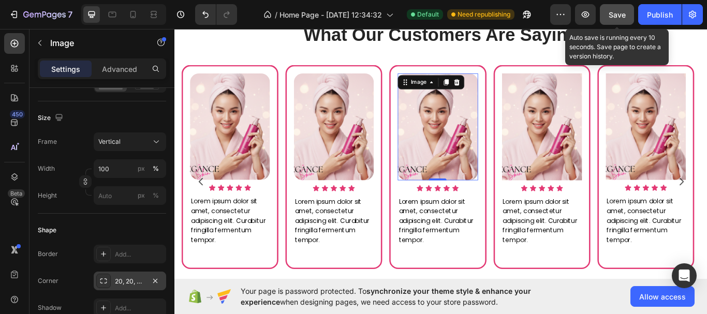
click at [501, 168] on img at bounding box center [481, 143] width 93 height 124
click at [595, 163] on img at bounding box center [602, 143] width 93 height 124
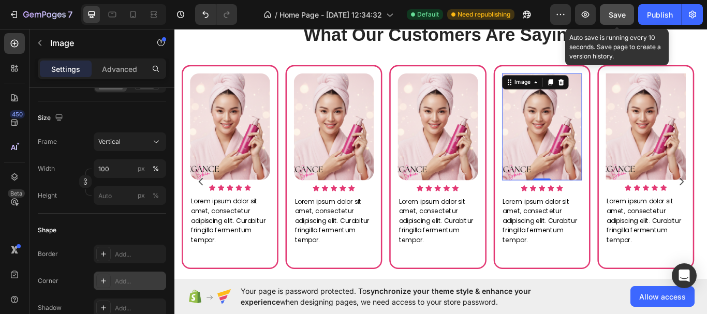
click at [129, 281] on div "Add..." at bounding box center [139, 281] width 49 height 9
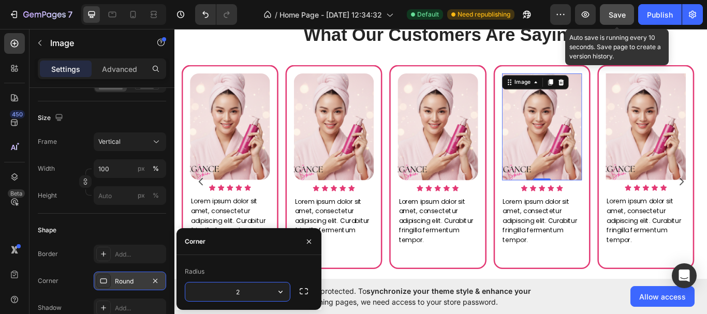
type input "20"
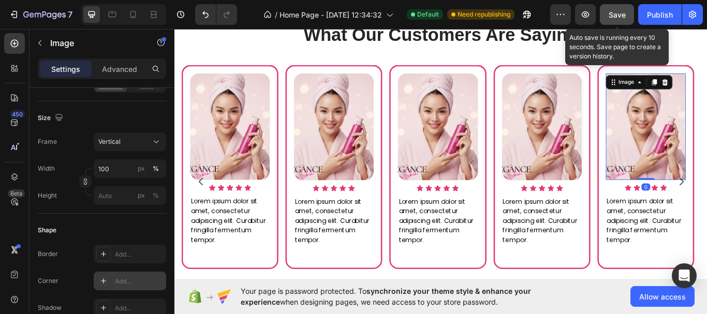
click at [131, 275] on div "Add..." at bounding box center [130, 281] width 73 height 19
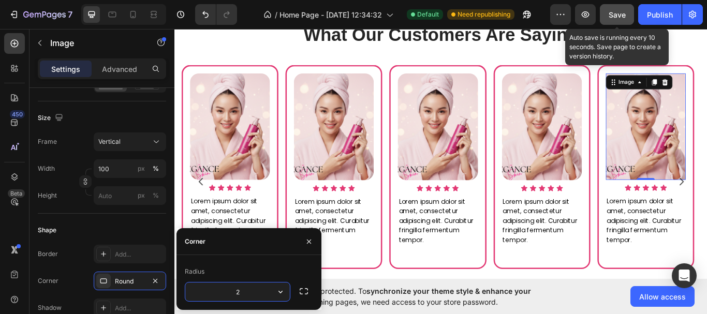
type input "20"
click at [592, 210] on div "Text Block" at bounding box center [575, 213] width 35 height 9
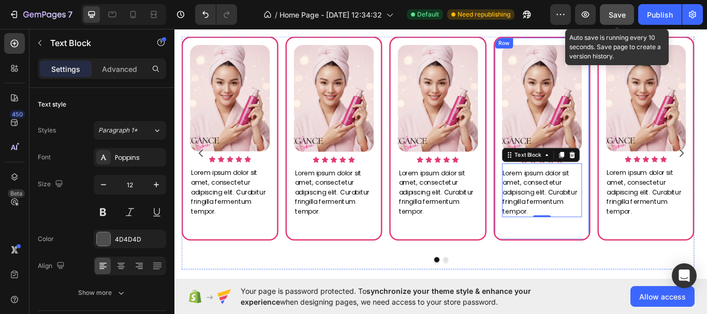
scroll to position [866, 0]
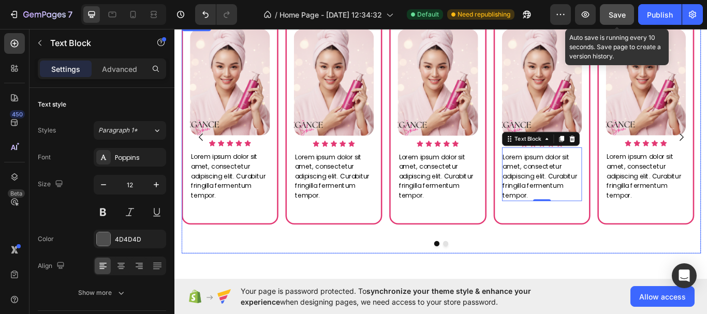
click at [487, 280] on button "Dot" at bounding box center [490, 280] width 6 height 6
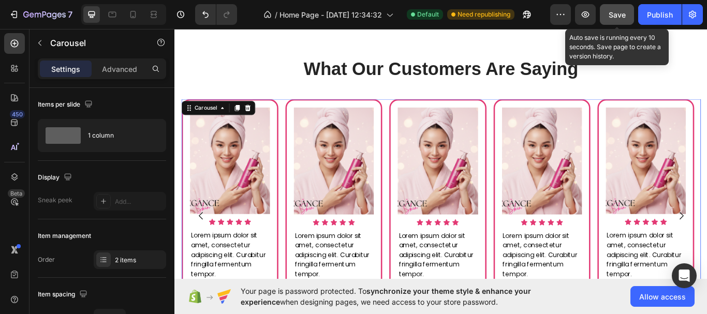
scroll to position [762, 0]
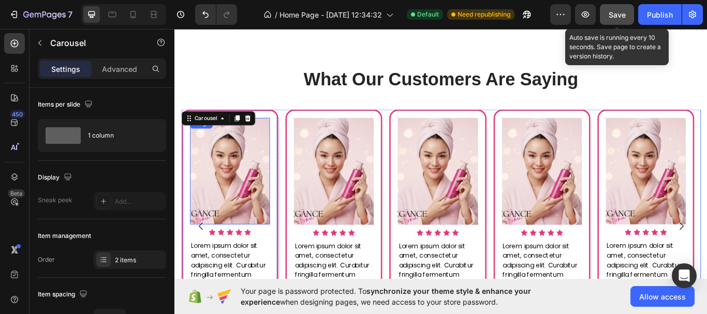
click at [257, 192] on img at bounding box center [238, 195] width 93 height 124
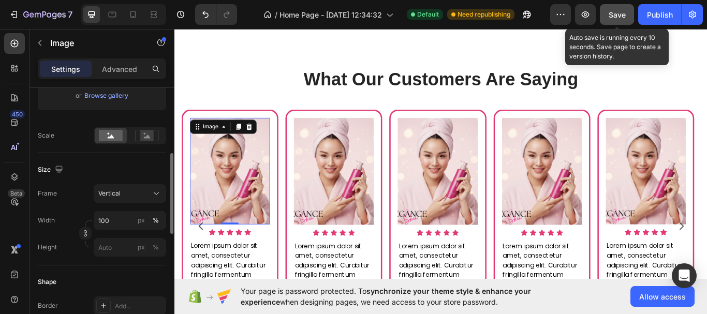
scroll to position [259, 0]
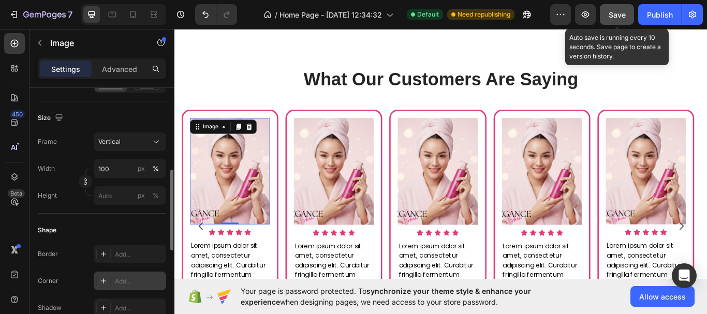
click at [125, 279] on div "Add..." at bounding box center [139, 281] width 49 height 9
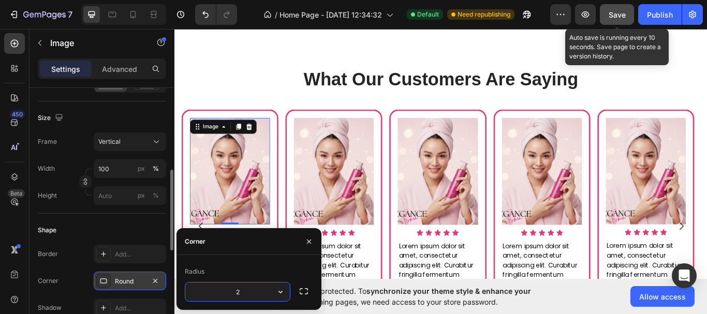
type input "20"
click at [381, 223] on img at bounding box center [359, 195] width 93 height 124
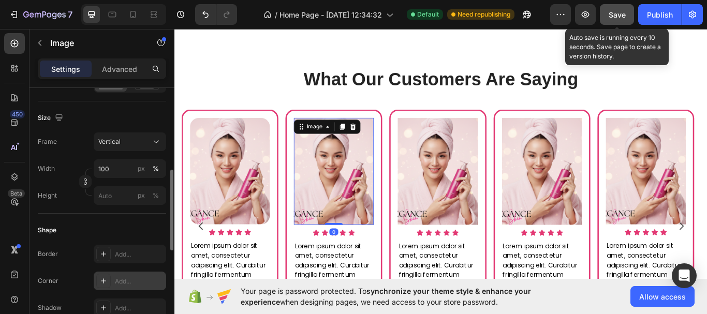
click at [133, 280] on div "Add..." at bounding box center [139, 281] width 49 height 9
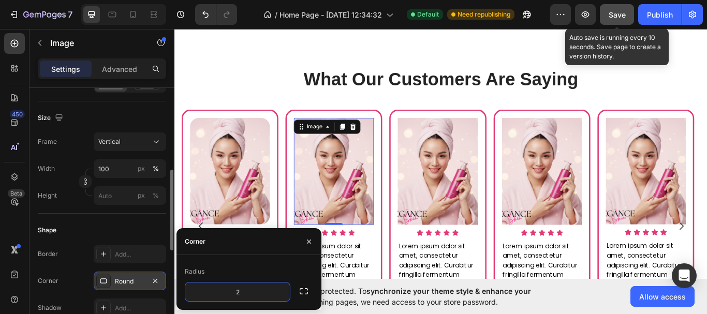
type input "20"
click at [495, 229] on img at bounding box center [481, 195] width 93 height 124
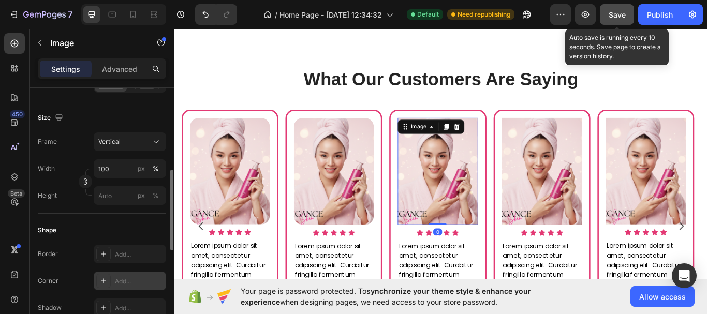
click at [123, 283] on div "Add..." at bounding box center [139, 281] width 49 height 9
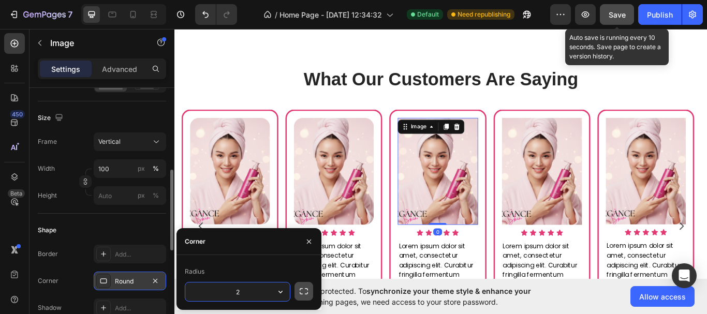
type input "20"
click at [595, 237] on img at bounding box center [602, 195] width 93 height 124
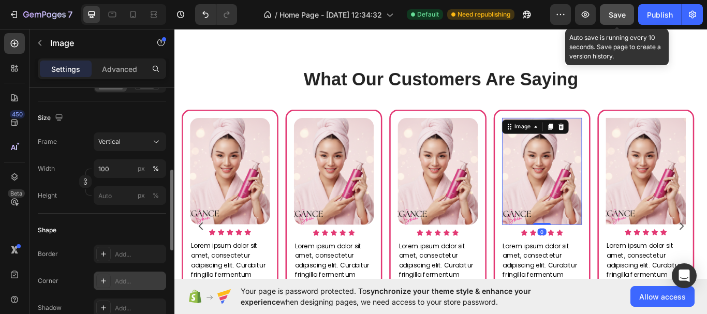
click at [137, 280] on div "Add..." at bounding box center [139, 281] width 49 height 9
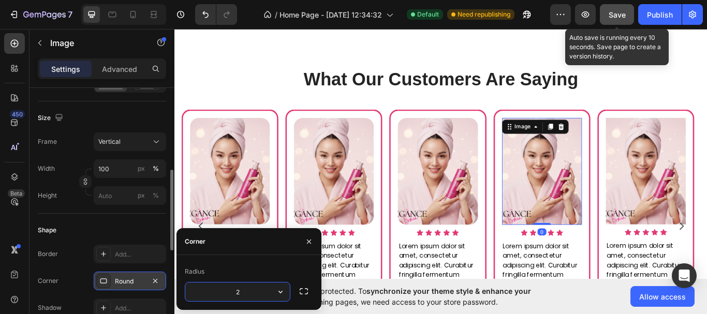
type input "20"
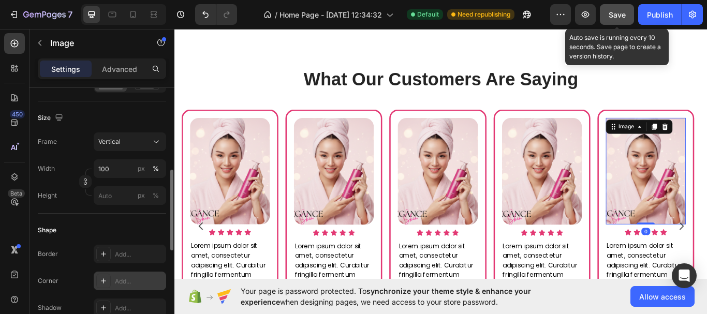
click at [146, 284] on div "Add..." at bounding box center [139, 281] width 49 height 9
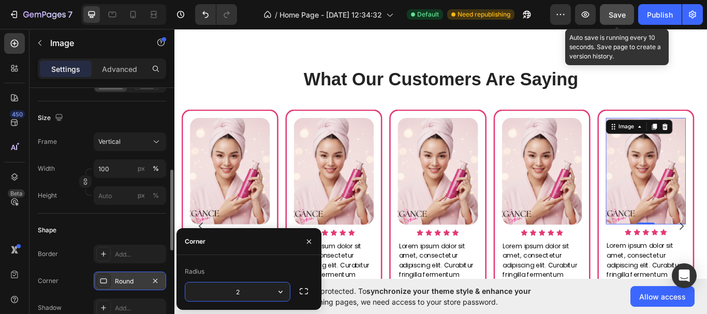
type input "20"
click at [460, 256] on div "Image Icon Icon Icon Icon Icon Icon List Lorem ipsum dolor sit amet, consectetu…" at bounding box center [481, 233] width 93 height 201
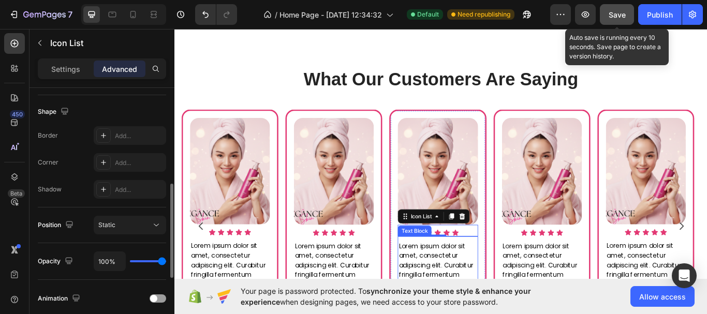
scroll to position [0, 0]
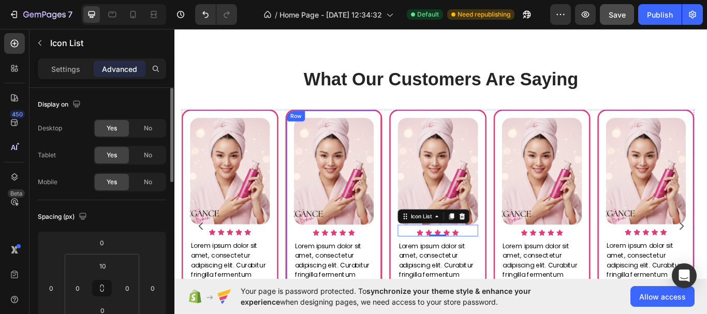
click at [413, 134] on div "Image Icon Icon Icon Icon Icon Icon List Lorem ipsum dolor sit amet, consectetu…" at bounding box center [359, 242] width 113 height 238
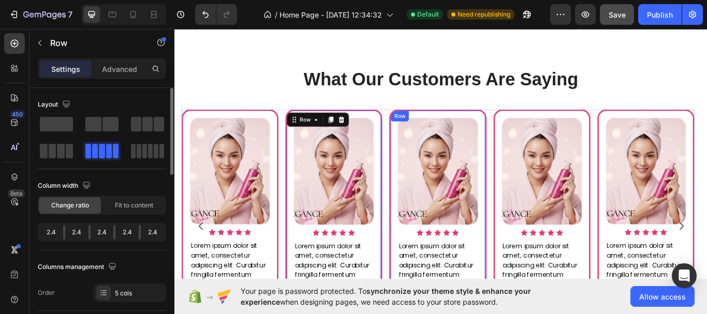
click at [423, 133] on div "Image Icon Icon Icon Icon Icon Icon List Lorem ipsum dolor sit amet, consectetu…" at bounding box center [481, 259] width 598 height 272
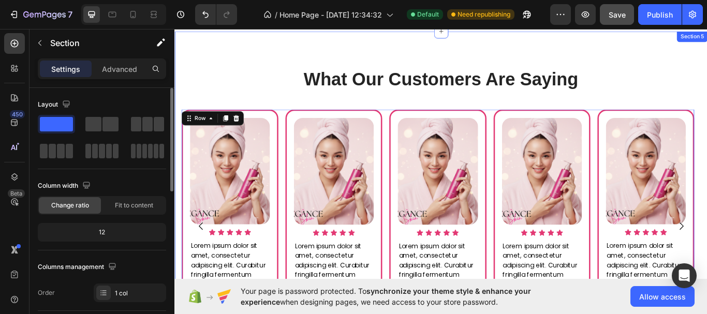
click at [421, 119] on div "What Our Customers Are Saying Heading Image Icon Icon Icon Icon Icon Icon List …" at bounding box center [485, 235] width 606 height 322
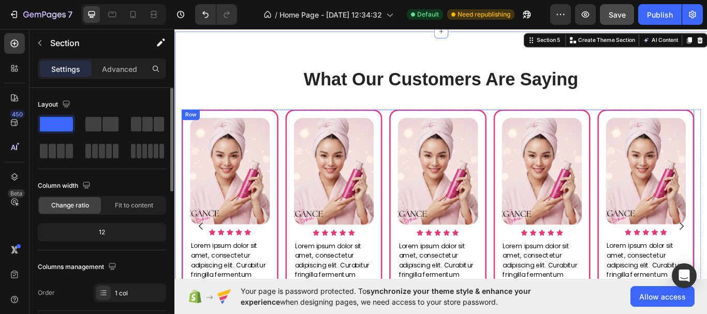
click at [419, 180] on div "Image Icon Icon Icon Icon Icon Icon List Lorem ipsum dolor sit amet, consectetu…" at bounding box center [481, 259] width 598 height 272
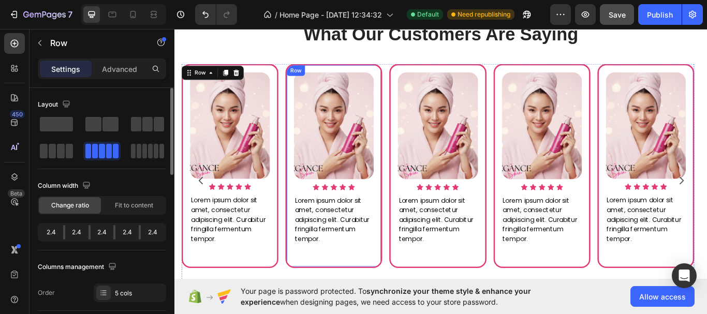
scroll to position [918, 0]
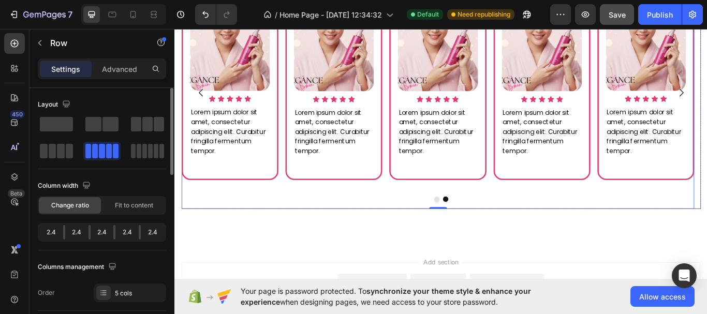
click at [477, 229] on button "Dot" at bounding box center [480, 228] width 6 height 6
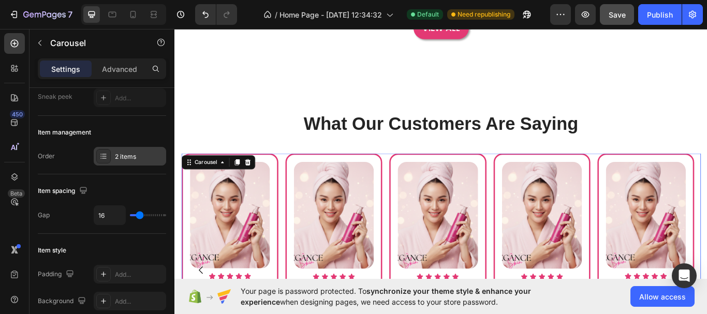
scroll to position [0, 0]
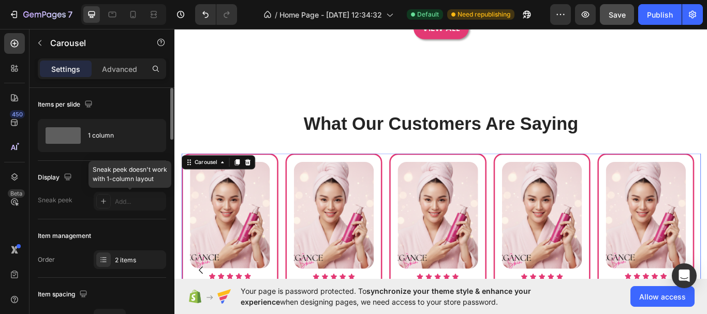
click at [103, 205] on div at bounding box center [130, 201] width 73 height 19
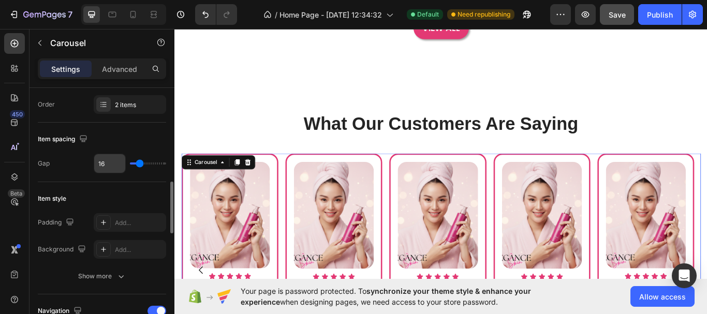
scroll to position [259, 0]
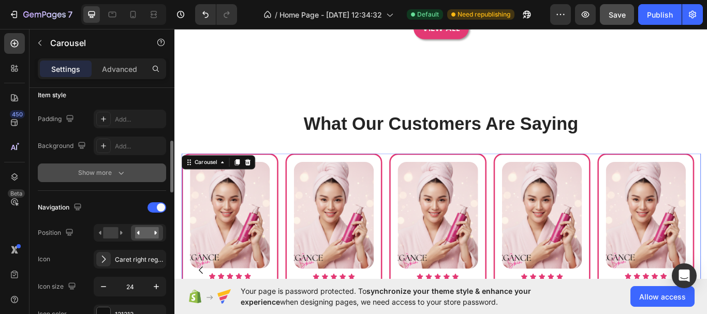
click at [112, 168] on div "Show more" at bounding box center [102, 173] width 48 height 10
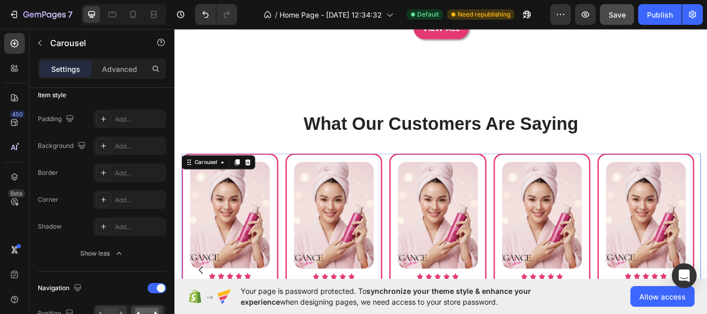
scroll to position [414, 0]
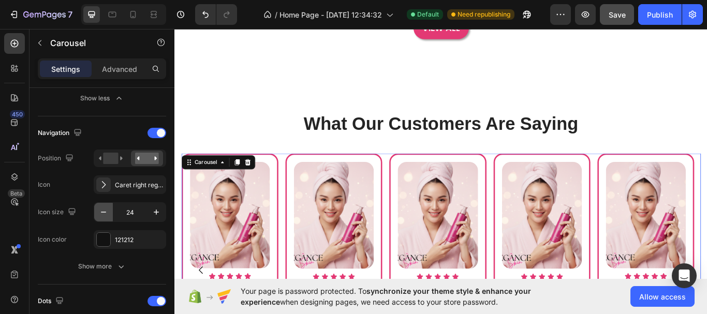
click at [103, 213] on icon "button" at bounding box center [103, 212] width 10 height 10
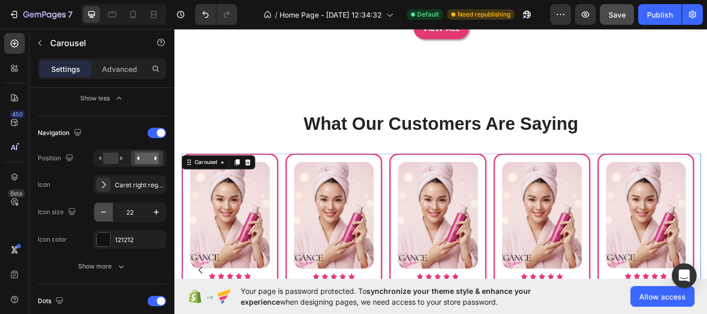
click at [103, 213] on icon "button" at bounding box center [103, 212] width 10 height 10
click at [142, 210] on input "18" at bounding box center [130, 212] width 34 height 19
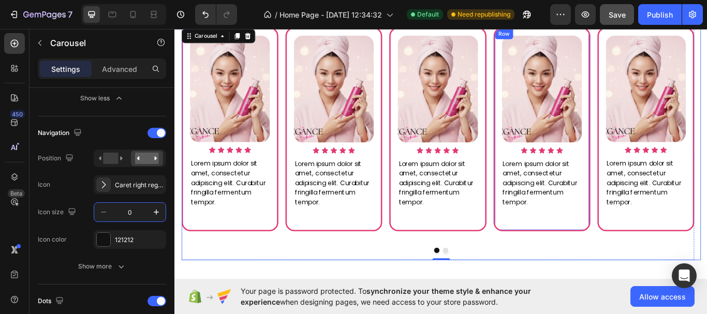
scroll to position [918, 0]
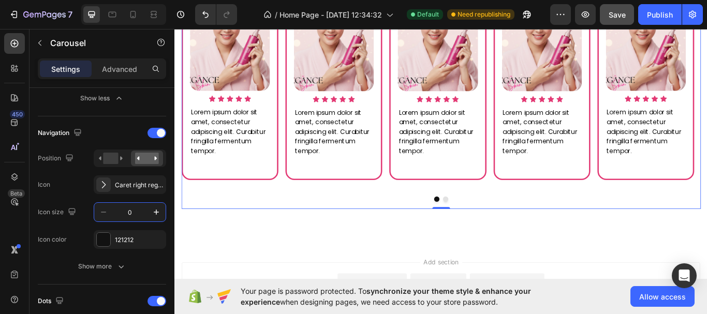
click at [621, 19] on div "Save" at bounding box center [617, 14] width 17 height 11
type input "1"
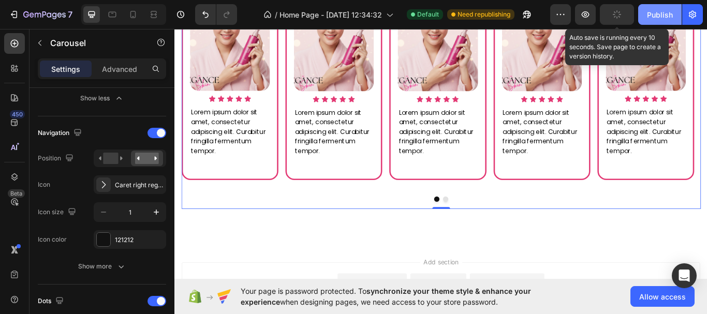
click at [662, 18] on div "Publish" at bounding box center [660, 14] width 26 height 11
click at [153, 132] on div at bounding box center [157, 133] width 19 height 10
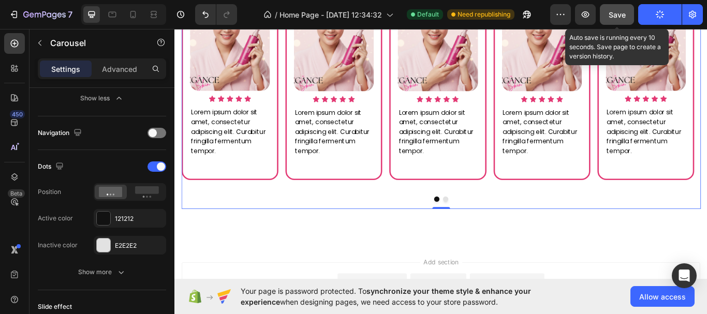
click at [623, 12] on span "Save" at bounding box center [617, 14] width 17 height 9
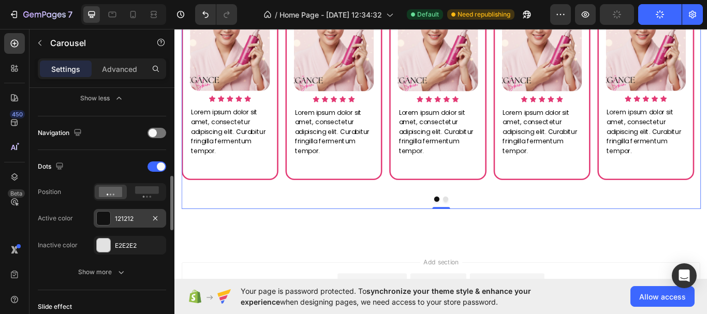
click at [106, 222] on div at bounding box center [103, 218] width 13 height 13
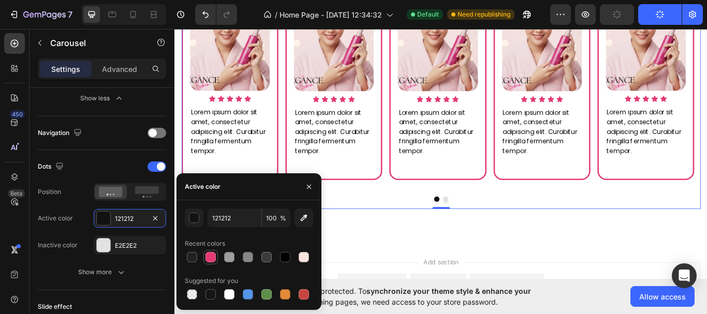
click at [210, 255] on div at bounding box center [211, 257] width 10 height 10
type input "E33974"
click at [106, 250] on div at bounding box center [103, 245] width 13 height 13
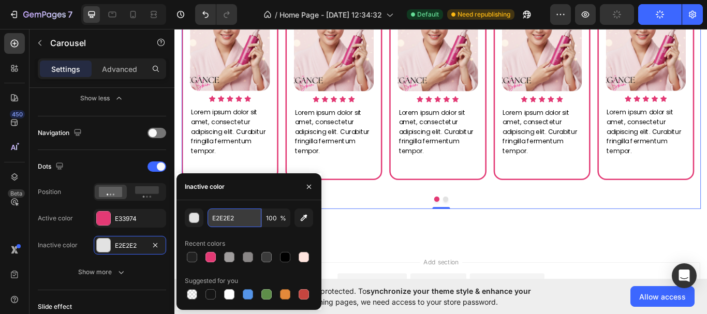
click at [233, 226] on input "E2E2E2" at bounding box center [235, 218] width 54 height 19
type input "f"
click at [248, 237] on div "Recent colors" at bounding box center [249, 244] width 128 height 17
click at [265, 260] on div at bounding box center [267, 257] width 10 height 10
click at [244, 258] on div at bounding box center [248, 257] width 10 height 10
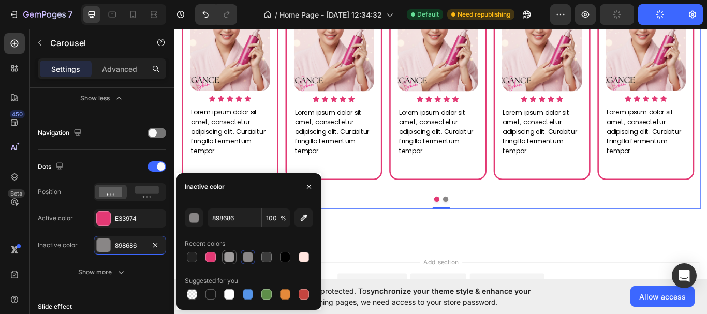
click at [230, 260] on div at bounding box center [229, 257] width 10 height 10
type input "A09D9D"
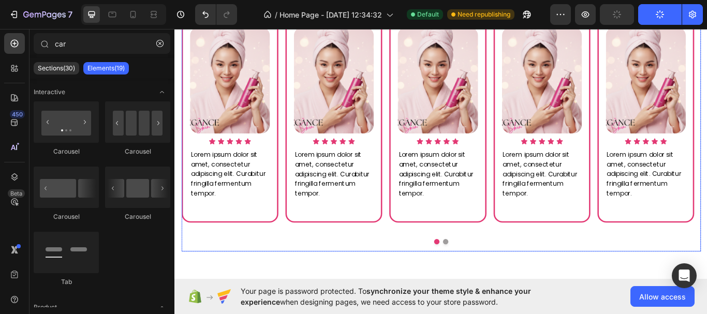
scroll to position [576, 0]
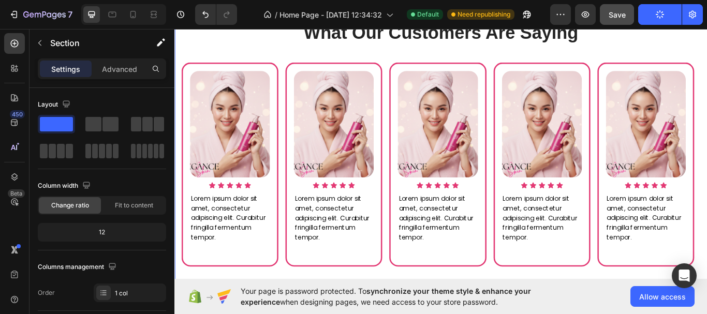
click at [683, 53] on div "What Our Customers Are Saying Heading Image Icon Icon Icon Icon Icon Icon List …" at bounding box center [485, 180] width 606 height 322
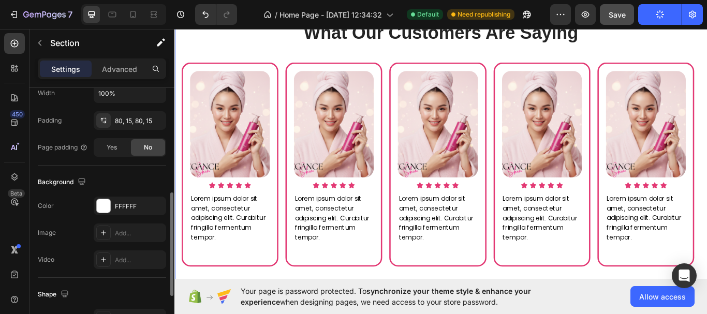
scroll to position [311, 0]
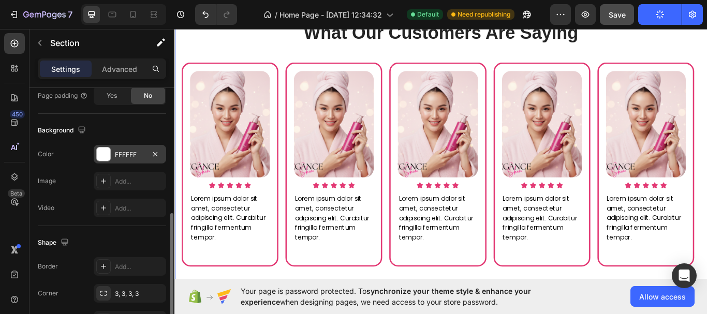
click at [102, 151] on div at bounding box center [103, 154] width 13 height 13
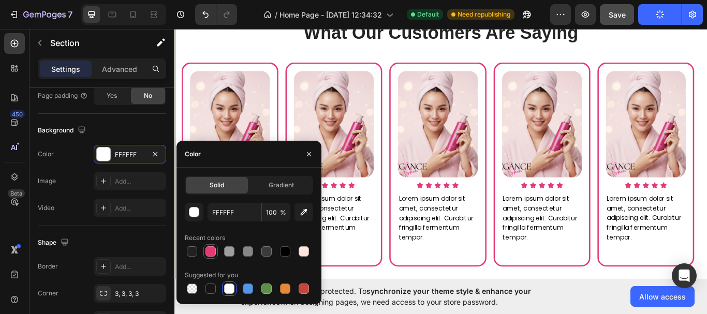
click at [210, 254] on div at bounding box center [211, 252] width 10 height 10
type input "E33974"
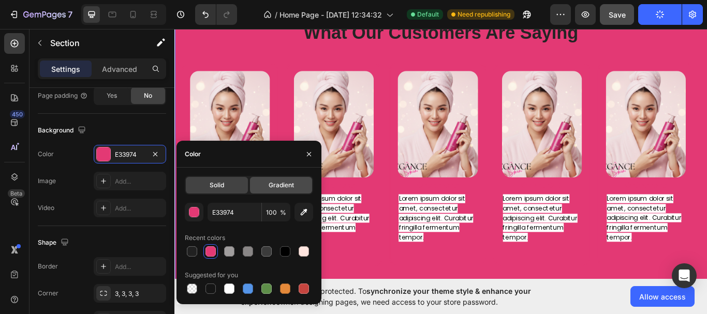
click at [279, 186] on span "Gradient" at bounding box center [281, 185] width 25 height 9
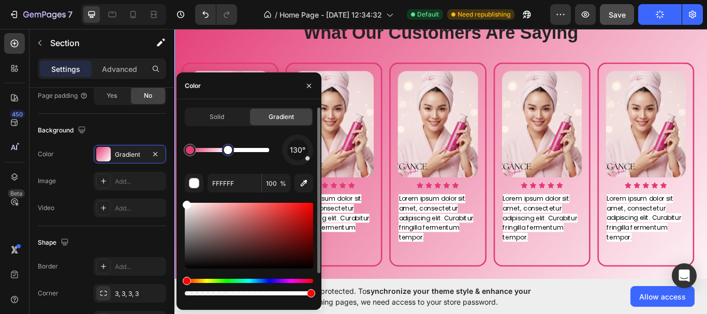
type input "E33974"
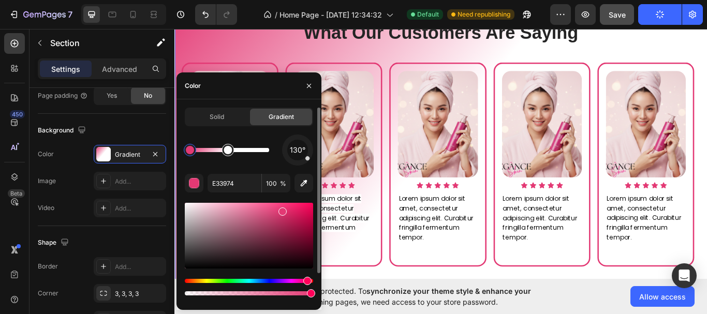
drag, startPoint x: 269, startPoint y: 151, endPoint x: 221, endPoint y: 147, distance: 47.9
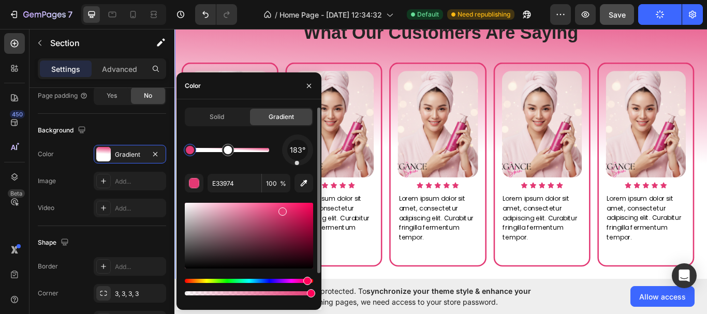
drag, startPoint x: 309, startPoint y: 161, endPoint x: 297, endPoint y: 168, distance: 13.9
click at [297, 168] on div "183° E33974 100 % Recent colors" at bounding box center [249, 235] width 128 height 200
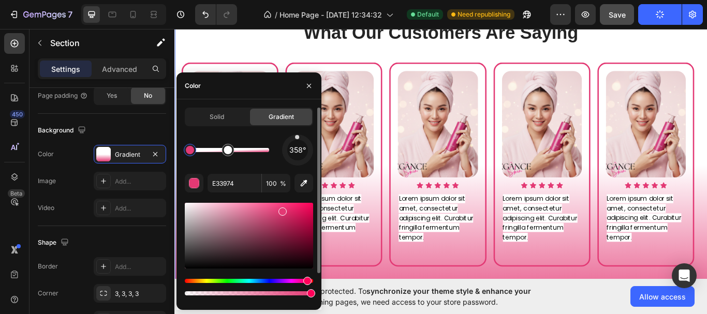
drag, startPoint x: 297, startPoint y: 165, endPoint x: 297, endPoint y: 136, distance: 29.0
click at [297, 136] on div at bounding box center [297, 137] width 4 height 4
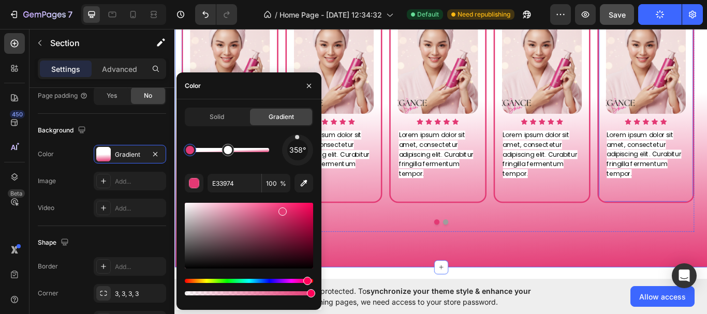
scroll to position [731, 0]
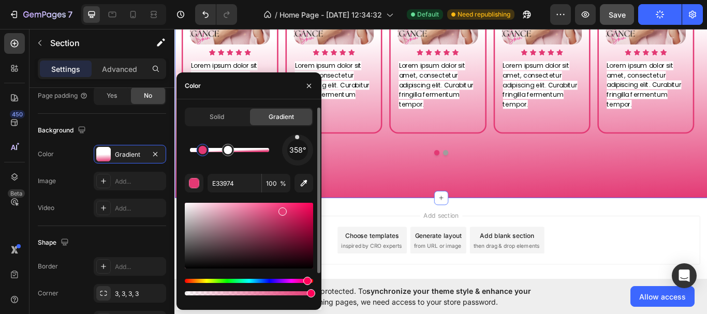
drag, startPoint x: 193, startPoint y: 152, endPoint x: 205, endPoint y: 153, distance: 12.0
click at [205, 153] on div at bounding box center [202, 150] width 8 height 8
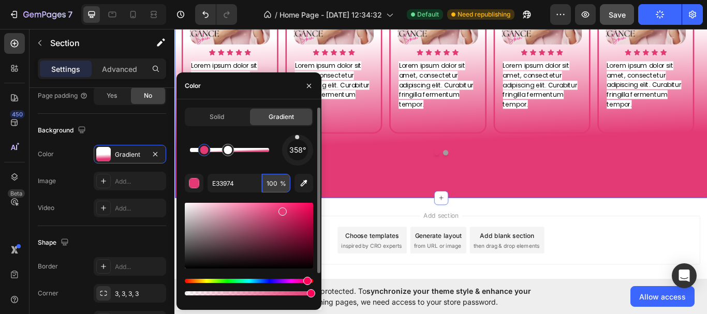
click at [268, 188] on input "100" at bounding box center [276, 183] width 28 height 19
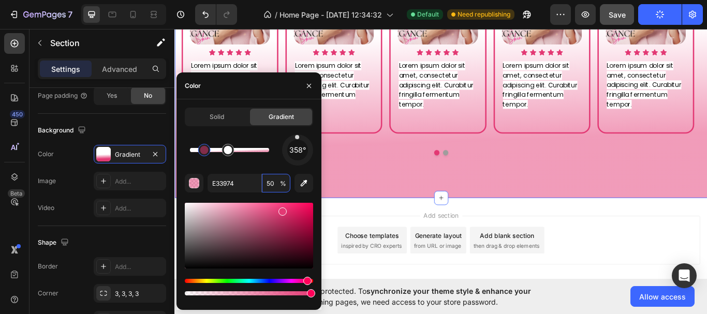
type input "50"
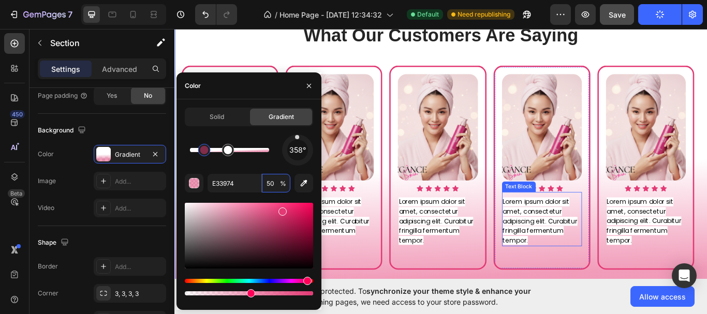
scroll to position [472, 0]
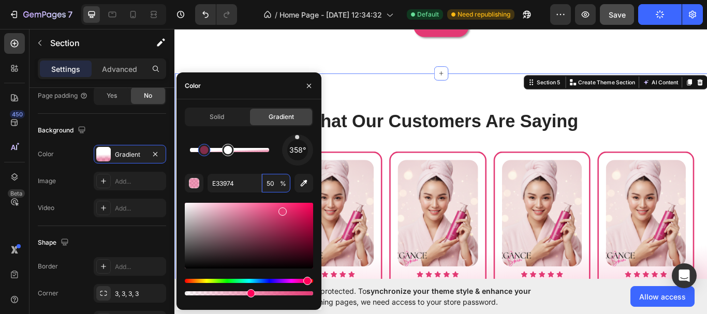
type input "FFFFFF"
type input "100"
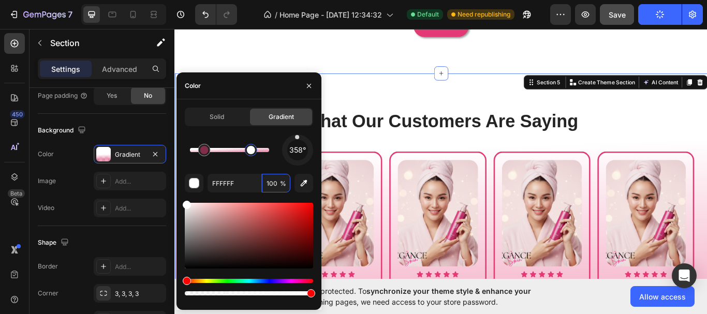
type input "E33974"
type input "50"
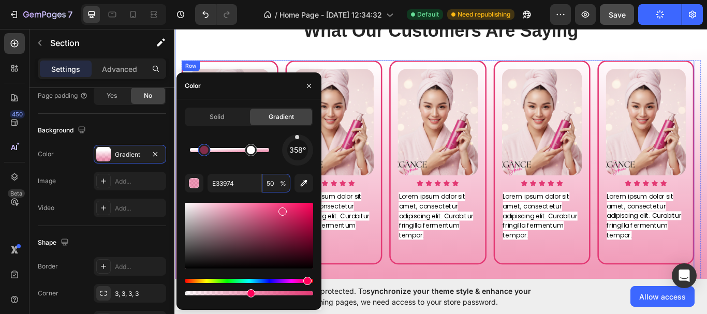
scroll to position [628, 0]
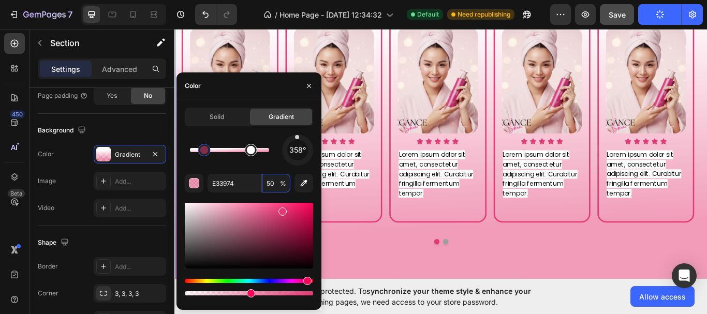
type input "FFFFFF"
type input "100"
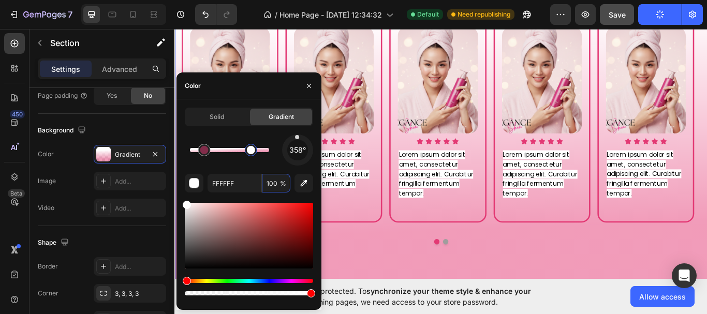
click at [253, 153] on div at bounding box center [251, 150] width 8 height 8
type input "E33974"
type input "50"
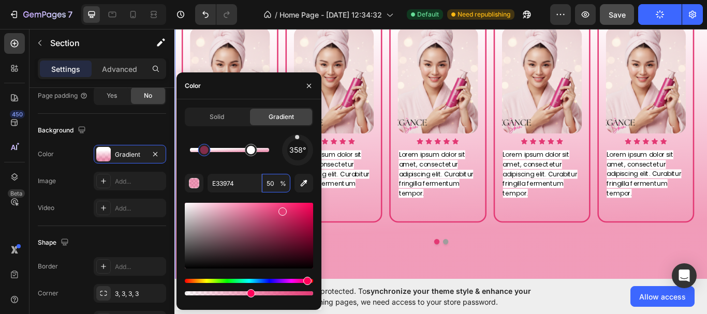
click at [207, 154] on div at bounding box center [204, 150] width 12 height 12
type input "FFFFFF"
type input "100"
click at [269, 150] on div at bounding box center [229, 150] width 79 height 4
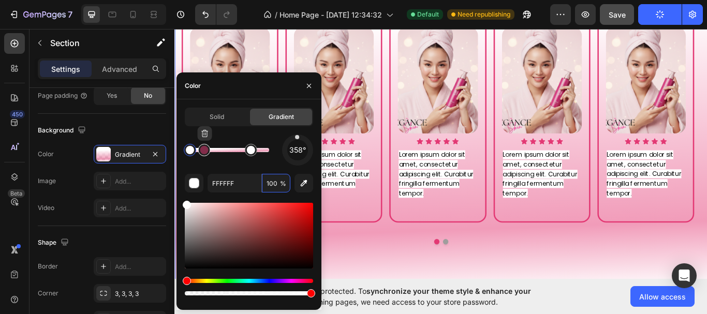
type input "E33974"
type input "50"
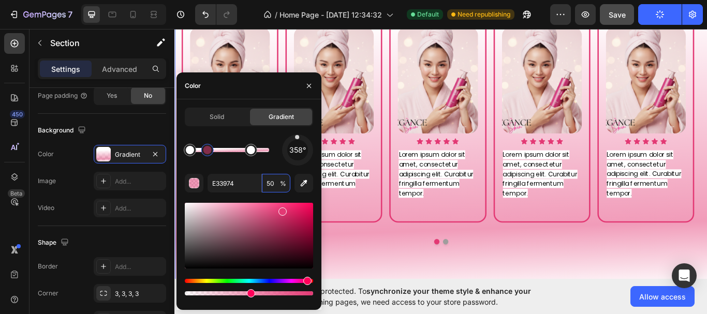
type input "FFFFFF"
type input "100"
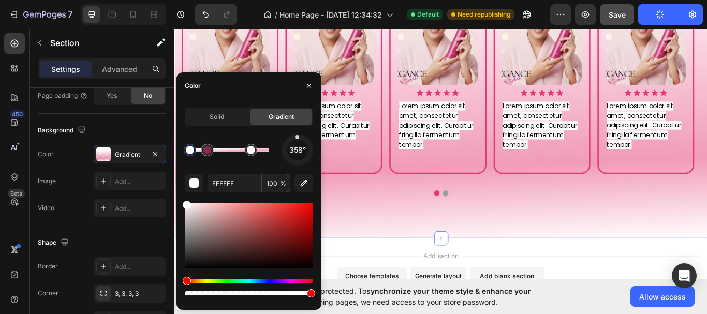
scroll to position [679, 0]
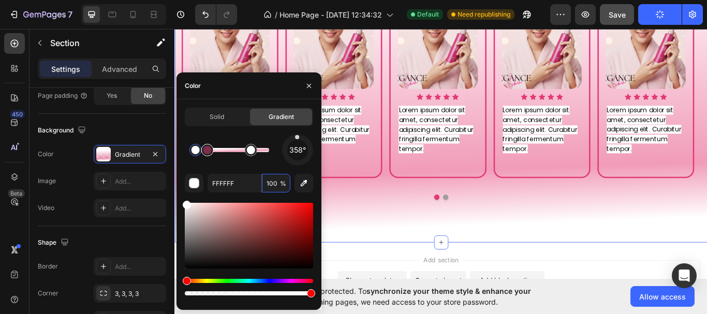
drag, startPoint x: 193, startPoint y: 156, endPoint x: 201, endPoint y: 156, distance: 8.8
type input "E33974"
type input "50"
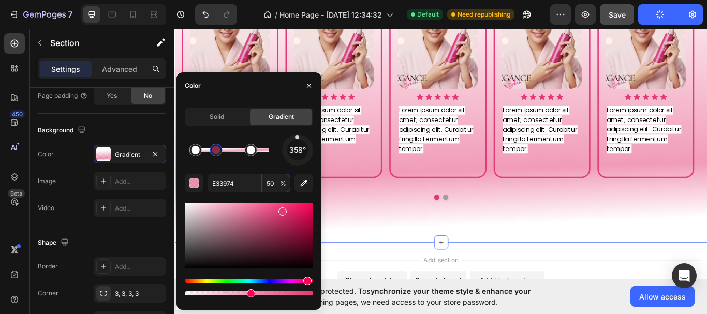
type input "FFFFFF"
type input "100"
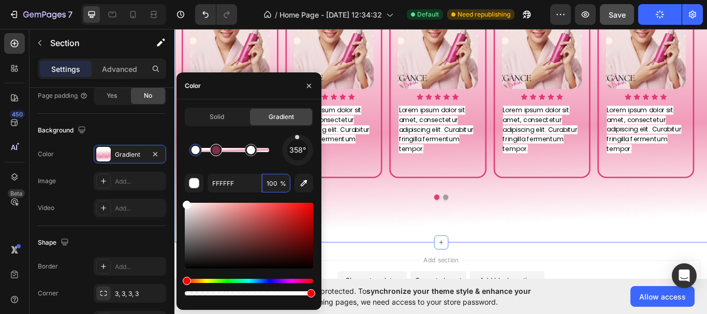
drag, startPoint x: 208, startPoint y: 152, endPoint x: 215, endPoint y: 152, distance: 6.7
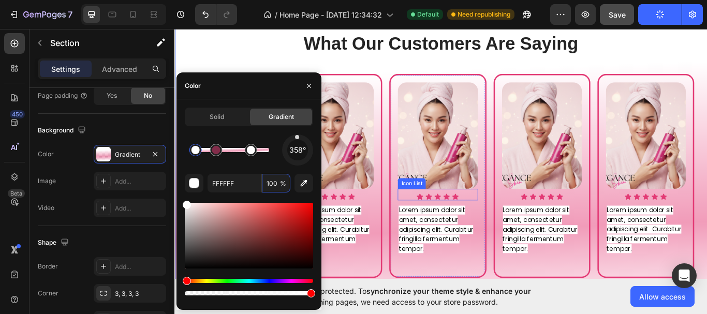
scroll to position [628, 0]
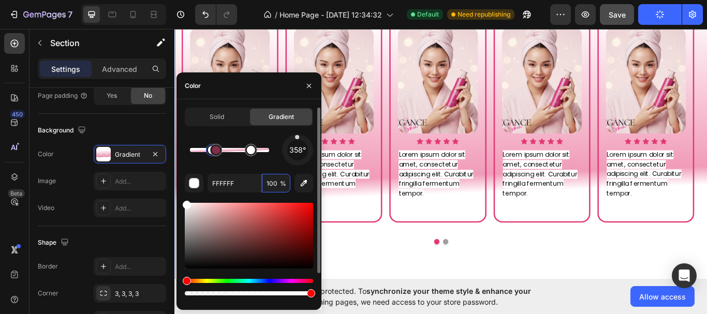
drag, startPoint x: 198, startPoint y: 152, endPoint x: 205, endPoint y: 148, distance: 8.2
type input "E33974"
type input "50"
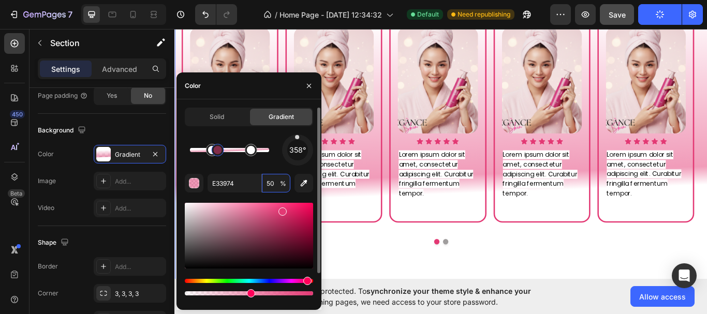
type input "FFFFFF"
type input "100"
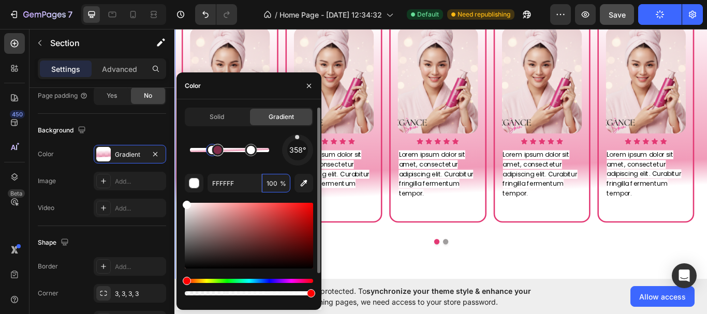
drag, startPoint x: 216, startPoint y: 153, endPoint x: 227, endPoint y: 156, distance: 11.2
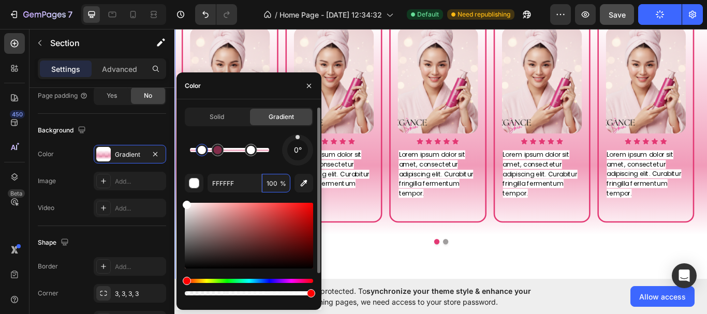
click at [298, 142] on div "0°" at bounding box center [297, 150] width 31 height 31
type input "E33974"
type input "50"
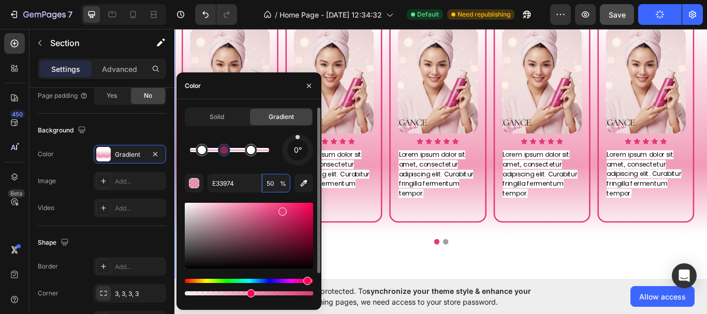
click at [224, 153] on div at bounding box center [224, 150] width 8 height 8
type input "FFFFFF"
type input "100"
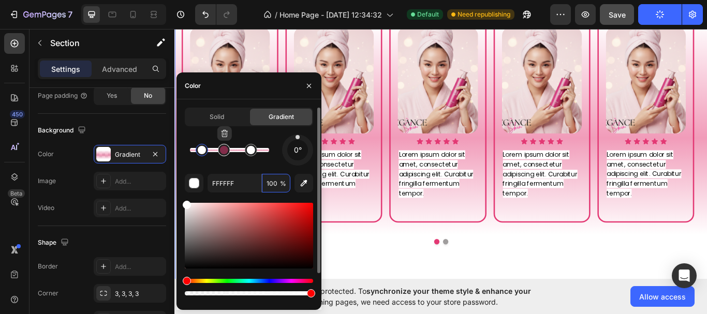
type input "E33974"
type input "50"
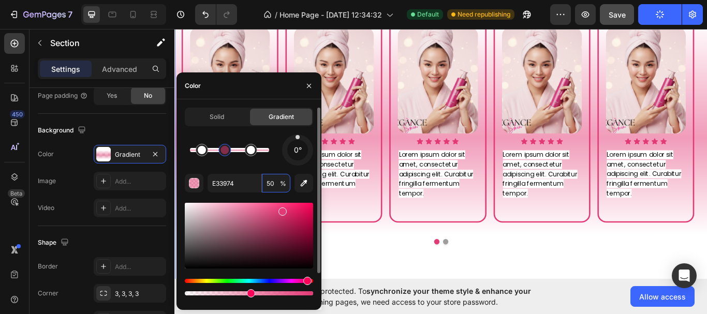
type input "FFFFFF"
type input "100"
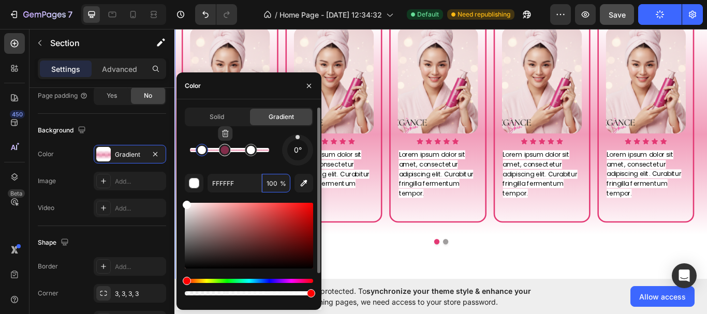
type input "E33974"
type input "50"
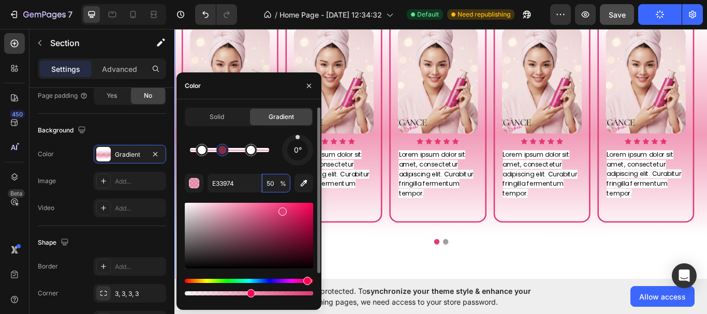
type input "FFFFFF"
type input "100"
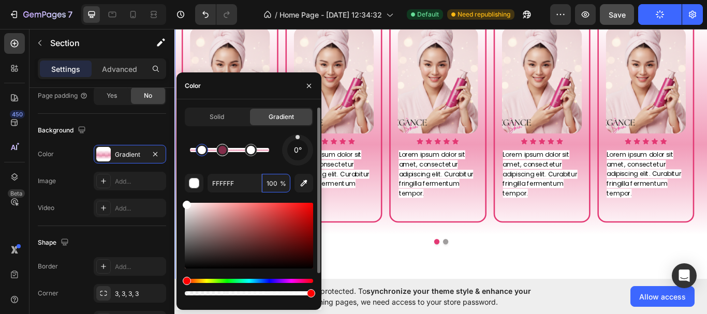
drag, startPoint x: 226, startPoint y: 150, endPoint x: 221, endPoint y: 149, distance: 5.3
type input "E33974"
type input "50"
click at [223, 153] on div at bounding box center [223, 150] width 8 height 8
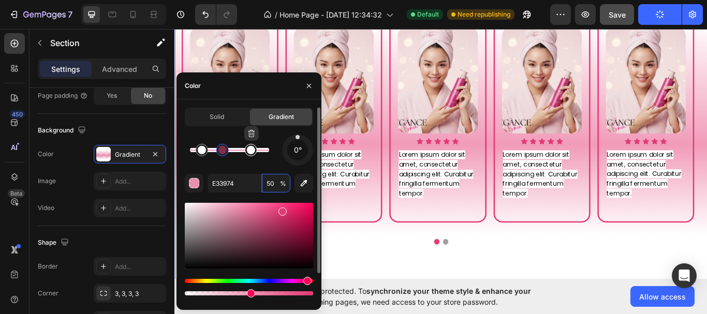
type input "FFFFFF"
type input "100"
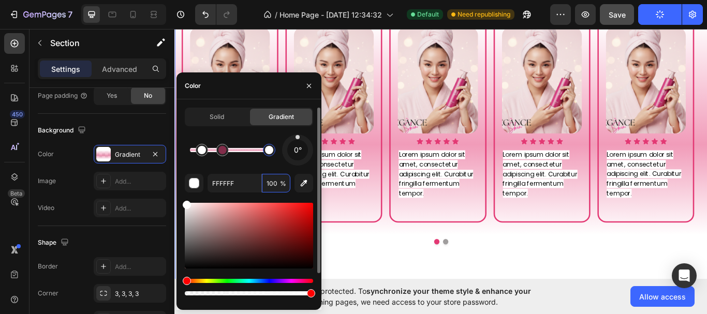
drag, startPoint x: 250, startPoint y: 152, endPoint x: 277, endPoint y: 151, distance: 26.9
click at [273, 151] on div at bounding box center [269, 150] width 8 height 8
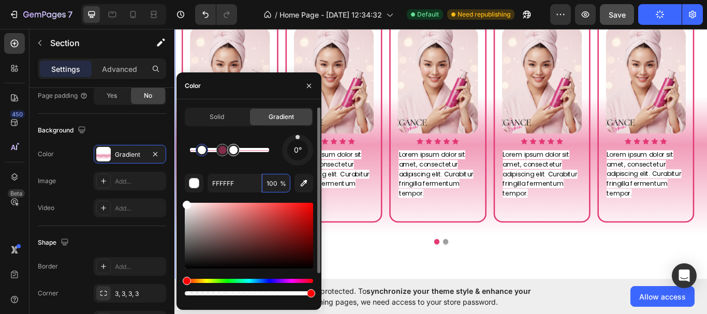
drag, startPoint x: 269, startPoint y: 154, endPoint x: 229, endPoint y: 153, distance: 40.4
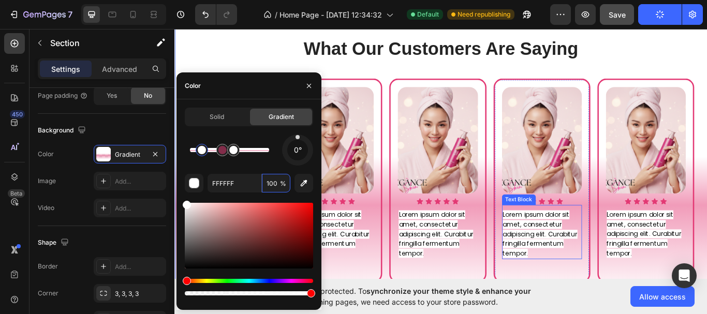
scroll to position [576, 0]
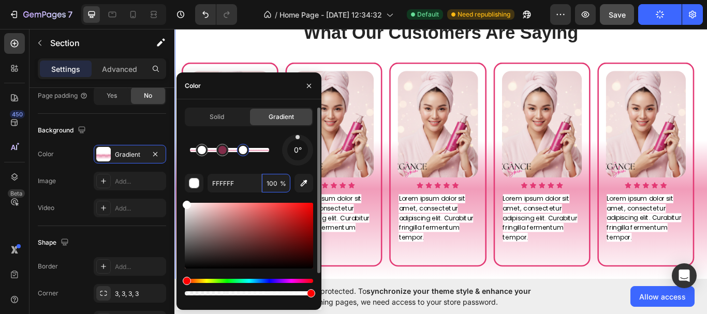
drag, startPoint x: 235, startPoint y: 150, endPoint x: 243, endPoint y: 153, distance: 8.8
click at [243, 153] on div at bounding box center [243, 150] width 8 height 8
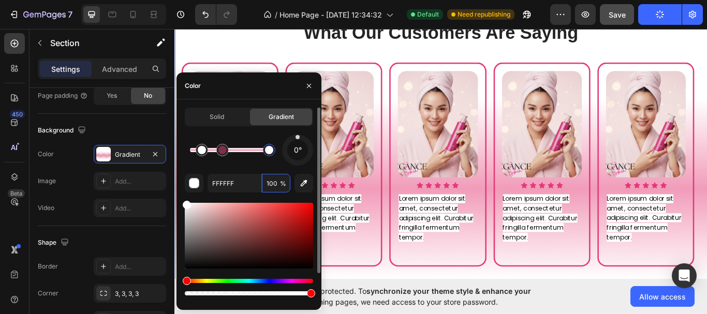
drag, startPoint x: 244, startPoint y: 150, endPoint x: 272, endPoint y: 149, distance: 27.5
click at [272, 149] on div at bounding box center [269, 150] width 8 height 8
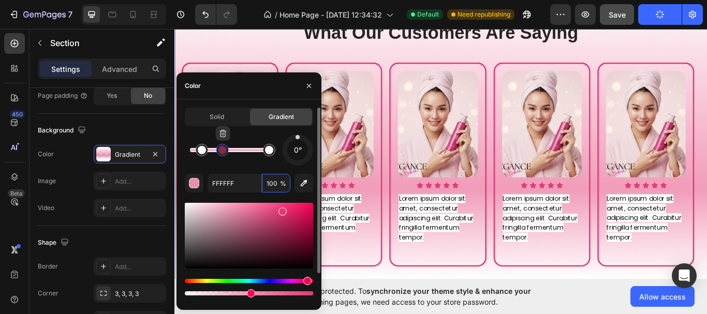
type input "E33974"
type input "50"
type input "FFFFFF"
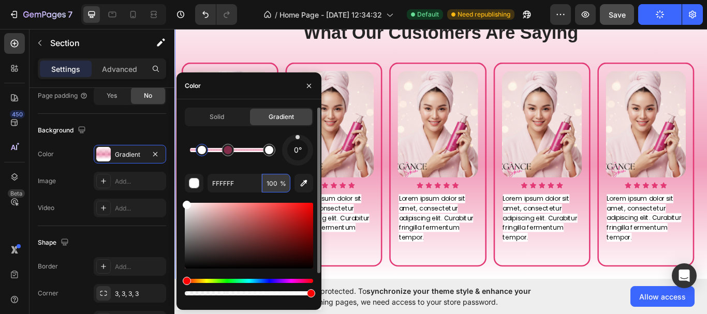
click at [271, 186] on input "100" at bounding box center [276, 183] width 28 height 19
click at [271, 185] on input "100" at bounding box center [276, 183] width 28 height 19
type input "5"
type input "100"
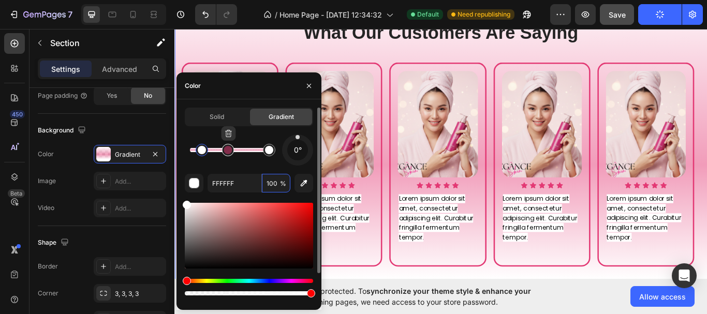
type input "E33974"
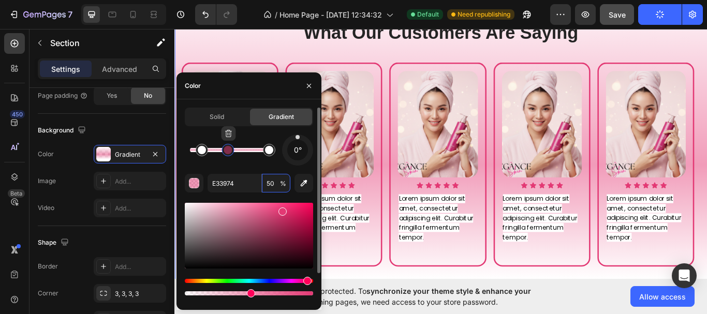
click at [229, 159] on div at bounding box center [228, 150] width 19 height 19
drag, startPoint x: 275, startPoint y: 185, endPoint x: 264, endPoint y: 179, distance: 13.0
click at [264, 179] on input "50" at bounding box center [276, 183] width 28 height 19
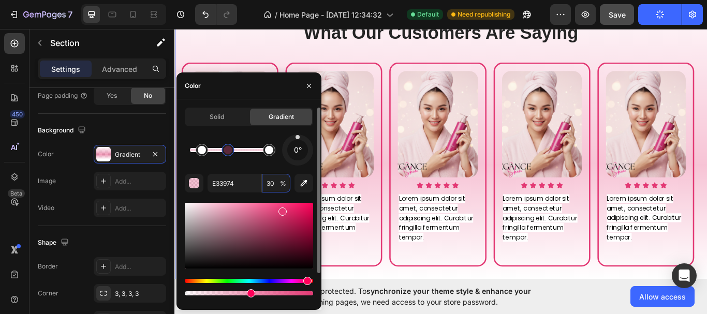
type input "30"
click at [262, 168] on div "0° E33974 30 % Recent colors" at bounding box center [249, 235] width 128 height 200
drag, startPoint x: 227, startPoint y: 153, endPoint x: 219, endPoint y: 151, distance: 9.0
click at [219, 151] on div at bounding box center [218, 150] width 8 height 8
type input "FFFFFF"
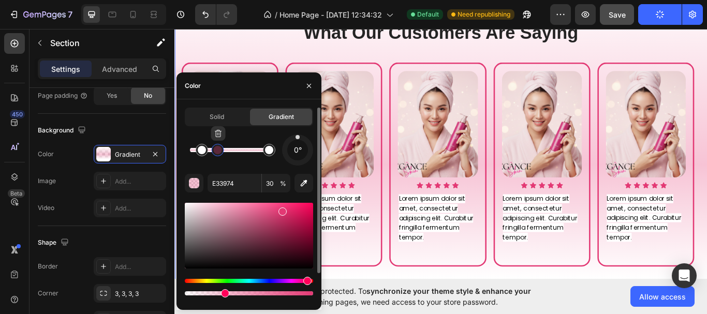
type input "100"
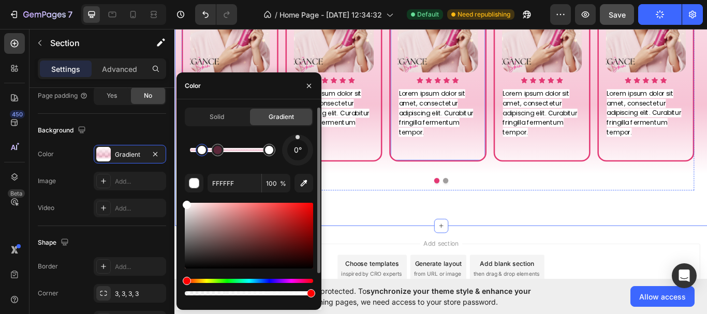
scroll to position [731, 0]
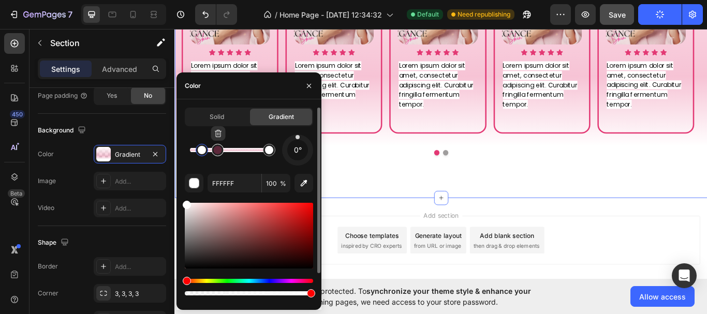
type input "E33974"
type input "30"
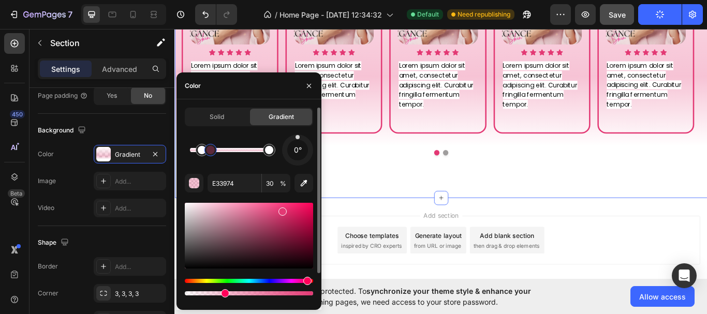
type input "FFFFFF"
type input "100"
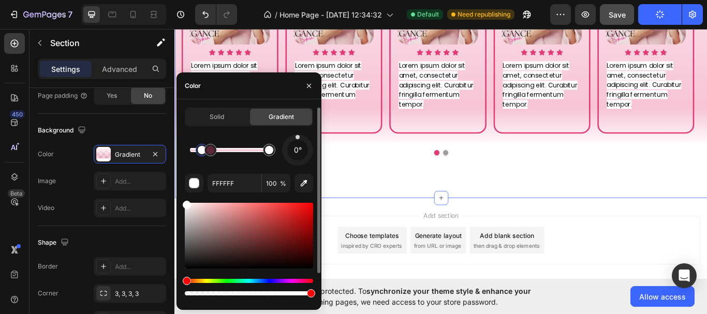
drag, startPoint x: 222, startPoint y: 153, endPoint x: 211, endPoint y: 153, distance: 10.4
type input "E33974"
type input "30"
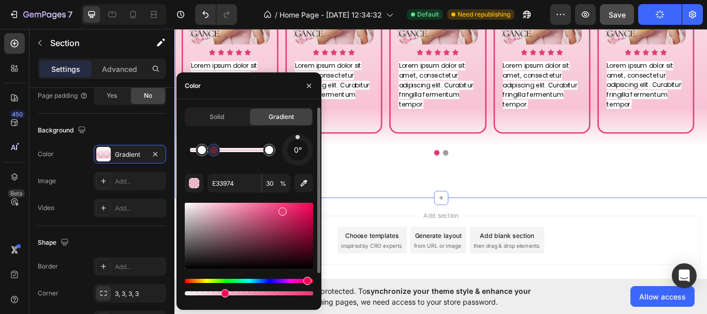
type input "FFFFFF"
type input "100"
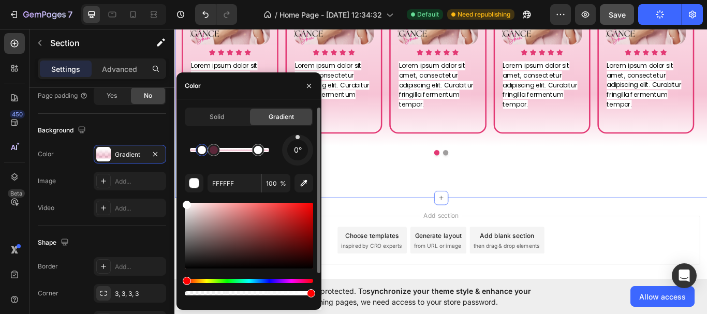
scroll to position [783, 0]
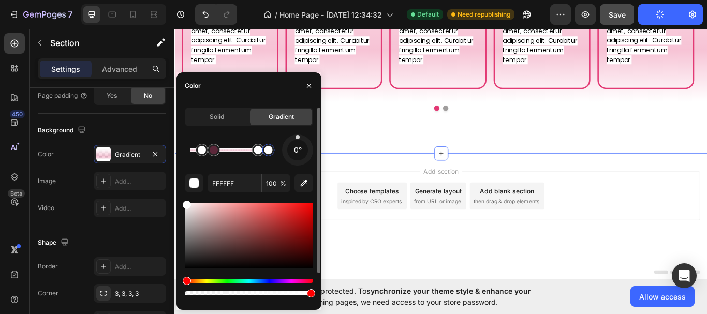
click at [268, 150] on div at bounding box center [229, 150] width 79 height 4
type input "E33974"
type input "30"
click at [216, 152] on div at bounding box center [214, 150] width 8 height 8
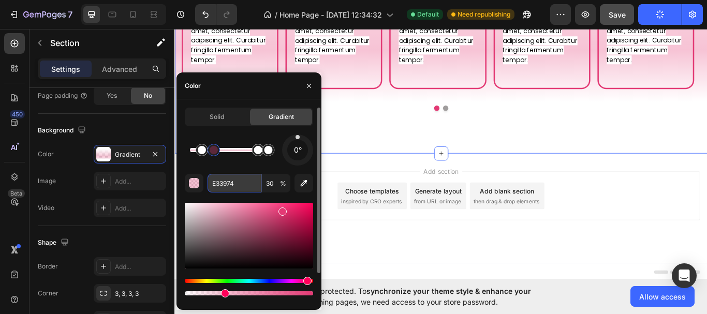
click at [228, 180] on input "E33974" at bounding box center [235, 183] width 54 height 19
type input "FFFFFF"
type input "100"
click at [268, 152] on div at bounding box center [268, 150] width 8 height 8
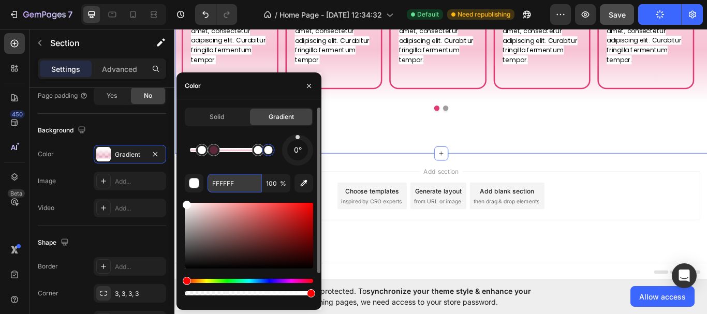
click at [236, 182] on input "FFFFFF" at bounding box center [235, 183] width 54 height 19
paste input "E33974"
type input "E33974"
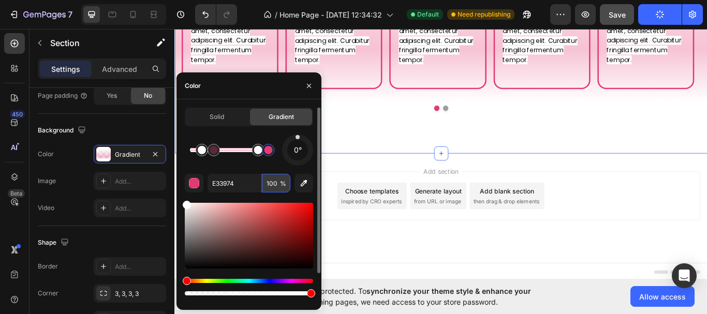
click at [273, 183] on input "100" at bounding box center [276, 183] width 28 height 19
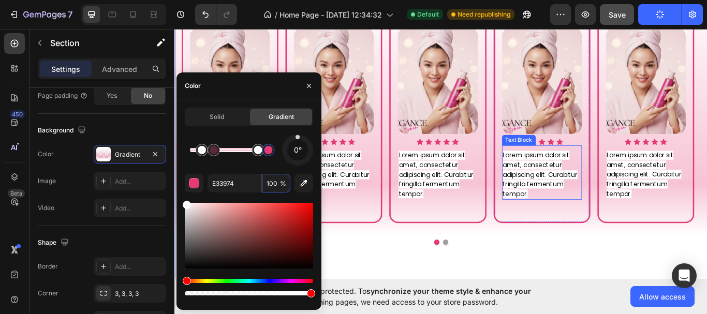
scroll to position [524, 0]
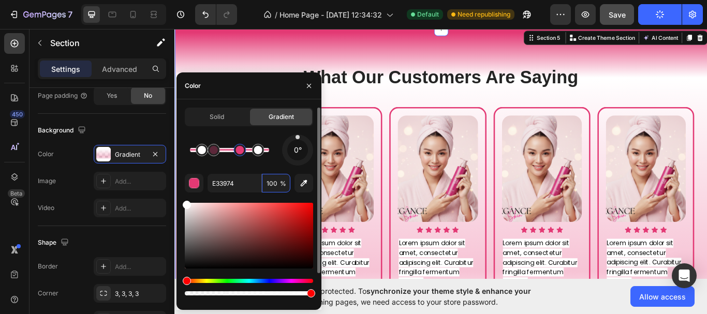
drag, startPoint x: 271, startPoint y: 152, endPoint x: 240, endPoint y: 150, distance: 31.2
click at [240, 150] on div at bounding box center [240, 150] width 8 height 8
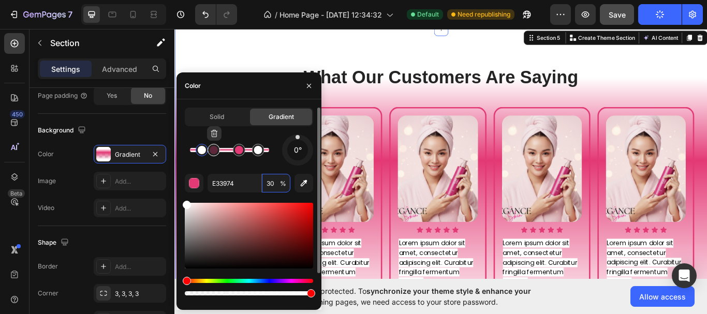
click at [215, 156] on div at bounding box center [214, 150] width 19 height 19
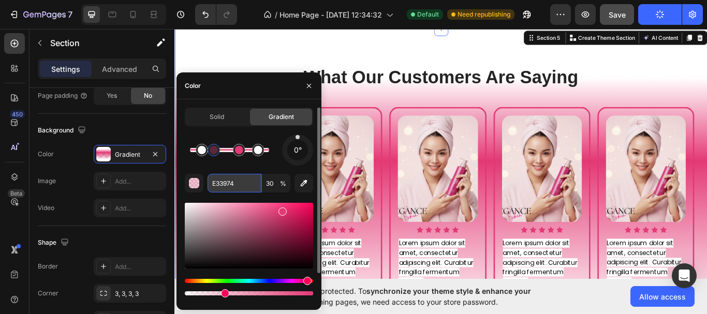
click at [238, 185] on input "E33974" at bounding box center [235, 183] width 54 height 19
click at [276, 183] on input "30" at bounding box center [276, 183] width 28 height 19
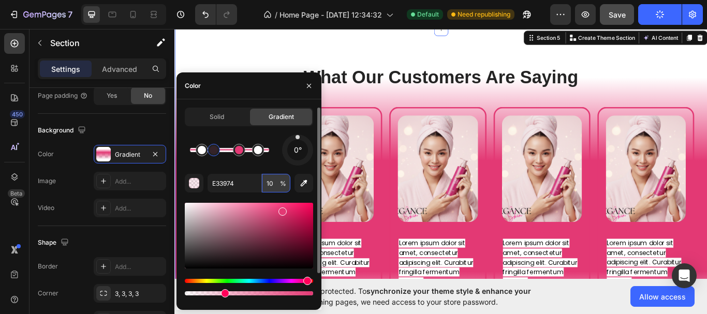
type input "100"
click at [242, 152] on div at bounding box center [239, 150] width 8 height 8
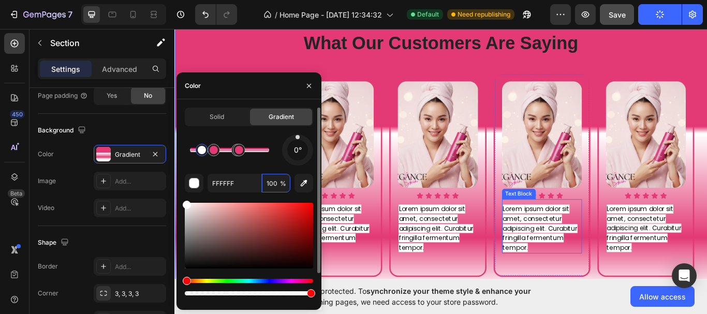
scroll to position [576, 0]
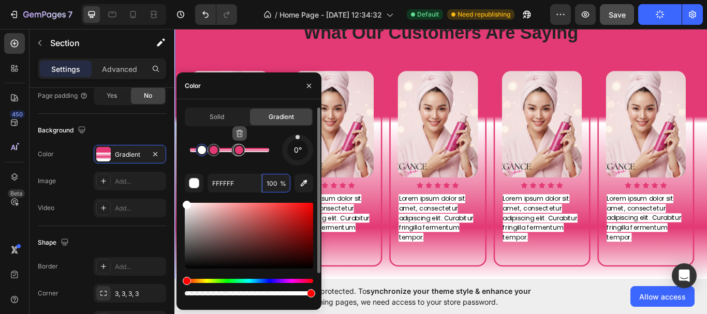
click at [241, 134] on icon "button" at bounding box center [240, 133] width 8 height 8
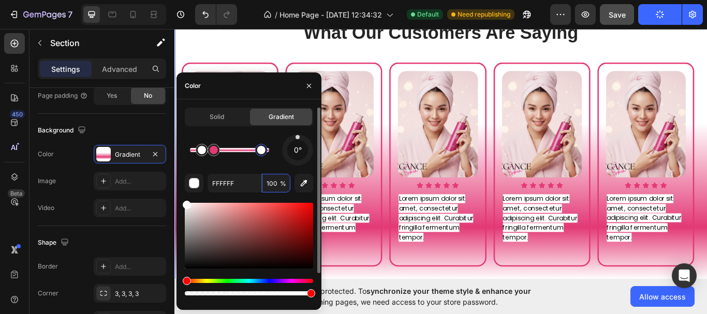
drag, startPoint x: 241, startPoint y: 154, endPoint x: 266, endPoint y: 158, distance: 25.2
click at [266, 158] on div at bounding box center [261, 150] width 19 height 19
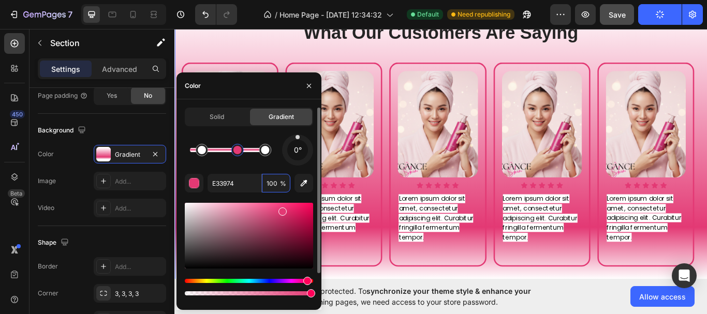
drag, startPoint x: 218, startPoint y: 156, endPoint x: 238, endPoint y: 161, distance: 20.3
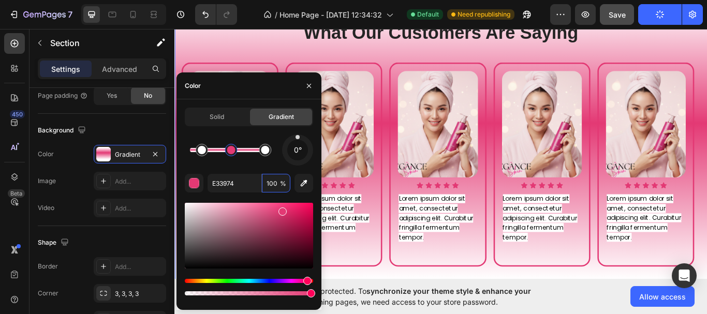
type input "FFFFFF"
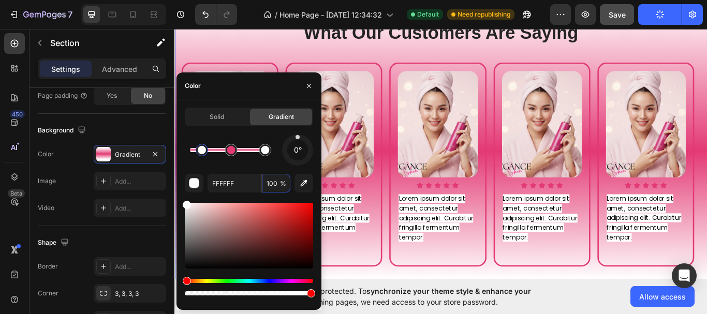
drag, startPoint x: 238, startPoint y: 154, endPoint x: 232, endPoint y: 154, distance: 6.2
click at [309, 86] on icon "button" at bounding box center [309, 85] width 4 height 4
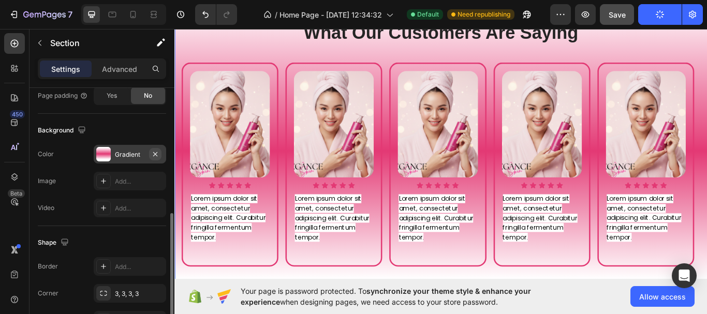
click at [157, 149] on button "button" at bounding box center [155, 154] width 12 height 12
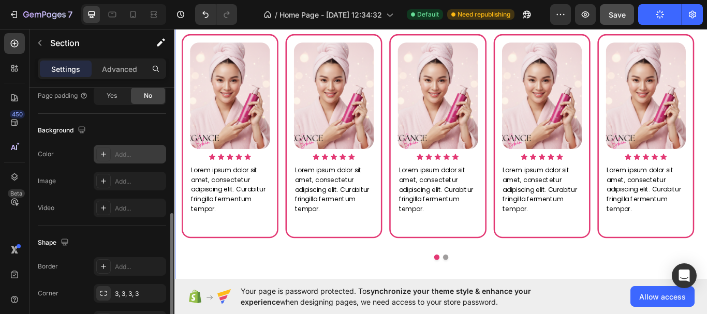
scroll to position [628, 0]
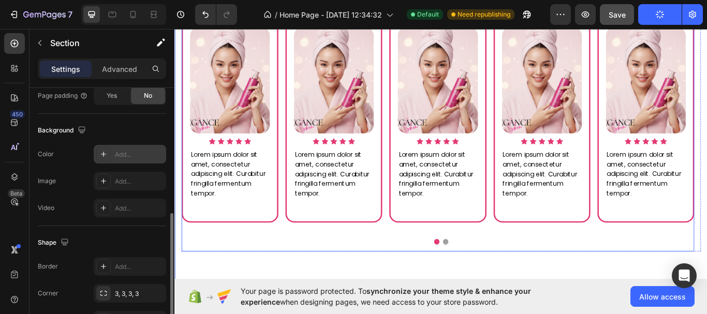
click at [619, 282] on div "Image Icon Icon Icon Icon Icon Icon List Lorem ipsum dolor sit amet, consectetu…" at bounding box center [602, 153] width 113 height 272
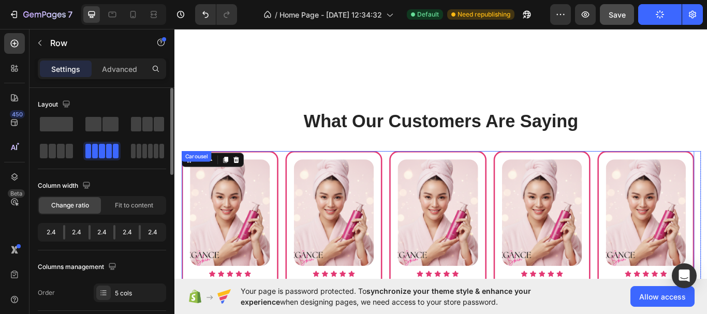
scroll to position [472, 0]
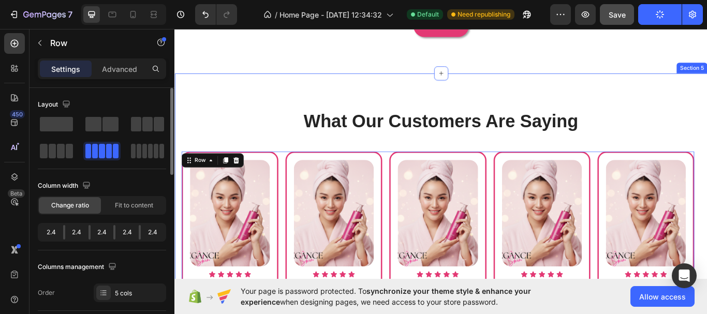
click at [281, 95] on div "What Our Customers Are Saying Heading Image Icon Icon Icon Icon Icon Icon List …" at bounding box center [485, 283] width 621 height 404
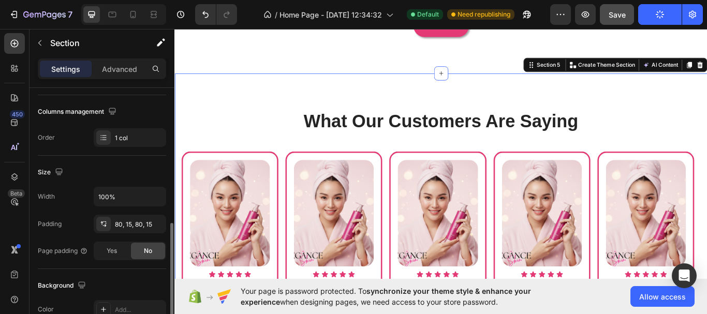
scroll to position [259, 0]
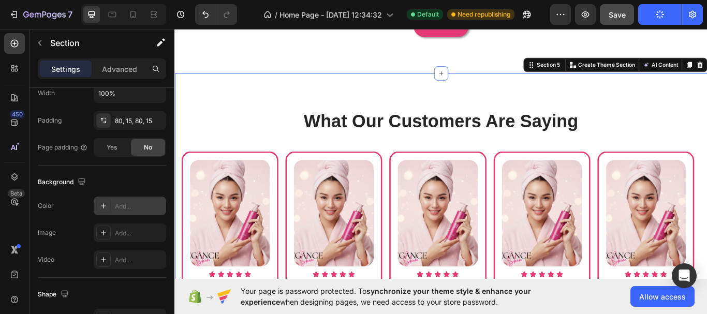
click at [143, 202] on div "Add..." at bounding box center [139, 206] width 49 height 9
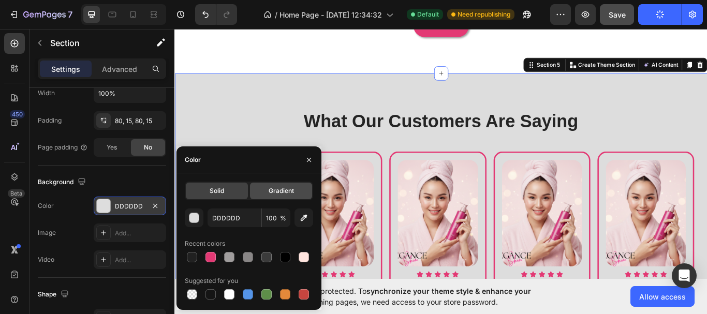
click at [283, 190] on span "Gradient" at bounding box center [281, 190] width 25 height 9
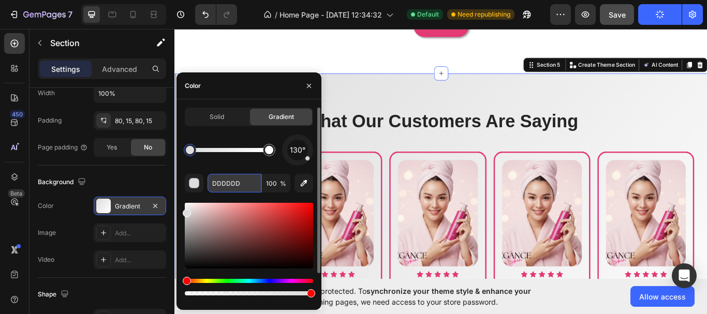
click at [238, 184] on input "DDDDDD" at bounding box center [235, 183] width 54 height 19
paste input "E33974"
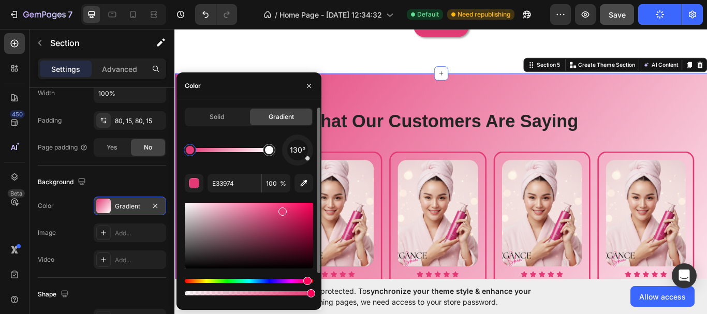
drag, startPoint x: 309, startPoint y: 162, endPoint x: 286, endPoint y: 155, distance: 23.3
click at [286, 155] on div "130°" at bounding box center [297, 150] width 31 height 31
click at [286, 156] on div at bounding box center [298, 150] width 44 height 44
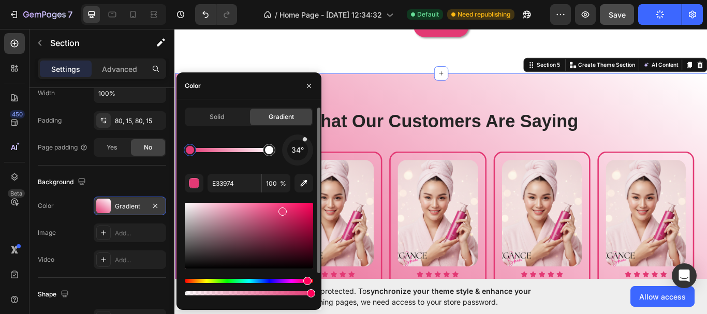
drag, startPoint x: 287, startPoint y: 156, endPoint x: 302, endPoint y: 144, distance: 18.8
click at [302, 144] on div "34°" at bounding box center [297, 150] width 31 height 31
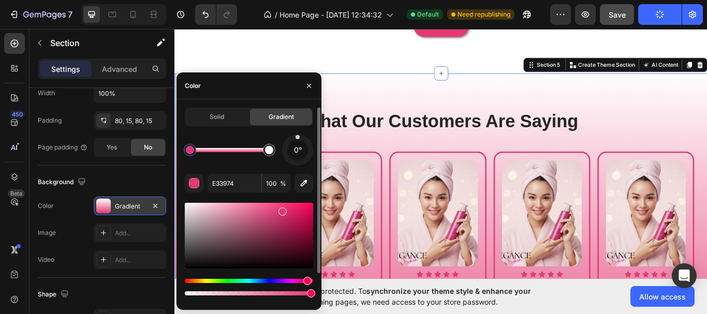
drag, startPoint x: 306, startPoint y: 142, endPoint x: 298, endPoint y: 138, distance: 8.6
click at [298, 138] on div at bounding box center [297, 150] width 31 height 31
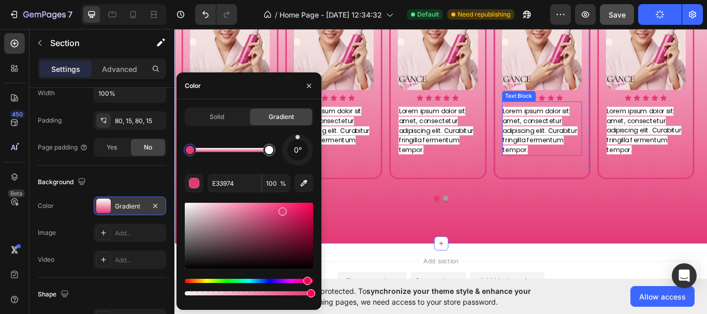
scroll to position [679, 0]
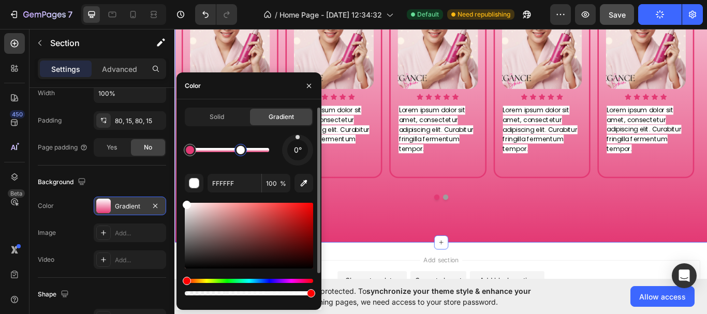
drag, startPoint x: 271, startPoint y: 151, endPoint x: 236, endPoint y: 151, distance: 35.7
click at [237, 151] on div at bounding box center [241, 150] width 8 height 8
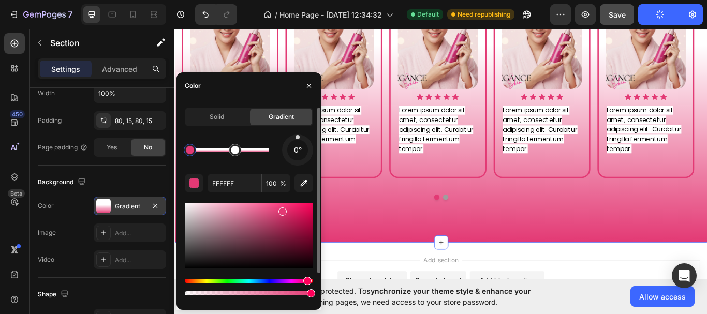
click at [267, 148] on div at bounding box center [229, 150] width 79 height 4
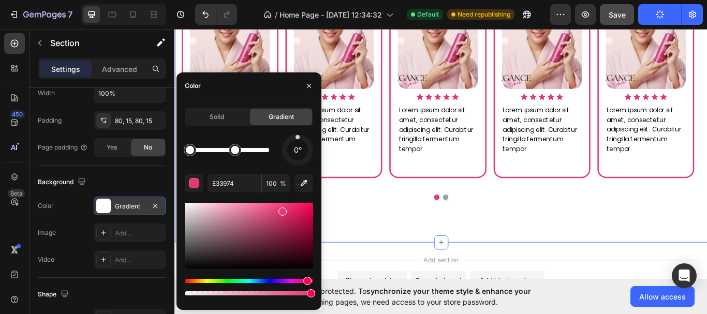
drag, startPoint x: 267, startPoint y: 153, endPoint x: 186, endPoint y: 157, distance: 80.9
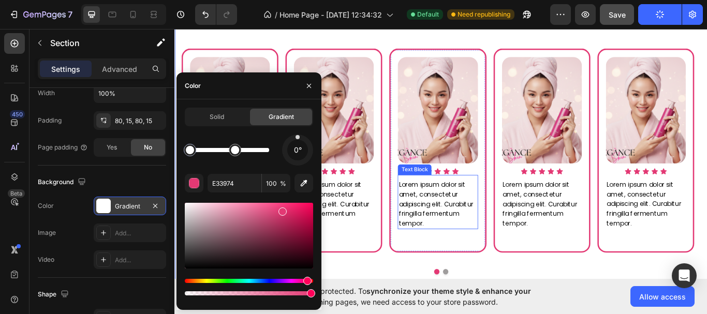
scroll to position [576, 0]
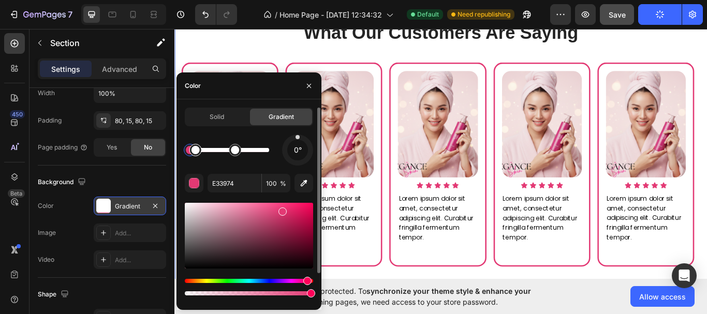
drag, startPoint x: 191, startPoint y: 151, endPoint x: 204, endPoint y: 154, distance: 13.4
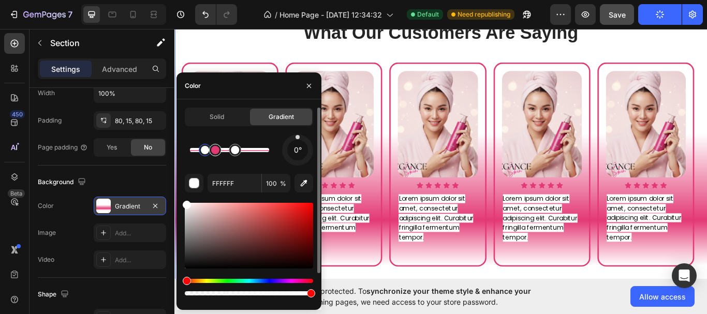
drag, startPoint x: 189, startPoint y: 151, endPoint x: 211, endPoint y: 152, distance: 22.3
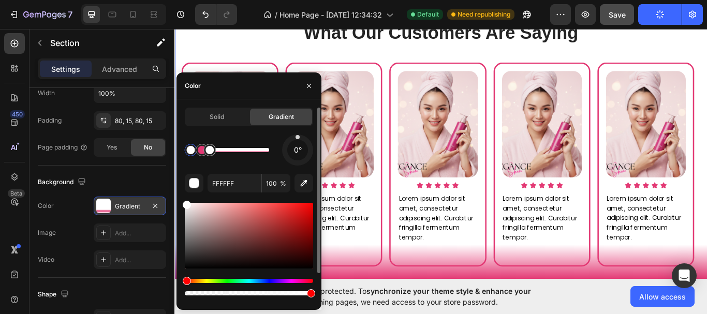
drag, startPoint x: 234, startPoint y: 152, endPoint x: 210, endPoint y: 149, distance: 24.0
drag, startPoint x: 210, startPoint y: 154, endPoint x: 225, endPoint y: 155, distance: 15.1
click at [225, 154] on div at bounding box center [225, 150] width 8 height 8
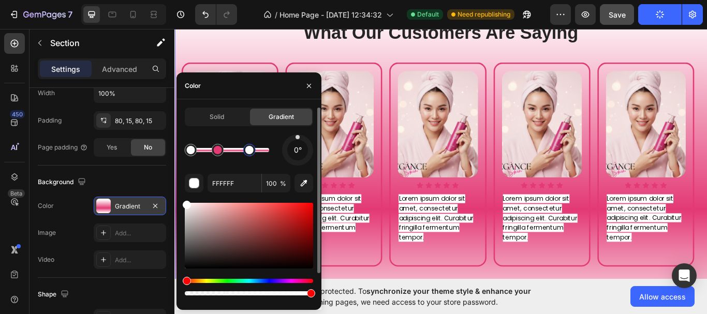
drag, startPoint x: 265, startPoint y: 149, endPoint x: 249, endPoint y: 148, distance: 15.6
click at [249, 148] on div at bounding box center [249, 150] width 8 height 8
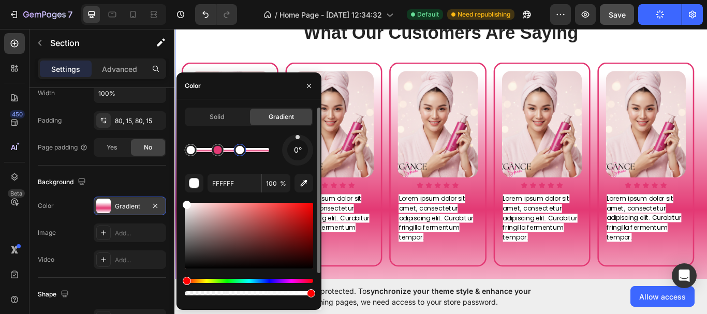
drag, startPoint x: 250, startPoint y: 152, endPoint x: 240, endPoint y: 151, distance: 10.0
click at [240, 151] on div at bounding box center [240, 150] width 8 height 8
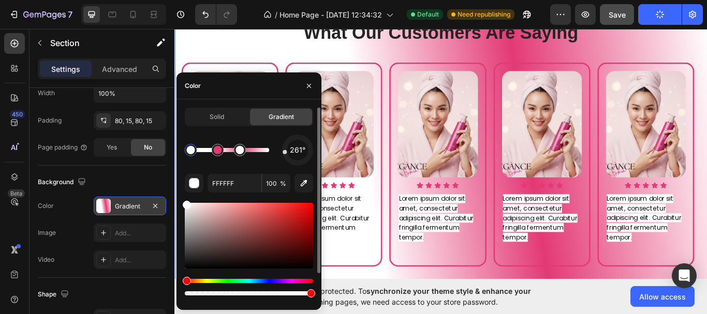
drag, startPoint x: 297, startPoint y: 139, endPoint x: 281, endPoint y: 153, distance: 21.3
click at [281, 153] on div "261°" at bounding box center [249, 150] width 128 height 31
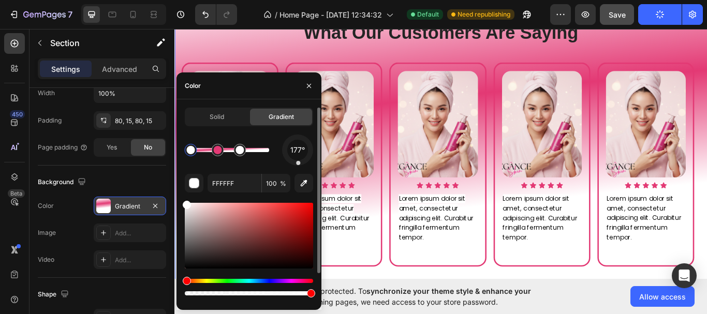
drag, startPoint x: 287, startPoint y: 153, endPoint x: 298, endPoint y: 160, distance: 12.8
click at [298, 160] on div "177°" at bounding box center [297, 150] width 21 height 21
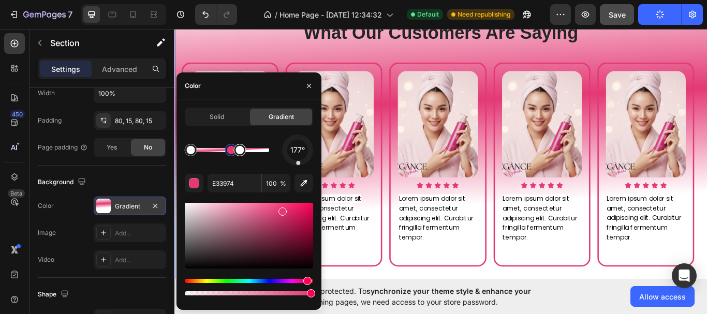
drag, startPoint x: 221, startPoint y: 152, endPoint x: 233, endPoint y: 154, distance: 12.0
click at [233, 152] on div at bounding box center [229, 150] width 79 height 4
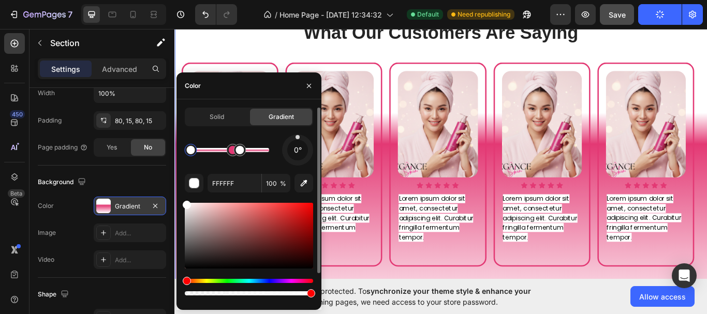
drag, startPoint x: 300, startPoint y: 165, endPoint x: 298, endPoint y: 139, distance: 25.5
click at [298, 139] on div at bounding box center [297, 150] width 31 height 31
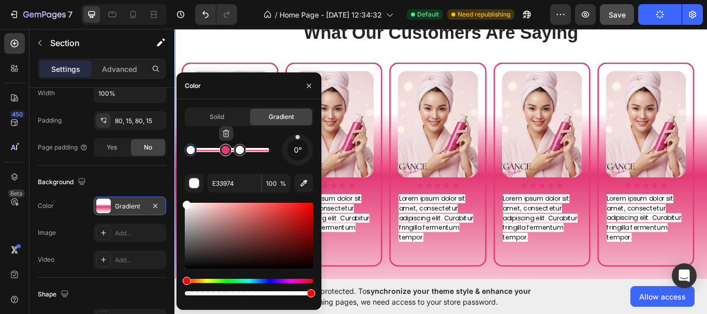
click at [225, 154] on div at bounding box center [226, 150] width 12 height 12
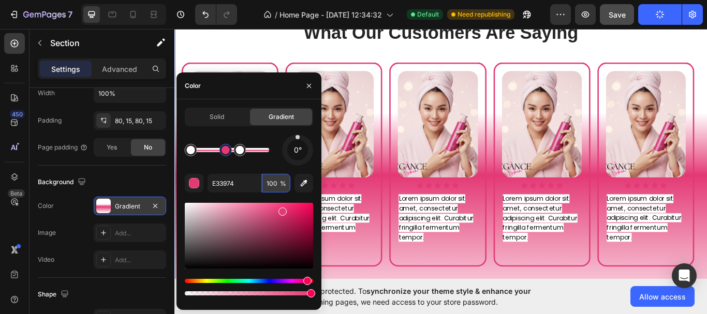
click at [274, 186] on input "100" at bounding box center [276, 183] width 28 height 19
click at [304, 184] on icon "button" at bounding box center [304, 183] width 7 height 7
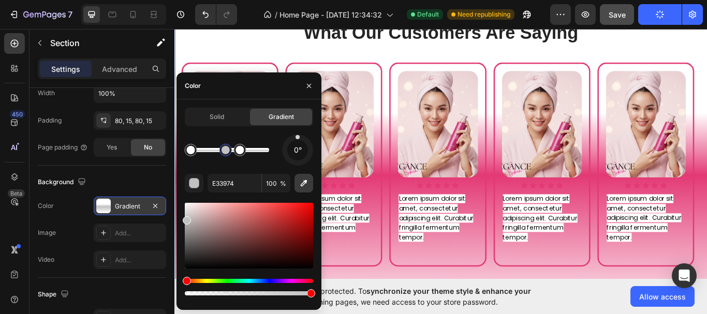
type input "C1C1C1"
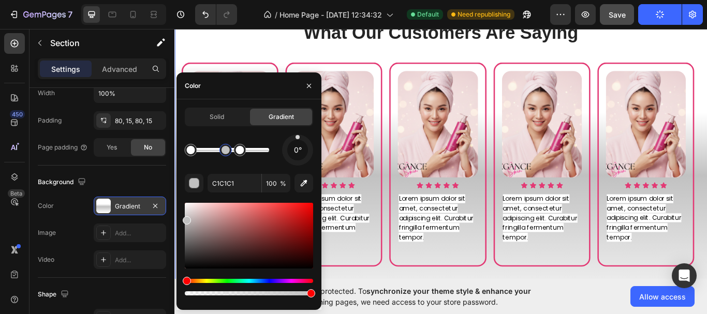
type input "E33974"
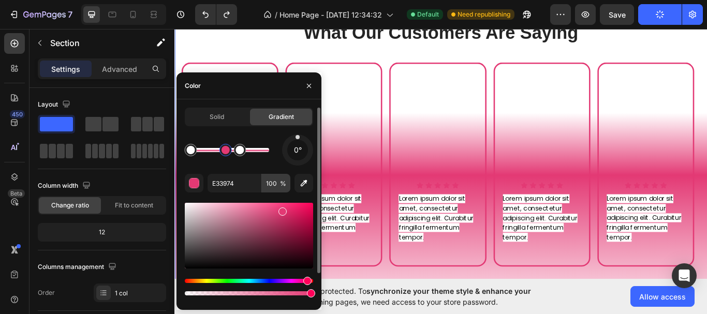
scroll to position [259, 0]
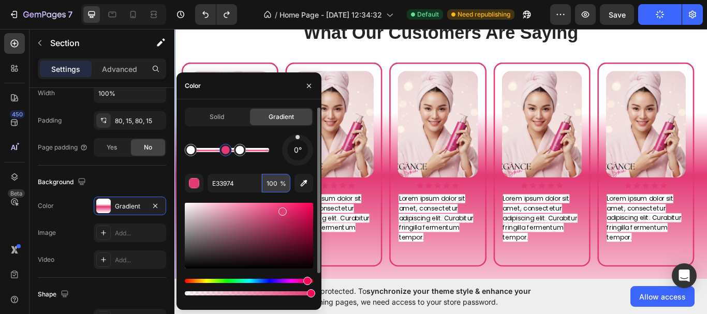
click at [276, 186] on input "100" at bounding box center [276, 183] width 28 height 19
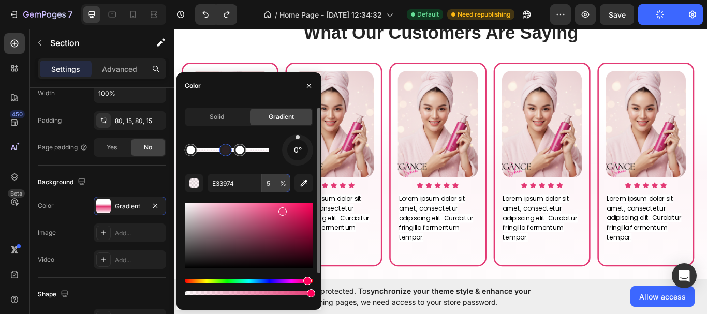
type input "50"
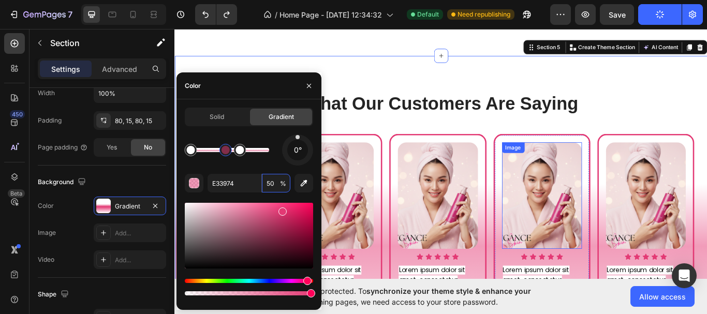
scroll to position [576, 0]
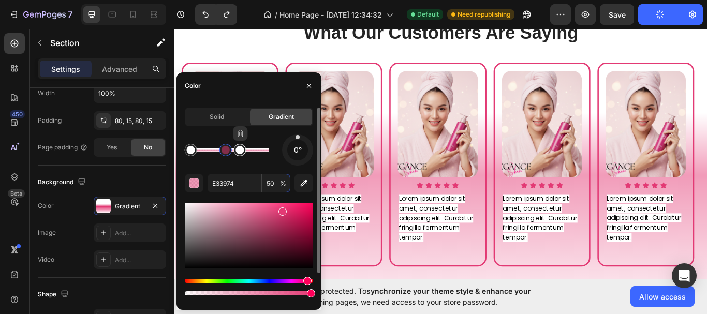
type input "FFFFFF"
type input "100"
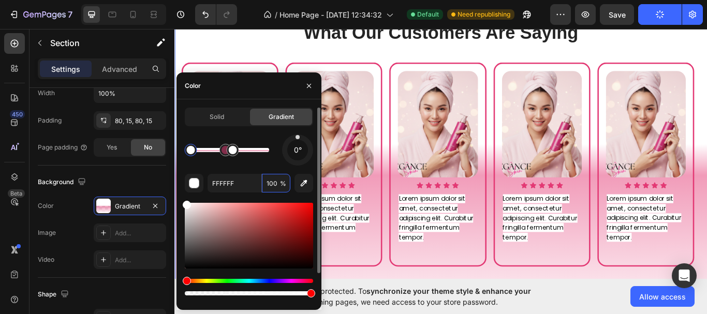
drag, startPoint x: 241, startPoint y: 152, endPoint x: 233, endPoint y: 152, distance: 8.3
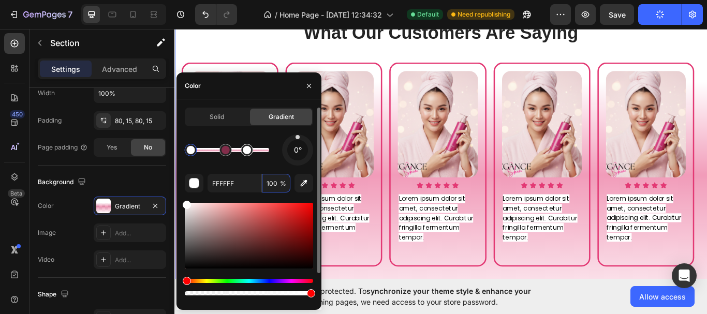
drag, startPoint x: 237, startPoint y: 152, endPoint x: 250, endPoint y: 157, distance: 14.1
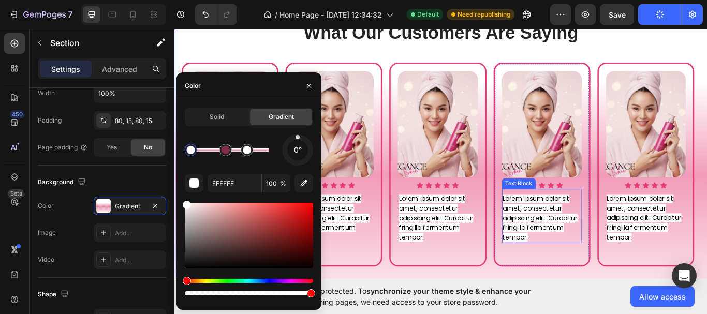
click at [593, 240] on span "Lorem ipsum dolor sit amet, consectetur adipiscing elit. Curabitur fringilla fe…" at bounding box center [600, 250] width 87 height 55
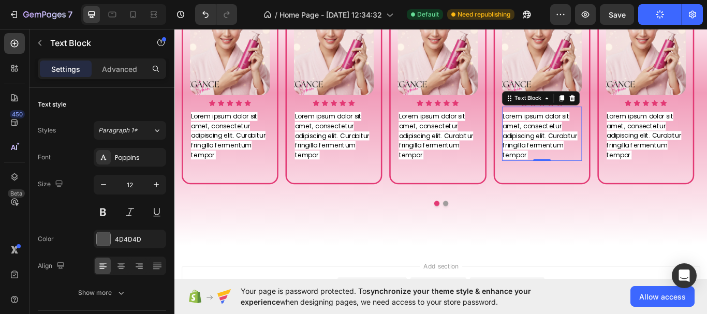
scroll to position [679, 0]
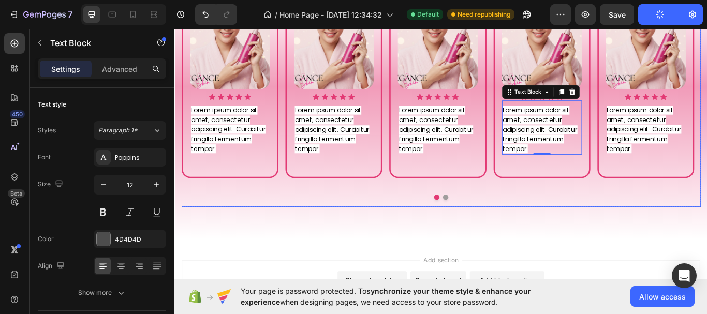
click at [487, 226] on button "Dot" at bounding box center [490, 226] width 6 height 6
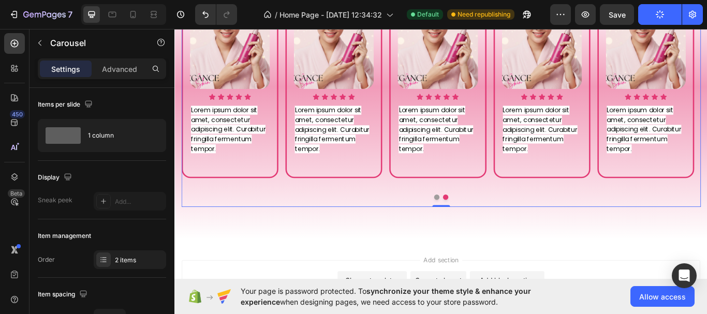
click at [478, 226] on button "Dot" at bounding box center [480, 226] width 6 height 6
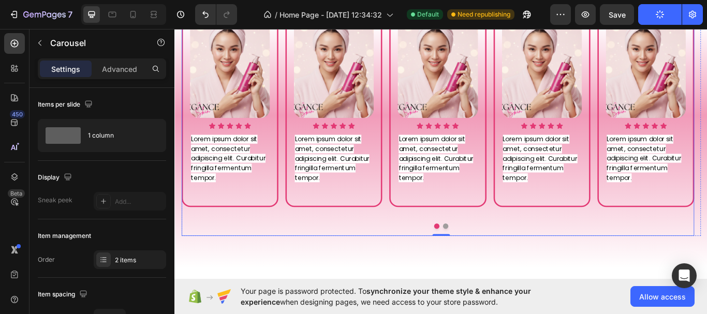
scroll to position [628, 0]
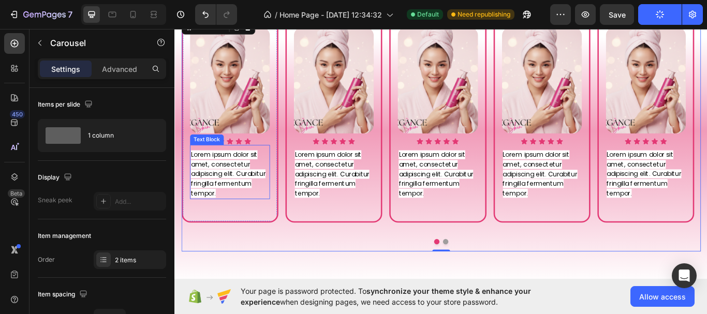
click at [245, 181] on span "Lorem ipsum dolor sit amet, consectetur adipiscing elit. Curabitur fringilla fe…" at bounding box center [236, 198] width 87 height 55
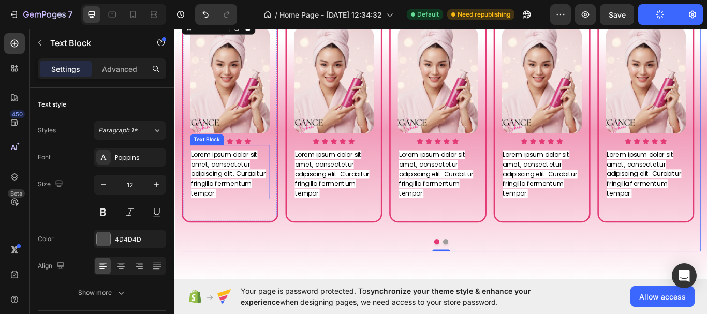
click at [245, 181] on span "Lorem ipsum dolor sit amet, consectetur adipiscing elit. Curabitur fringilla fe…" at bounding box center [236, 198] width 87 height 55
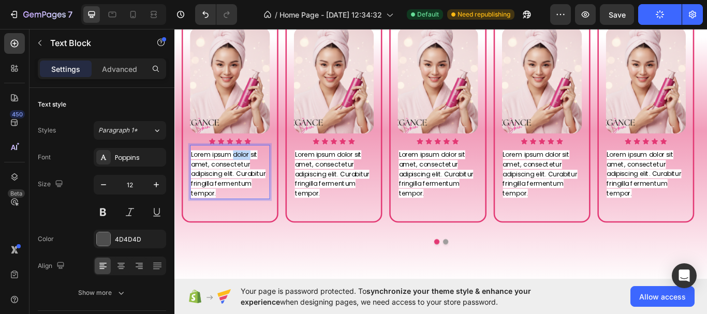
click at [247, 181] on span "Lorem ipsum dolor sit amet, consectetur adipiscing elit. Curabitur fringilla fe…" at bounding box center [236, 198] width 87 height 55
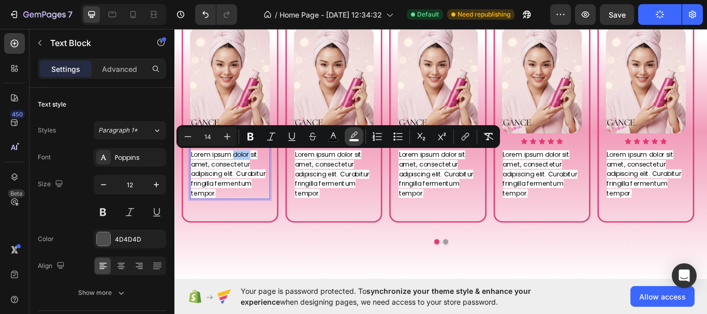
click at [355, 140] on rect "Editor contextual toolbar" at bounding box center [355, 140] width 10 height 3
type input "FFFFFF"
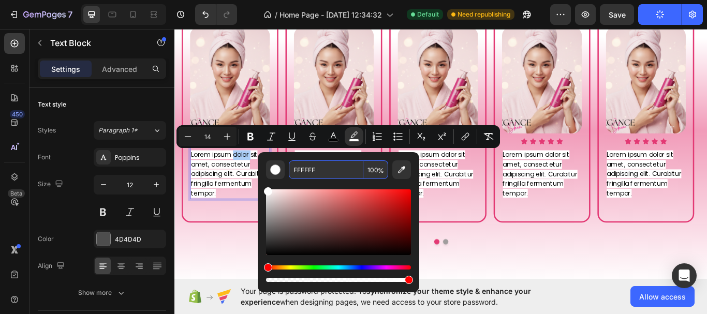
click at [375, 169] on input "100" at bounding box center [376, 170] width 25 height 19
type input "0"
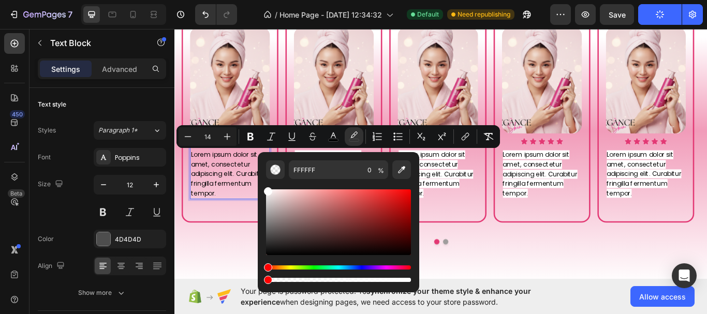
click at [411, 182] on div "Editor contextual toolbar" at bounding box center [338, 231] width 145 height 105
click at [521, 300] on div "What Our Customers Are Saying Heading Image Icon Icon Icon Icon Icon Icon List …" at bounding box center [485, 128] width 621 height 404
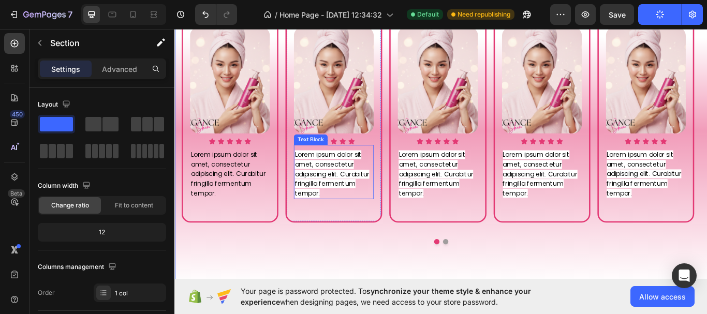
click at [373, 189] on span "Lorem ipsum dolor sit amet, consectetur adipiscing elit. Curabitur fringilla fe…" at bounding box center [357, 198] width 87 height 55
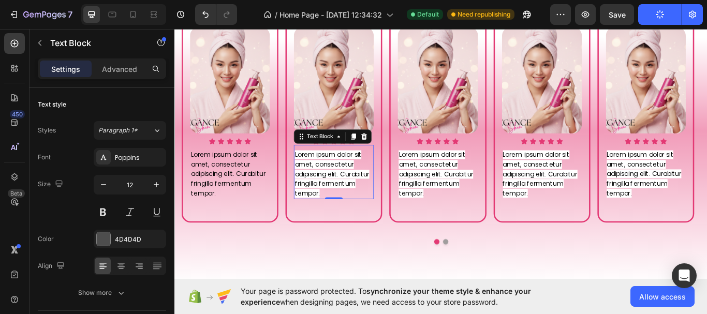
click at [373, 189] on span "Lorem ipsum dolor sit amet, consectetur adipiscing elit. Curabitur fringilla fe…" at bounding box center [357, 198] width 87 height 55
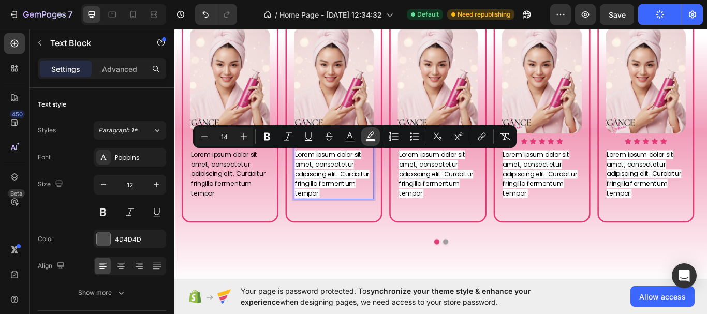
click at [376, 141] on button "color" at bounding box center [370, 136] width 19 height 19
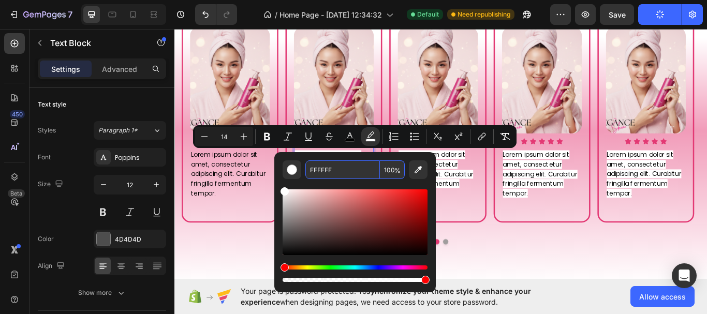
click at [336, 169] on input "FFFFFF" at bounding box center [343, 170] width 75 height 19
click at [391, 167] on input "100" at bounding box center [392, 170] width 25 height 19
type input "0"
click at [413, 182] on div "Editor contextual toolbar" at bounding box center [355, 231] width 145 height 105
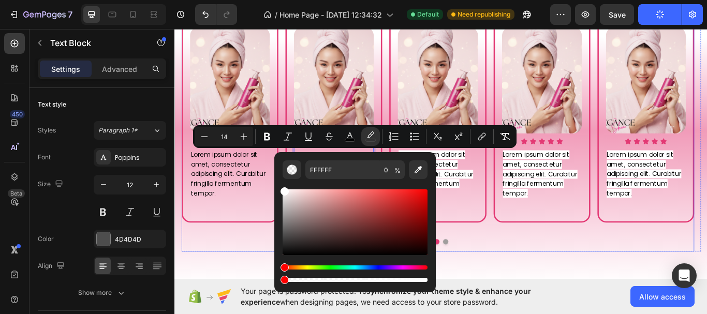
click at [230, 293] on div "What Our Customers Are Saying Heading Image Icon Icon Icon Icon Icon Icon List …" at bounding box center [485, 128] width 621 height 404
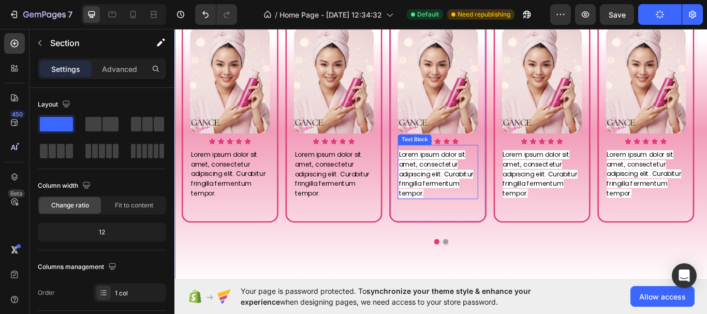
click at [455, 187] on span "Lorem ipsum dolor sit amet, consectetur adipiscing elit. Curabitur fringilla fe…" at bounding box center [479, 198] width 87 height 55
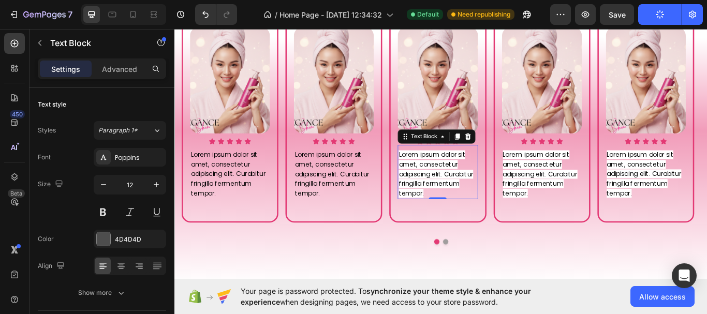
click at [455, 187] on span "Lorem ipsum dolor sit amet, consectetur adipiscing elit. Curabitur fringilla fe…" at bounding box center [479, 198] width 87 height 55
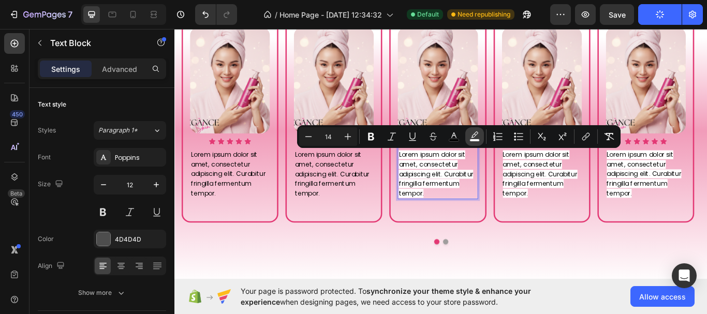
click at [469, 140] on button "color" at bounding box center [475, 136] width 19 height 19
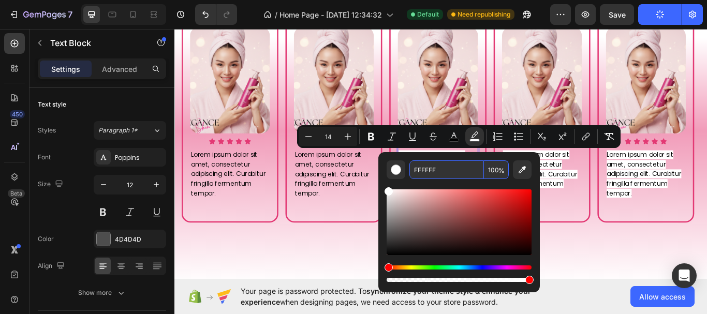
click at [494, 172] on input "100" at bounding box center [496, 170] width 25 height 19
type input "0"
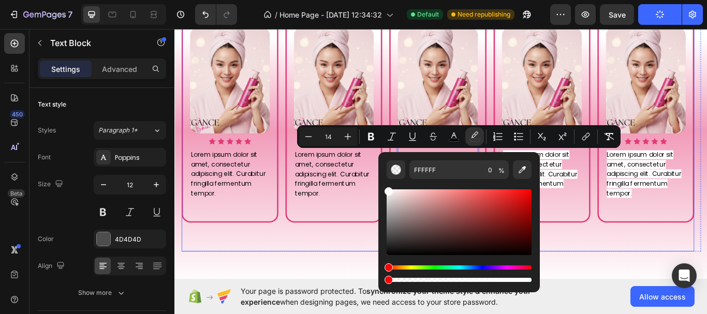
click at [633, 286] on div "Image Icon Icon Icon Icon Icon Icon List Lorem ipsum dolor sit amet, consectetu…" at bounding box center [602, 153] width 113 height 272
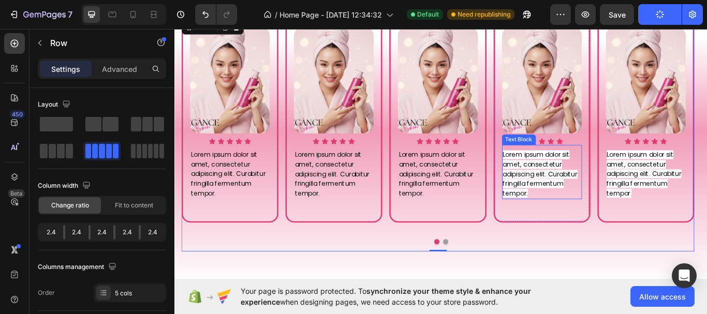
click at [607, 201] on span "Lorem ipsum dolor sit amet, consectetur adipiscing elit. Curabitur fringilla fe…" at bounding box center [600, 198] width 87 height 55
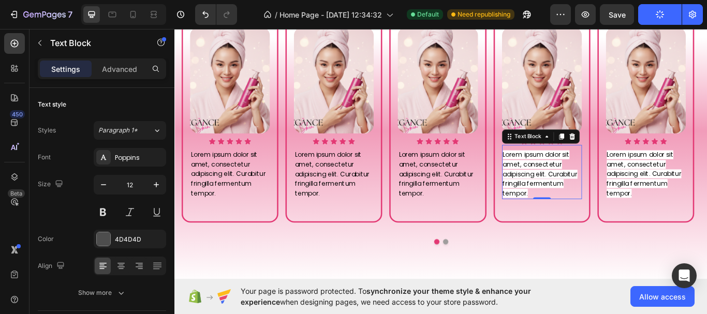
click at [576, 207] on span "Lorem ipsum dolor sit amet, consectetur adipiscing elit. Curabitur fringilla fe…" at bounding box center [600, 198] width 87 height 55
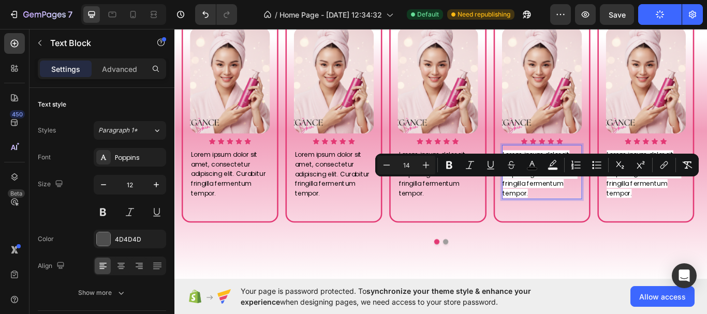
click at [611, 209] on span "Lorem ipsum dolor sit amet, consectetur adipiscing elit. Curabitur fringilla fe…" at bounding box center [600, 198] width 87 height 55
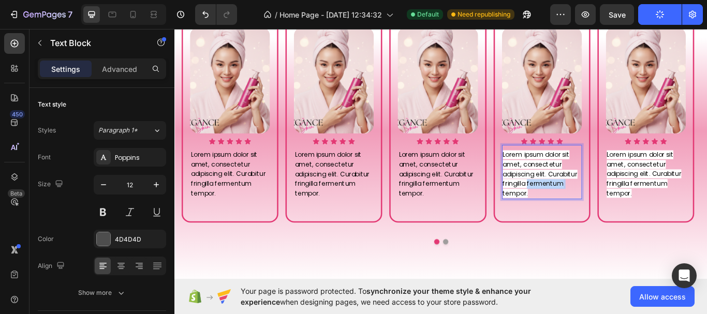
click at [611, 209] on span "Lorem ipsum dolor sit amet, consectetur adipiscing elit. Curabitur fringilla fe…" at bounding box center [600, 198] width 87 height 55
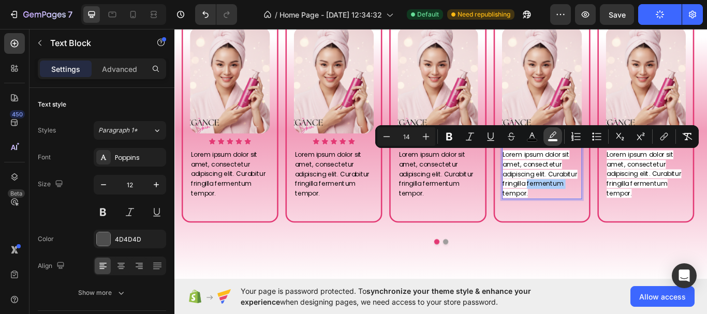
click at [554, 141] on rect "Editor contextual toolbar" at bounding box center [553, 140] width 10 height 3
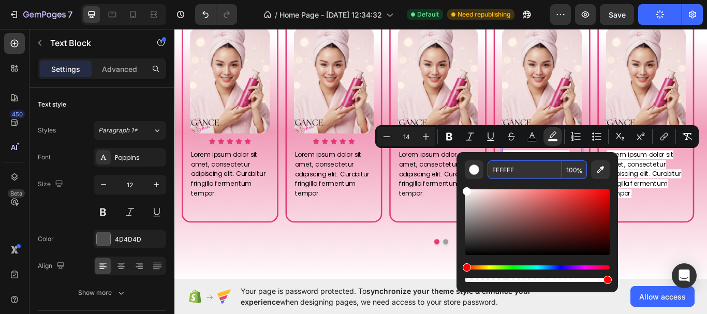
click at [521, 170] on input "FFFFFF" at bounding box center [525, 170] width 75 height 19
click at [574, 172] on input "100" at bounding box center [574, 170] width 25 height 19
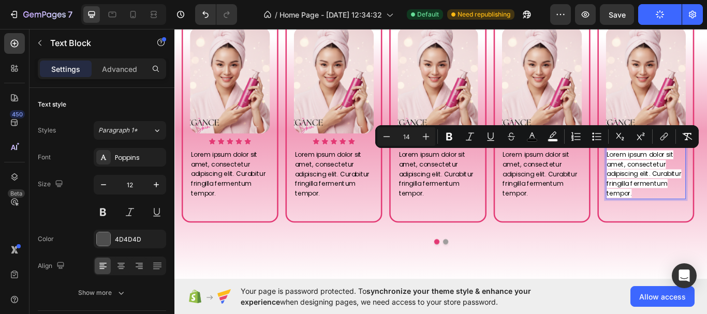
click at [555, 136] on icon "Editor contextual toolbar" at bounding box center [553, 137] width 10 height 10
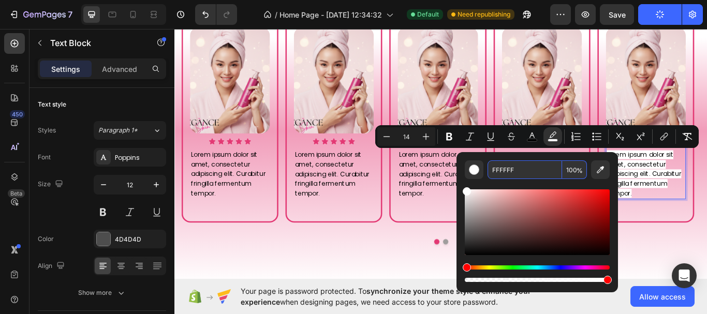
click at [576, 169] on input "100" at bounding box center [574, 170] width 25 height 19
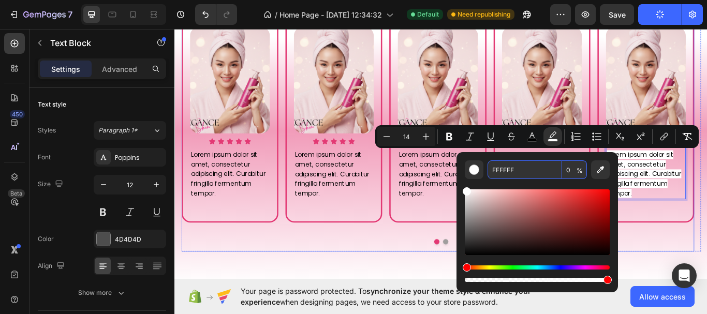
type input "0"
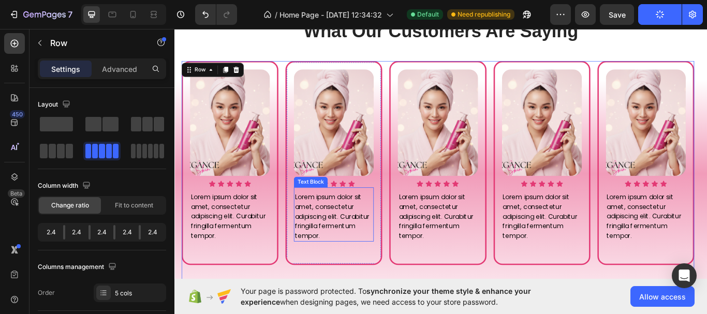
scroll to position [576, 0]
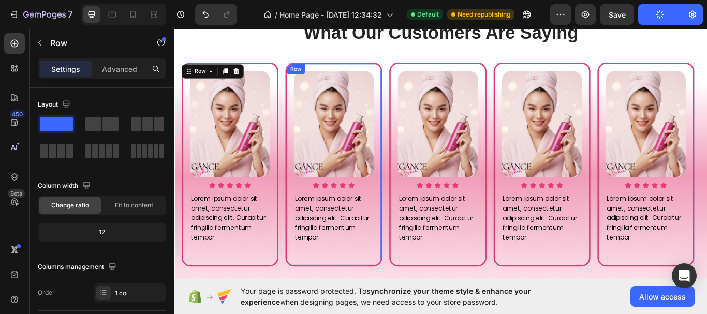
click at [408, 206] on div "Image Icon Icon Icon Icon Icon Icon List Lorem ipsum dolor sit amet, consectetu…" at bounding box center [359, 188] width 113 height 238
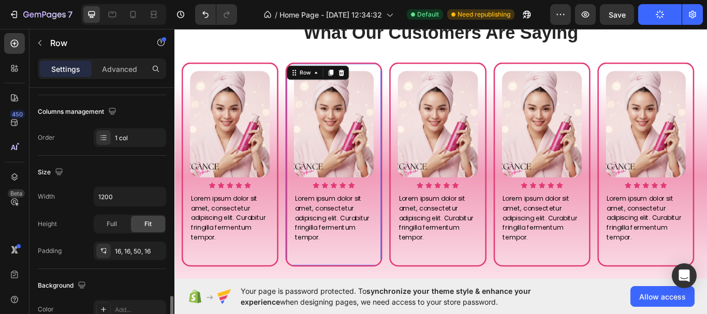
scroll to position [259, 0]
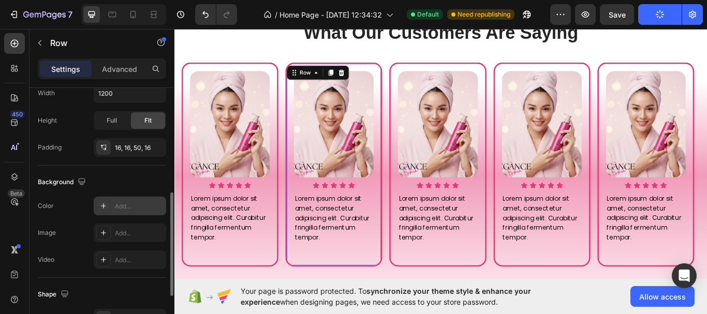
click at [133, 209] on div "Add..." at bounding box center [139, 206] width 49 height 9
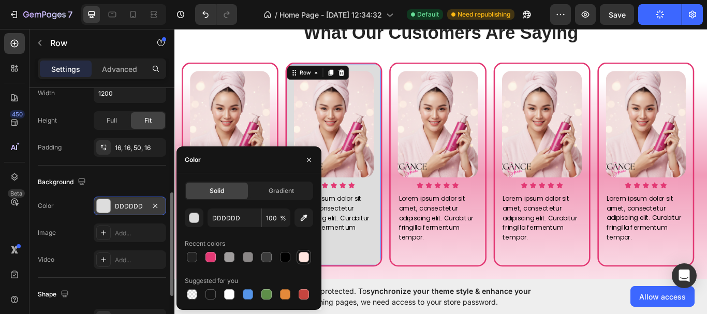
click at [303, 258] on div at bounding box center [304, 257] width 10 height 10
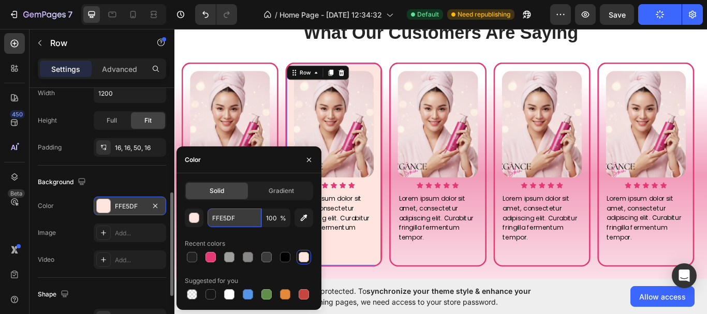
click at [238, 223] on input "FFE5DF" at bounding box center [235, 218] width 54 height 19
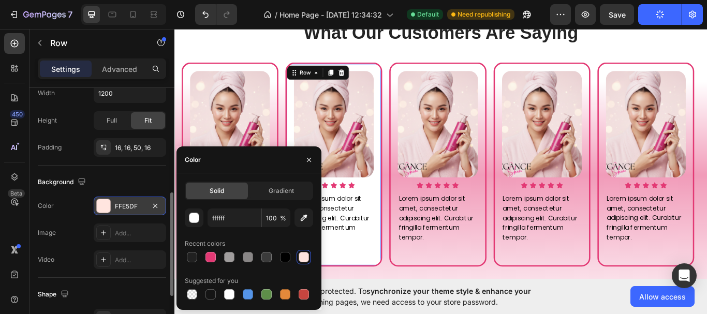
click at [262, 238] on div "Recent colors" at bounding box center [249, 244] width 128 height 17
type input "FFFFFF"
click at [288, 116] on div "Image Icon Icon Icon Icon Icon Icon List Lorem ipsum dolor sit amet, consectetu…" at bounding box center [238, 188] width 113 height 238
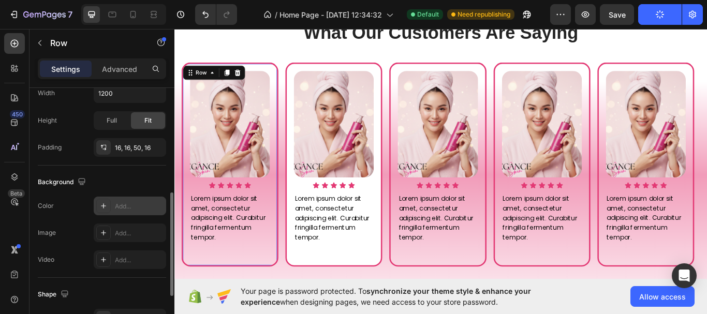
click at [136, 210] on div "Add..." at bounding box center [139, 206] width 49 height 9
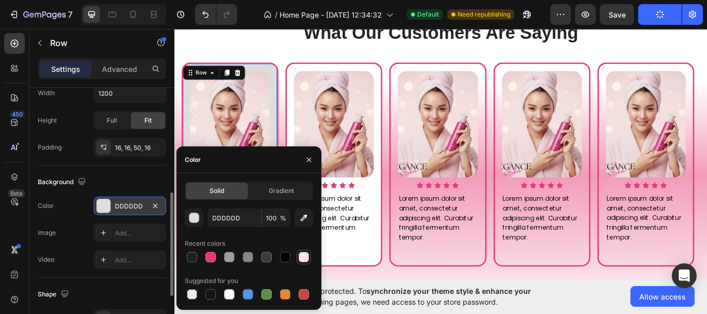
click at [303, 259] on div at bounding box center [304, 257] width 10 height 10
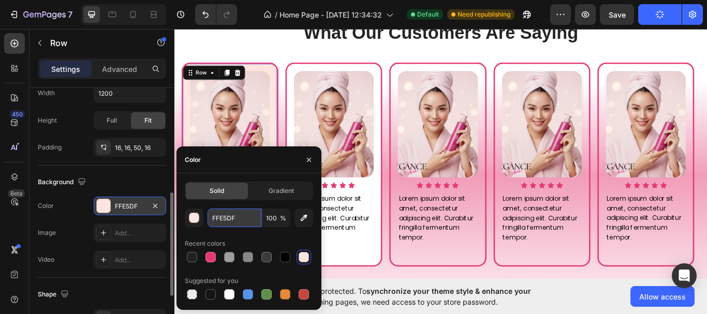
click at [226, 221] on input "FFE5DF" at bounding box center [235, 218] width 54 height 19
click at [226, 221] on input "ffffff" at bounding box center [235, 218] width 54 height 19
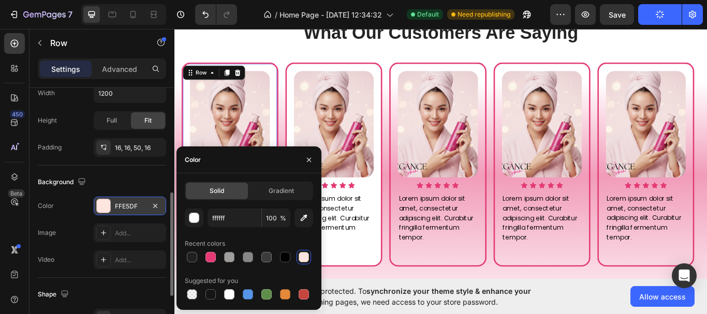
click at [306, 241] on div "Recent colors" at bounding box center [249, 244] width 128 height 17
type input "FFFFFF"
click at [521, 290] on div "Image Icon Icon Icon Icon Icon Icon List Lorem ipsum dolor sit amet, consectetu…" at bounding box center [481, 188] width 113 height 238
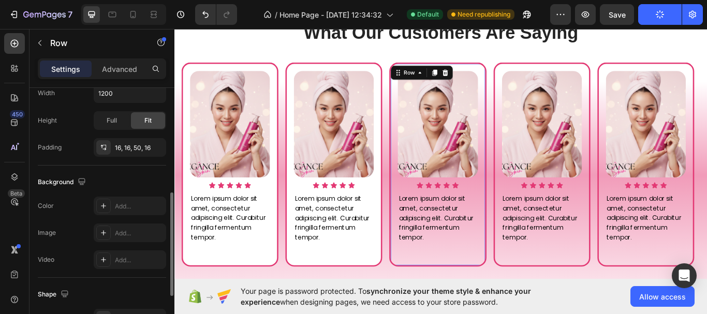
click at [529, 221] on div "Image Icon Icon Icon Icon Icon Icon List Lorem ipsum dolor sit amet, consectetu…" at bounding box center [481, 188] width 113 height 238
click at [143, 205] on div "Add..." at bounding box center [139, 206] width 49 height 9
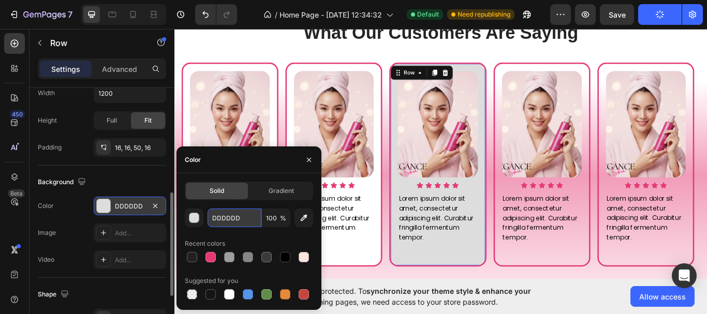
click at [223, 219] on input "DDDDDD" at bounding box center [235, 218] width 54 height 19
click at [370, 279] on div "Your page is password protected. To synchronize your theme style & enhance your…" at bounding box center [441, 296] width 533 height 35
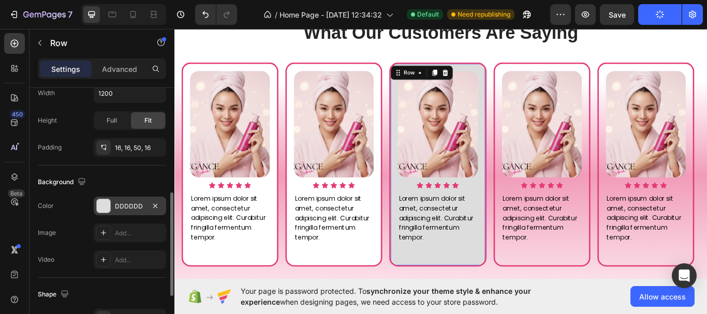
click at [510, 283] on div "Image Icon Icon Icon Icon Icon Icon List Lorem ipsum dolor sit amet, consectetu…" at bounding box center [481, 188] width 113 height 238
click at [140, 206] on div "DDDDDD" at bounding box center [130, 206] width 30 height 9
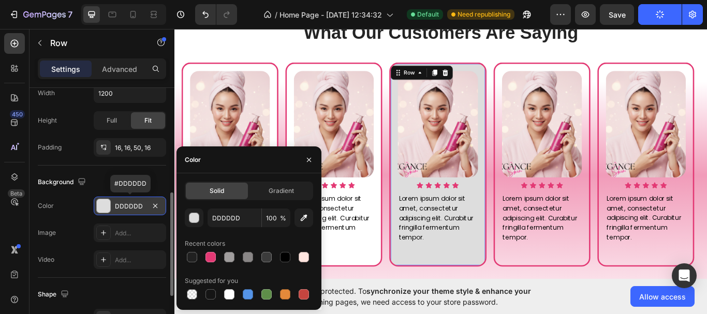
click at [140, 207] on div "DDDDDD" at bounding box center [130, 206] width 30 height 9
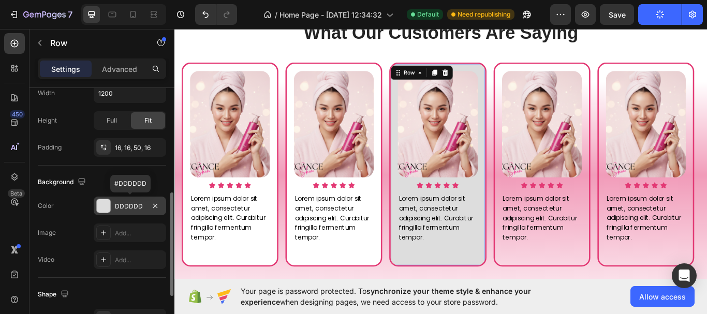
click at [140, 207] on div "DDDDDD" at bounding box center [130, 206] width 30 height 9
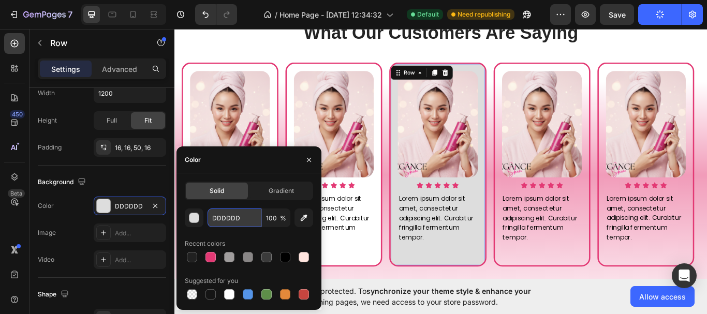
click at [234, 221] on input "DDDDDD" at bounding box center [235, 218] width 54 height 19
paste input "ffffff"
type input "ffffff"
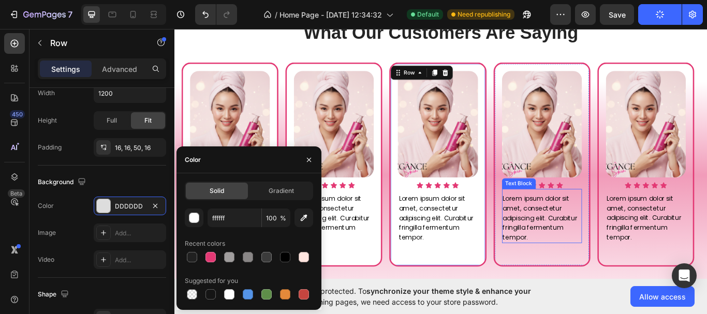
click at [649, 221] on div "Lorem ipsum dolor sit amet, consectetur adipiscing elit. Curabitur fringilla fe…" at bounding box center [602, 247] width 93 height 63
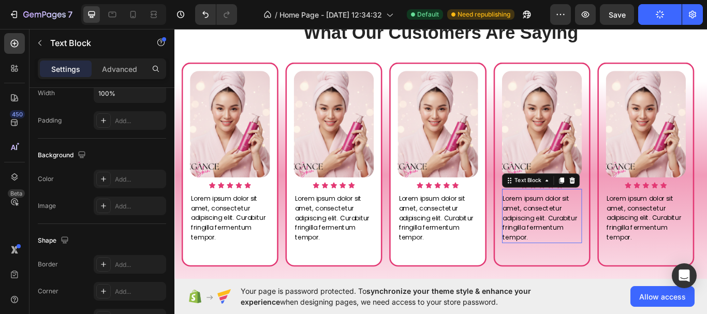
scroll to position [0, 0]
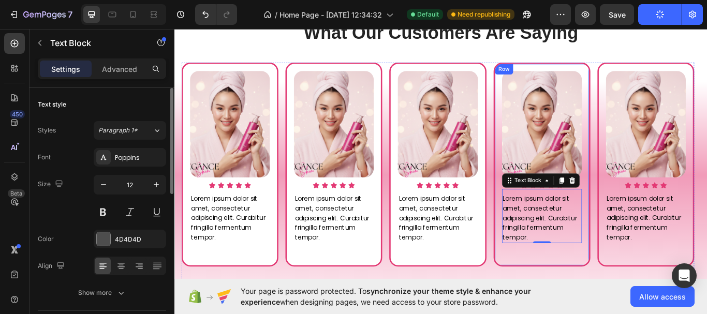
click at [651, 209] on div "Image Icon Icon Icon Icon Icon Icon List Lorem ipsum dolor sit amet, consectetu…" at bounding box center [602, 188] width 113 height 238
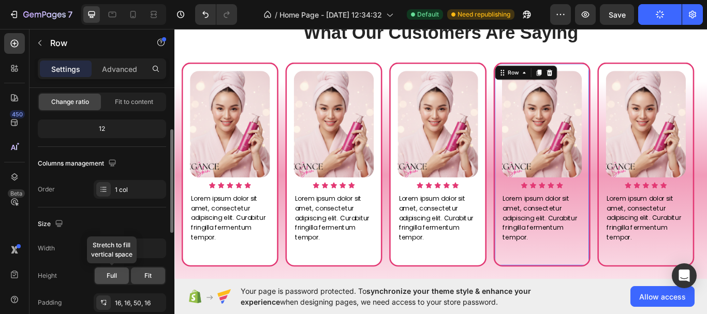
scroll to position [259, 0]
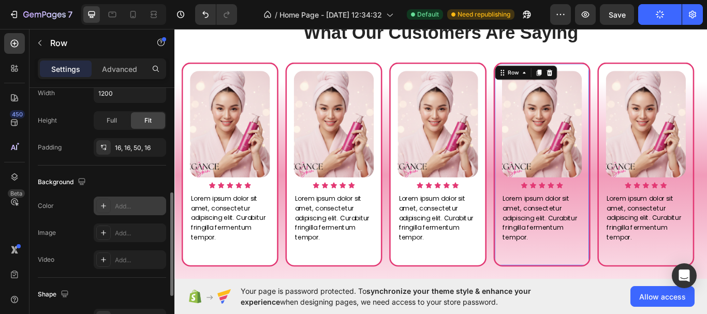
click at [122, 211] on div "Add..." at bounding box center [139, 206] width 49 height 9
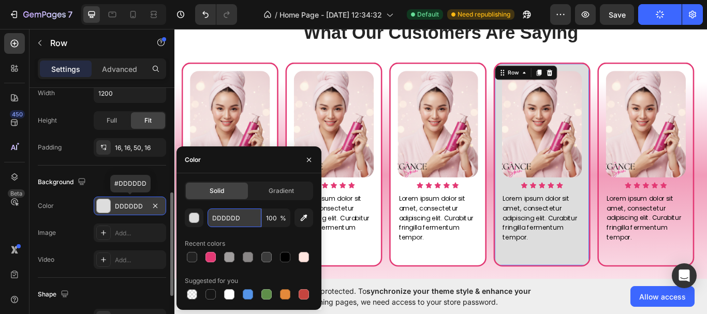
click at [226, 217] on input "DDDDDD" at bounding box center [235, 218] width 54 height 19
paste input "ffffff"
type input "ffffff"
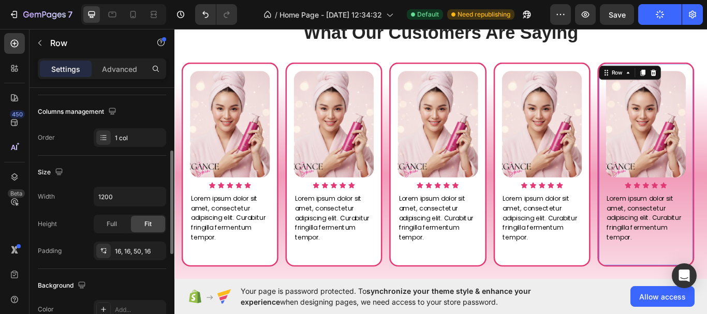
scroll to position [311, 0]
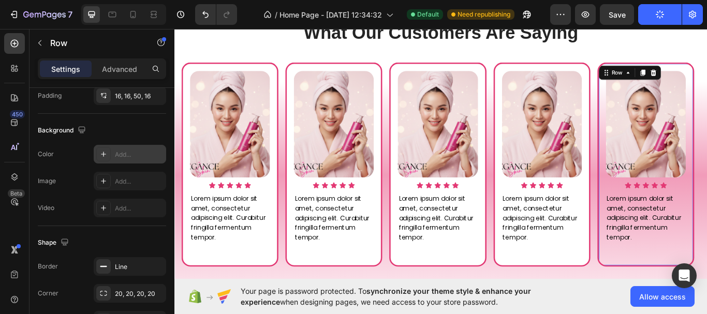
click at [134, 161] on div "Add..." at bounding box center [130, 154] width 73 height 19
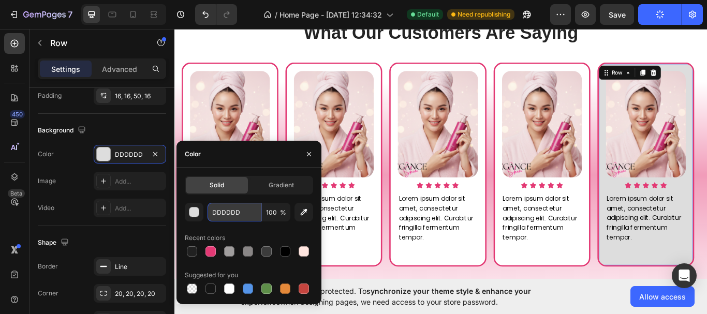
click at [235, 216] on input "DDDDDD" at bounding box center [235, 212] width 54 height 19
paste input "ffffff"
type input "ffffff"
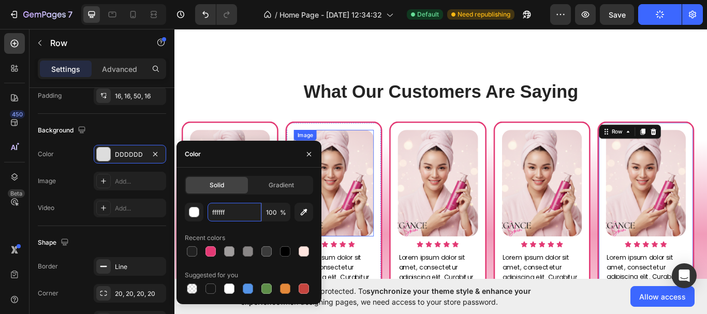
scroll to position [472, 0]
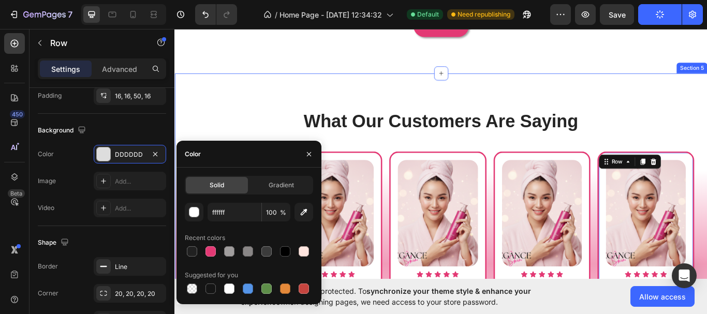
click at [366, 114] on div "What Our Customers Are Saying Heading Image Icon Icon Icon Icon Icon Icon List …" at bounding box center [485, 283] width 621 height 404
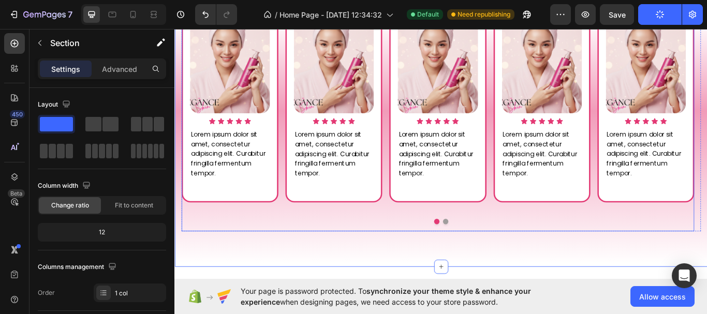
scroll to position [628, 0]
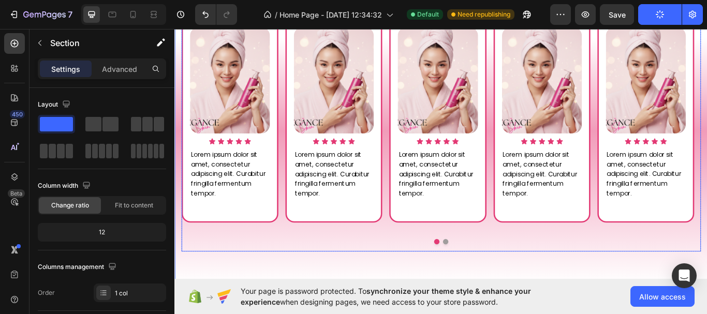
click at [487, 278] on button "Dot" at bounding box center [490, 277] width 6 height 6
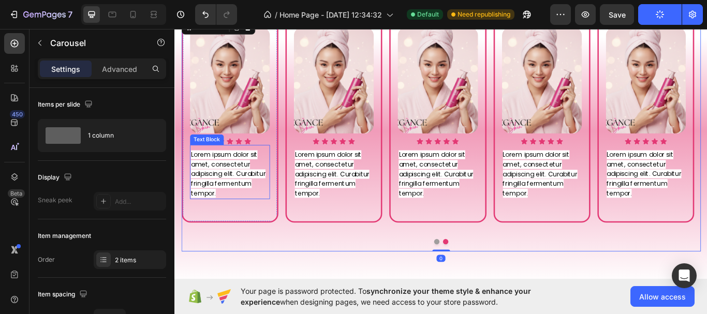
click at [250, 195] on span "Lorem ipsum dolor sit amet, consectetur adipiscing elit. Curabitur fringilla fe…" at bounding box center [236, 198] width 87 height 55
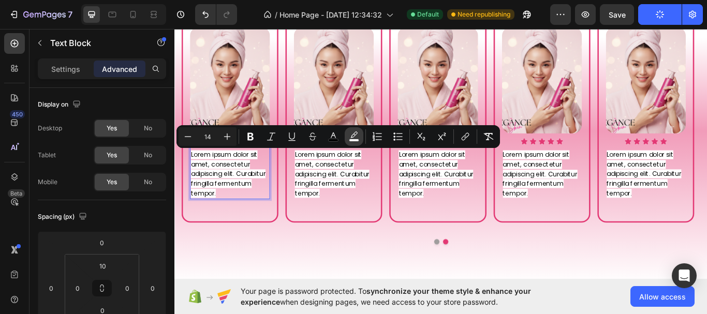
click at [351, 138] on icon "Editor contextual toolbar" at bounding box center [354, 137] width 10 height 10
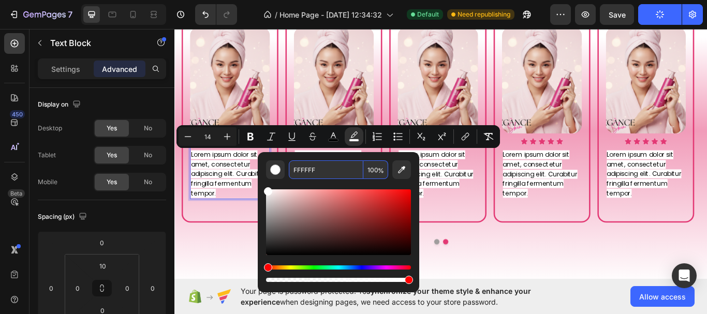
click at [372, 169] on input "100" at bounding box center [376, 170] width 25 height 19
type input "0"
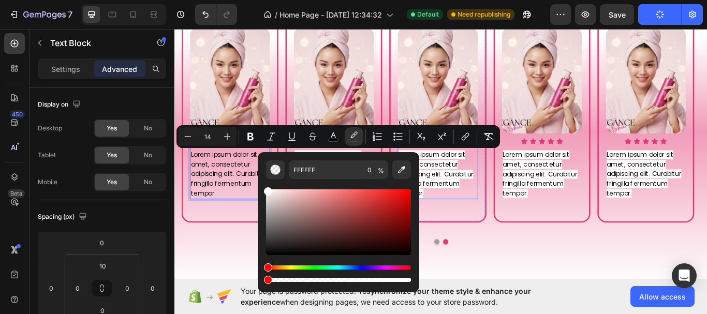
click at [493, 210] on span "Lorem ipsum dolor sit amet, consectetur adipiscing elit. Curabitur fringilla fe…" at bounding box center [479, 198] width 87 height 55
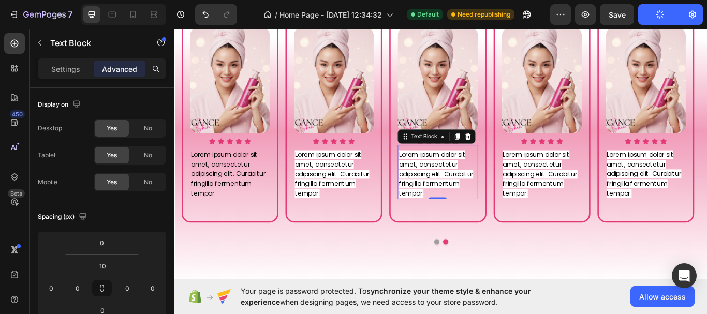
click at [507, 192] on p "Lorem ipsum dolor sit amet, consectetur adipiscing elit. Curabitur fringilla fe…" at bounding box center [481, 199] width 91 height 56
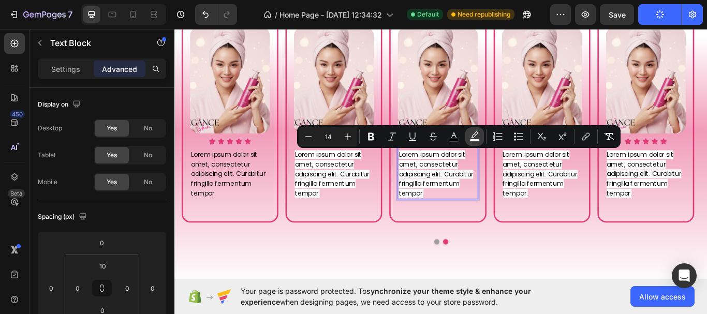
click at [481, 141] on button "color" at bounding box center [475, 136] width 19 height 19
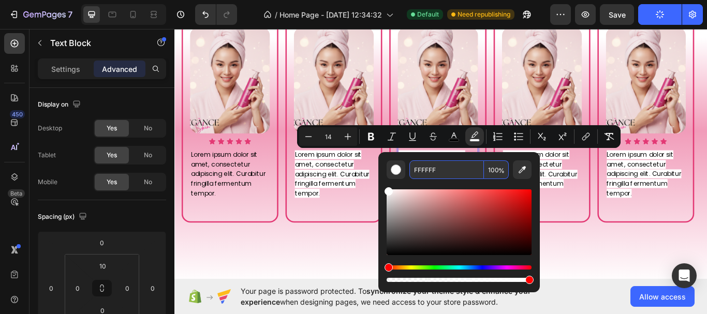
click at [500, 173] on span "%" at bounding box center [502, 170] width 6 height 11
drag, startPoint x: 498, startPoint y: 170, endPoint x: 499, endPoint y: 176, distance: 6.2
click at [499, 175] on span "%" at bounding box center [502, 170] width 6 height 11
click at [497, 170] on input "100" at bounding box center [496, 170] width 25 height 19
type input "0"
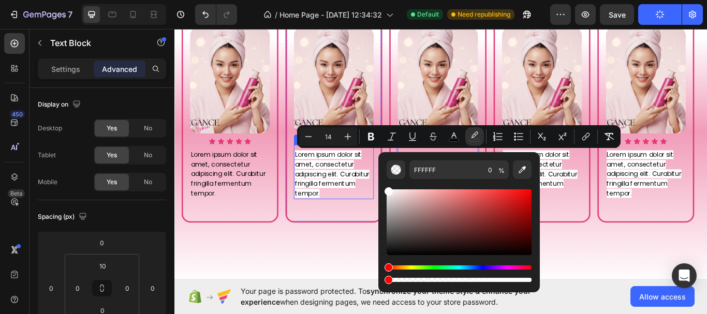
click at [366, 207] on span "Lorem ipsum dolor sit amet, consectetur adipiscing elit. Curabitur fringilla fe…" at bounding box center [357, 198] width 87 height 55
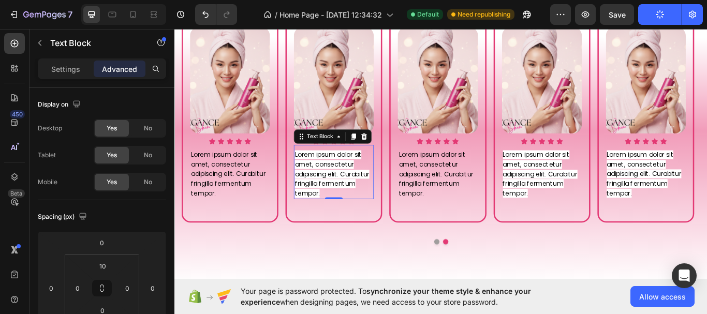
click at [366, 207] on span "Lorem ipsum dolor sit amet, consectetur adipiscing elit. Curabitur fringilla fe…" at bounding box center [357, 198] width 87 height 55
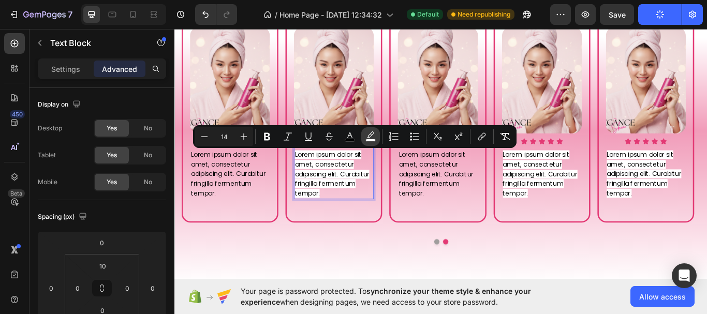
click at [373, 139] on rect "Editor contextual toolbar" at bounding box center [371, 140] width 10 height 3
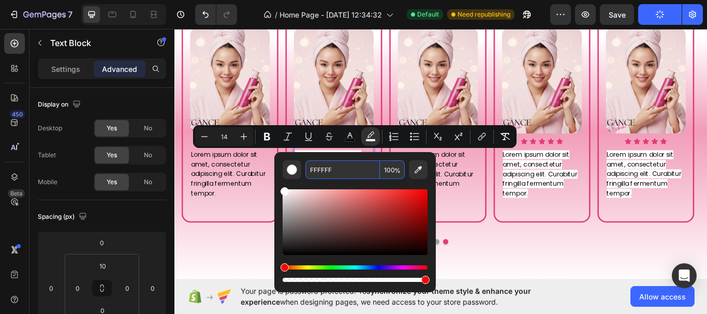
click at [395, 172] on span "%" at bounding box center [398, 170] width 6 height 11
click at [392, 170] on input "100" at bounding box center [392, 170] width 25 height 19
type input "0"
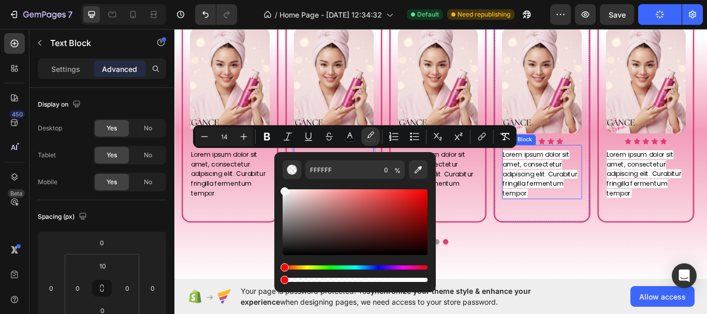
click at [629, 199] on span "Lorem ipsum dolor sit amet, consectetur adipiscing elit. Curabitur fringilla fe…" at bounding box center [600, 198] width 87 height 55
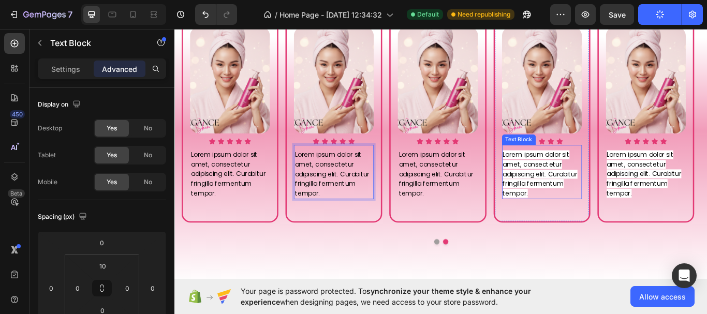
click at [629, 199] on span "Lorem ipsum dolor sit amet, consectetur adipiscing elit. Curabitur fringilla fe…" at bounding box center [600, 198] width 87 height 55
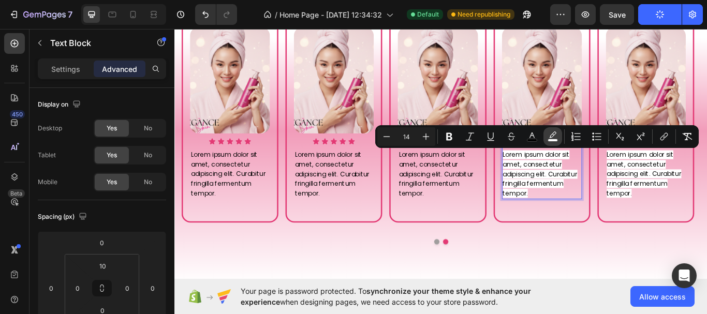
click at [556, 141] on rect "Editor contextual toolbar" at bounding box center [553, 140] width 10 height 3
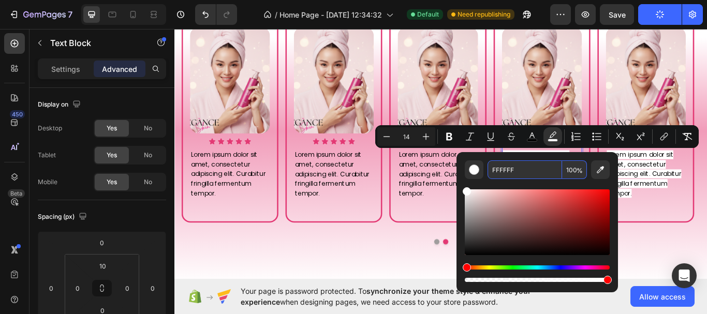
click at [575, 176] on input "100" at bounding box center [574, 170] width 25 height 19
type input "0"
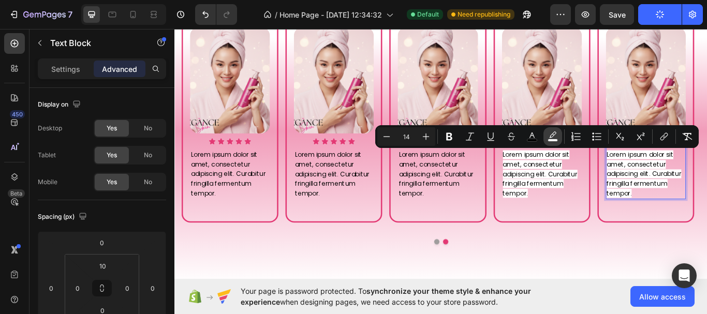
click at [553, 141] on rect "Editor contextual toolbar" at bounding box center [553, 140] width 10 height 3
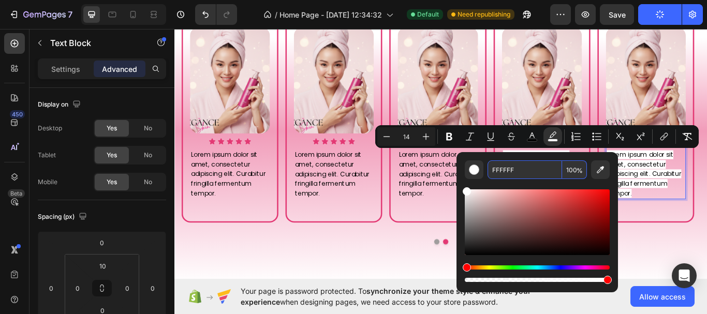
click at [578, 172] on span "%" at bounding box center [580, 170] width 6 height 11
click at [575, 171] on div "FFFFFF 100 %" at bounding box center [537, 170] width 99 height 19
click at [575, 170] on input "100" at bounding box center [574, 170] width 25 height 19
type input "0"
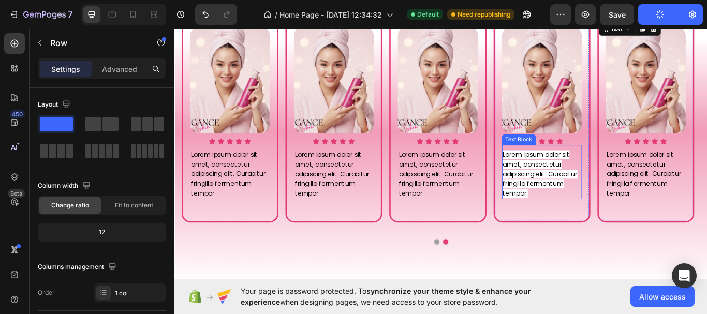
click at [598, 196] on span "Lorem ipsum dolor sit amet, consectetur adipiscing elit. Curabitur fringilla fe…" at bounding box center [600, 198] width 87 height 55
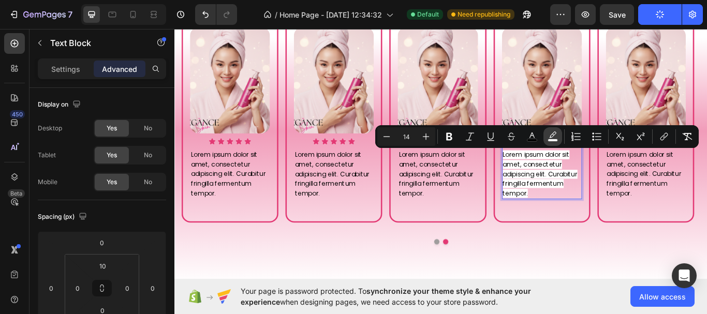
click at [555, 139] on rect "Editor contextual toolbar" at bounding box center [553, 140] width 10 height 3
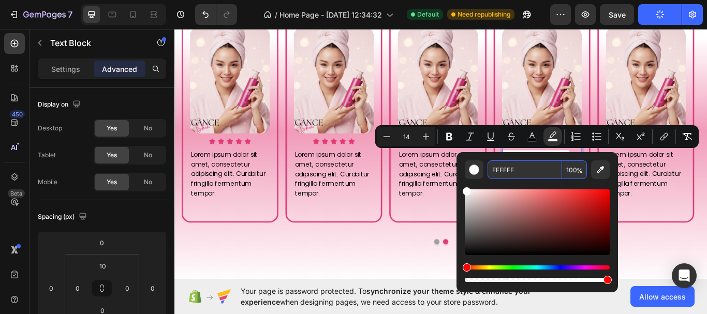
click at [570, 170] on input "100" at bounding box center [574, 170] width 25 height 19
type input "0"
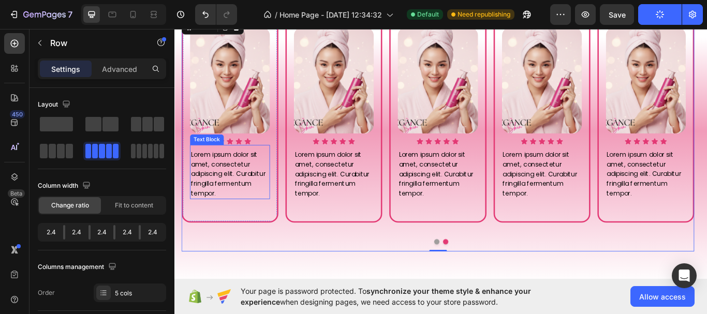
click at [279, 171] on p "Lorem ipsum dolor sit amet, consectetur adipiscing elit. Curabitur fringilla fe…" at bounding box center [238, 199] width 91 height 56
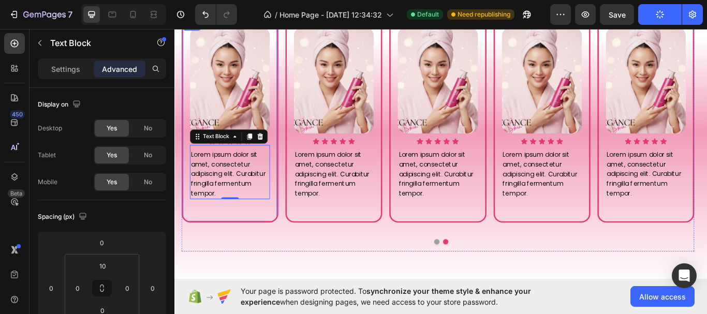
click at [286, 158] on div "Image Icon Icon Icon Icon Icon Icon List Lorem ipsum dolor sit amet, consectetu…" at bounding box center [238, 136] width 113 height 238
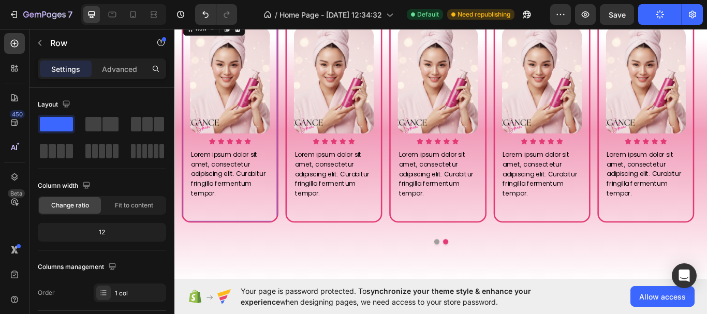
click at [286, 158] on div "Image Icon Icon Icon Icon Icon Icon List Lorem ipsum dolor sit amet, consectetu…" at bounding box center [238, 136] width 113 height 238
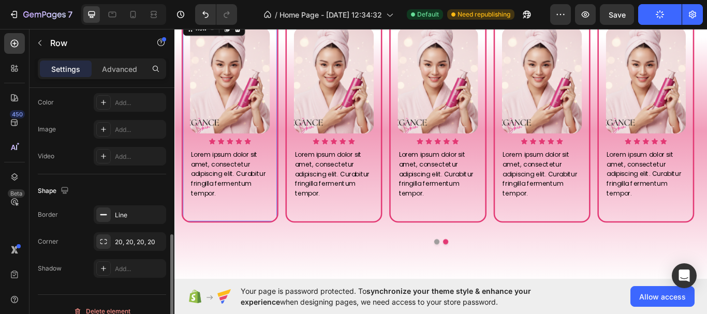
scroll to position [311, 0]
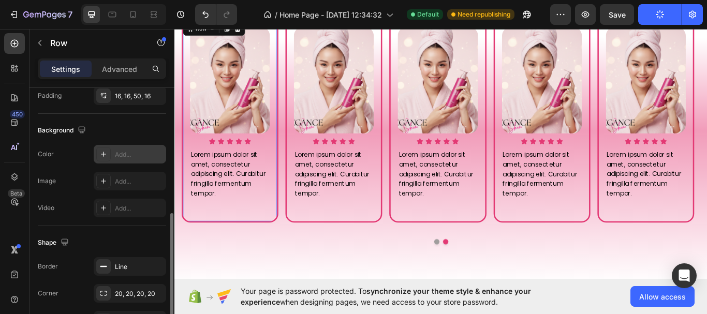
click at [128, 157] on div "Add..." at bounding box center [139, 154] width 49 height 9
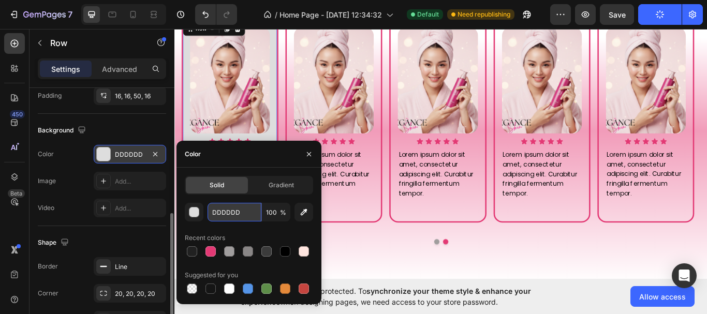
click at [228, 210] on input "DDDDDD" at bounding box center [235, 212] width 54 height 19
paste input "ffffff"
type input "ffffff"
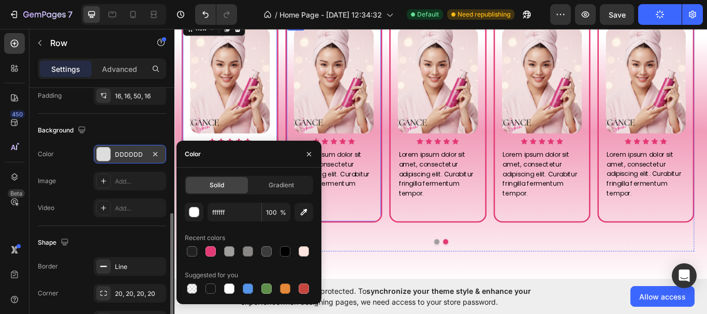
click at [401, 238] on div "Image Icon Icon Icon Icon Icon Icon List Lorem ipsum dolor sit amet, consectetu…" at bounding box center [359, 136] width 113 height 238
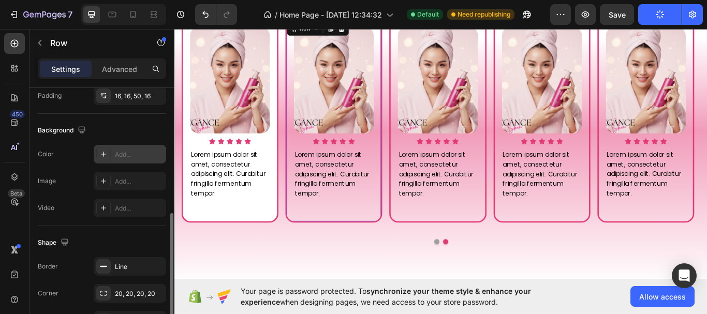
click at [117, 160] on div "Add..." at bounding box center [130, 154] width 73 height 19
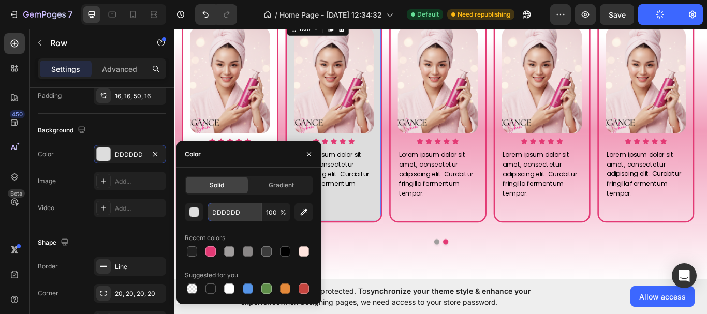
click at [253, 218] on input "DDDDDD" at bounding box center [235, 212] width 54 height 19
paste input "ffffff"
type input "ffffff"
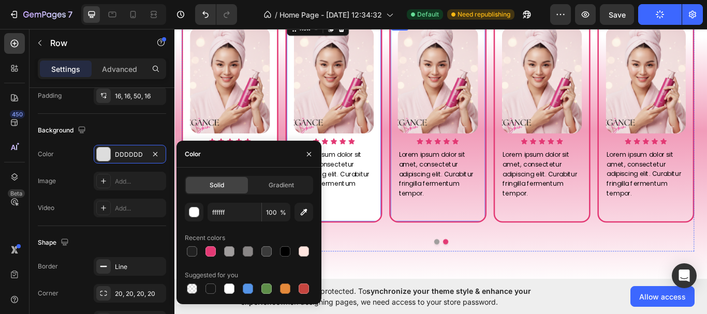
click at [509, 235] on div "Image Icon Icon Icon Icon Icon Icon List Lorem ipsum dolor sit amet, consectetu…" at bounding box center [481, 136] width 113 height 238
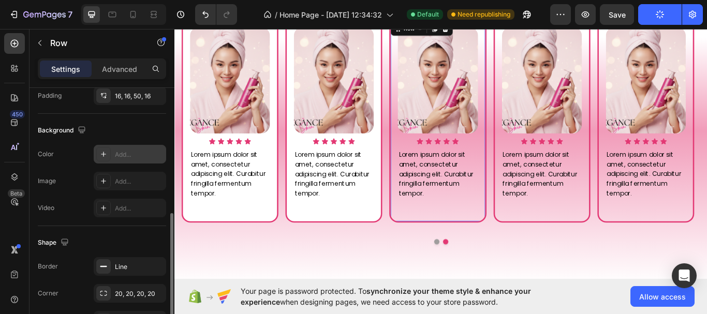
click at [114, 158] on div "Add..." at bounding box center [130, 154] width 73 height 19
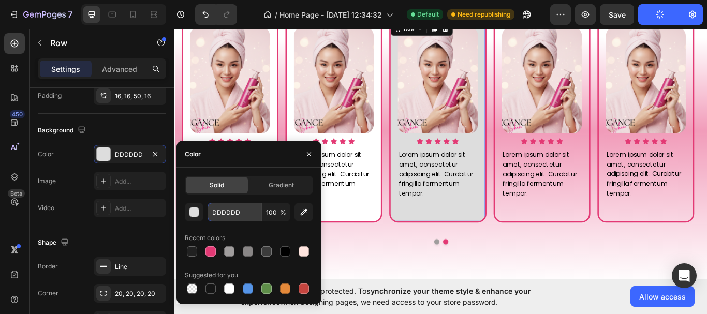
click at [242, 213] on input "DDDDDD" at bounding box center [235, 212] width 54 height 19
paste input "ffffff"
type input "ffffff"
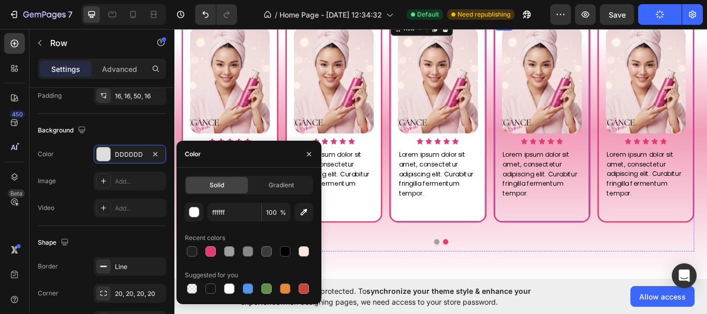
click at [631, 240] on div "Image Icon Icon Icon Icon Icon Icon List Lorem ipsum dolor sit amet, consectetu…" at bounding box center [602, 136] width 113 height 238
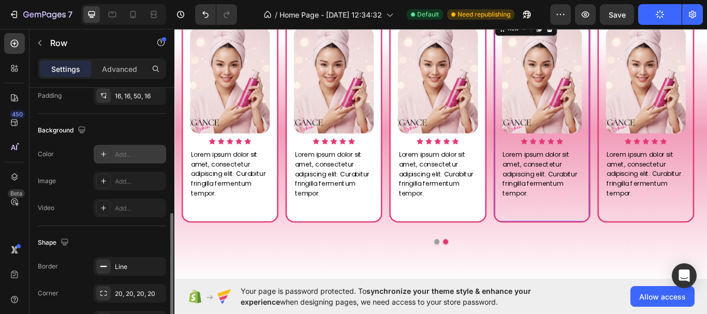
click at [136, 161] on div "Add..." at bounding box center [130, 154] width 73 height 19
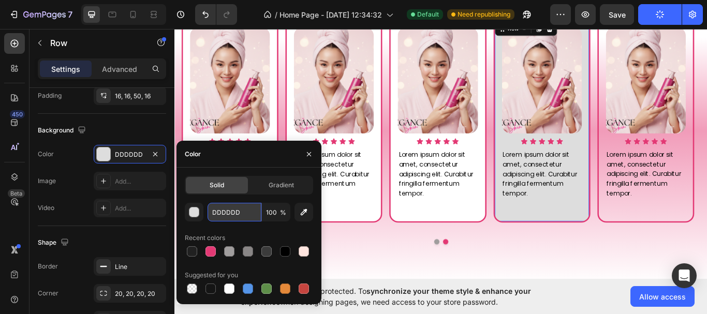
click at [234, 214] on input "DDDDDD" at bounding box center [235, 212] width 54 height 19
paste input "ffffff"
type input "ffffff"
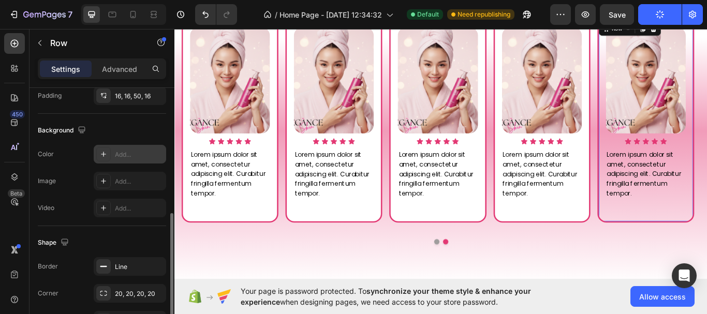
click at [147, 160] on div "Add..." at bounding box center [130, 154] width 73 height 19
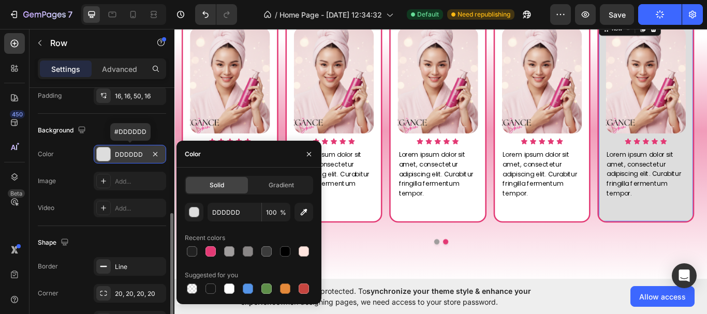
drag, startPoint x: 147, startPoint y: 160, endPoint x: 133, endPoint y: 159, distance: 14.5
click at [133, 159] on div "DDDDDD" at bounding box center [130, 154] width 30 height 9
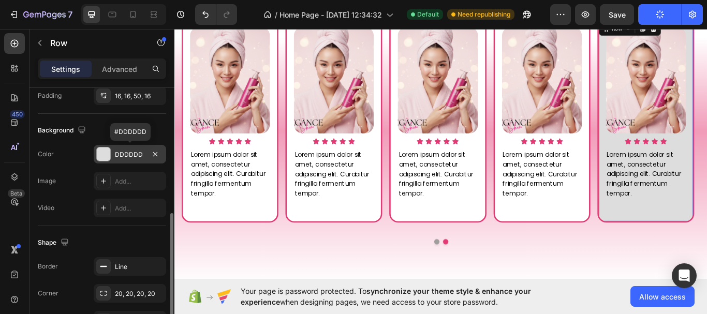
click at [133, 159] on div "DDDDDD" at bounding box center [130, 154] width 30 height 9
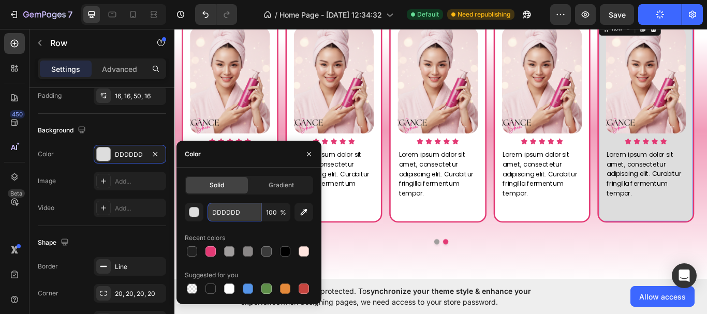
click at [235, 211] on input "DDDDDD" at bounding box center [235, 212] width 54 height 19
paste input "ffffff"
type input "ffffff"
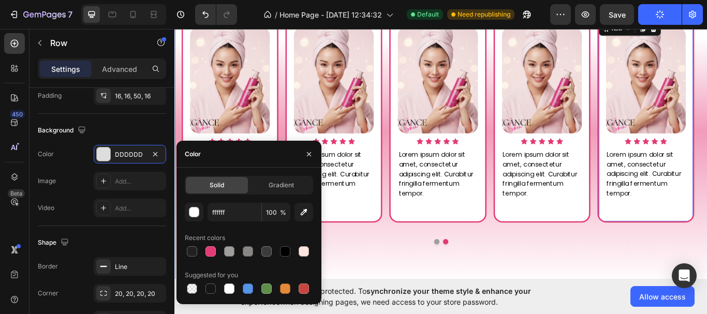
click at [412, 294] on div "What Our Customers Are Saying Heading Image Icon Icon Icon Icon Icon Icon List …" at bounding box center [485, 128] width 621 height 404
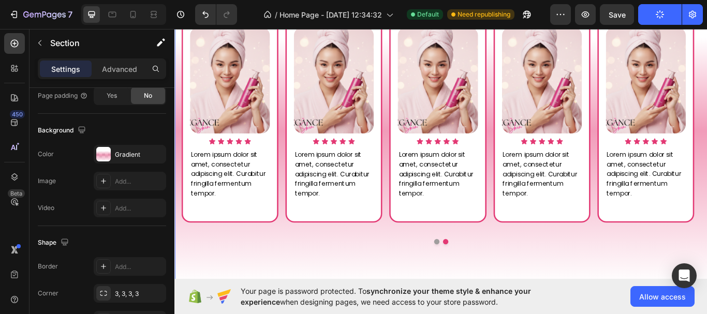
scroll to position [0, 0]
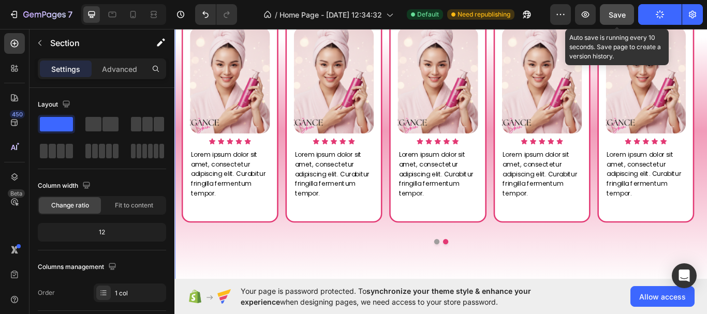
click at [619, 21] on button "Save" at bounding box center [617, 14] width 34 height 21
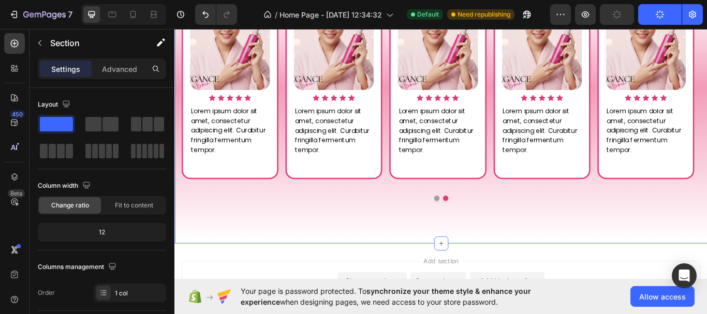
scroll to position [679, 0]
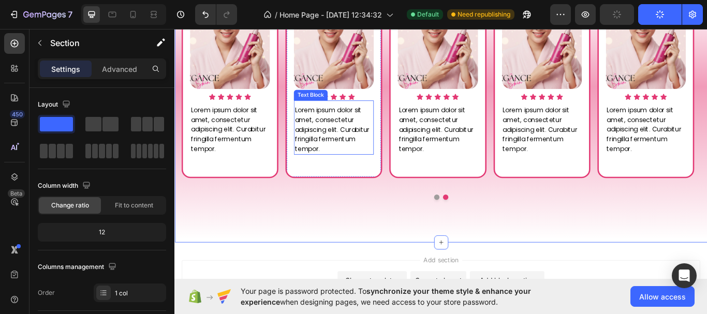
click at [384, 161] on p "Lorem ipsum dolor sit amet, consectetur adipiscing elit. Curabitur fringilla fe…" at bounding box center [359, 147] width 91 height 56
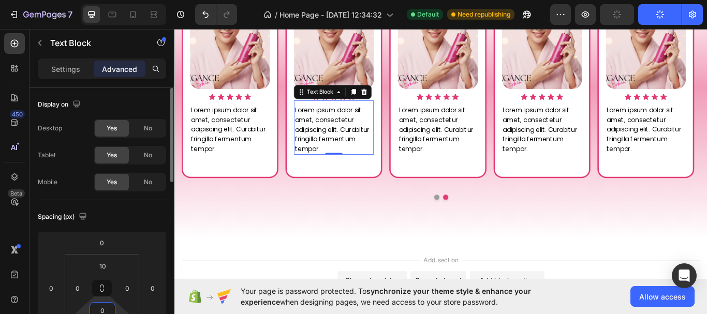
click at [106, 308] on input "0" at bounding box center [102, 311] width 21 height 16
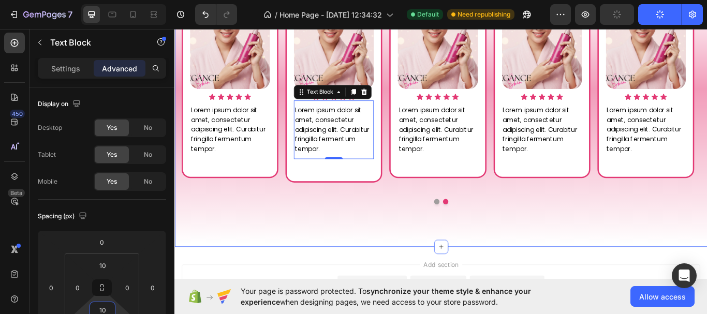
type input "1"
click at [423, 255] on div "What Our Customers Are Saying Heading Image Icon Icon Icon Icon Icon Icon List …" at bounding box center [485, 76] width 621 height 404
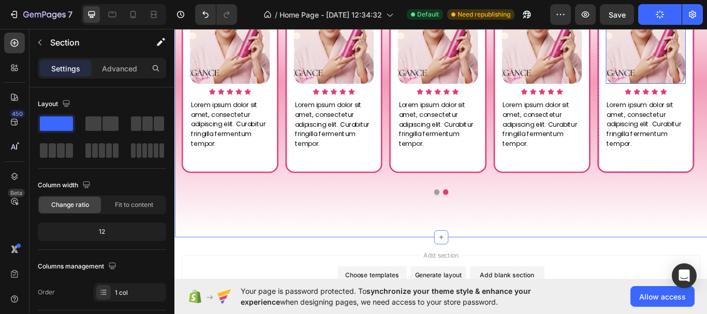
scroll to position [731, 0]
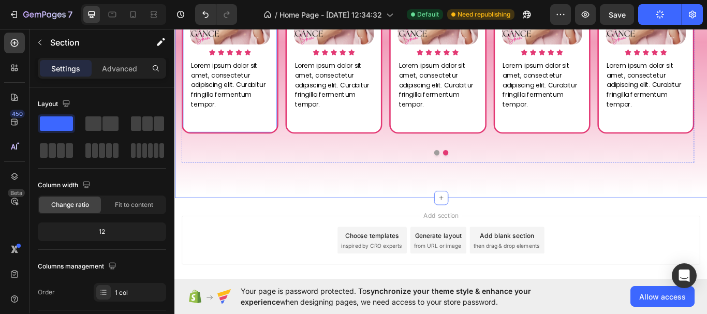
click at [269, 147] on div "Image Icon Icon Icon Icon Icon Icon List Lorem ipsum dolor sit amet, consectetu…" at bounding box center [238, 33] width 113 height 238
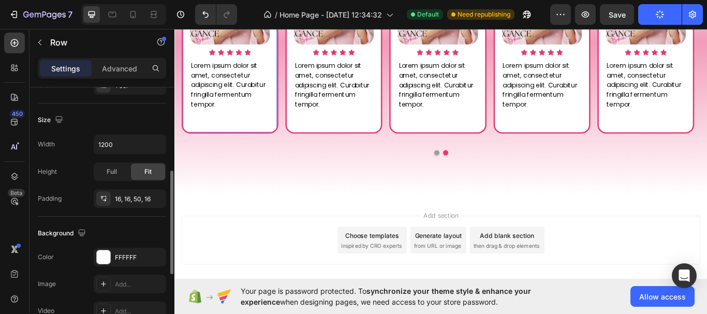
scroll to position [363, 0]
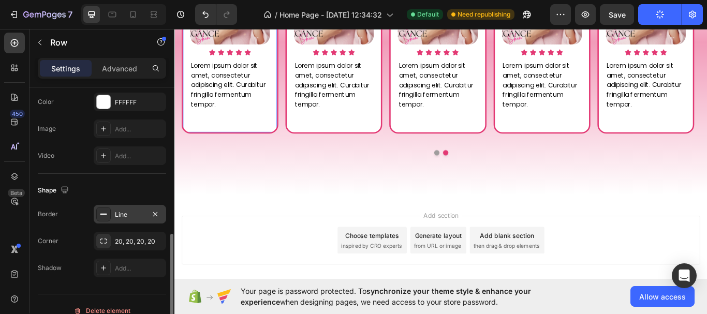
click at [128, 218] on div "Line" at bounding box center [130, 214] width 30 height 9
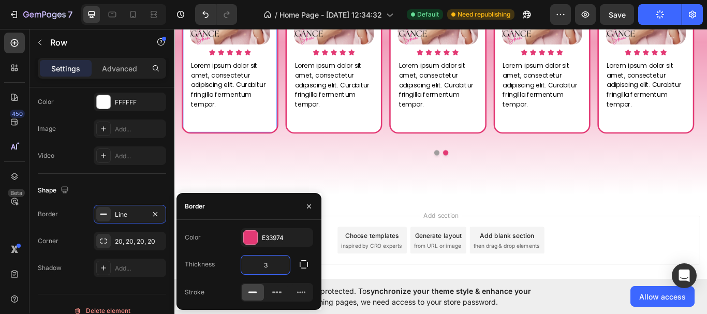
click at [264, 270] on input "3" at bounding box center [265, 265] width 49 height 19
type input "2"
click at [431, 199] on div "What Our Customers Are Saying Heading Image Icon Icon Icon Icon Icon Icon List …" at bounding box center [485, 25] width 621 height 405
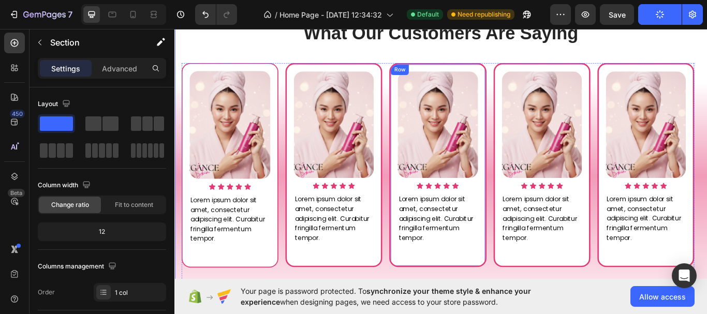
scroll to position [627, 0]
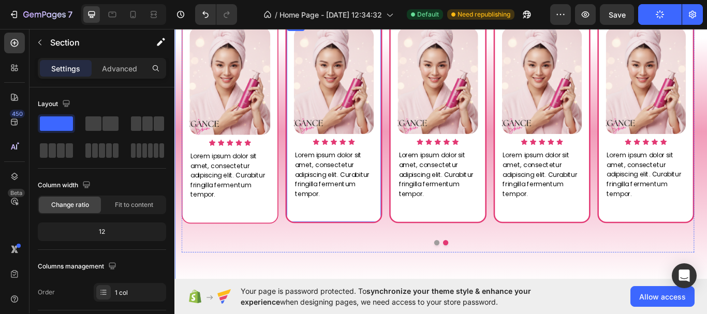
click at [409, 254] on div "Image Icon Icon Icon Icon Icon Icon List Lorem ipsum dolor sit amet, consectetu…" at bounding box center [359, 137] width 113 height 238
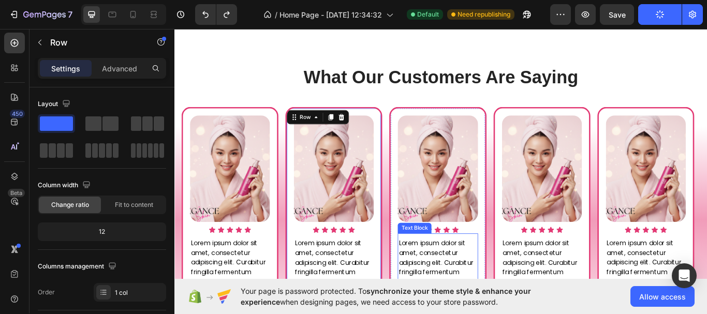
scroll to position [679, 0]
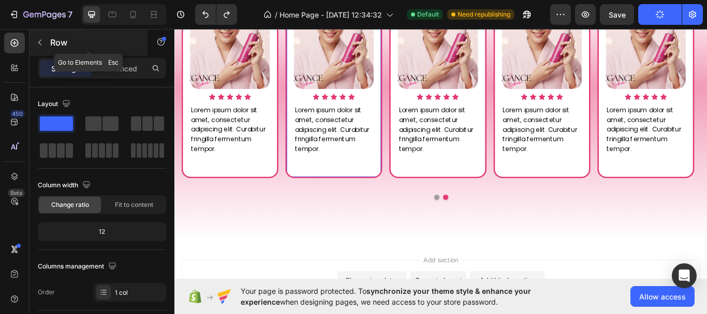
click at [46, 40] on button "button" at bounding box center [40, 42] width 17 height 17
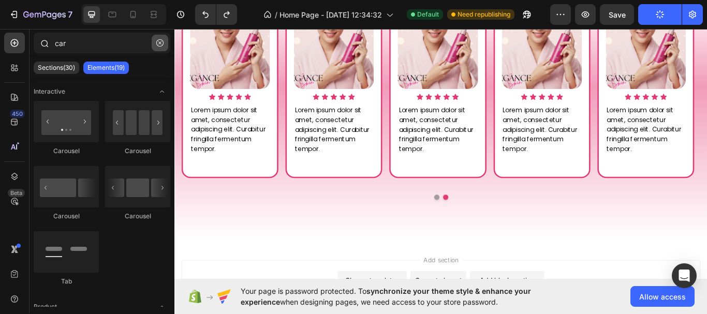
click at [162, 42] on icon "button" at bounding box center [159, 42] width 7 height 7
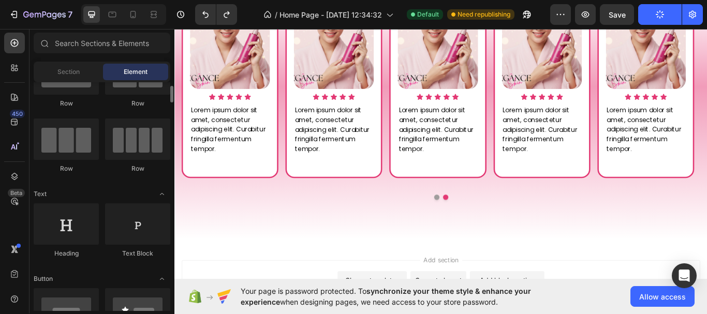
scroll to position [104, 0]
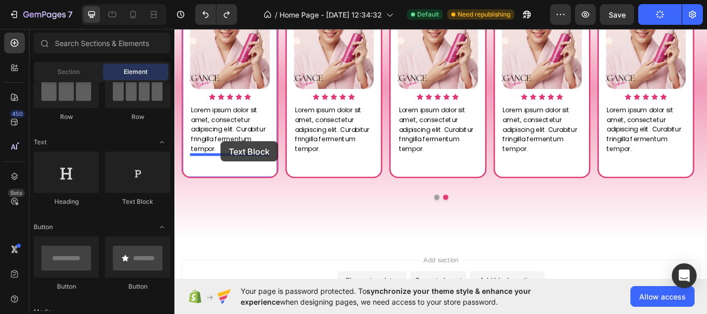
drag, startPoint x: 311, startPoint y: 207, endPoint x: 228, endPoint y: 161, distance: 94.6
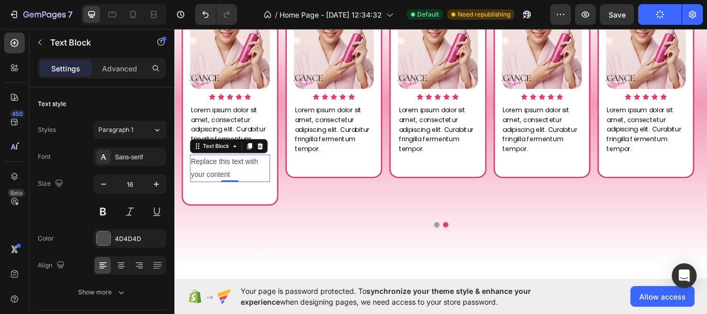
click at [242, 195] on div "Replace this text with your content" at bounding box center [238, 192] width 93 height 32
click at [242, 195] on p "Replace this text with your content" at bounding box center [238, 192] width 91 height 30
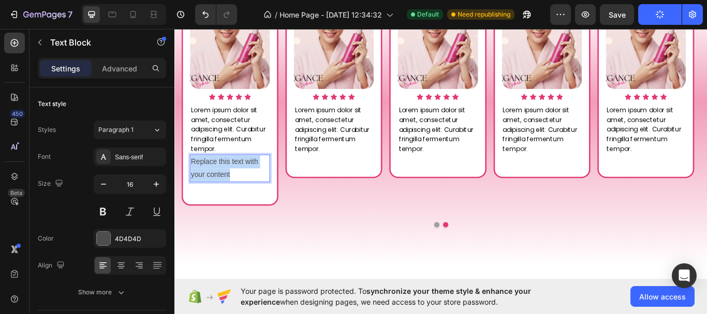
click at [242, 195] on p "Replace this text with your content" at bounding box center [238, 192] width 91 height 30
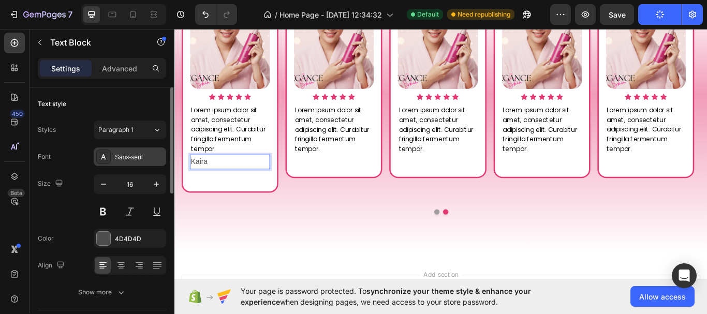
click at [135, 157] on div "Sans-serif" at bounding box center [139, 157] width 49 height 9
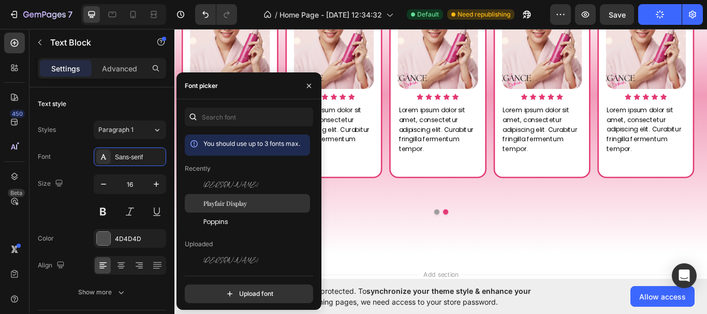
click at [238, 204] on span "Playfair Display" at bounding box center [226, 203] width 44 height 9
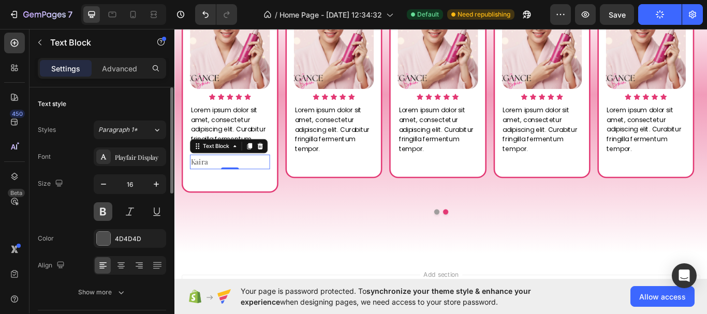
click at [99, 213] on button at bounding box center [103, 211] width 19 height 19
click at [102, 238] on div at bounding box center [103, 238] width 13 height 13
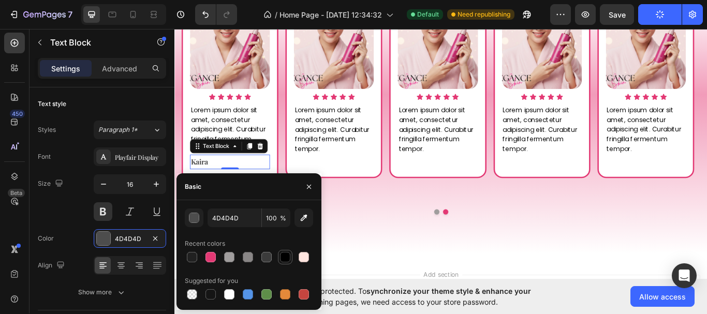
click at [286, 258] on div at bounding box center [285, 257] width 10 height 10
type input "000000"
click at [124, 263] on icon at bounding box center [121, 263] width 7 height 1
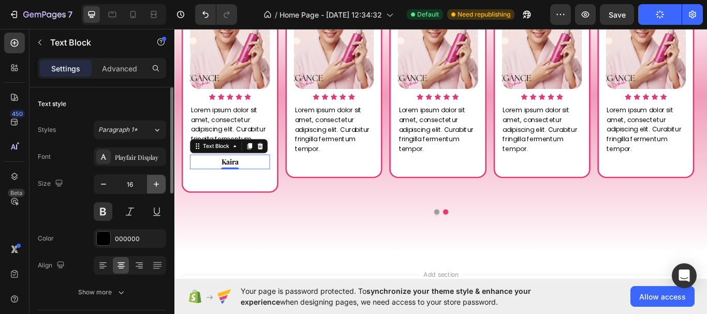
click at [153, 185] on icon "button" at bounding box center [156, 184] width 10 height 10
type input "18"
click at [337, 187] on div "Image Icon Icon Icon Icon Icon Icon List Lorem ipsum dolor sit amet, consectetu…" at bounding box center [359, 84] width 113 height 238
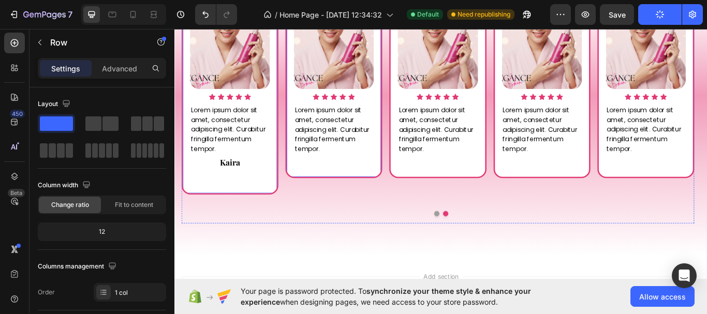
click at [248, 215] on div "Image Icon Icon Icon Icon Icon Icon List Lorem ipsum dolor sit amet, consectetu…" at bounding box center [238, 93] width 113 height 257
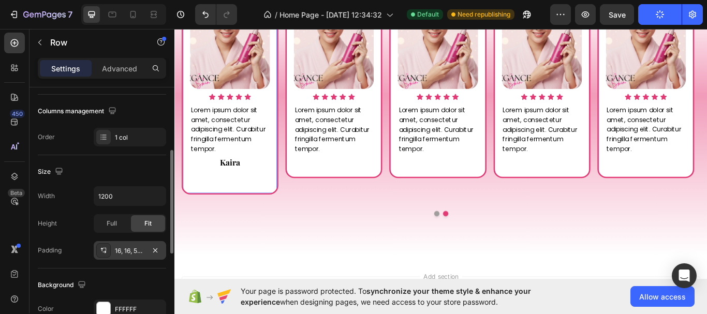
click at [138, 254] on div "16, 16, 50, 16" at bounding box center [130, 251] width 30 height 9
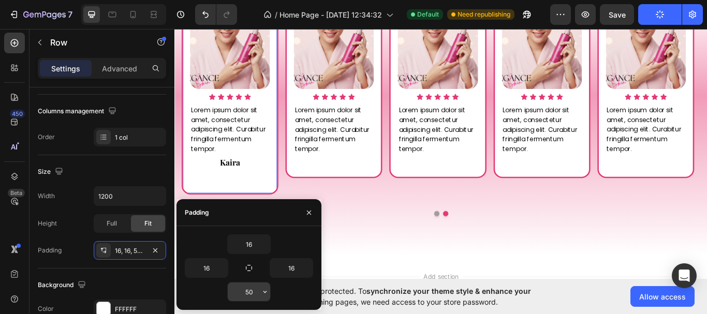
click at [252, 292] on input "50" at bounding box center [249, 292] width 42 height 19
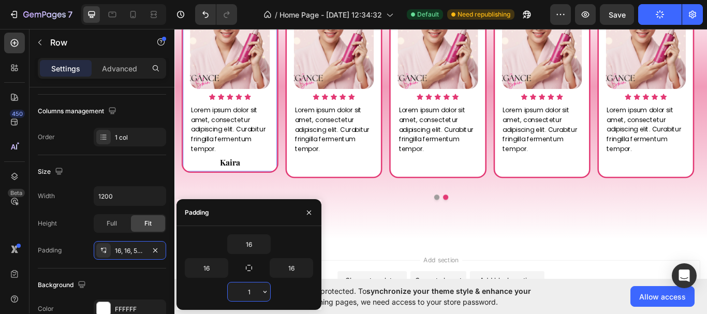
type input "16"
click at [245, 189] on p "Kaira" at bounding box center [238, 185] width 91 height 17
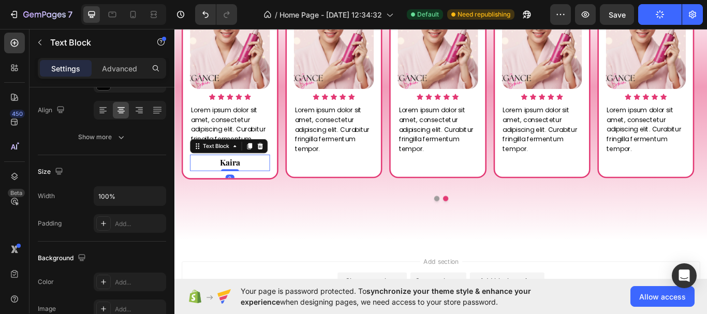
scroll to position [0, 0]
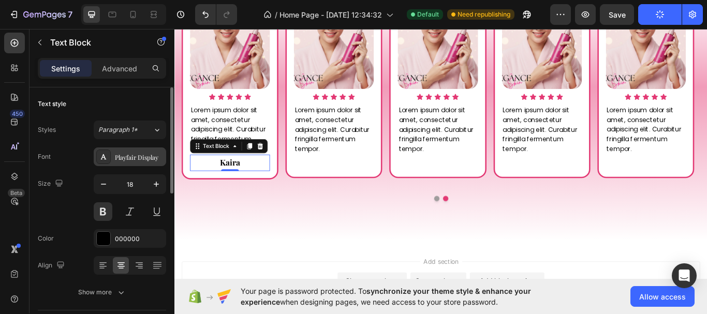
click at [142, 162] on div "Playfair Display" at bounding box center [139, 157] width 49 height 9
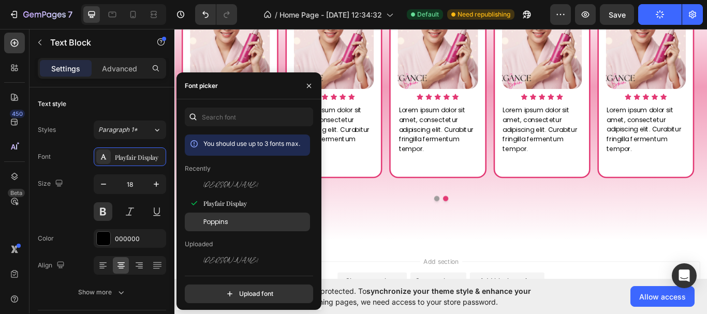
click at [222, 225] on span "Poppins" at bounding box center [216, 222] width 25 height 9
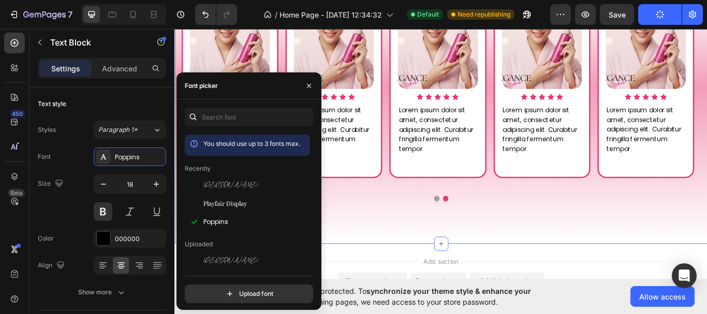
click at [388, 250] on div "What Our Customers Are Saying Heading Image Icon Icon Icon Icon Icon Icon List …" at bounding box center [485, 77] width 621 height 406
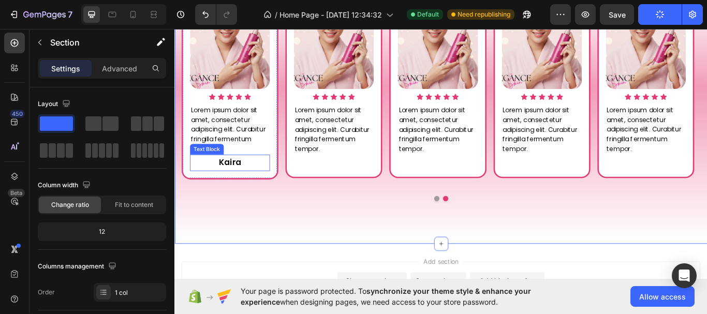
click at [250, 187] on p "Kaira" at bounding box center [238, 185] width 91 height 17
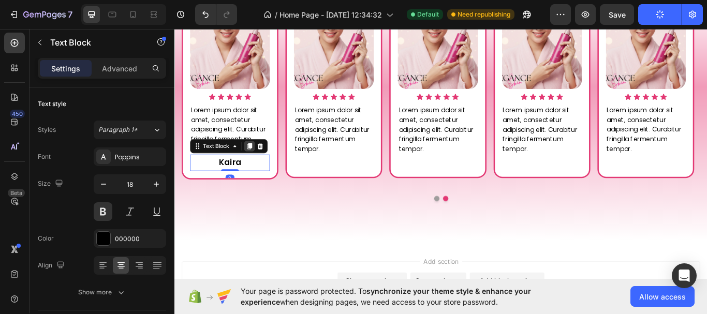
click at [259, 166] on icon at bounding box center [262, 166] width 6 height 7
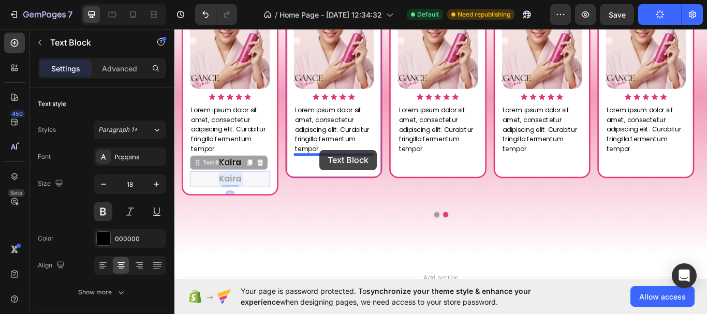
drag, startPoint x: 248, startPoint y: 205, endPoint x: 344, endPoint y: 170, distance: 101.9
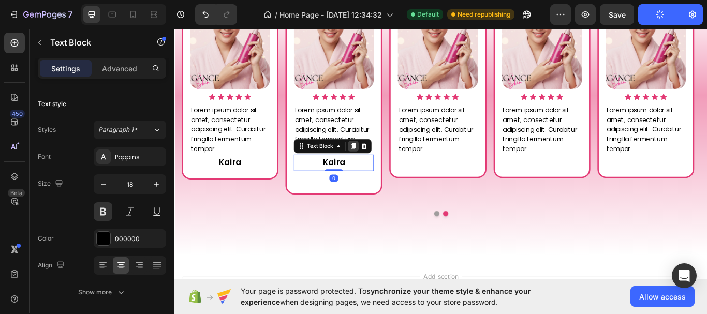
click at [379, 165] on icon at bounding box center [383, 166] width 8 height 8
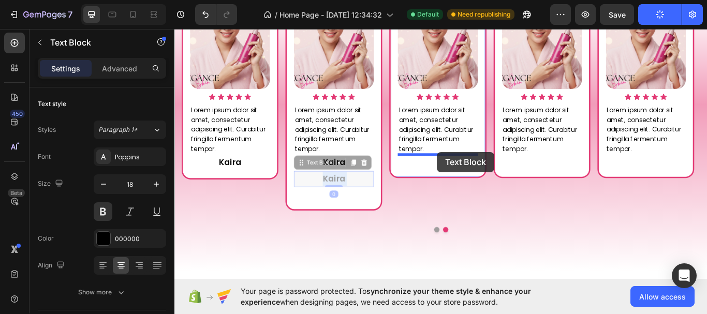
drag, startPoint x: 366, startPoint y: 204, endPoint x: 481, endPoint y: 173, distance: 118.5
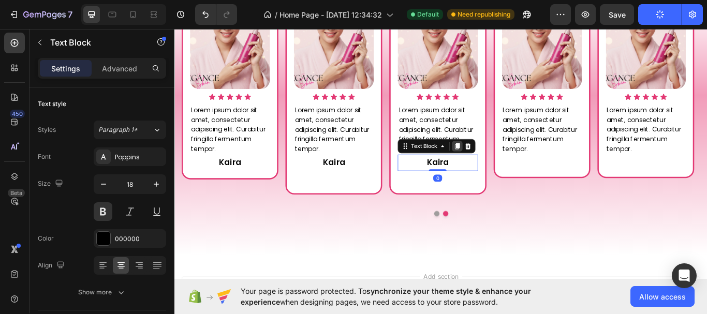
click at [503, 165] on icon at bounding box center [504, 166] width 6 height 7
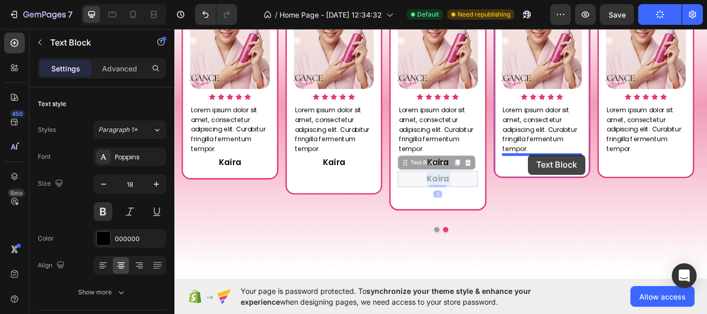
drag, startPoint x: 488, startPoint y: 203, endPoint x: 587, endPoint y: 176, distance: 102.0
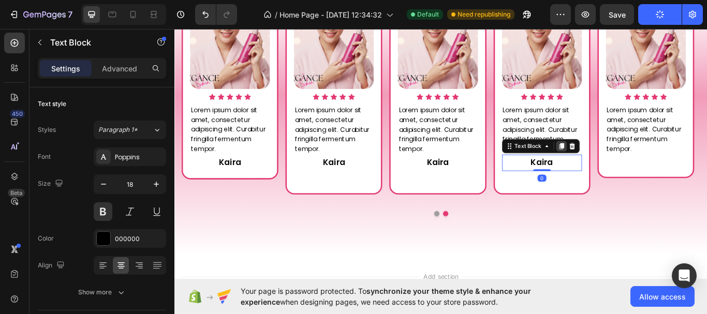
click at [628, 168] on icon at bounding box center [625, 166] width 6 height 7
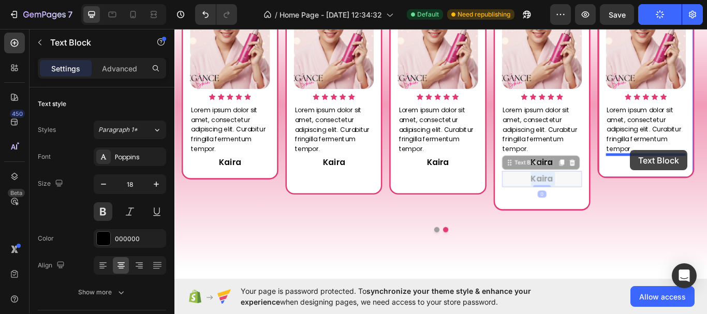
drag, startPoint x: 613, startPoint y: 203, endPoint x: 706, endPoint y: 171, distance: 98.1
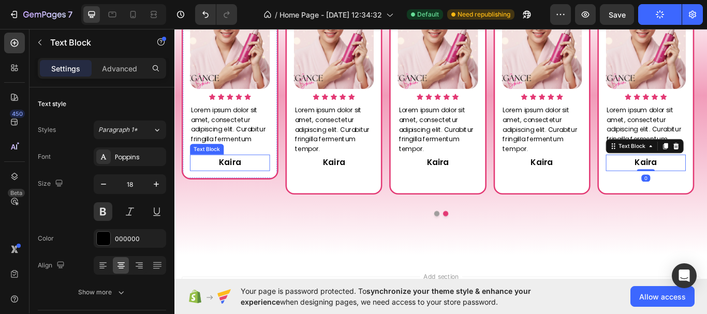
click at [251, 185] on p "Kaira" at bounding box center [238, 185] width 91 height 17
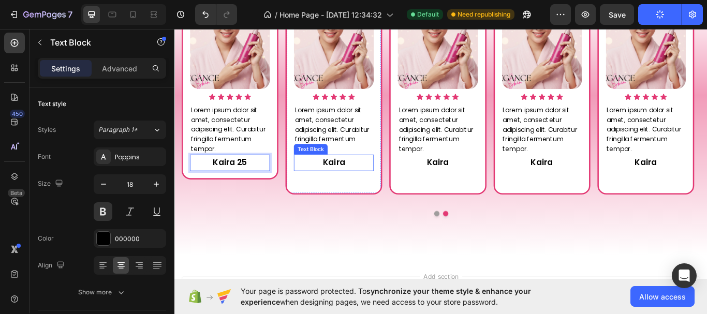
click at [373, 185] on p "Kaira" at bounding box center [359, 185] width 91 height 17
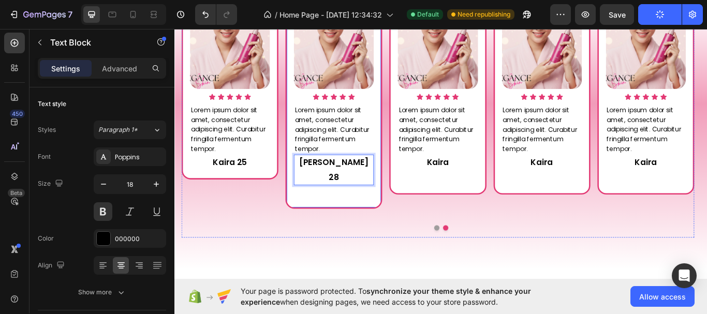
click at [381, 210] on div "Image Icon Icon Icon Icon Icon Icon List Lorem ipsum dolor sit amet, consectetu…" at bounding box center [359, 102] width 113 height 274
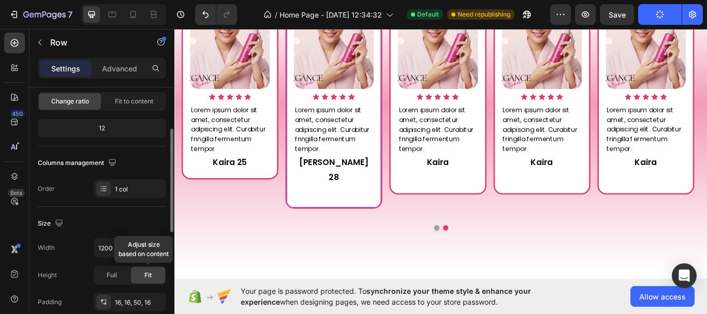
scroll to position [207, 0]
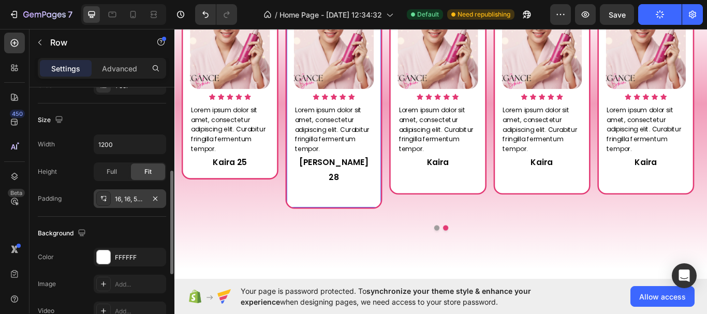
click at [138, 198] on div "16, 16, 50, 16" at bounding box center [130, 199] width 30 height 9
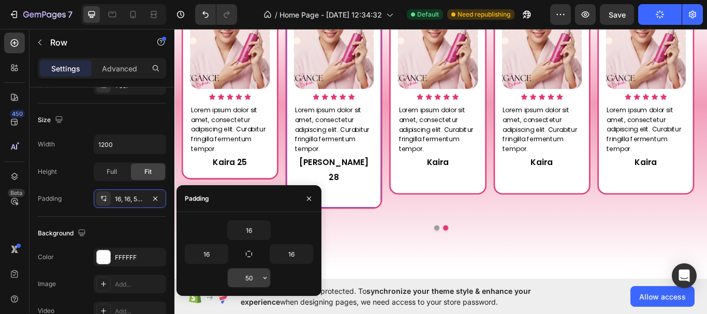
click at [251, 276] on input "50" at bounding box center [249, 278] width 42 height 19
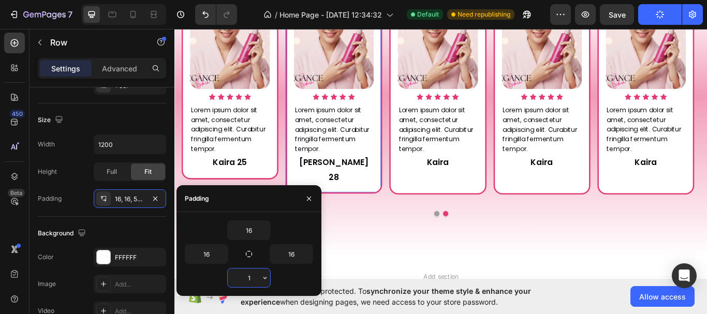
type input "16"
click at [287, 198] on div "Image Icon Icon Icon Icon Icon Icon List Lorem ipsum dolor sit amet, consectetu…" at bounding box center [238, 85] width 113 height 240
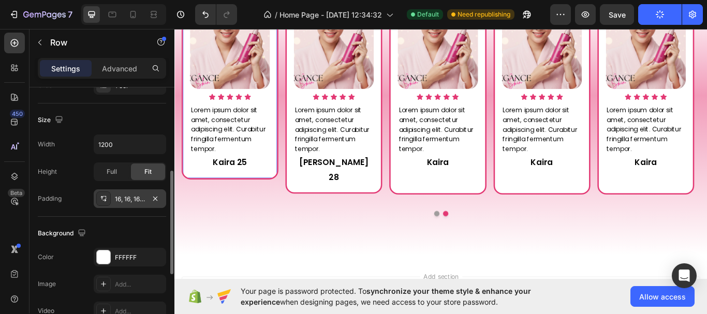
click at [135, 204] on div "16, 16, 16, 16" at bounding box center [130, 199] width 73 height 19
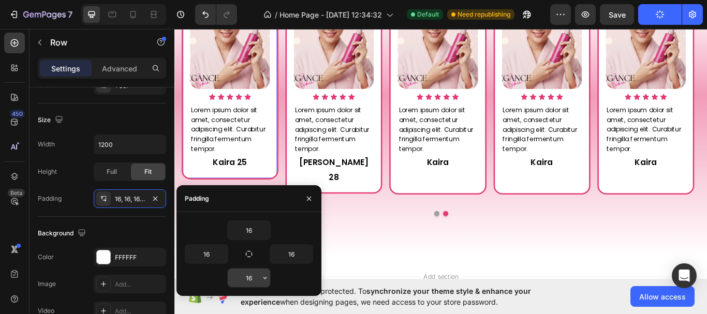
click at [249, 282] on input "16" at bounding box center [249, 278] width 42 height 19
type input "20"
click at [402, 199] on div "Image Icon Icon Icon Icon Icon Icon List Lorem ipsum dolor sit amet, consectetu…" at bounding box center [359, 93] width 113 height 256
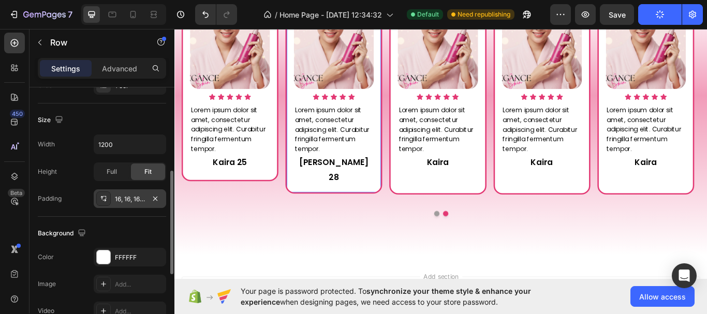
click at [132, 200] on div "16, 16, 16, 16" at bounding box center [130, 199] width 30 height 9
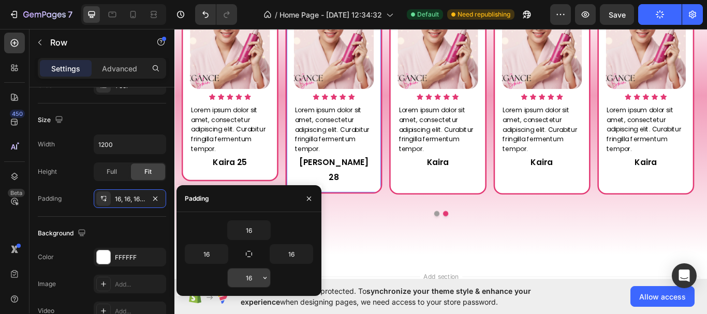
click at [252, 282] on input "16" at bounding box center [249, 278] width 42 height 19
type input "20"
click at [511, 211] on div "Image Icon Icon Icon Icon Icon Icon List Lorem ipsum dolor sit amet, consectetu…" at bounding box center [481, 93] width 113 height 257
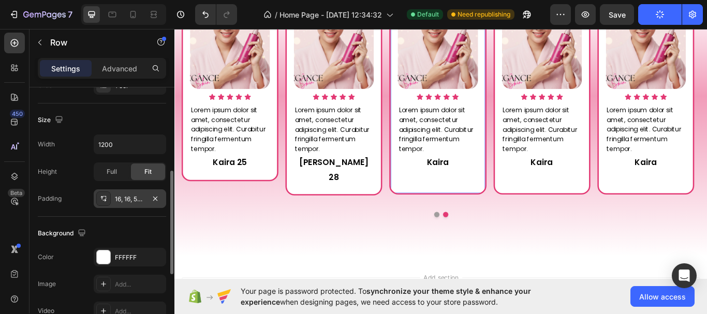
click at [126, 199] on div "16, 16, 50, 16" at bounding box center [130, 199] width 30 height 9
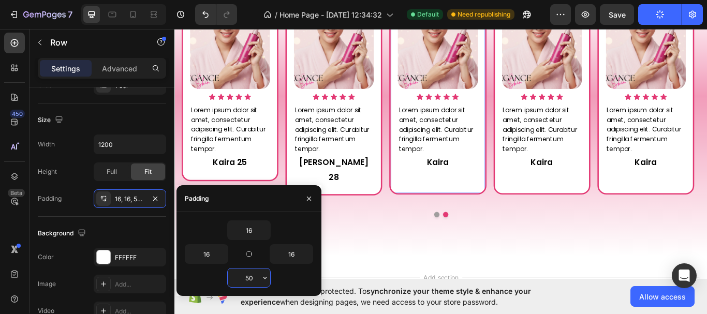
click at [252, 280] on input "50" at bounding box center [249, 278] width 42 height 19
type input "20"
click at [630, 208] on div "Image Icon Icon Icon Icon Icon Icon List Lorem ipsum dolor sit amet, consectetu…" at bounding box center [602, 93] width 113 height 257
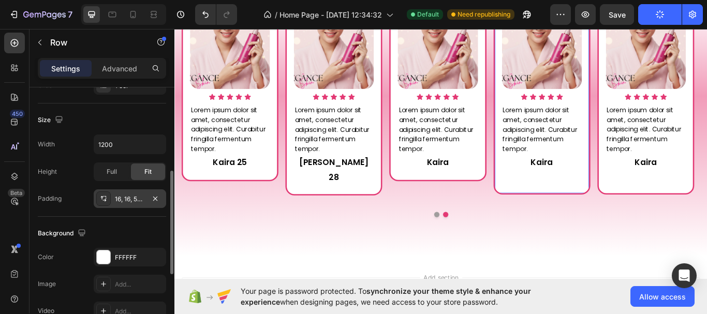
click at [112, 202] on div "16, 16, 50, 16" at bounding box center [130, 199] width 73 height 19
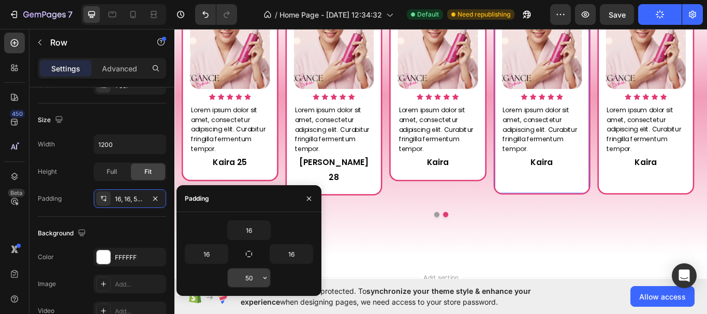
click at [255, 281] on input "50" at bounding box center [249, 278] width 42 height 19
type input "20"
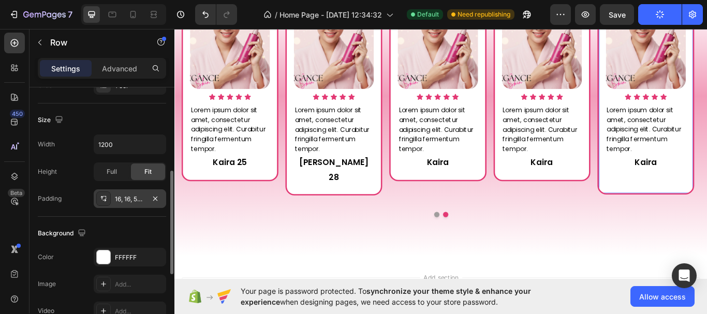
click at [143, 198] on div "16, 16, 50, 16" at bounding box center [130, 199] width 30 height 9
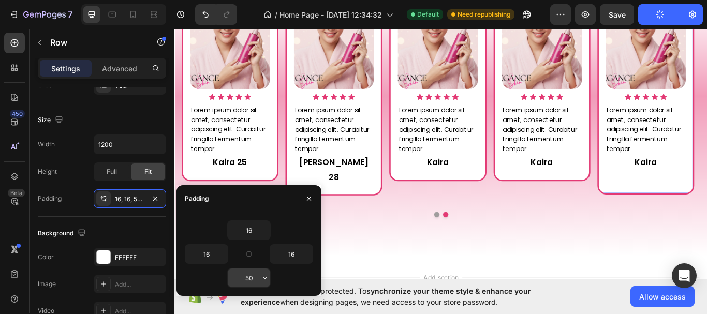
click at [257, 274] on input "50" at bounding box center [249, 278] width 42 height 19
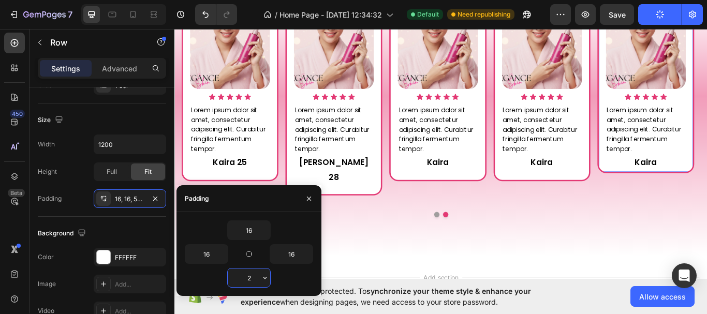
type input "20"
click at [486, 185] on p "Kaira" at bounding box center [481, 185] width 91 height 17
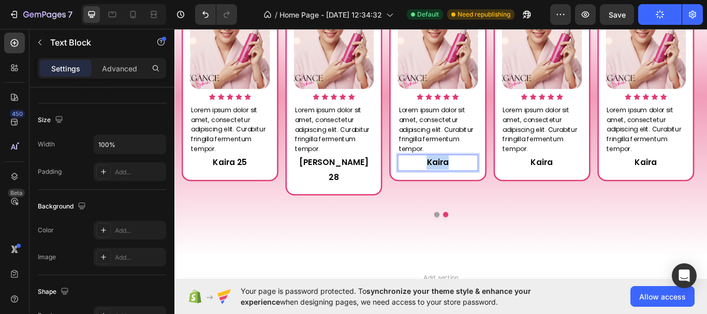
scroll to position [0, 0]
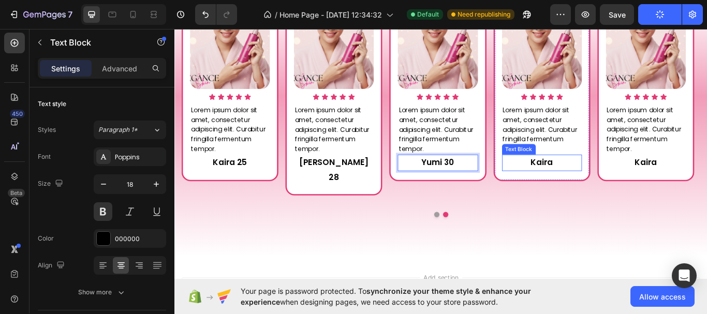
click at [615, 187] on p "Kaira" at bounding box center [602, 185] width 91 height 17
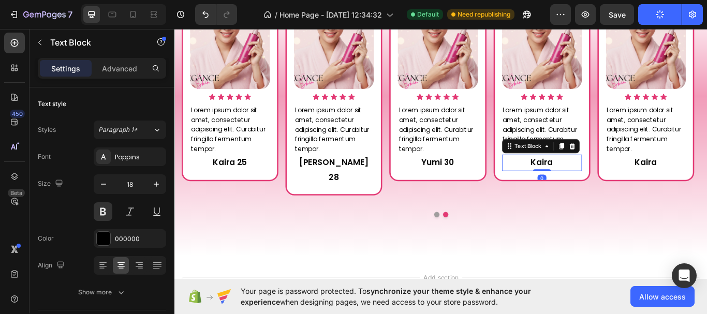
click at [615, 187] on p "Kaira" at bounding box center [602, 185] width 91 height 17
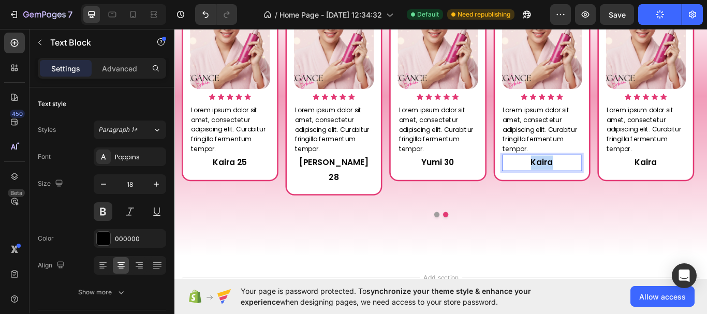
click at [615, 187] on p "Kaira" at bounding box center [602, 185] width 91 height 17
click at [254, 187] on p "Kaira 25" at bounding box center [238, 185] width 91 height 17
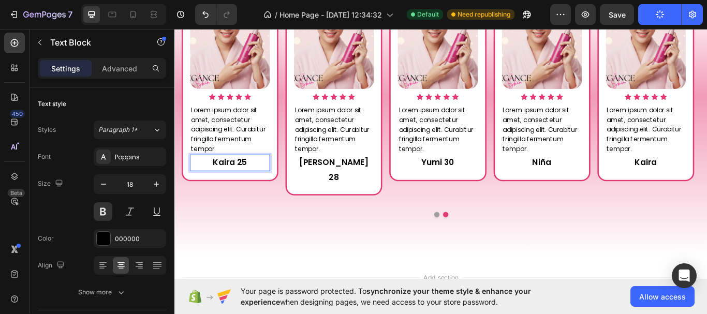
click at [258, 186] on p "Kaira 25" at bounding box center [238, 185] width 91 height 17
click at [376, 187] on p "Jaymie 28" at bounding box center [359, 194] width 91 height 34
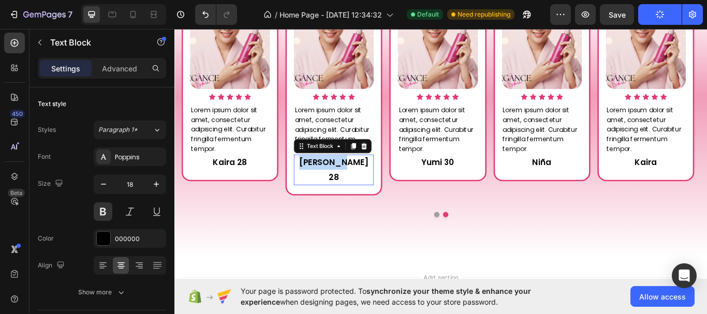
click at [376, 187] on p "Jaymie 28" at bounding box center [359, 194] width 91 height 34
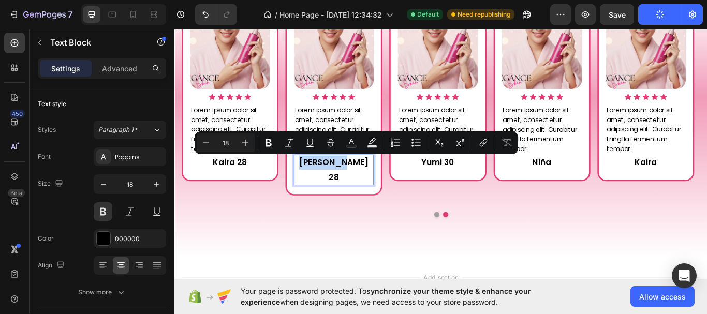
click at [390, 186] on p "Jaymie 28" at bounding box center [359, 194] width 91 height 34
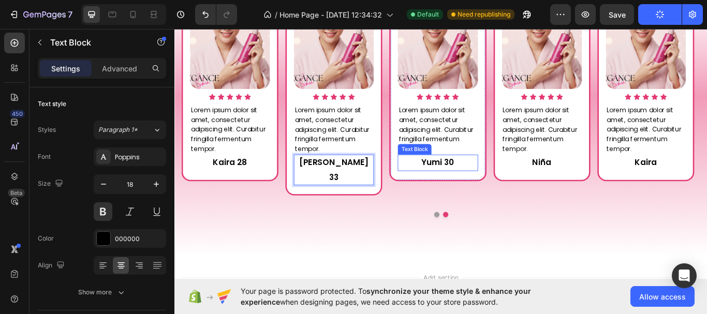
click at [499, 182] on p "Yumi 30" at bounding box center [481, 185] width 91 height 17
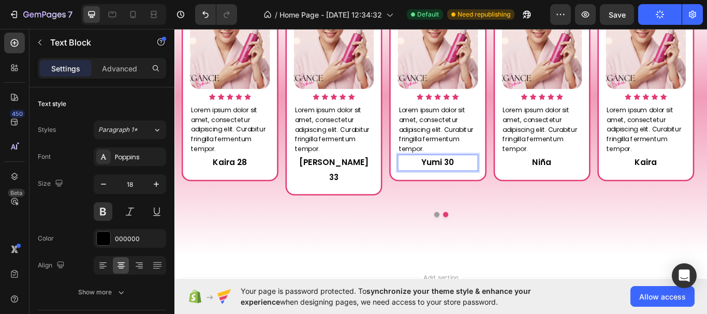
click at [510, 182] on p "Yumi 30" at bounding box center [481, 185] width 91 height 17
click at [617, 184] on p "Niña" at bounding box center [602, 185] width 91 height 17
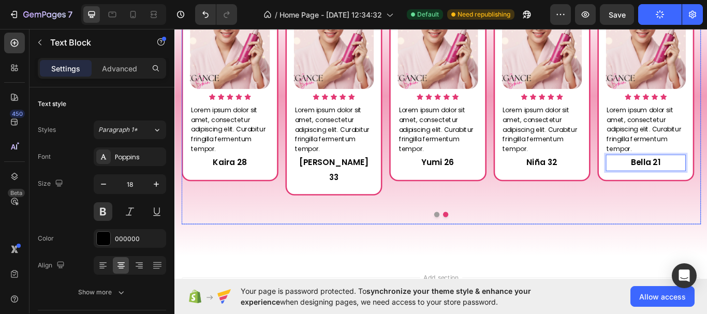
click at [477, 243] on button "Dot" at bounding box center [480, 246] width 6 height 6
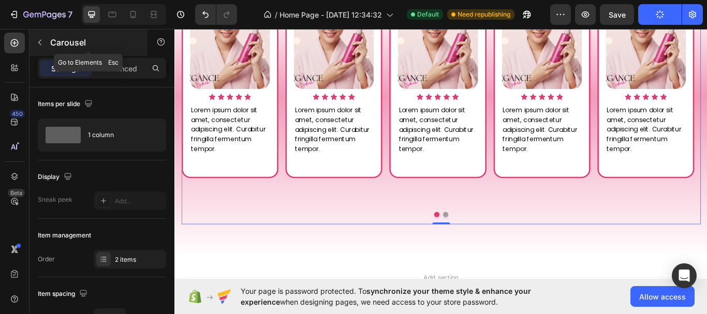
click at [37, 45] on icon "button" at bounding box center [40, 42] width 8 height 8
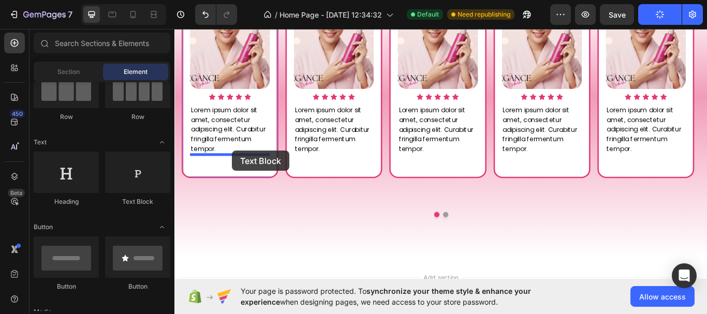
drag, startPoint x: 315, startPoint y: 212, endPoint x: 242, endPoint y: 171, distance: 83.5
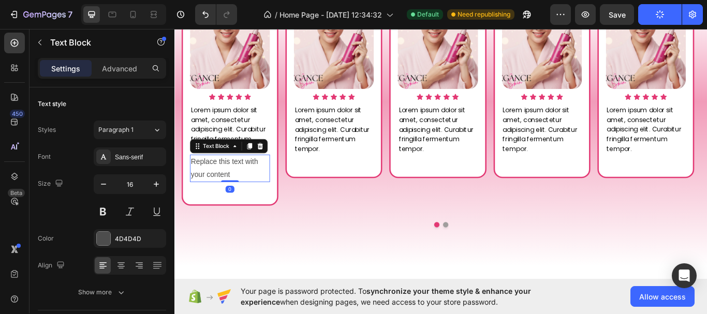
click at [243, 192] on div "Replace this text with your content" at bounding box center [238, 192] width 93 height 32
click at [243, 192] on p "Replace this text with your content" at bounding box center [238, 192] width 91 height 30
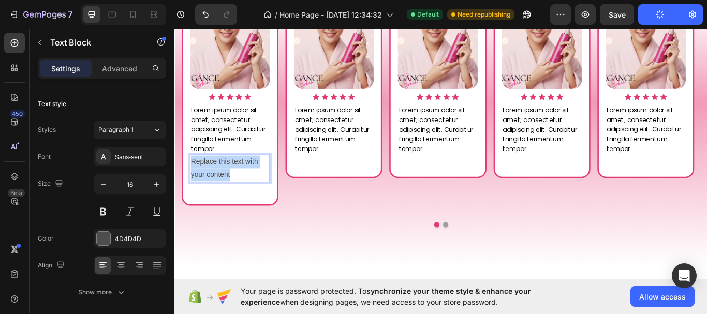
click at [243, 192] on p "Replace this text with your content" at bounding box center [238, 192] width 91 height 30
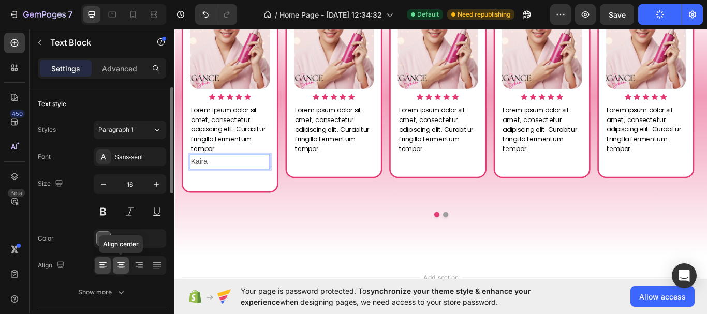
click at [124, 266] on icon at bounding box center [121, 265] width 10 height 10
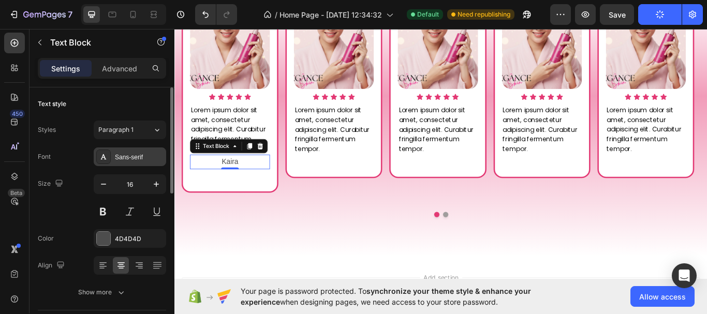
click at [155, 156] on div "Sans-serif" at bounding box center [139, 157] width 49 height 9
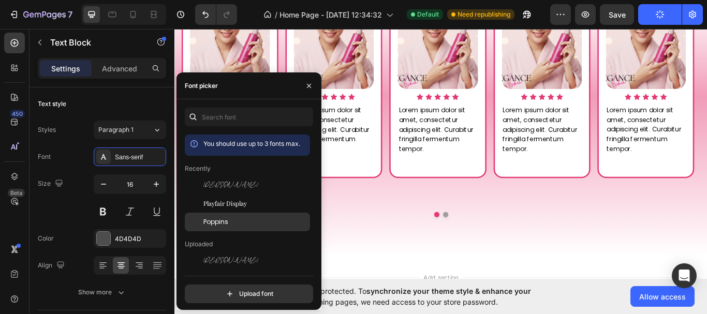
click at [215, 218] on span "Poppins" at bounding box center [216, 222] width 25 height 9
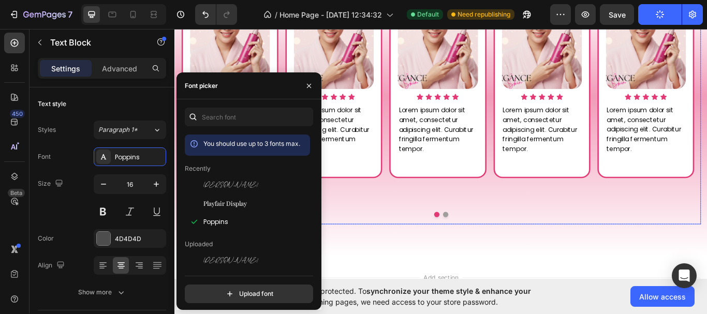
click at [488, 243] on button "Dot" at bounding box center [490, 246] width 6 height 6
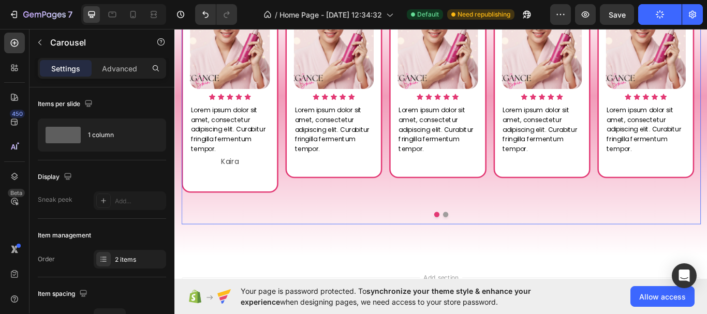
click at [488, 243] on button "Dot" at bounding box center [490, 246] width 6 height 6
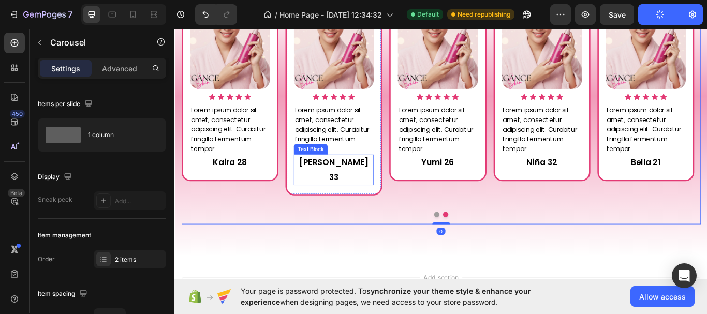
click at [346, 186] on p "[PERSON_NAME] 33" at bounding box center [359, 194] width 91 height 34
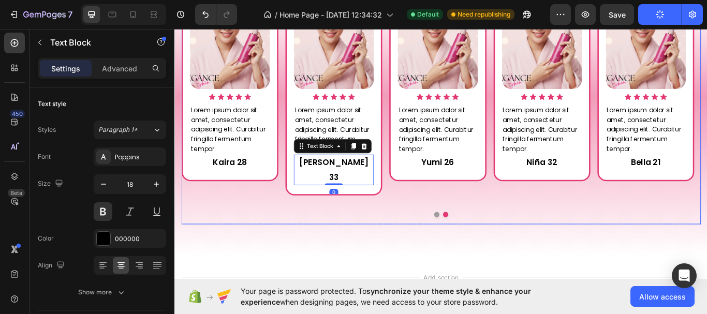
click at [477, 243] on button "Dot" at bounding box center [480, 246] width 6 height 6
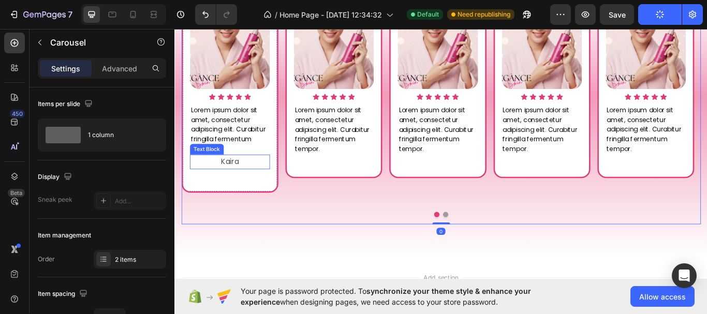
click at [248, 185] on p "Kaira" at bounding box center [238, 184] width 91 height 15
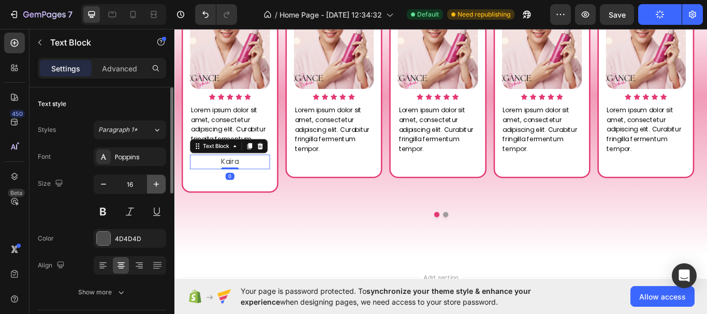
click at [163, 186] on button "button" at bounding box center [156, 184] width 19 height 19
type input "18"
click at [263, 187] on p "Kaira" at bounding box center [238, 185] width 91 height 17
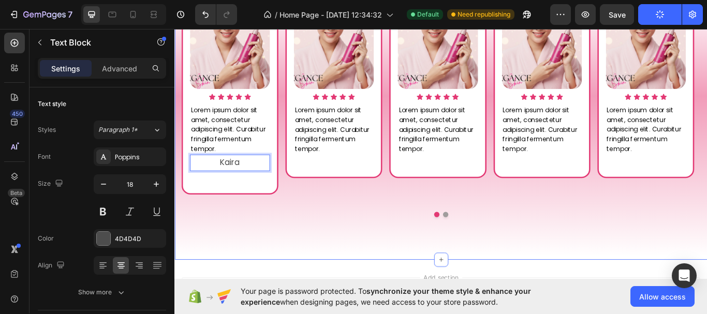
click at [315, 286] on div "What Our Customers Are Saying Heading Image Icon Icon Icon Icon Icon Icon List …" at bounding box center [485, 86] width 621 height 425
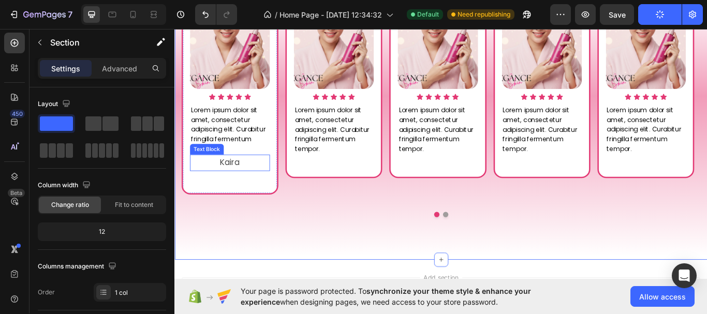
click at [250, 187] on p "Kaira" at bounding box center [238, 185] width 91 height 17
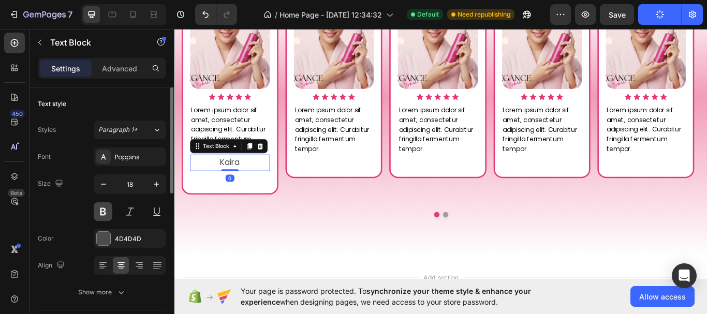
click at [107, 212] on button at bounding box center [103, 211] width 19 height 19
click at [132, 246] on div "4D4D4D" at bounding box center [130, 238] width 73 height 19
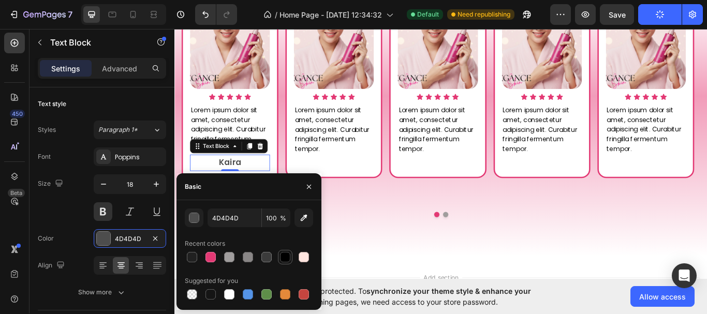
click at [288, 257] on div at bounding box center [285, 257] width 10 height 10
type input "000000"
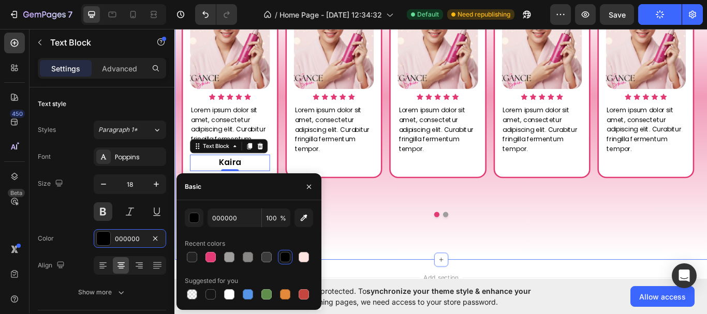
click at [417, 279] on div "What Our Customers Are Saying Heading Image Icon Icon Icon Icon Icon Icon List …" at bounding box center [485, 86] width 621 height 425
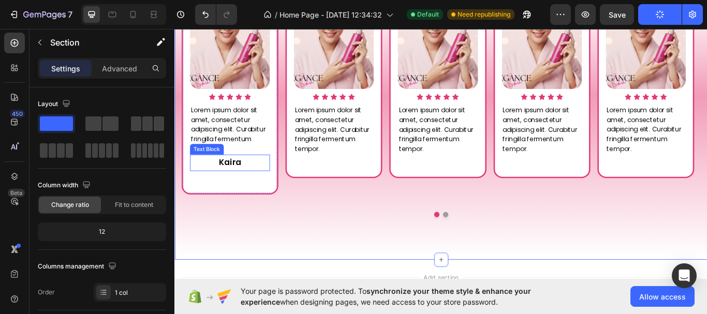
click at [249, 189] on p "Kaira" at bounding box center [238, 185] width 91 height 17
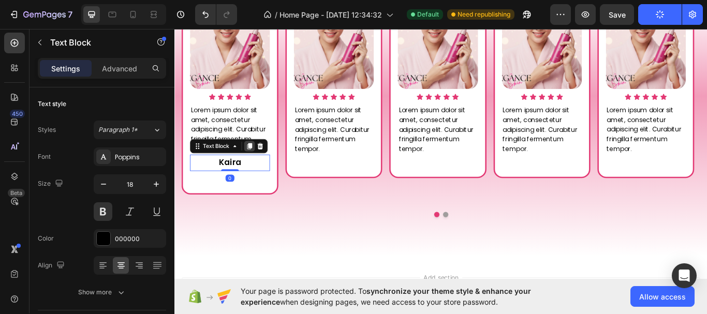
click at [259, 166] on icon at bounding box center [262, 166] width 6 height 7
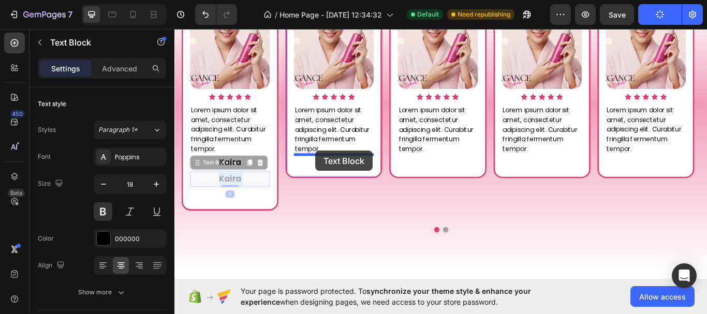
drag, startPoint x: 239, startPoint y: 206, endPoint x: 339, endPoint y: 171, distance: 105.1
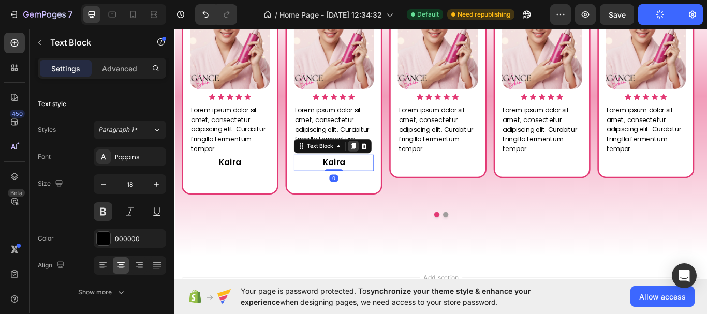
click at [380, 169] on icon at bounding box center [383, 166] width 8 height 8
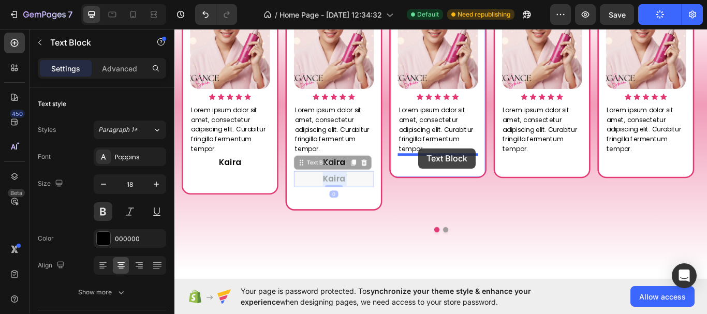
drag, startPoint x: 386, startPoint y: 195, endPoint x: 459, endPoint y: 169, distance: 77.7
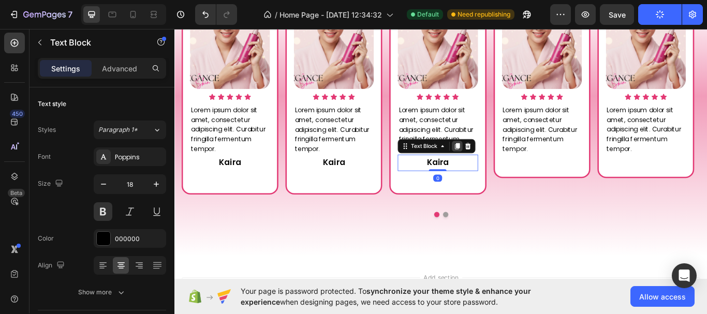
click at [502, 166] on icon at bounding box center [504, 166] width 6 height 7
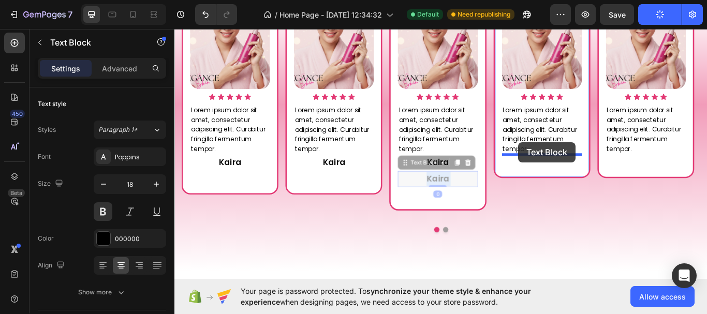
drag, startPoint x: 482, startPoint y: 206, endPoint x: 575, endPoint y: 162, distance: 103.8
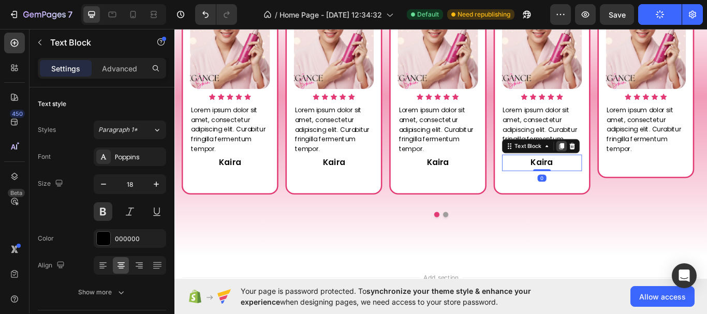
click at [627, 166] on icon at bounding box center [625, 166] width 6 height 7
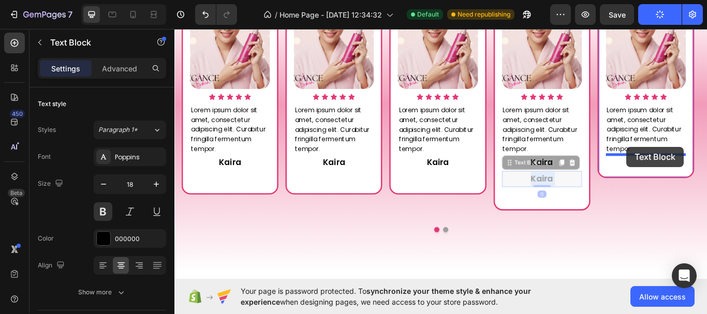
drag, startPoint x: 611, startPoint y: 205, endPoint x: 702, endPoint y: 167, distance: 98.4
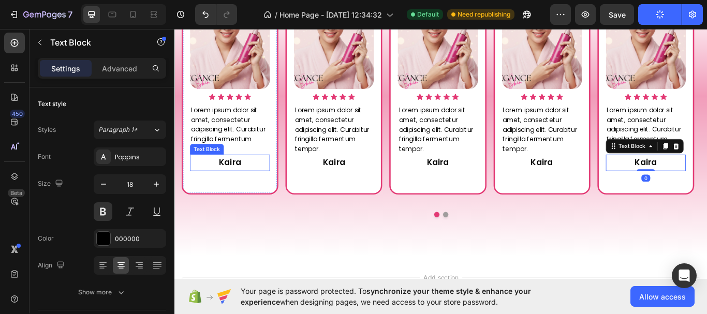
click at [243, 185] on p "Kaira" at bounding box center [238, 185] width 91 height 17
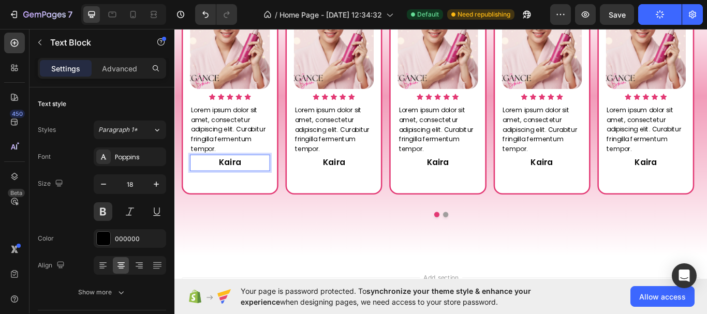
click at [247, 185] on p "Kaira" at bounding box center [238, 185] width 91 height 17
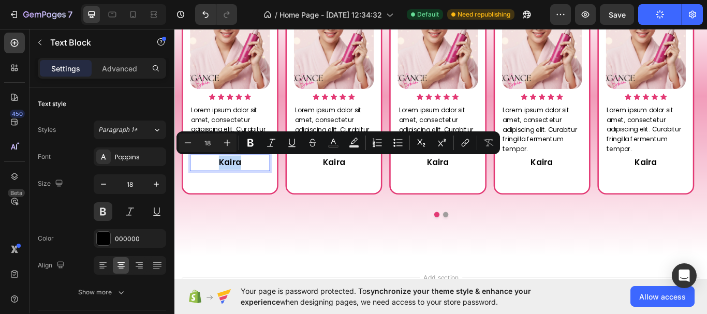
click at [247, 185] on p "Kaira" at bounding box center [238, 185] width 91 height 17
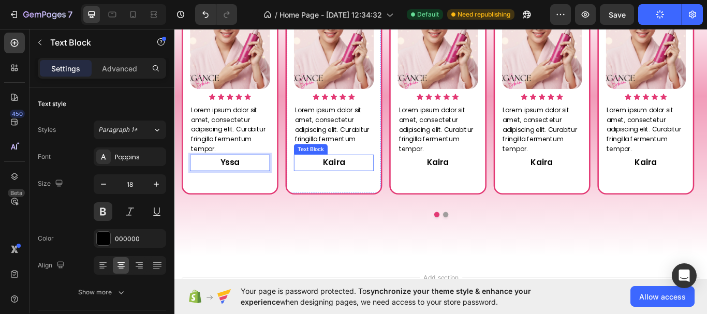
click at [373, 186] on p "Kaira" at bounding box center [359, 185] width 91 height 17
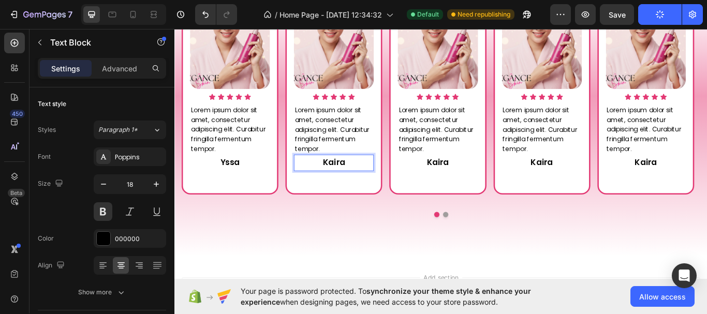
click at [373, 186] on p "Kaira" at bounding box center [359, 185] width 91 height 17
click at [368, 187] on p "Kaira" at bounding box center [359, 185] width 91 height 17
click at [471, 187] on p "Kaira" at bounding box center [481, 185] width 91 height 17
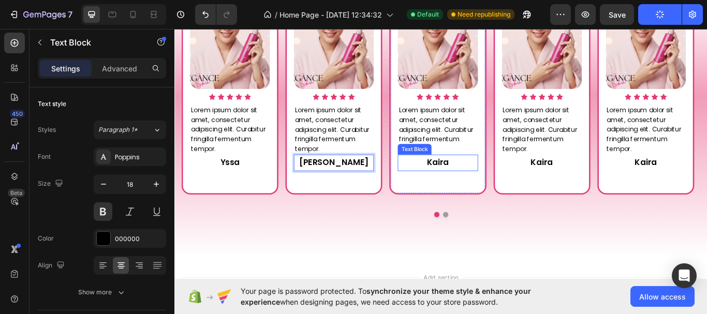
click at [471, 187] on p "Kaira" at bounding box center [481, 185] width 91 height 17
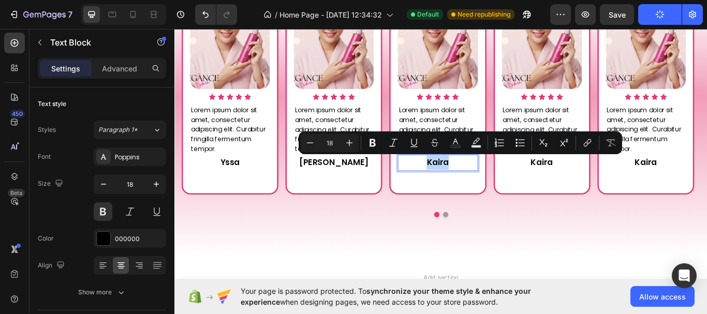
click at [495, 187] on p "Kaira" at bounding box center [481, 185] width 91 height 17
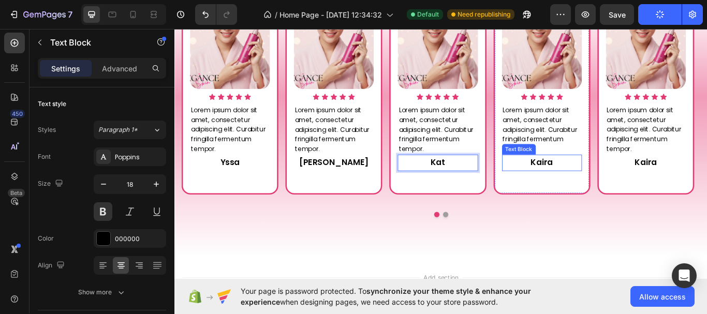
click at [603, 186] on p "Kaira" at bounding box center [602, 185] width 91 height 17
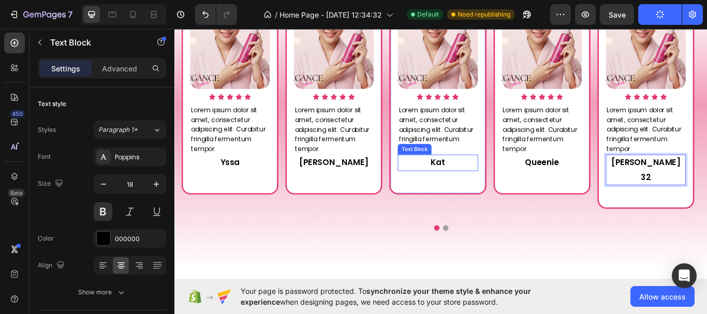
click at [491, 189] on p "Kat" at bounding box center [481, 185] width 91 height 17
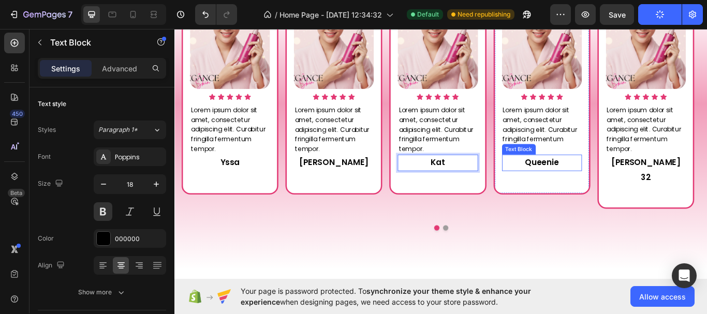
click at [644, 189] on p "Queenie" at bounding box center [602, 185] width 91 height 17
click at [486, 184] on p "Kat" at bounding box center [481, 185] width 91 height 17
click at [498, 188] on p "Kat" at bounding box center [481, 185] width 91 height 17
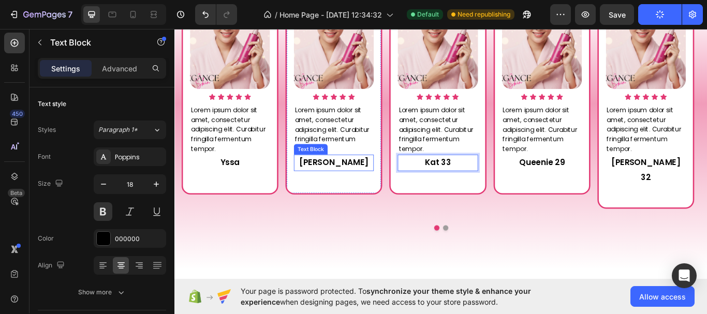
click at [373, 190] on p "Lizeth" at bounding box center [359, 185] width 91 height 17
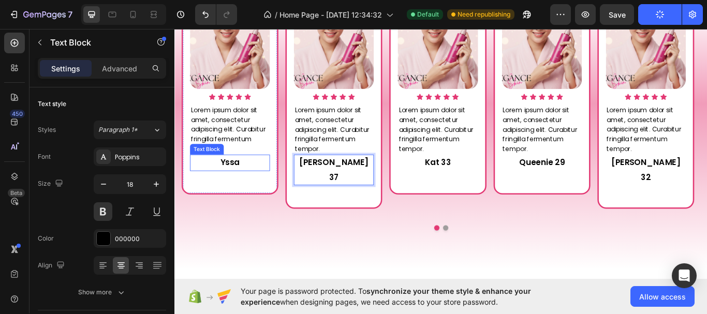
click at [255, 182] on p "Yssa" at bounding box center [238, 185] width 91 height 17
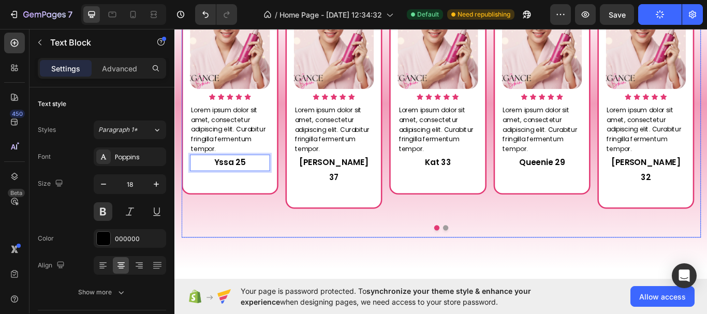
click at [489, 258] on button "Dot" at bounding box center [490, 261] width 6 height 6
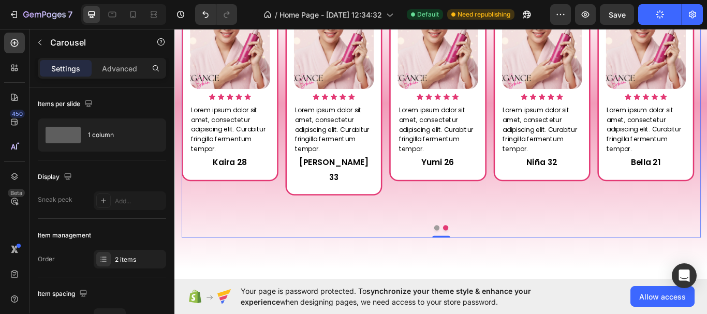
scroll to position [207, 0]
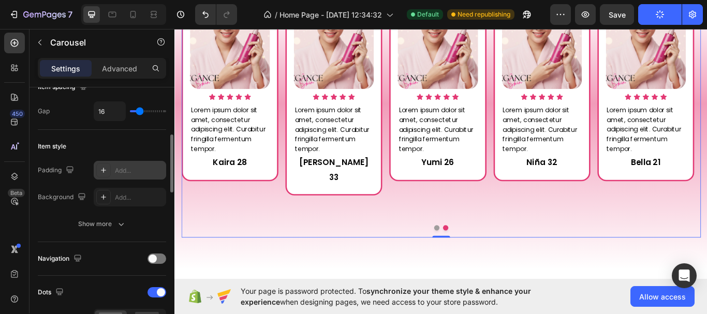
click at [136, 172] on div "Add..." at bounding box center [139, 170] width 49 height 9
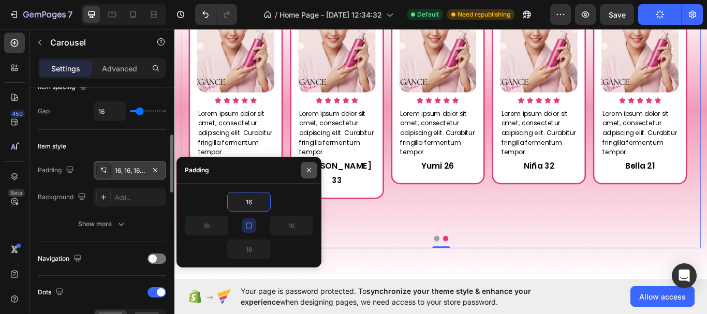
click at [309, 168] on icon "button" at bounding box center [309, 170] width 8 height 8
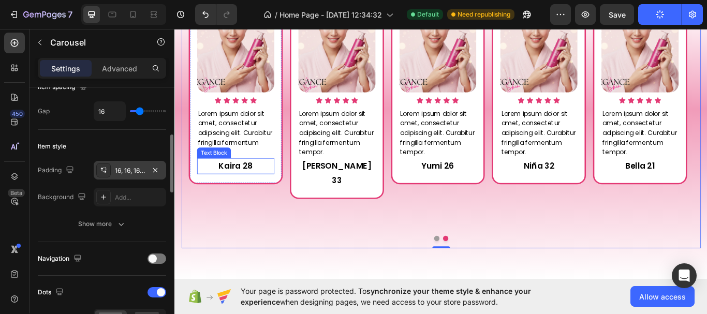
click at [250, 191] on p "Kaira 28" at bounding box center [245, 189] width 88 height 17
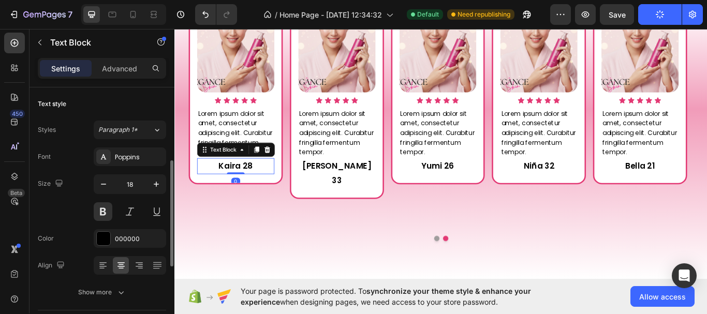
scroll to position [52, 0]
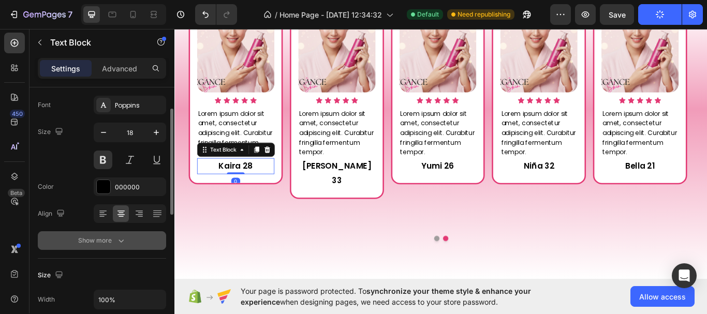
click at [119, 240] on icon "button" at bounding box center [121, 241] width 10 height 10
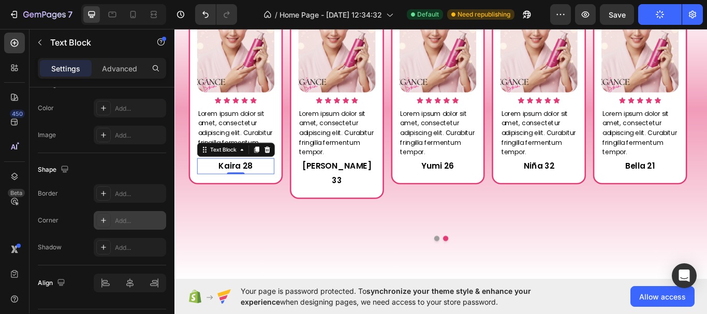
scroll to position [495, 0]
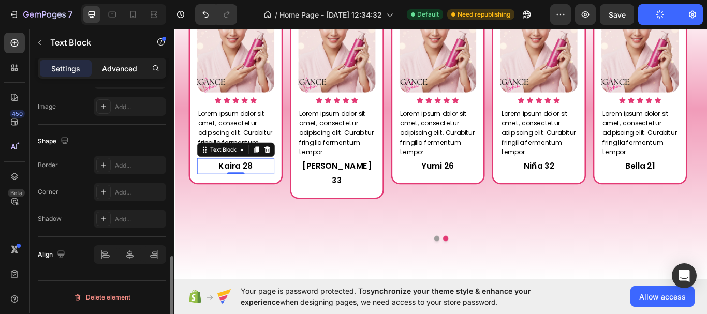
click at [120, 71] on p "Advanced" at bounding box center [119, 68] width 35 height 11
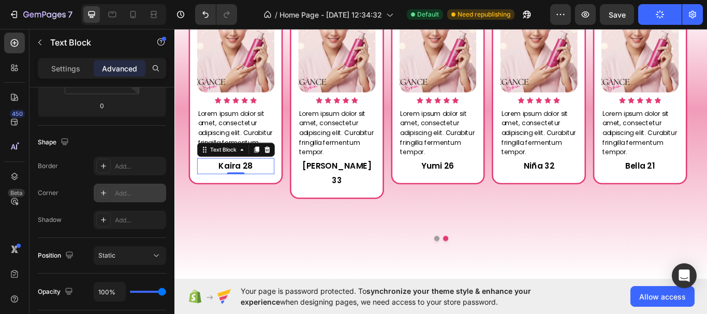
scroll to position [73, 0]
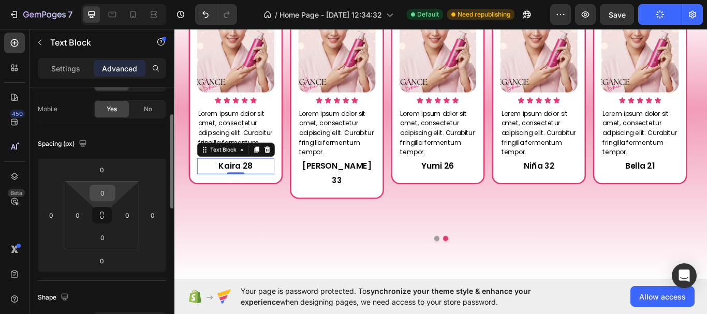
click at [109, 193] on input "0" at bounding box center [102, 193] width 21 height 16
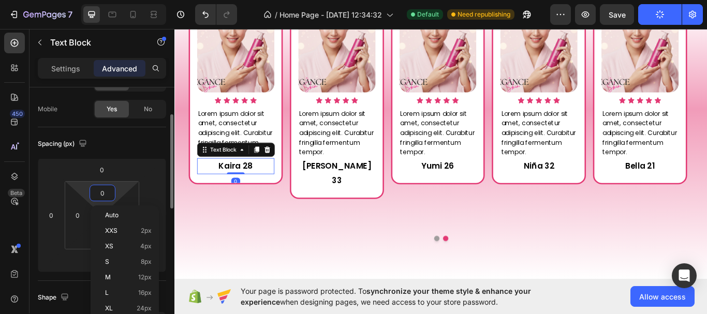
type input "5"
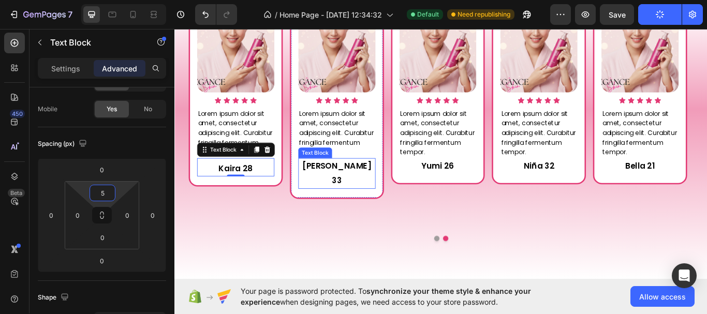
click at [386, 189] on p "[PERSON_NAME] 33" at bounding box center [364, 198] width 88 height 34
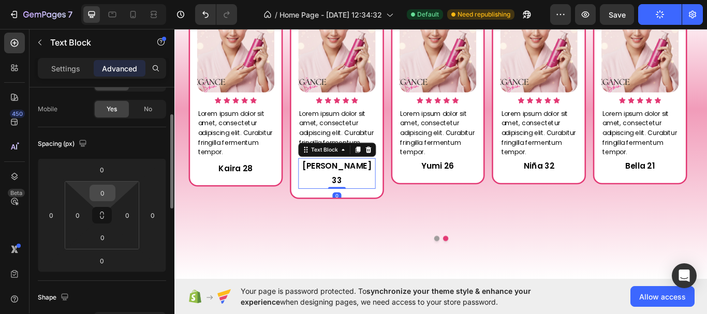
click at [105, 193] on input "0" at bounding box center [102, 193] width 21 height 16
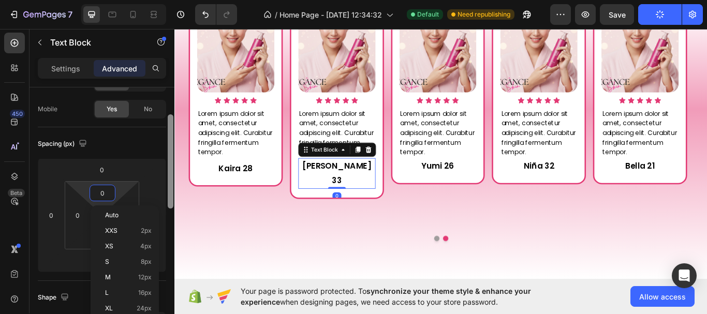
type input "5"
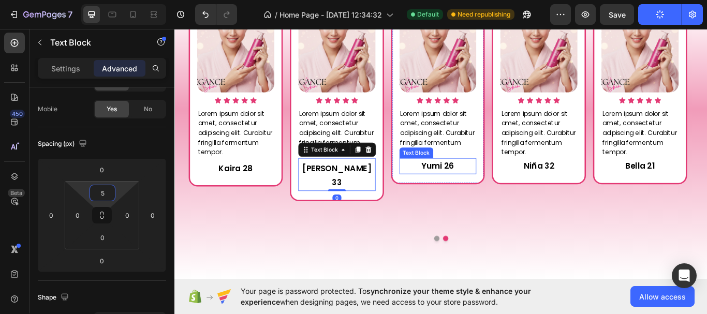
click at [481, 183] on p "Yumi 26" at bounding box center [482, 189] width 88 height 17
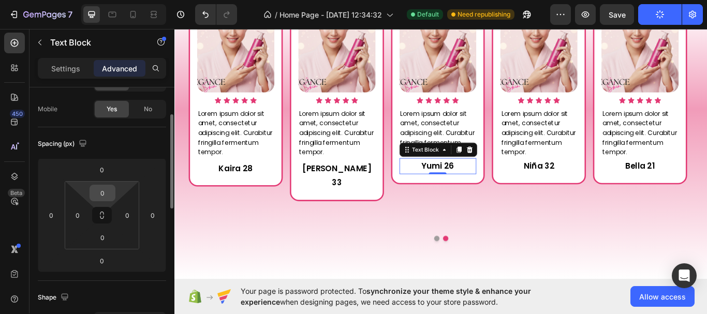
click at [105, 192] on input "0" at bounding box center [102, 193] width 21 height 16
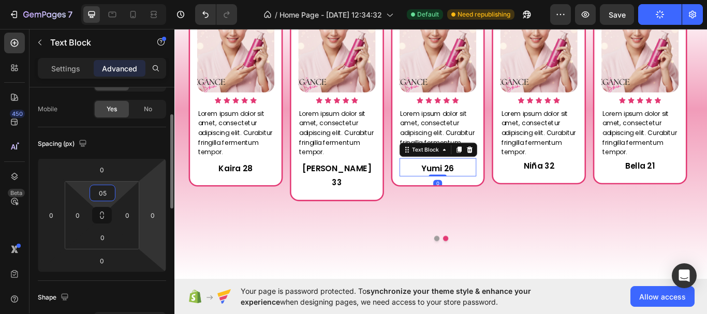
type input "5"
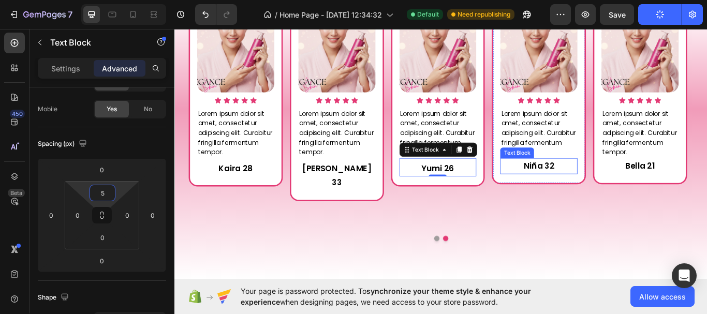
click at [603, 182] on p "Niña 32" at bounding box center [599, 189] width 88 height 17
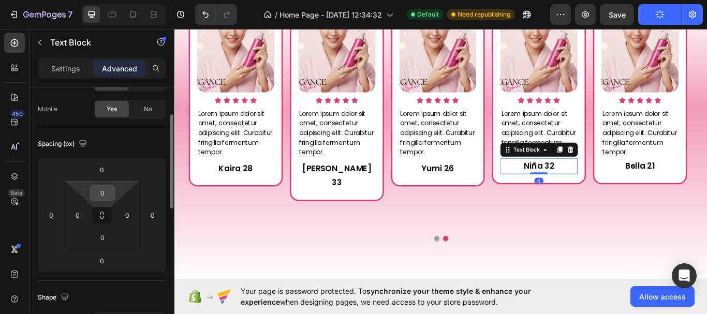
click at [107, 194] on input "0" at bounding box center [102, 193] width 21 height 16
type input "5"
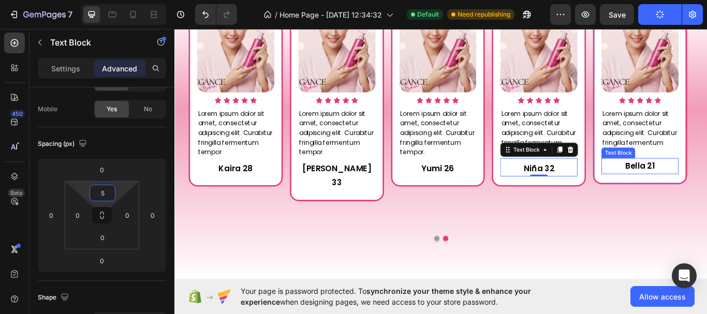
click at [707, 189] on p "Bella 21" at bounding box center [717, 189] width 88 height 17
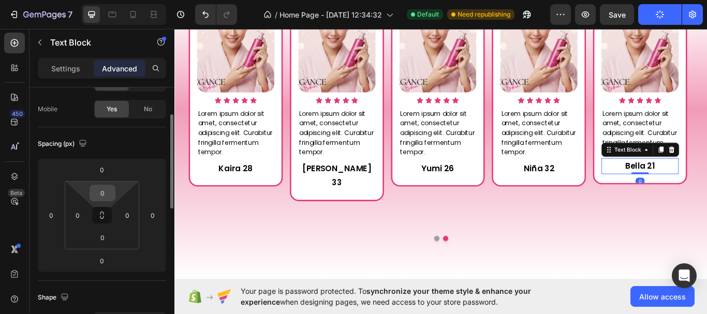
click at [103, 196] on input "0" at bounding box center [102, 193] width 21 height 16
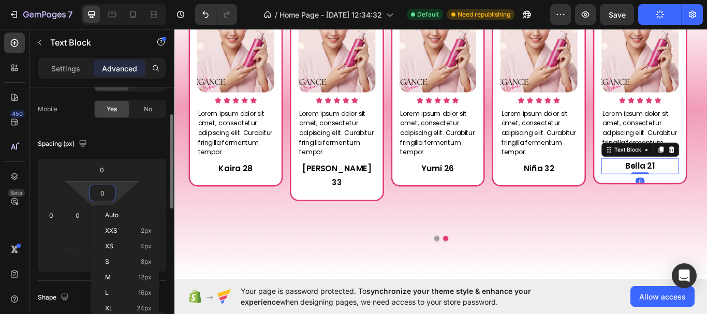
type input "5"
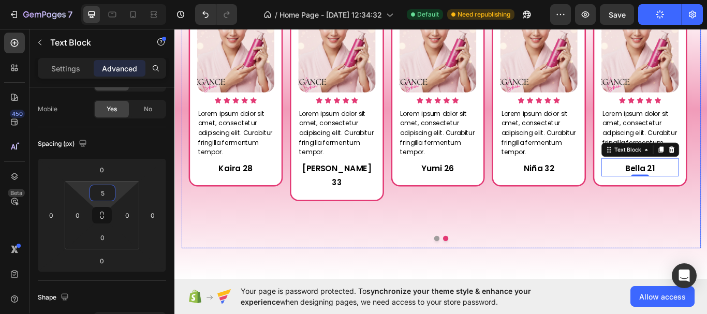
click at [478, 271] on button "Dot" at bounding box center [480, 274] width 6 height 6
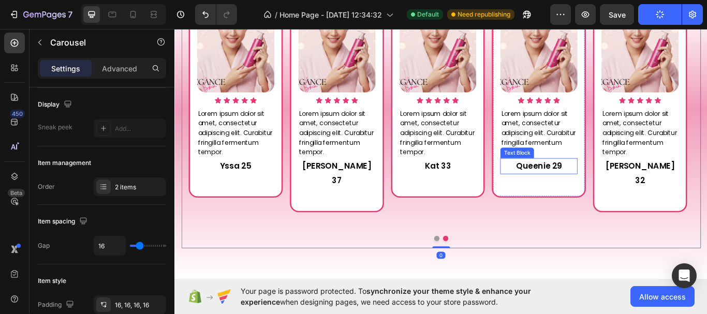
scroll to position [0, 0]
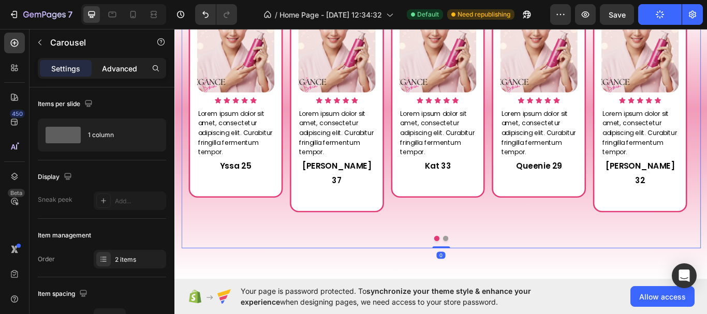
click at [122, 73] on p "Advanced" at bounding box center [119, 68] width 35 height 11
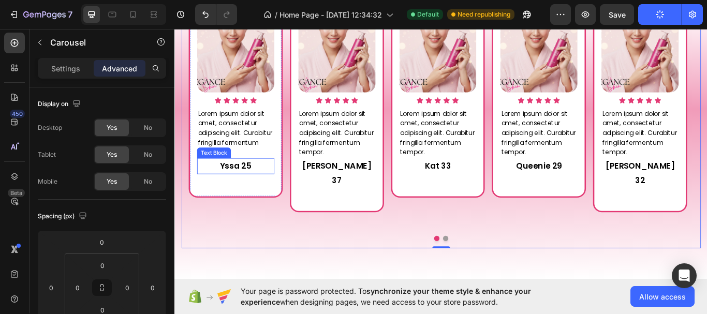
click at [252, 189] on p "Yssa 25" at bounding box center [245, 189] width 88 height 17
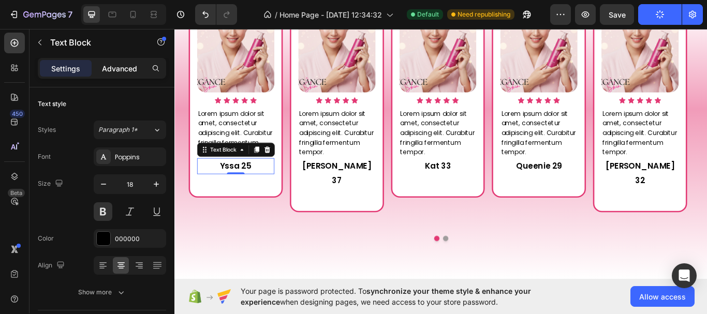
click at [128, 76] on div "Advanced" at bounding box center [120, 68] width 52 height 17
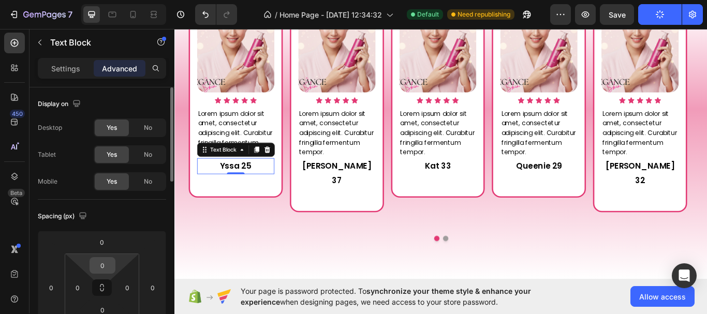
click at [107, 266] on input "0" at bounding box center [102, 266] width 21 height 16
type input "5"
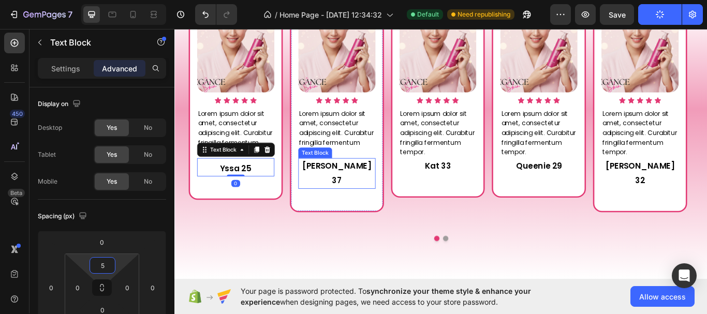
click at [385, 189] on p "[PERSON_NAME] 37" at bounding box center [364, 198] width 88 height 34
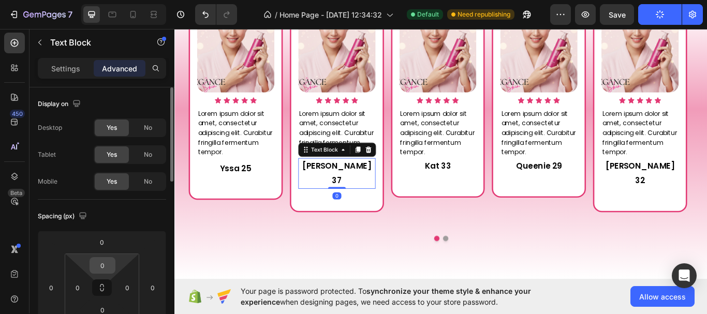
click at [102, 262] on input "0" at bounding box center [102, 266] width 21 height 16
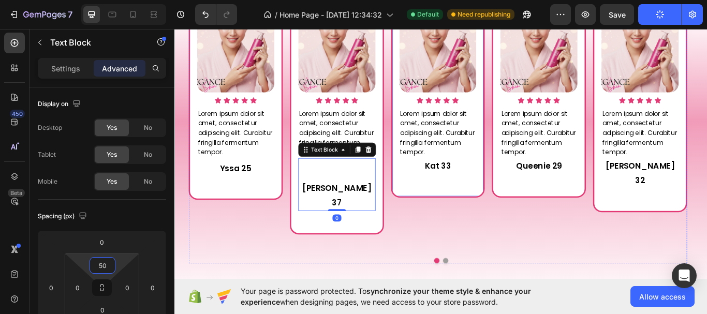
type input "5"
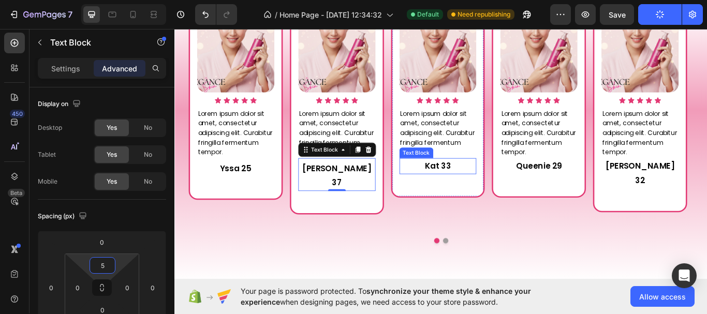
click at [473, 191] on p "Kat 33" at bounding box center [482, 189] width 88 height 17
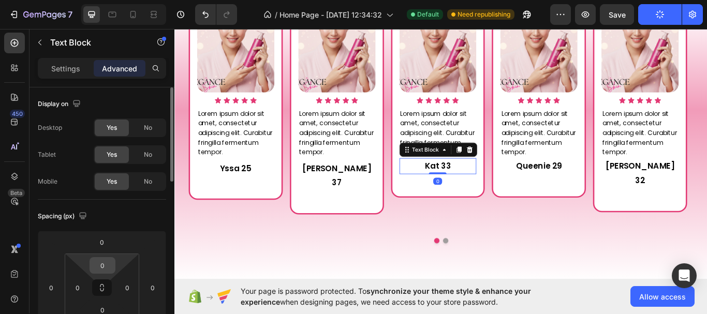
click at [105, 263] on input "0" at bounding box center [102, 266] width 21 height 16
type input "5"
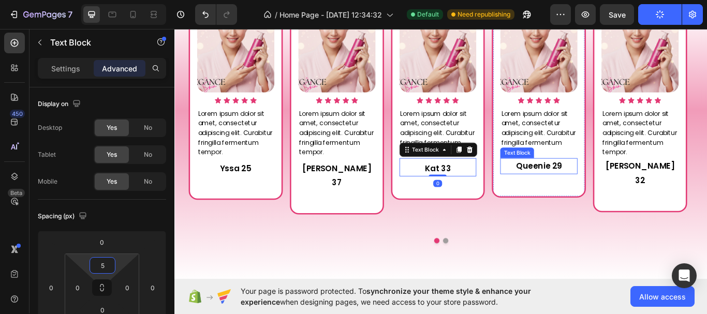
click at [592, 188] on p "Queenie 29" at bounding box center [599, 189] width 88 height 17
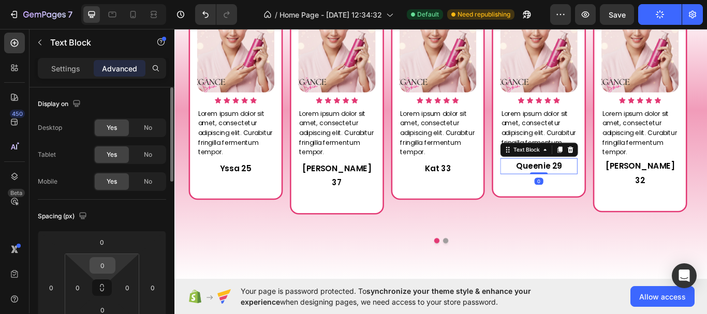
click at [108, 266] on input "0" at bounding box center [102, 266] width 21 height 16
type input "5"
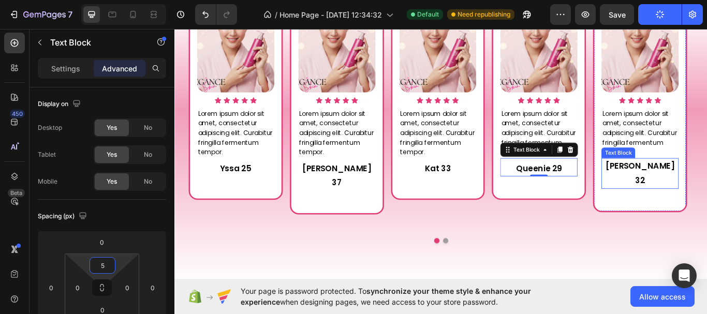
click at [692, 194] on p "[PERSON_NAME] 32" at bounding box center [717, 198] width 88 height 34
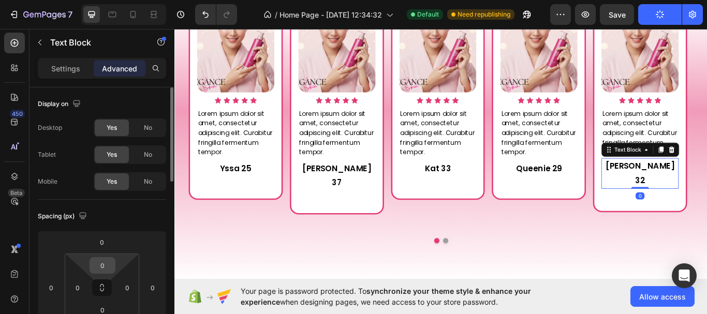
click at [105, 269] on input "0" at bounding box center [102, 266] width 21 height 16
type input "5"
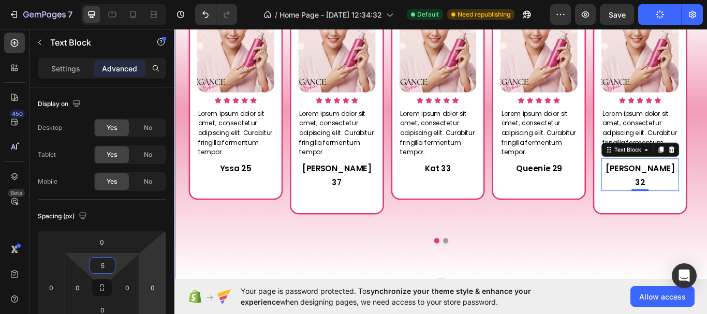
click at [540, 286] on div "What Our Customers Are Saying Heading Image Icon Icon Icon Icon Icon Icon List …" at bounding box center [485, 101] width 621 height 455
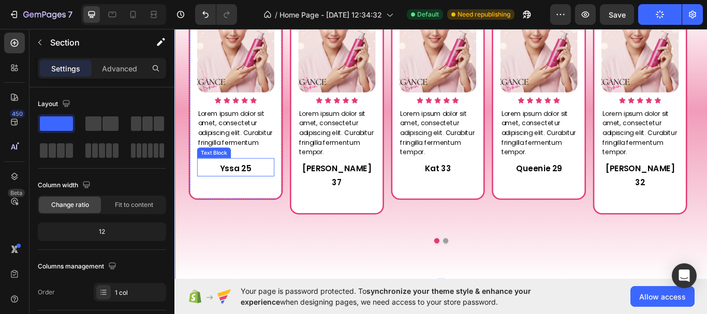
click at [249, 192] on p "Yssa 25" at bounding box center [245, 192] width 88 height 17
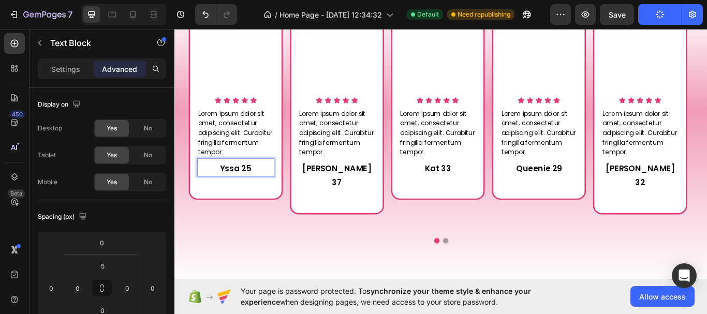
scroll to position [1, 0]
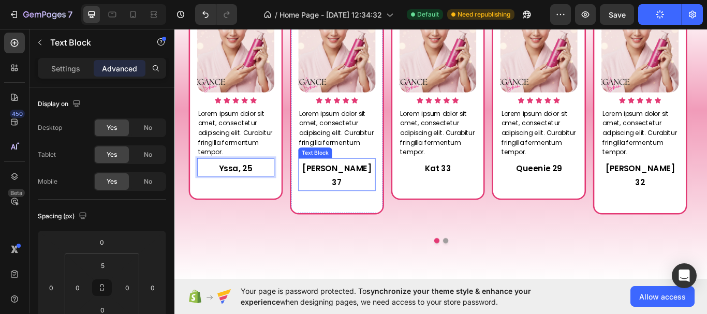
click at [367, 193] on p "[PERSON_NAME] 37" at bounding box center [364, 201] width 88 height 34
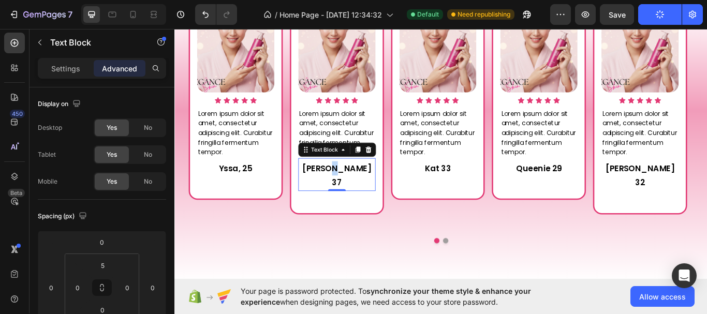
click at [370, 195] on p "[PERSON_NAME] 37" at bounding box center [364, 201] width 88 height 34
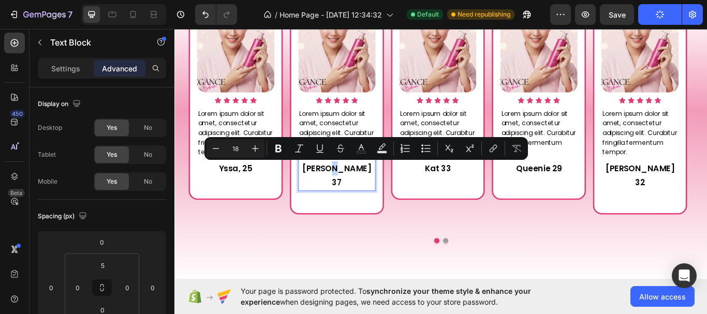
click at [371, 196] on p "[PERSON_NAME] 37" at bounding box center [364, 201] width 88 height 34
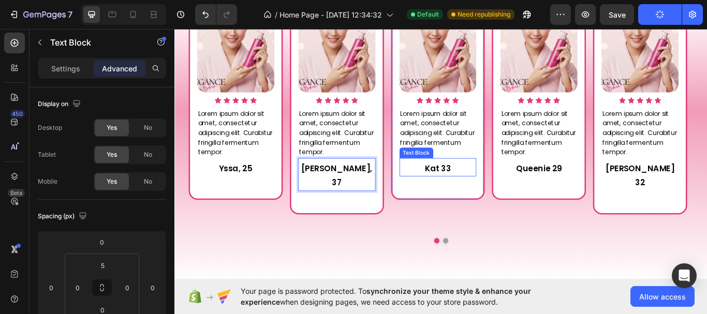
click at [485, 193] on p "Kat 33" at bounding box center [482, 192] width 88 height 17
click at [483, 193] on p "Kat 33" at bounding box center [482, 192] width 88 height 17
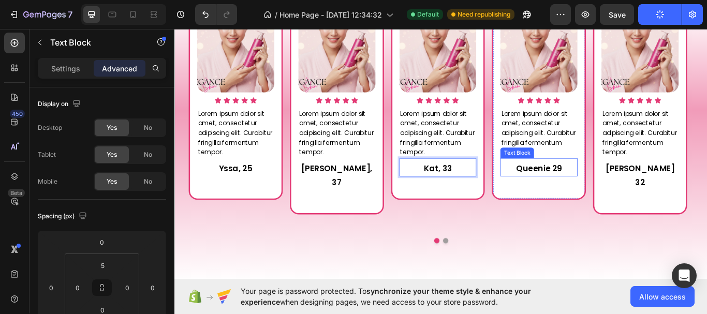
click at [612, 192] on p "Queenie 29" at bounding box center [599, 192] width 88 height 17
click at [612, 196] on p "Queenie 29" at bounding box center [599, 192] width 88 height 17
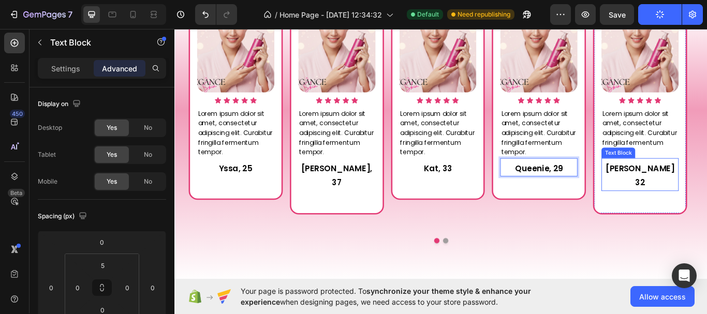
click at [707, 194] on p "[PERSON_NAME] 32" at bounding box center [717, 201] width 88 height 34
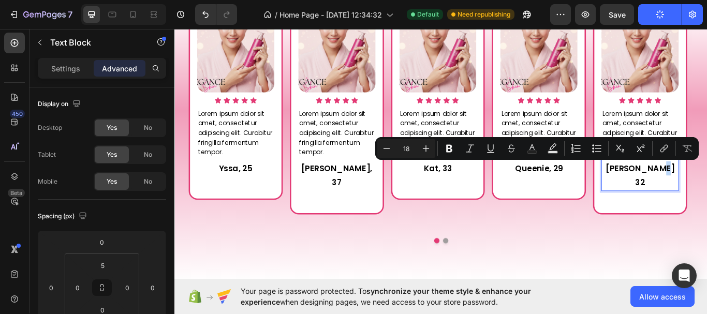
click at [707, 193] on p "[PERSON_NAME] 32" at bounding box center [717, 201] width 88 height 34
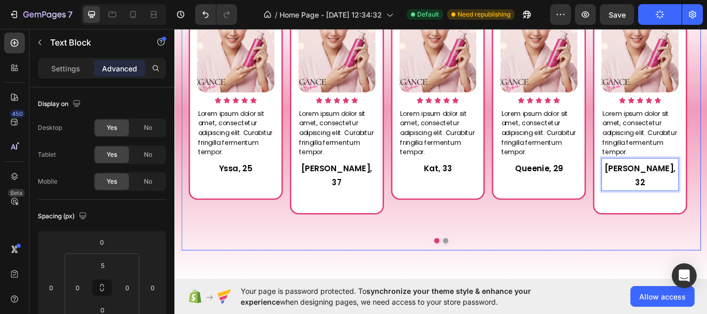
click at [489, 273] on div at bounding box center [485, 276] width 606 height 6
click at [487, 273] on button "Dot" at bounding box center [490, 276] width 6 height 6
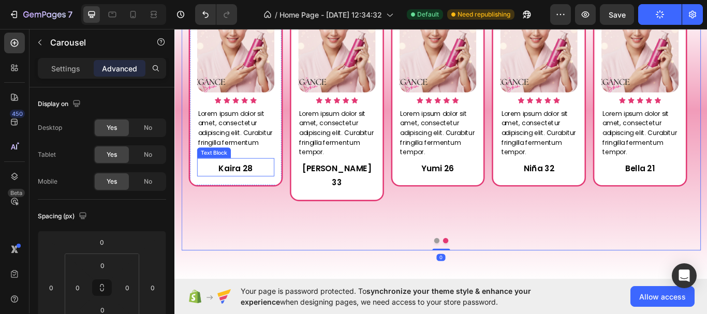
click at [241, 193] on p "Kaira 28" at bounding box center [245, 192] width 88 height 17
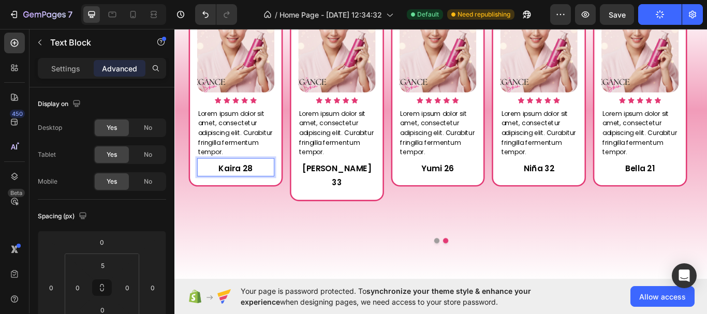
click at [254, 192] on p "Kaira 28" at bounding box center [245, 192] width 88 height 17
click at [252, 193] on p "Kaira 28" at bounding box center [245, 192] width 88 height 17
click at [250, 195] on p "Kaira 28" at bounding box center [245, 192] width 88 height 17
click at [374, 195] on p "[PERSON_NAME] 33" at bounding box center [364, 201] width 88 height 34
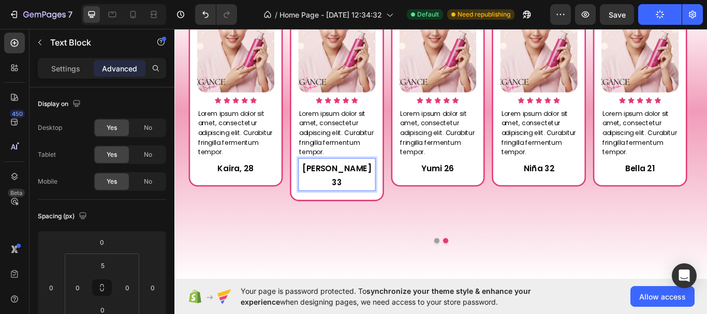
click at [374, 195] on p "[PERSON_NAME] 33" at bounding box center [364, 201] width 88 height 34
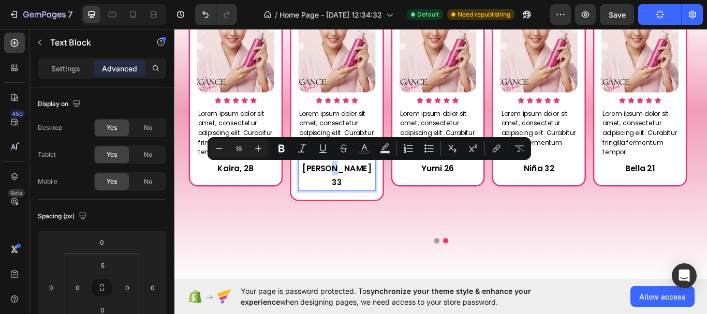
click at [374, 195] on p "[PERSON_NAME] 33" at bounding box center [364, 201] width 88 height 34
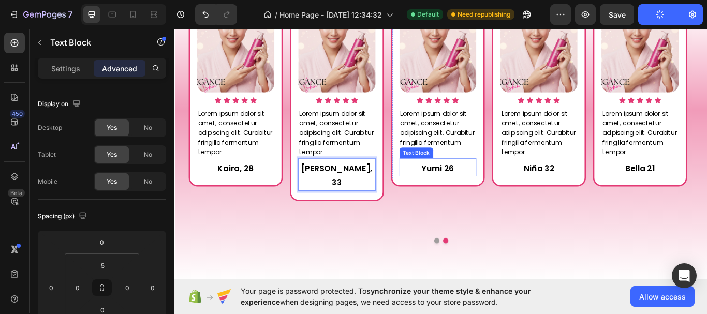
click at [487, 193] on p "Yumi 26" at bounding box center [482, 192] width 88 height 17
click at [488, 194] on p "Yumi 26" at bounding box center [482, 192] width 88 height 17
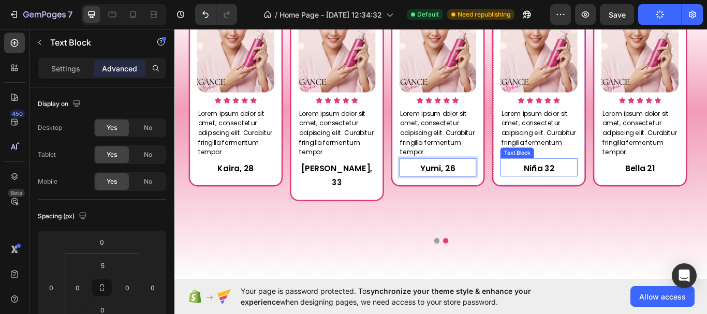
click at [595, 195] on p "Niña 32" at bounding box center [599, 192] width 88 height 17
click at [605, 193] on p "Niña 32" at bounding box center [599, 192] width 88 height 17
click at [604, 193] on p "Niña 32" at bounding box center [599, 192] width 88 height 17
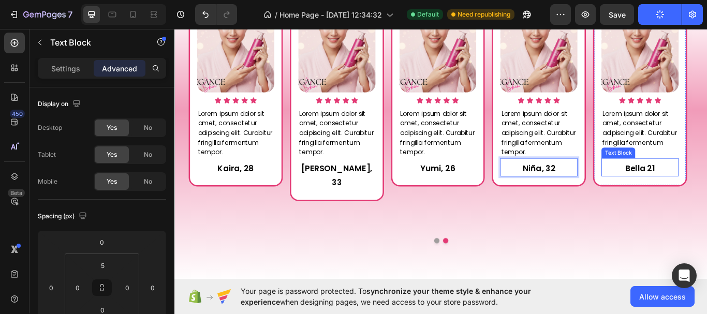
click at [707, 196] on p "Bella 21" at bounding box center [717, 192] width 88 height 17
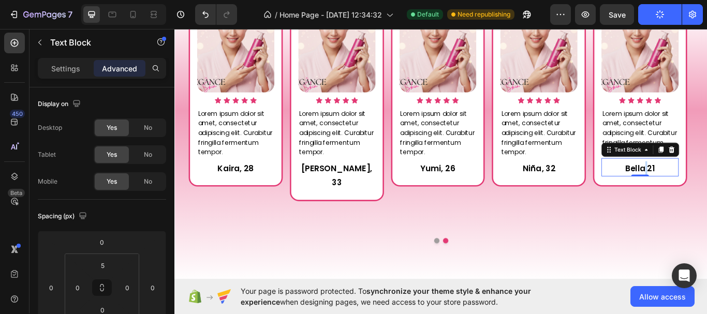
click at [707, 193] on p "Bella 21" at bounding box center [717, 192] width 88 height 17
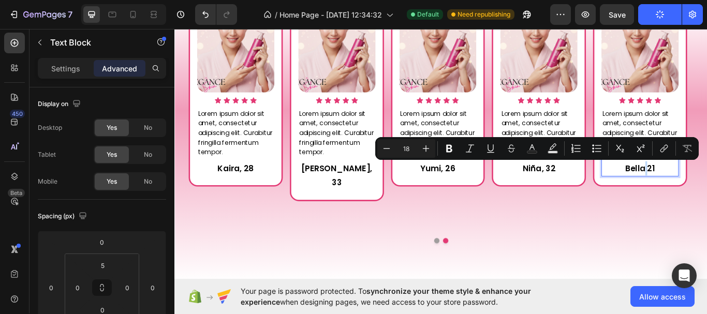
click at [707, 194] on p "Bella 21" at bounding box center [717, 192] width 88 height 17
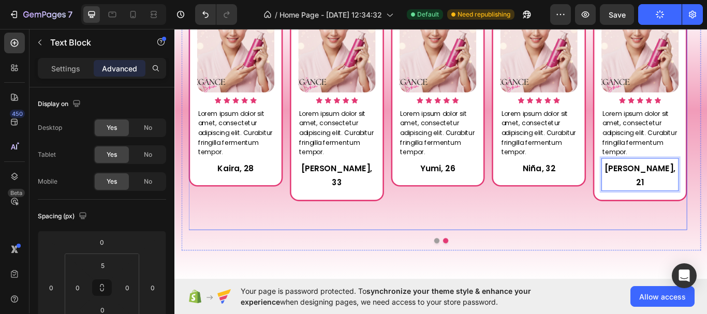
drag, startPoint x: 704, startPoint y: 250, endPoint x: 695, endPoint y: 267, distance: 19.7
click at [703, 250] on div "Image Icon Icon Icon Icon Icon Icon List Lorem ipsum dolor sit amet, consectetu…" at bounding box center [482, 127] width 582 height 306
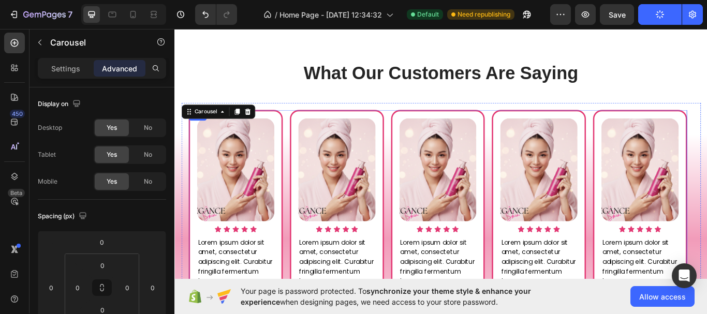
scroll to position [524, 0]
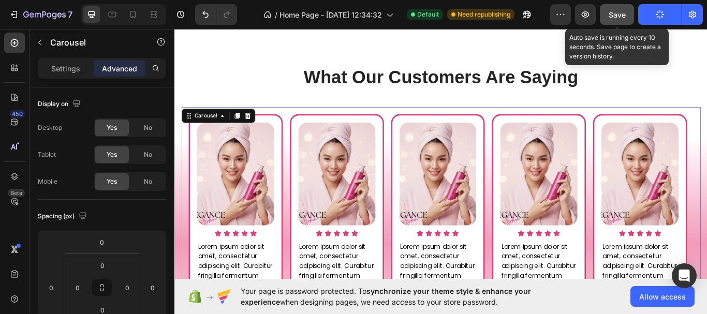
click at [614, 20] on button "Save" at bounding box center [617, 14] width 34 height 21
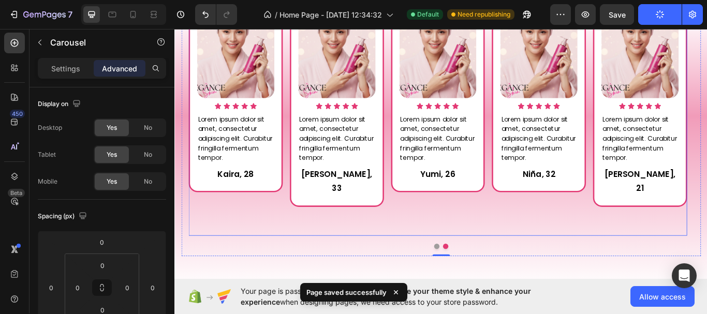
scroll to position [731, 0]
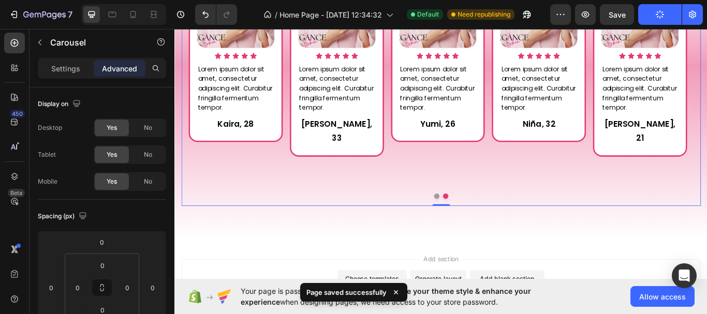
click at [477, 222] on button "Dot" at bounding box center [480, 225] width 6 height 6
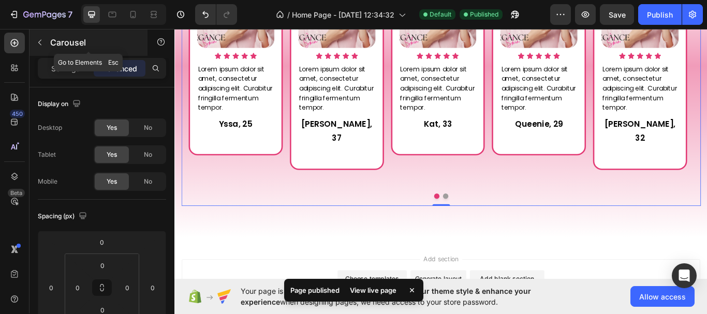
click at [45, 42] on button "button" at bounding box center [40, 42] width 17 height 17
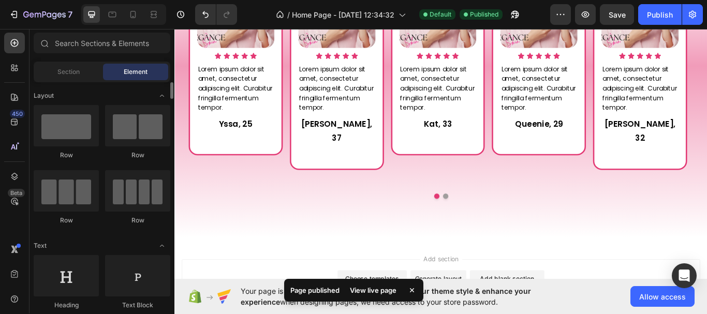
scroll to position [0, 0]
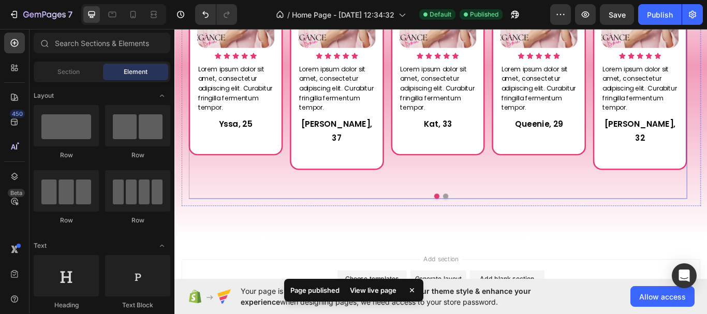
click at [404, 201] on div "Image Icon Icon Icon Icon Icon Icon List Lorem ipsum dolor sit amet, consectetu…" at bounding box center [364, 75] width 110 height 306
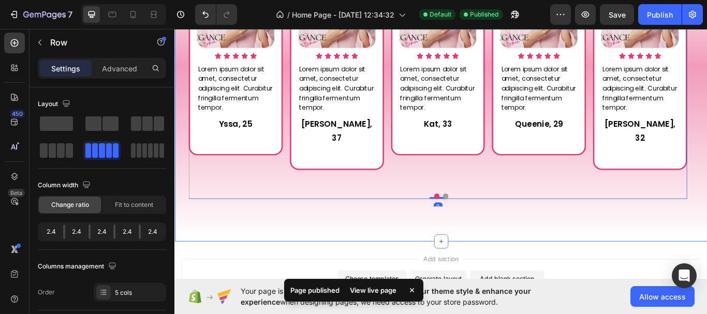
click at [399, 219] on div "What Our Customers Are Saying Heading Image Icon Icon Icon Icon Icon Icon List …" at bounding box center [485, 49] width 621 height 455
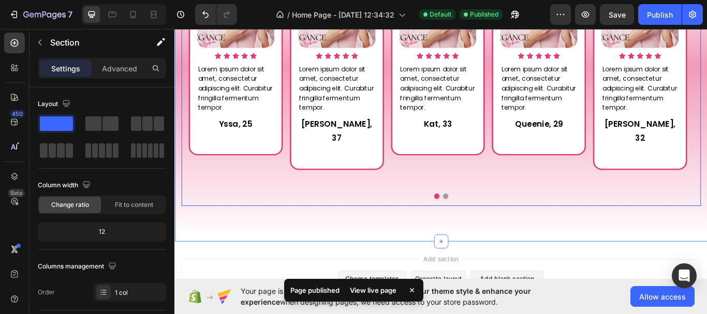
click at [437, 211] on div "Image Icon Icon Icon Icon Icon Icon List Lorem ipsum dolor sit amet, consectetu…" at bounding box center [481, 75] width 598 height 323
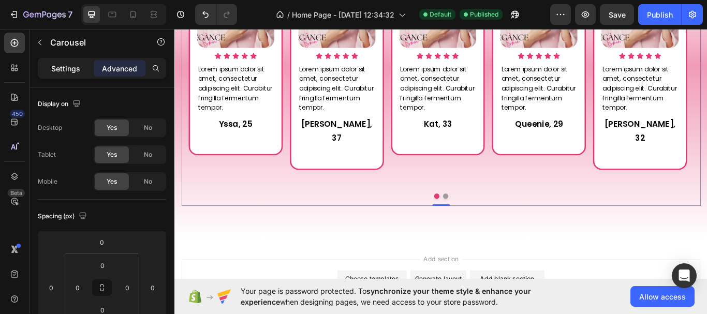
click at [69, 68] on p "Settings" at bounding box center [65, 68] width 29 height 11
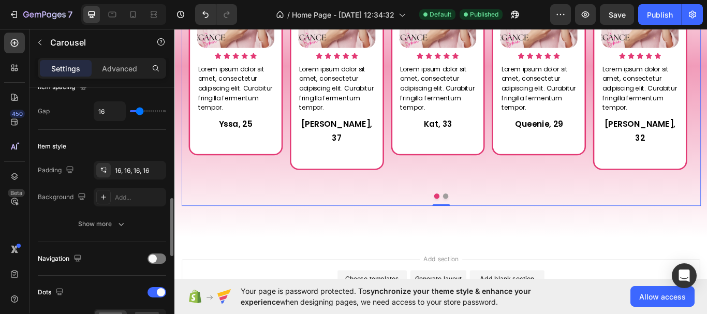
scroll to position [259, 0]
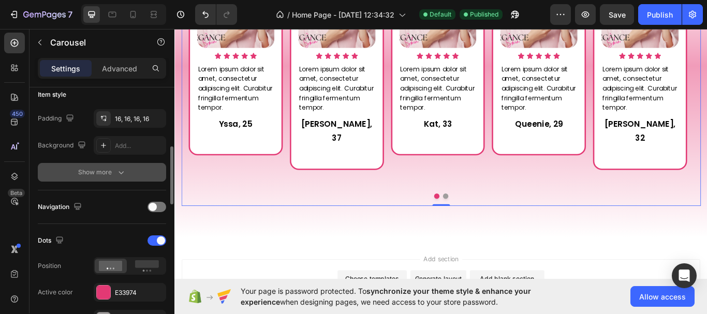
click at [116, 169] on icon "button" at bounding box center [121, 172] width 10 height 10
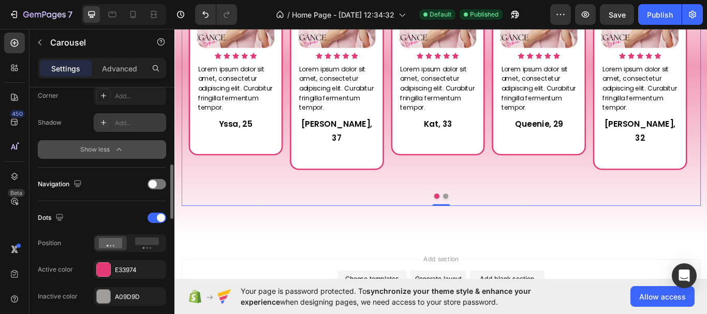
scroll to position [466, 0]
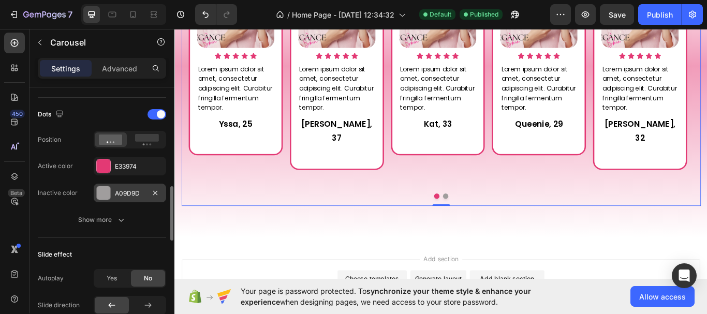
click at [102, 194] on div at bounding box center [103, 192] width 13 height 13
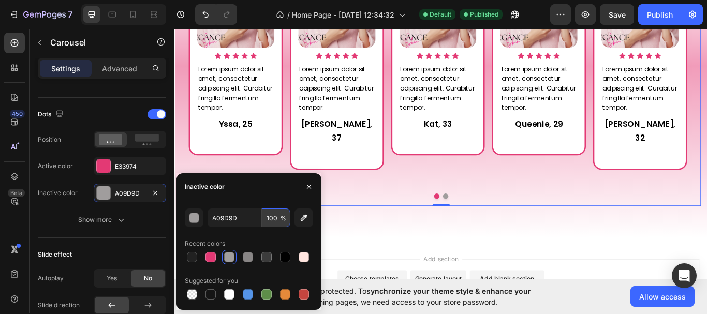
click at [275, 223] on input "100" at bounding box center [276, 218] width 28 height 19
click at [287, 236] on div "Recent colors" at bounding box center [249, 244] width 128 height 17
type input "100"
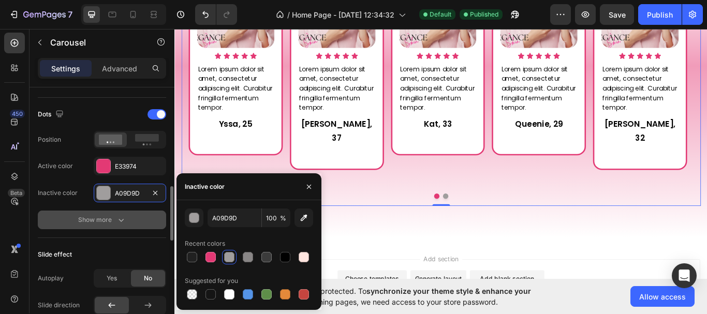
click at [122, 218] on icon "button" at bounding box center [121, 220] width 10 height 10
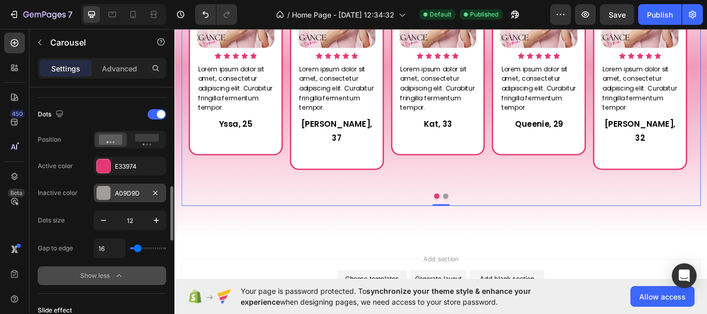
click at [137, 194] on div "A09D9D" at bounding box center [130, 193] width 30 height 9
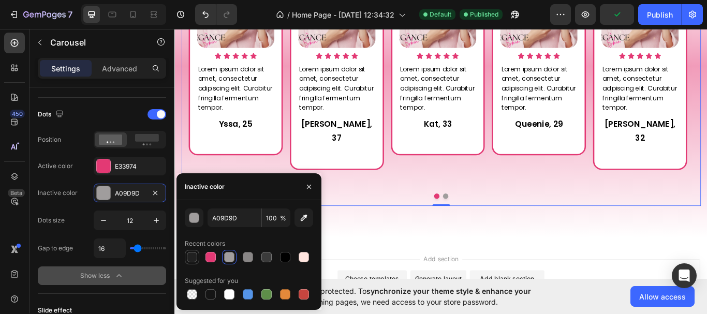
click at [194, 262] on div at bounding box center [192, 257] width 10 height 10
type input "212121"
click at [153, 225] on icon "button" at bounding box center [156, 220] width 10 height 10
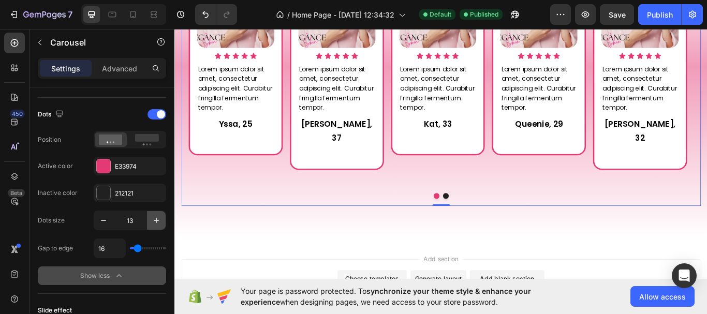
click at [153, 225] on icon "button" at bounding box center [156, 220] width 10 height 10
click at [107, 221] on icon "button" at bounding box center [103, 220] width 10 height 10
type input "13"
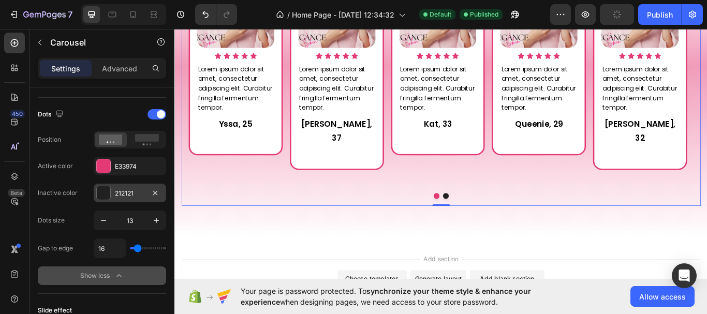
click at [132, 194] on div "212121" at bounding box center [130, 193] width 30 height 9
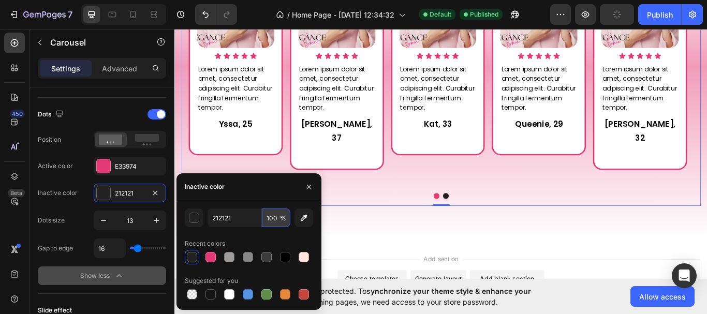
click at [276, 219] on input "100" at bounding box center [276, 218] width 28 height 19
drag, startPoint x: 275, startPoint y: 218, endPoint x: 266, endPoint y: 214, distance: 9.3
click at [266, 214] on input "50" at bounding box center [276, 218] width 28 height 19
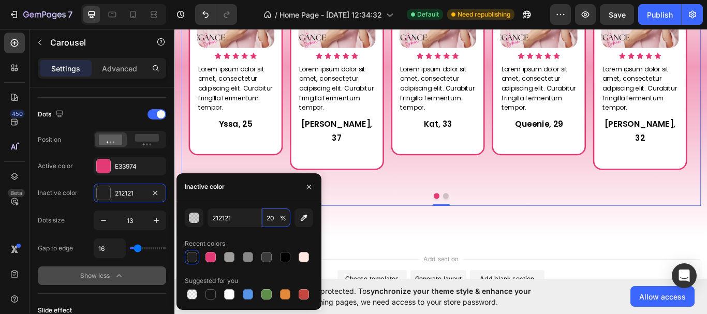
type input "2"
type input "30"
click at [311, 184] on icon "button" at bounding box center [309, 187] width 8 height 8
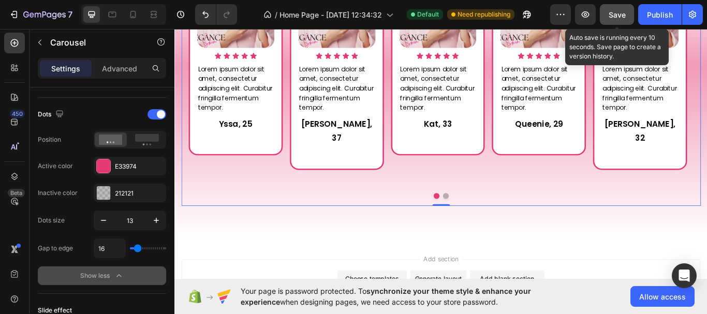
click at [622, 19] on span "Save" at bounding box center [617, 14] width 17 height 9
drag, startPoint x: 660, startPoint y: 15, endPoint x: 655, endPoint y: 24, distance: 11.1
click at [660, 14] on div "Publish" at bounding box center [660, 14] width 26 height 11
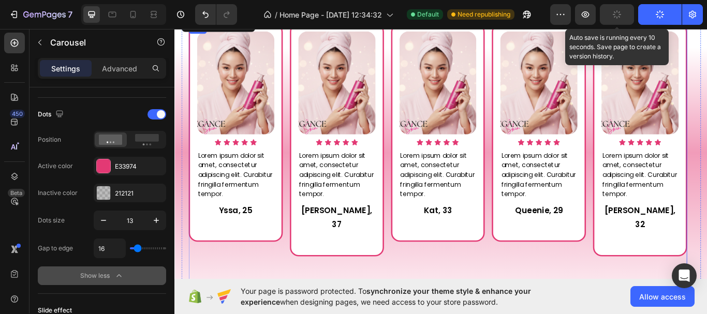
scroll to position [628, 0]
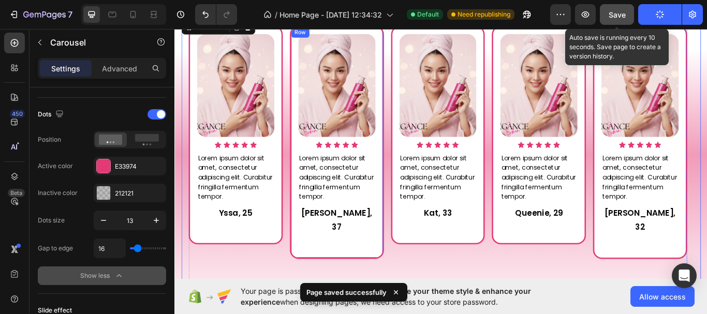
click at [366, 273] on div "Image Icon Icon Icon Icon Icon Icon List Lorem ipsum dolor sit amet, consectetu…" at bounding box center [364, 161] width 110 height 272
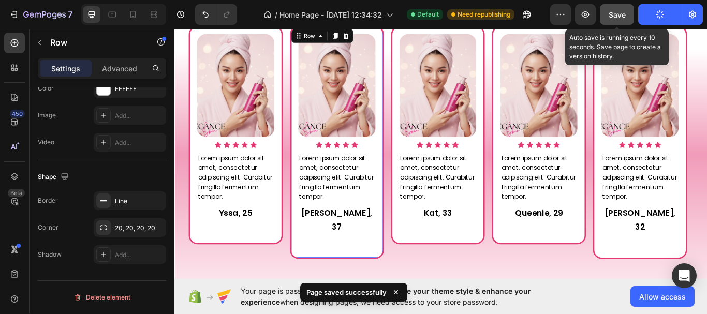
scroll to position [0, 0]
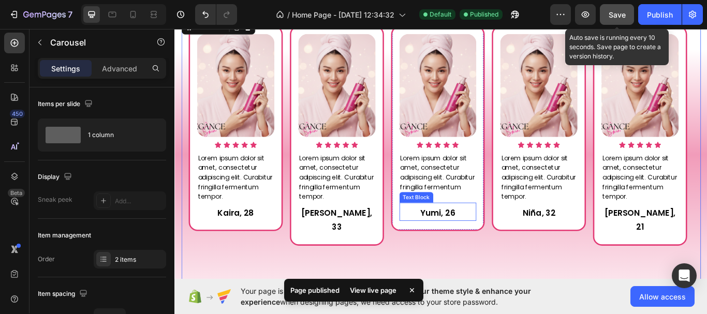
click at [512, 251] on p "Yumi, 26" at bounding box center [482, 244] width 88 height 17
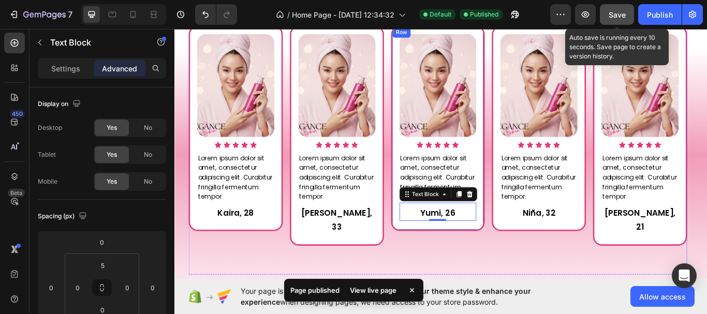
click at [528, 257] on div "Image Icon Icon Icon Icon Icon Icon List Lorem ipsum dolor sit amet, consectetu…" at bounding box center [482, 145] width 110 height 240
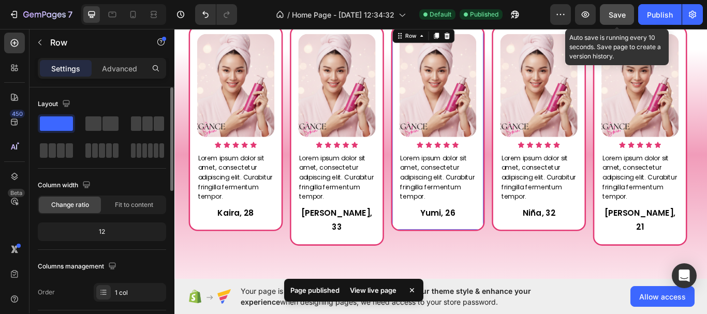
scroll to position [155, 0]
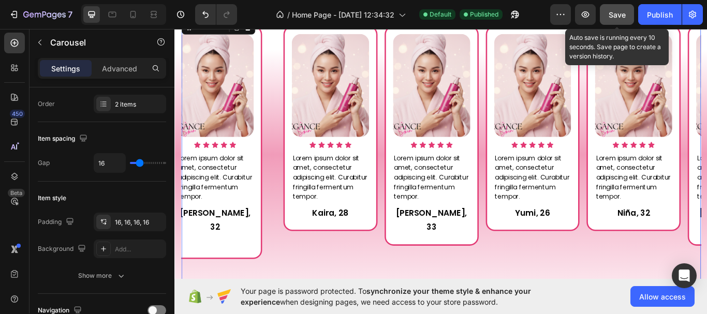
scroll to position [0, 0]
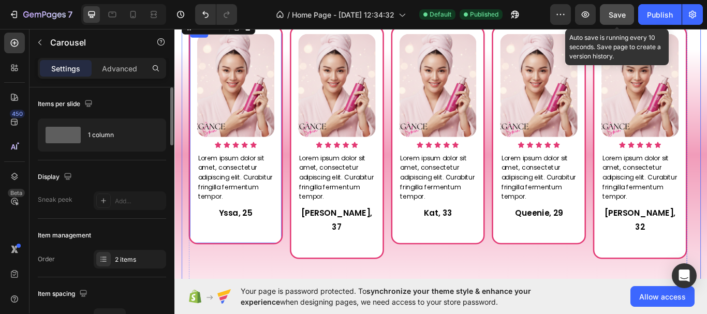
click at [286, 271] on div "Image Icon Icon Icon Icon Icon Icon List Lorem ipsum dolor sit amet, consectetu…" at bounding box center [246, 152] width 110 height 255
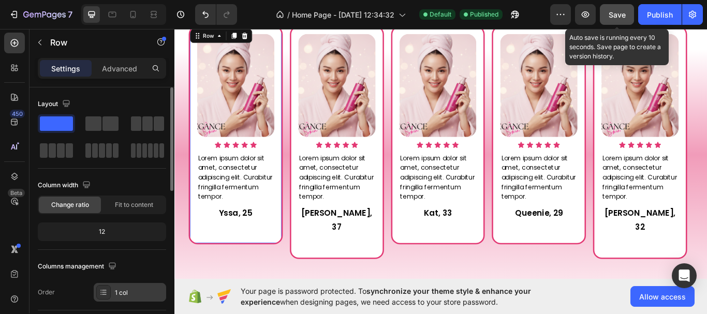
scroll to position [155, 0]
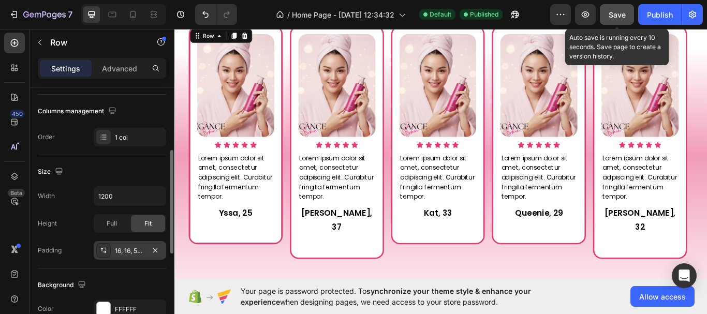
click at [134, 253] on div "16, 16, 50, 16" at bounding box center [130, 251] width 30 height 9
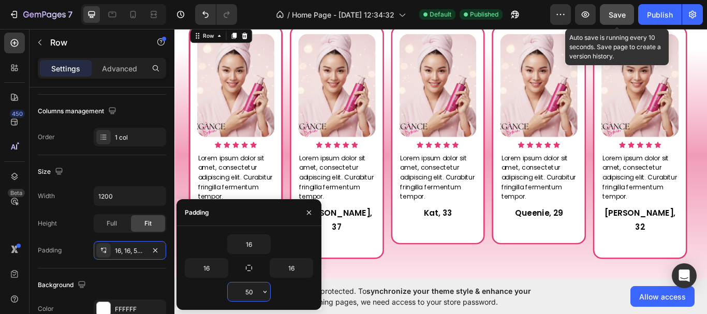
click at [253, 294] on input "50" at bounding box center [249, 292] width 42 height 19
type input "20"
click at [390, 268] on div "Image Icon Icon Icon Icon Icon Icon List Lorem ipsum dolor sit amet, consectetu…" at bounding box center [364, 161] width 110 height 272
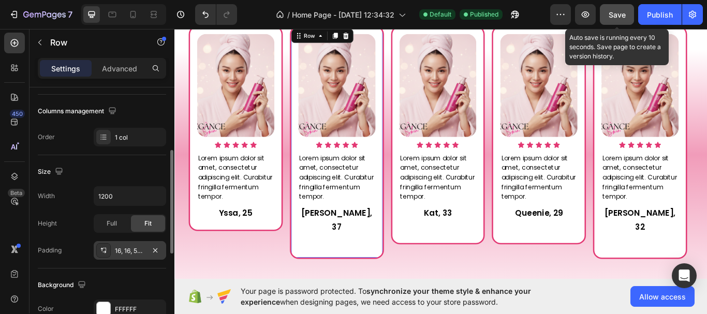
click at [138, 253] on div "16, 16, 50, 16" at bounding box center [130, 251] width 30 height 9
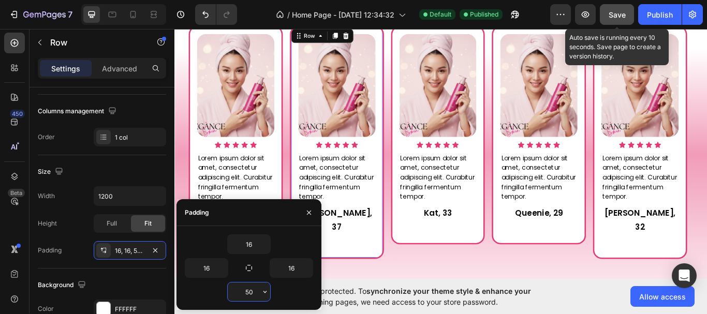
click at [249, 291] on input "50" at bounding box center [249, 292] width 42 height 19
type input "20"
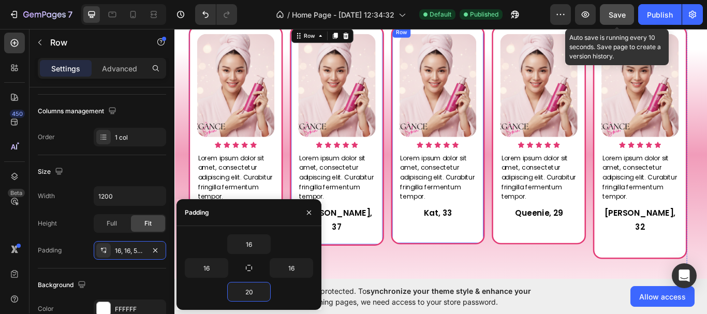
click at [512, 266] on div "Image Icon Icon Icon Icon Icon Icon List Lorem ipsum dolor sit amet, consectetu…" at bounding box center [482, 152] width 110 height 255
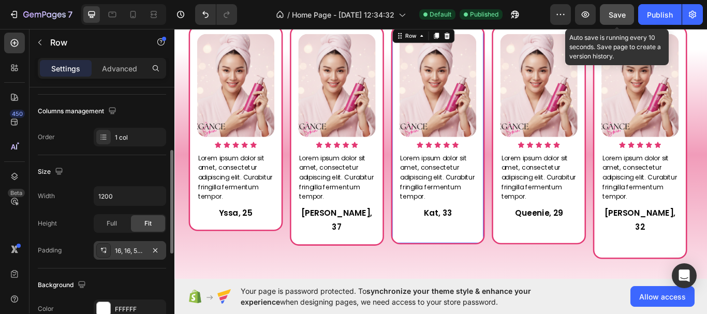
click at [135, 254] on div "16, 16, 50, 16" at bounding box center [130, 251] width 30 height 9
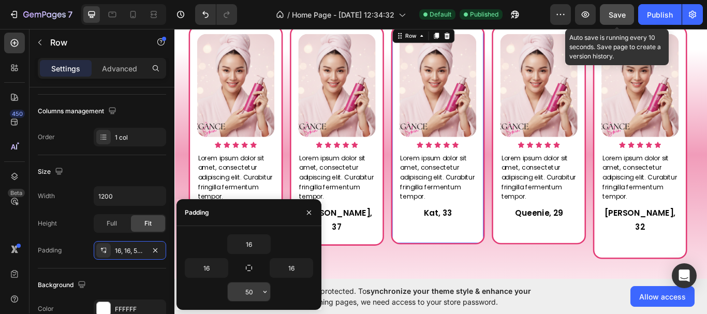
click at [250, 299] on input "50" at bounding box center [249, 292] width 42 height 19
type input "20"
click at [621, 263] on div "Image Icon Icon Icon Icon Icon Icon List Lorem ipsum dolor sit amet, consectetu…" at bounding box center [599, 152] width 110 height 255
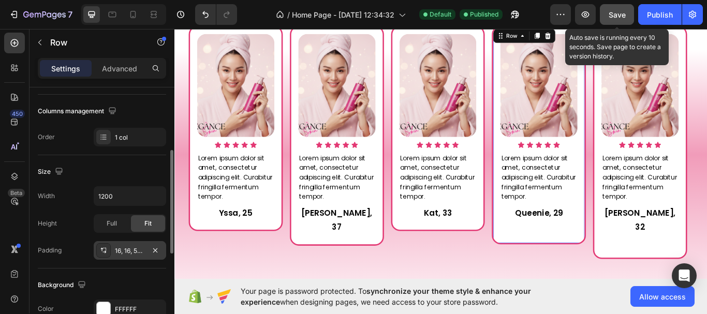
click at [140, 247] on div "16, 16, 50, 16" at bounding box center [130, 251] width 30 height 9
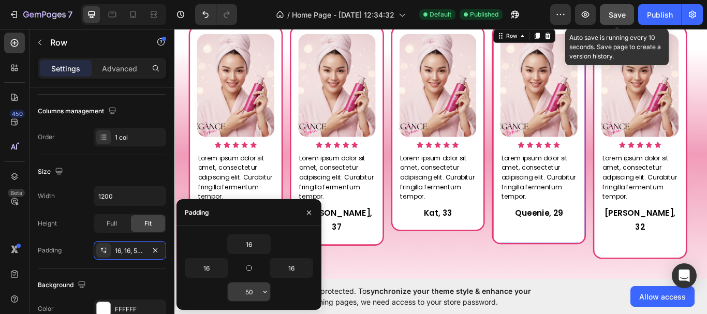
click at [257, 293] on input "50" at bounding box center [249, 292] width 42 height 19
type input "20"
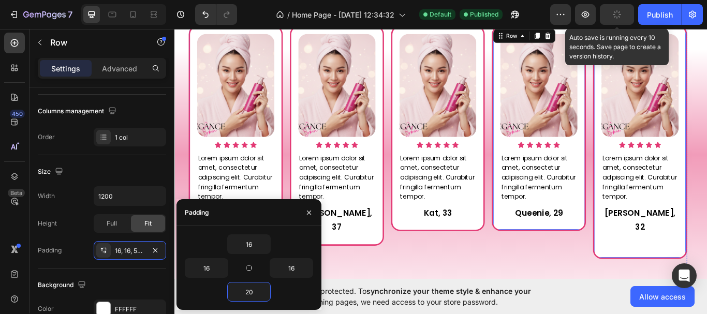
click at [707, 272] on div "Image Icon Icon Icon Icon Icon Icon List Lorem ipsum dolor sit amet, consectetu…" at bounding box center [717, 161] width 110 height 272
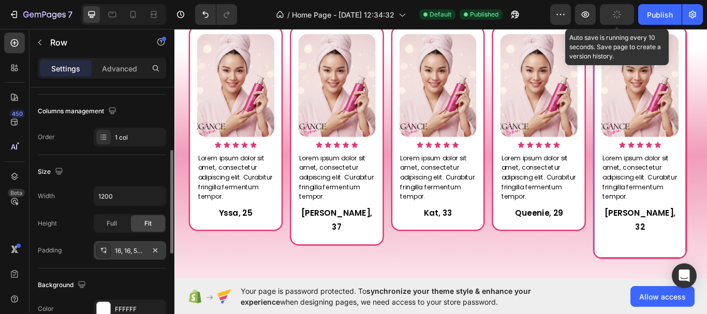
click at [136, 254] on div "16, 16, 50, 16" at bounding box center [130, 251] width 30 height 9
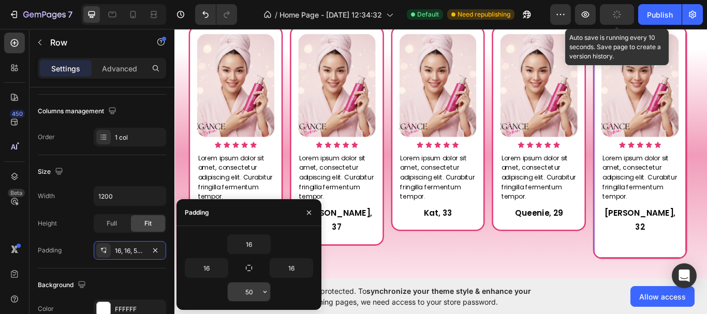
click at [241, 293] on input "50" at bounding box center [249, 292] width 42 height 19
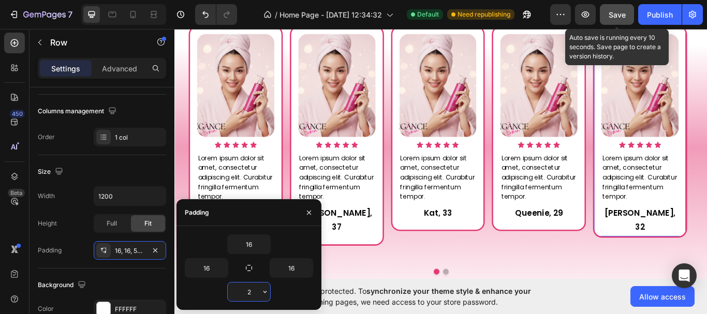
type input "20"
click at [623, 21] on button "Save" at bounding box center [617, 14] width 34 height 21
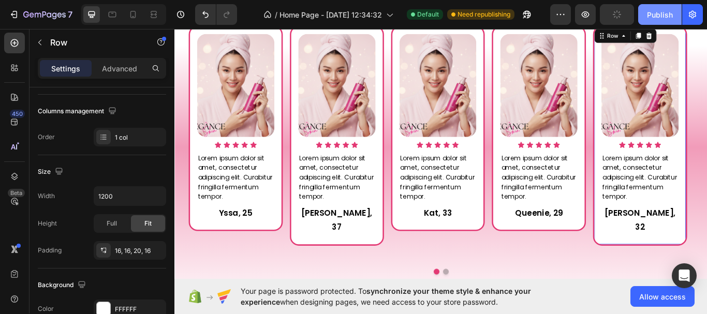
click at [661, 19] on div "Publish" at bounding box center [660, 14] width 26 height 11
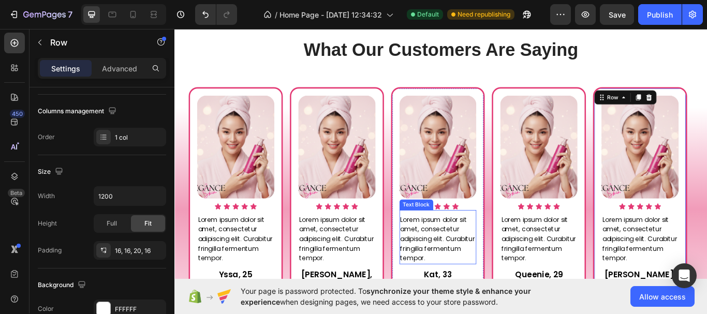
scroll to position [472, 0]
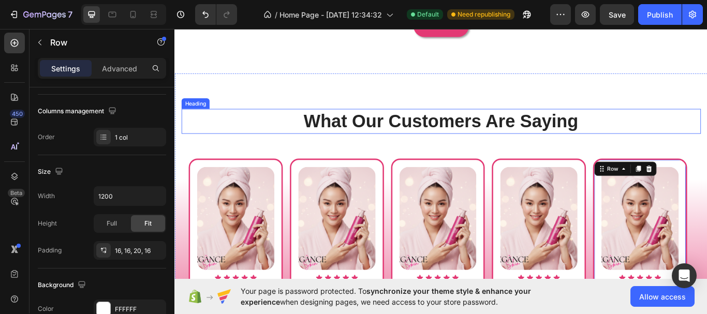
click at [539, 135] on p "What Our Customers Are Saying" at bounding box center [485, 137] width 604 height 27
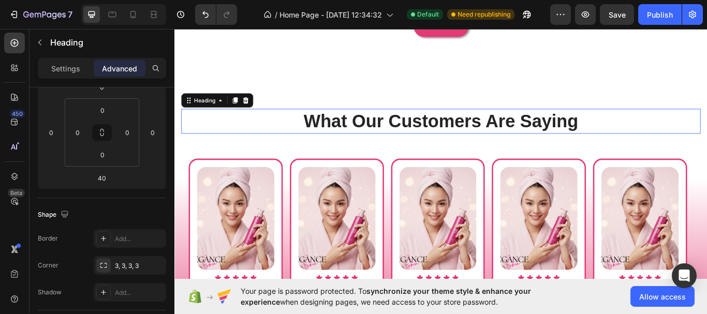
scroll to position [0, 0]
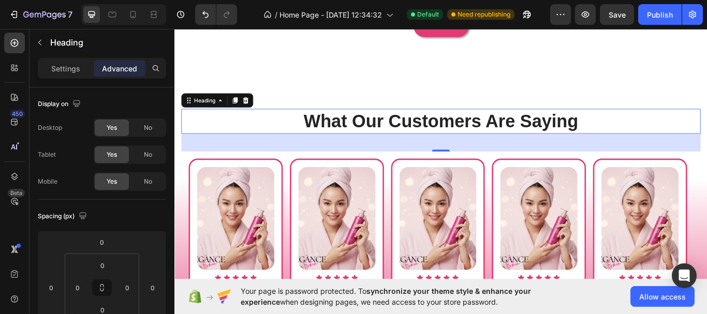
click at [431, 140] on p "What Our Customers Are Saying" at bounding box center [485, 137] width 604 height 27
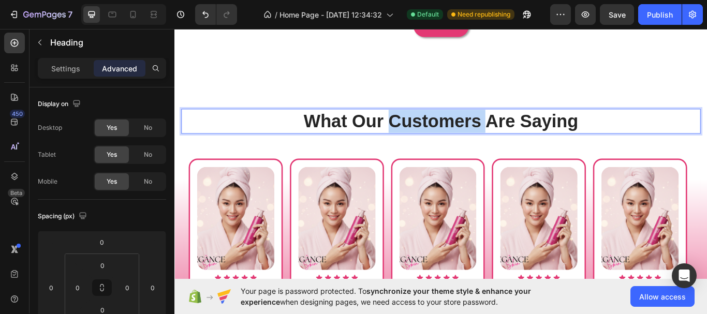
click at [431, 140] on p "What Our Customers Are Saying" at bounding box center [485, 137] width 604 height 27
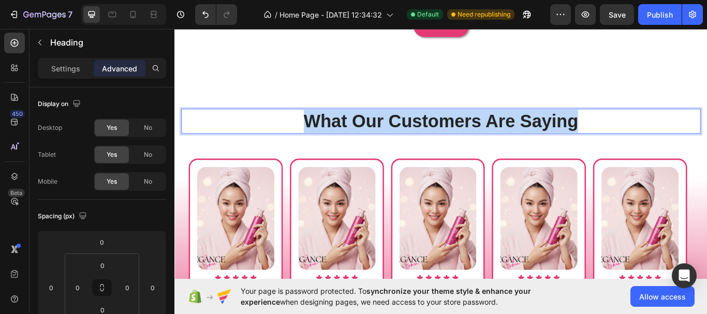
click at [431, 140] on p "What Our Customers Are Saying" at bounding box center [485, 137] width 604 height 27
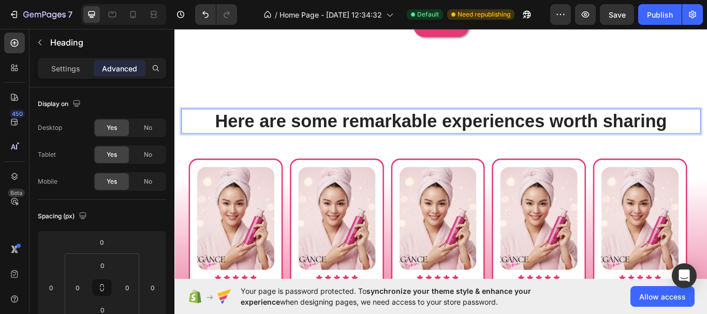
click at [483, 140] on p "Here are some remarkable experiences worth sharing" at bounding box center [485, 137] width 604 height 27
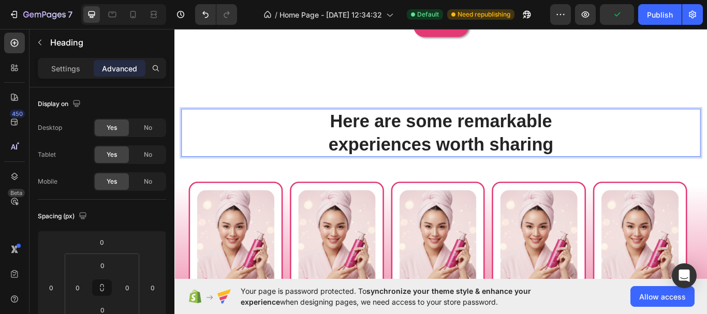
click at [362, 169] on p "Here are some remarkable experiences worth sharing" at bounding box center [485, 151] width 604 height 54
click at [519, 166] on p "Here are some remarkable Experiences worth sharing" at bounding box center [485, 151] width 604 height 54
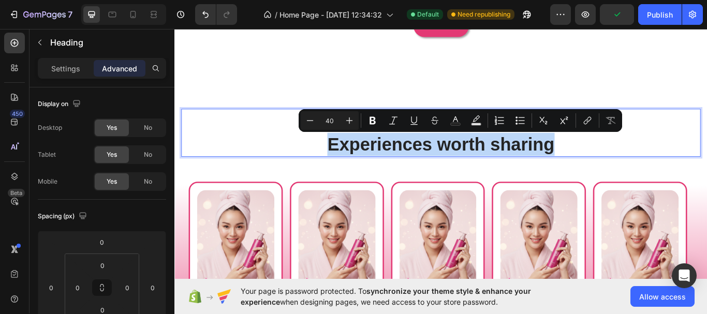
click at [519, 166] on p "Here are some remarkable Experiences worth sharing" at bounding box center [485, 151] width 604 height 54
click at [623, 166] on p "Here are some remarkable Experiences worth sharing" at bounding box center [485, 151] width 604 height 54
drag, startPoint x: 623, startPoint y: 166, endPoint x: 353, endPoint y: 153, distance: 270.6
click at [353, 153] on p "Here are some remarkable Experiences worth sharing" at bounding box center [485, 151] width 604 height 54
click at [427, 170] on p "Here are some remarkable Experiences worth sharing" at bounding box center [485, 151] width 604 height 54
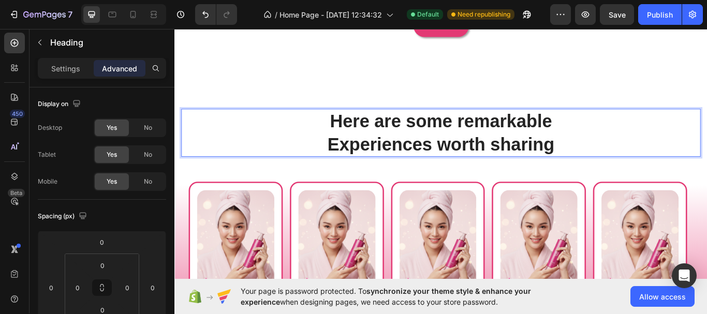
click at [368, 168] on p "Here are some remarkable Experiences worth sharing" at bounding box center [485, 151] width 604 height 54
click at [470, 167] on p "Here are some remarkable experiences worth sharing" at bounding box center [485, 151] width 604 height 54
click at [476, 166] on p "Here are some remarkable experiences worth sharing" at bounding box center [485, 151] width 604 height 54
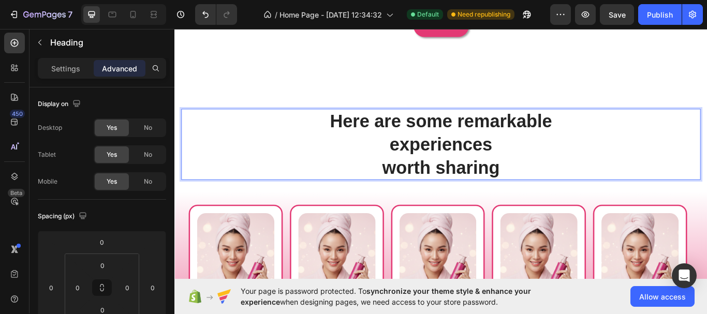
click at [413, 167] on p "Here are some remarkable experiences worth sharing" at bounding box center [485, 164] width 604 height 81
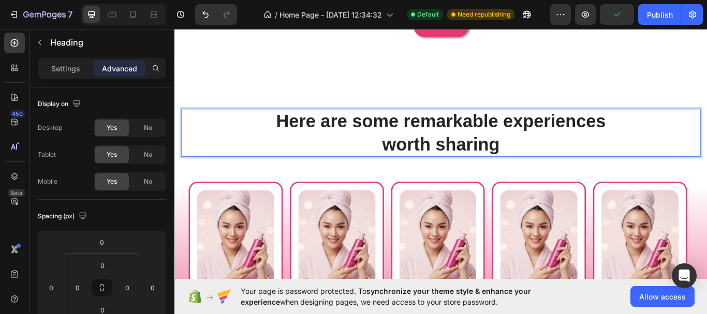
click at [568, 158] on p "Here are some remarkable experiences worth sharing" at bounding box center [485, 151] width 604 height 54
click at [673, 139] on p "Here are some remarkable experiences worth sharing" at bounding box center [485, 151] width 604 height 54
click at [295, 130] on p "Here are some remarkable experiences worth sharing" at bounding box center [485, 151] width 604 height 54
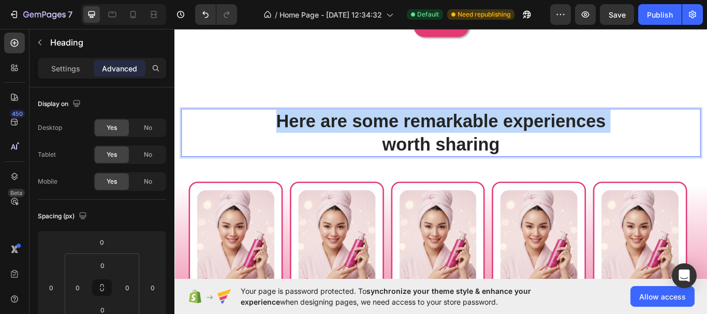
click at [295, 130] on p "Here are some remarkable experiences worth sharing" at bounding box center [485, 151] width 604 height 54
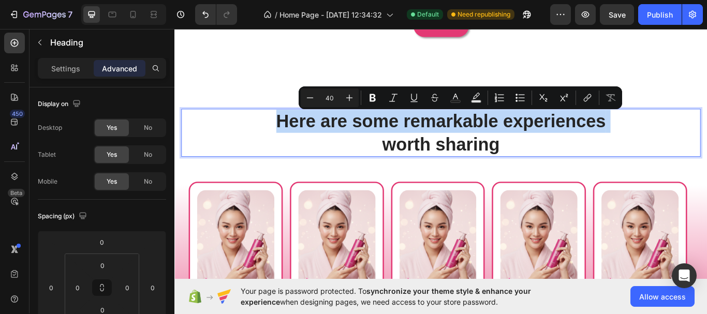
click at [331, 162] on p "Here are some remarkable experiences worth sharing" at bounding box center [485, 151] width 604 height 54
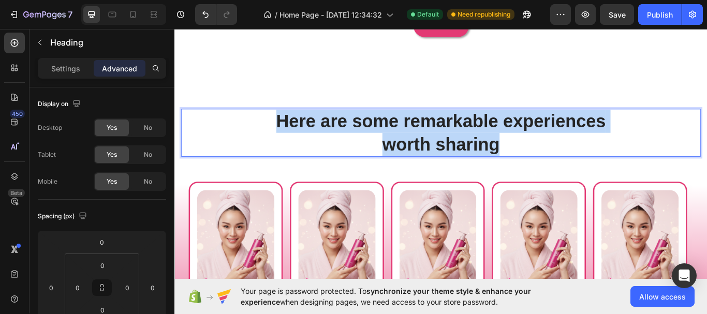
drag, startPoint x: 584, startPoint y: 170, endPoint x: 284, endPoint y: 135, distance: 302.0
click at [284, 135] on p "Here are some remarkable experiences worth sharing" at bounding box center [485, 151] width 604 height 54
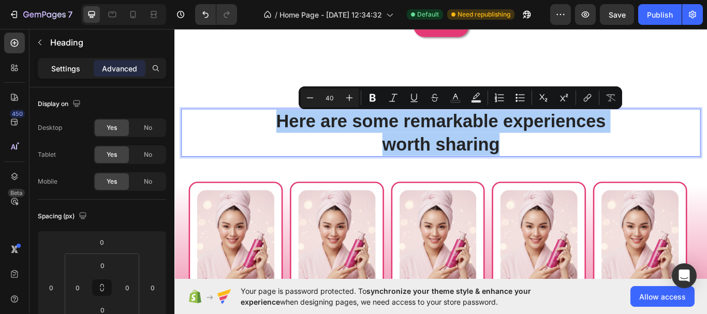
click at [67, 70] on p "Settings" at bounding box center [65, 68] width 29 height 11
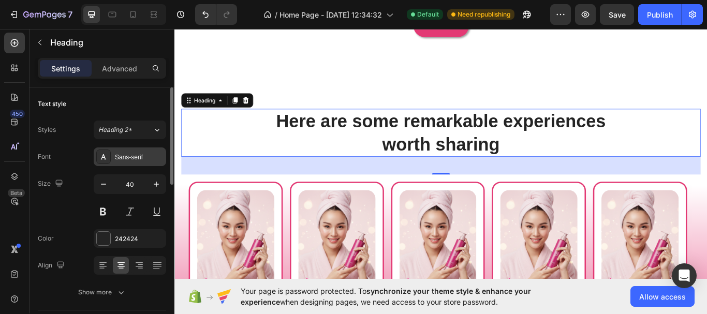
click at [140, 160] on div "Sans-serif" at bounding box center [139, 157] width 49 height 9
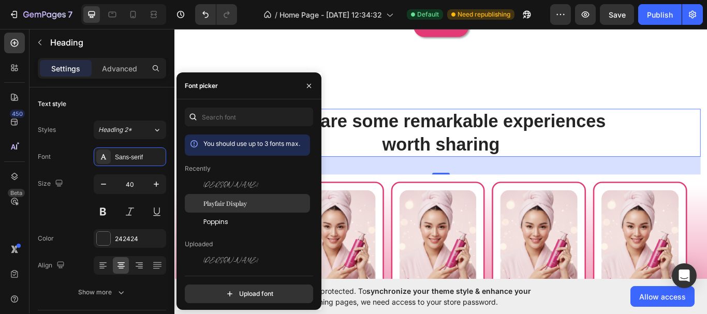
click at [241, 201] on span "Playfair Display" at bounding box center [226, 203] width 44 height 9
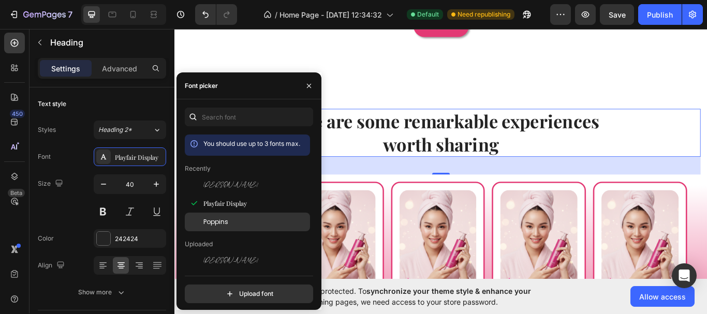
click at [224, 219] on span "Poppins" at bounding box center [216, 222] width 25 height 9
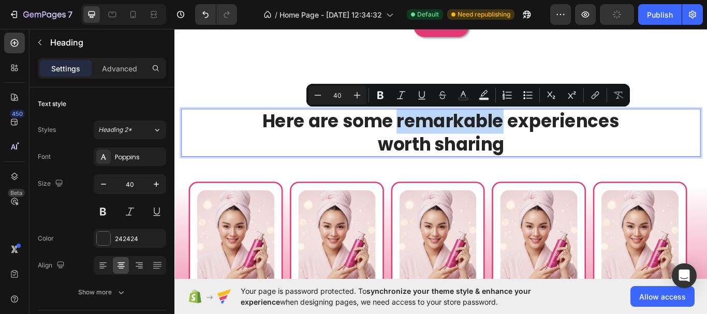
drag, startPoint x: 430, startPoint y: 138, endPoint x: 551, endPoint y: 141, distance: 120.2
click at [551, 141] on p "Here are some remarkable experiences worth sharing" at bounding box center [485, 151] width 604 height 54
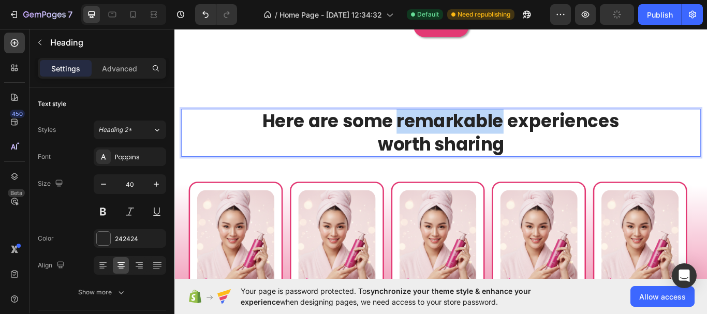
drag, startPoint x: 428, startPoint y: 138, endPoint x: 553, endPoint y: 137, distance: 124.8
click at [553, 137] on p "Here are some remarkable experiences worth sharing" at bounding box center [485, 151] width 604 height 54
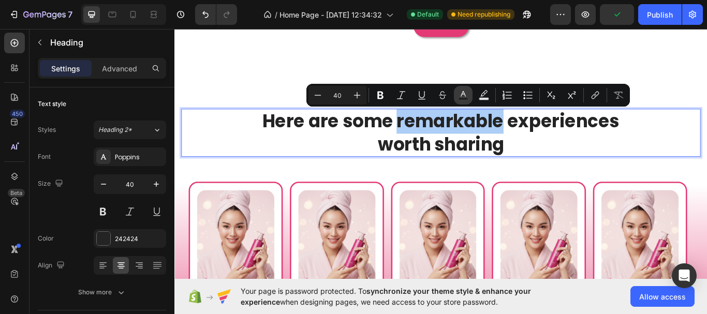
click at [467, 95] on icon "Editor contextual toolbar" at bounding box center [463, 95] width 10 height 10
type input "242424"
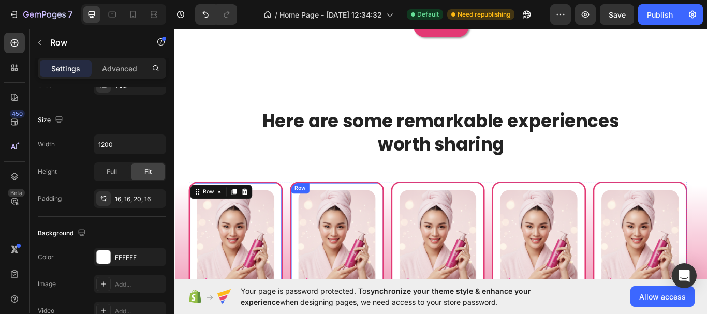
scroll to position [628, 0]
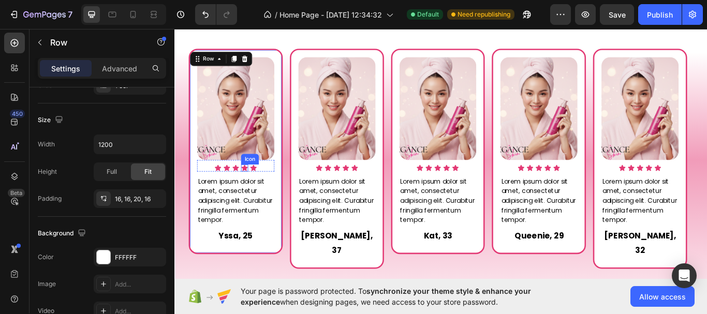
click at [257, 192] on icon at bounding box center [255, 191] width 7 height 7
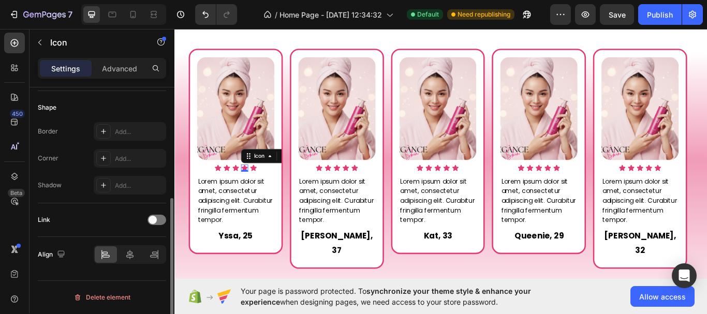
scroll to position [0, 0]
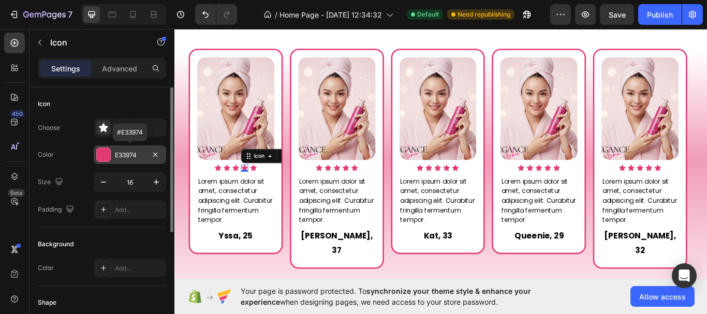
click at [127, 158] on div "E33974" at bounding box center [130, 155] width 30 height 9
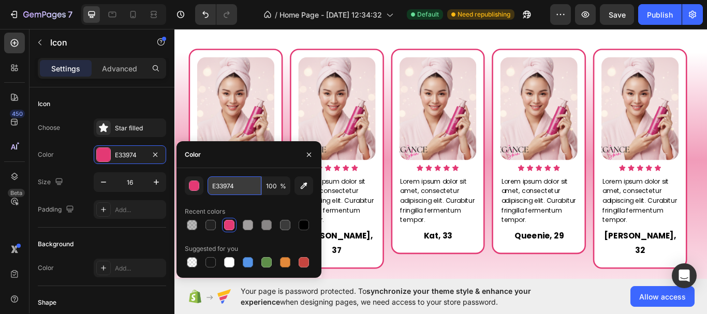
click at [229, 189] on input "E33974" at bounding box center [235, 186] width 54 height 19
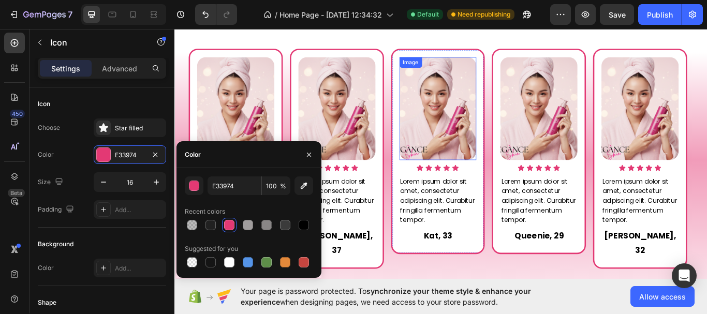
click at [522, 150] on img at bounding box center [482, 122] width 90 height 120
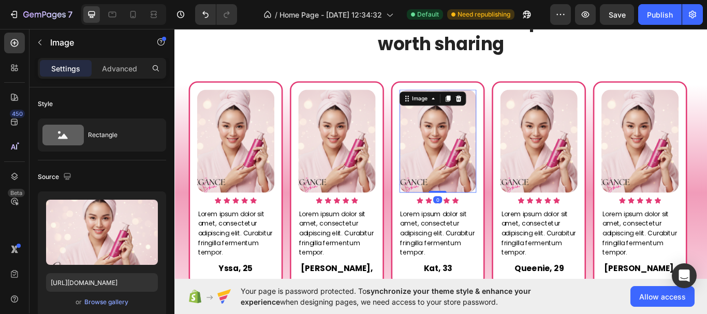
scroll to position [524, 0]
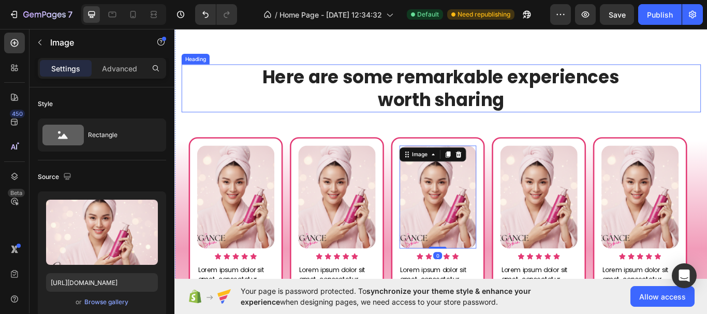
click at [526, 89] on p "Here are some remarkable experiences worth sharing" at bounding box center [485, 99] width 604 height 54
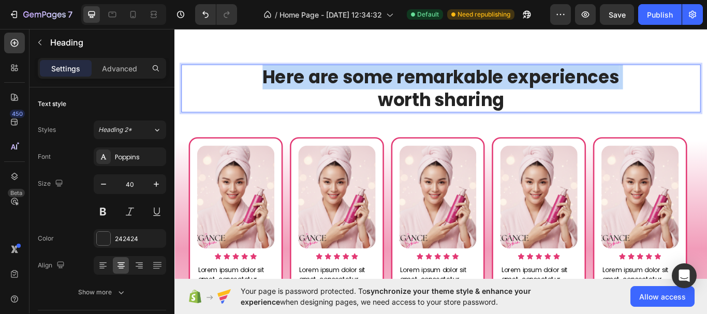
click at [526, 89] on p "Here are some remarkable experiences worth sharing" at bounding box center [485, 99] width 604 height 54
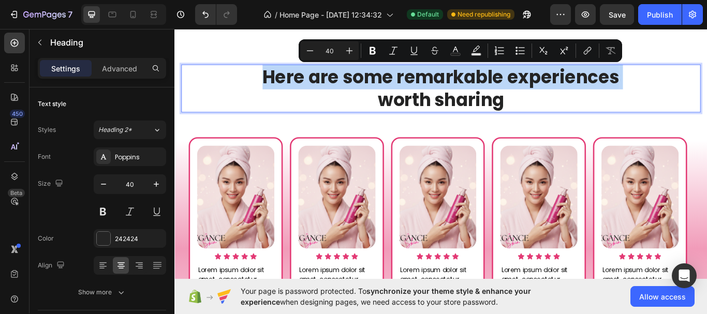
click at [526, 89] on p "Here are some remarkable experiences worth sharing" at bounding box center [485, 99] width 604 height 54
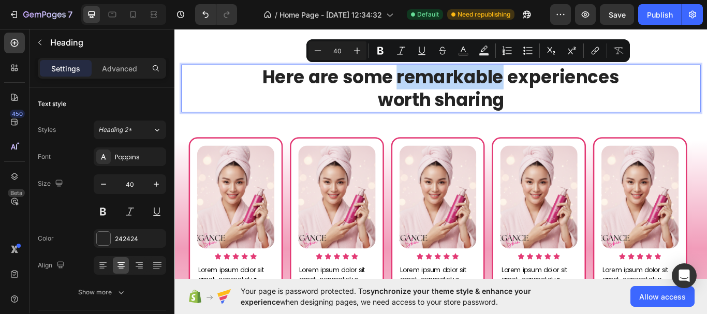
drag, startPoint x: 550, startPoint y: 86, endPoint x: 431, endPoint y: 85, distance: 118.6
click at [431, 85] on p "Here are some remarkable experiences worth sharing" at bounding box center [485, 99] width 604 height 54
click at [467, 54] on rect "Editor contextual toolbar" at bounding box center [464, 54] width 10 height 3
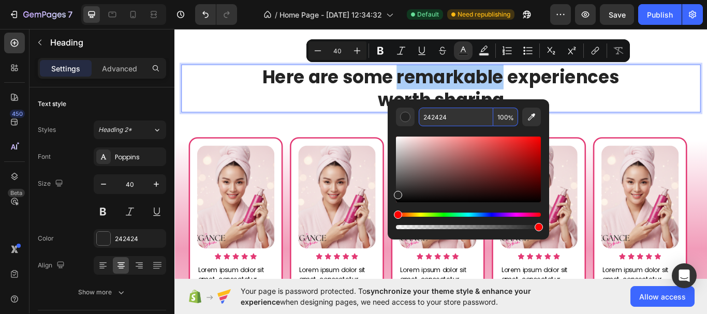
click at [437, 115] on input "242424" at bounding box center [456, 117] width 75 height 19
paste input "E3397"
type input "E33974"
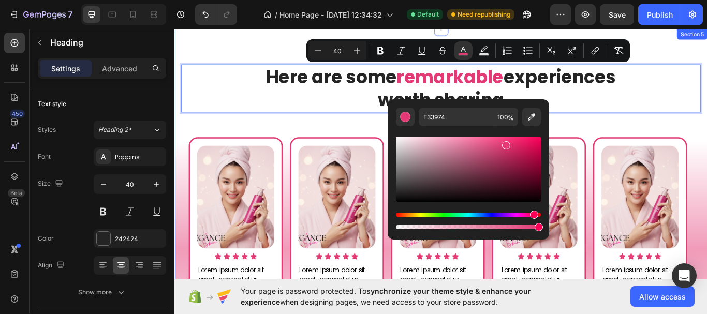
click at [649, 132] on div "Here are some remarkable experiences worth sharing Heading 40 Image Icon Icon I…" at bounding box center [485, 263] width 606 height 384
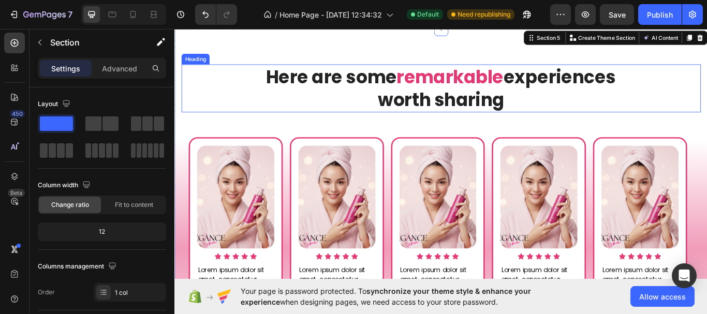
click at [346, 94] on p "Here are some remarkable experiences worth sharing" at bounding box center [485, 99] width 604 height 54
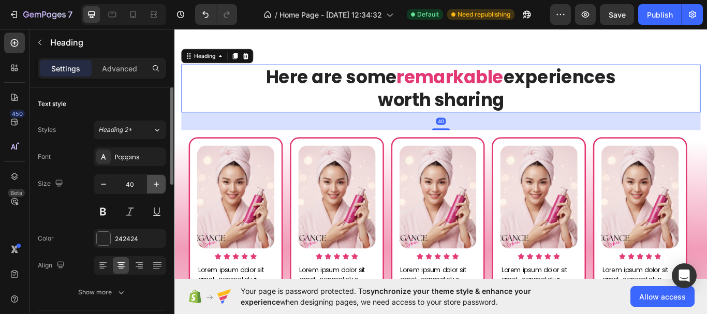
click at [148, 183] on button "button" at bounding box center [156, 184] width 19 height 19
click at [147, 183] on button "button" at bounding box center [156, 184] width 19 height 19
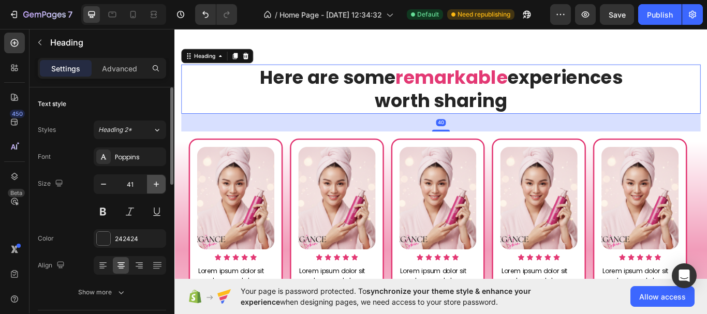
click at [147, 183] on button "button" at bounding box center [156, 184] width 19 height 19
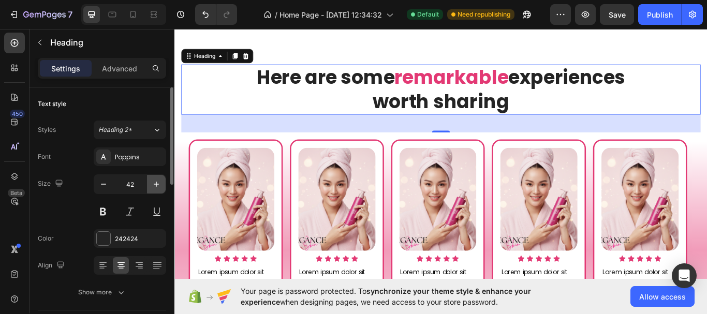
click at [153, 183] on icon "button" at bounding box center [156, 184] width 10 height 10
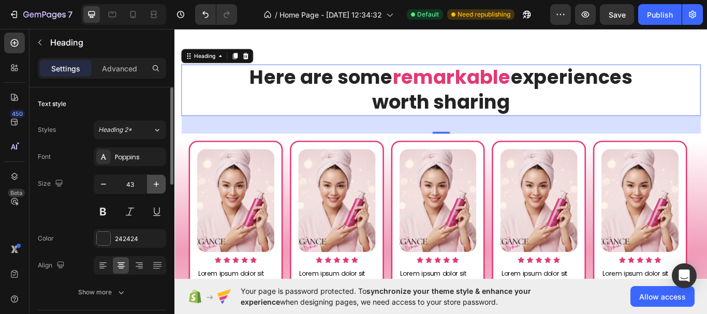
click at [153, 183] on icon "button" at bounding box center [156, 184] width 10 height 10
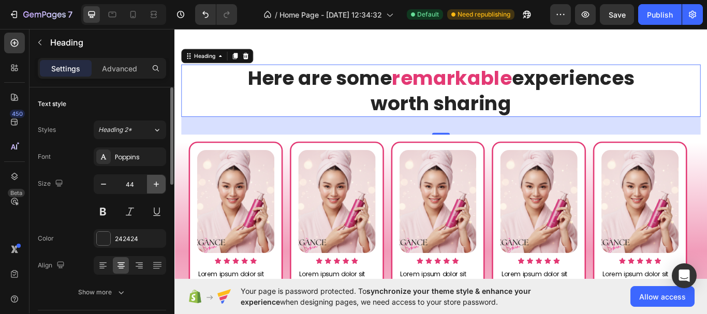
click at [153, 183] on icon "button" at bounding box center [156, 184] width 10 height 10
type input "45"
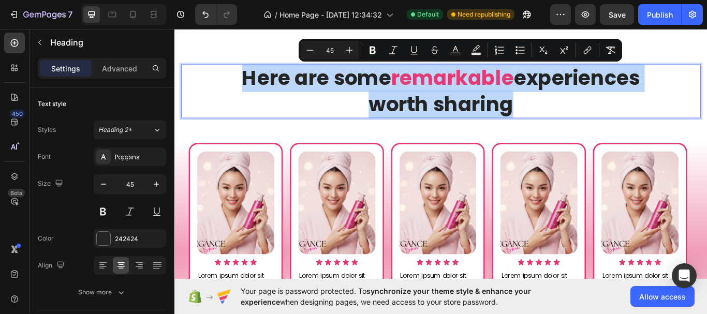
drag, startPoint x: 227, startPoint y: 83, endPoint x: 585, endPoint y: 118, distance: 359.5
click at [585, 118] on p "Here are some remarkable experiences worth sharing" at bounding box center [485, 102] width 604 height 61
click at [487, 111] on p "Here are some remarkable experiences worth sharing" at bounding box center [485, 102] width 604 height 61
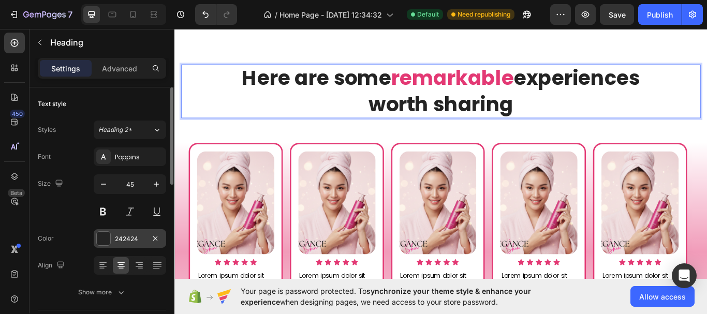
click at [104, 242] on div at bounding box center [103, 238] width 13 height 13
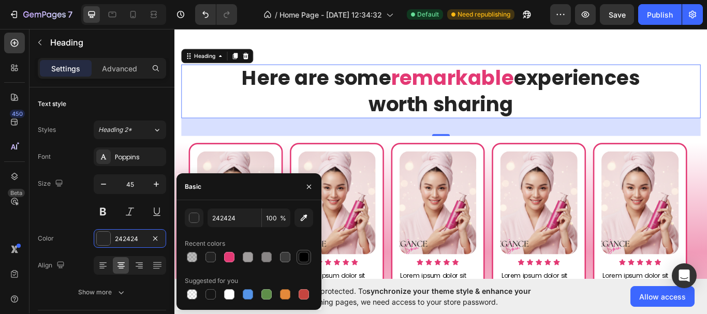
click at [307, 259] on div at bounding box center [304, 257] width 10 height 10
type input "000000"
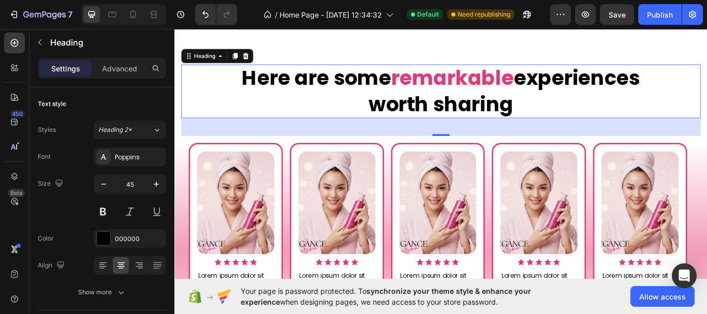
click at [619, 140] on div "40" at bounding box center [485, 144] width 606 height 21
click at [571, 139] on div "40" at bounding box center [485, 144] width 606 height 21
click at [707, 50] on div "Here are some remarkable experiences worth sharing Heading 40 Image Icon Icon I…" at bounding box center [485, 266] width 621 height 473
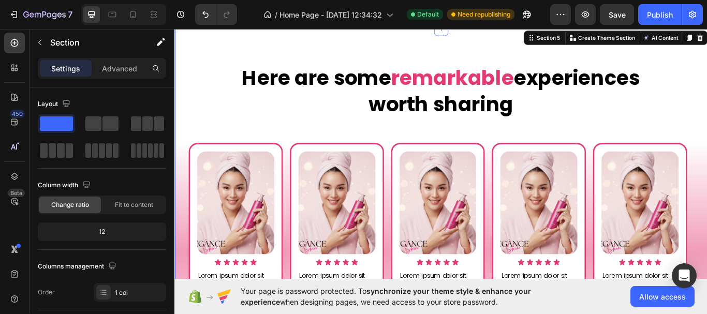
click at [524, 145] on div "Here are some remarkable experiences worth sharing Heading Image Icon Icon Icon…" at bounding box center [485, 266] width 606 height 390
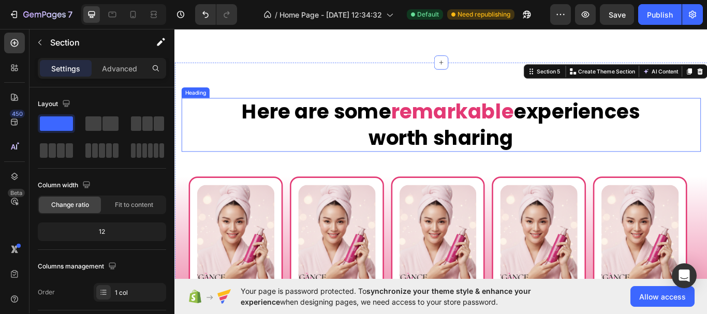
scroll to position [421, 0]
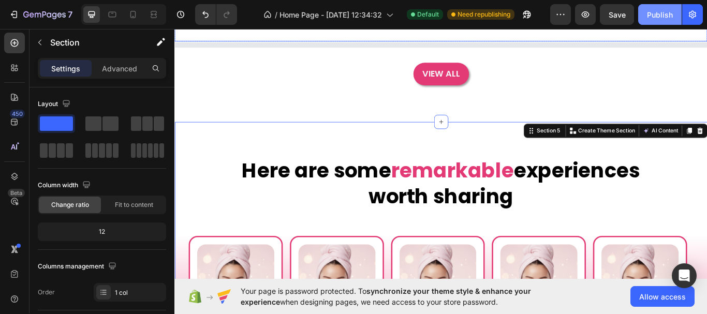
click at [626, 20] on button "Save" at bounding box center [617, 14] width 34 height 21
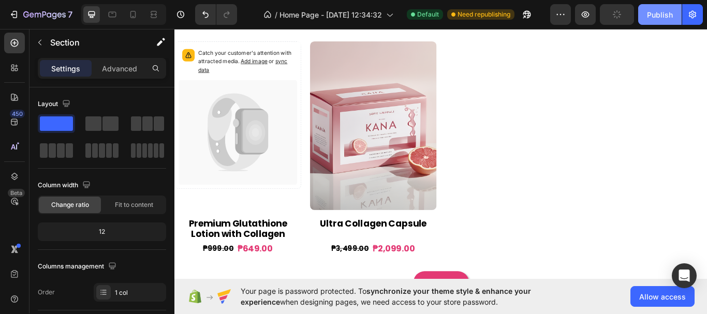
click at [651, 20] on div "Publish" at bounding box center [660, 14] width 26 height 11
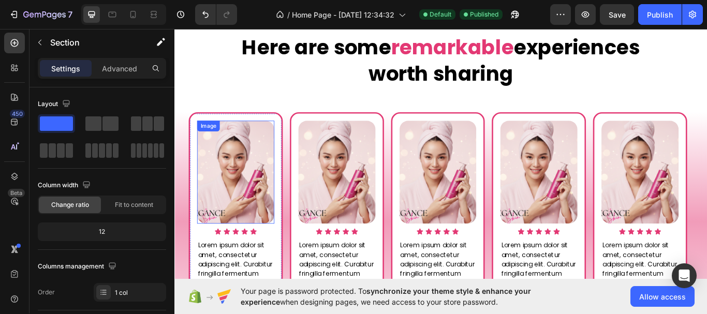
scroll to position [938, 0]
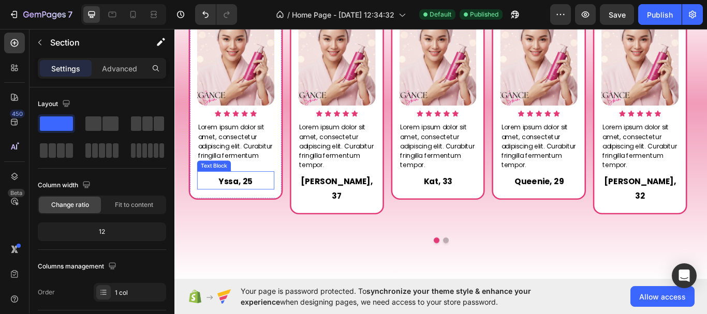
click at [247, 209] on p "Yssa, 25" at bounding box center [245, 207] width 88 height 17
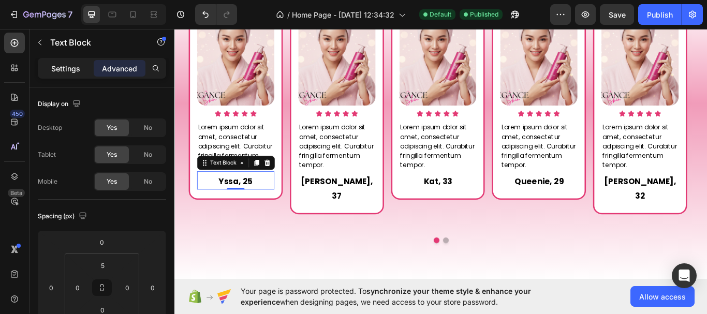
click at [64, 64] on p "Settings" at bounding box center [65, 68] width 29 height 11
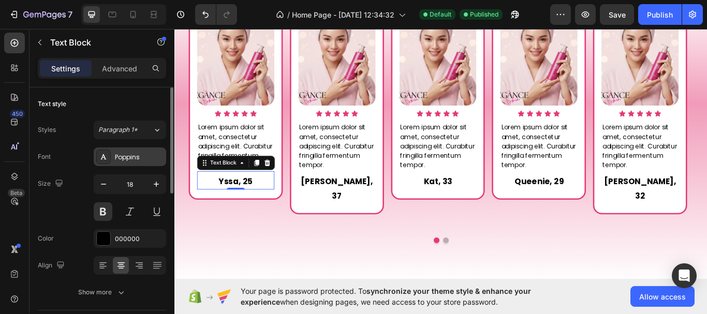
click at [149, 158] on div "Poppins" at bounding box center [139, 157] width 49 height 9
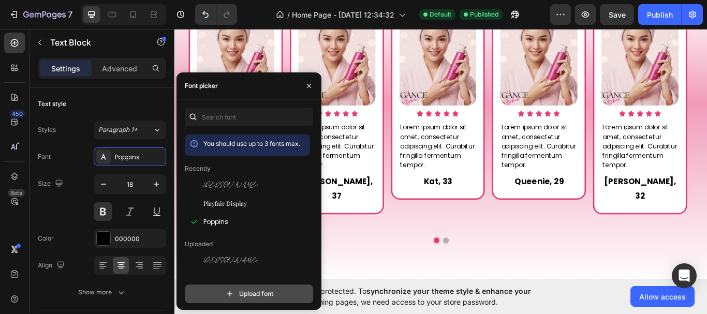
click at [282, 294] on input "file" at bounding box center [271, 294] width 259 height 18
type input "C:\fakepath\Editor'sNote-Italic.ttf"
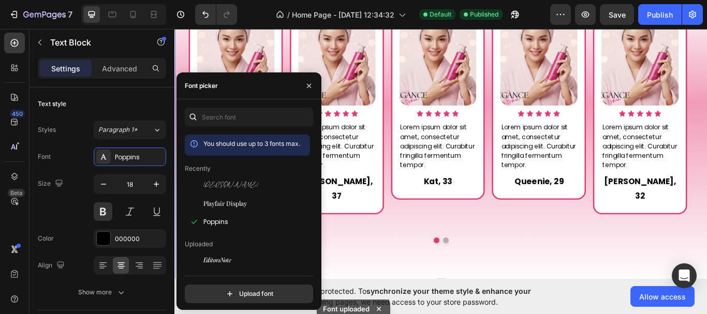
click at [386, 291] on div "Here are some remarkable experiences worth sharing Heading Image Icon Icon Icon…" at bounding box center [485, 92] width 621 height 473
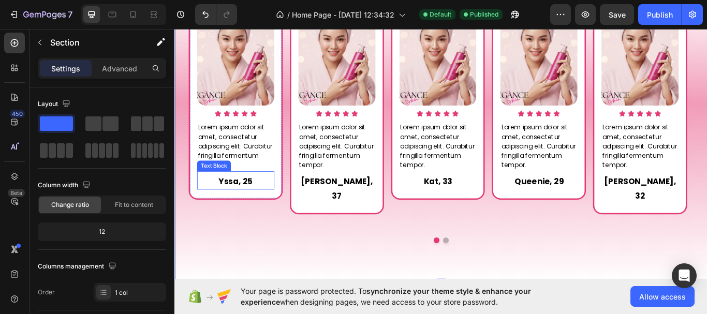
click at [236, 202] on p "Yssa, 25" at bounding box center [245, 207] width 88 height 17
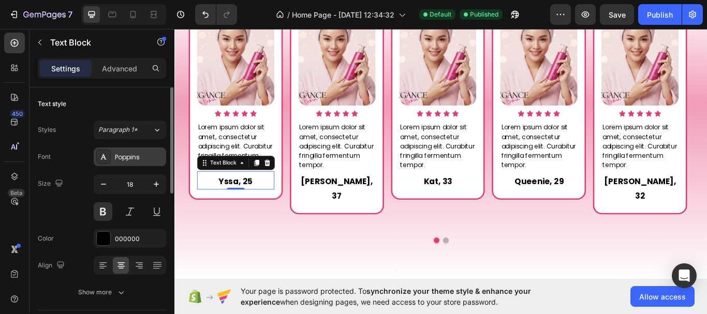
click at [129, 158] on div "Poppins" at bounding box center [139, 157] width 49 height 9
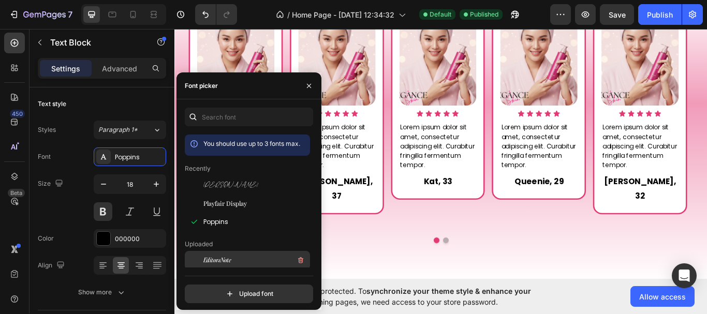
click at [215, 260] on span "EditorsNote" at bounding box center [218, 260] width 28 height 9
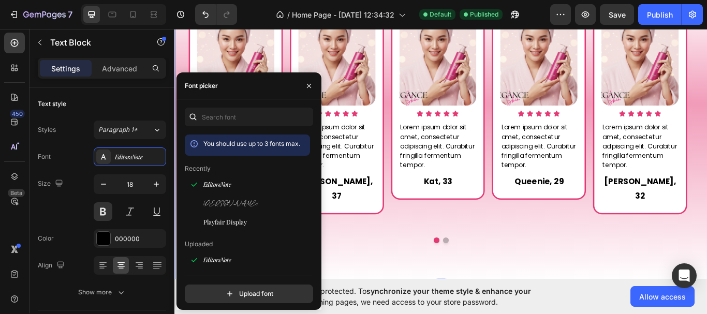
click at [371, 291] on div "Here are some remarkable experiences worth sharing Heading Image Icon Icon Icon…" at bounding box center [485, 92] width 621 height 473
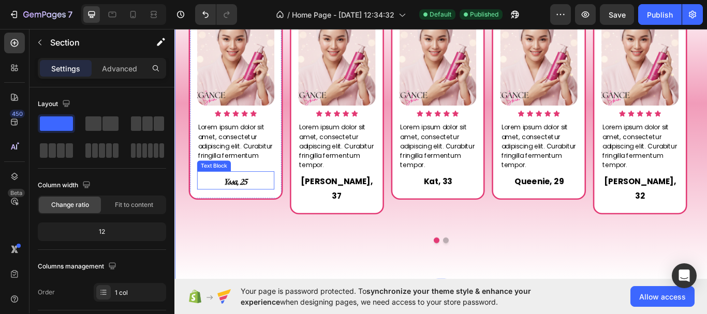
click at [245, 213] on p "Yssa, 25" at bounding box center [245, 207] width 88 height 17
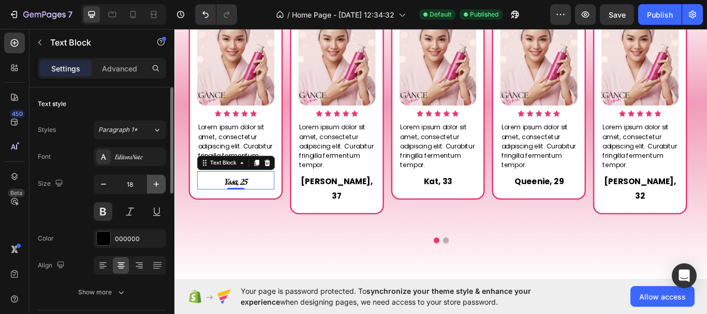
click at [159, 186] on icon "button" at bounding box center [156, 184] width 10 height 10
click at [107, 182] on icon "button" at bounding box center [103, 184] width 10 height 10
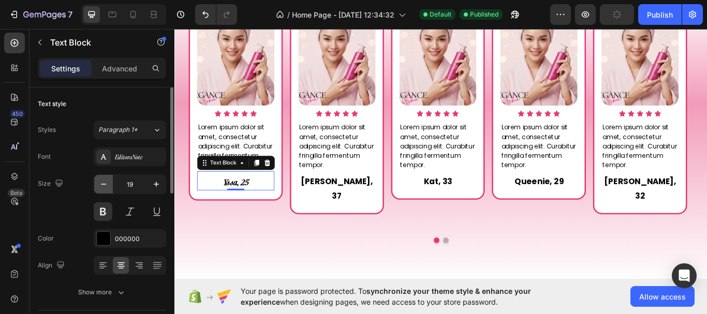
type input "18"
click at [139, 156] on div "EditorsNote" at bounding box center [139, 157] width 49 height 9
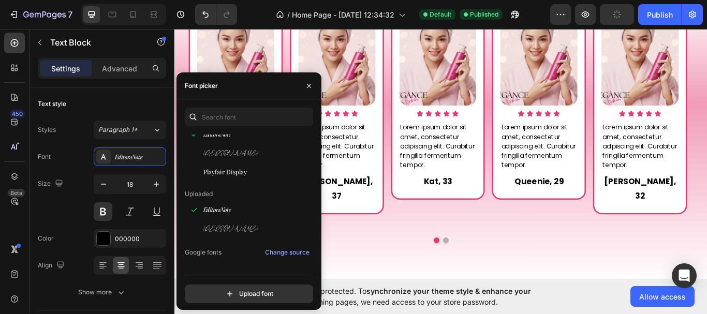
scroll to position [104, 0]
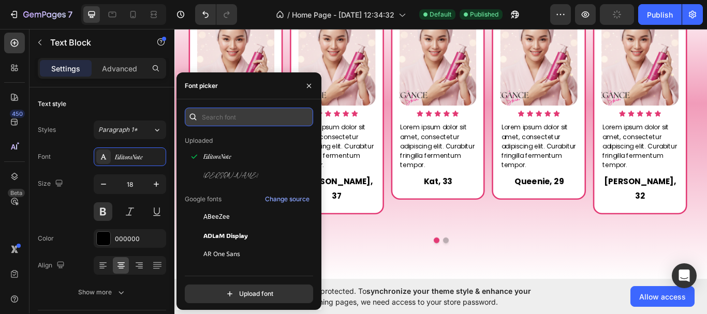
click at [237, 119] on input "text" at bounding box center [249, 117] width 128 height 19
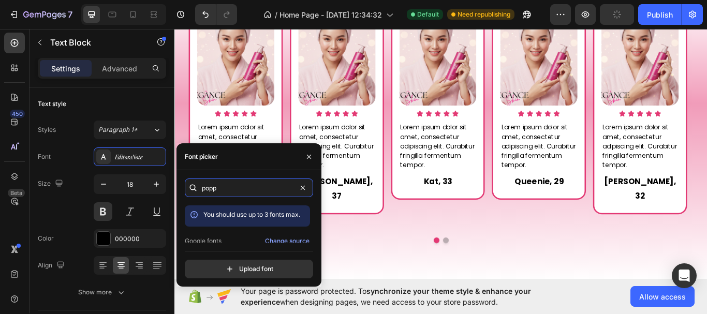
type input "poppi"
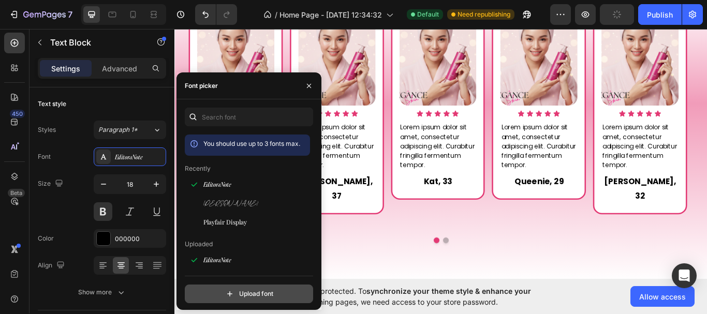
click at [265, 295] on input "file" at bounding box center [271, 294] width 259 height 18
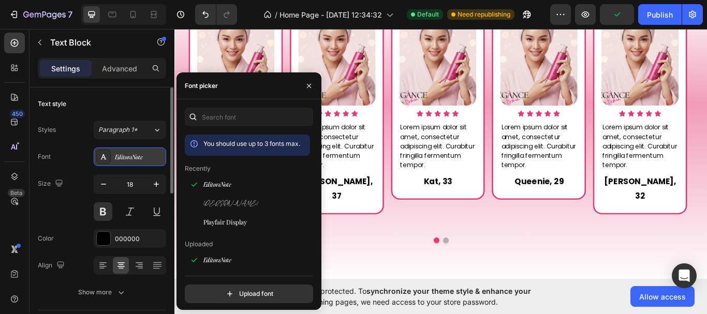
click at [134, 156] on div "EditorsNote" at bounding box center [139, 157] width 49 height 9
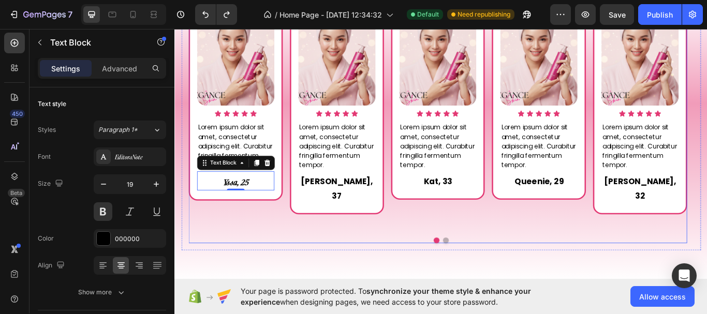
type input "18"
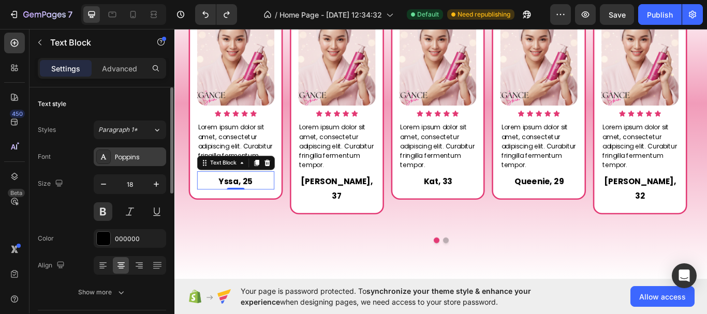
click at [133, 159] on div "Poppins" at bounding box center [139, 157] width 49 height 9
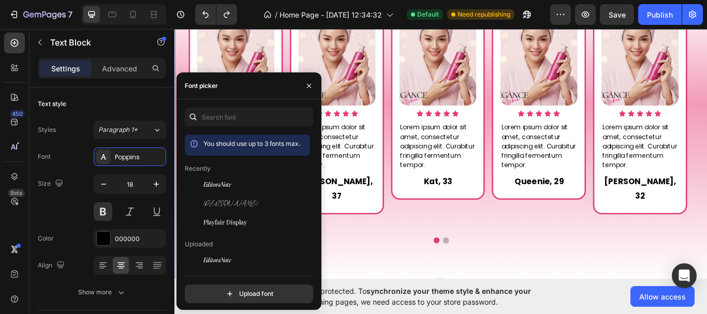
click at [388, 283] on div "Here are some remarkable experiences worth sharing Heading Image Icon Icon Icon…" at bounding box center [485, 92] width 621 height 473
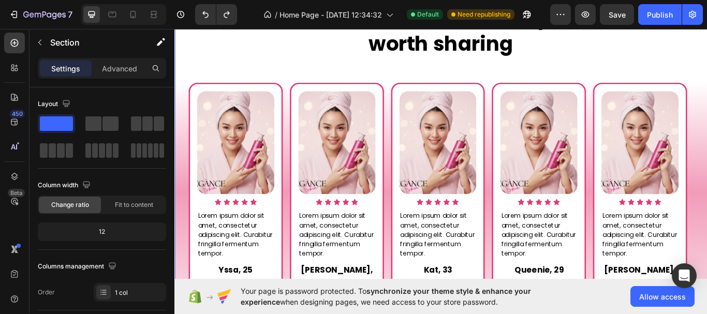
scroll to position [835, 0]
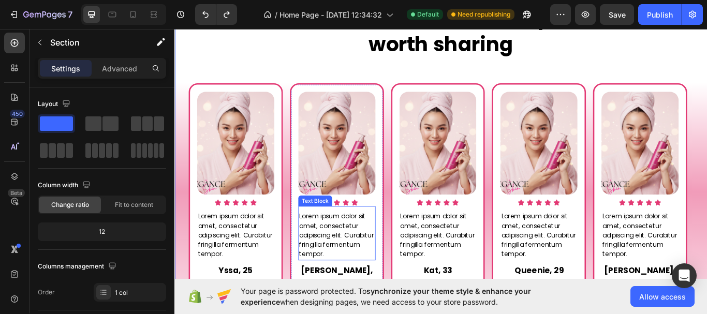
click at [339, 269] on span "Lorem ipsum dolor sit amet, consectetur adipiscing elit. Curabitur fringilla fe…" at bounding box center [363, 269] width 87 height 55
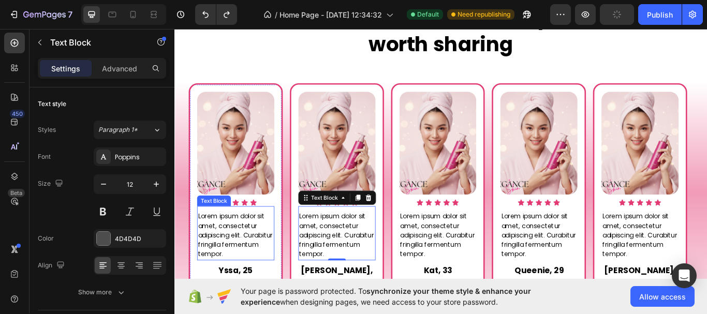
click at [255, 266] on p "Lorem ipsum dolor sit amet, consectetur adipiscing elit. Curabitur fringilla fe…" at bounding box center [245, 270] width 88 height 56
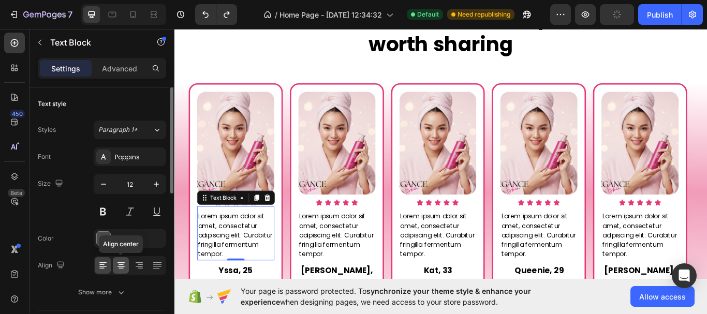
click at [125, 264] on icon at bounding box center [121, 265] width 10 height 10
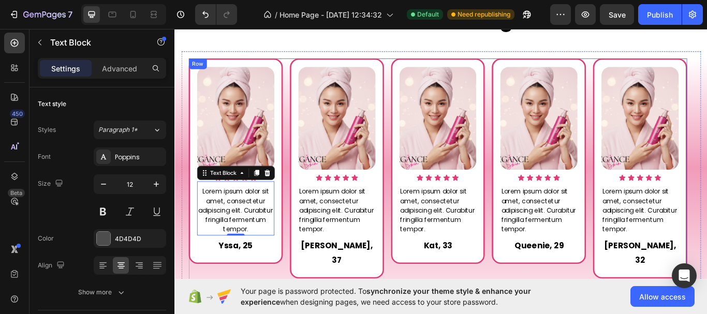
scroll to position [887, 0]
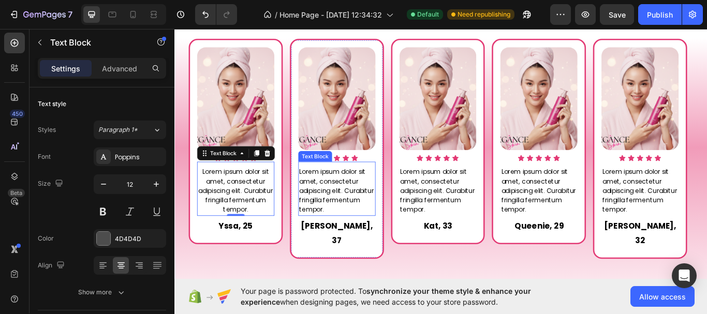
click at [370, 213] on span "Lorem ipsum dolor sit amet, consectetur adipiscing elit. Curabitur fringilla fe…" at bounding box center [363, 218] width 87 height 55
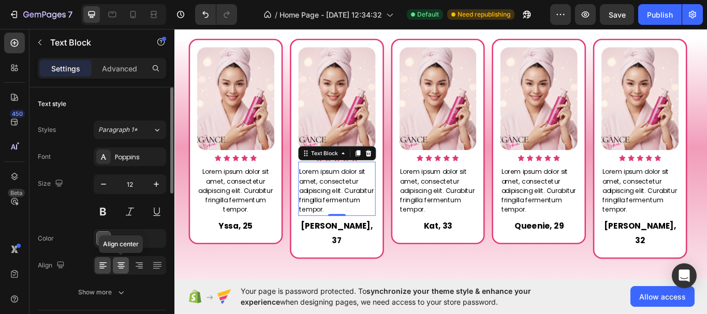
drag, startPoint x: 122, startPoint y: 263, endPoint x: 4, endPoint y: 256, distance: 117.7
click at [122, 263] on icon at bounding box center [121, 263] width 7 height 1
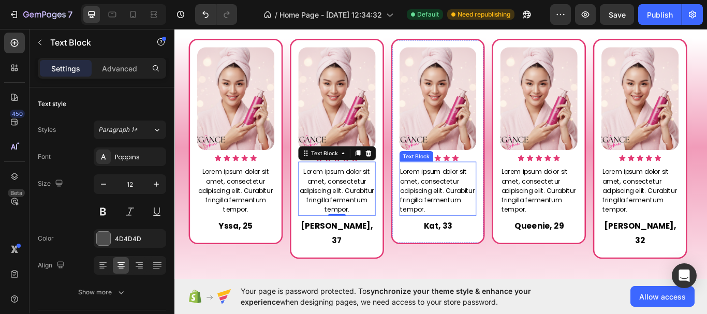
click at [463, 214] on span "Lorem ipsum dolor sit amet, consectetur adipiscing elit. Curabitur fringilla fe…" at bounding box center [481, 218] width 87 height 55
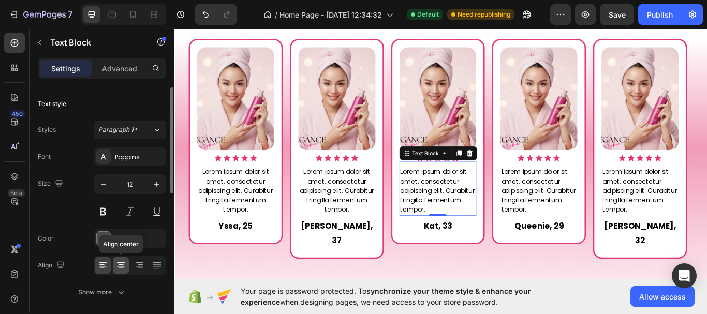
click at [119, 269] on icon at bounding box center [121, 265] width 10 height 10
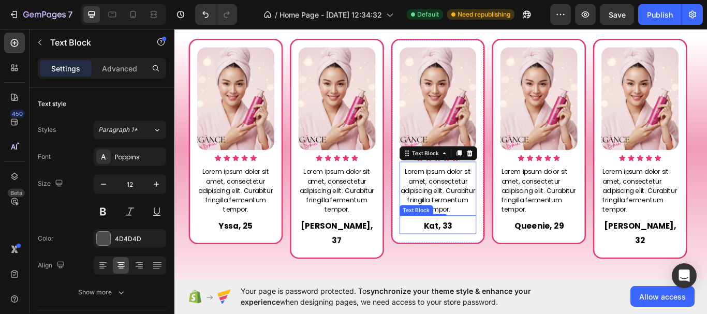
click at [576, 239] on span "Lorem ipsum dolor sit amet, consectetur adipiscing elit. Curabitur fringilla fe…" at bounding box center [598, 218] width 87 height 55
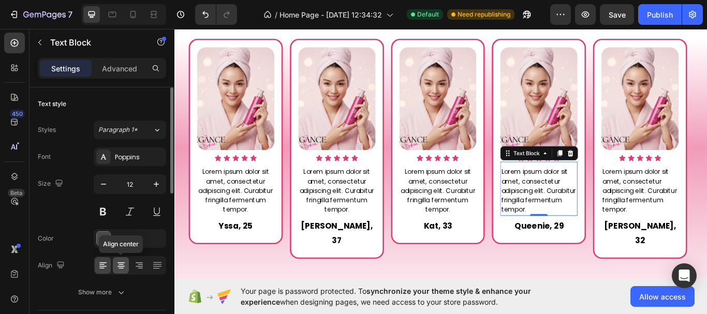
click at [121, 270] on icon at bounding box center [121, 265] width 10 height 10
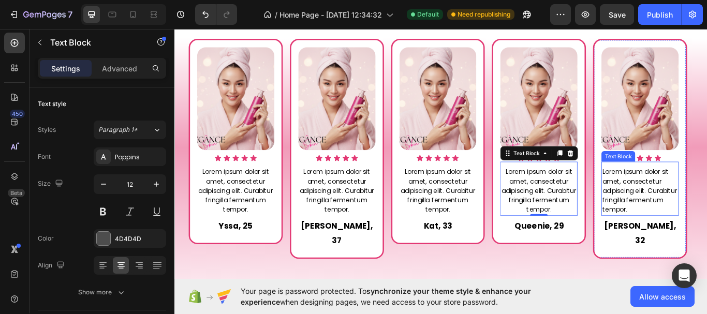
click at [705, 205] on span "Lorem ipsum dolor sit amet, consectetur adipiscing elit. Curabitur fringilla fe…" at bounding box center [716, 218] width 87 height 55
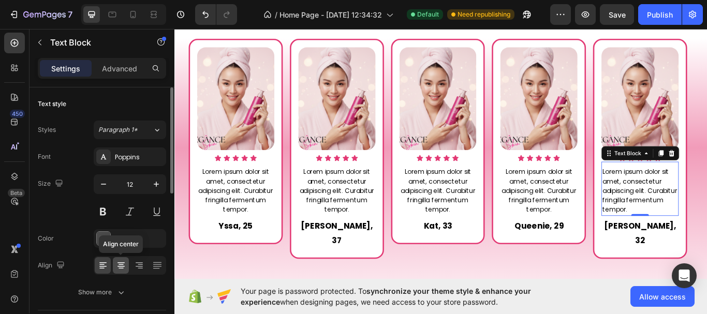
click at [124, 265] on icon at bounding box center [121, 265] width 10 height 10
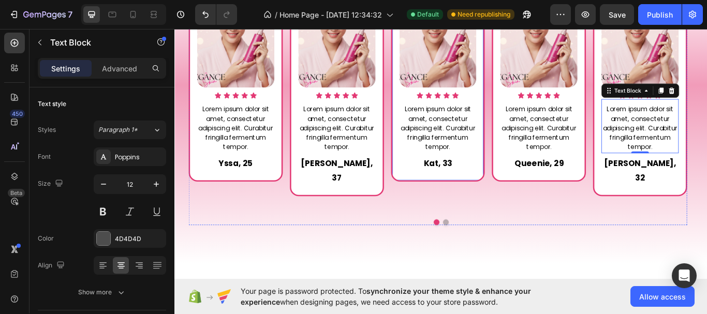
scroll to position [1042, 0]
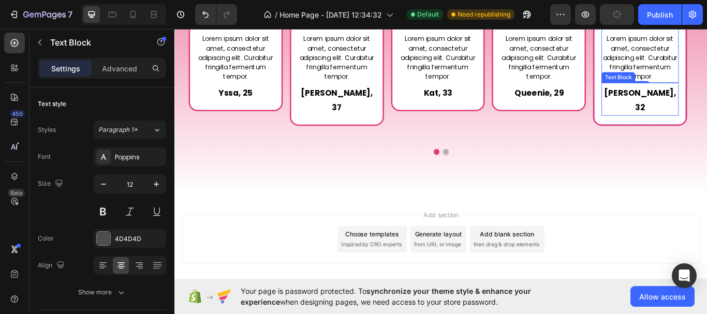
click at [707, 104] on p "[PERSON_NAME], 32" at bounding box center [717, 113] width 88 height 34
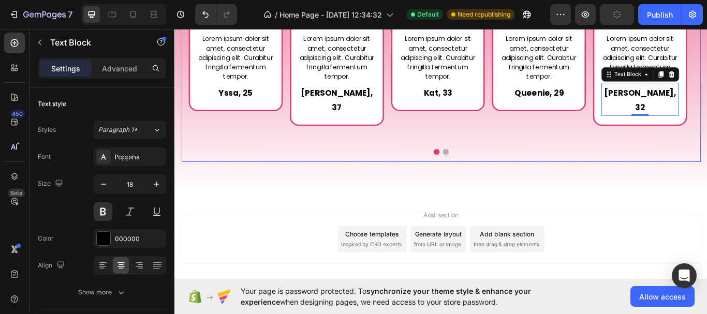
click at [489, 160] on div "Image Icon Icon Icon Icon Icon Icon List Lorem ipsum dolor sit amet, consectetu…" at bounding box center [481, 30] width 598 height 307
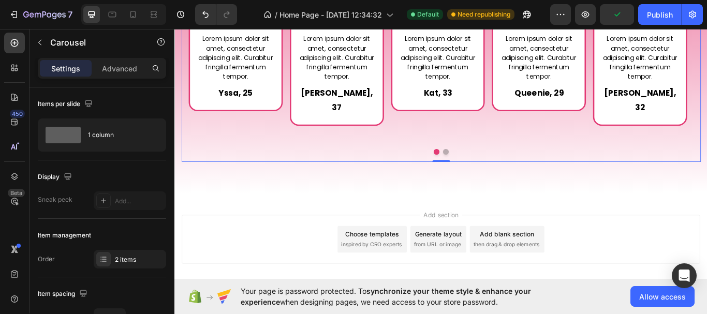
click at [488, 169] on button "Dot" at bounding box center [490, 172] width 7 height 7
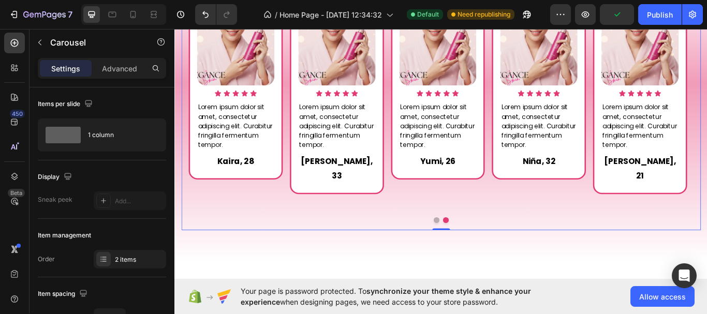
scroll to position [938, 0]
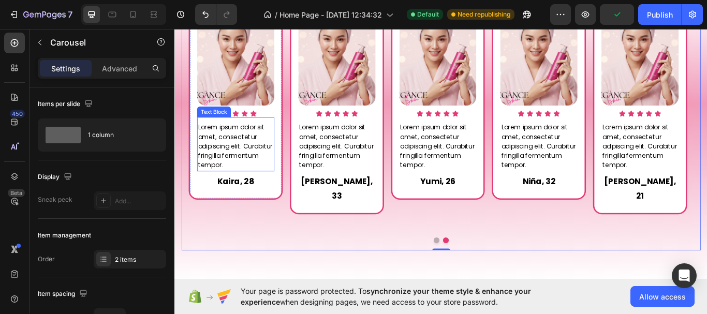
click at [249, 167] on span "Lorem ipsum dolor sit amet, consectetur adipiscing elit. Curabitur fringilla fe…" at bounding box center [244, 166] width 87 height 55
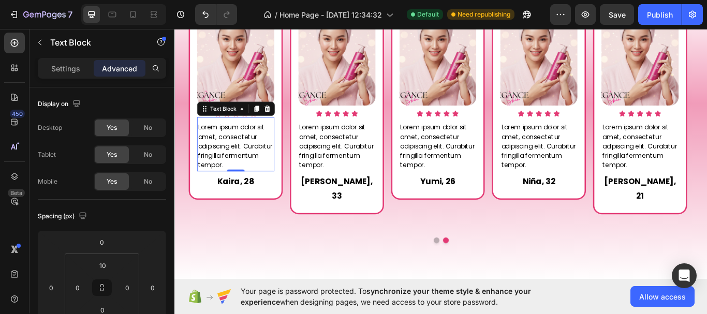
click at [61, 77] on div "Settings Advanced" at bounding box center [102, 68] width 128 height 21
click at [64, 71] on p "Settings" at bounding box center [65, 68] width 29 height 11
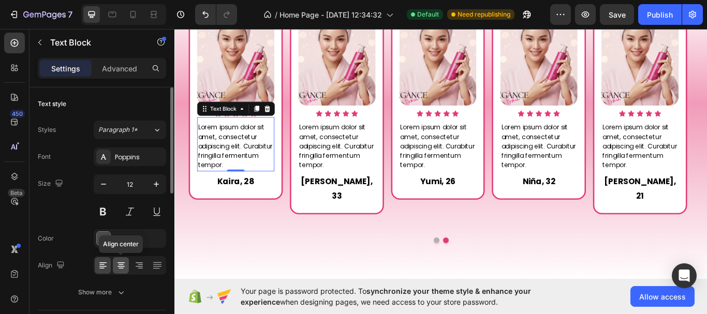
click at [122, 267] on icon at bounding box center [121, 265] width 10 height 10
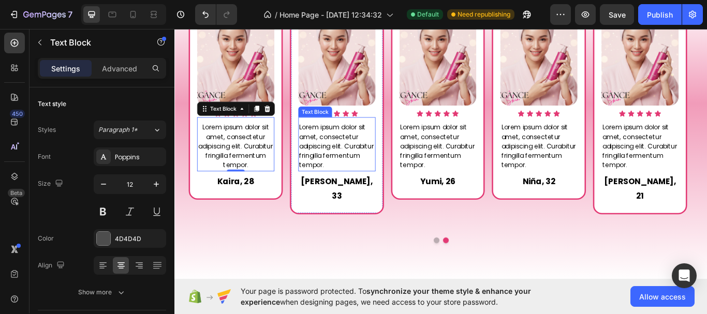
click at [366, 145] on span "Lorem ipsum dolor sit amet, consectetur adipiscing elit. Curabitur fringilla fe…" at bounding box center [363, 166] width 87 height 55
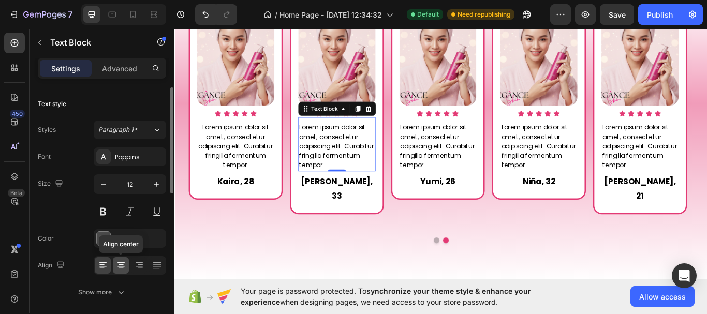
click at [125, 265] on icon at bounding box center [121, 265] width 10 height 10
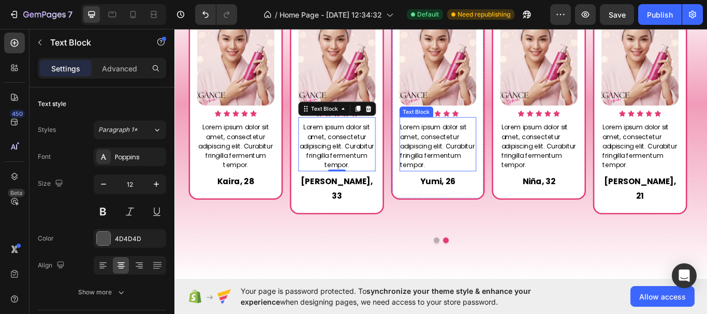
click at [500, 145] on span "Lorem ipsum dolor sit amet, consectetur adipiscing elit. Curabitur fringilla fe…" at bounding box center [481, 166] width 87 height 55
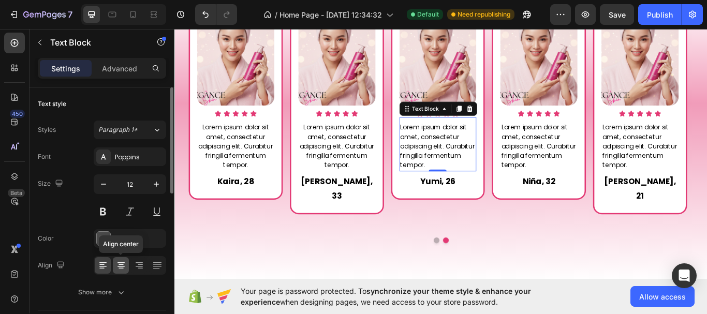
click at [120, 268] on icon at bounding box center [121, 265] width 10 height 10
click at [574, 180] on span "Lorem ipsum dolor sit amet, consectetur adipiscing elit. Curabitur fringilla fe…" at bounding box center [598, 166] width 87 height 55
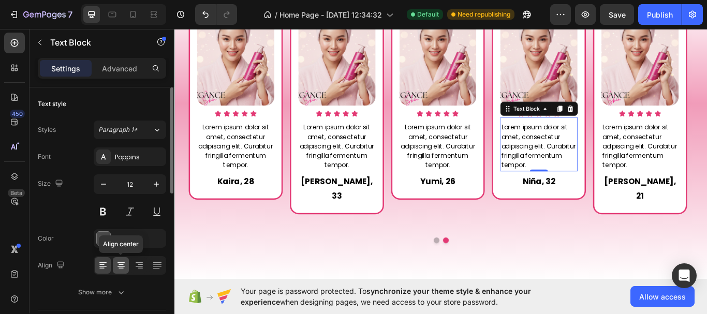
click at [122, 271] on div at bounding box center [121, 265] width 16 height 17
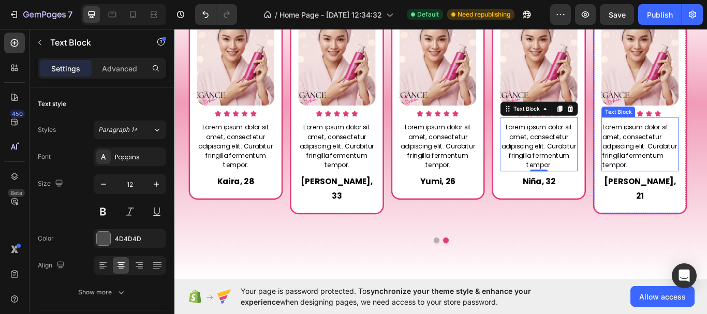
click at [707, 168] on p "Lorem ipsum dolor sit amet, consectetur adipiscing elit. Curabitur fringilla fe…" at bounding box center [717, 167] width 88 height 56
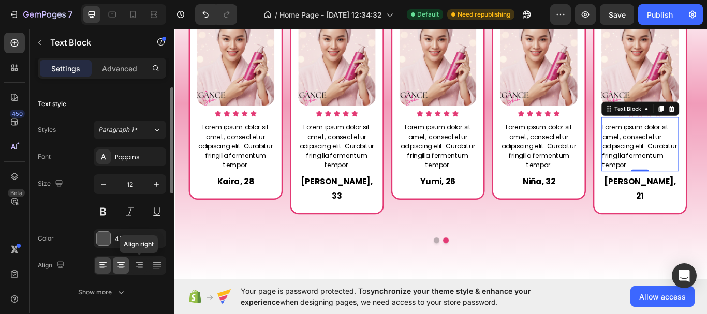
click at [128, 264] on div at bounding box center [121, 265] width 16 height 17
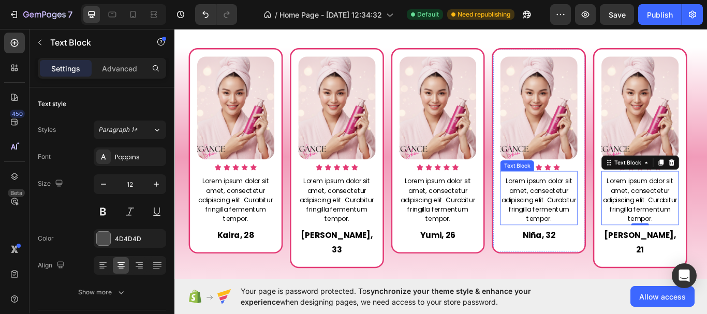
scroll to position [835, 0]
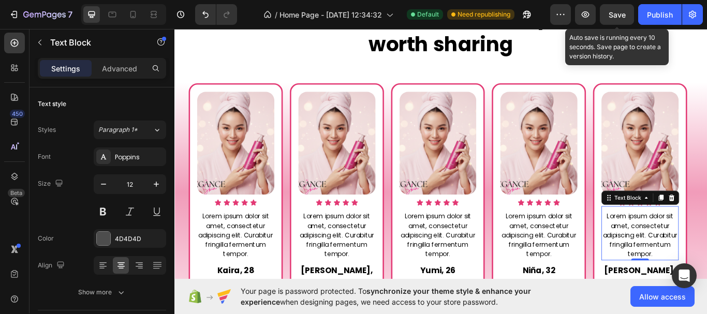
drag, startPoint x: 620, startPoint y: 14, endPoint x: 499, endPoint y: 34, distance: 122.3
click at [620, 14] on span "Save" at bounding box center [617, 14] width 17 height 9
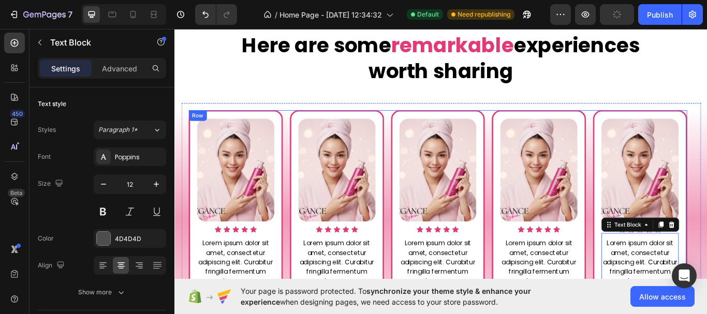
scroll to position [731, 0]
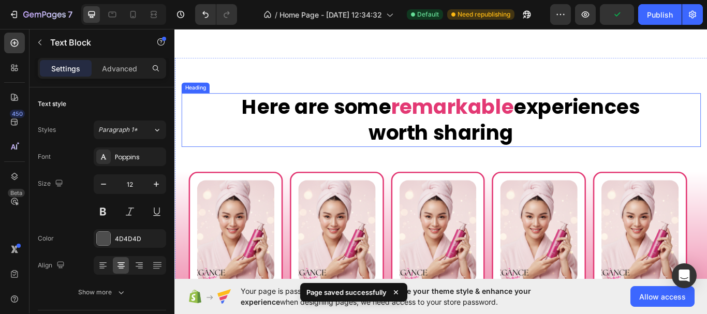
click at [549, 124] on span "remarkable" at bounding box center [498, 120] width 143 height 33
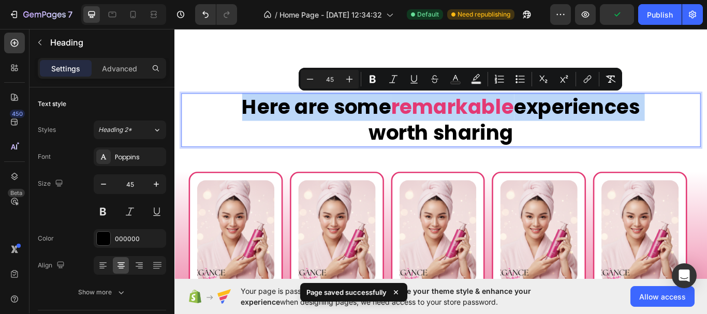
click at [558, 123] on span "remarkable" at bounding box center [498, 120] width 143 height 33
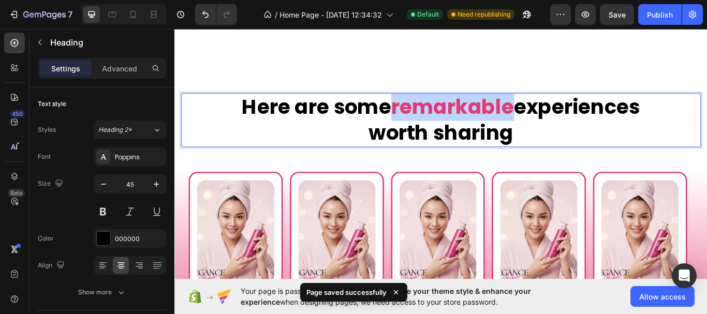
drag, startPoint x: 557, startPoint y: 124, endPoint x: 419, endPoint y: 129, distance: 138.4
click at [419, 129] on p "Here are some remarkable experiences worth sharing" at bounding box center [485, 136] width 604 height 61
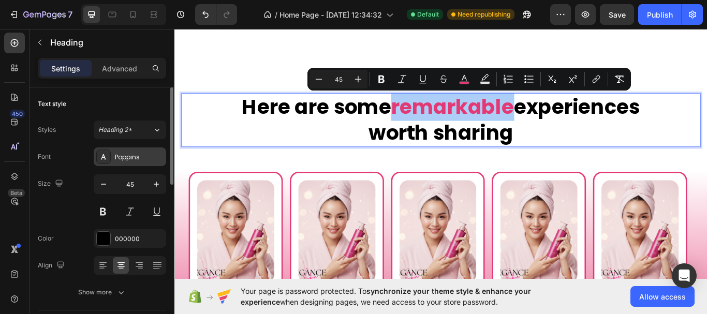
click at [148, 162] on div "Poppins" at bounding box center [130, 157] width 73 height 19
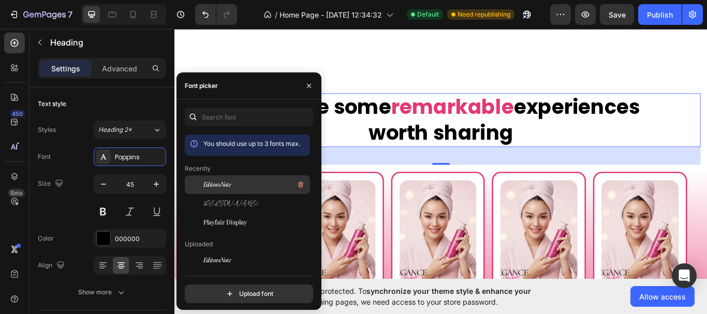
click at [213, 183] on span "EditorsNote" at bounding box center [218, 184] width 28 height 9
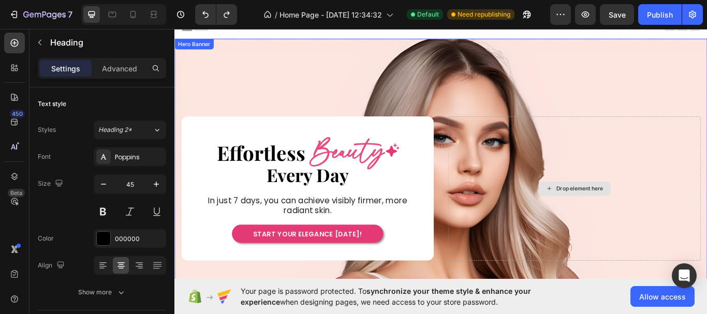
scroll to position [0, 0]
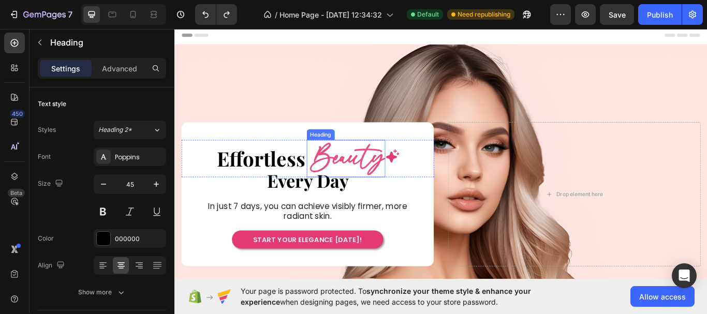
click at [378, 180] on h2 "Beauty" at bounding box center [375, 181] width 89 height 44
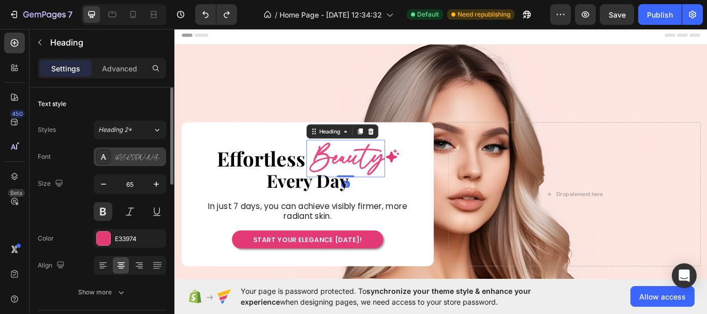
click at [136, 165] on div "[PERSON_NAME]" at bounding box center [130, 157] width 73 height 19
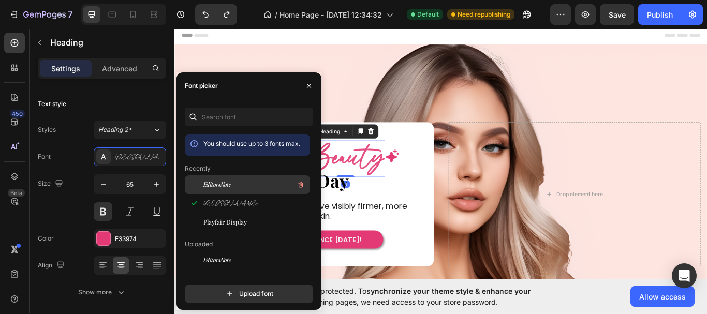
click at [217, 182] on span "EditorsNote" at bounding box center [218, 184] width 28 height 9
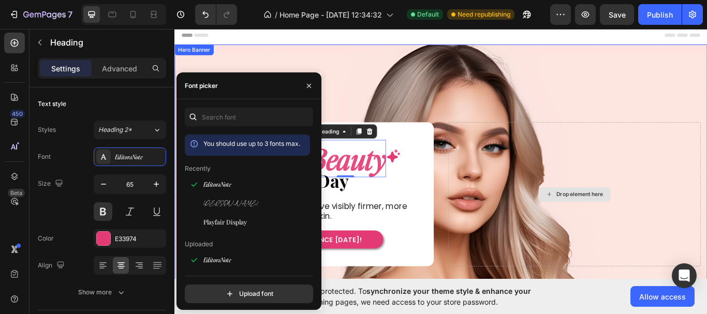
click at [528, 208] on div "Drop element here" at bounding box center [641, 222] width 295 height 169
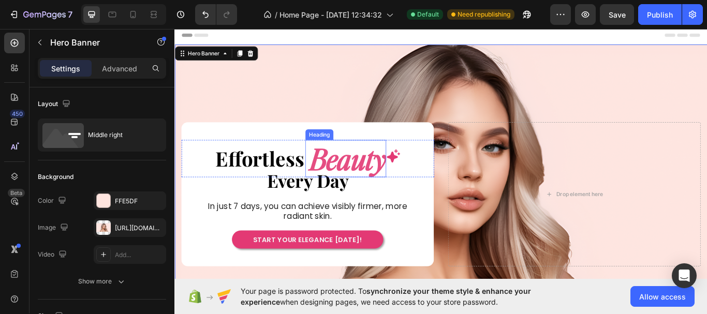
click at [369, 180] on h2 "Beauty" at bounding box center [375, 181] width 92 height 44
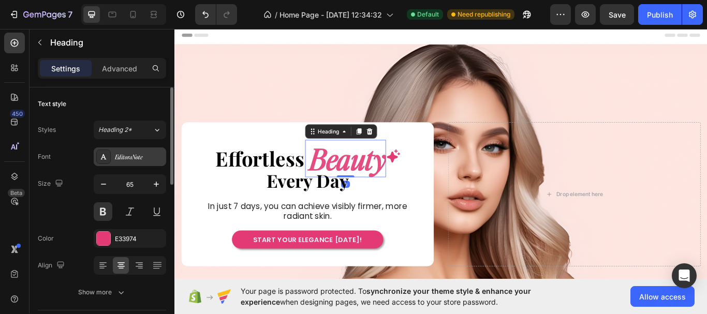
click at [129, 155] on div "EditorsNote" at bounding box center [139, 157] width 49 height 9
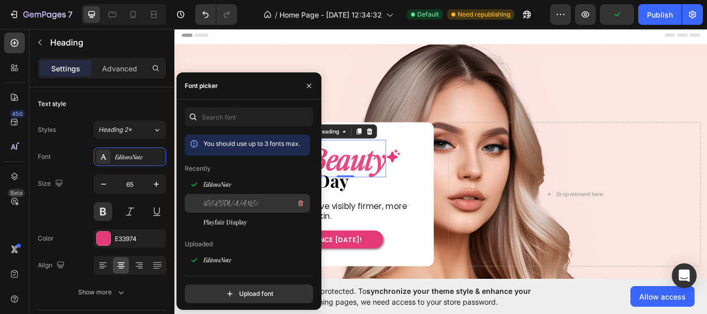
click at [239, 202] on div "[PERSON_NAME]" at bounding box center [256, 203] width 105 height 12
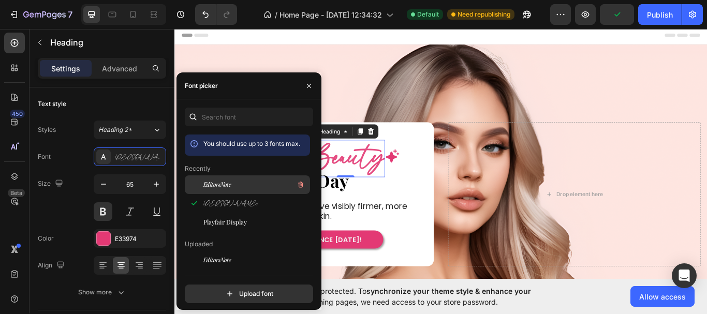
click at [234, 189] on div "EditorsNote" at bounding box center [256, 185] width 105 height 12
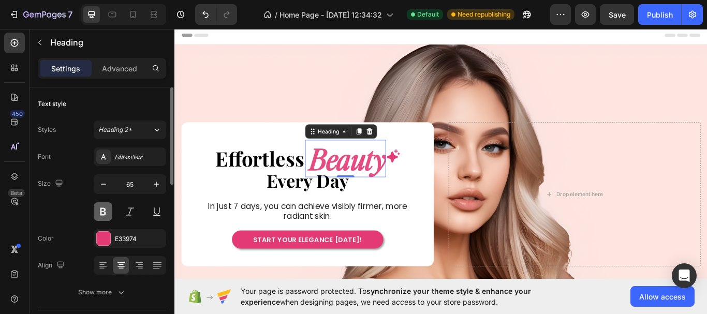
click at [106, 211] on button at bounding box center [103, 211] width 19 height 19
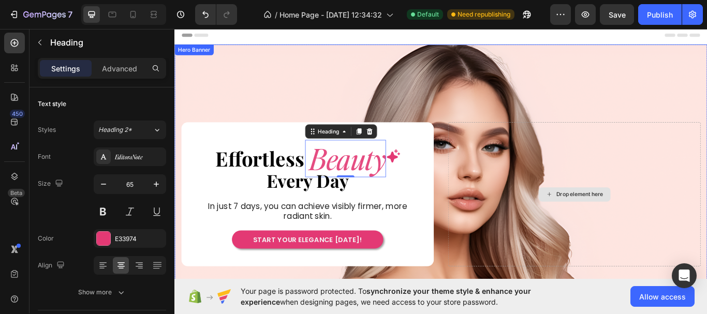
click at [563, 229] on div "Drop element here" at bounding box center [641, 222] width 295 height 169
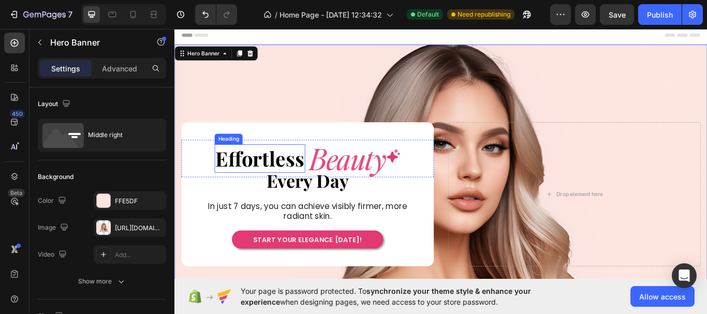
click at [281, 182] on h2 "Effortless" at bounding box center [274, 180] width 106 height 33
